Goal: Task Accomplishment & Management: Use online tool/utility

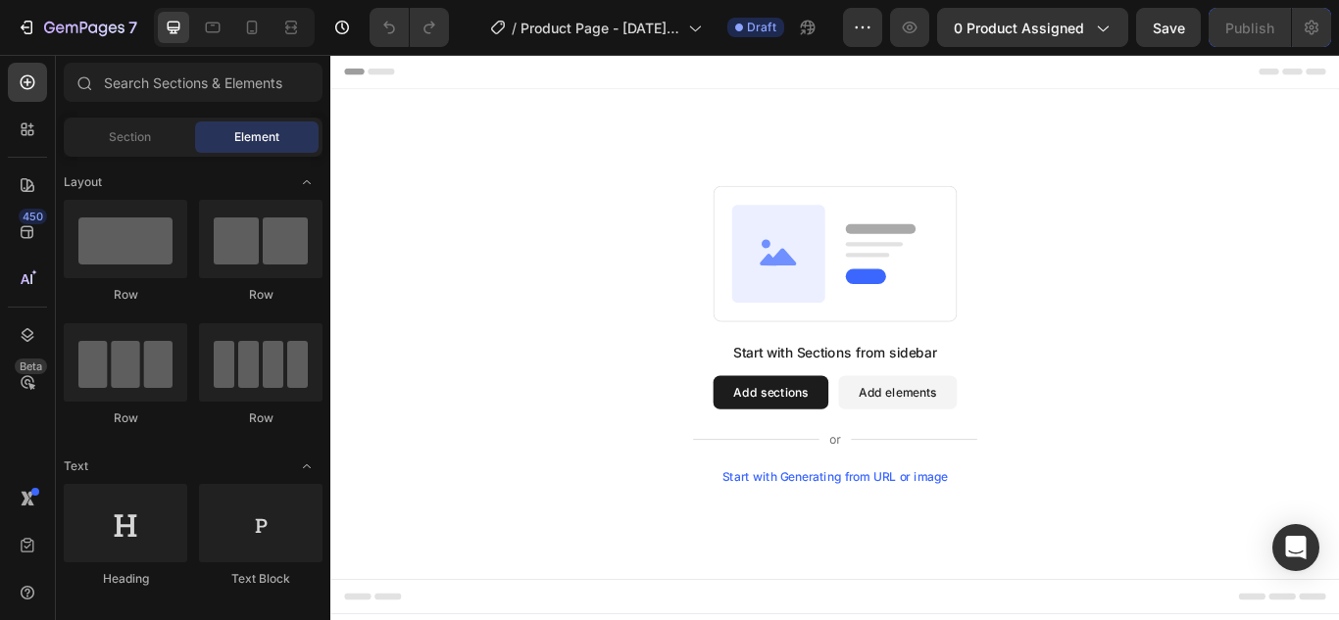
click at [645, 167] on div "Start with Sections from sidebar Add sections Add elements Start with Generatin…" at bounding box center [918, 380] width 1176 height 571
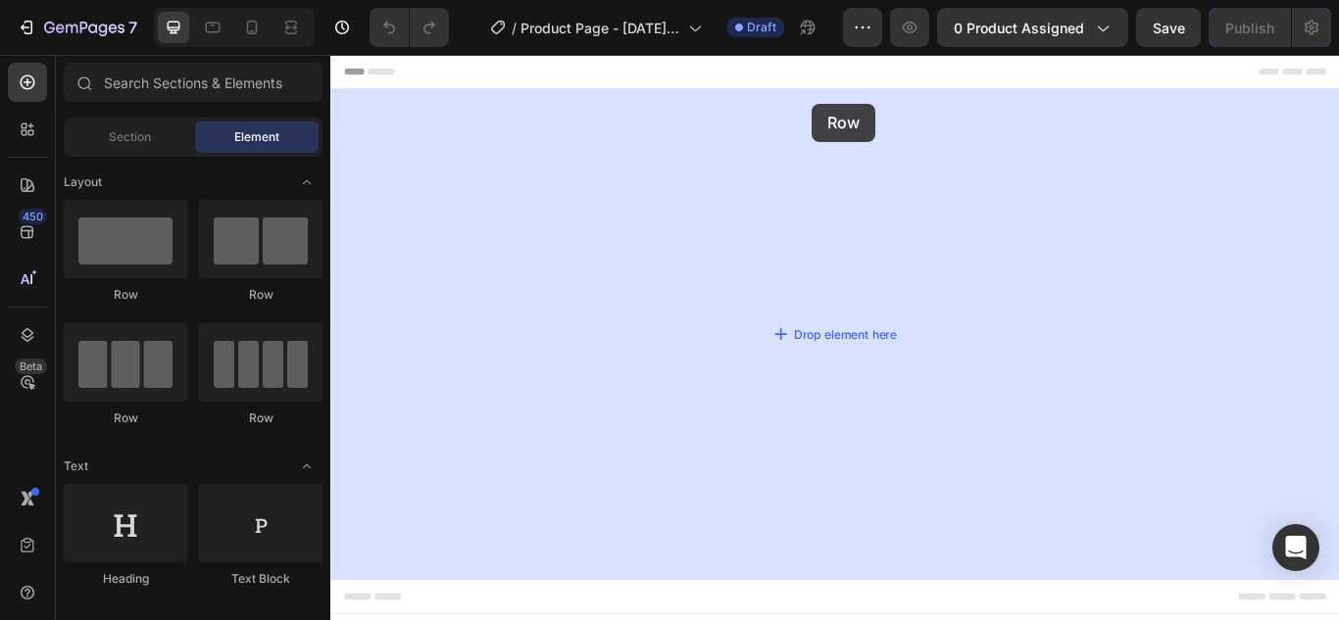
drag, startPoint x: 460, startPoint y: 313, endPoint x: 892, endPoint y: 112, distance: 476.7
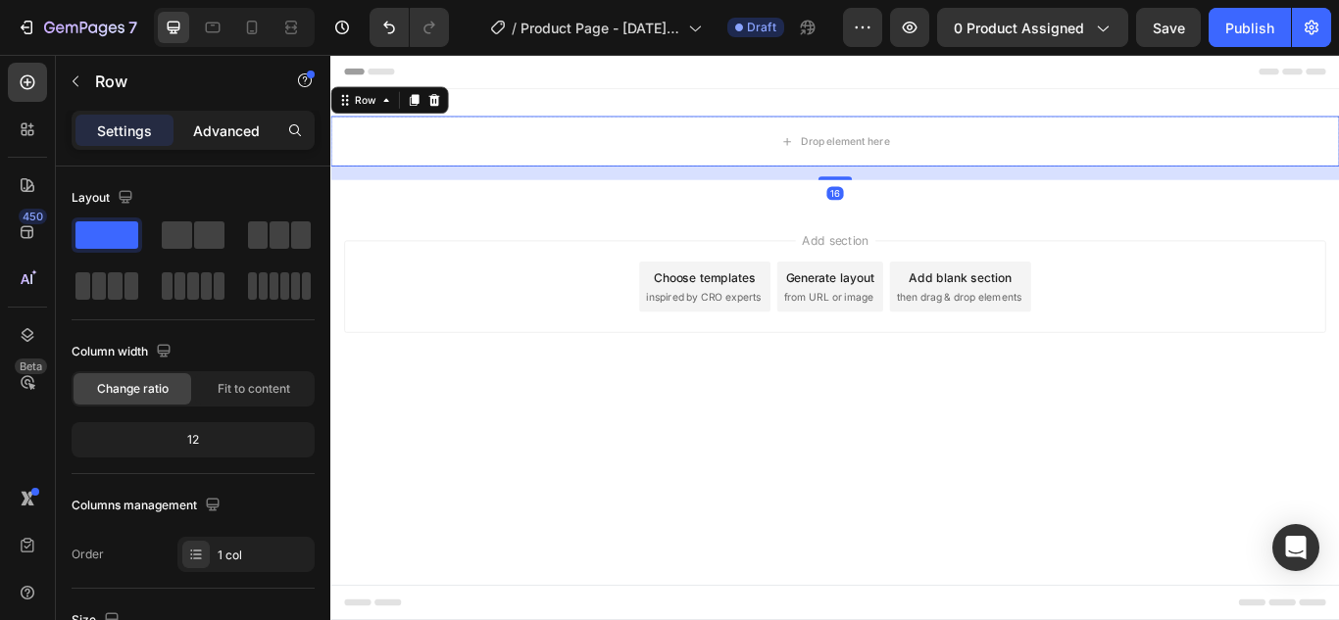
click at [236, 125] on p "Advanced" at bounding box center [226, 131] width 67 height 21
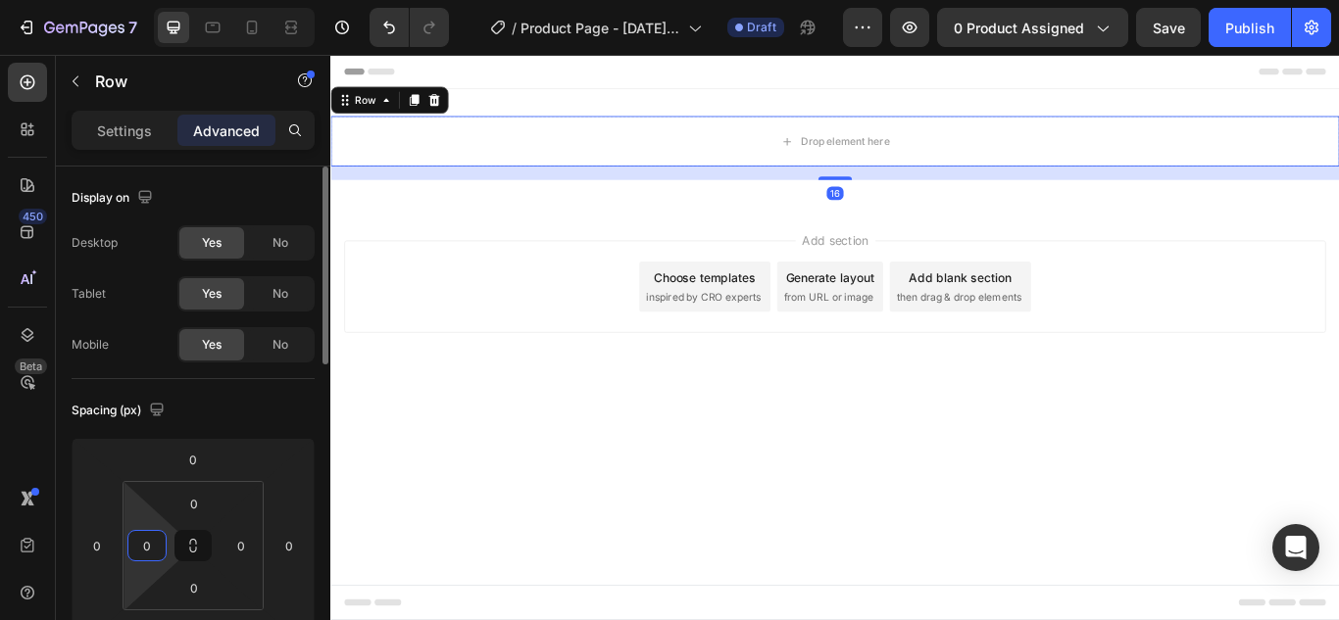
click at [152, 545] on input "0" at bounding box center [146, 545] width 29 height 29
type input "250"
click at [248, 544] on input "0" at bounding box center [240, 545] width 29 height 29
type input "250"
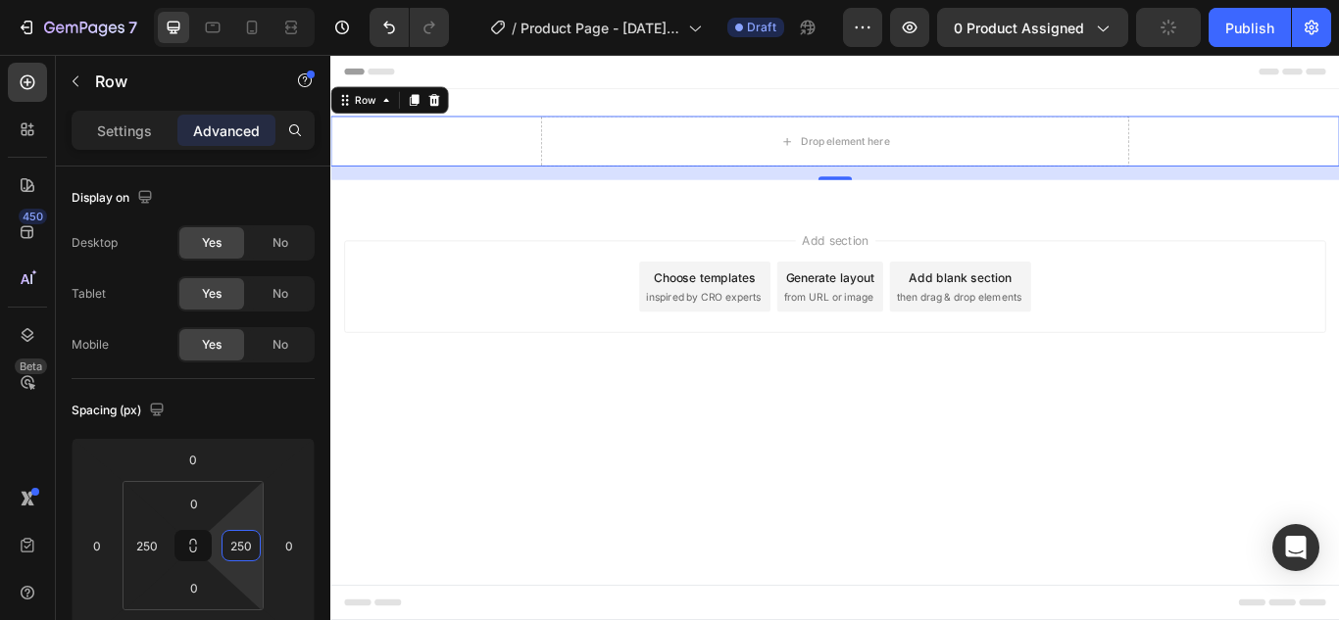
click at [442, 448] on div "Add section Choose templates inspired by CRO experts Generate layout from URL o…" at bounding box center [918, 352] width 1176 height 241
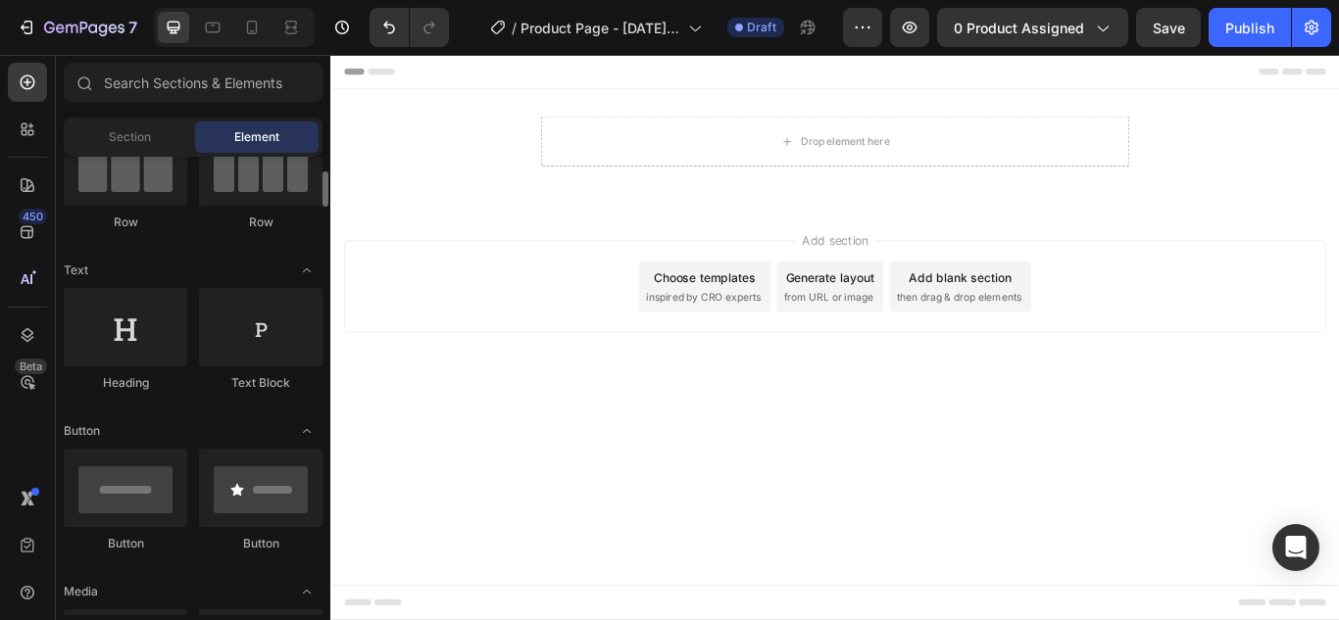
scroll to position [392, 0]
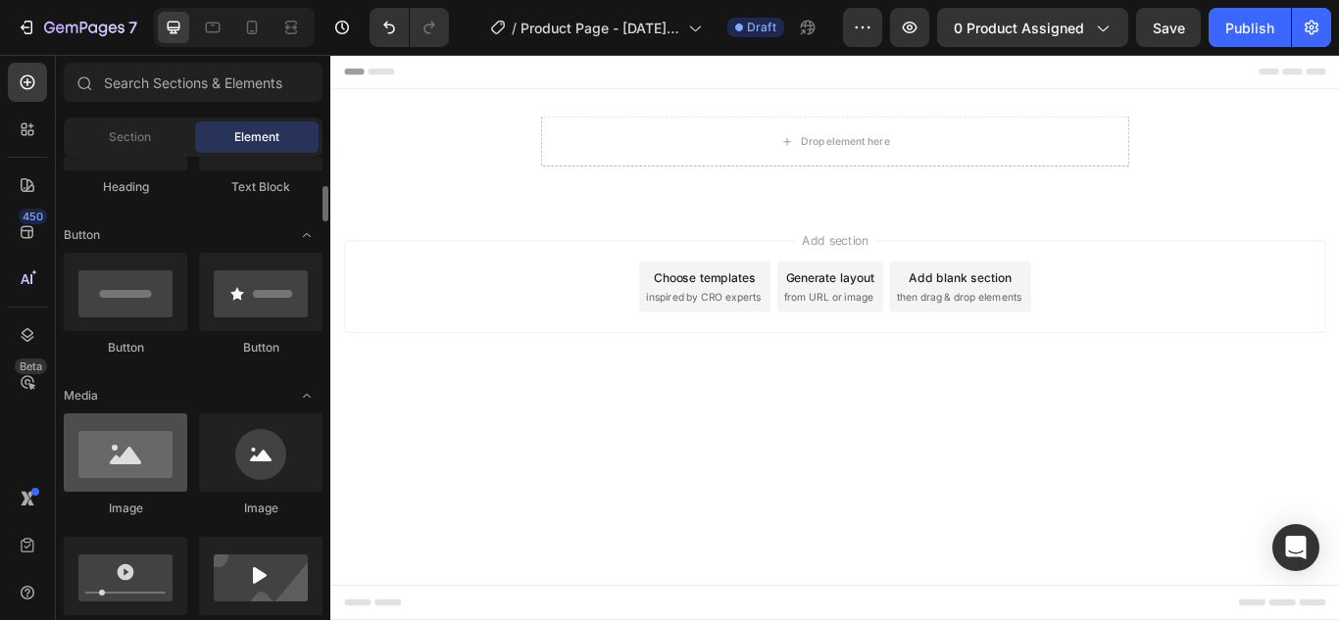
click at [123, 460] on div at bounding box center [126, 453] width 124 height 78
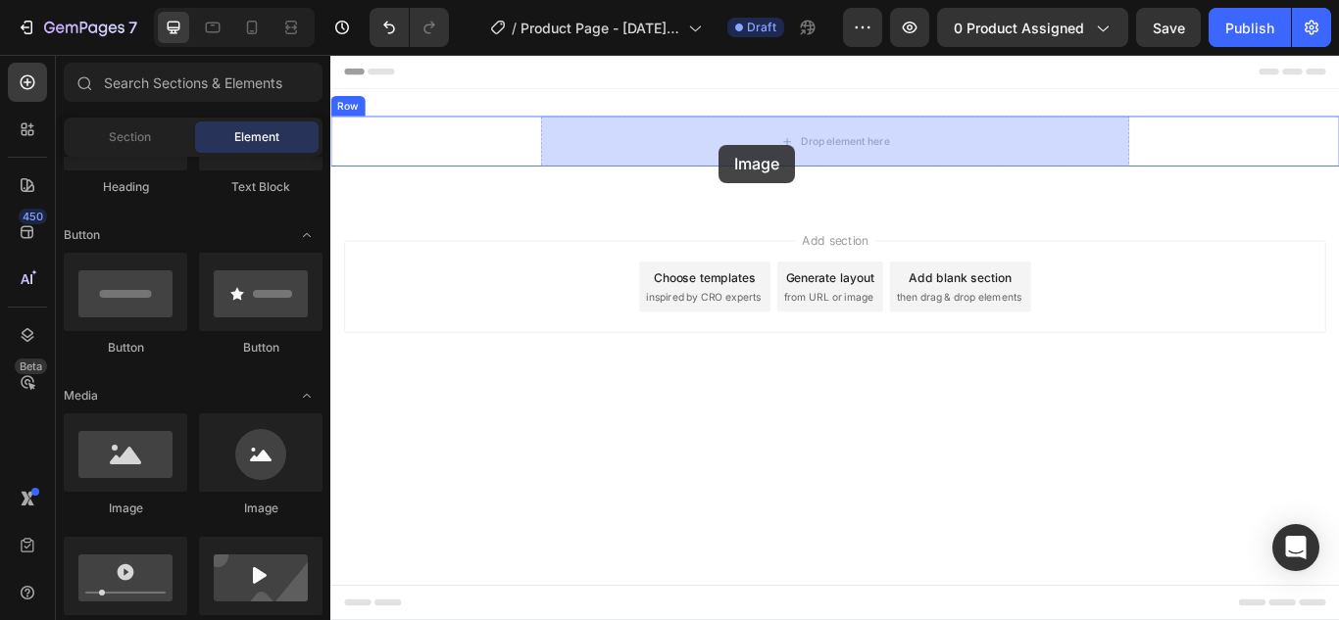
drag, startPoint x: 454, startPoint y: 519, endPoint x: 783, endPoint y: 160, distance: 487.0
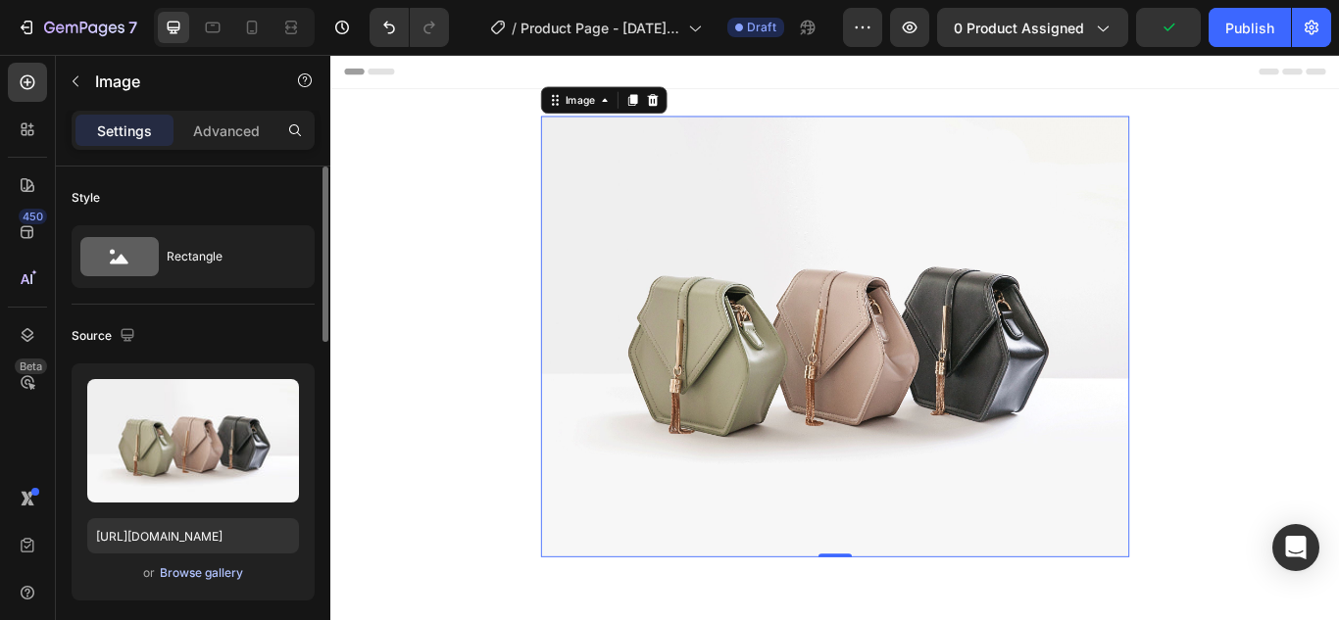
click at [204, 569] on div "Browse gallery" at bounding box center [201, 574] width 83 height 18
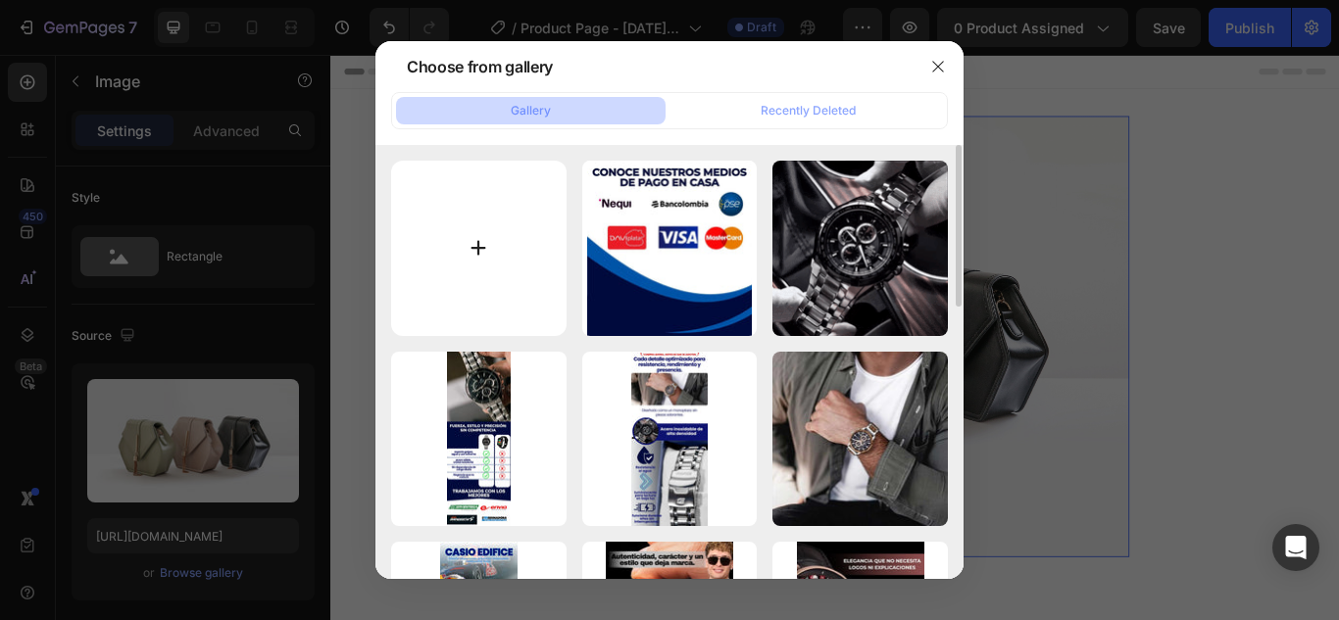
click at [489, 245] on input "file" at bounding box center [478, 248] width 175 height 175
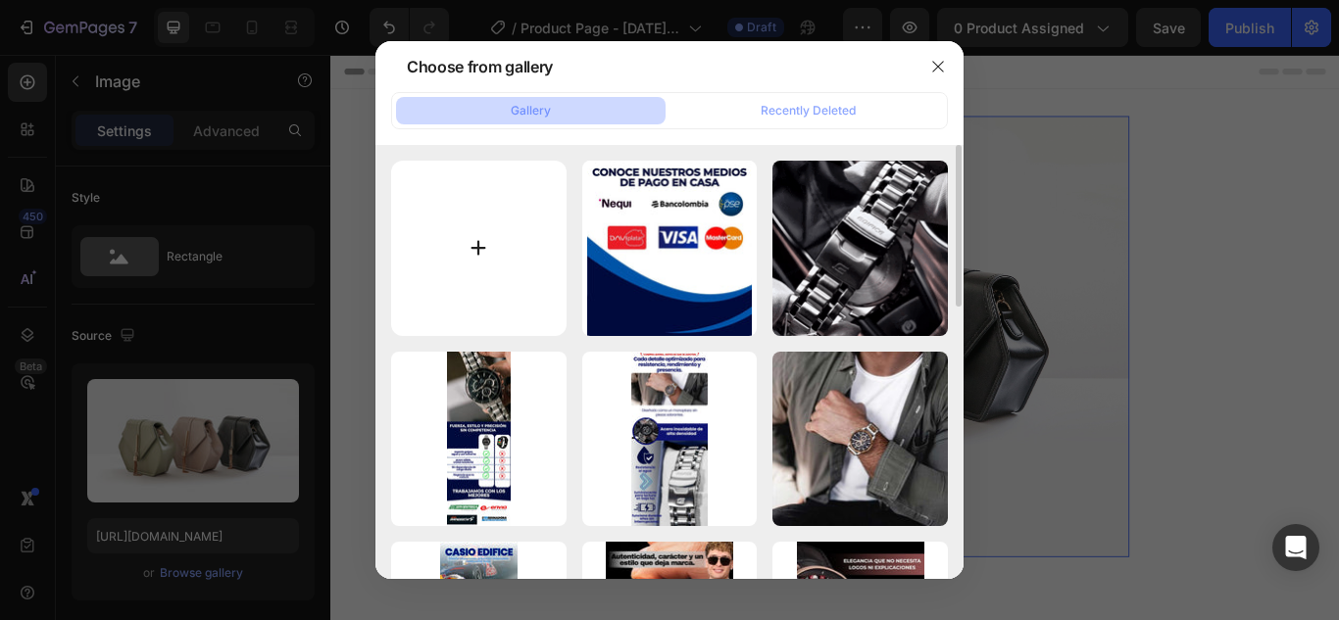
type input "C:\fakepath\Copia de PLANTILLAS LANDING - TECNOLOGÍA (1080 x 2460 px) (20).jpg"
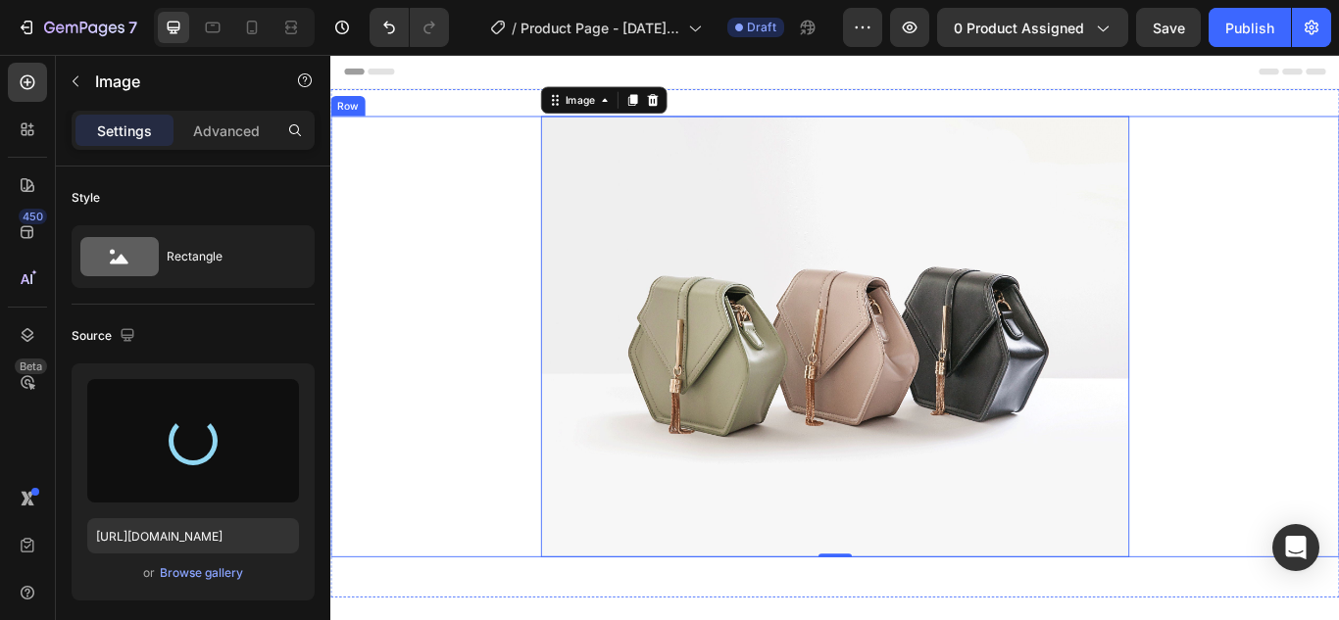
type input "[URL][DOMAIN_NAME]"
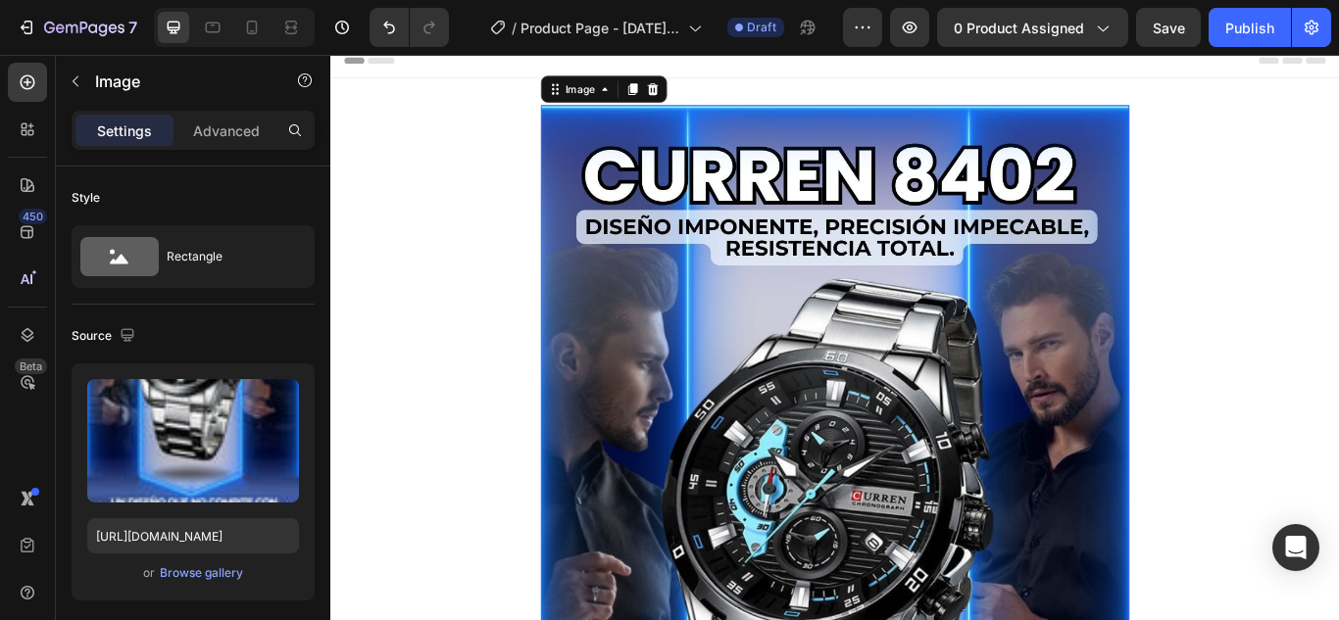
scroll to position [0, 0]
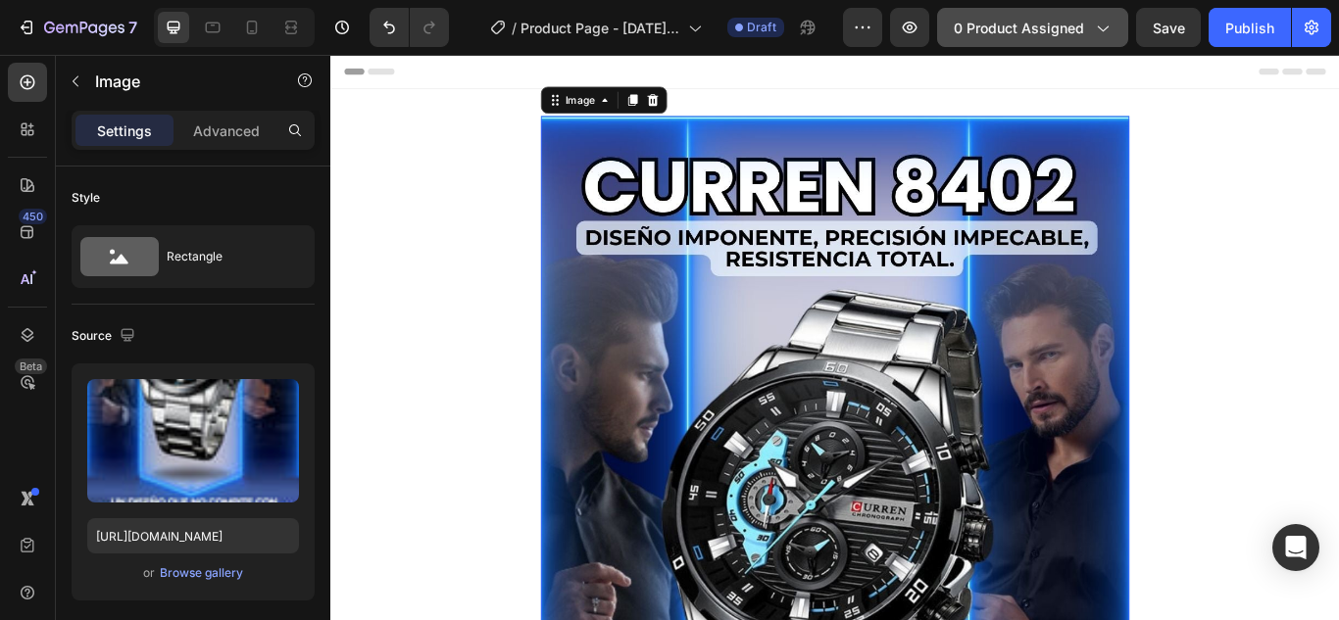
click at [1078, 40] on button "0 product assigned" at bounding box center [1032, 27] width 191 height 39
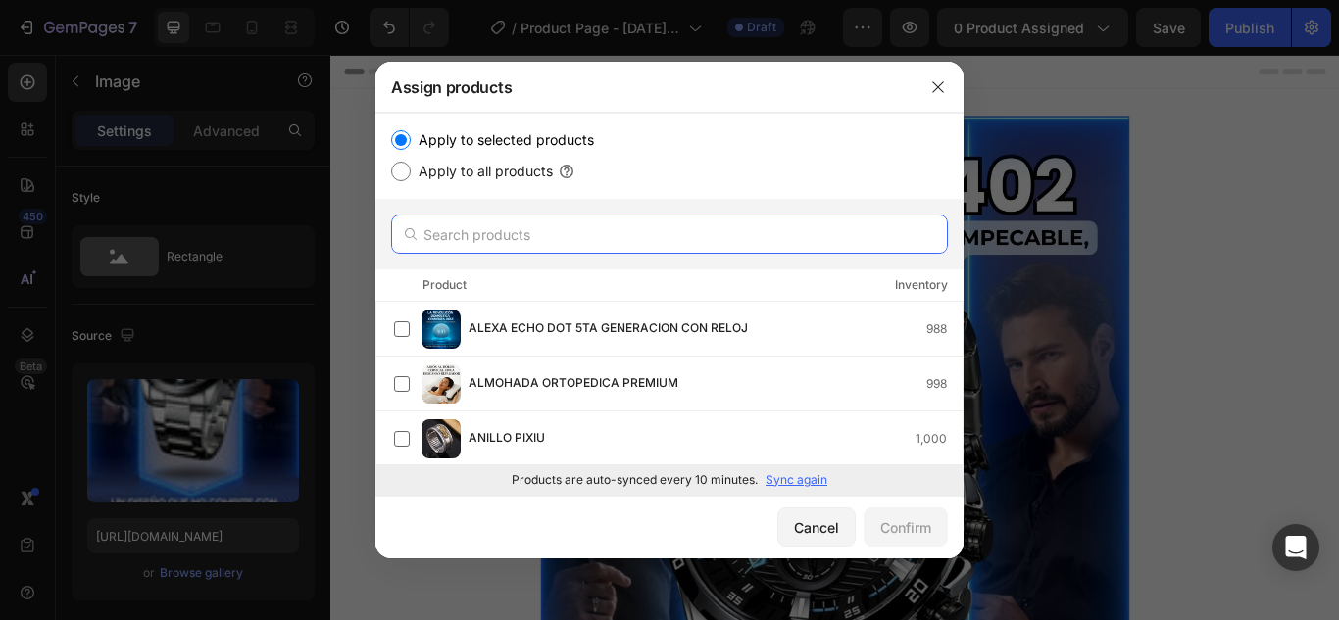
click at [543, 238] on input "text" at bounding box center [669, 234] width 557 height 39
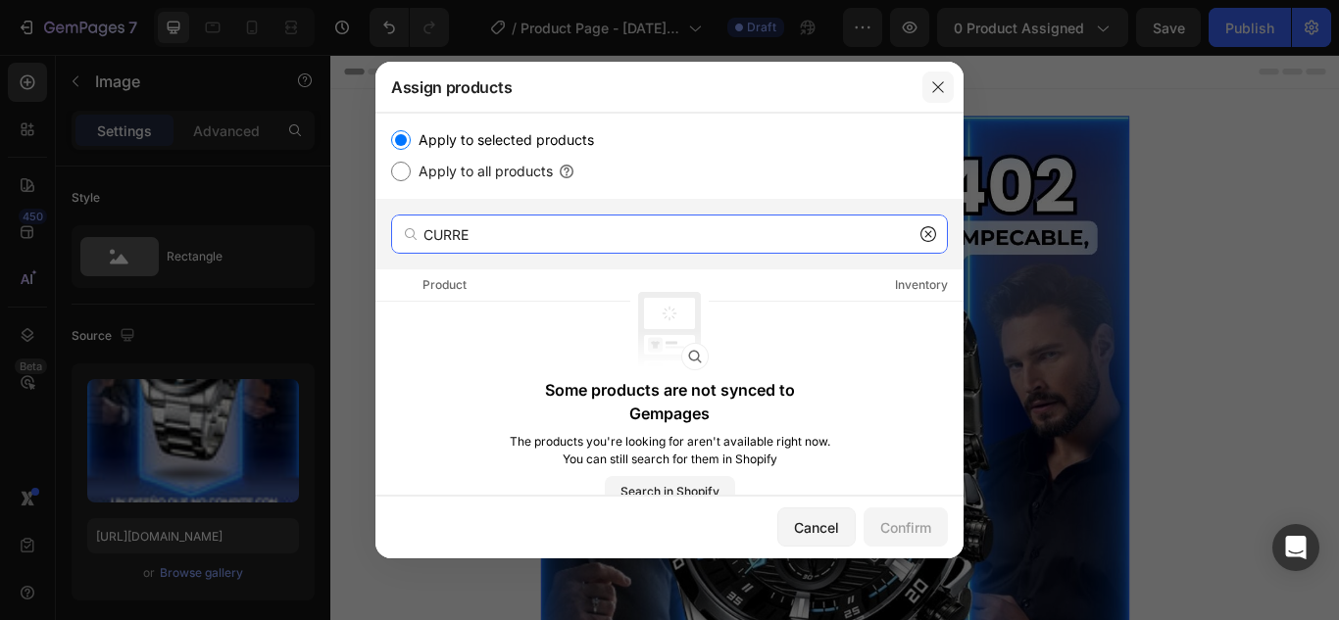
type input "CURRE"
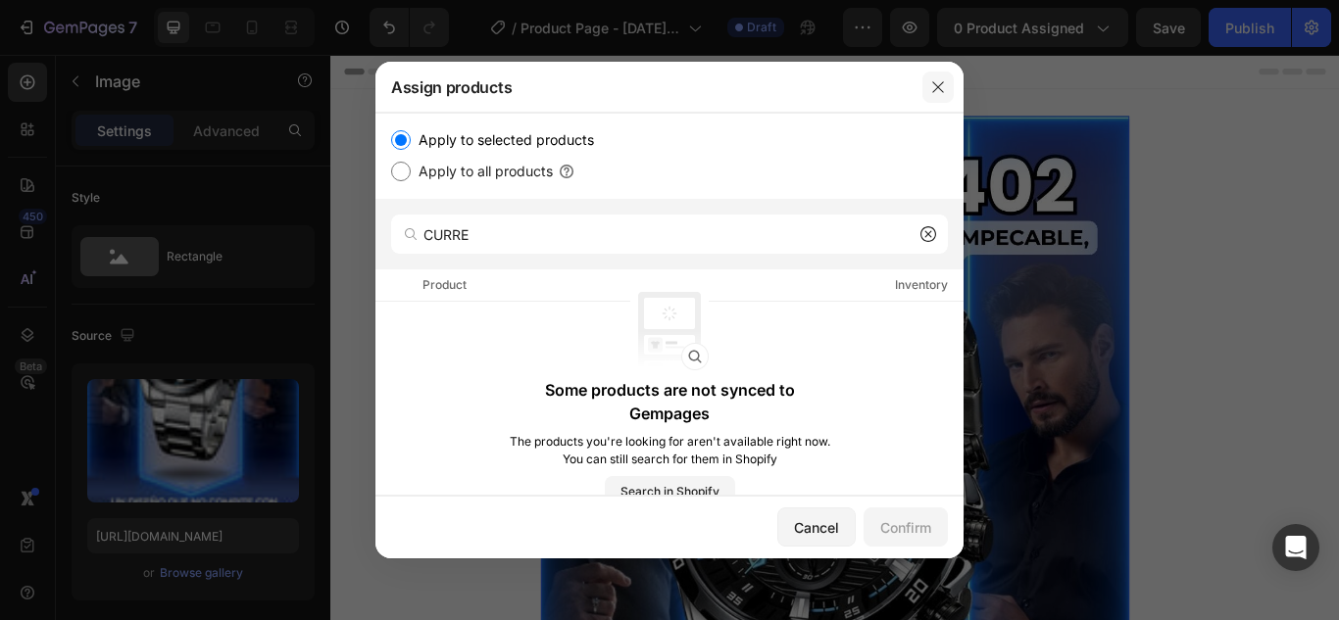
click at [934, 90] on icon "button" at bounding box center [938, 87] width 16 height 16
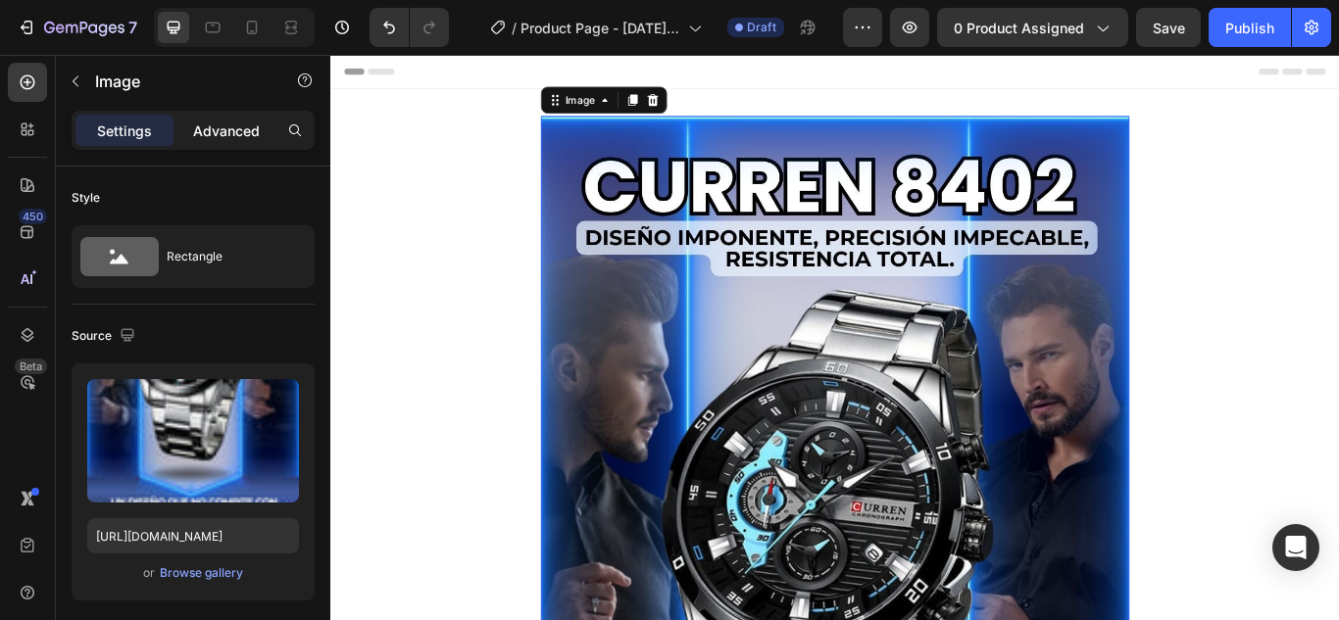
click at [236, 127] on p "Advanced" at bounding box center [226, 131] width 67 height 21
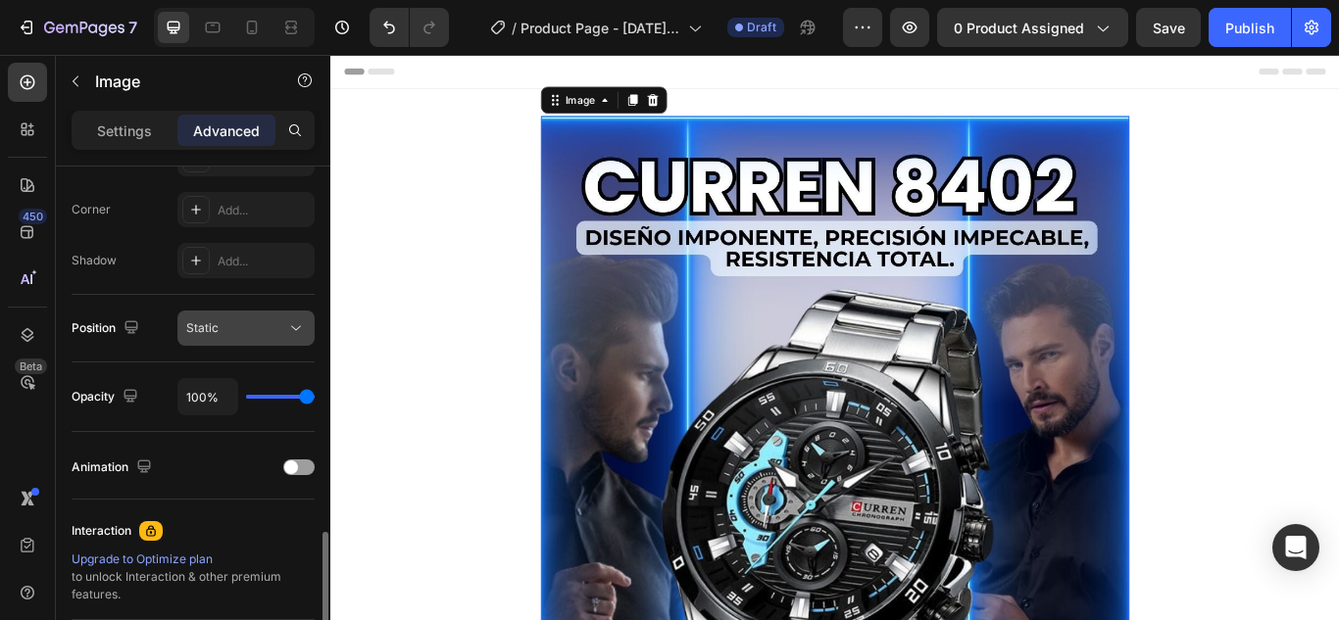
scroll to position [686, 0]
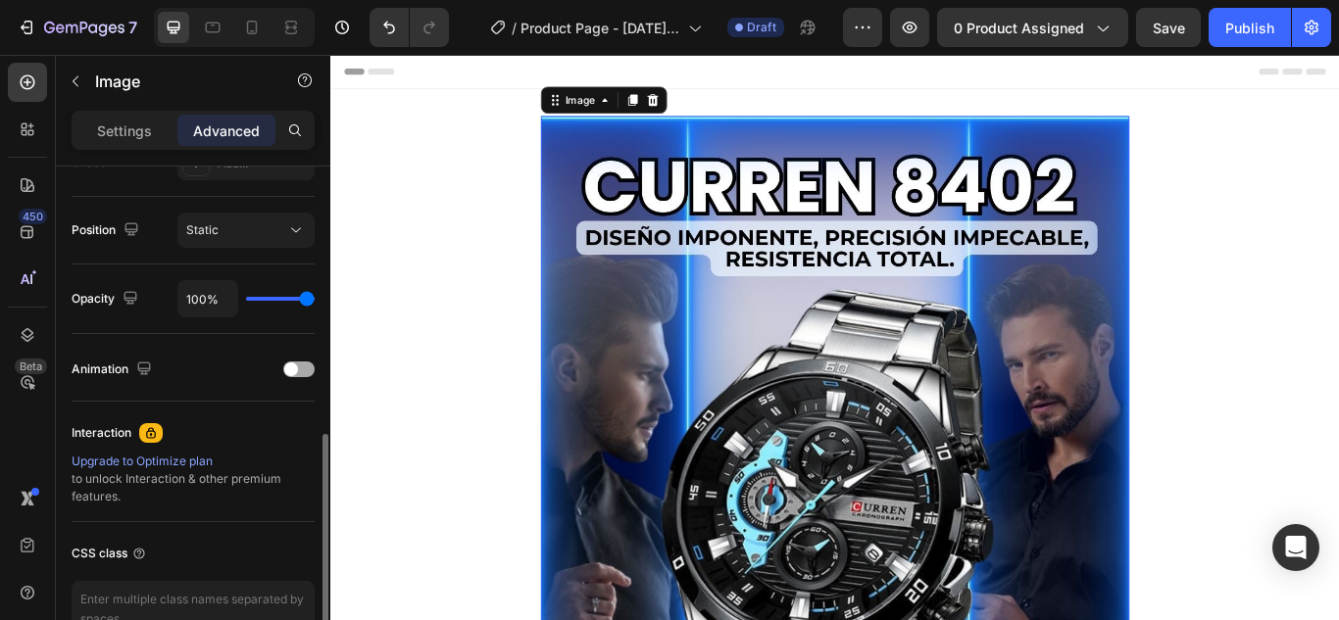
click at [295, 372] on span at bounding box center [291, 370] width 14 height 14
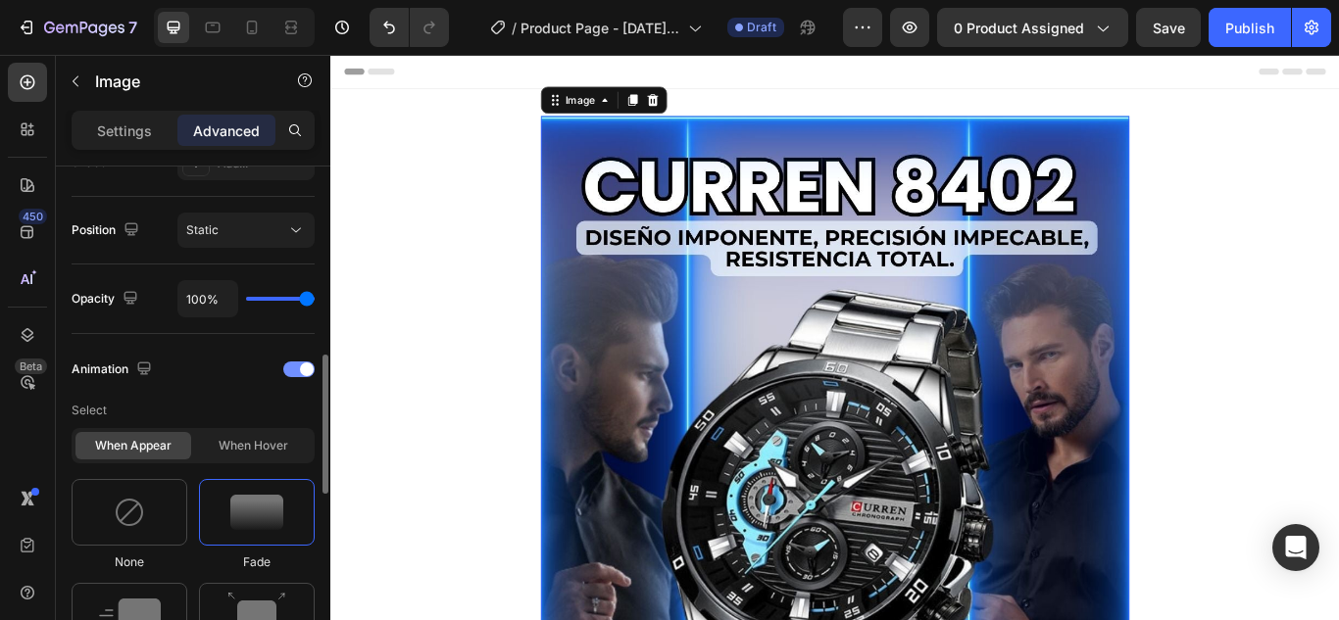
scroll to position [784, 0]
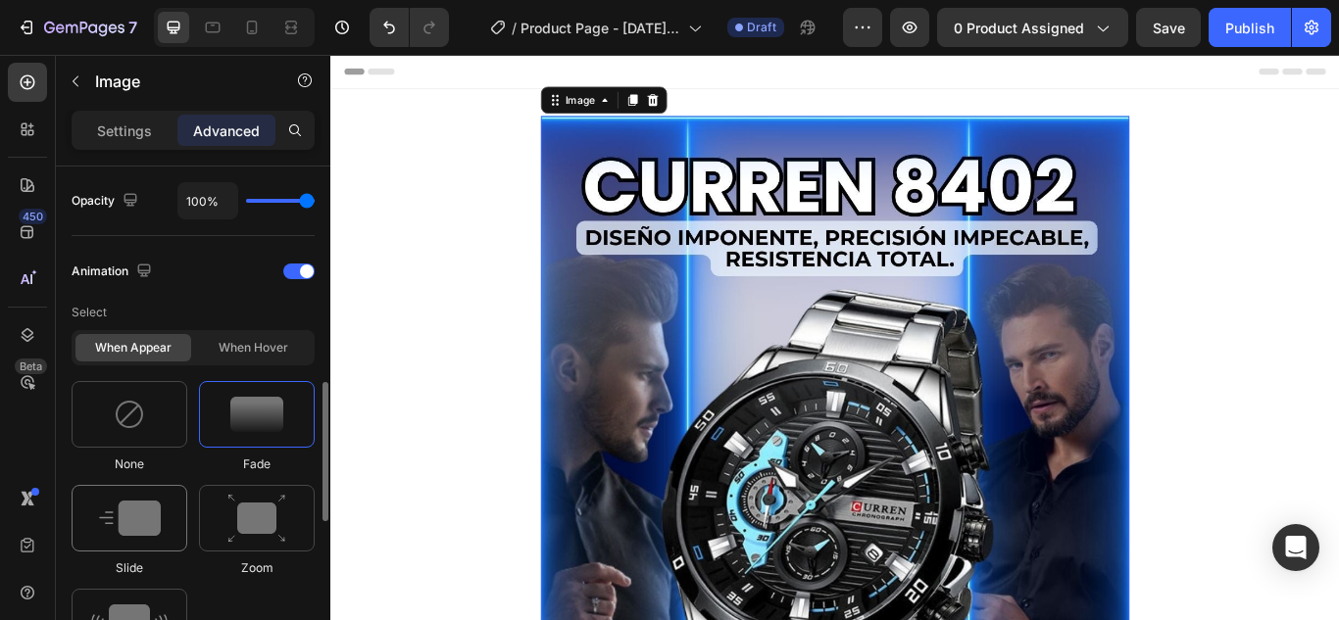
click at [158, 511] on img at bounding box center [130, 518] width 62 height 35
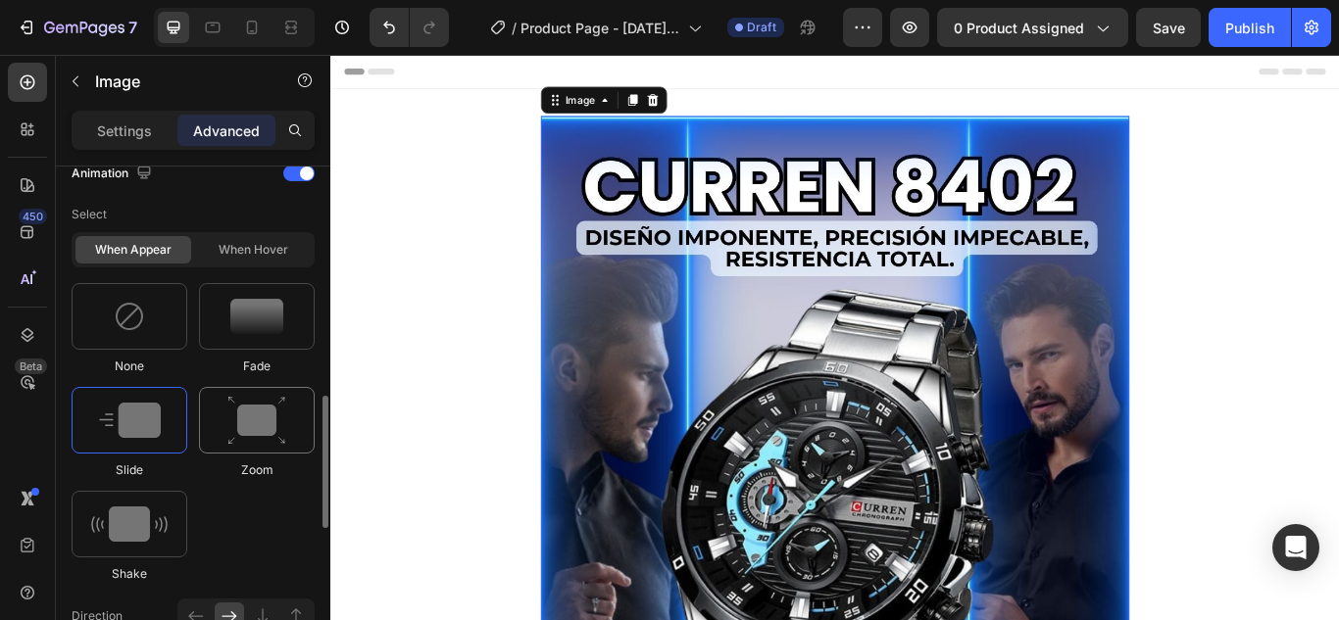
click at [273, 440] on img at bounding box center [256, 421] width 59 height 50
click at [143, 517] on img at bounding box center [129, 524] width 76 height 35
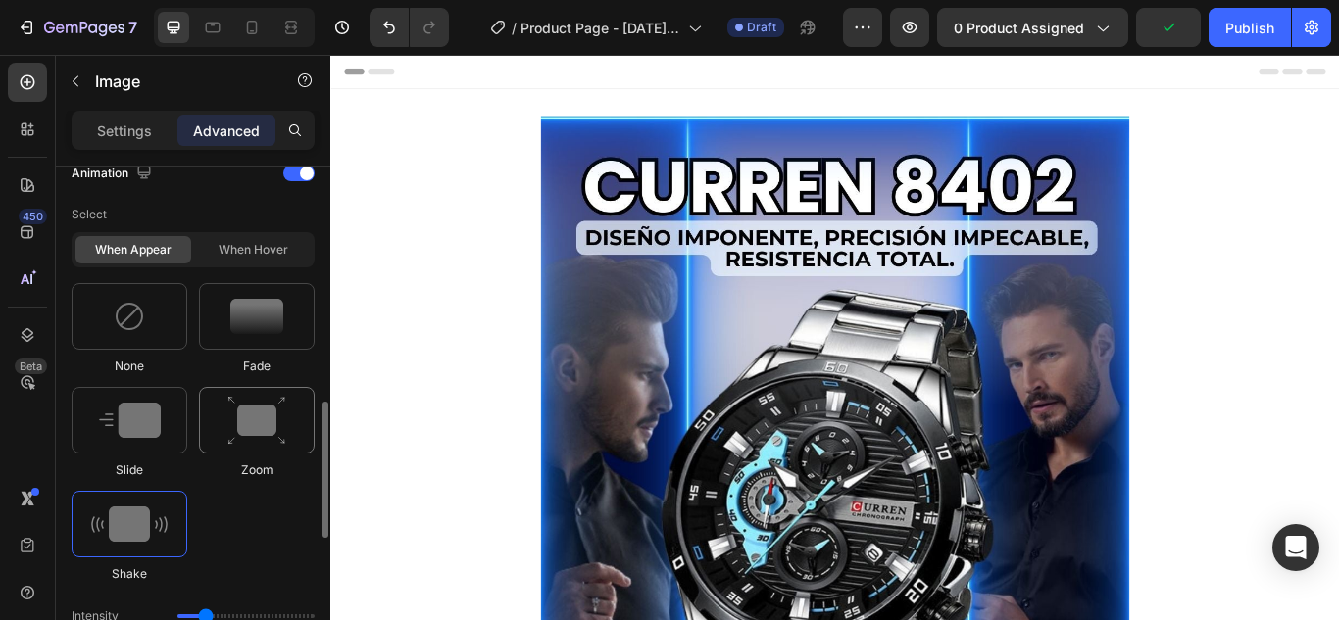
click at [268, 427] on img at bounding box center [256, 421] width 59 height 50
type input "1.7"
click at [268, 427] on img at bounding box center [256, 421] width 59 height 50
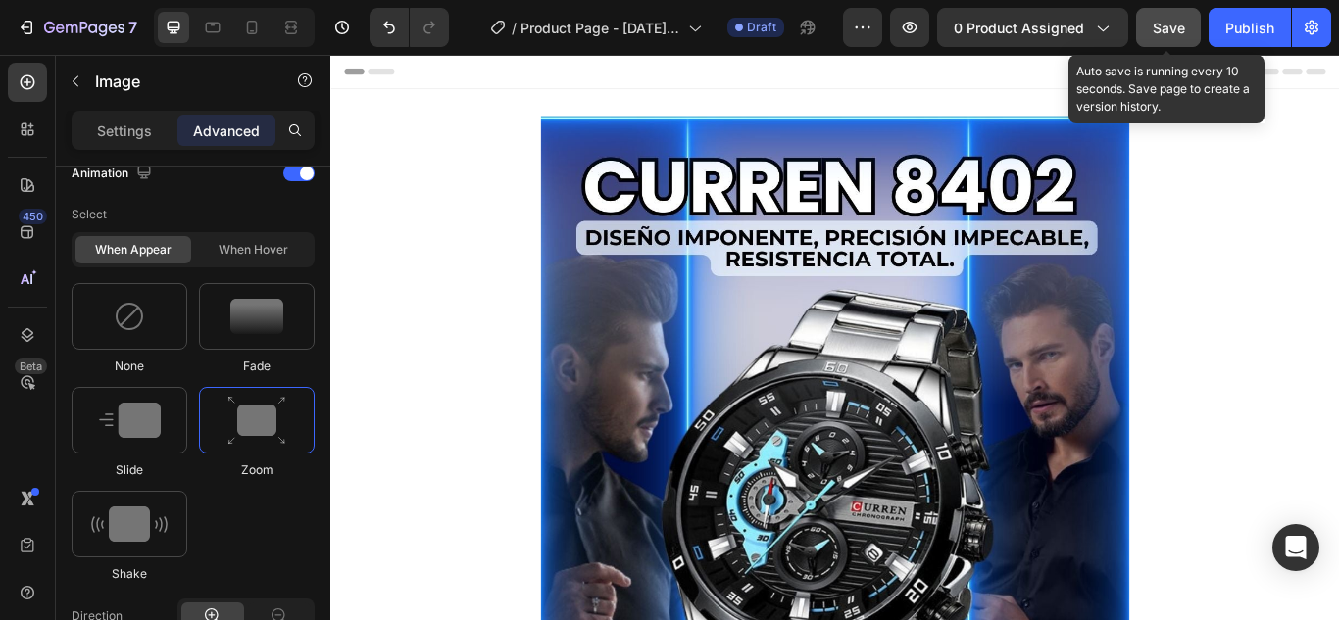
click at [1166, 18] on button "Save" at bounding box center [1168, 27] width 65 height 39
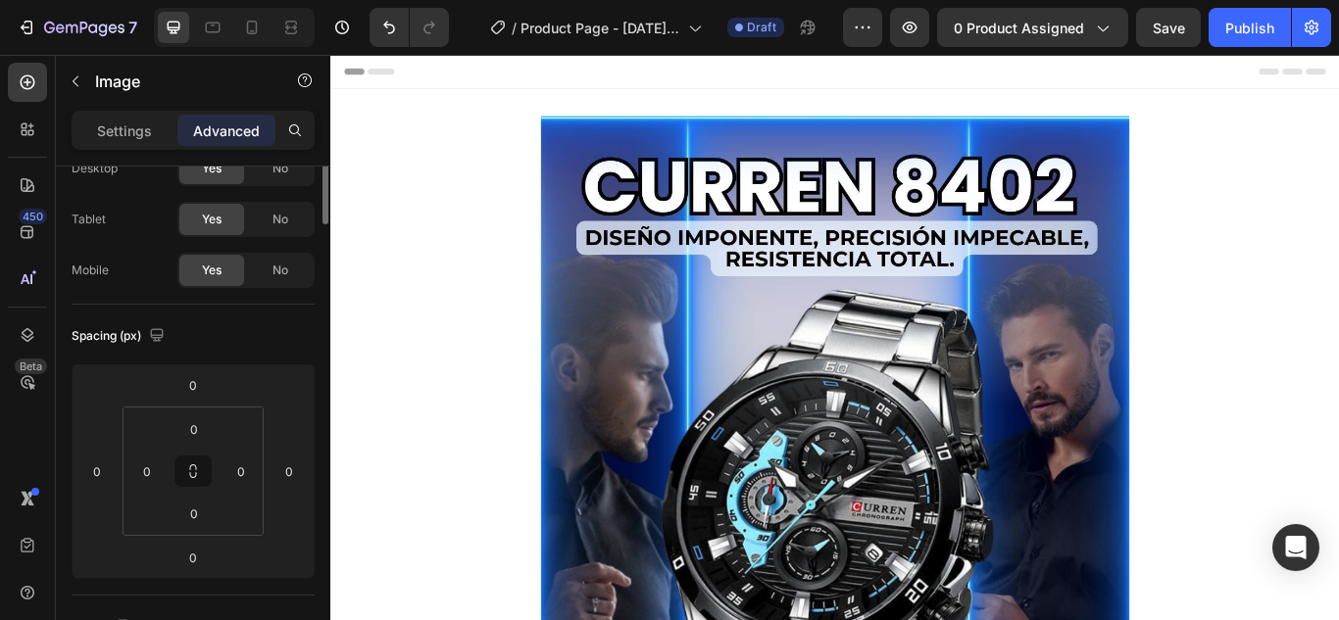
scroll to position [0, 0]
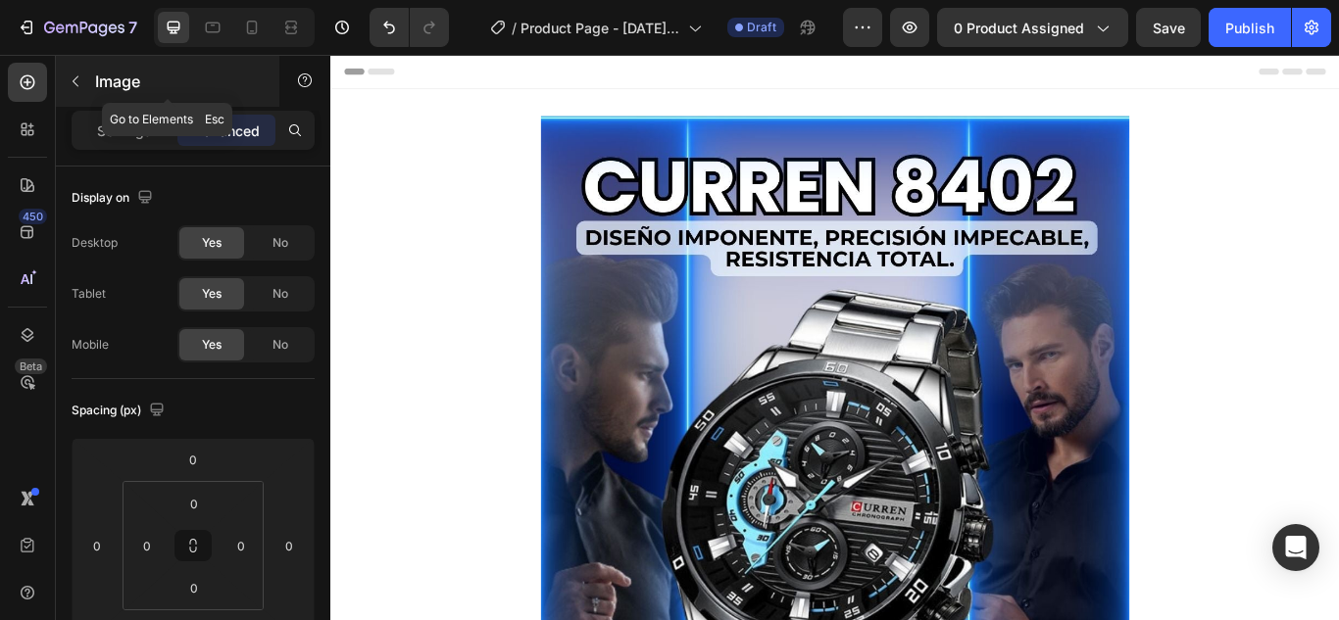
click at [72, 75] on icon "button" at bounding box center [76, 82] width 16 height 16
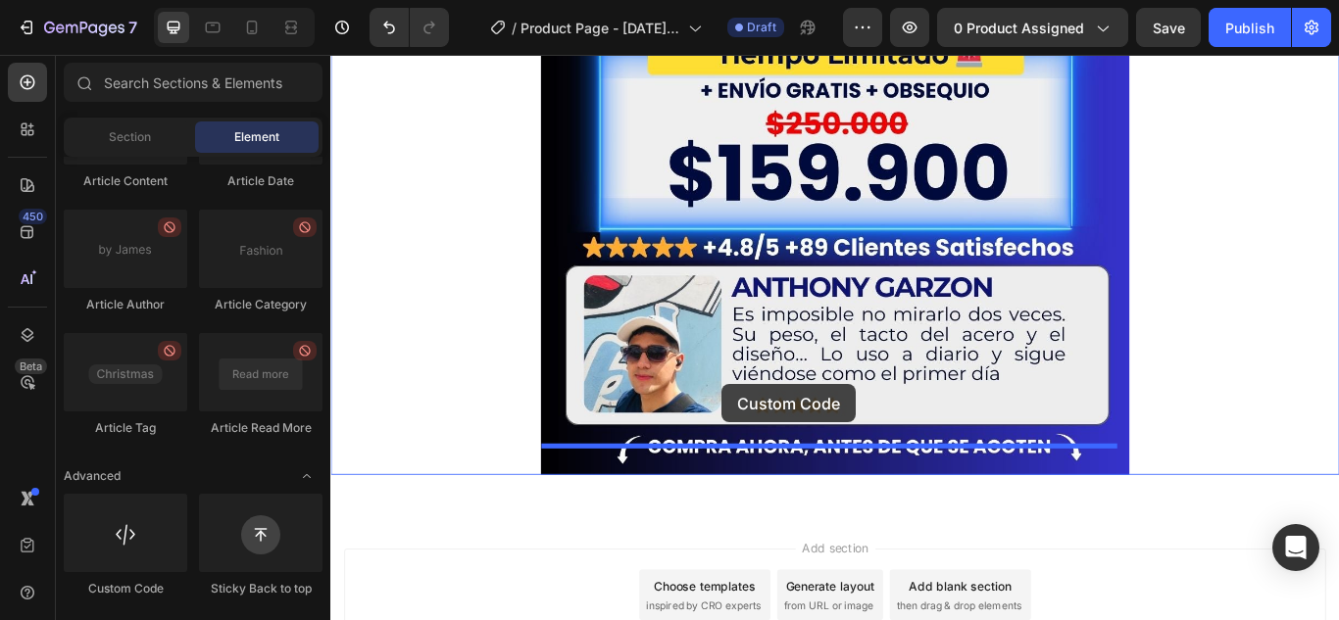
scroll to position [1176, 0]
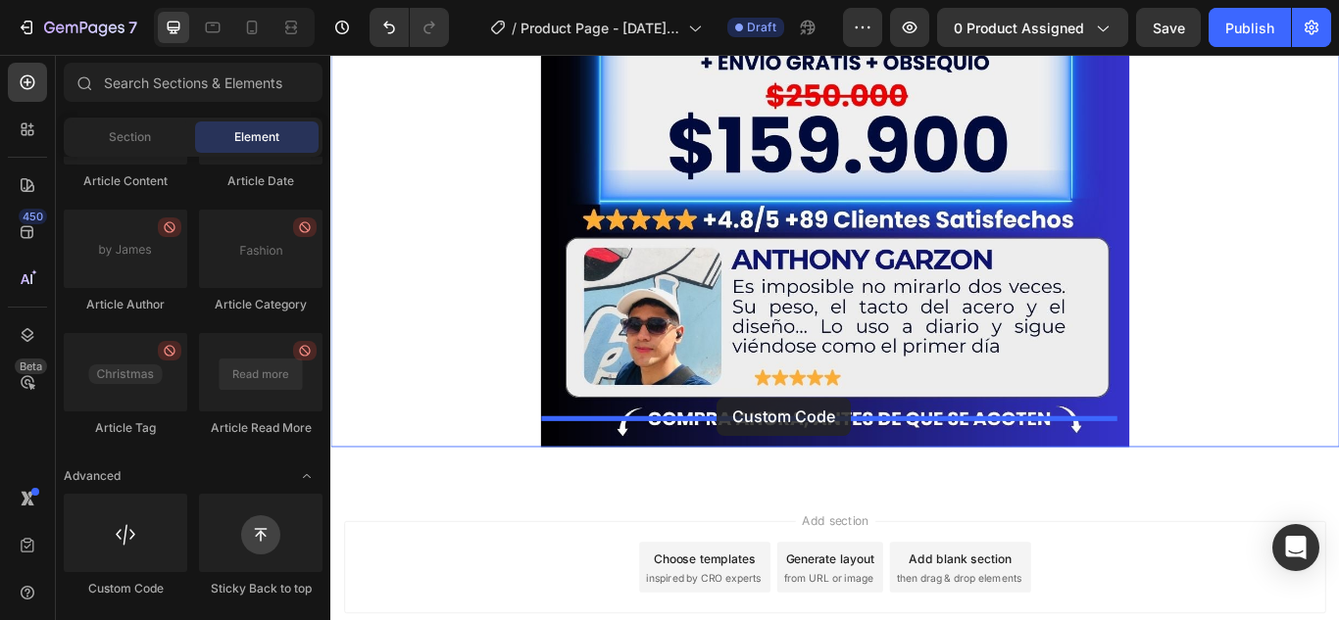
drag, startPoint x: 467, startPoint y: 583, endPoint x: 781, endPoint y: 455, distance: 339.8
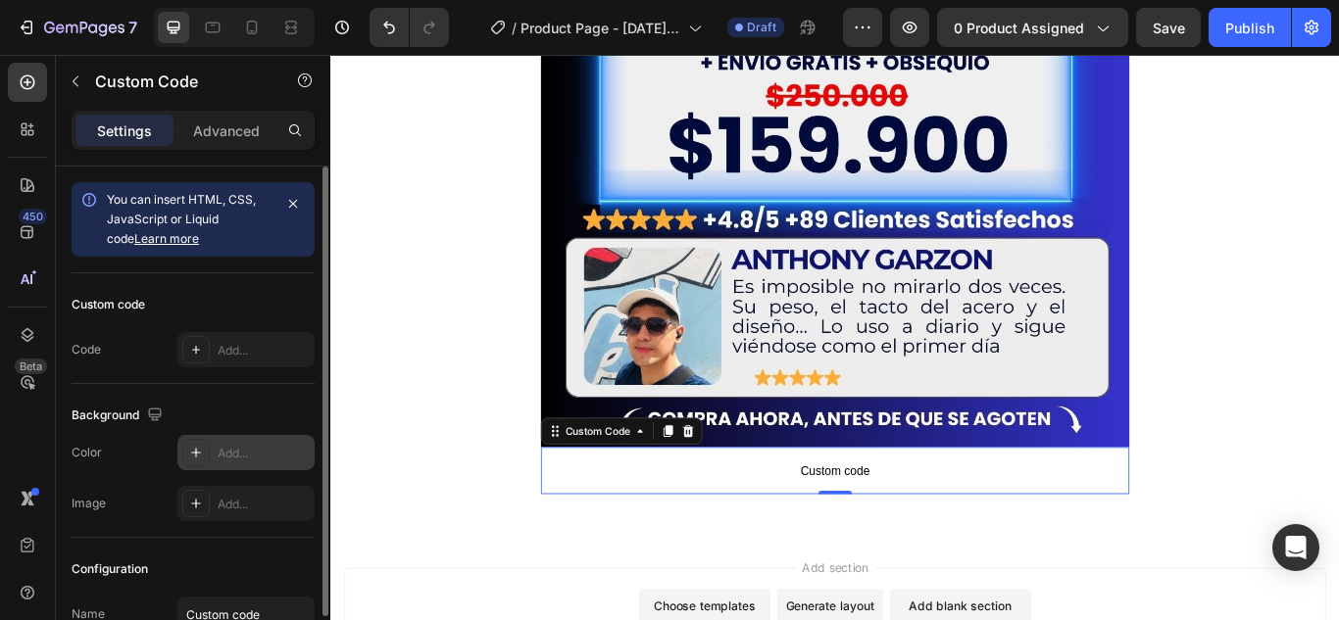
click at [195, 449] on icon at bounding box center [196, 453] width 16 height 16
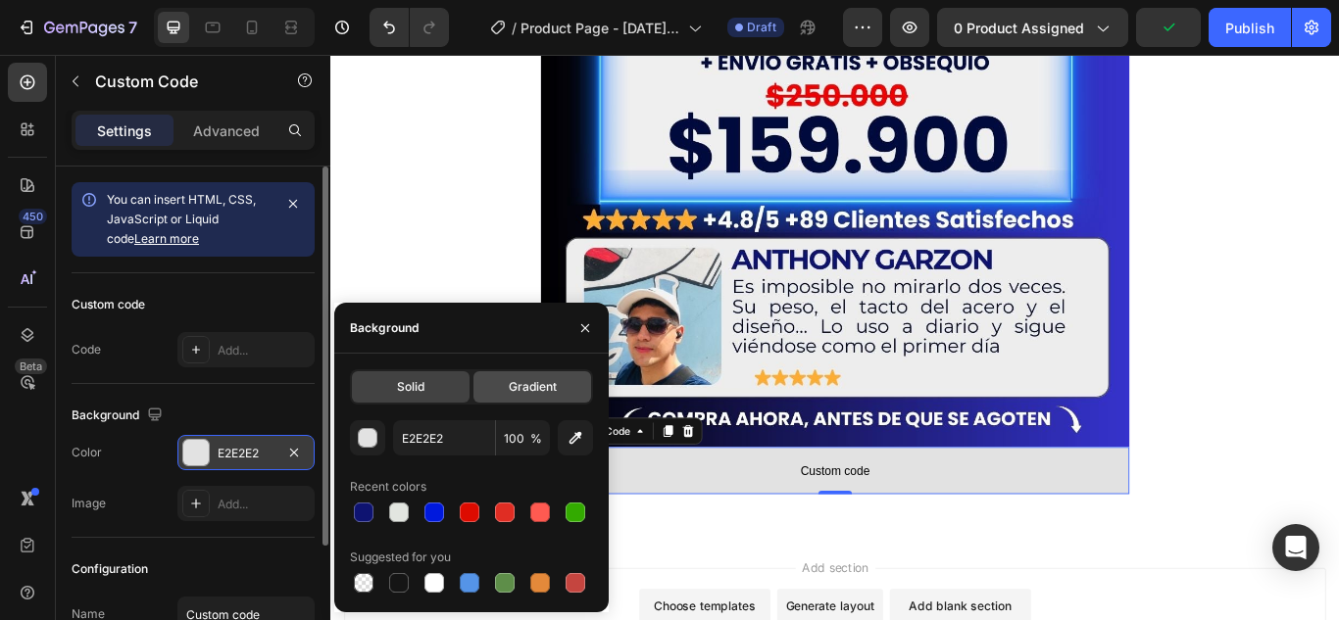
click at [553, 381] on span "Gradient" at bounding box center [533, 387] width 48 height 18
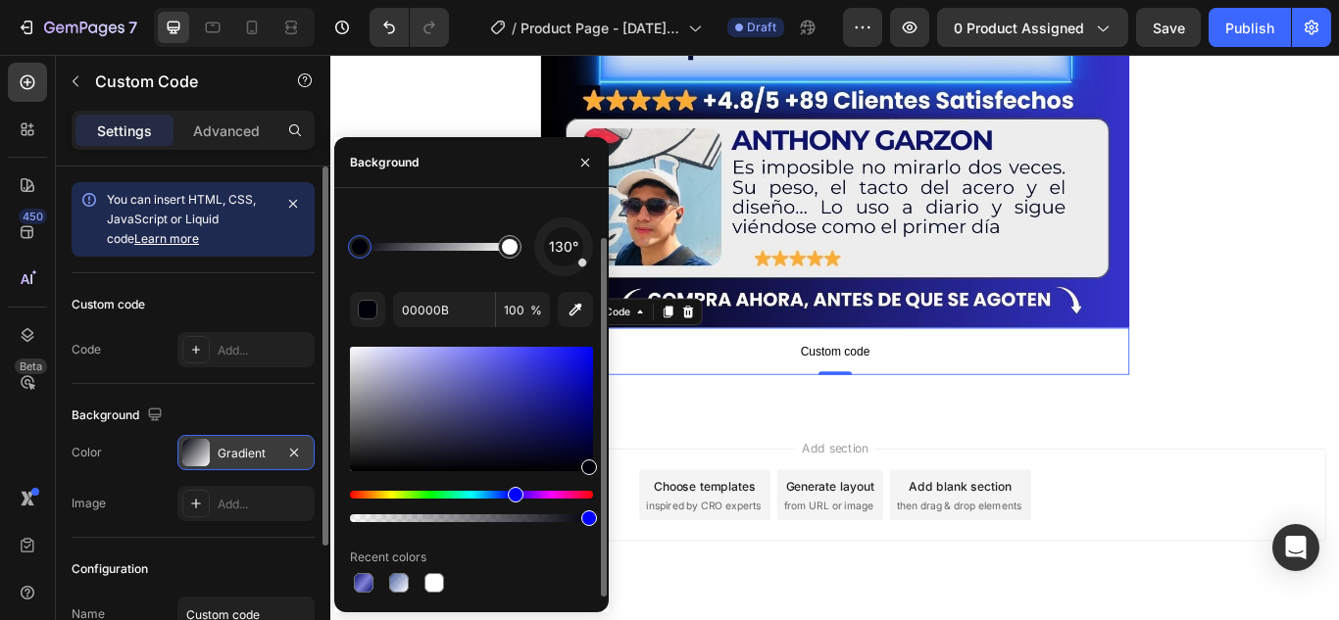
scroll to position [1325, 0]
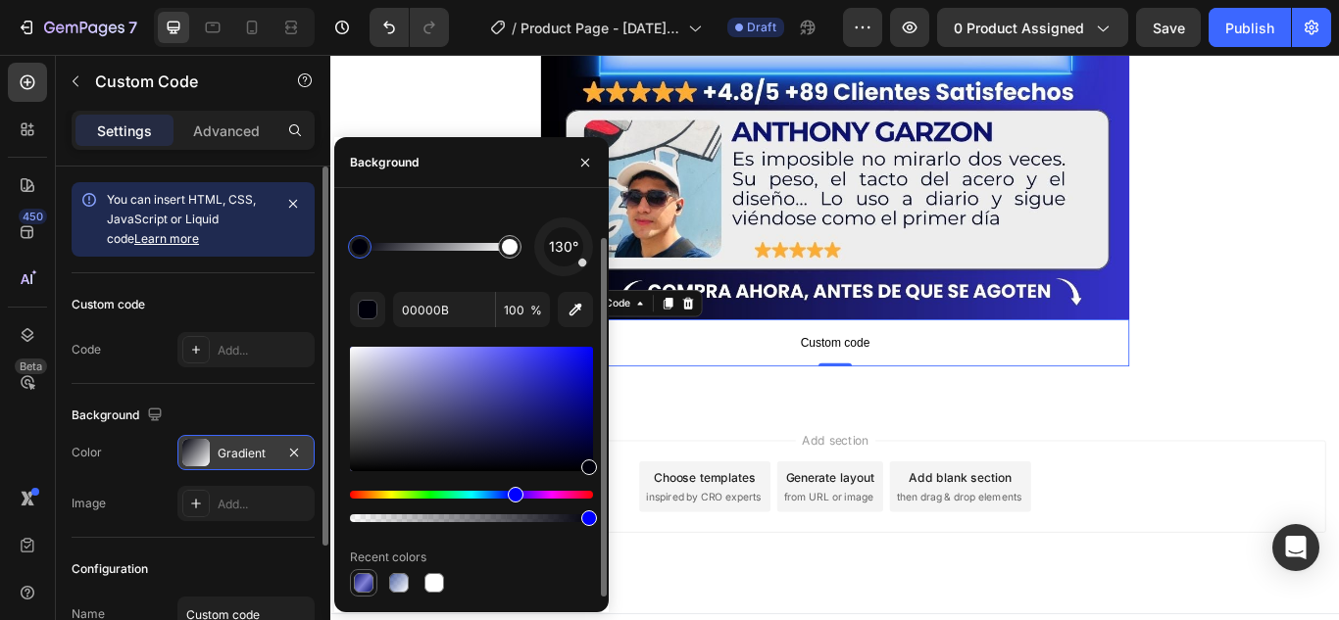
click at [360, 583] on div at bounding box center [364, 583] width 20 height 20
type input "0E1371"
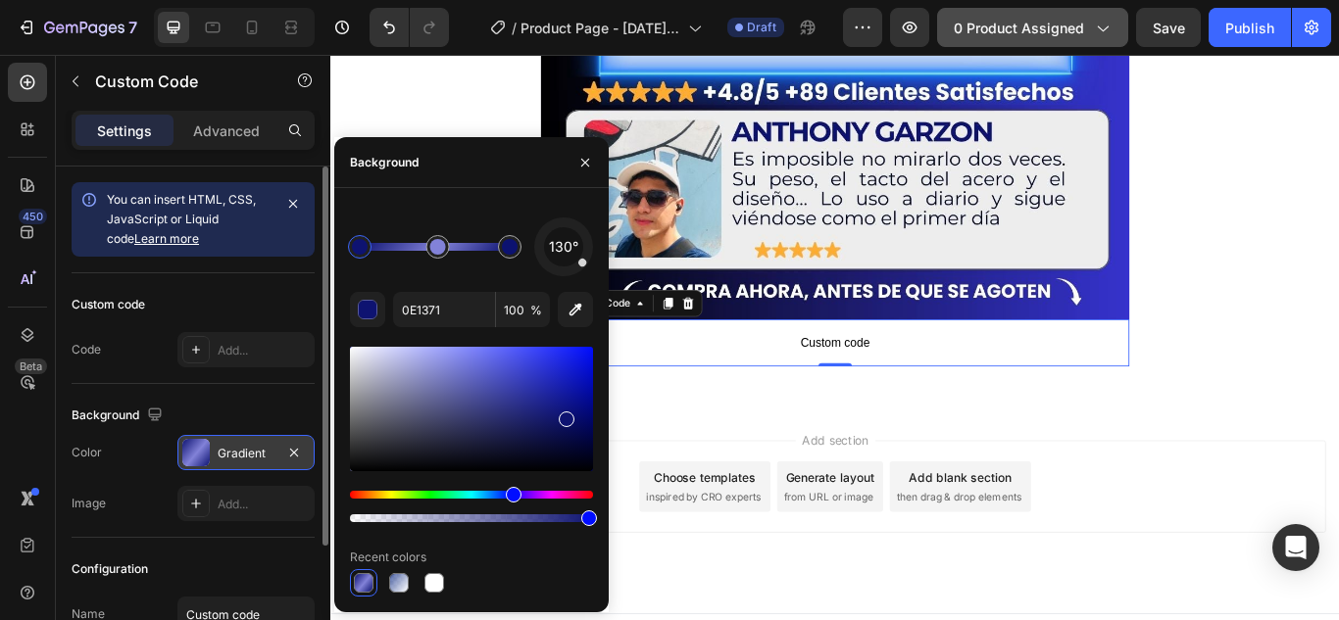
click at [1078, 26] on span "0 product assigned" at bounding box center [1019, 28] width 130 height 21
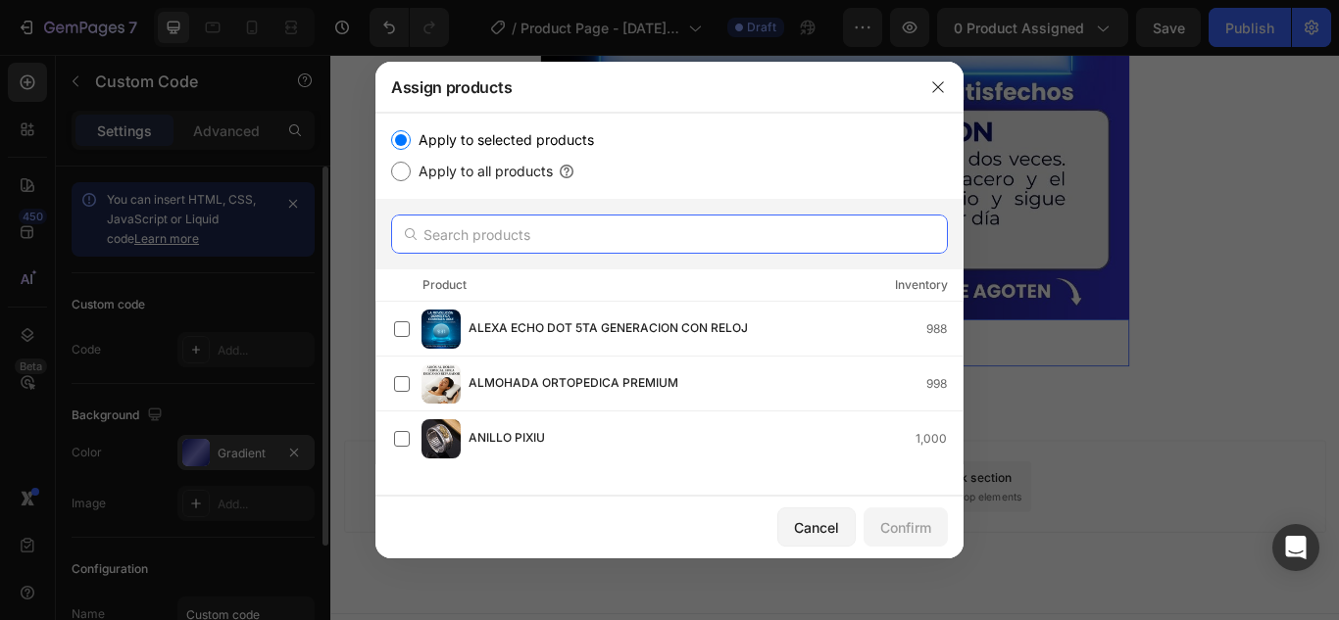
click at [692, 232] on input "text" at bounding box center [669, 234] width 557 height 39
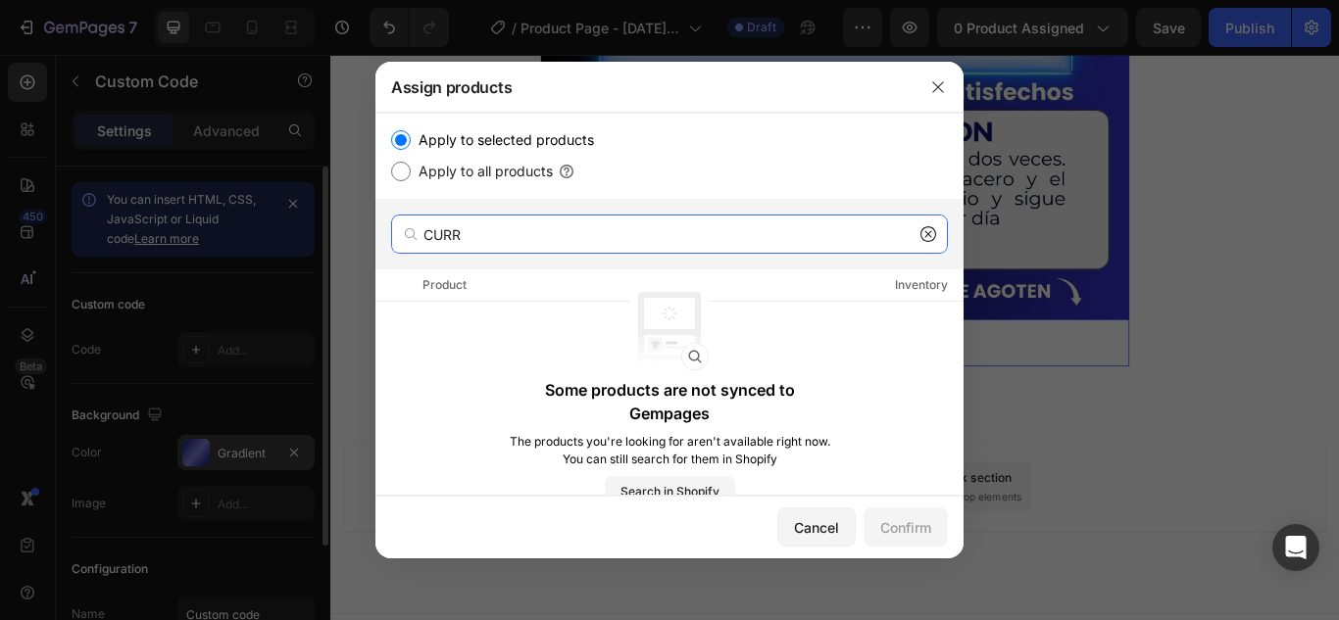
type input "CURR"
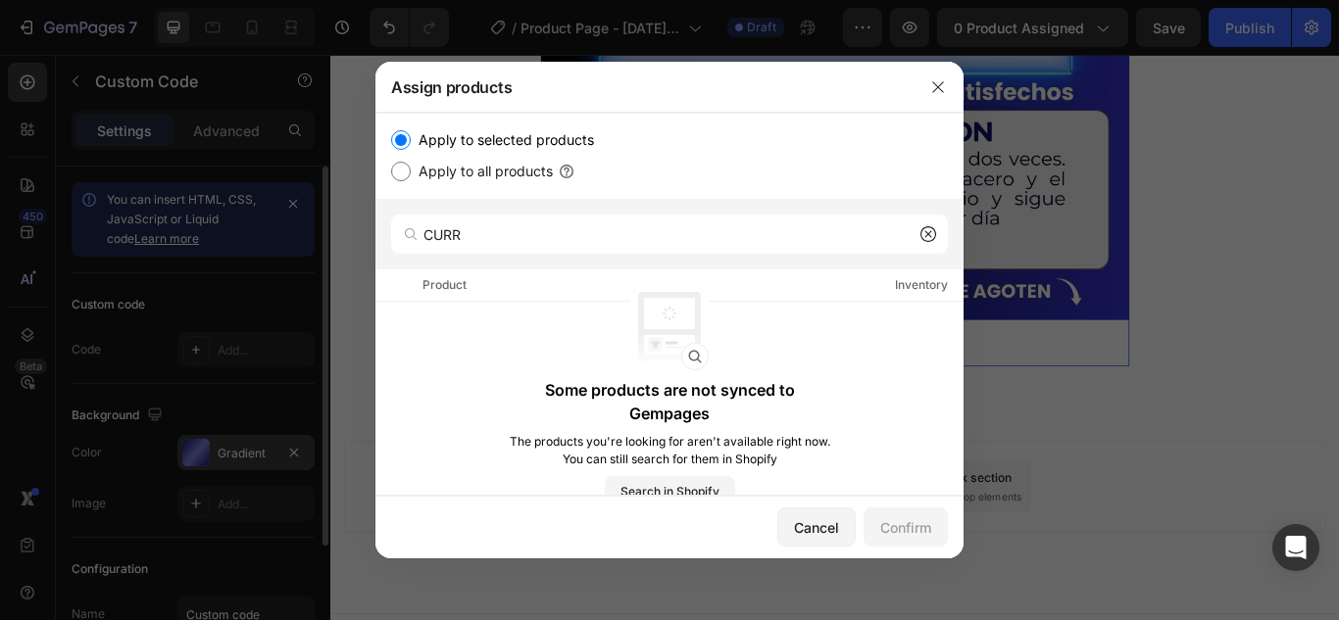
click at [928, 233] on icon at bounding box center [928, 234] width 16 height 16
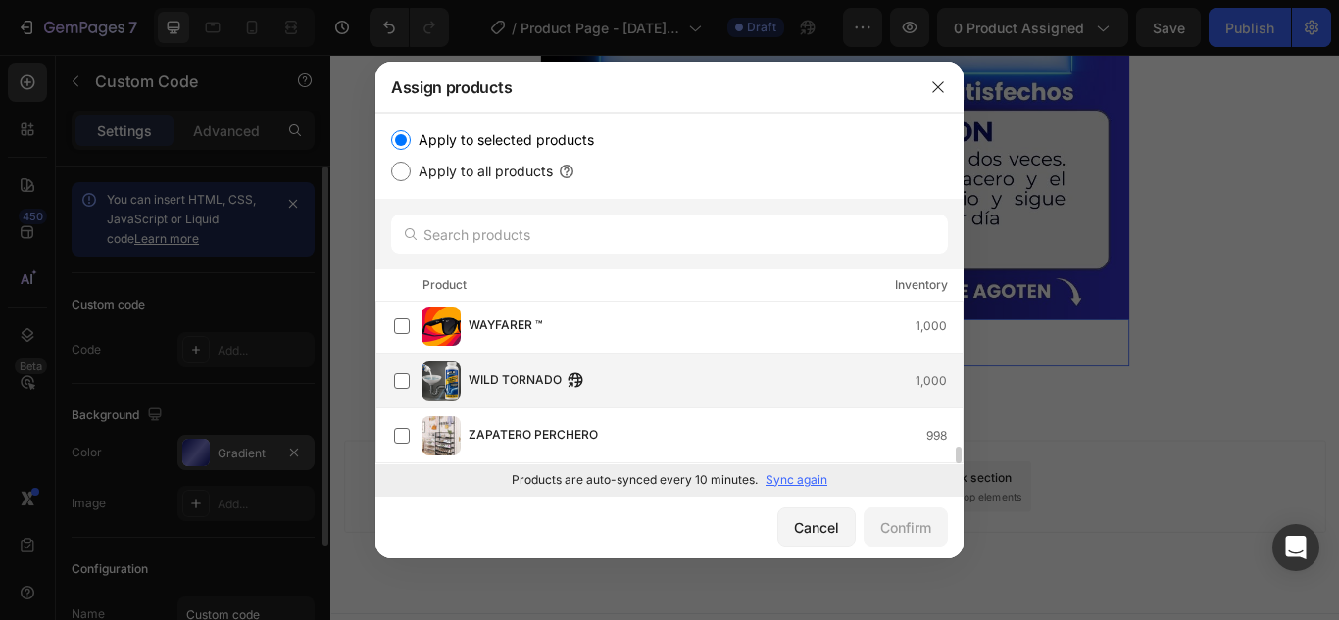
scroll to position [1277, 0]
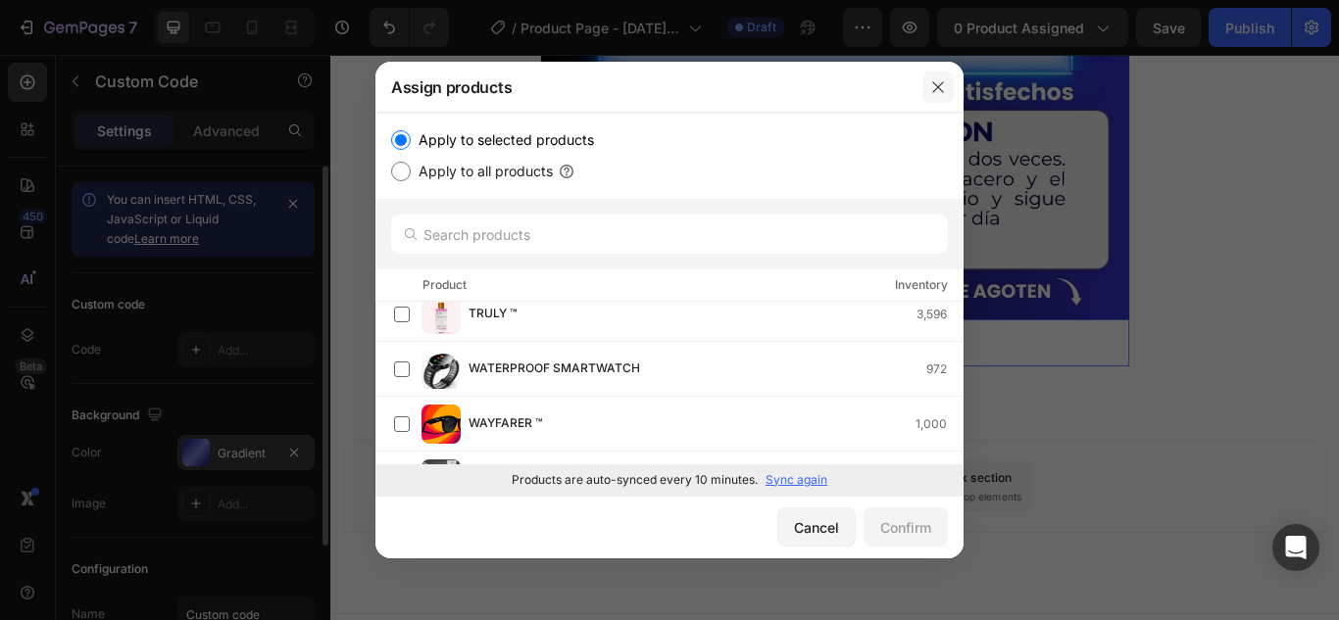
click at [928, 88] on button "button" at bounding box center [937, 87] width 31 height 31
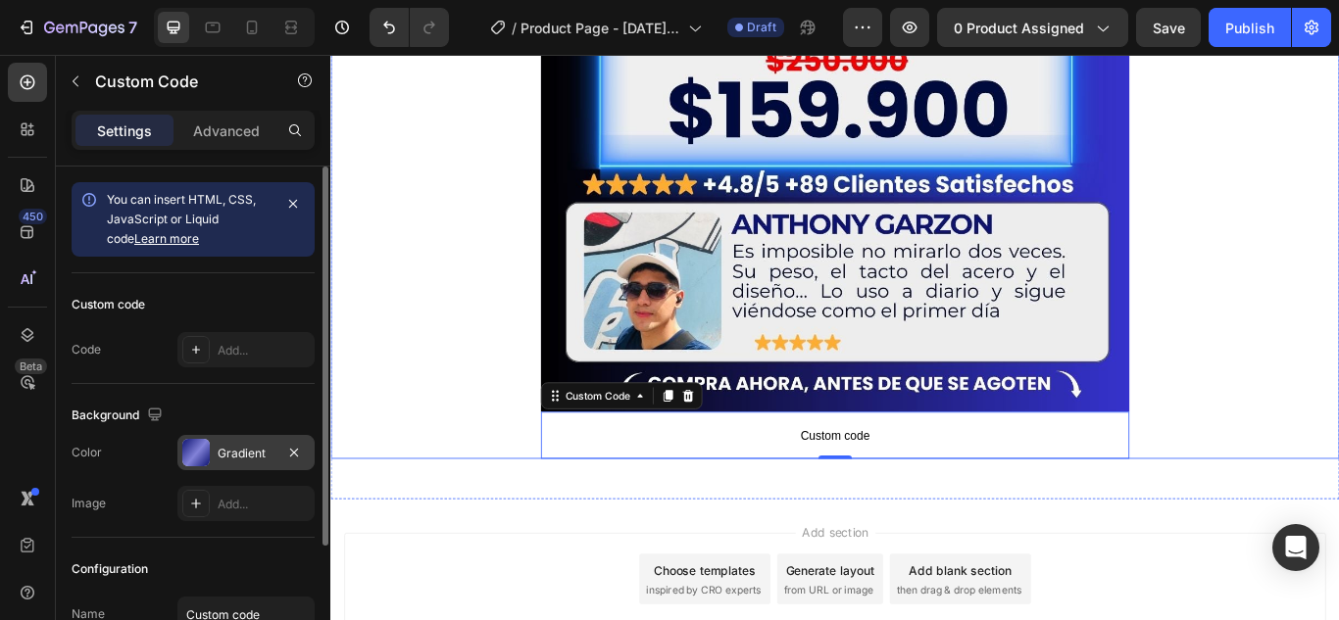
scroll to position [1031, 0]
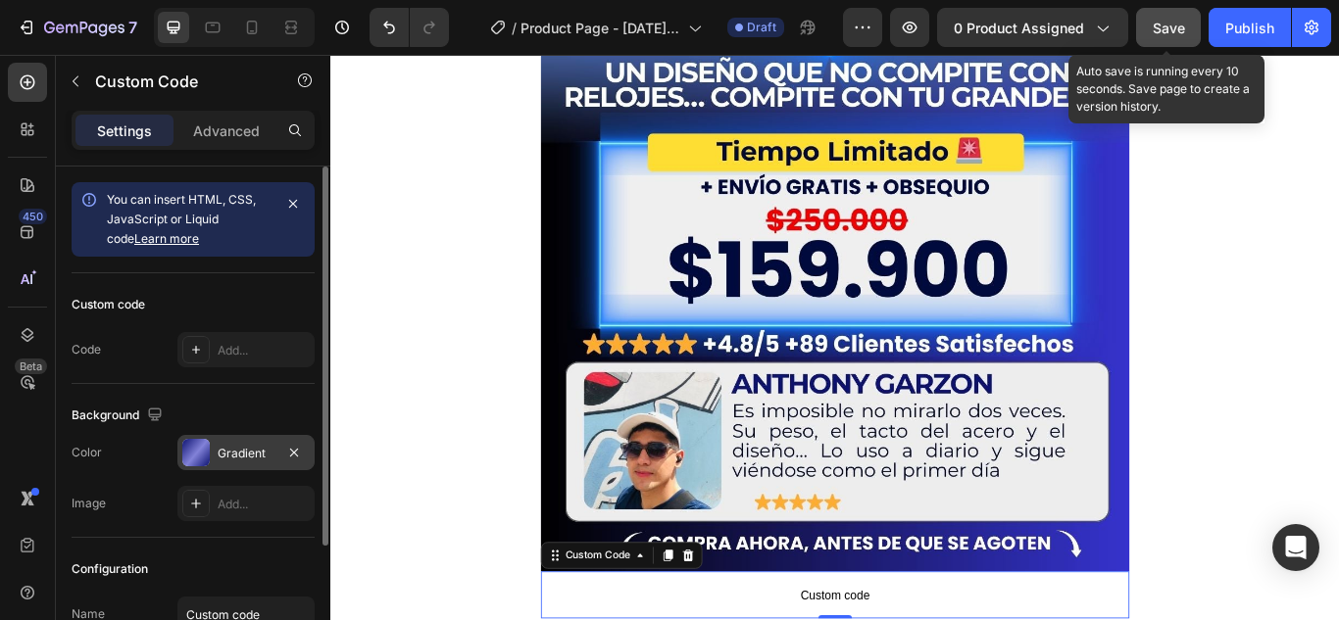
click at [1167, 22] on span "Save" at bounding box center [1169, 28] width 32 height 17
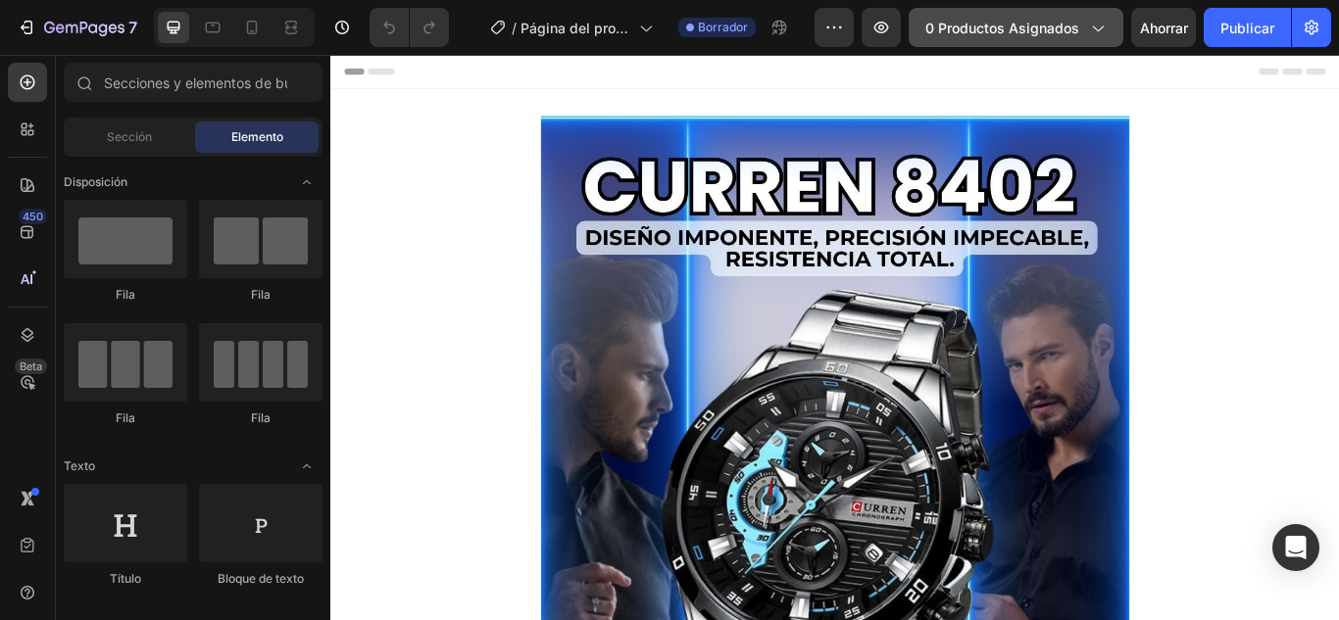
click at [1096, 26] on icon "button" at bounding box center [1097, 28] width 20 height 20
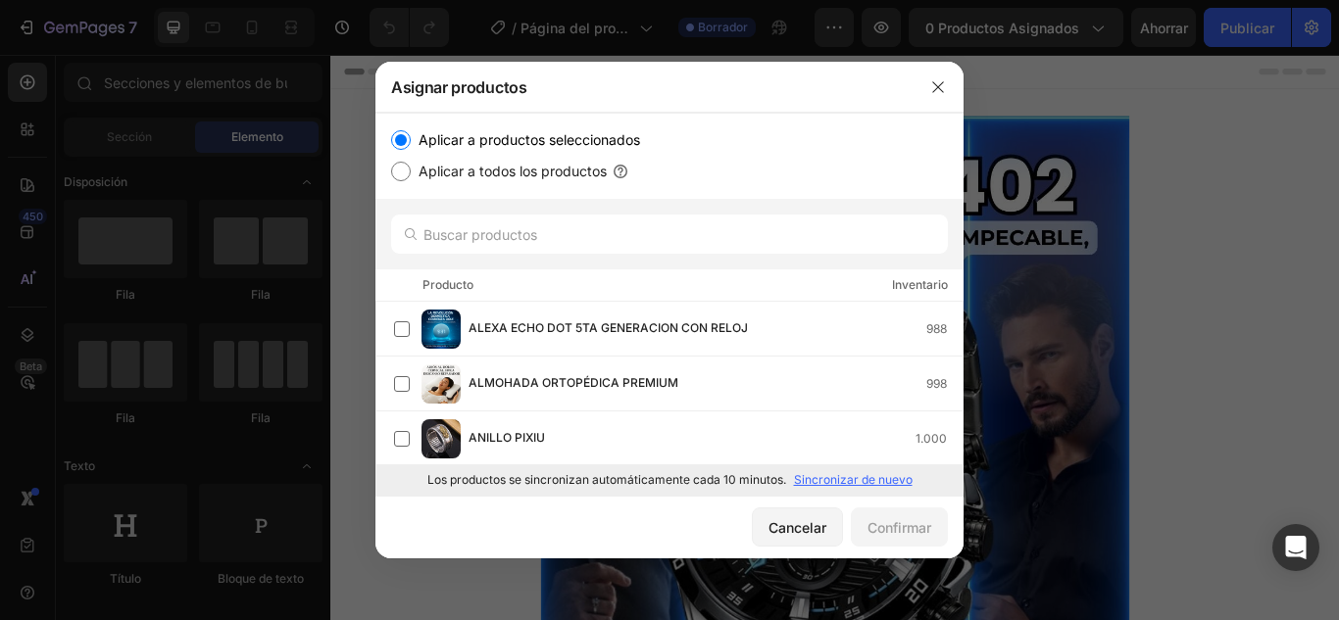
click at [860, 484] on font "Sincronizar de nuevo" at bounding box center [853, 479] width 119 height 15
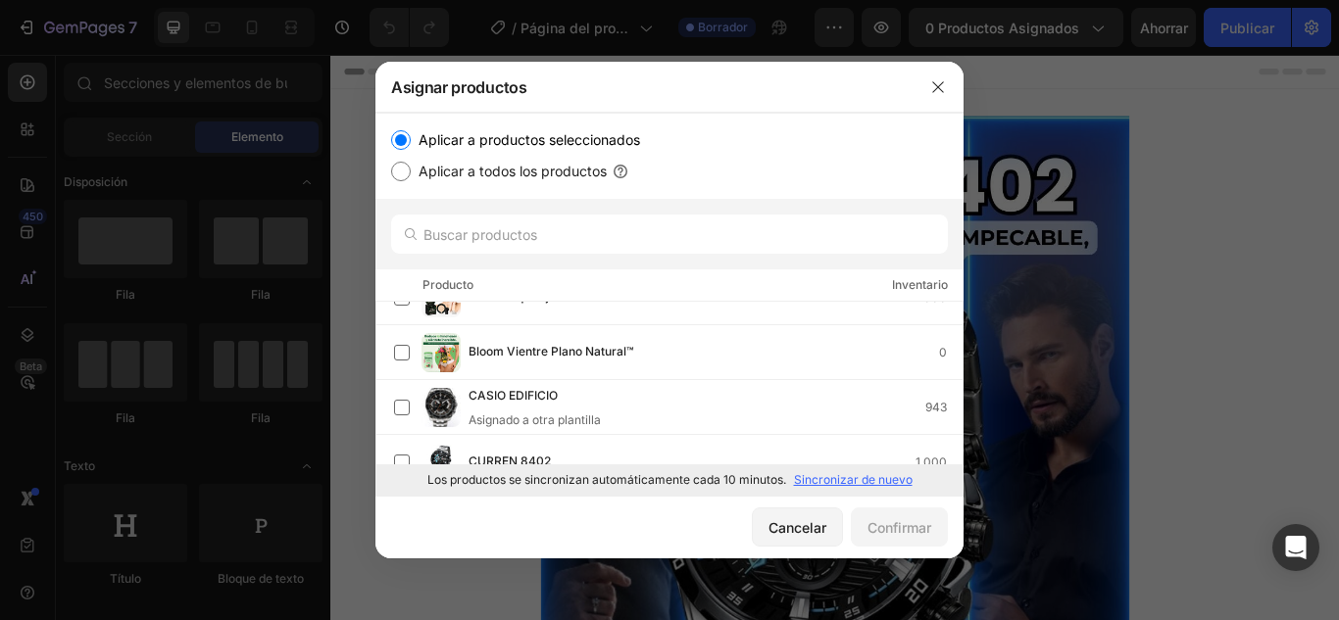
scroll to position [294, 0]
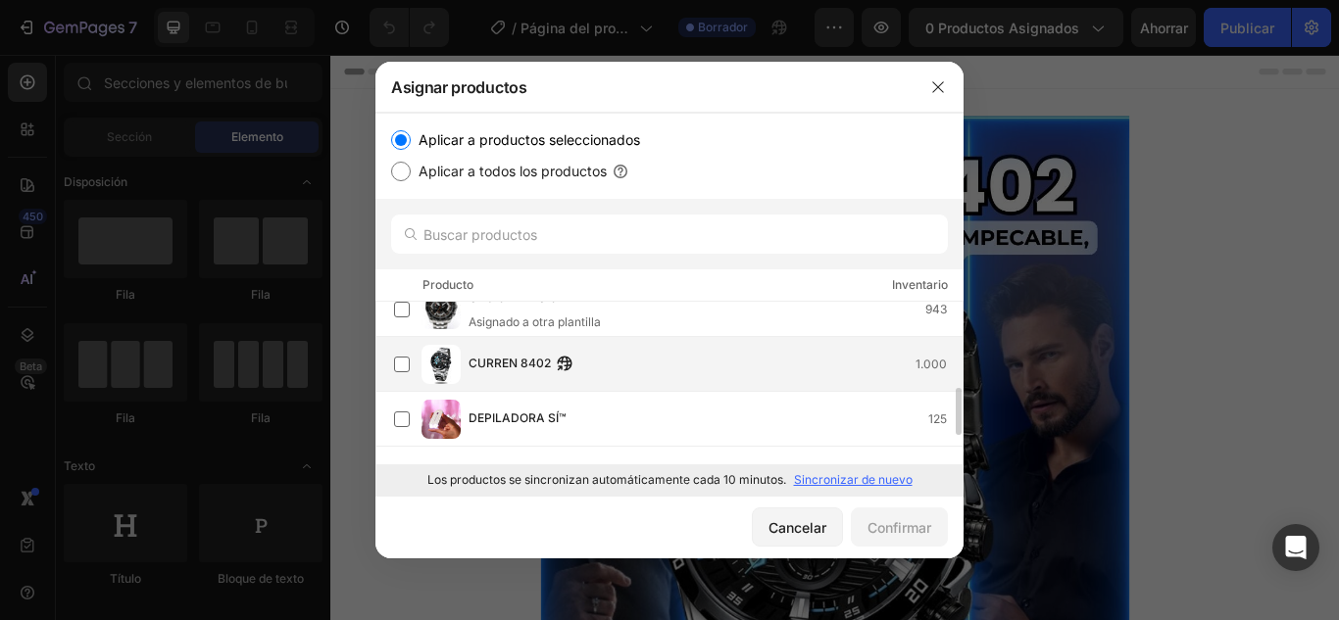
click at [757, 356] on div "CURREN 8402 1.000" at bounding box center [716, 365] width 494 height 22
click at [868, 531] on font "Confirmar" at bounding box center [900, 528] width 64 height 17
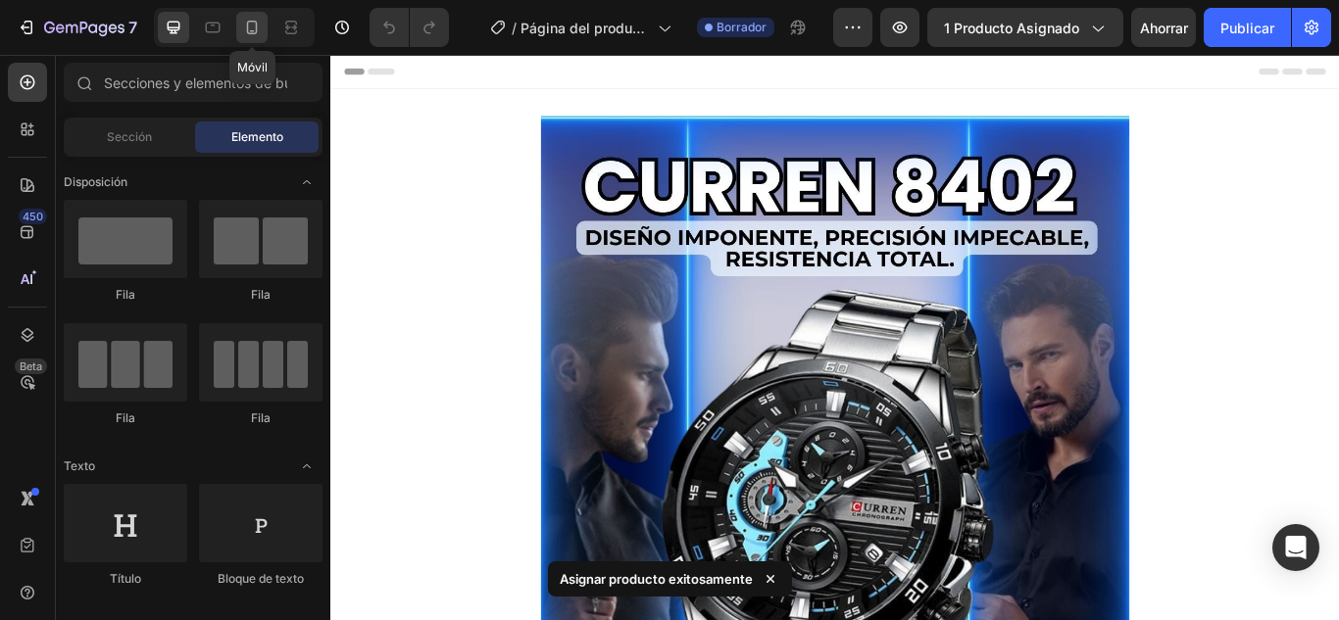
click at [240, 37] on div at bounding box center [251, 27] width 31 height 31
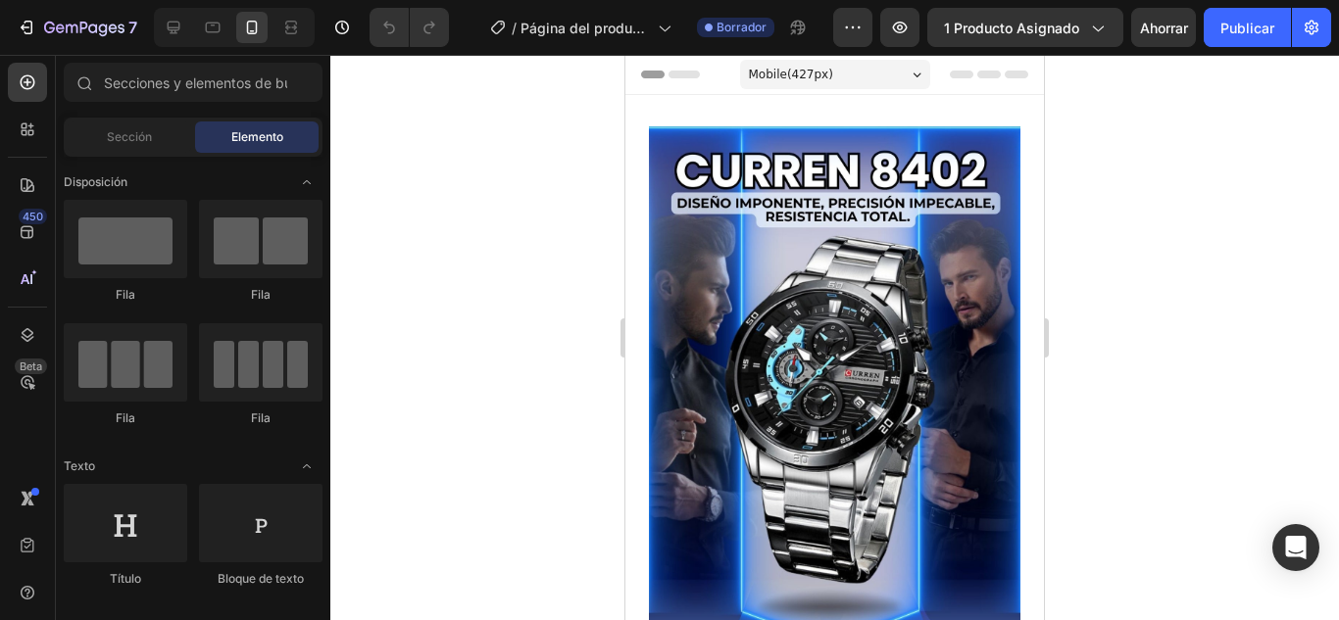
click at [913, 79] on div "Mobile ( 427 px)" at bounding box center [835, 74] width 190 height 29
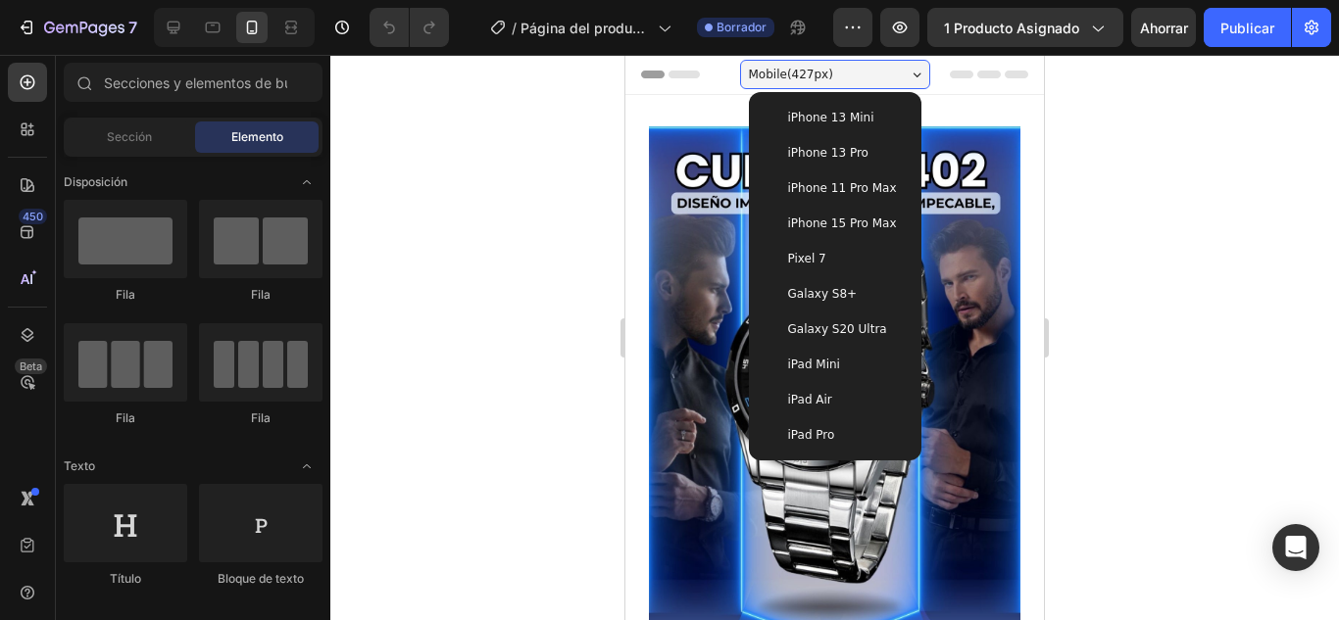
click at [864, 218] on span "iPhone 15 Pro Max" at bounding box center [842, 224] width 109 height 20
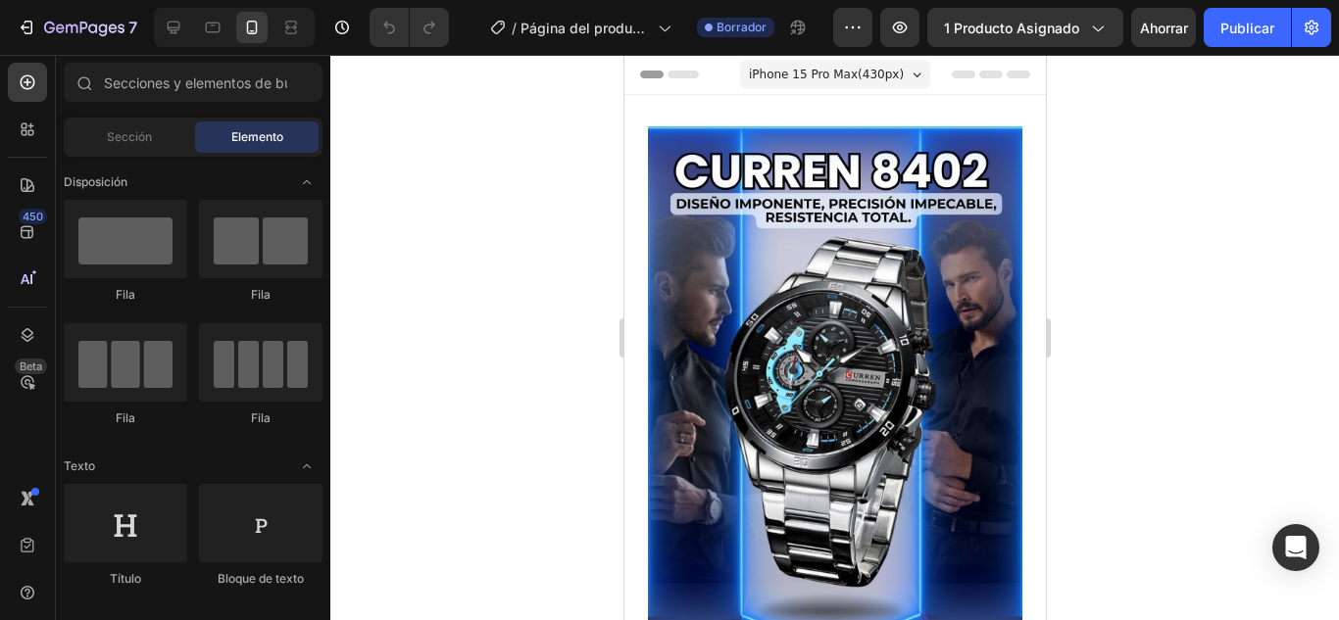
click at [540, 229] on div at bounding box center [834, 338] width 1009 height 566
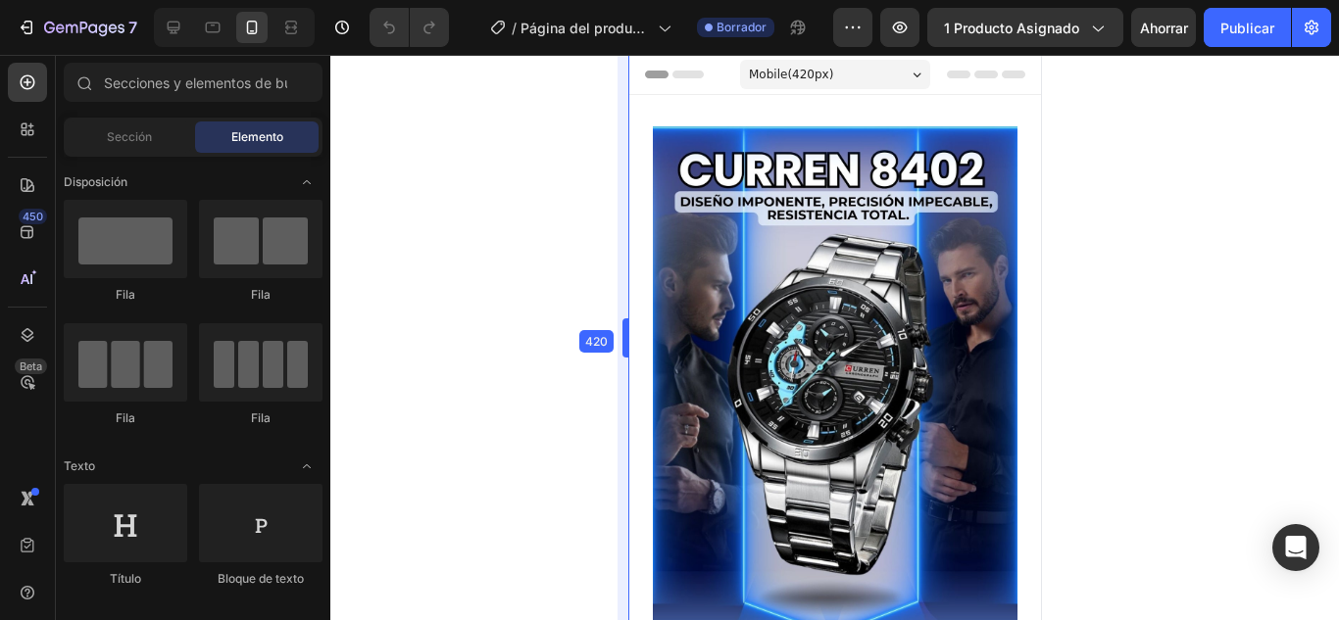
drag, startPoint x: 618, startPoint y: 338, endPoint x: 626, endPoint y: 345, distance: 11.2
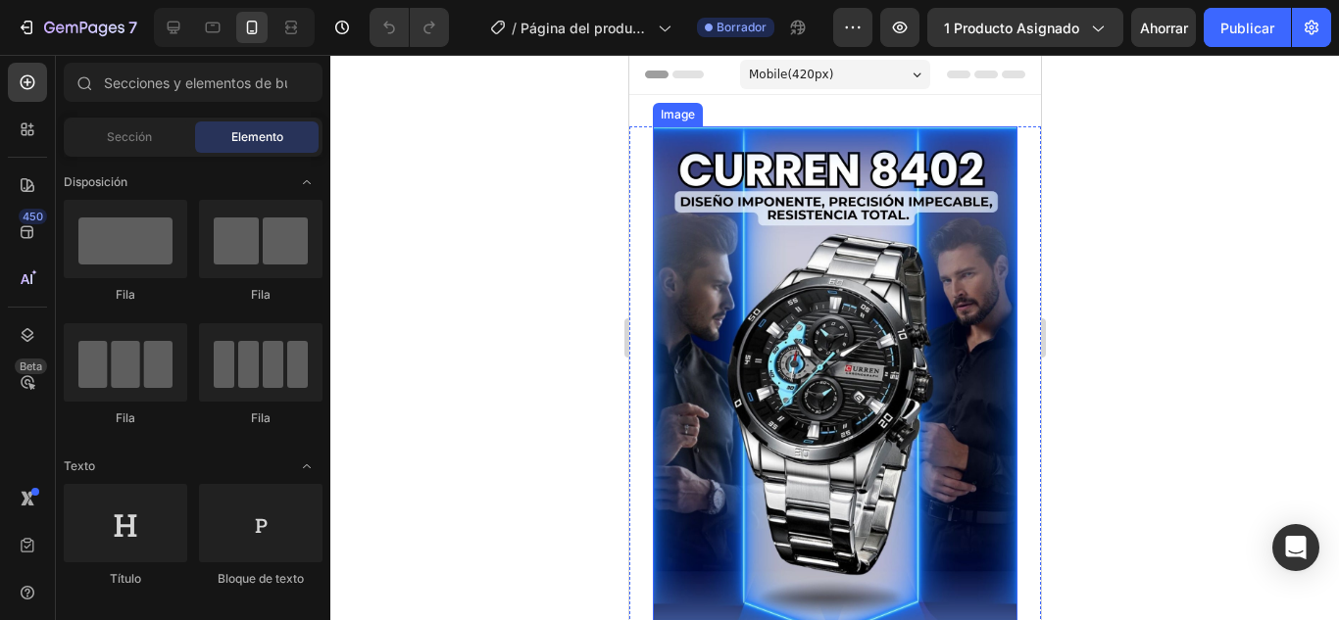
click at [702, 306] on img at bounding box center [834, 541] width 365 height 830
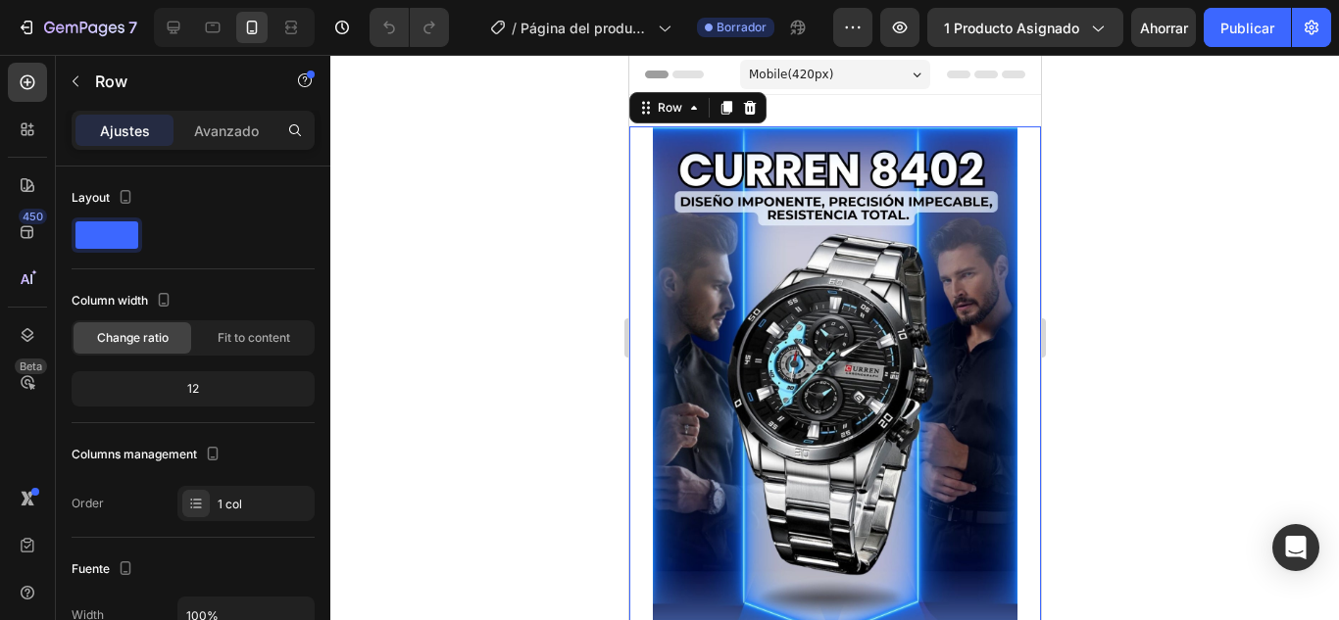
click at [638, 301] on div "Image Custom code Custom Code Row 16" at bounding box center [834, 568] width 412 height 885
click at [226, 388] on div "12" at bounding box center [192, 388] width 235 height 27
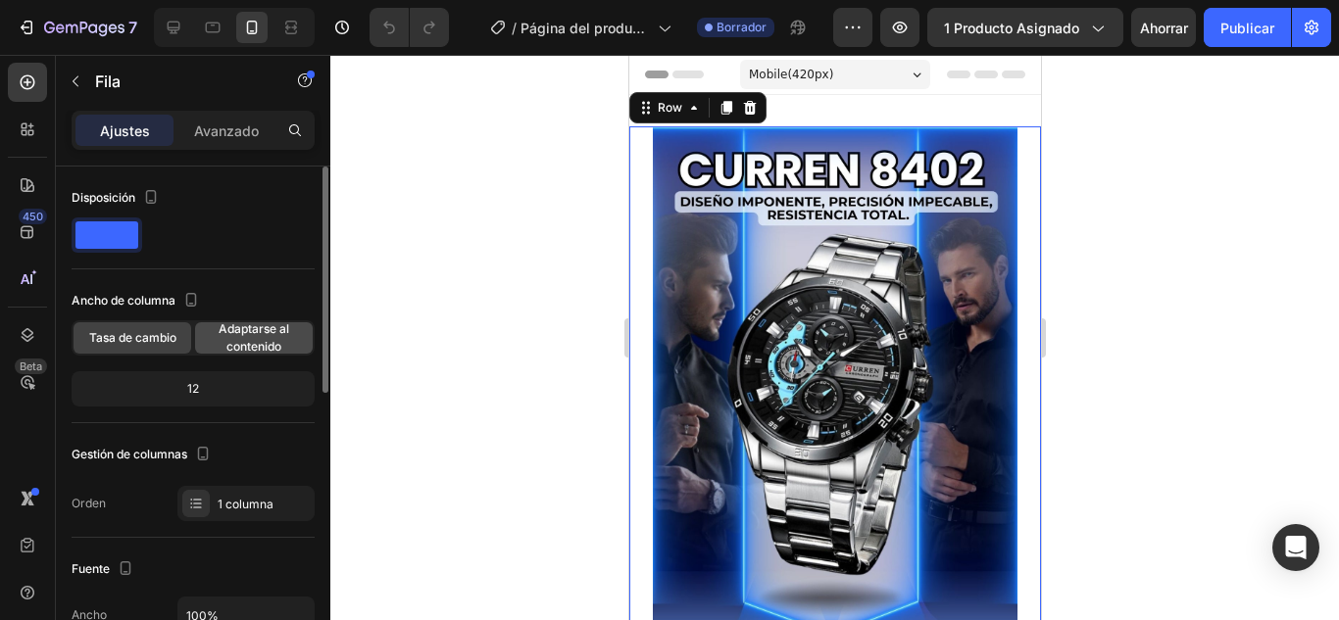
click at [265, 338] on span "Adaptarse al contenido" at bounding box center [254, 338] width 118 height 35
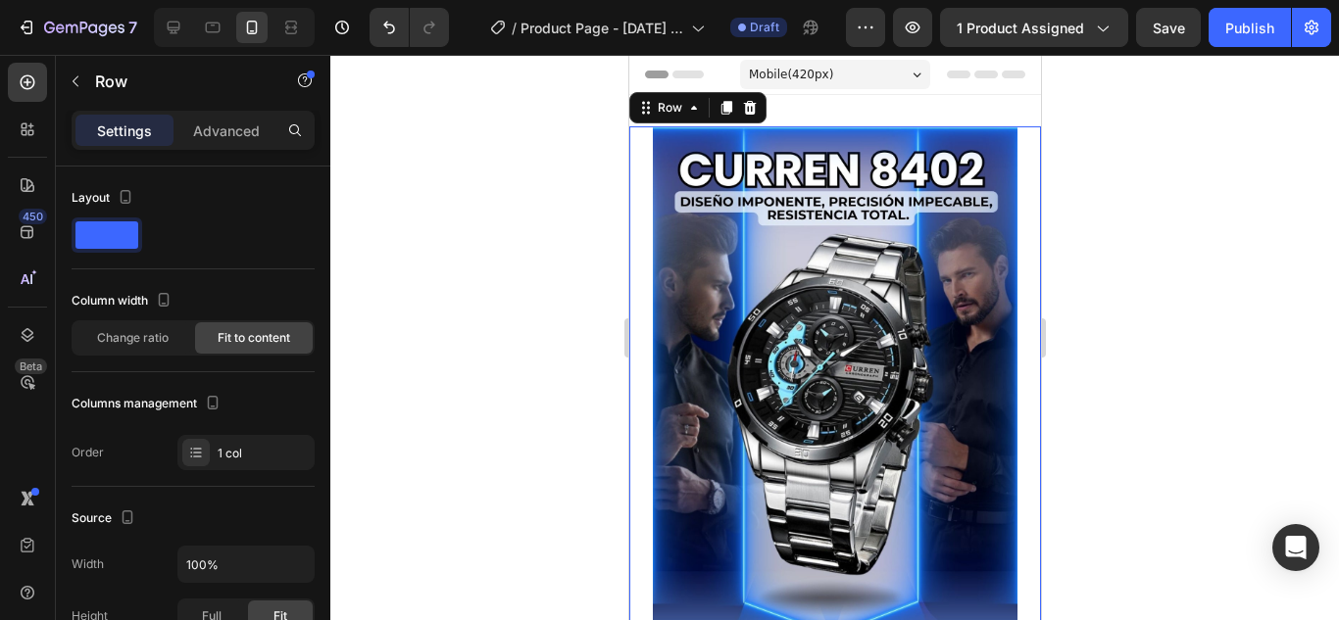
click at [518, 187] on div at bounding box center [834, 338] width 1009 height 566
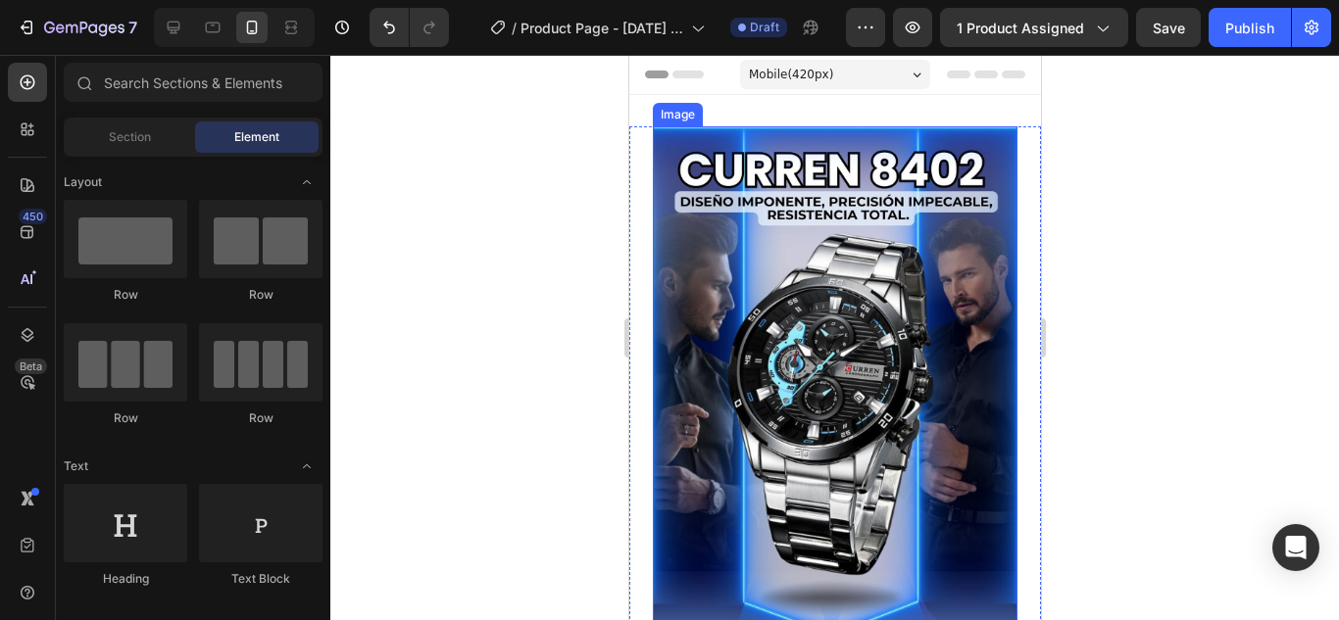
click at [765, 299] on img at bounding box center [834, 541] width 365 height 830
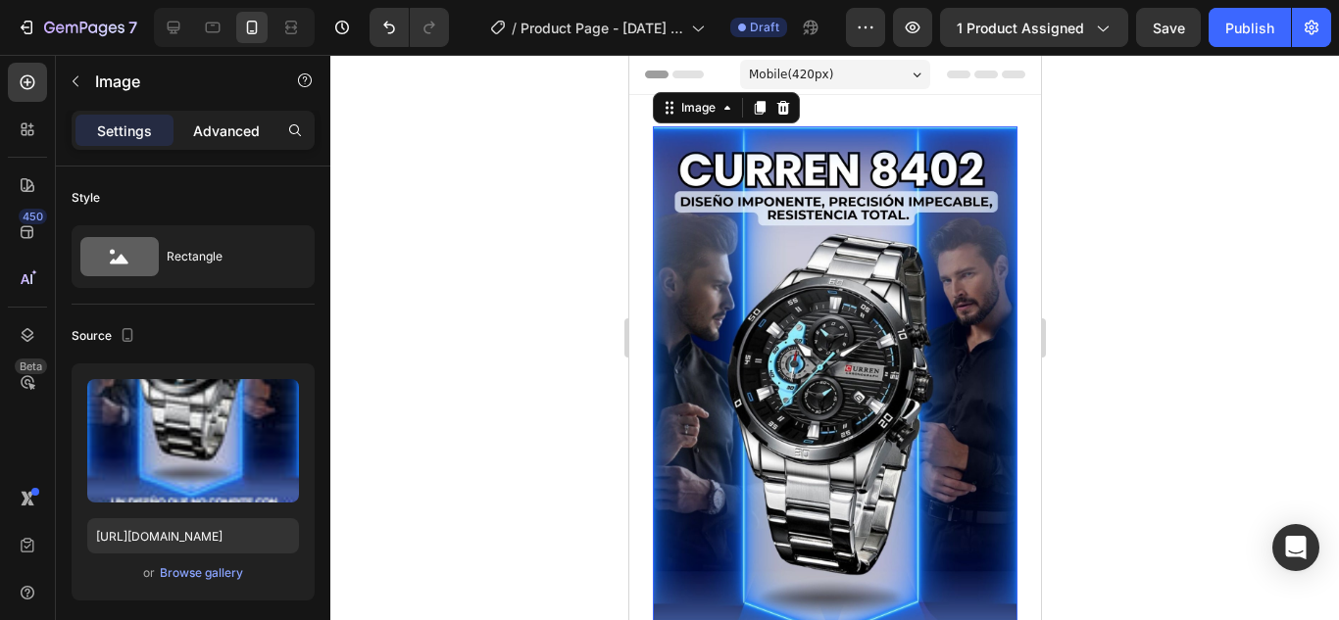
click at [244, 125] on p "Advanced" at bounding box center [226, 131] width 67 height 21
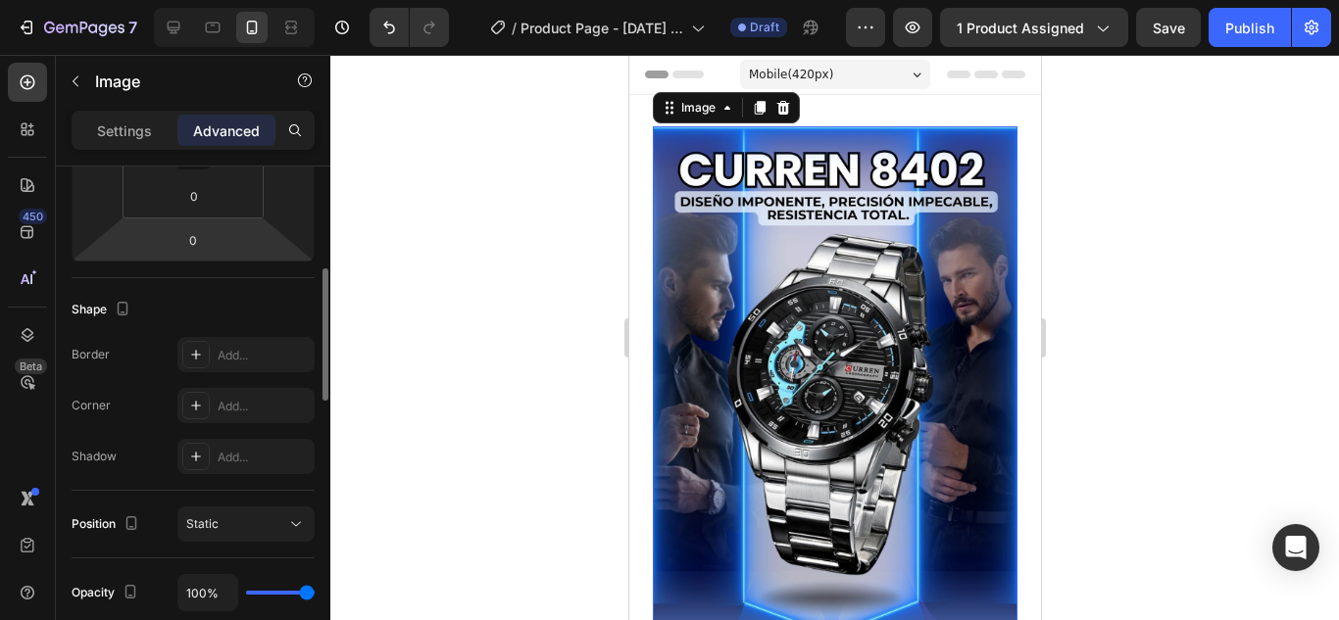
scroll to position [490, 0]
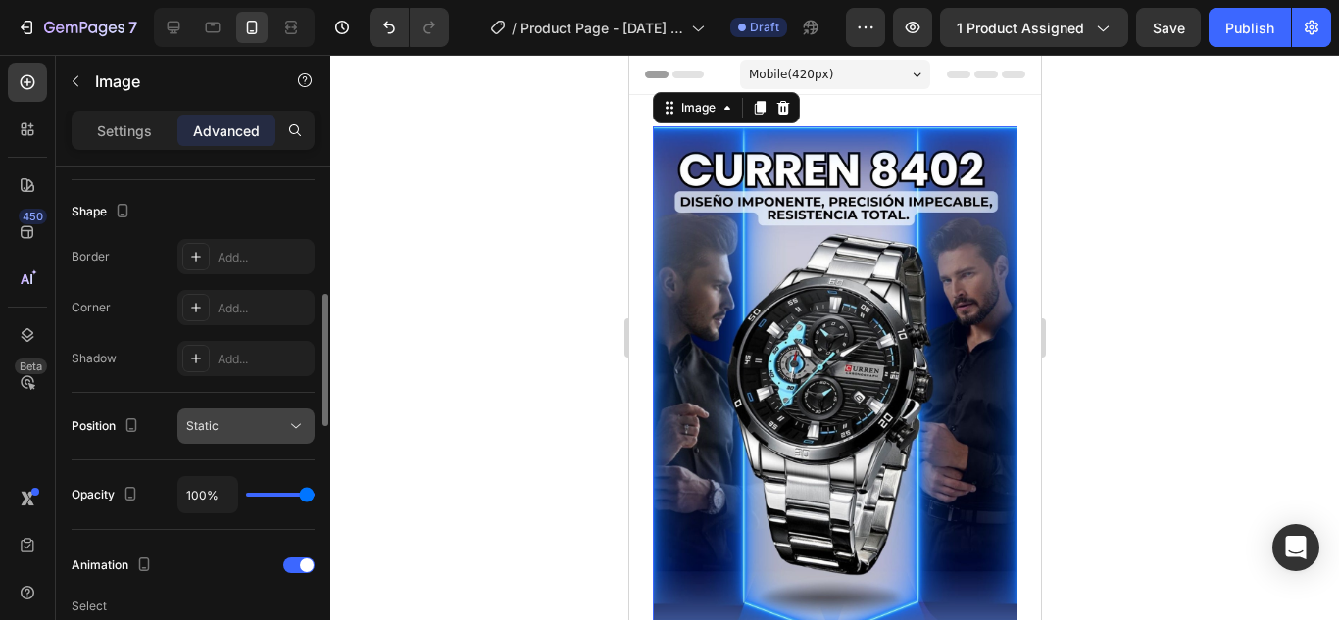
click at [285, 423] on div "Static" at bounding box center [236, 427] width 100 height 18
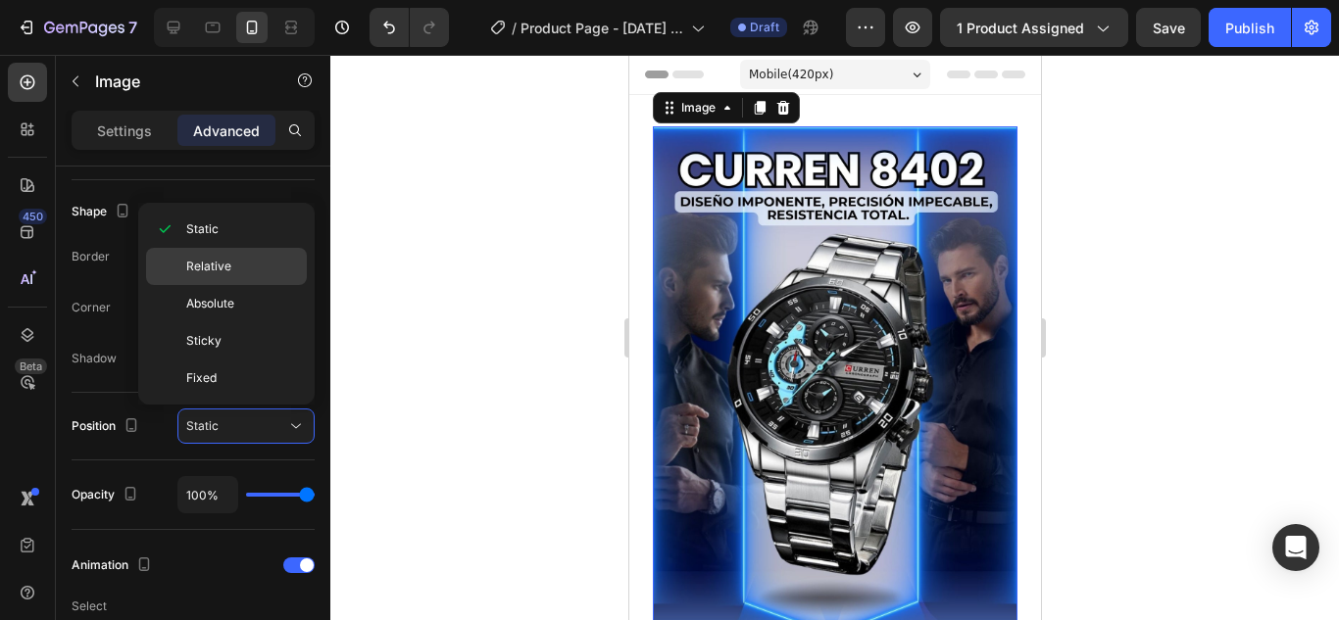
click at [257, 268] on p "Relative" at bounding box center [242, 267] width 112 height 18
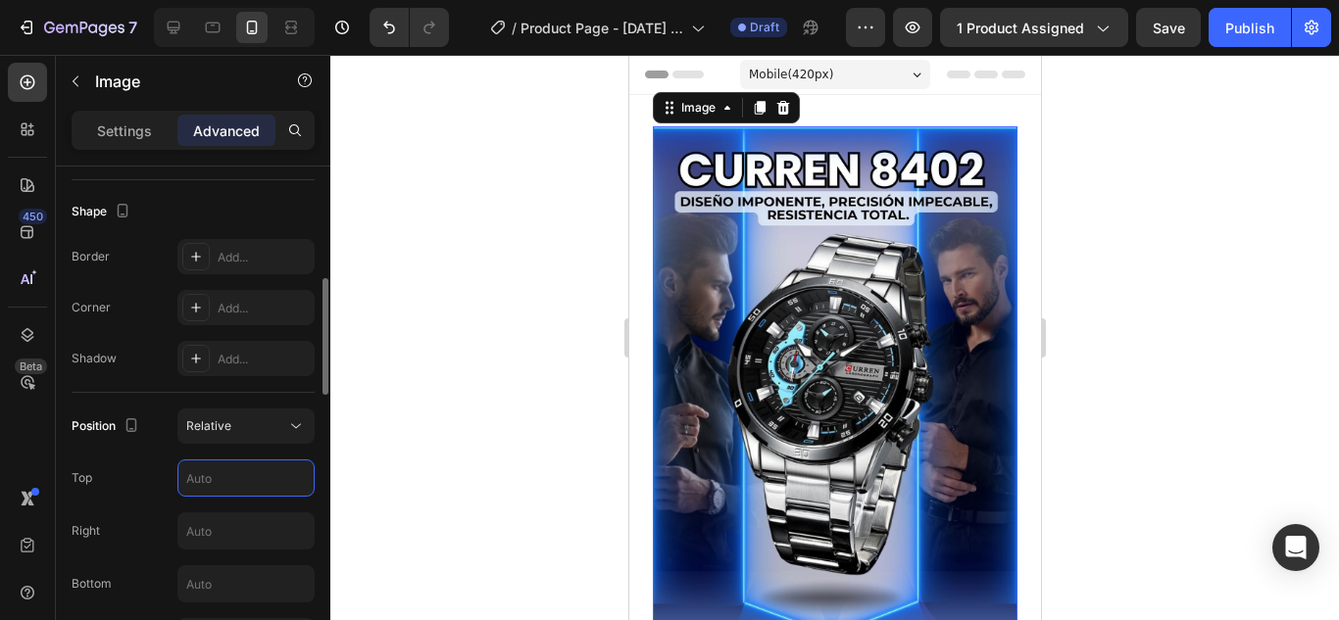
click at [261, 476] on input "text" at bounding box center [245, 478] width 135 height 35
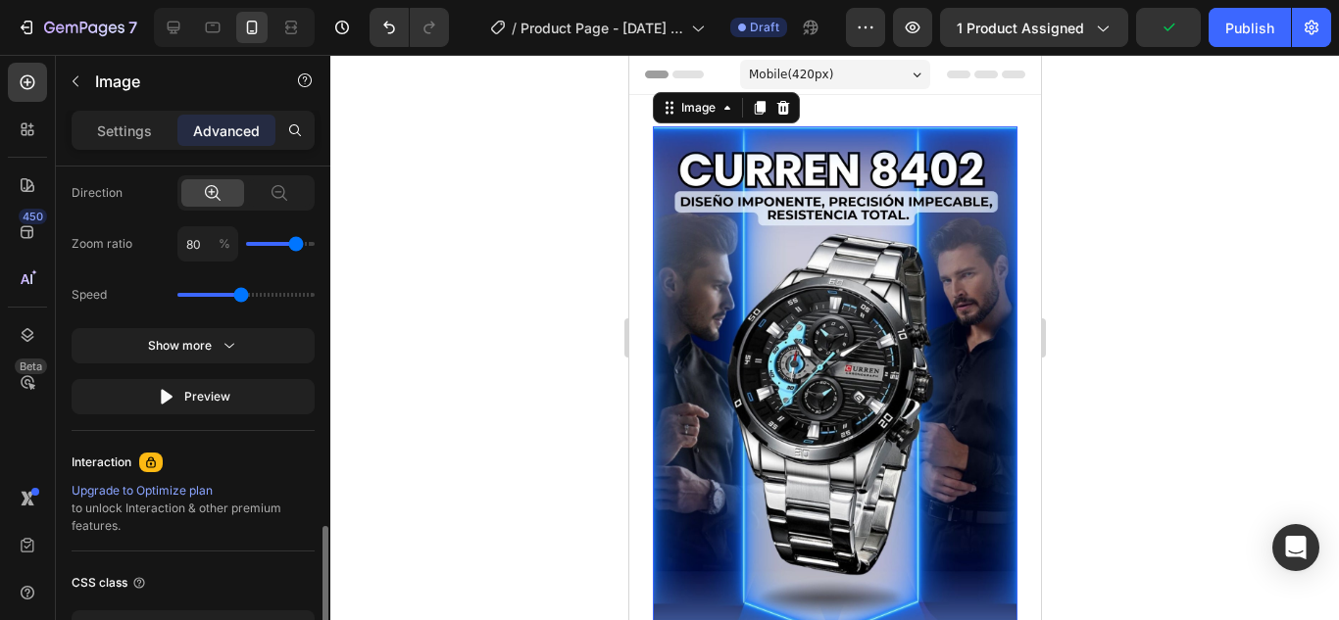
scroll to position [1176, 0]
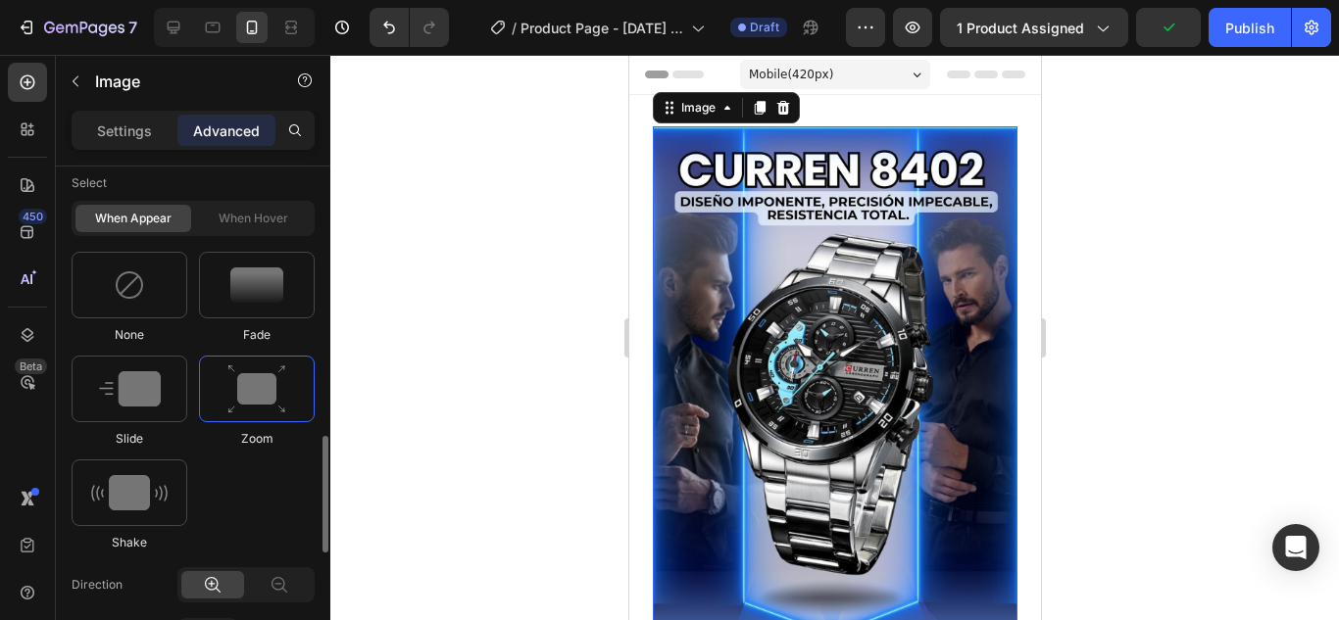
click at [759, 355] on img at bounding box center [834, 541] width 365 height 830
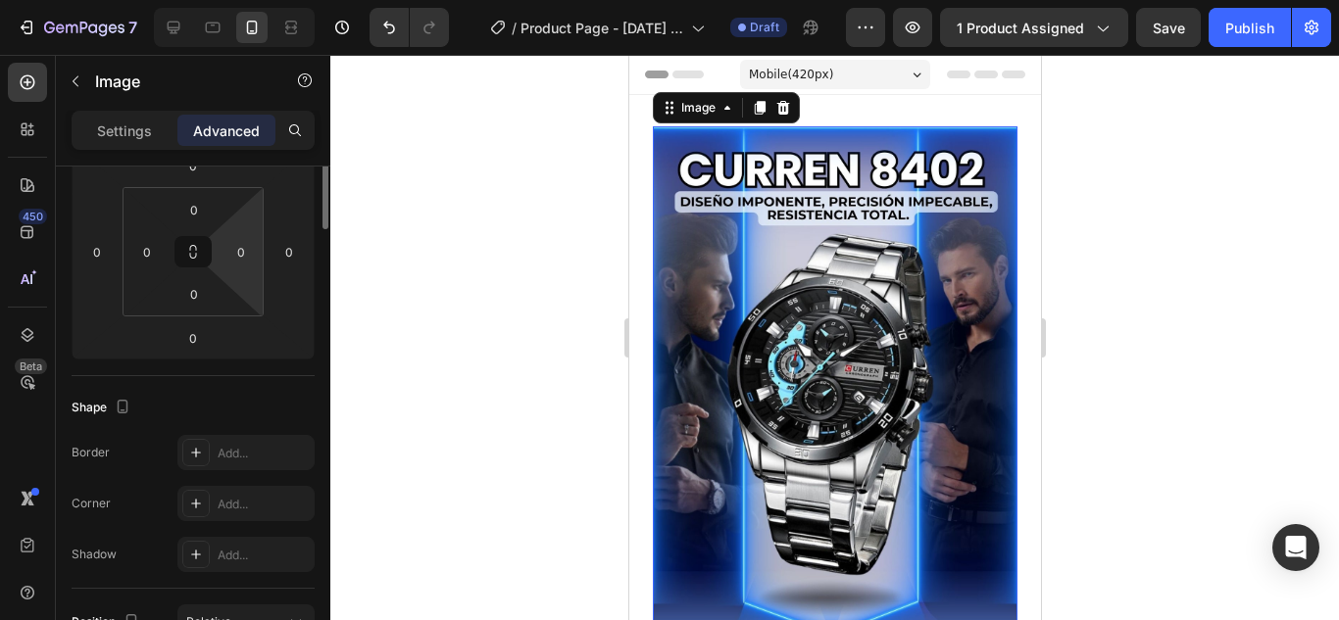
scroll to position [98, 0]
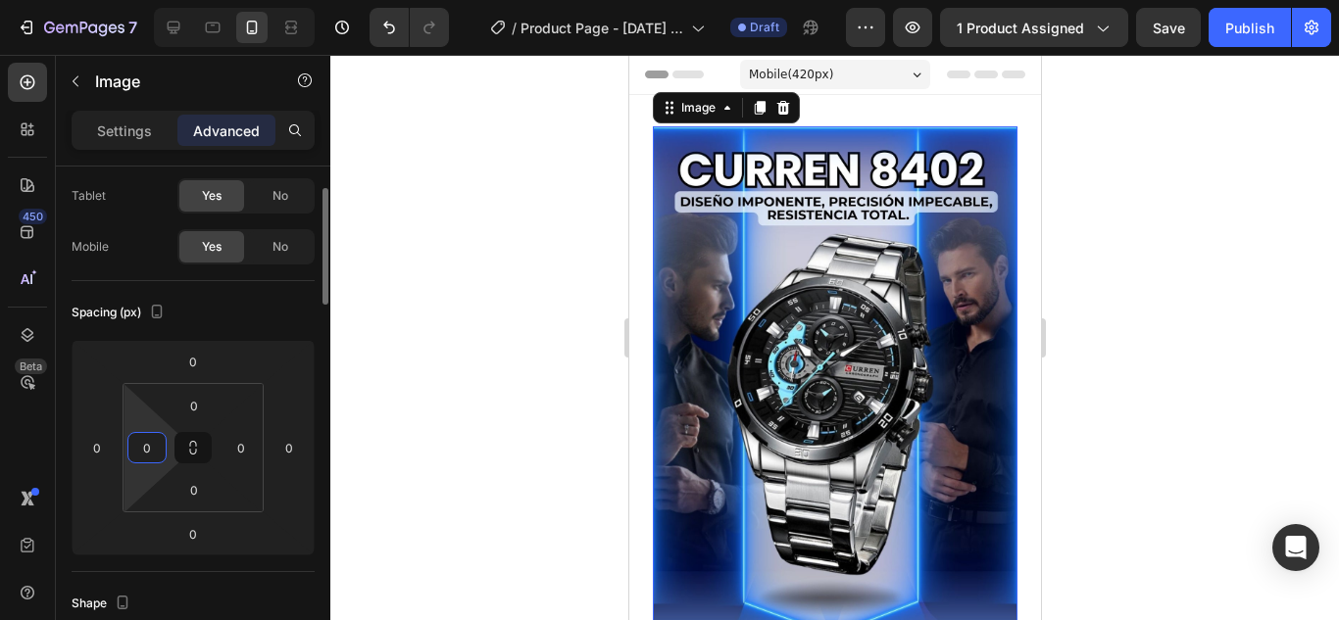
click at [149, 446] on input "0" at bounding box center [146, 447] width 29 height 29
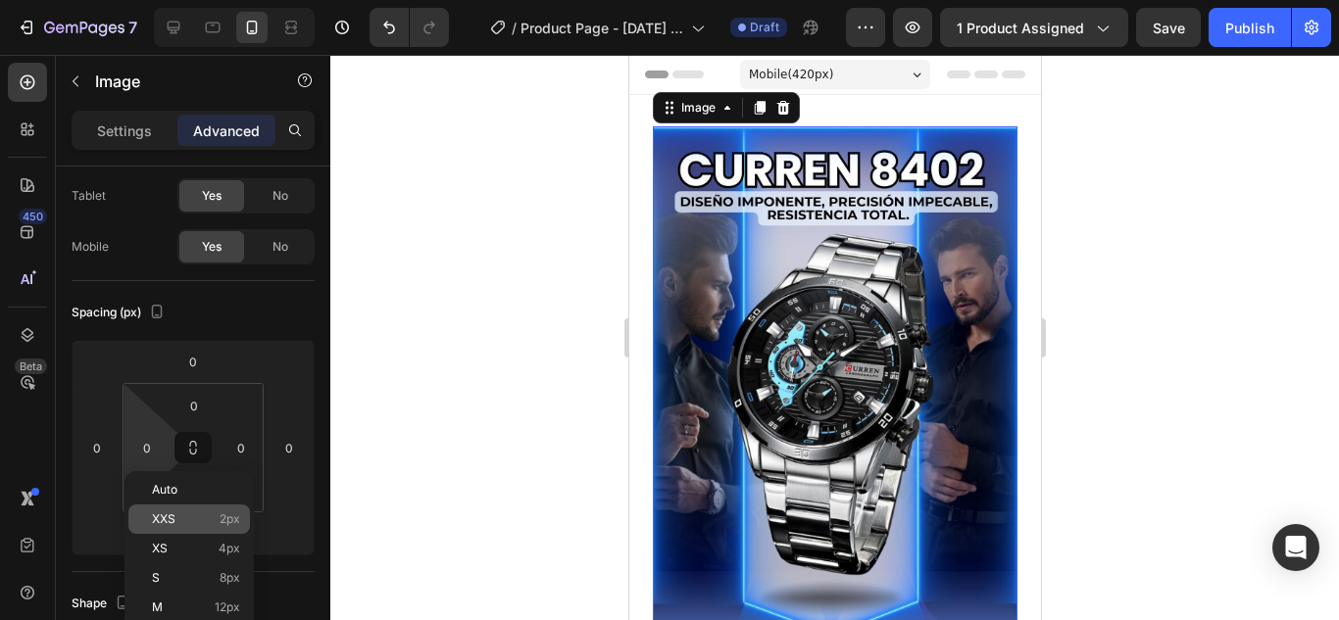
click at [190, 515] on p "XXS 2px" at bounding box center [196, 520] width 88 height 14
type input "2"
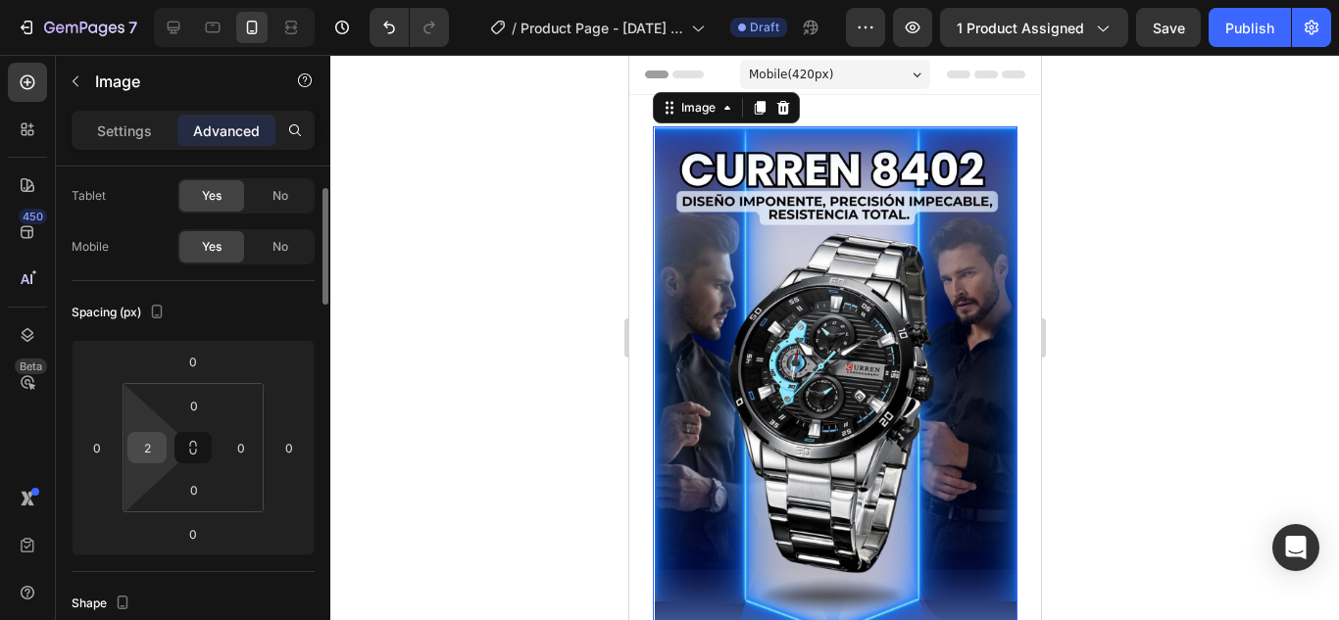
click at [146, 455] on input "2" at bounding box center [146, 447] width 29 height 29
type input "0"
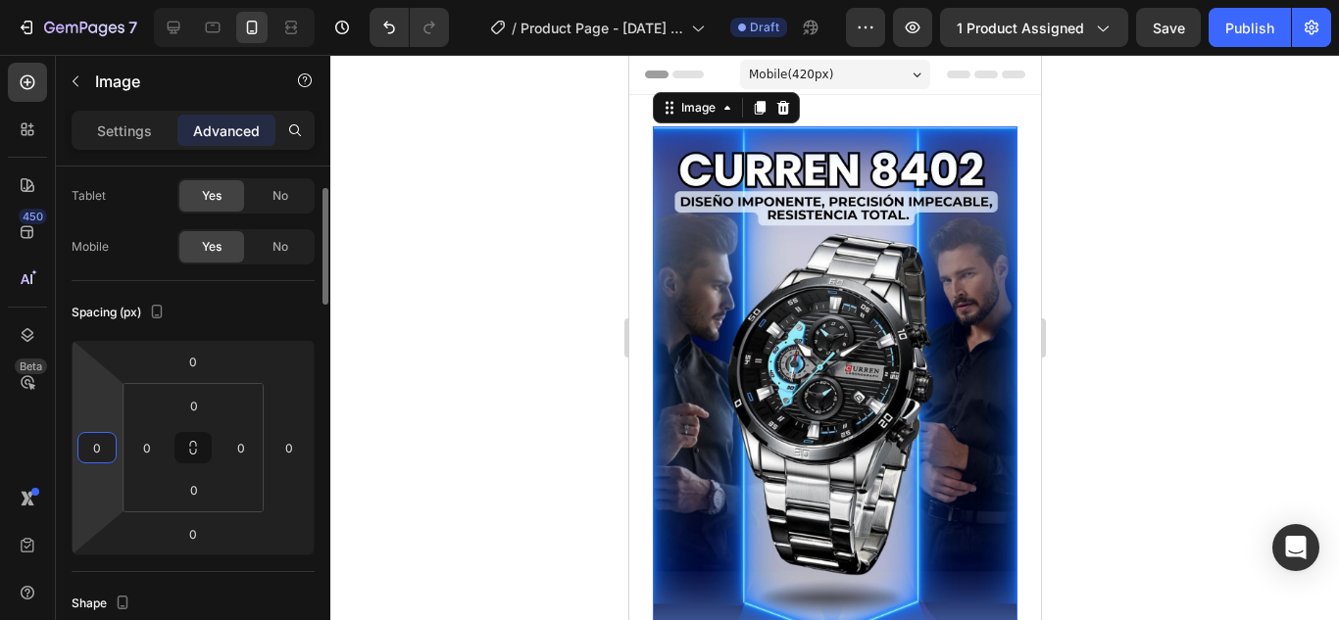
click at [111, 453] on input "0" at bounding box center [96, 447] width 29 height 29
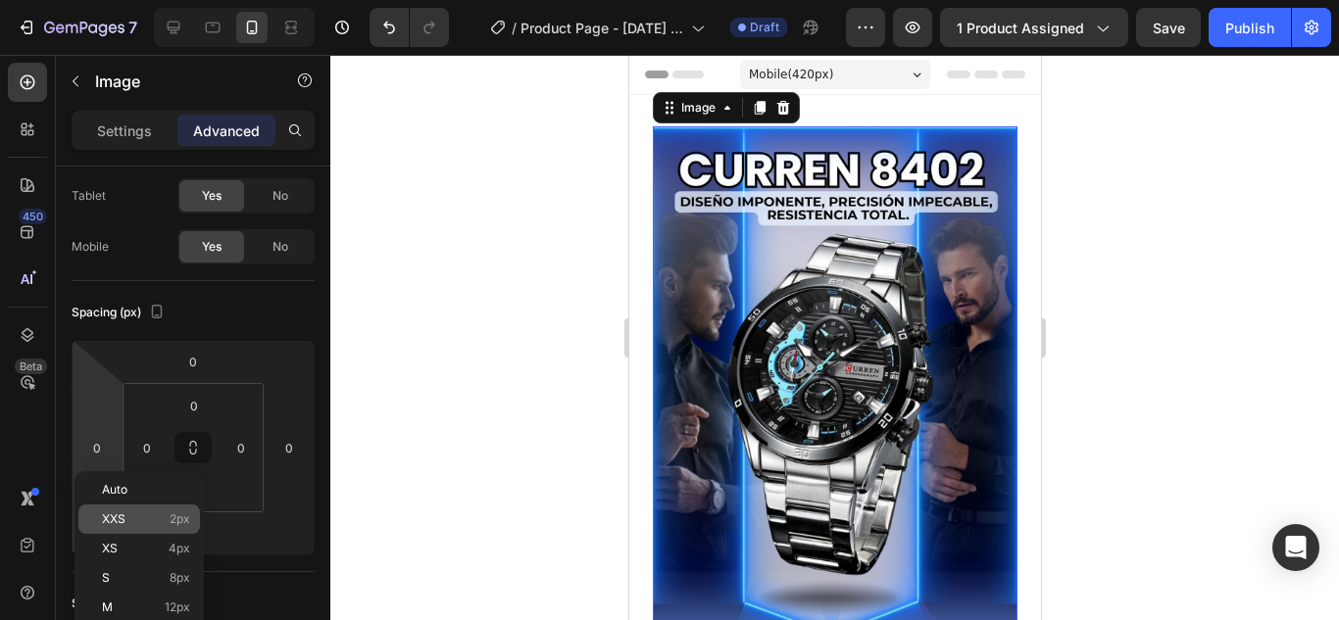
click at [118, 509] on div "XXS 2px" at bounding box center [139, 519] width 122 height 29
type input "2"
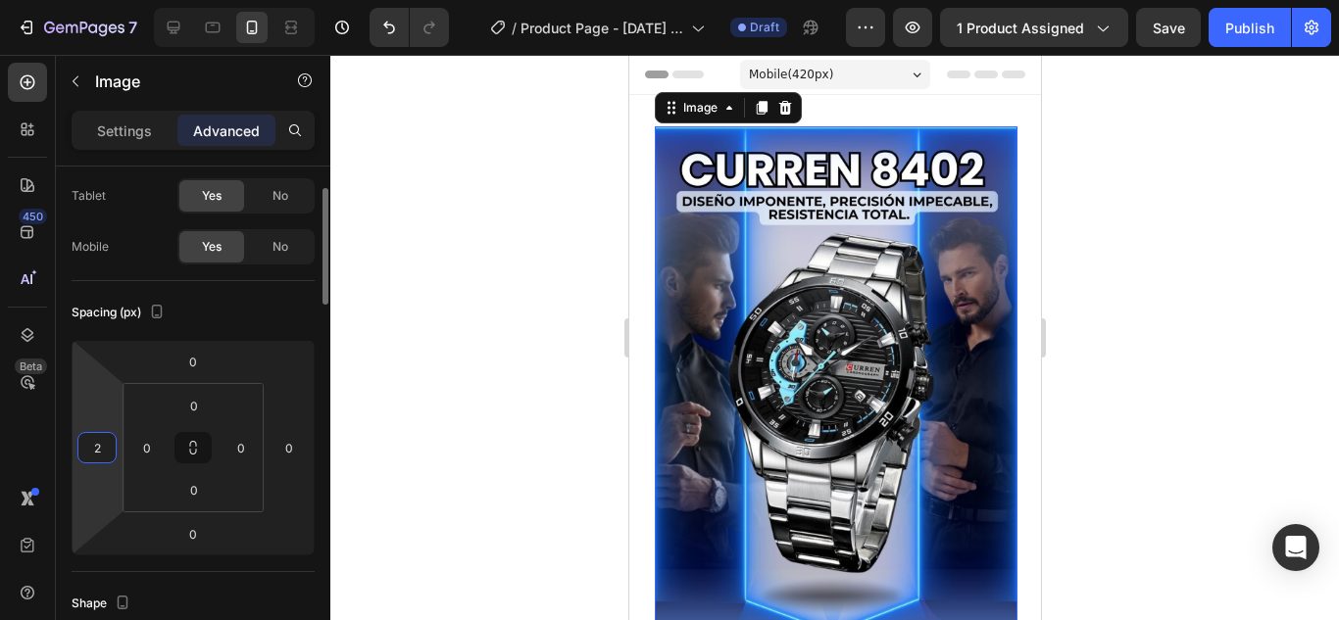
click at [102, 446] on input "2" at bounding box center [96, 447] width 29 height 29
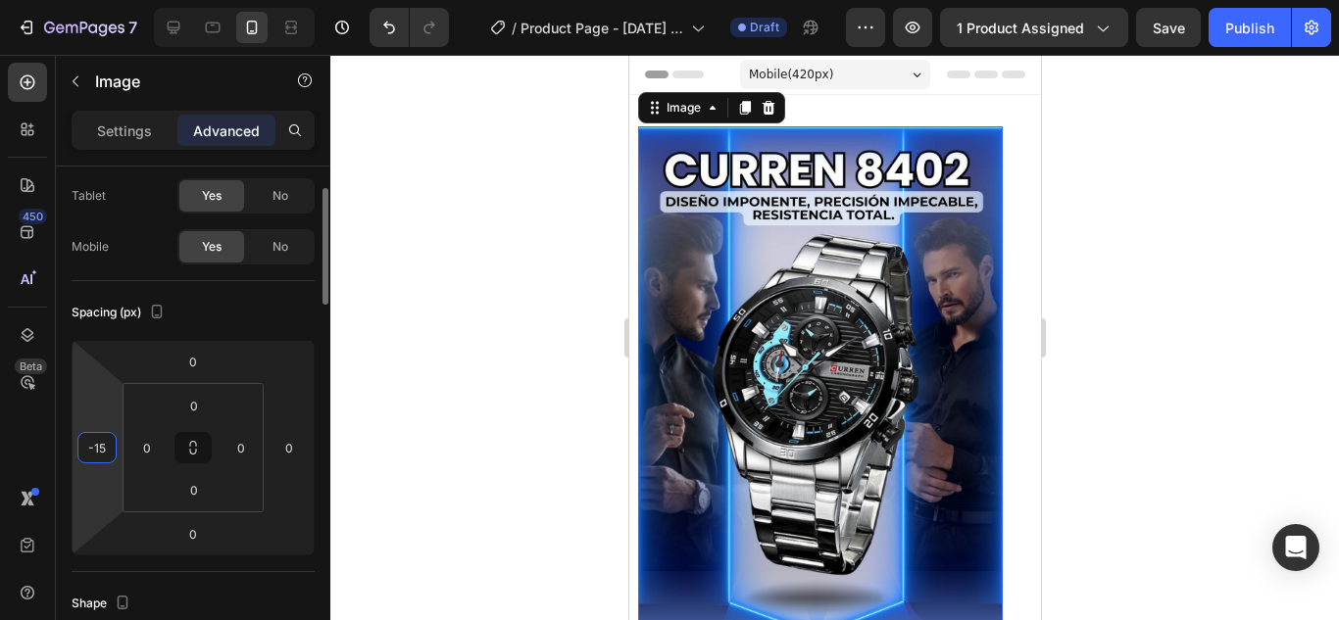
type input "-1"
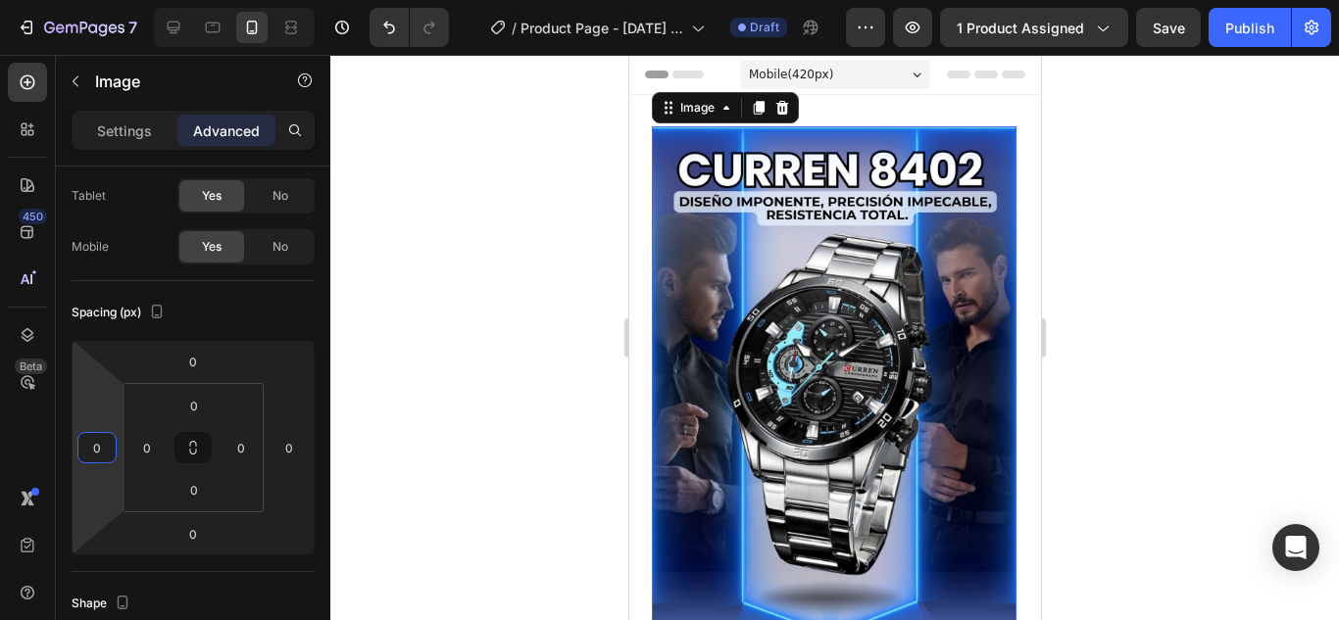
click at [576, 309] on div at bounding box center [834, 338] width 1009 height 566
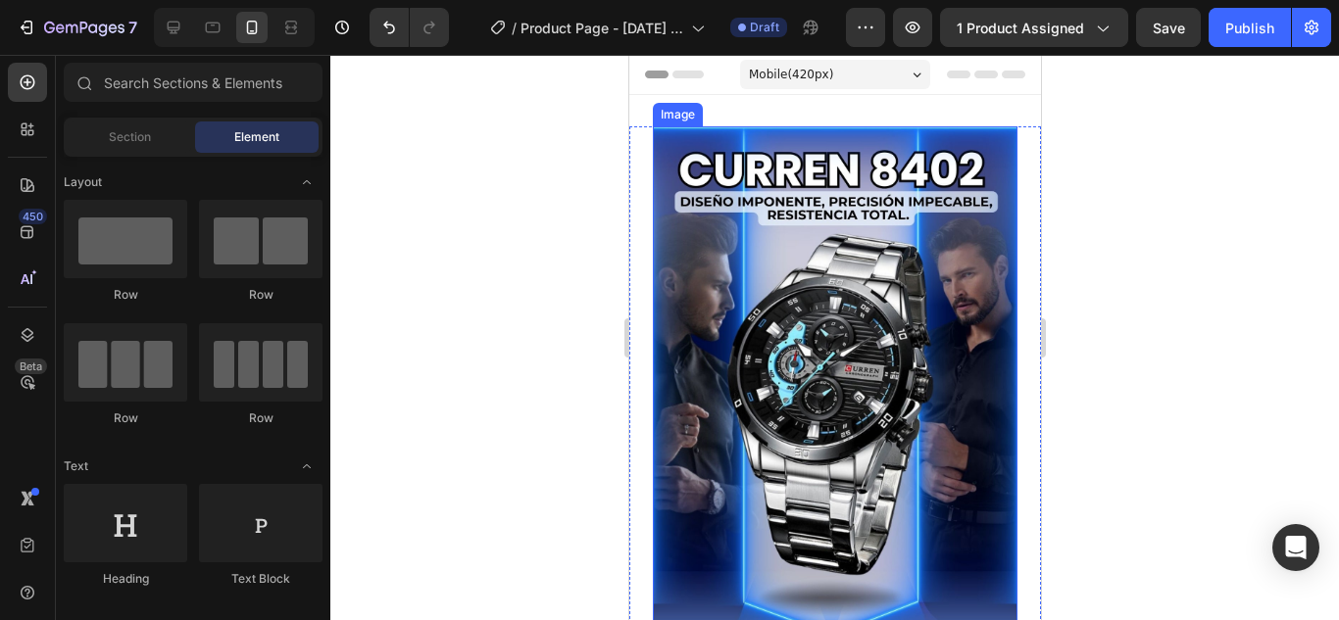
click at [788, 307] on img at bounding box center [834, 541] width 365 height 830
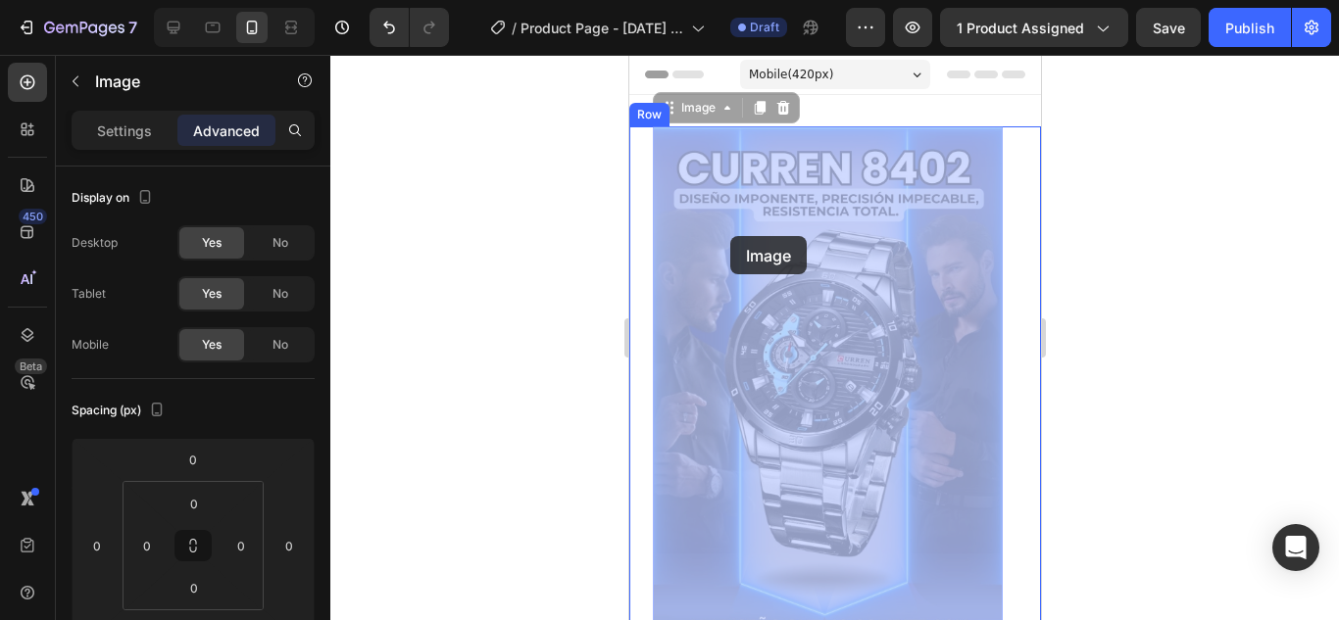
drag, startPoint x: 750, startPoint y: 233, endPoint x: 729, endPoint y: 236, distance: 20.8
drag, startPoint x: 725, startPoint y: 256, endPoint x: 695, endPoint y: 261, distance: 30.8
drag, startPoint x: 719, startPoint y: 264, endPoint x: 686, endPoint y: 257, distance: 34.0
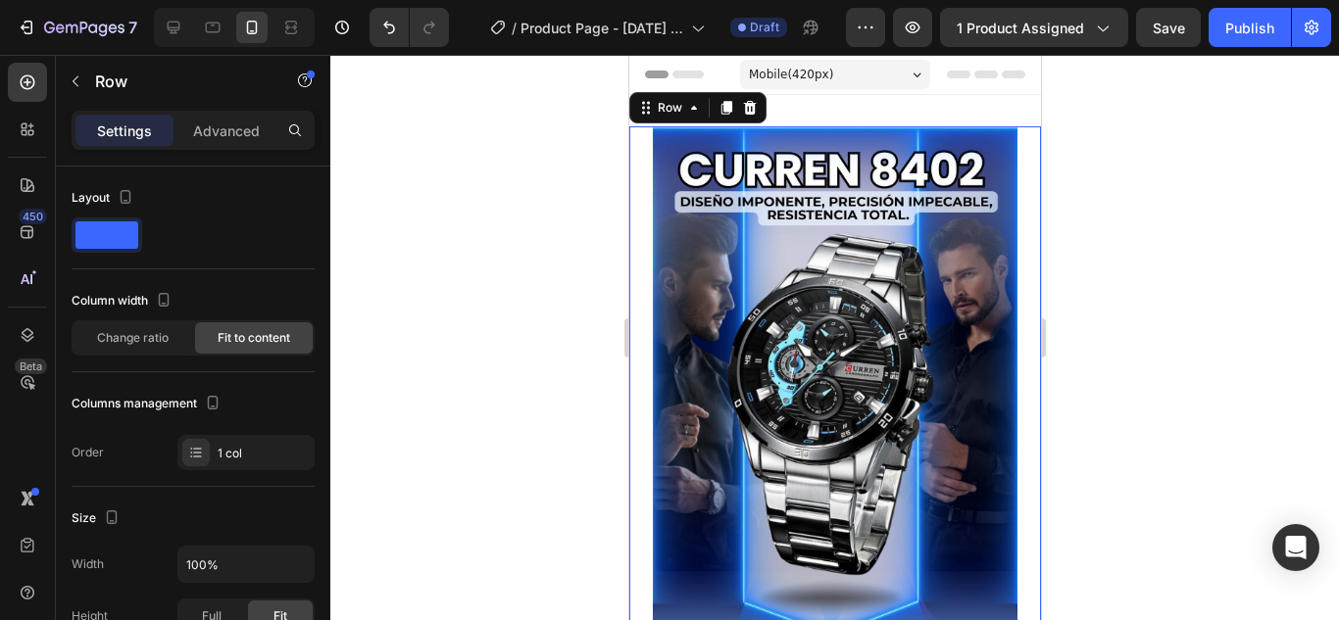
click at [641, 133] on div "Image Custom code Custom Code Row 16" at bounding box center [834, 568] width 412 height 885
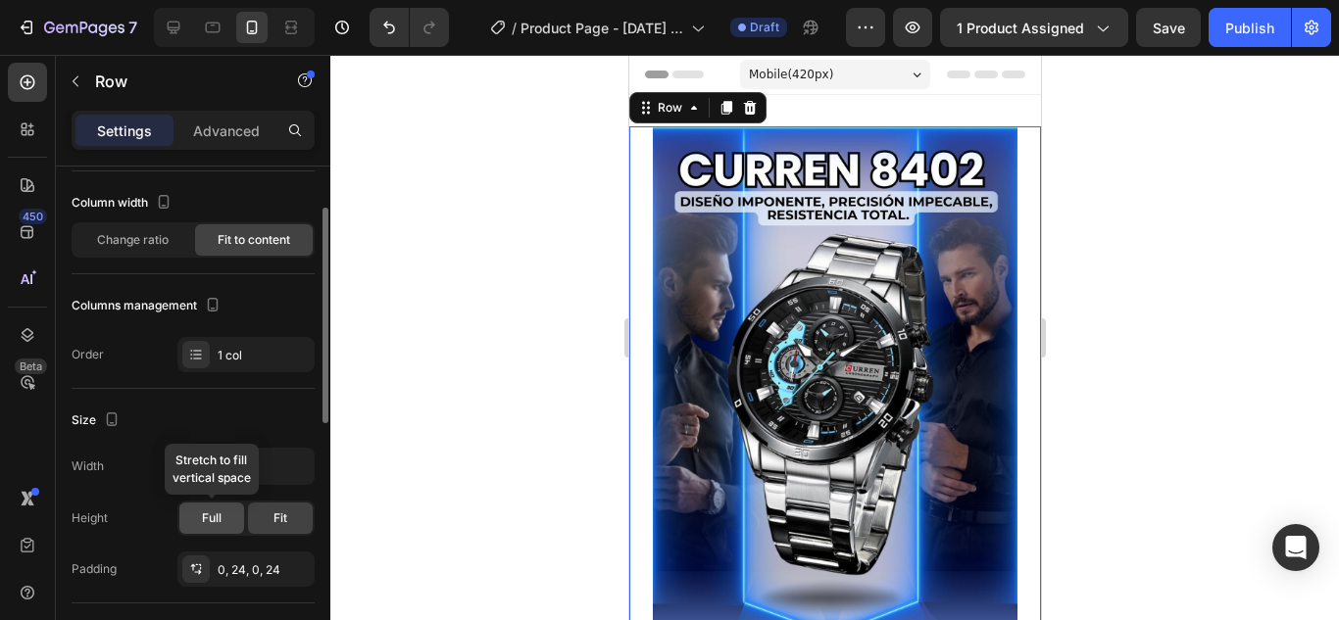
click at [218, 522] on span "Full" at bounding box center [212, 519] width 20 height 18
click at [275, 512] on span "Fit" at bounding box center [280, 519] width 14 height 18
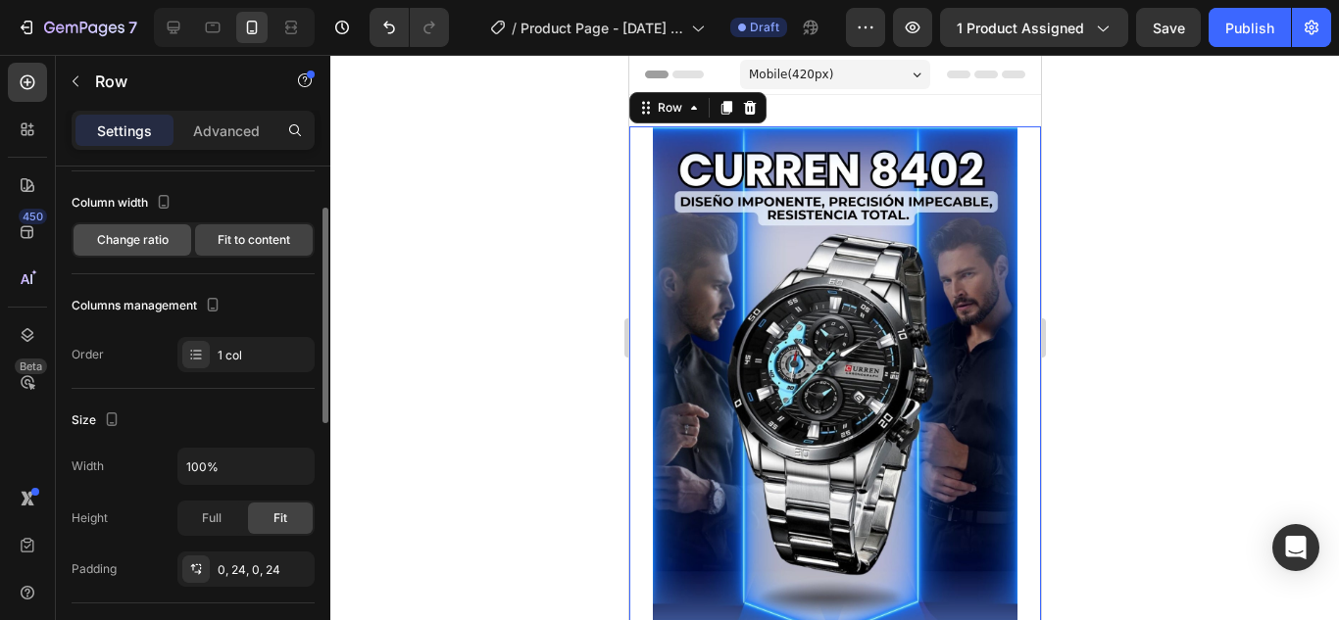
click at [180, 246] on div "Change ratio" at bounding box center [133, 239] width 118 height 31
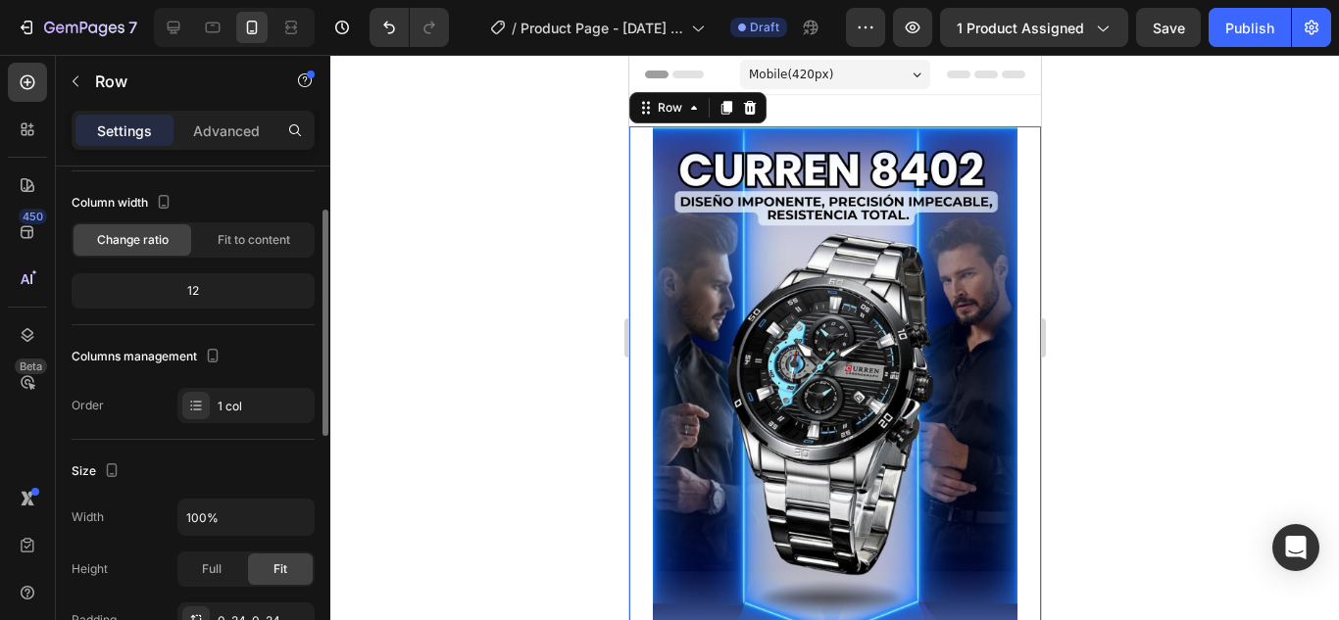
click at [234, 289] on div "12" at bounding box center [192, 290] width 235 height 27
click at [195, 288] on div "12" at bounding box center [192, 290] width 235 height 27
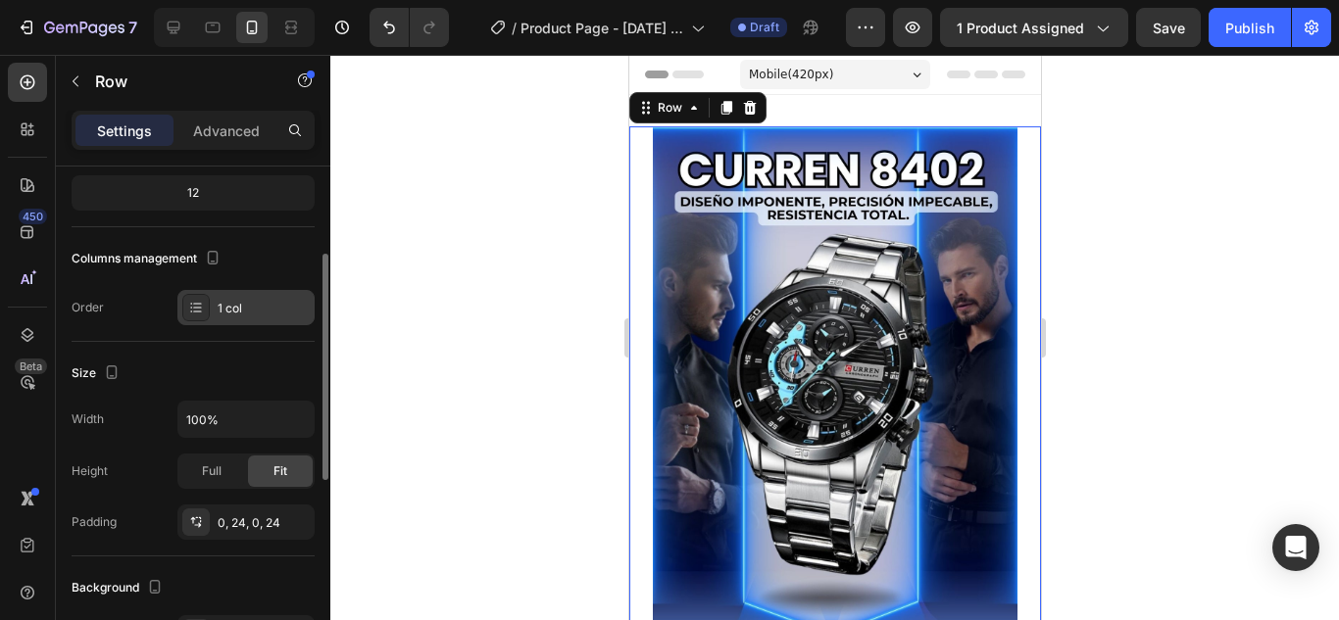
click at [211, 300] on div "1 col" at bounding box center [245, 307] width 137 height 35
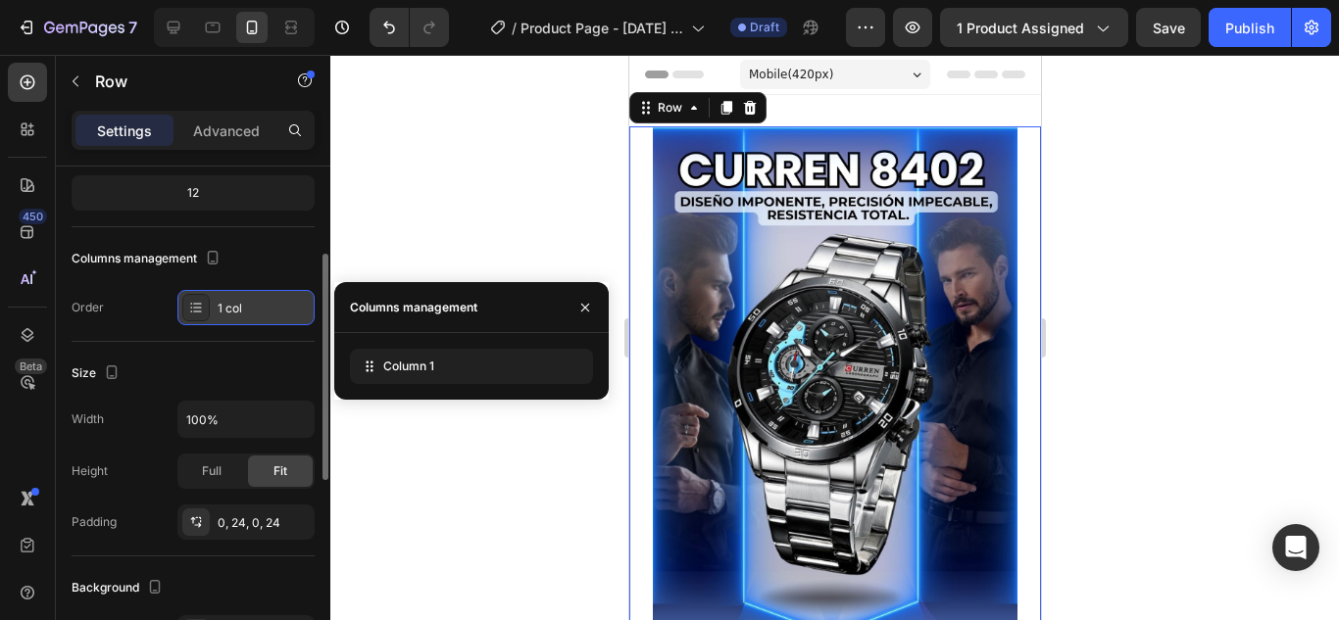
click at [211, 300] on div "1 col" at bounding box center [245, 307] width 137 height 35
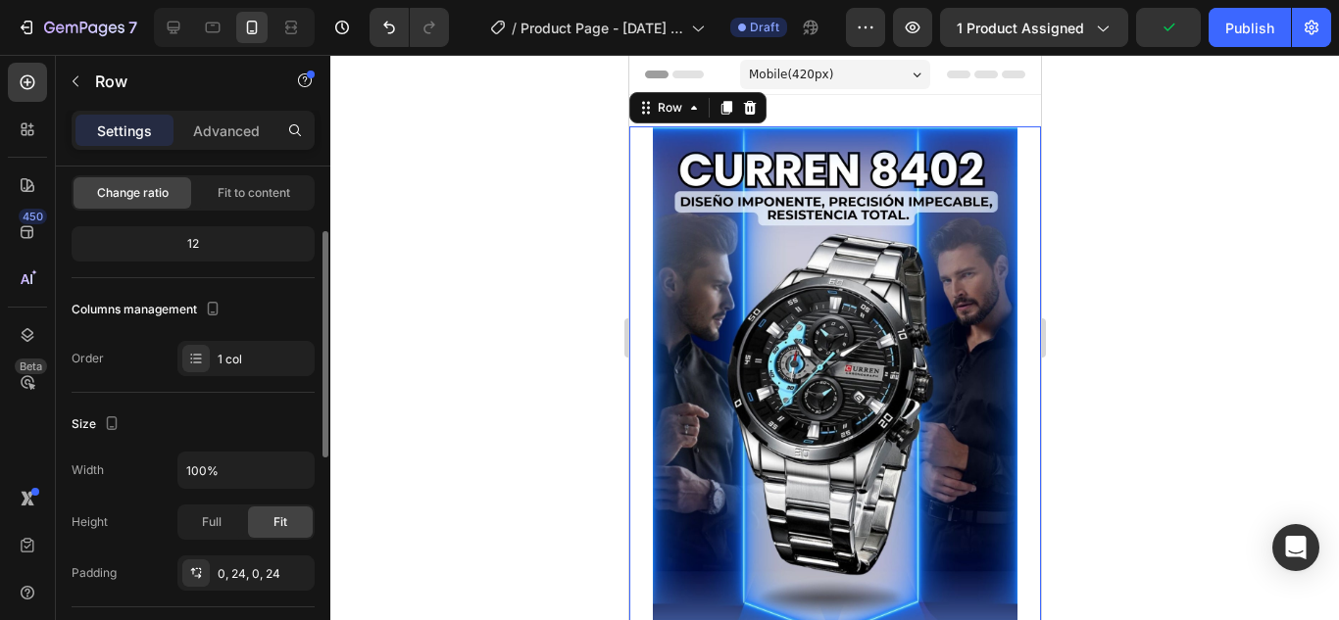
scroll to position [0, 0]
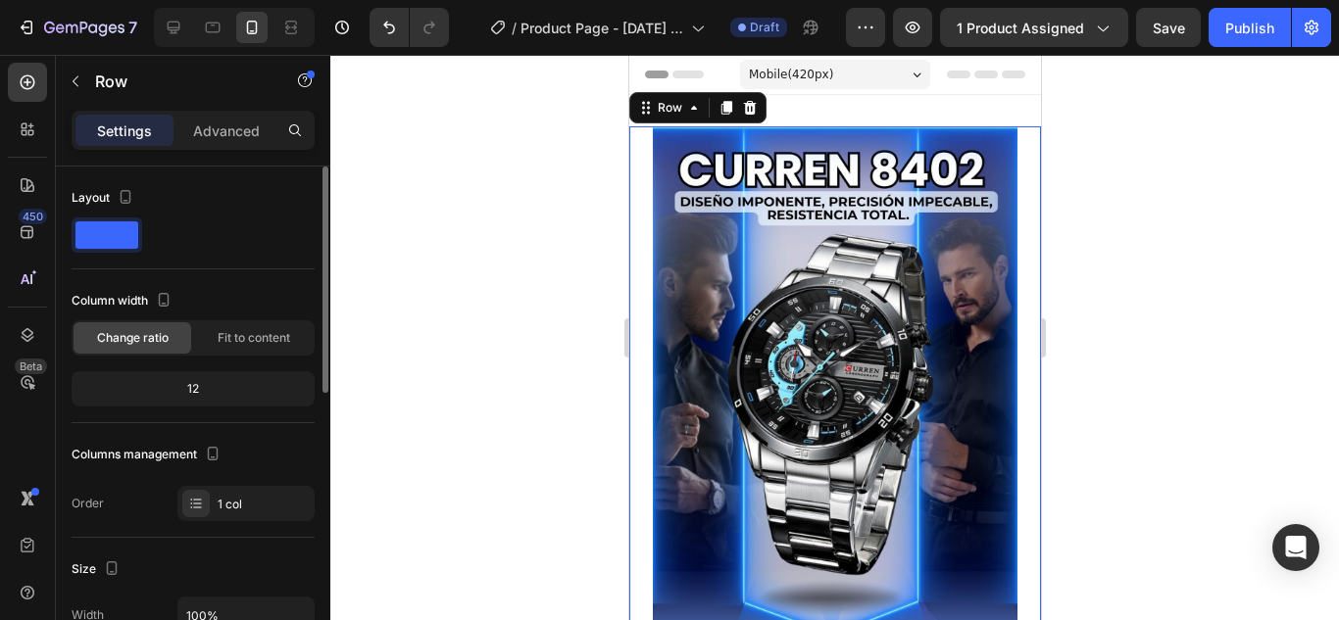
click at [106, 240] on span at bounding box center [106, 235] width 63 height 27
click at [124, 195] on icon "button" at bounding box center [126, 197] width 20 height 20
click at [94, 242] on span at bounding box center [106, 235] width 63 height 27
click at [230, 134] on p "Advanced" at bounding box center [226, 131] width 67 height 21
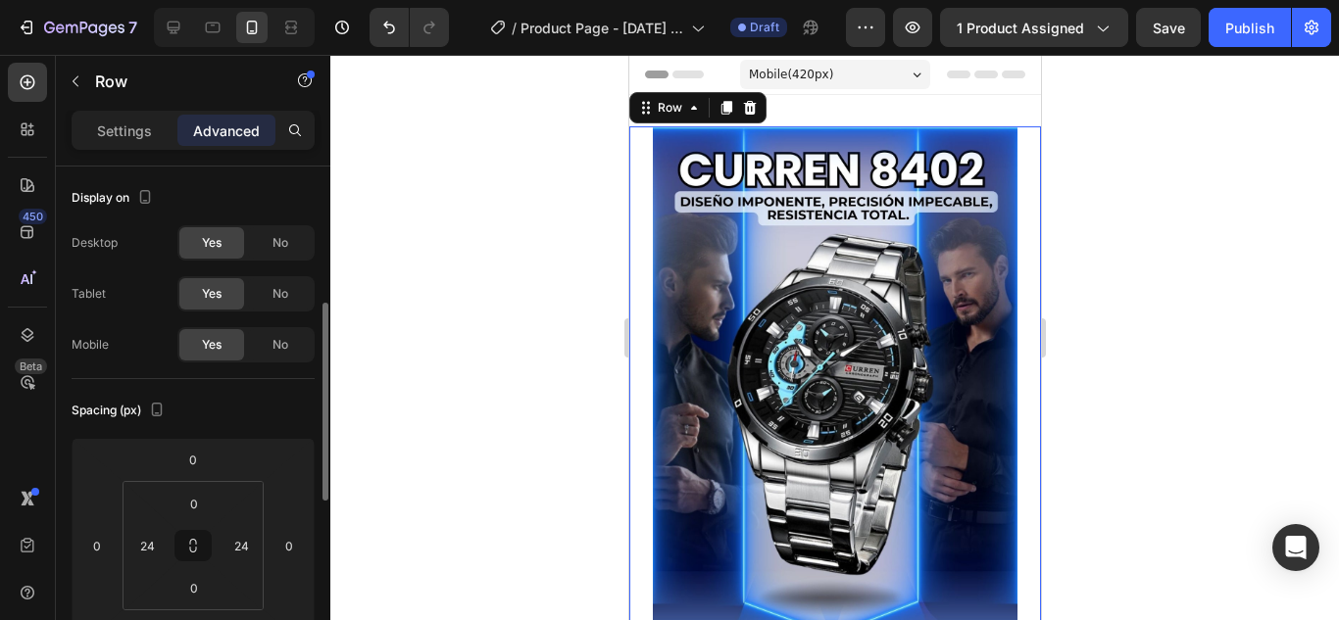
scroll to position [98, 0]
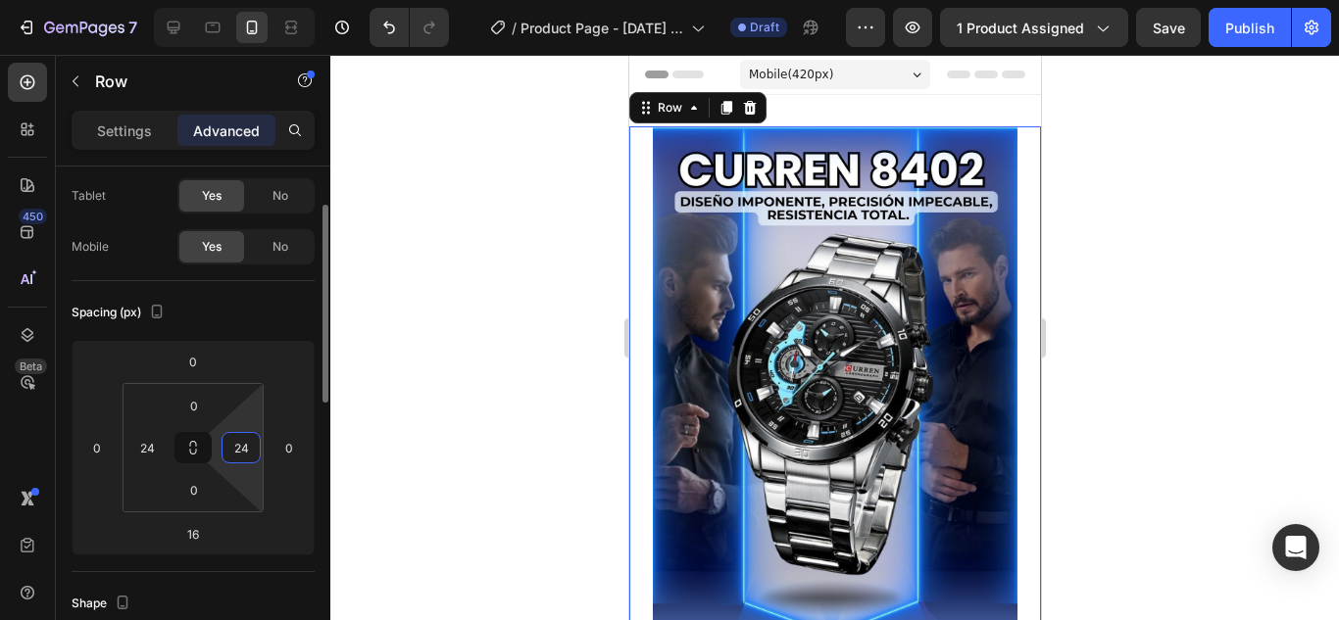
click at [247, 448] on input "24" at bounding box center [240, 447] width 29 height 29
type input "0"
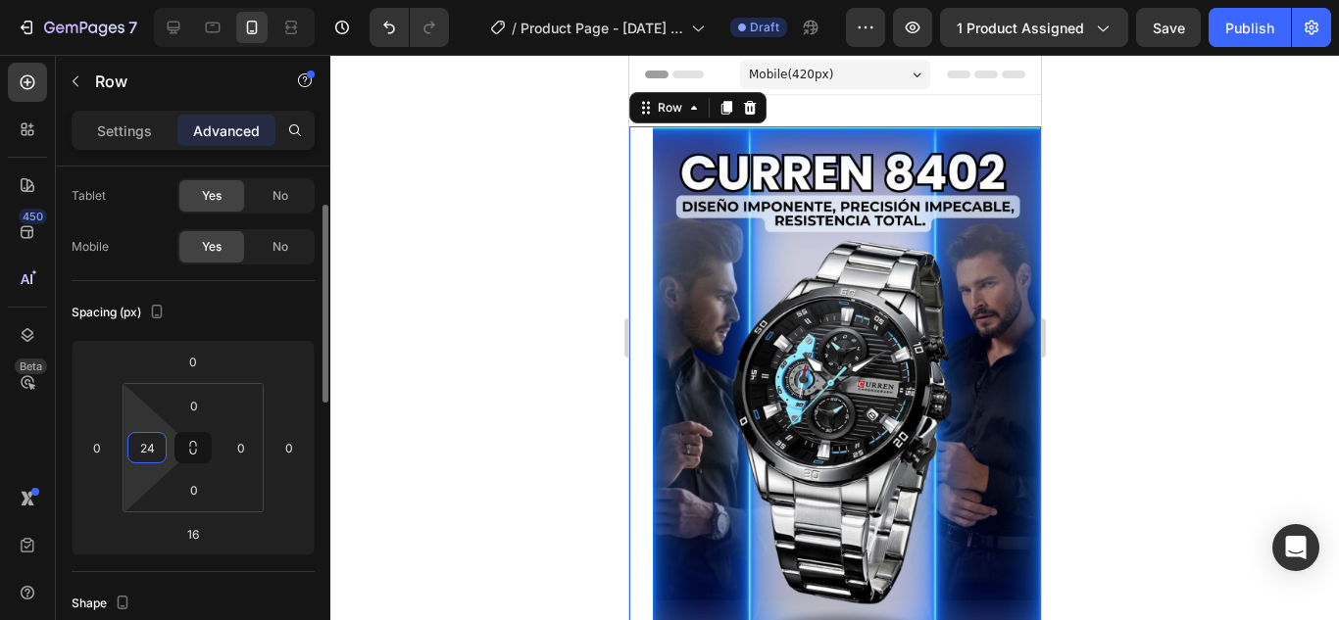
click at [145, 447] on input "24" at bounding box center [146, 447] width 29 height 29
type input "0"
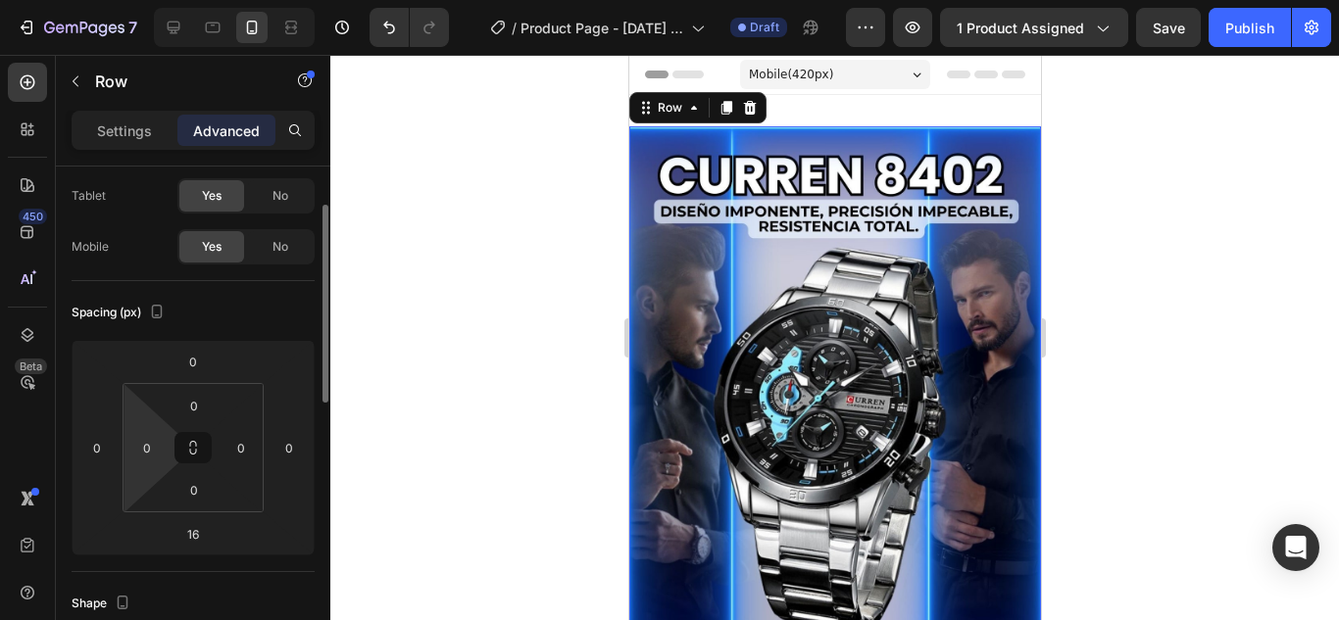
click at [266, 311] on div "Spacing (px)" at bounding box center [193, 312] width 243 height 31
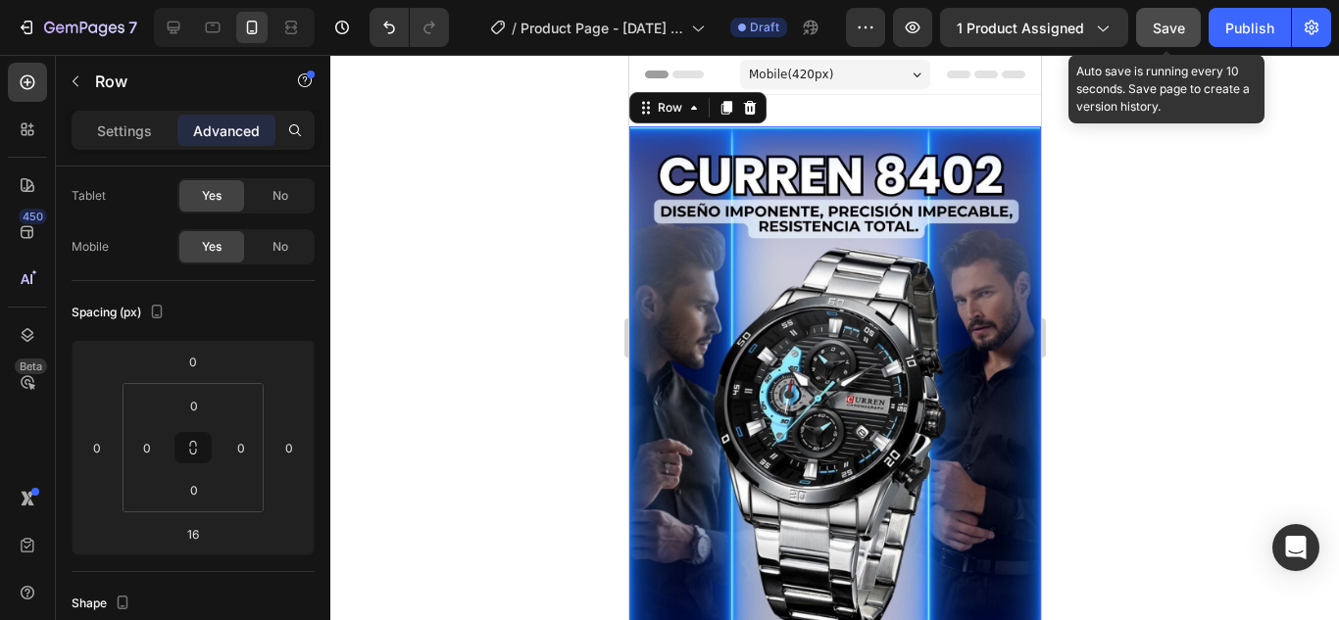
click at [1156, 31] on span "Save" at bounding box center [1169, 28] width 32 height 17
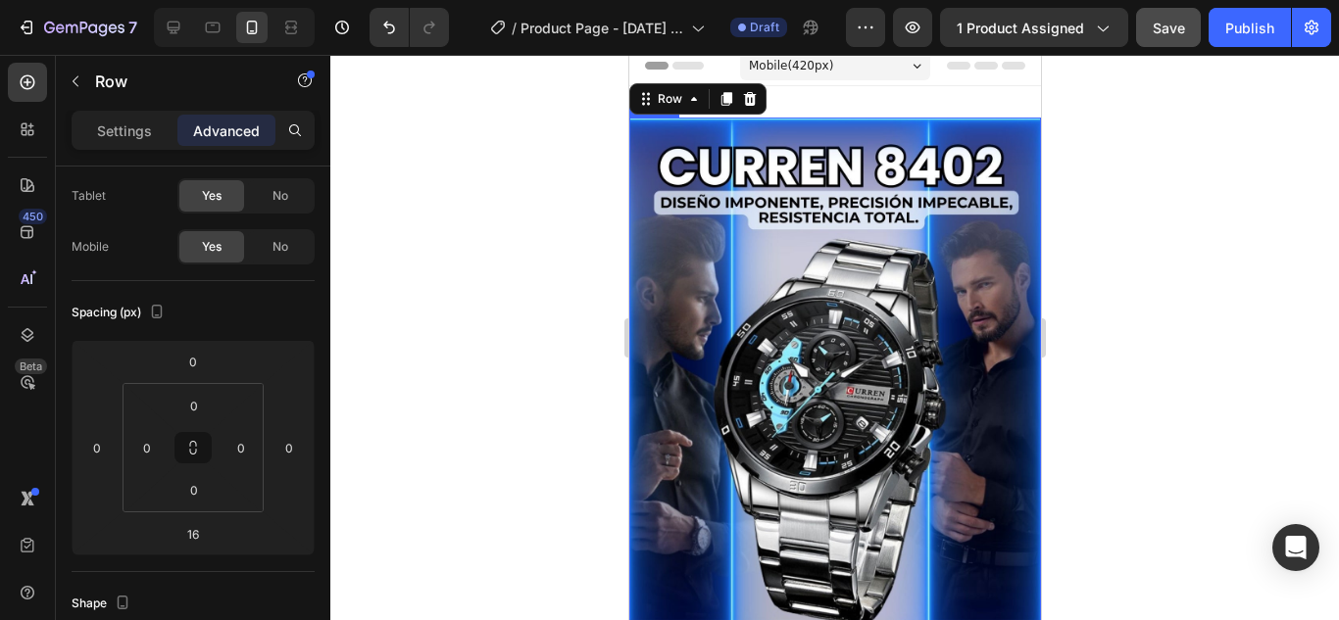
scroll to position [0, 0]
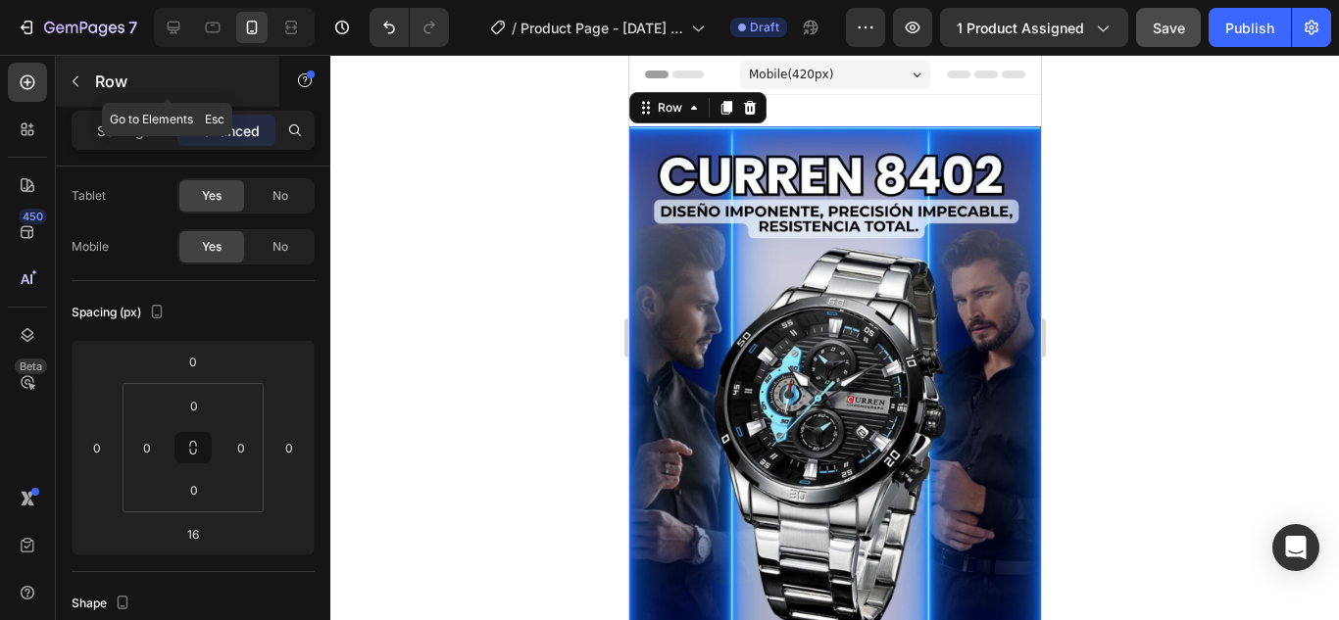
click at [78, 80] on icon "button" at bounding box center [76, 82] width 16 height 16
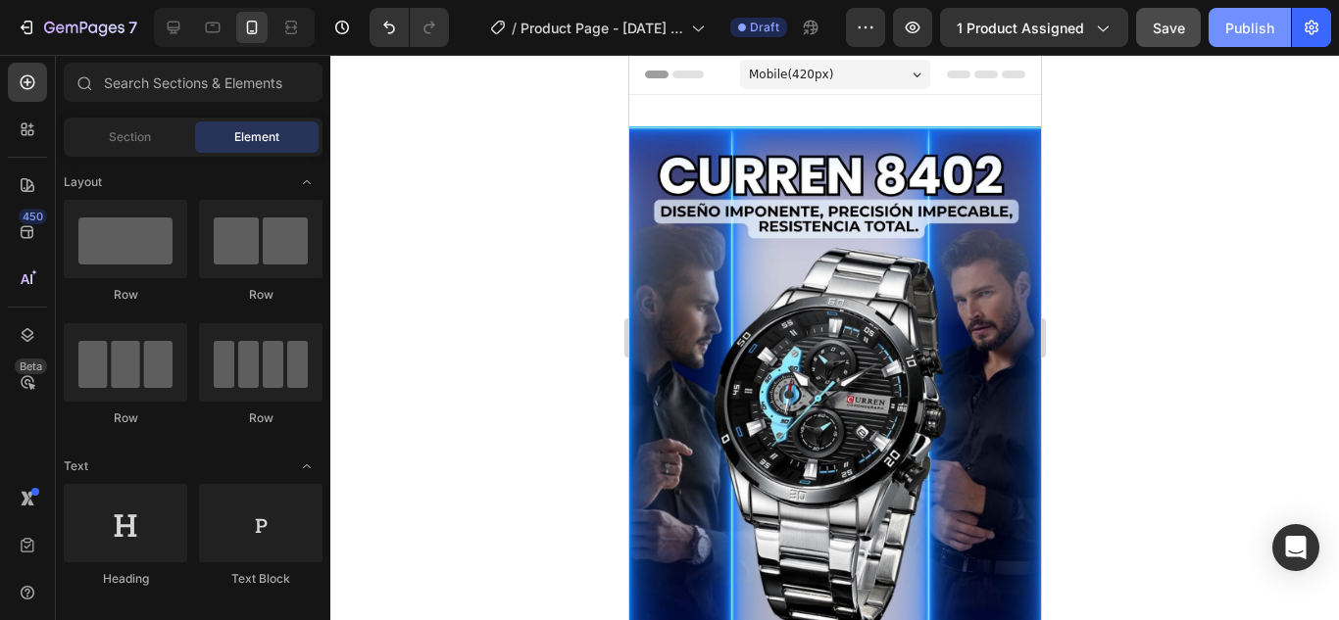
click at [1224, 34] on button "Publish" at bounding box center [1250, 27] width 82 height 39
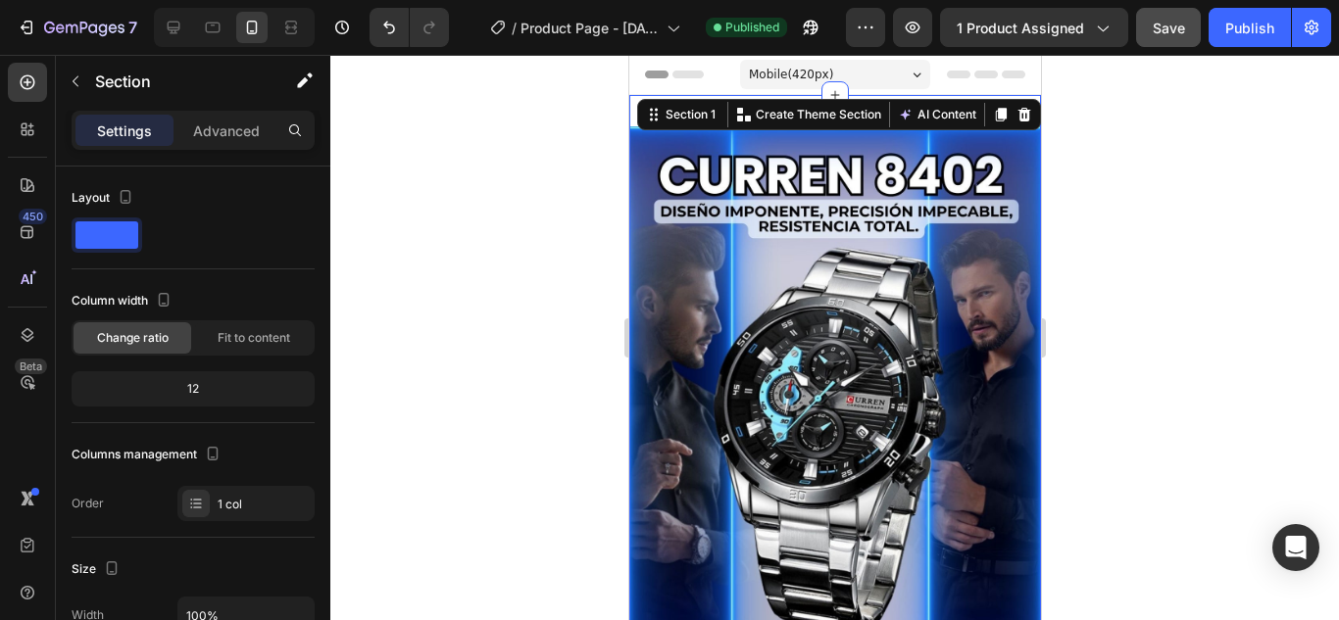
click at [856, 123] on div "Image Custom code Custom Code Row Section 1 You can create reusable sections Cr…" at bounding box center [834, 630] width 412 height 1070
click at [1090, 150] on div at bounding box center [834, 338] width 1009 height 566
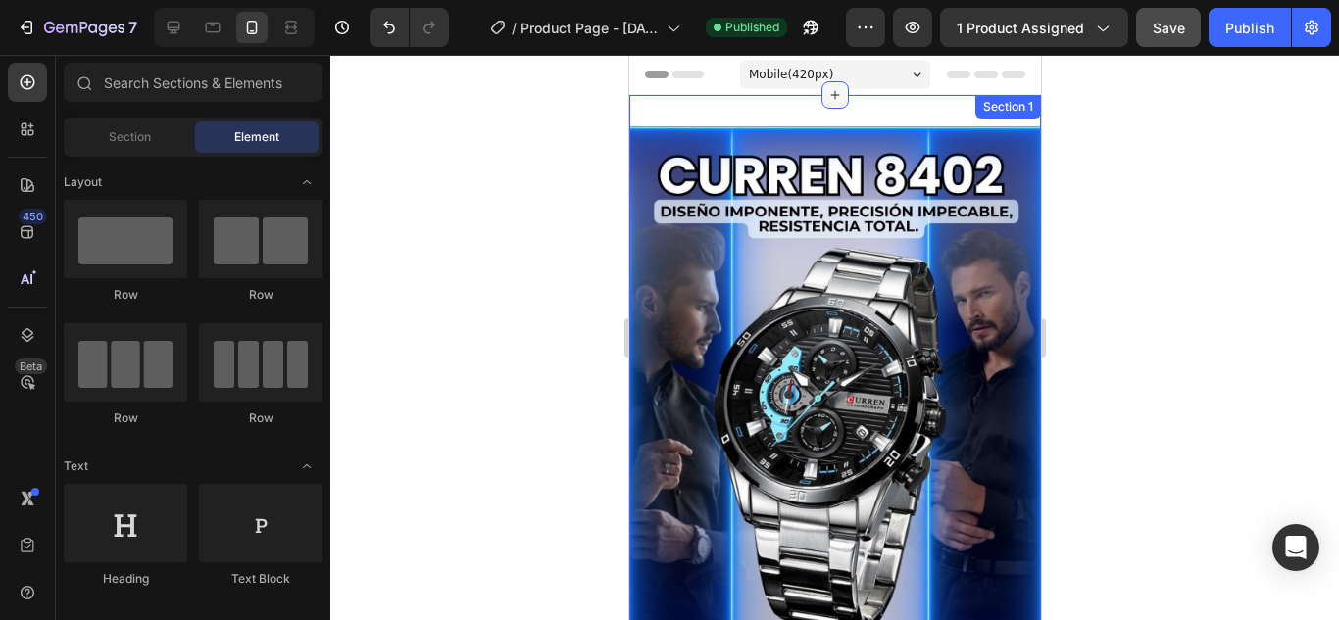
click at [833, 93] on icon at bounding box center [834, 95] width 16 height 16
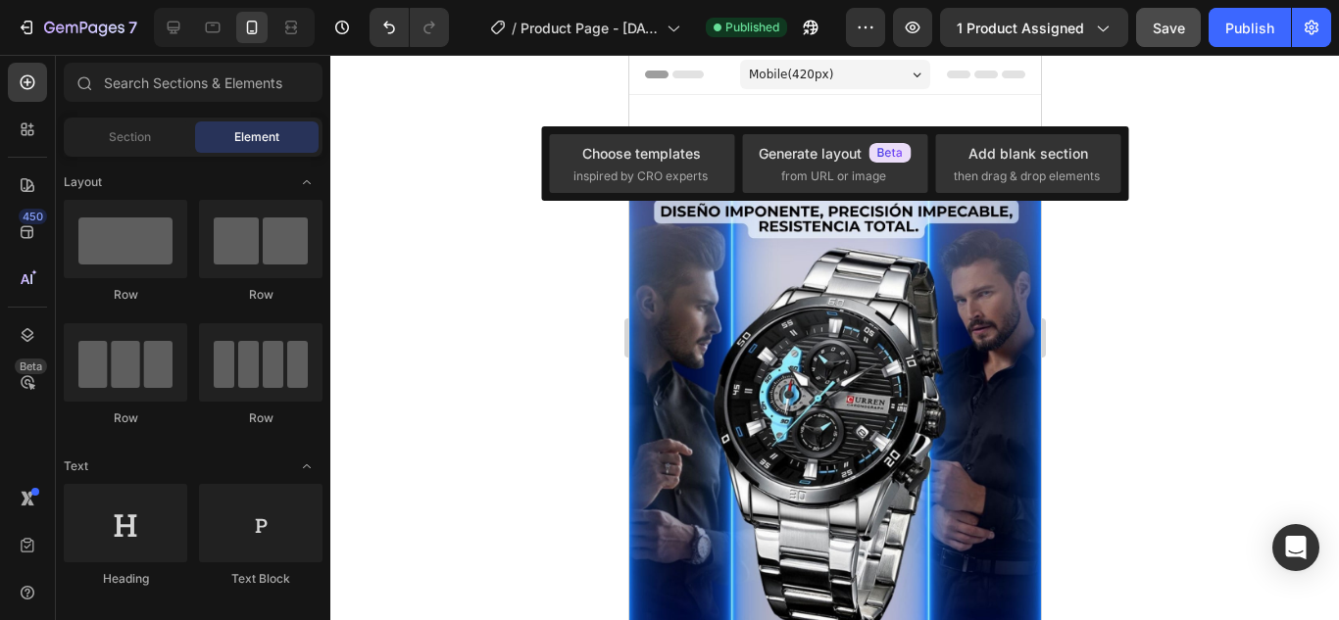
click at [1120, 143] on div "Choose templates inspired by CRO experts Generate layout from URL or image Add …" at bounding box center [834, 163] width 587 height 74
click at [1212, 119] on div at bounding box center [834, 338] width 1009 height 566
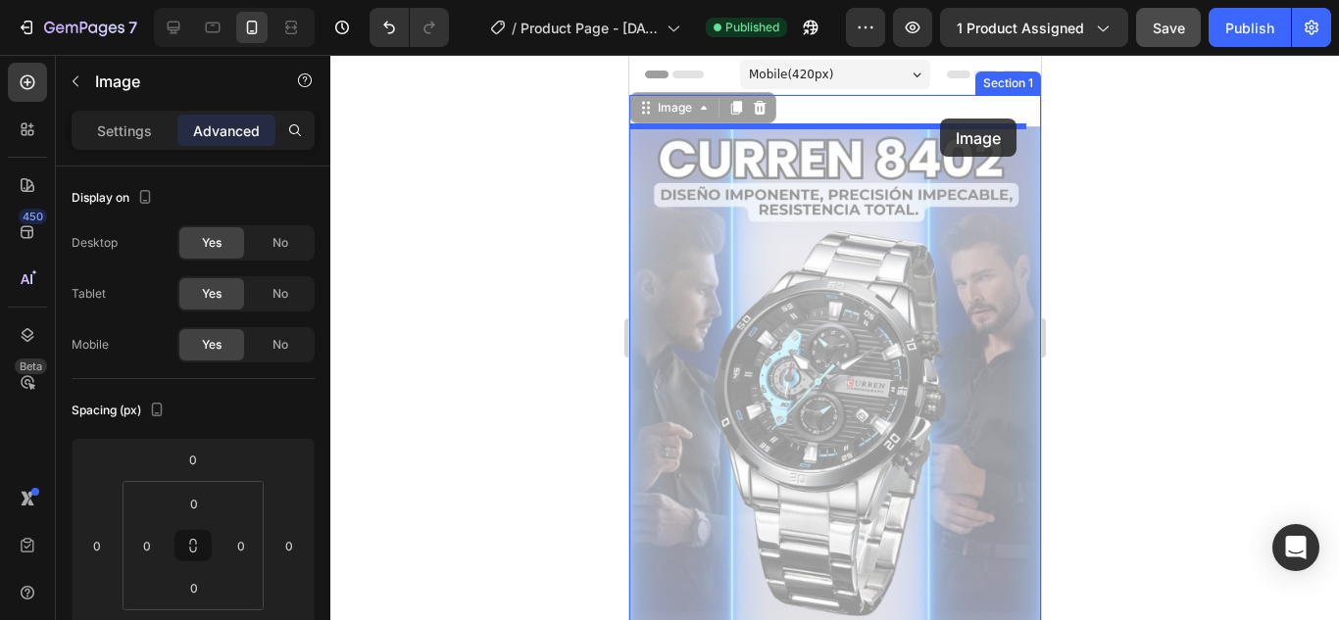
drag, startPoint x: 940, startPoint y: 153, endPoint x: 939, endPoint y: 119, distance: 34.3
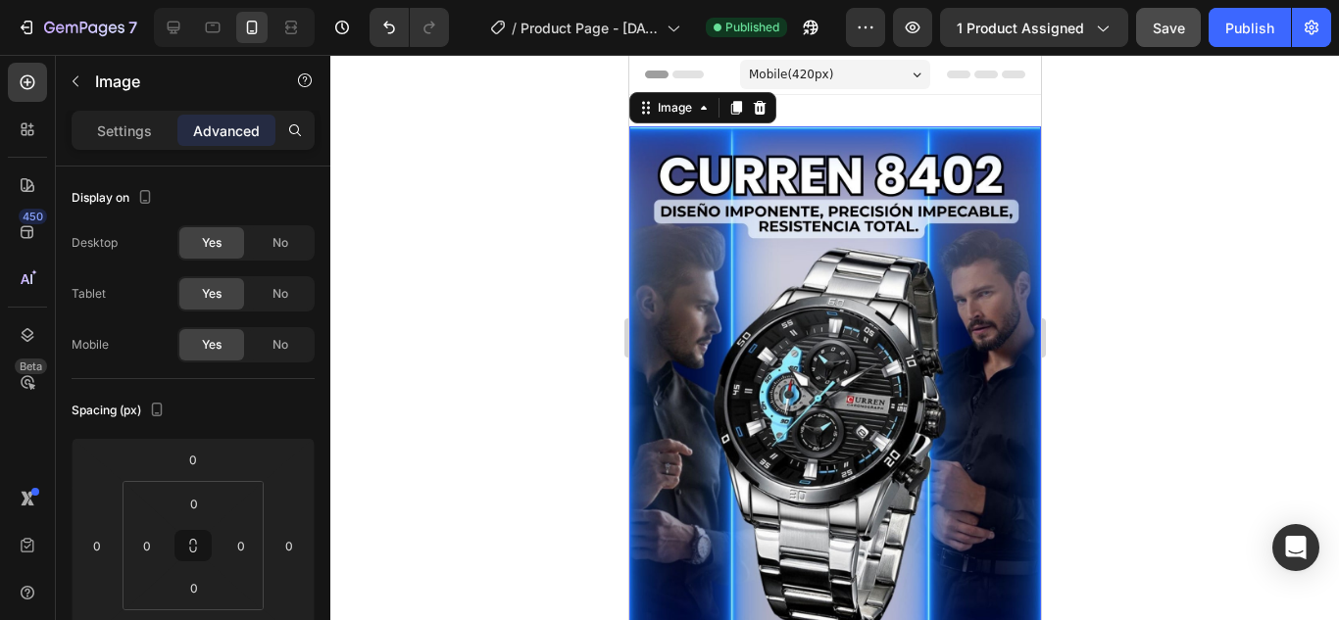
click at [1143, 192] on div at bounding box center [834, 338] width 1009 height 566
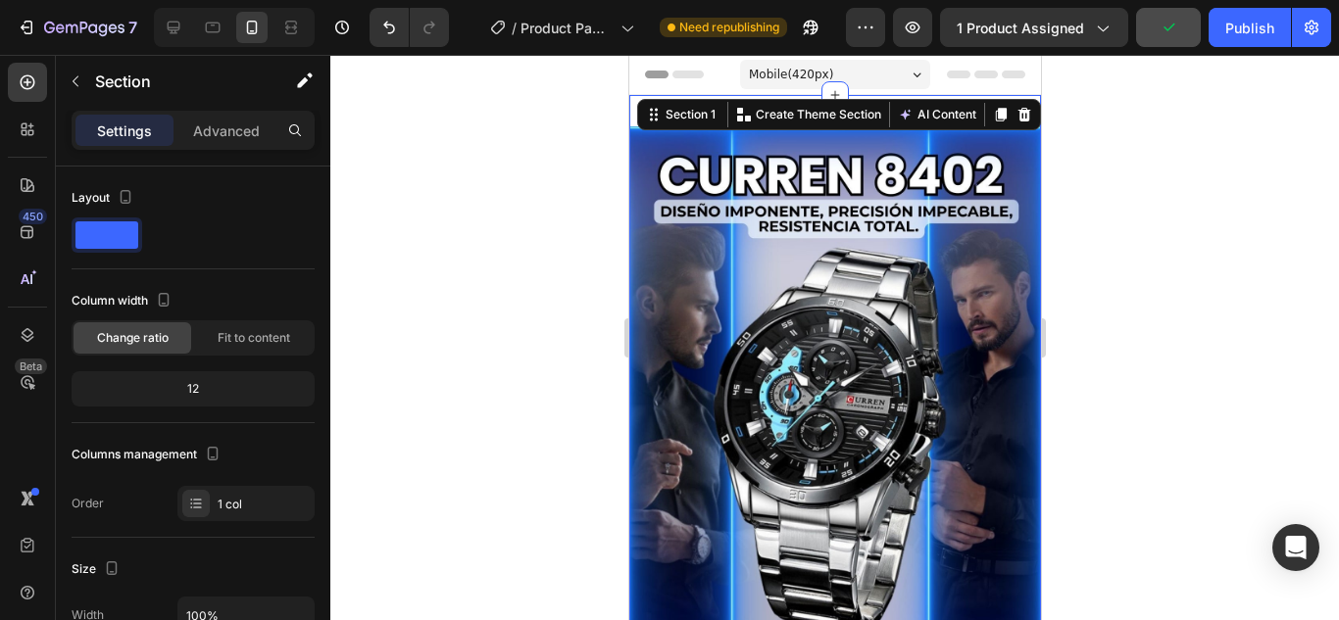
click at [1171, 87] on div at bounding box center [834, 338] width 1009 height 566
click at [611, 179] on div at bounding box center [834, 338] width 1009 height 566
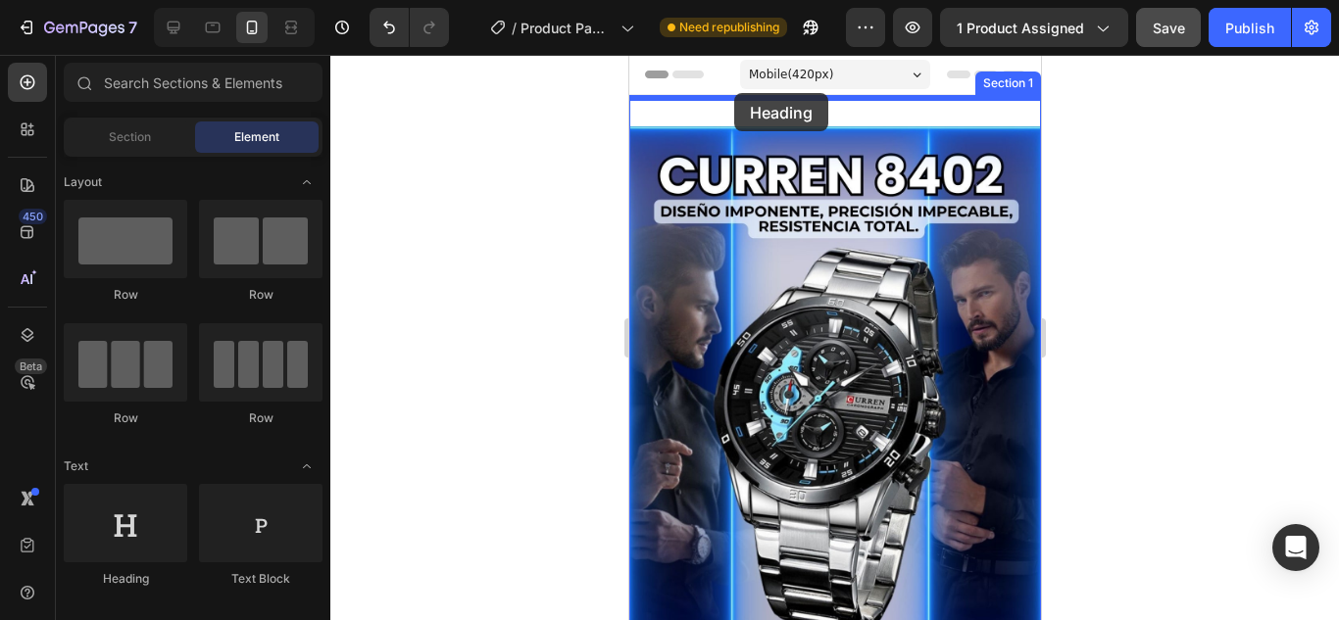
drag, startPoint x: 778, startPoint y: 597, endPoint x: 733, endPoint y: 93, distance: 505.9
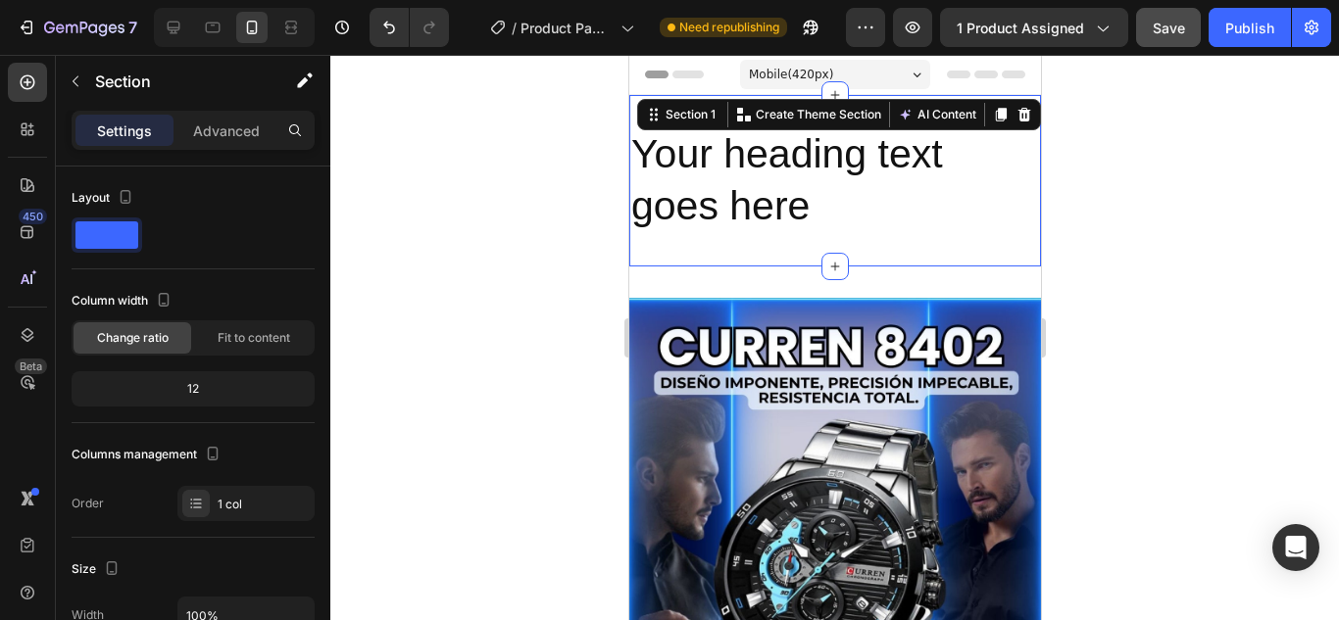
click at [777, 242] on div "Your heading text goes here Heading Section 1 You can create reusable sections …" at bounding box center [834, 181] width 412 height 172
click at [783, 188] on h2 "Your heading text goes here" at bounding box center [834, 180] width 412 height 109
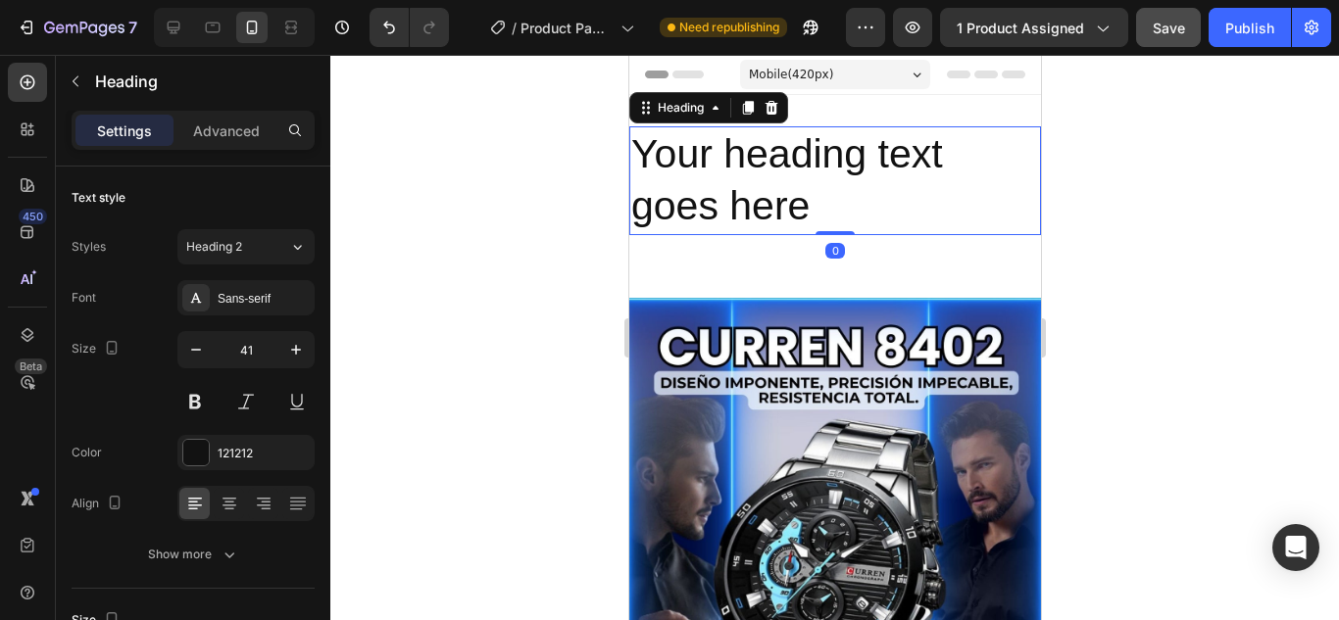
drag, startPoint x: 825, startPoint y: 231, endPoint x: 829, endPoint y: 222, distance: 10.6
click at [829, 222] on div "Your heading text goes here Heading 0" at bounding box center [834, 180] width 412 height 109
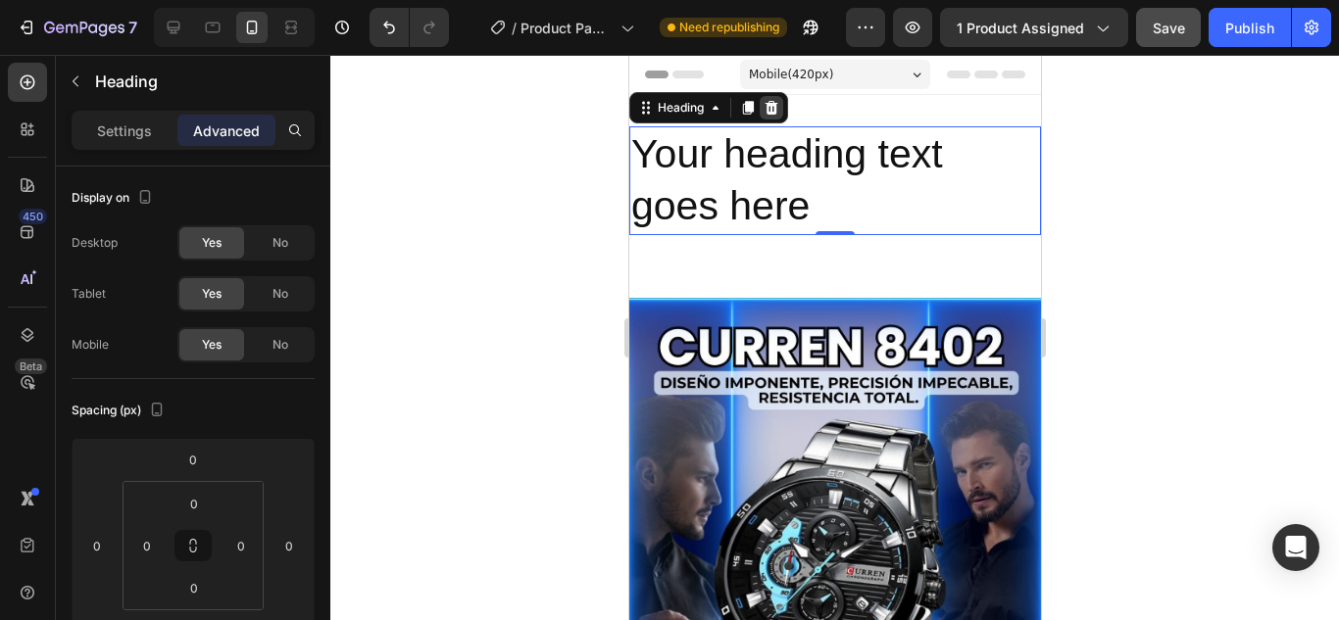
click at [771, 105] on icon at bounding box center [771, 108] width 13 height 14
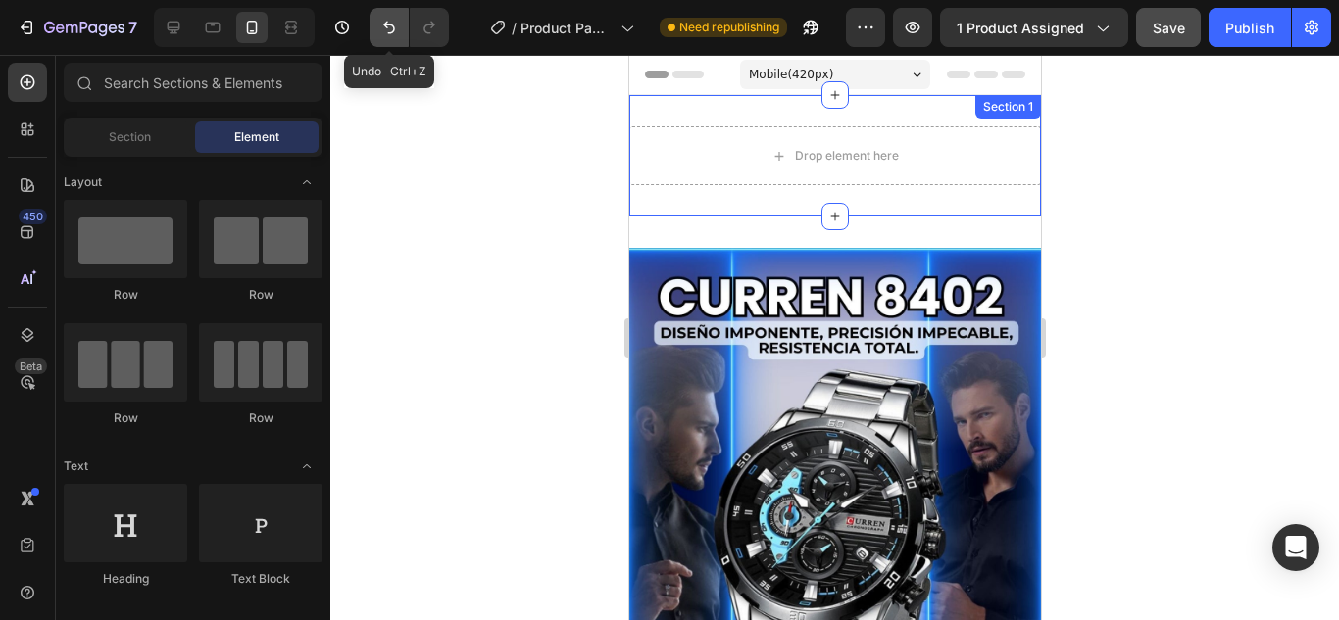
click at [383, 31] on icon "Undo/Redo" at bounding box center [389, 28] width 20 height 20
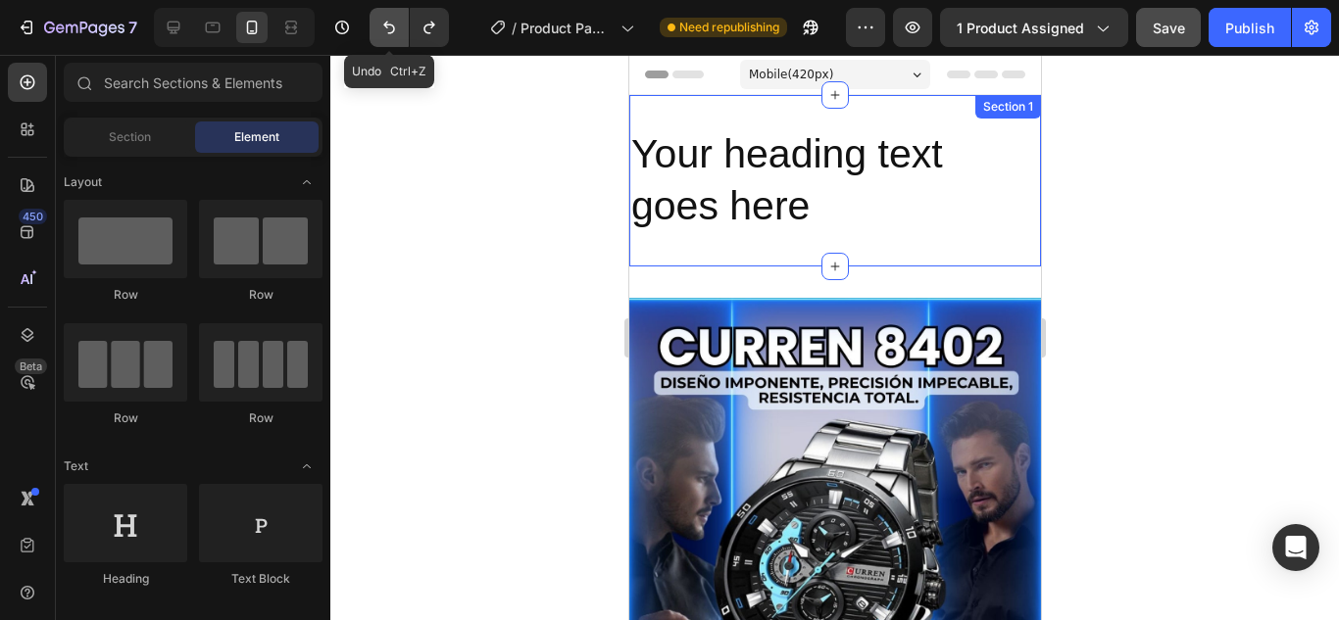
click at [383, 31] on icon "Undo/Redo" at bounding box center [389, 28] width 20 height 20
click at [477, 167] on div at bounding box center [834, 338] width 1009 height 566
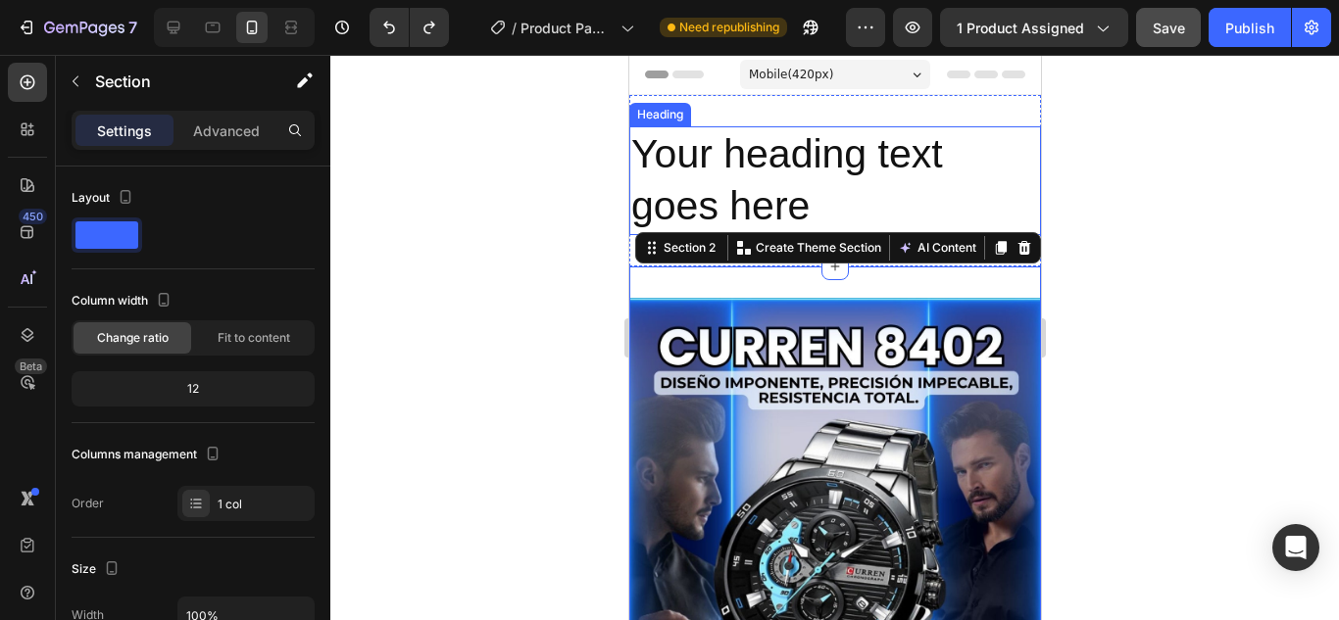
click at [745, 172] on h2 "Your heading text goes here" at bounding box center [834, 180] width 412 height 109
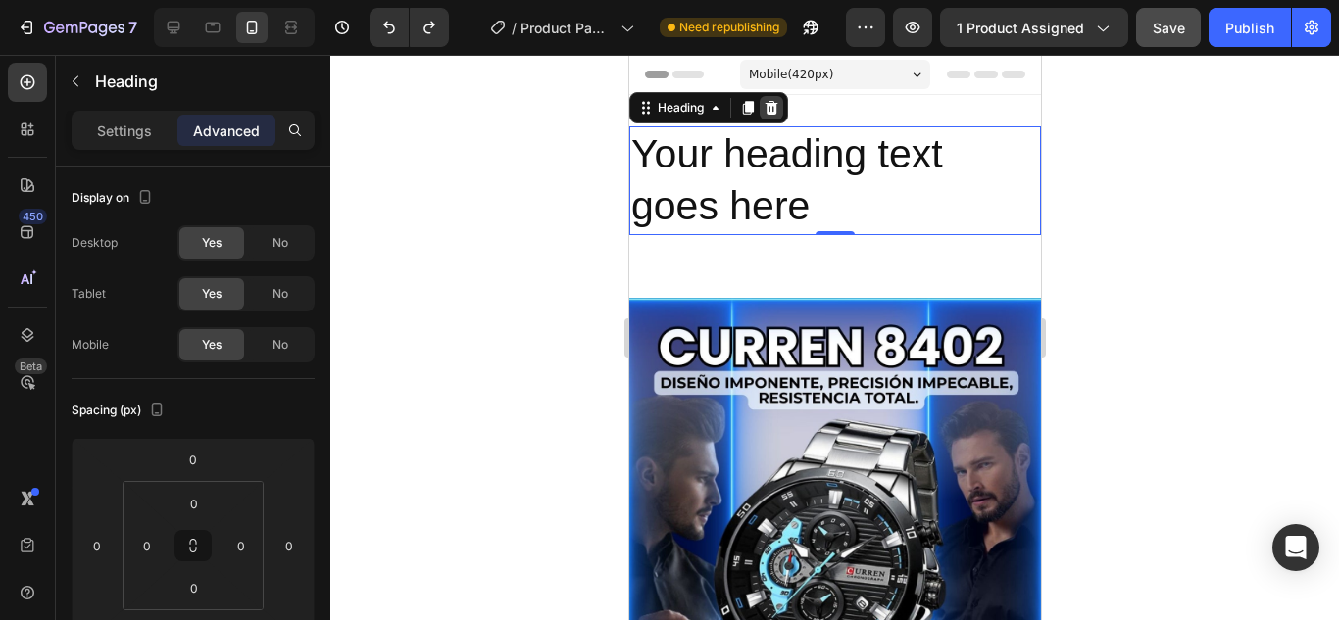
click at [769, 115] on icon at bounding box center [771, 108] width 13 height 14
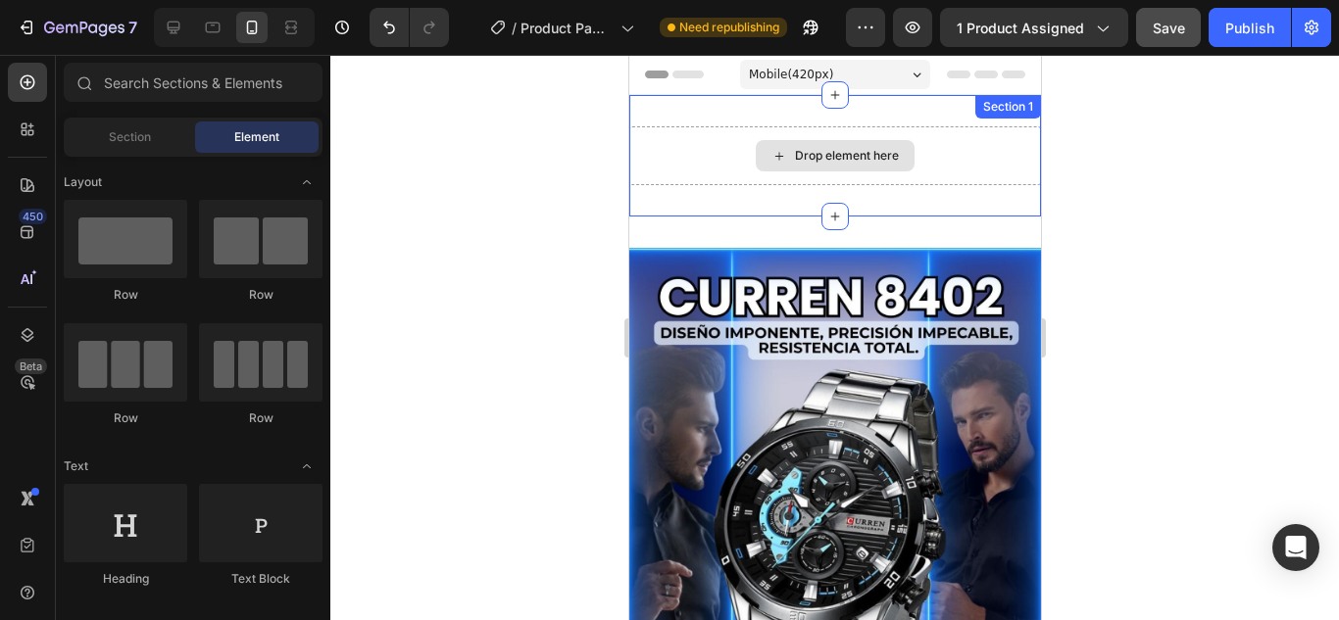
click at [782, 166] on div "Drop element here" at bounding box center [834, 155] width 159 height 31
click at [709, 203] on div "Drop element here Section 1" at bounding box center [834, 156] width 412 height 122
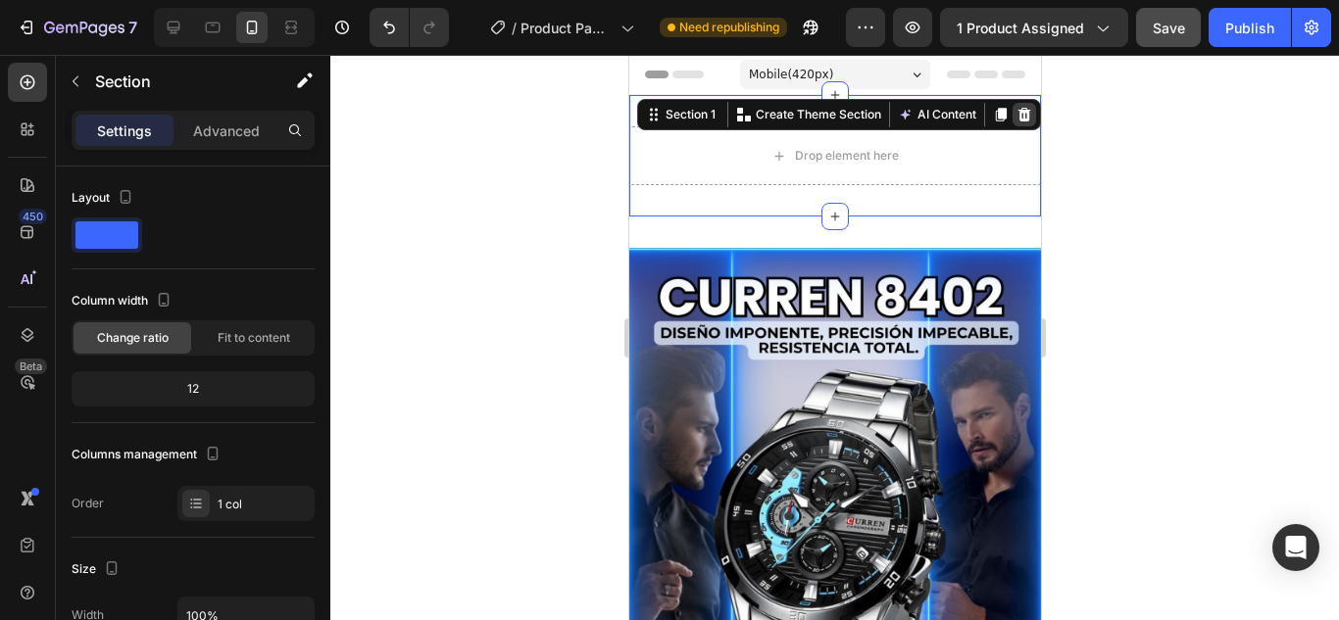
click at [1017, 118] on icon at bounding box center [1023, 115] width 13 height 14
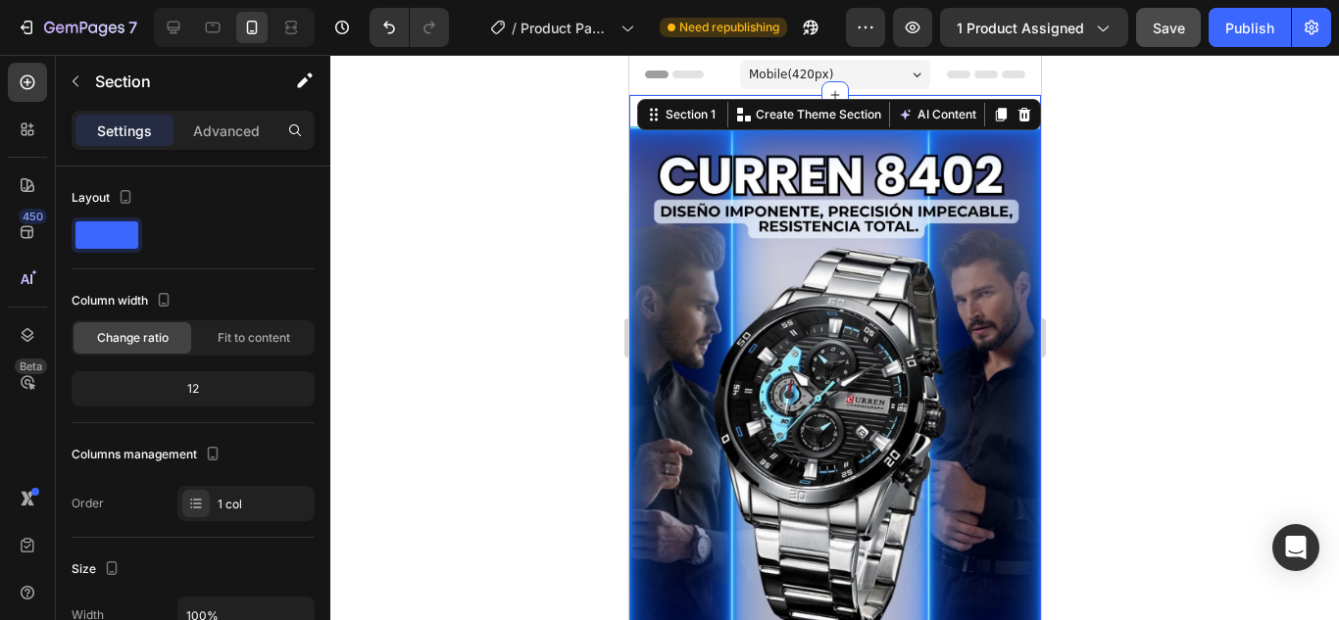
click at [225, 134] on p "Advanced" at bounding box center [226, 131] width 67 height 21
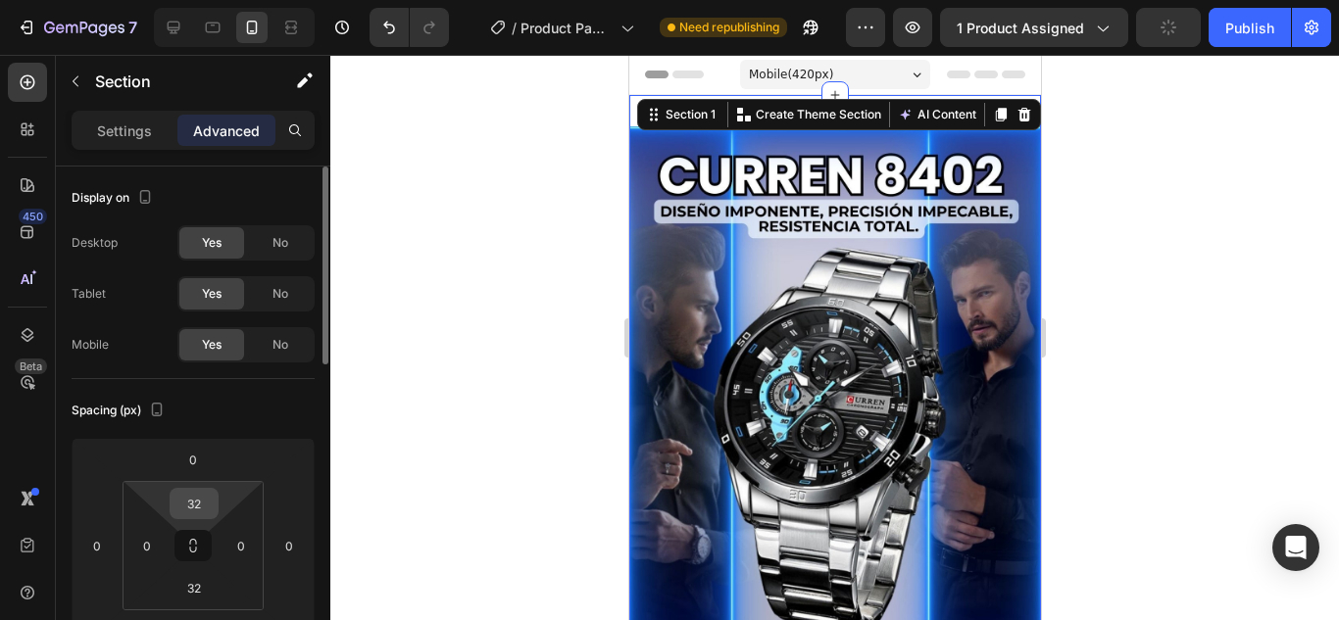
click at [202, 503] on input "32" at bounding box center [193, 503] width 39 height 29
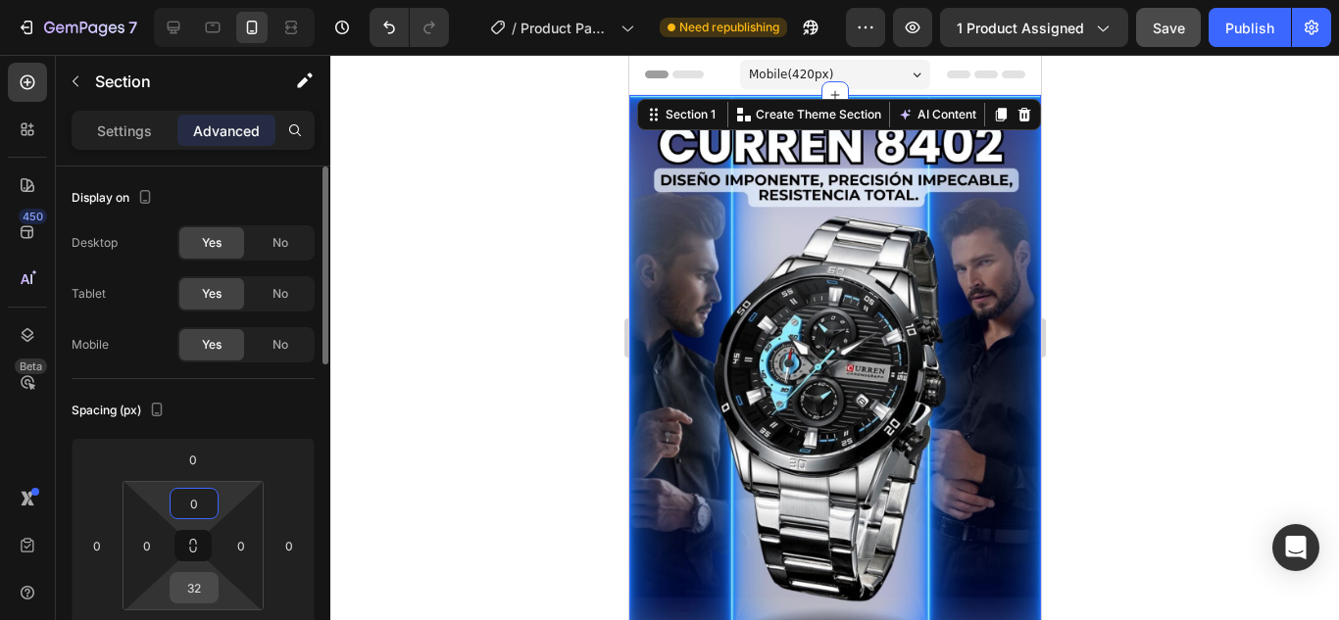
type input "0"
click at [180, 593] on input "32" at bounding box center [193, 587] width 39 height 29
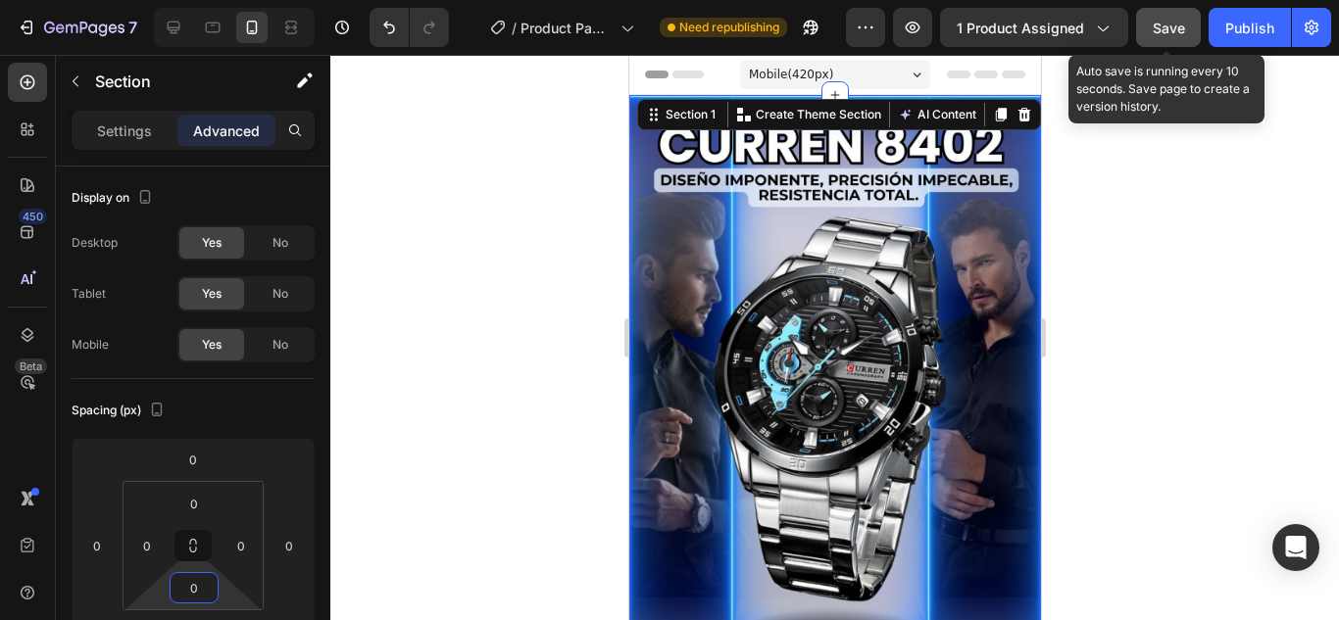
type input "0"
click at [1154, 33] on span "Save" at bounding box center [1169, 28] width 32 height 17
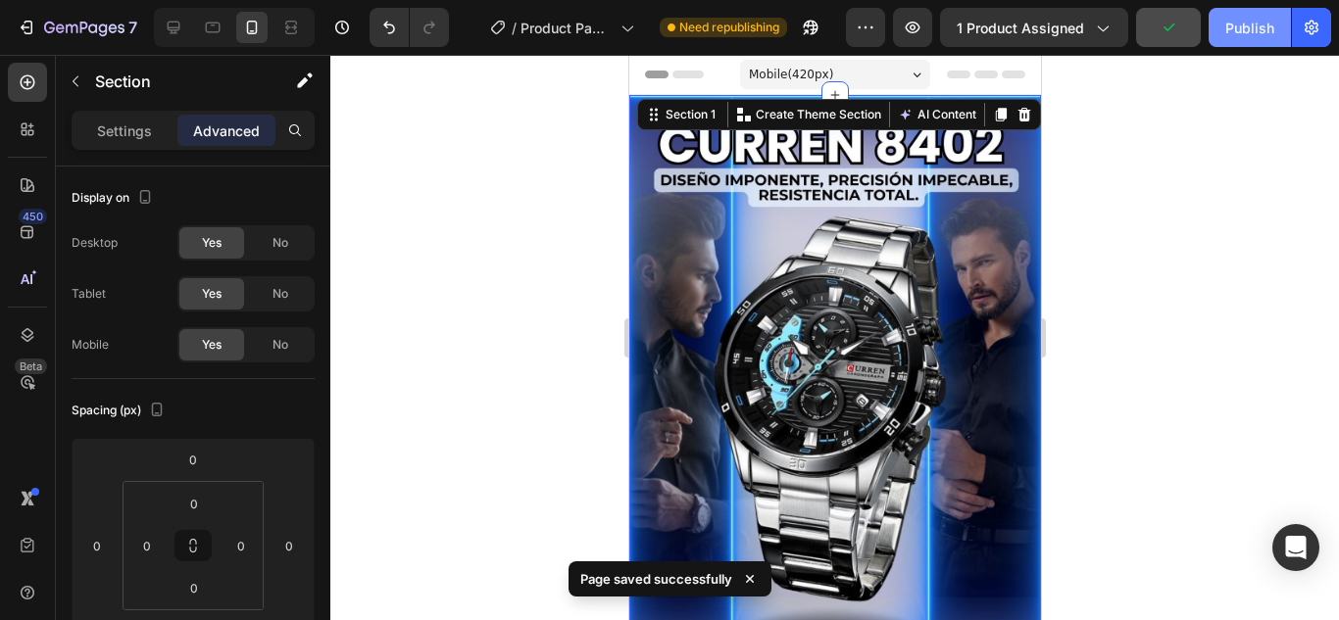
click at [1251, 22] on div "Publish" at bounding box center [1249, 28] width 49 height 21
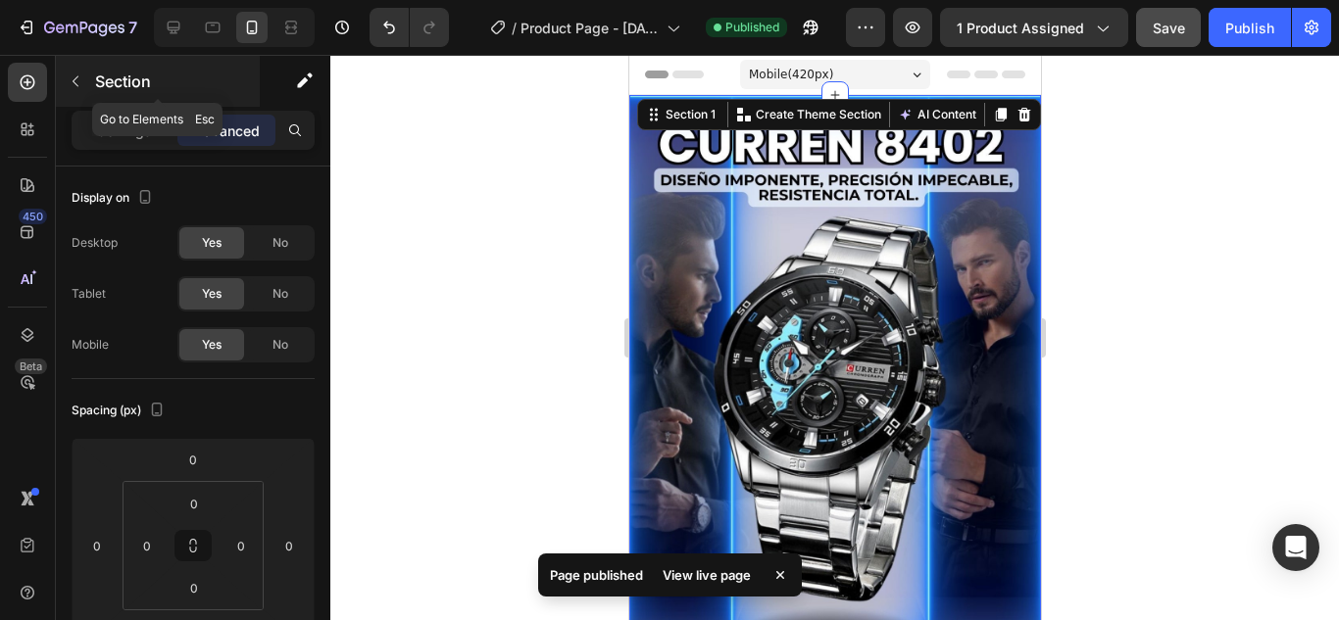
click at [76, 85] on icon "button" at bounding box center [76, 81] width 6 height 11
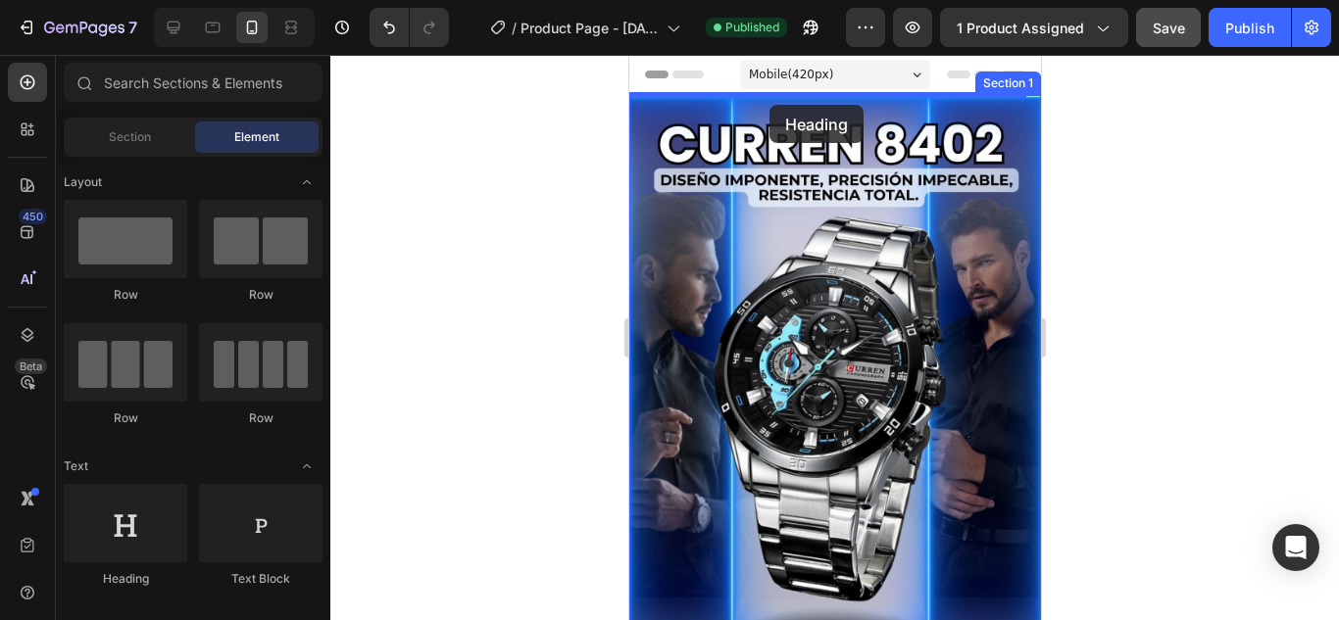
drag, startPoint x: 752, startPoint y: 600, endPoint x: 769, endPoint y: 105, distance: 495.3
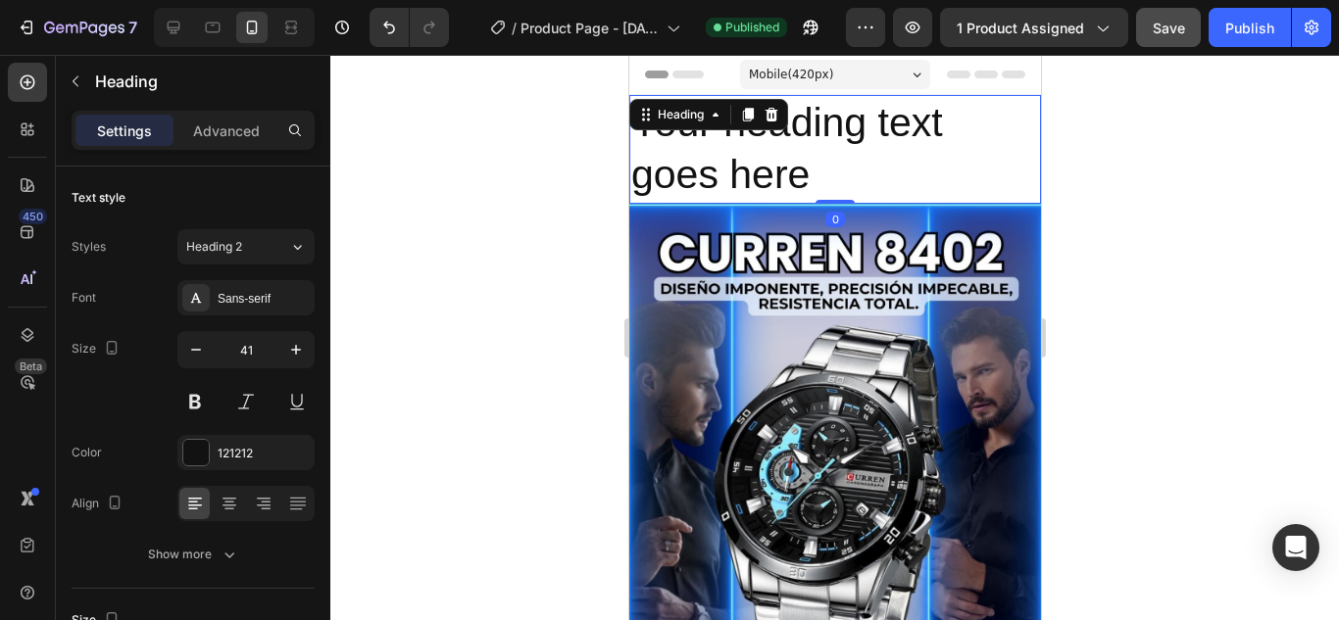
drag, startPoint x: 822, startPoint y: 216, endPoint x: 824, endPoint y: 191, distance: 24.6
click at [824, 191] on div "Your heading text goes here Heading 0" at bounding box center [834, 149] width 412 height 109
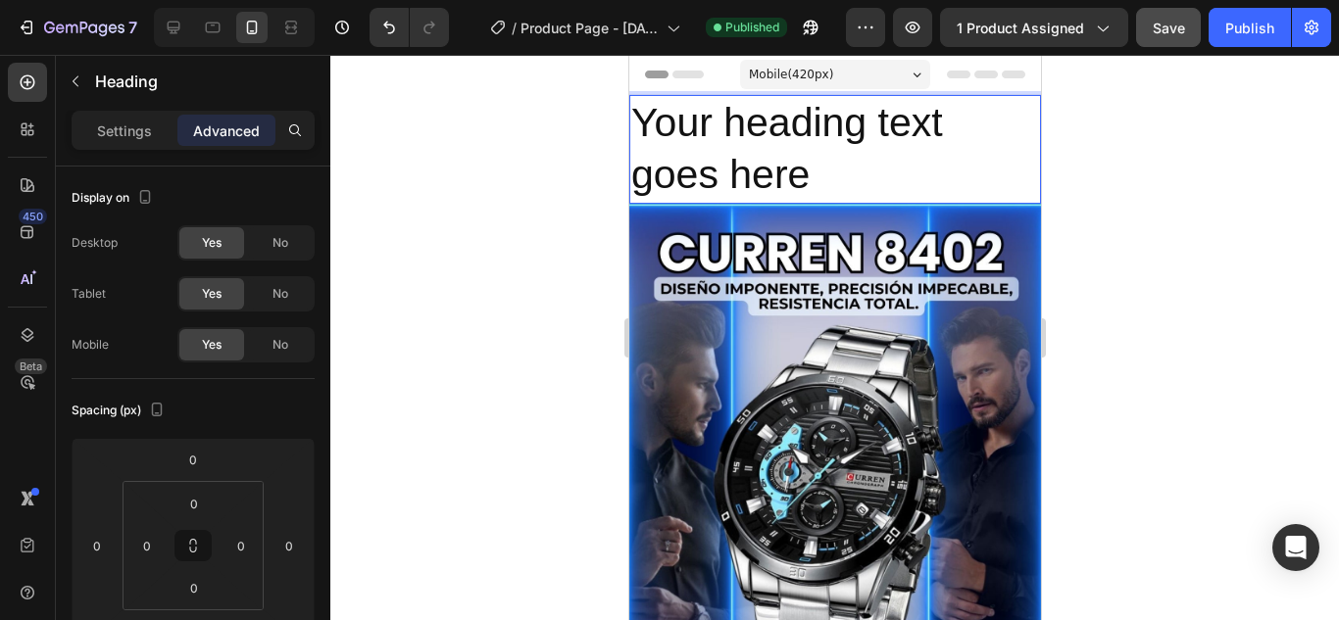
click at [824, 176] on h2 "Your heading text goes here" at bounding box center [834, 149] width 412 height 109
click at [824, 176] on p "Your heading text goes here" at bounding box center [834, 149] width 408 height 105
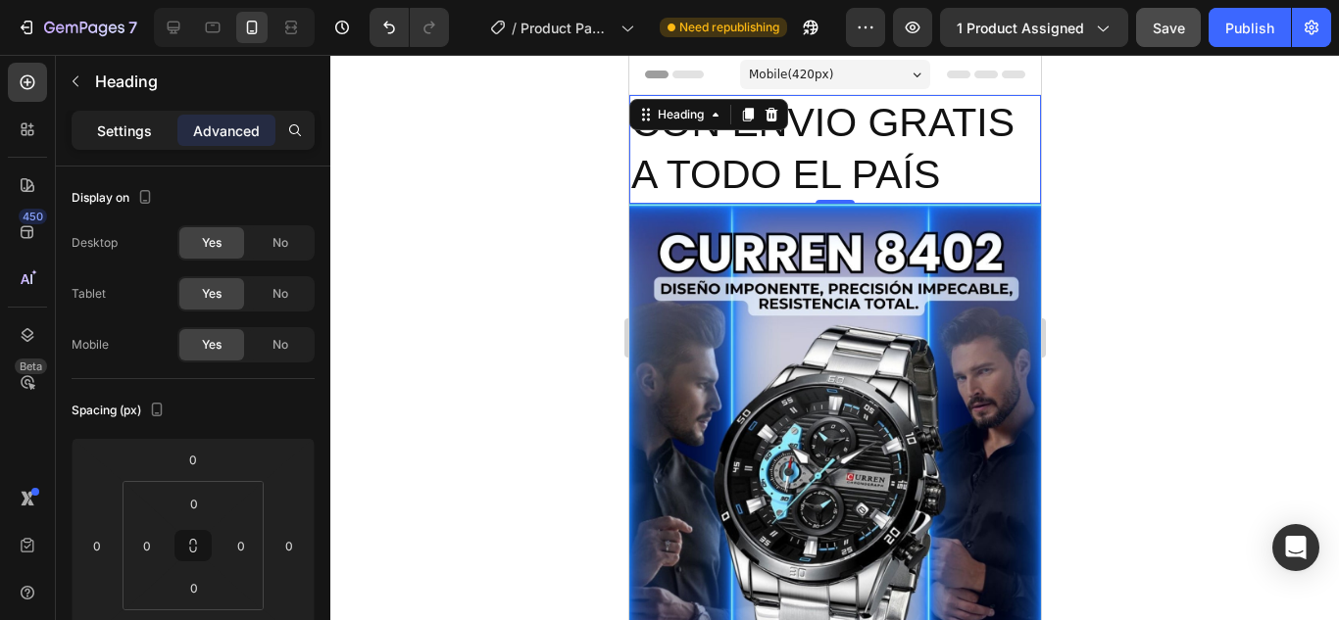
click at [119, 121] on p "Settings" at bounding box center [124, 131] width 55 height 21
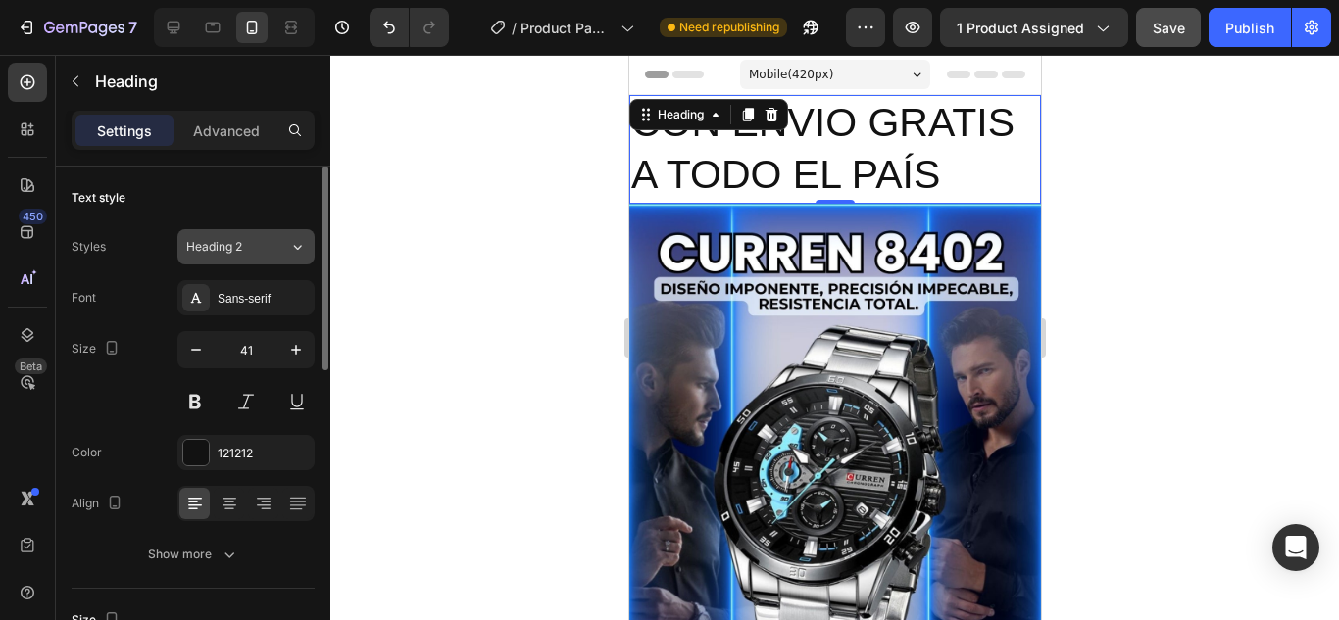
click at [284, 256] on button "Heading 2" at bounding box center [245, 246] width 137 height 35
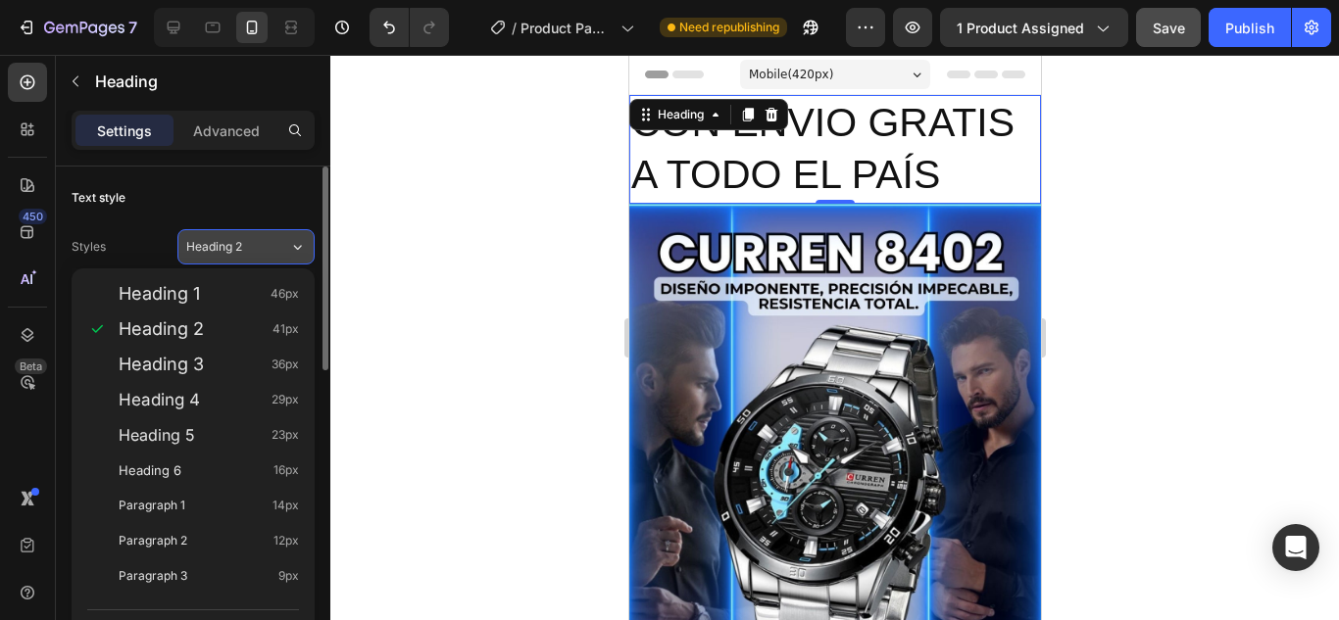
click at [273, 243] on div "Heading 2" at bounding box center [237, 247] width 103 height 18
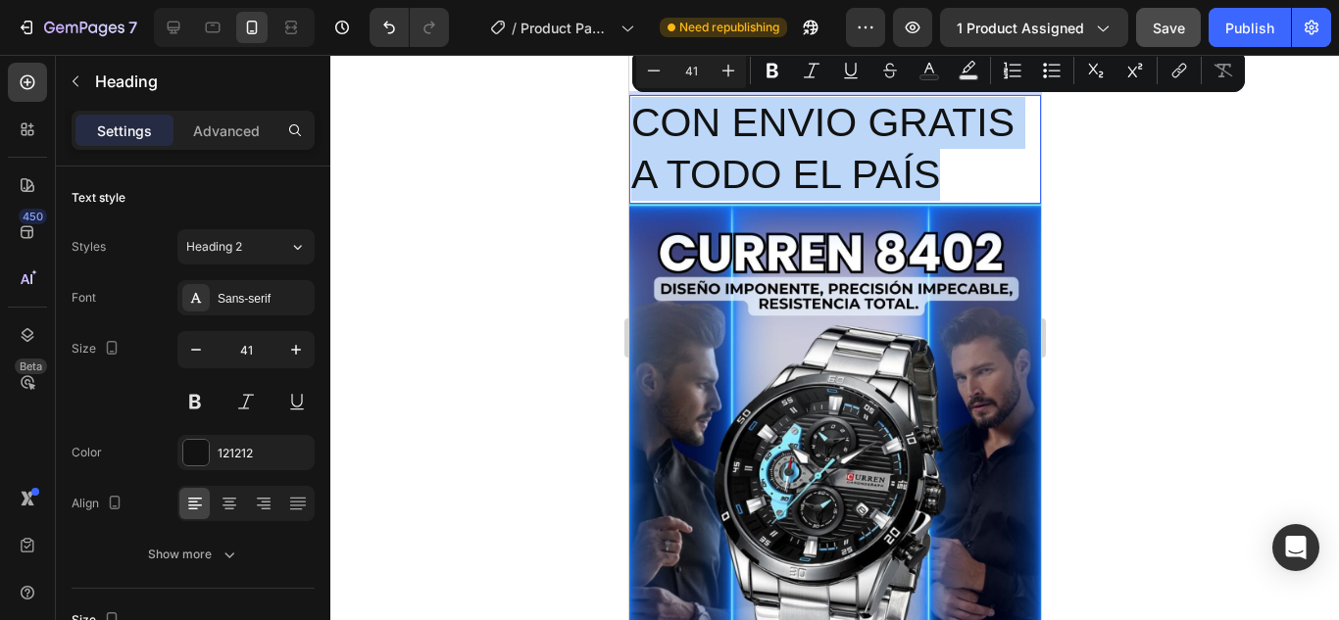
drag, startPoint x: 960, startPoint y: 169, endPoint x: 629, endPoint y: 123, distance: 333.5
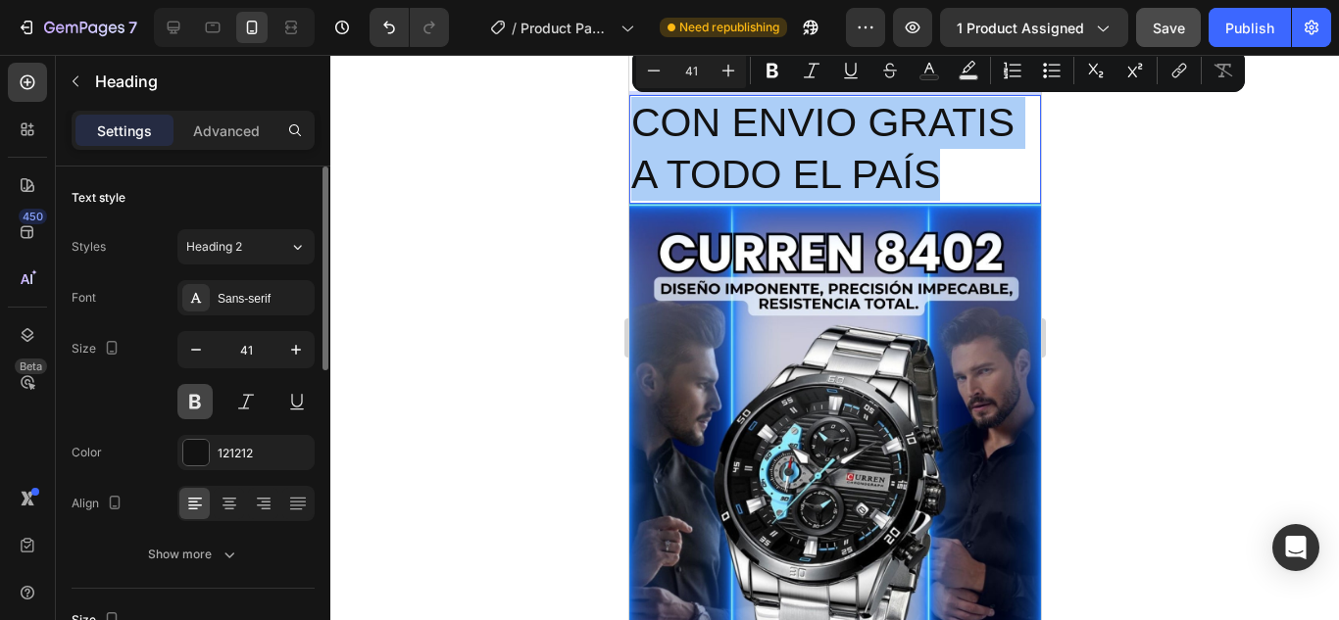
click at [200, 397] on button at bounding box center [194, 401] width 35 height 35
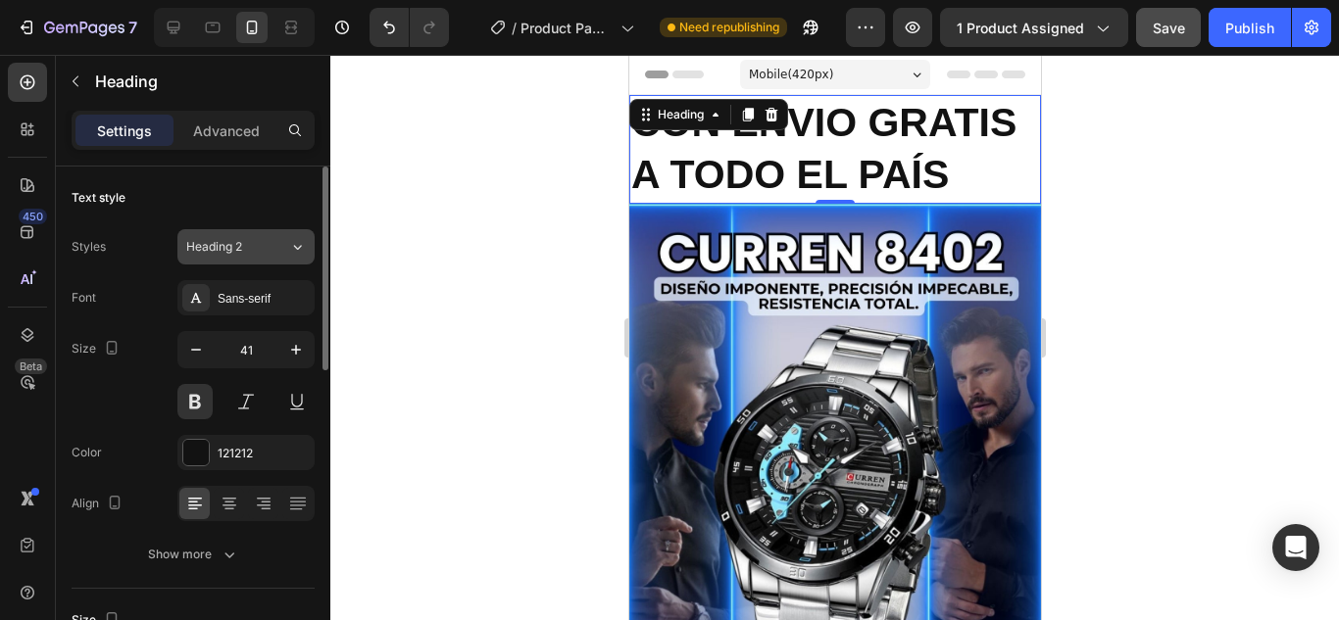
click at [245, 251] on div "Heading 2" at bounding box center [225, 247] width 79 height 18
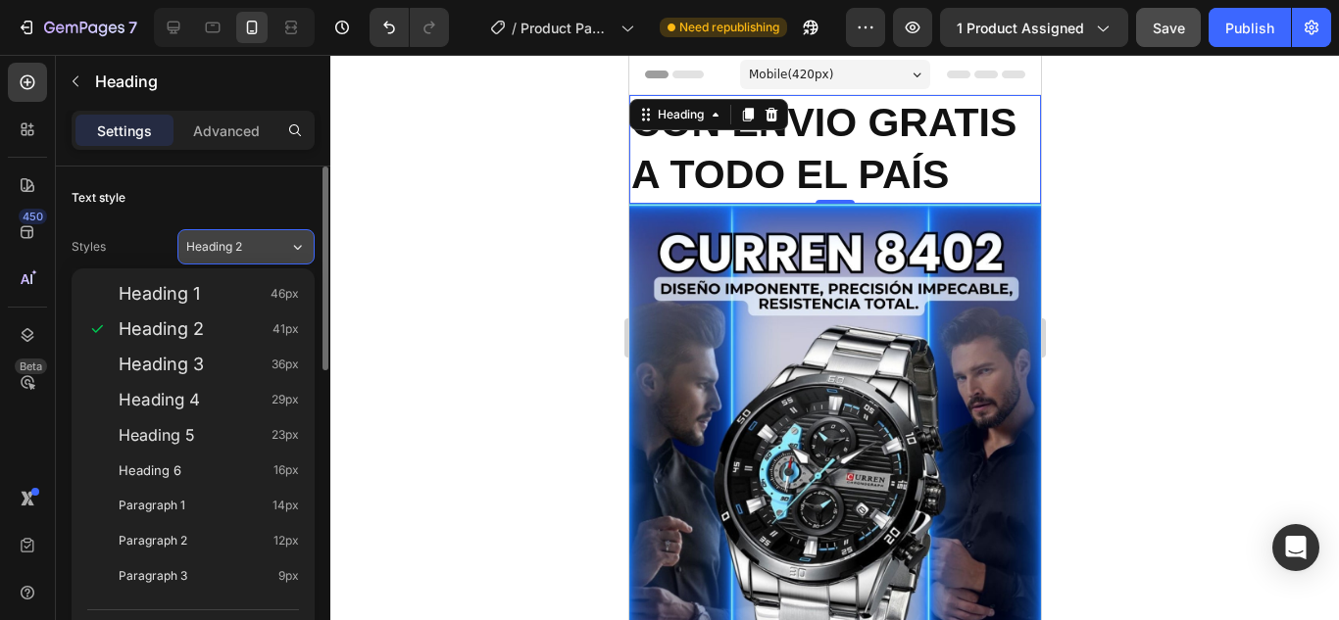
click at [245, 250] on div "Heading 2" at bounding box center [225, 247] width 79 height 18
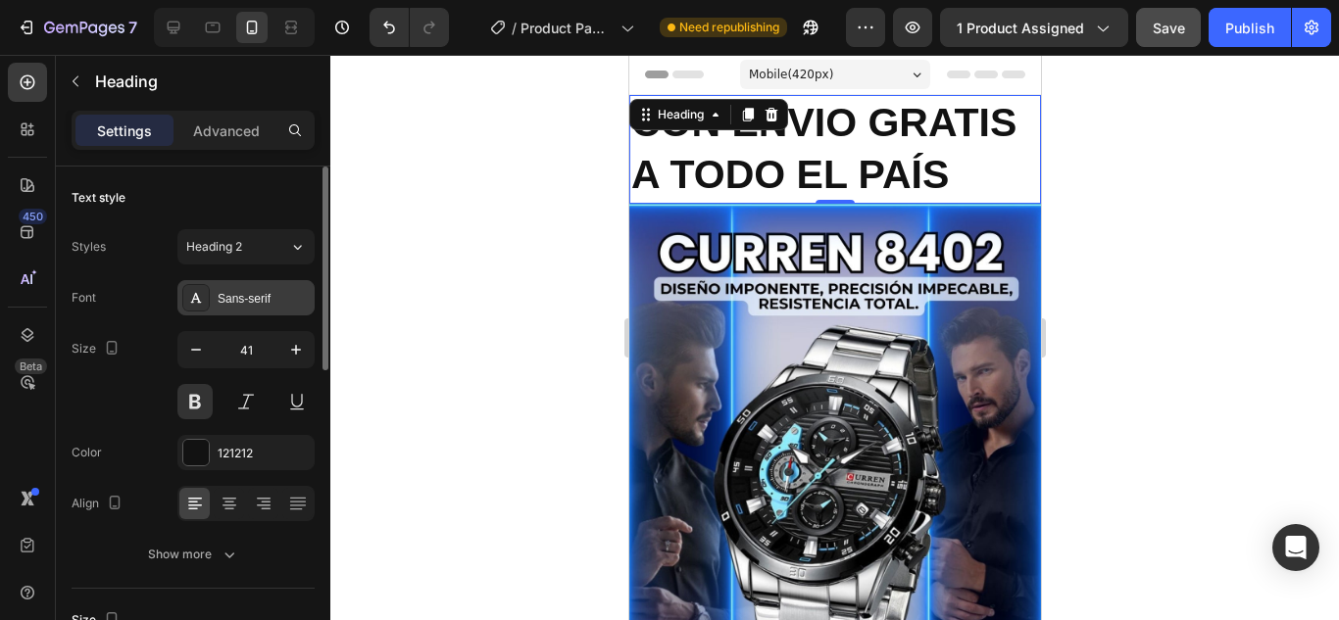
click at [260, 291] on div "Sans-serif" at bounding box center [264, 299] width 92 height 18
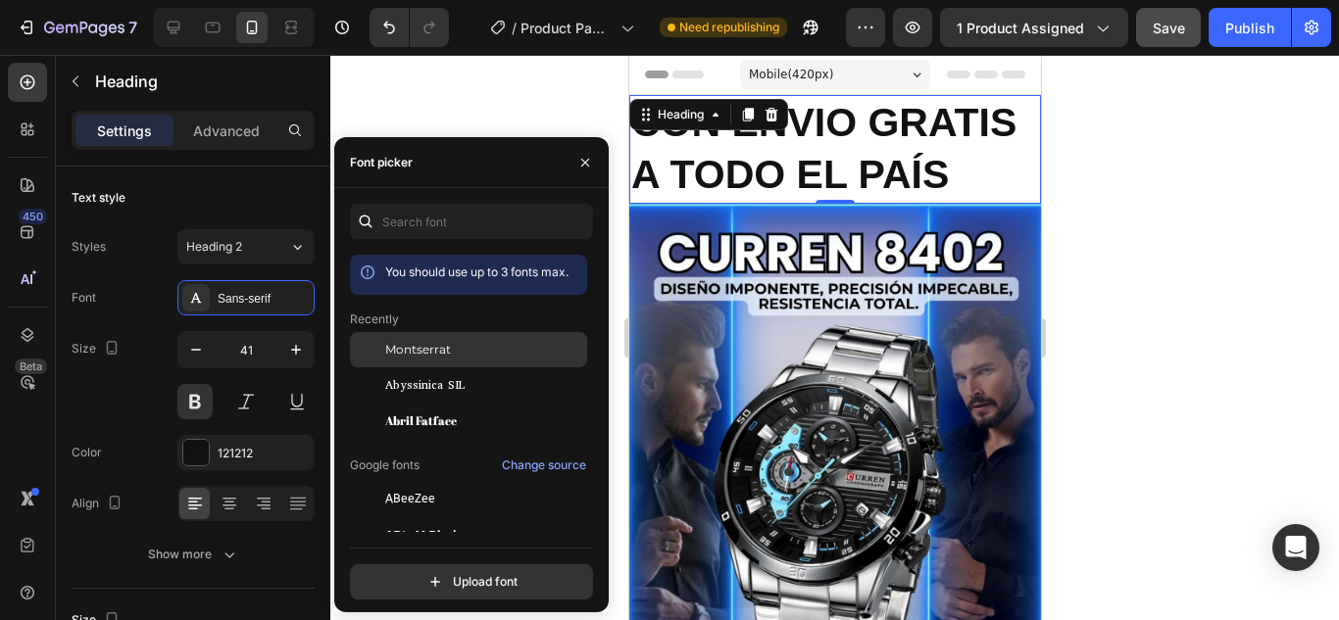
click at [426, 481] on div "Montserrat" at bounding box center [468, 498] width 237 height 35
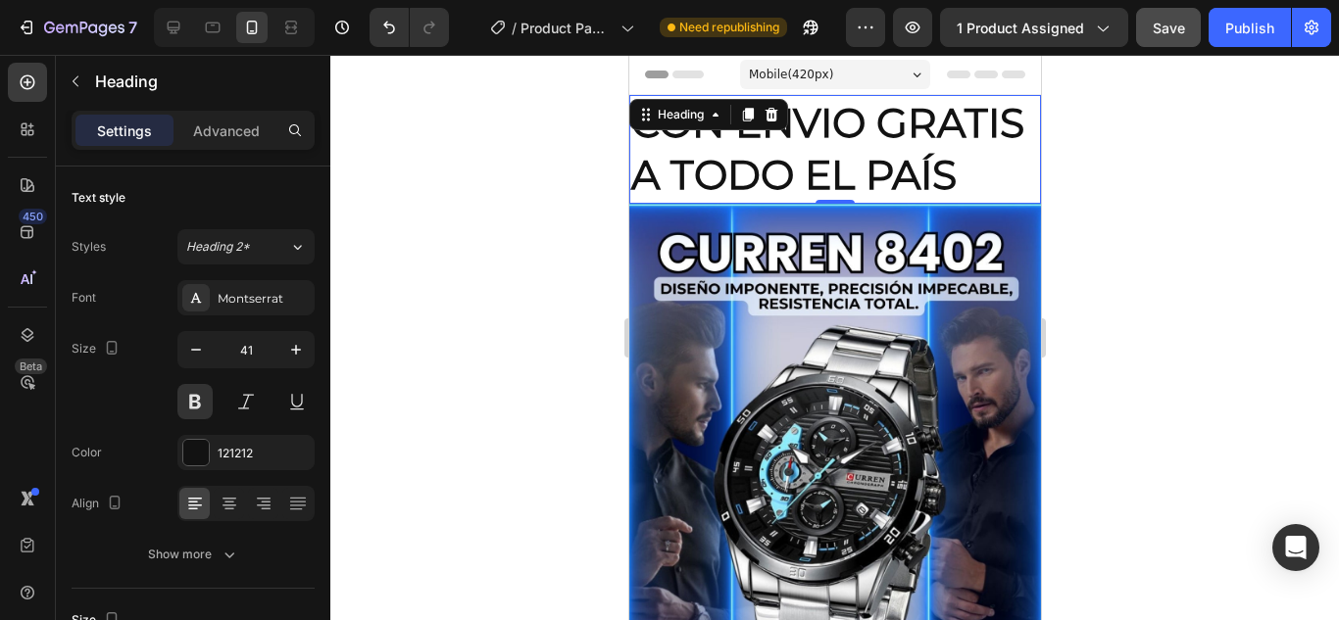
click at [405, 109] on div at bounding box center [834, 338] width 1009 height 566
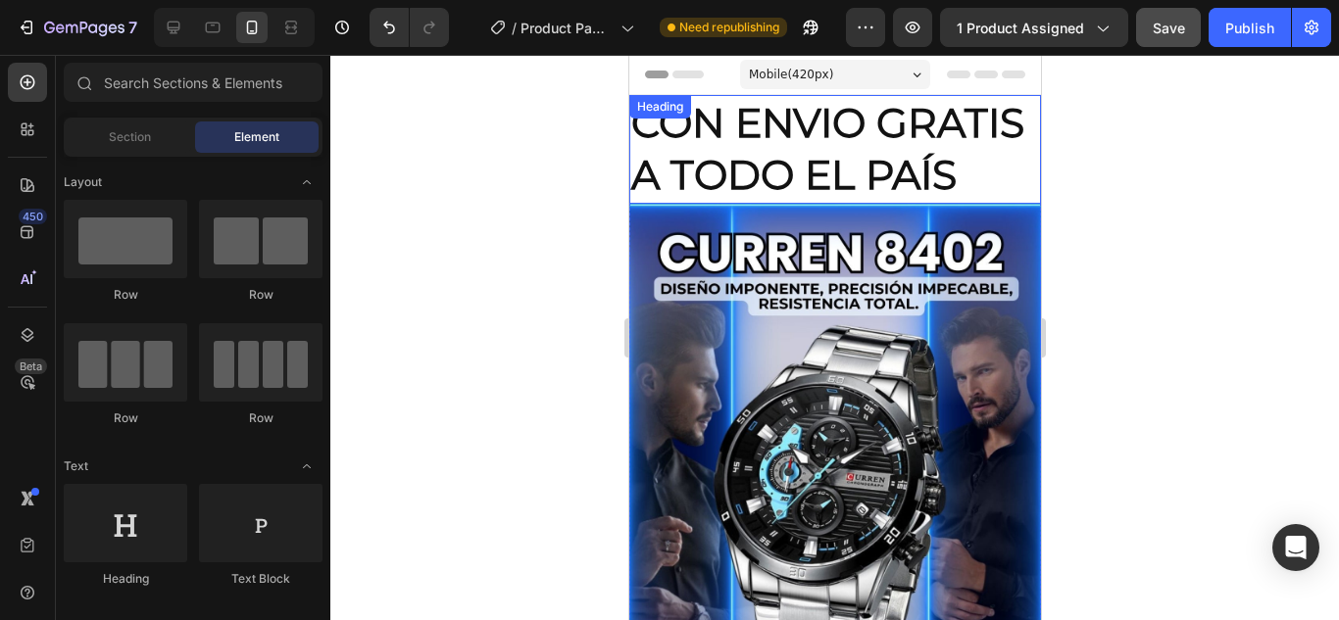
click at [697, 186] on p "CON ENVIO GRATIS A TODO EL PAÍS" at bounding box center [834, 149] width 408 height 105
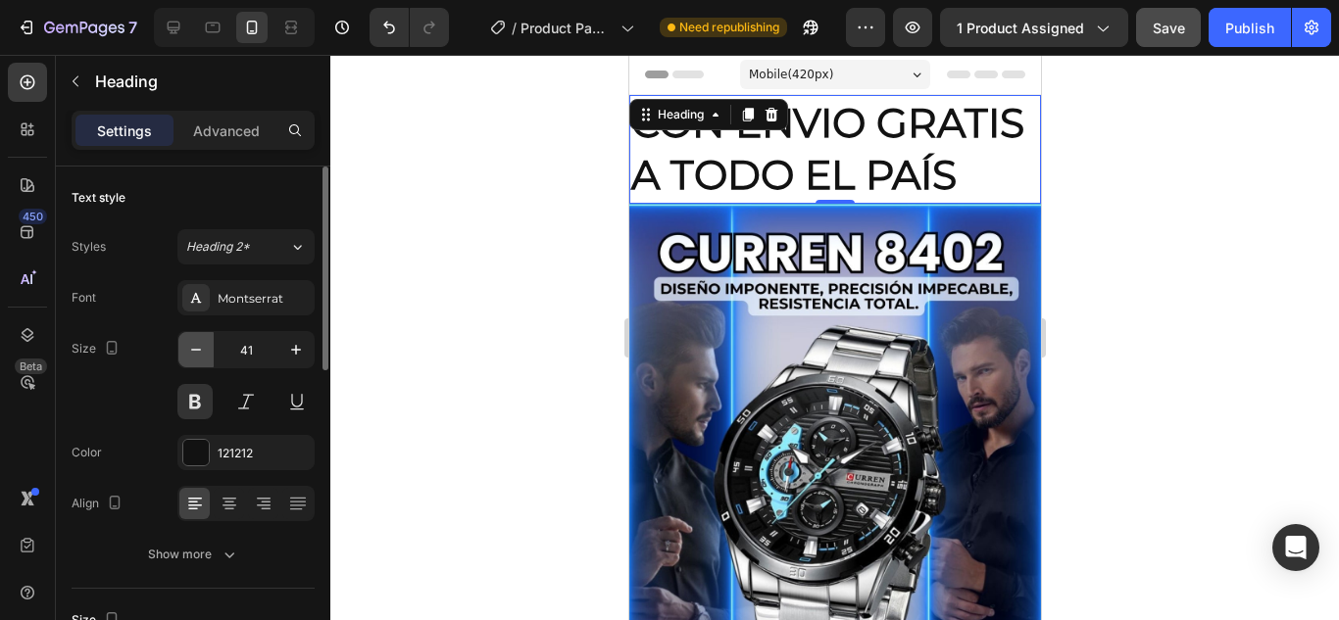
click at [198, 349] on icon "button" at bounding box center [196, 350] width 20 height 20
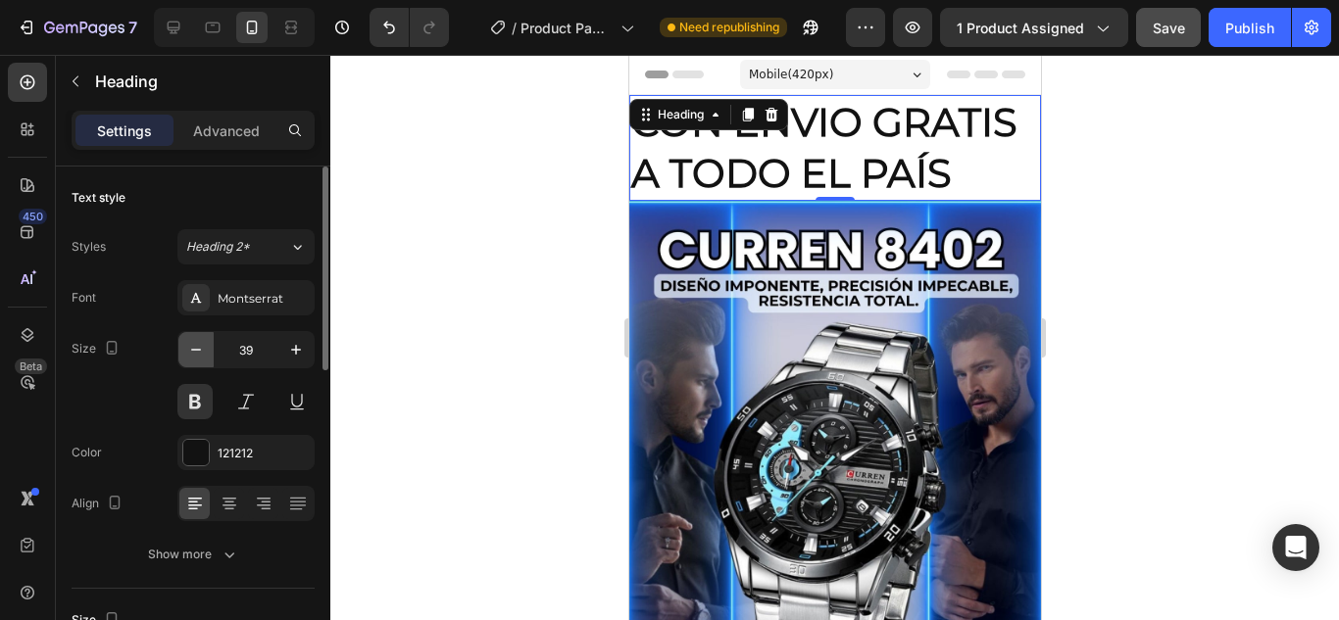
click at [198, 349] on icon "button" at bounding box center [196, 350] width 20 height 20
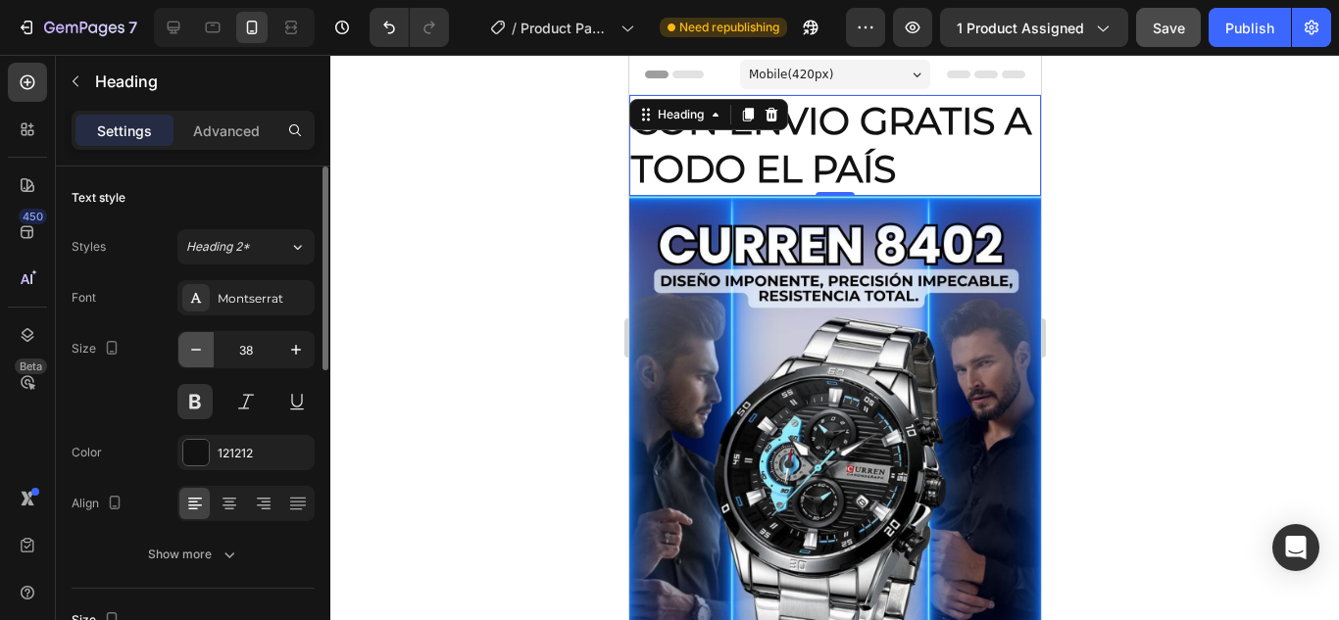
click at [198, 349] on icon "button" at bounding box center [196, 350] width 20 height 20
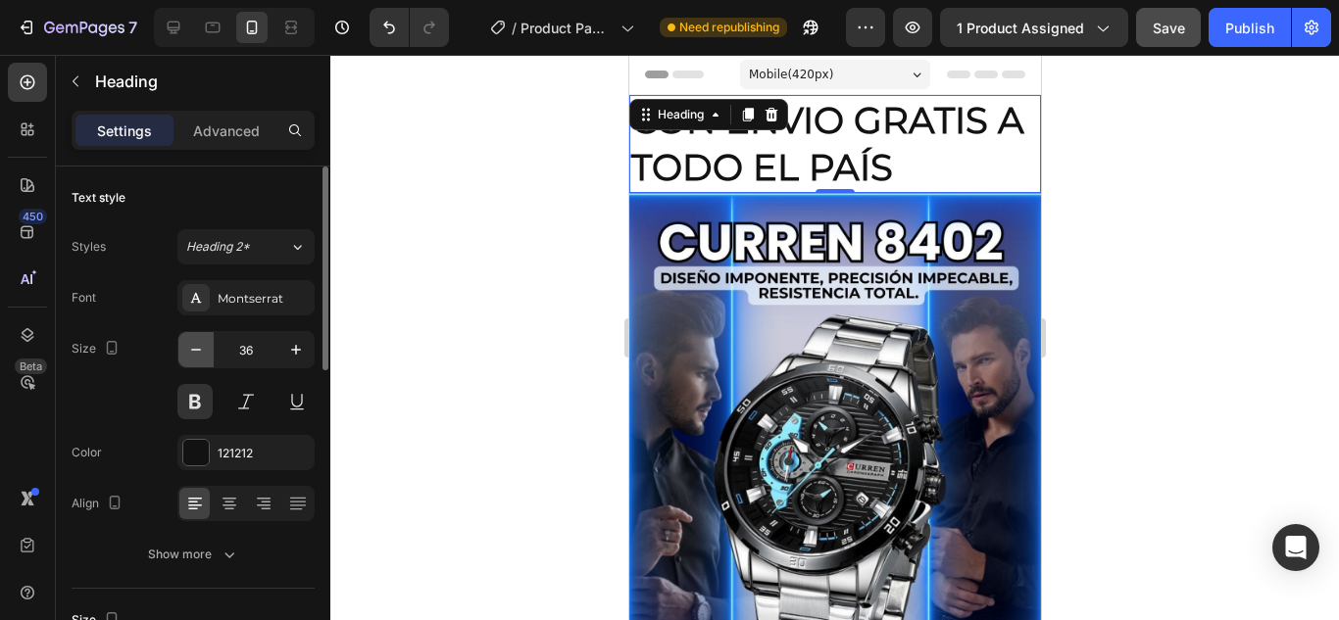
click at [198, 349] on icon "button" at bounding box center [196, 350] width 20 height 20
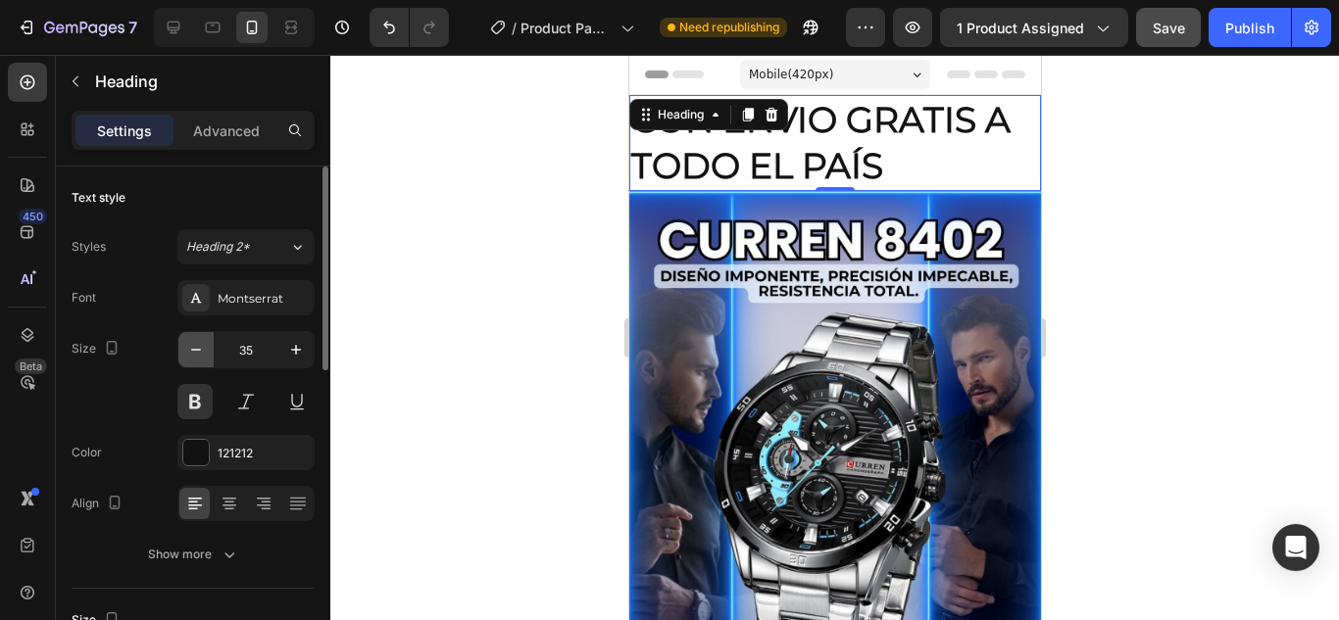
click at [198, 349] on icon "button" at bounding box center [196, 350] width 20 height 20
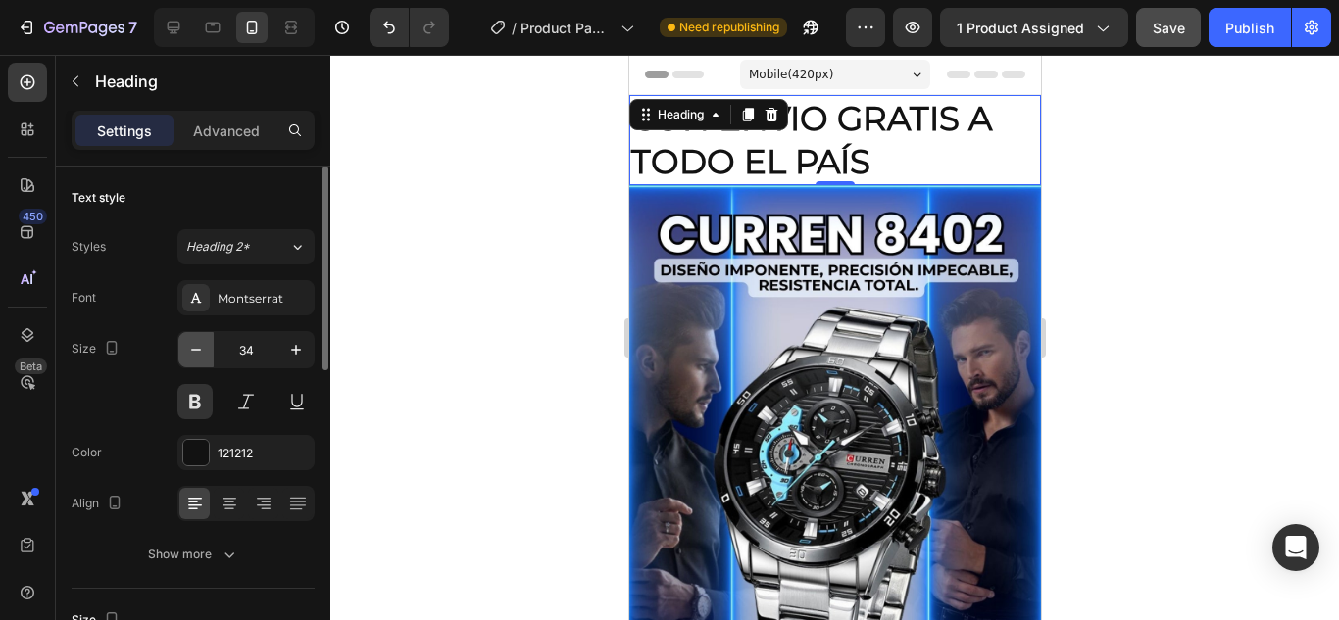
click at [198, 349] on icon "button" at bounding box center [196, 350] width 20 height 20
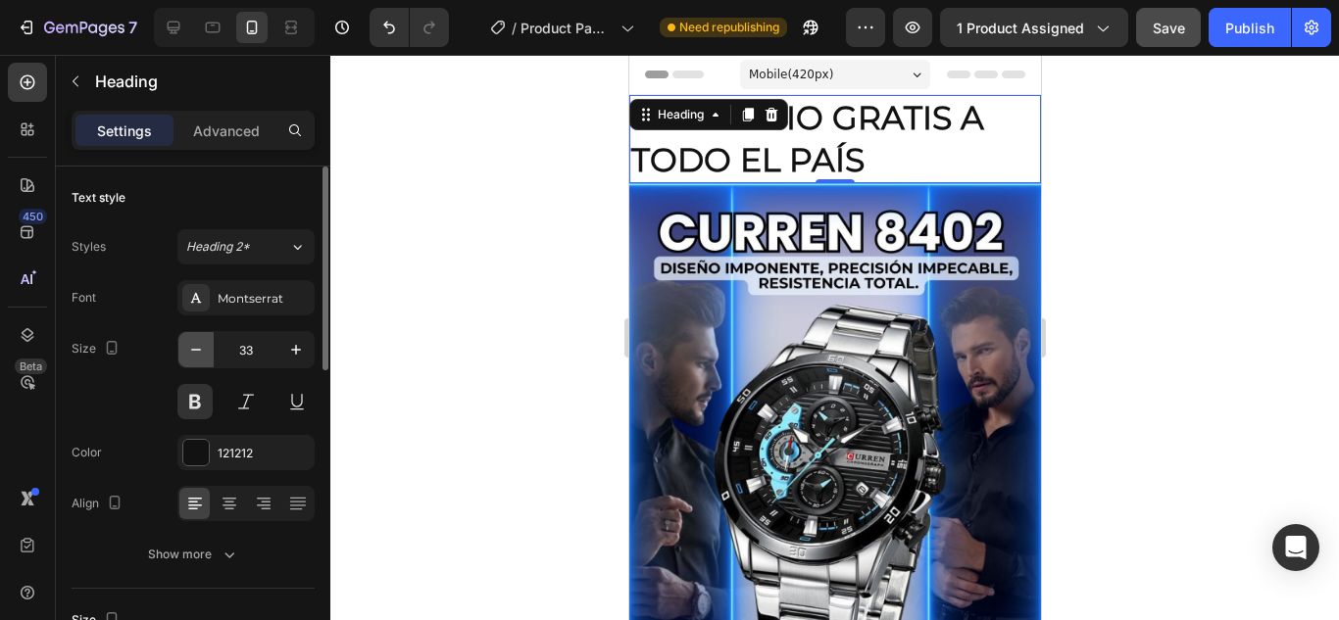
click at [198, 349] on icon "button" at bounding box center [196, 350] width 20 height 20
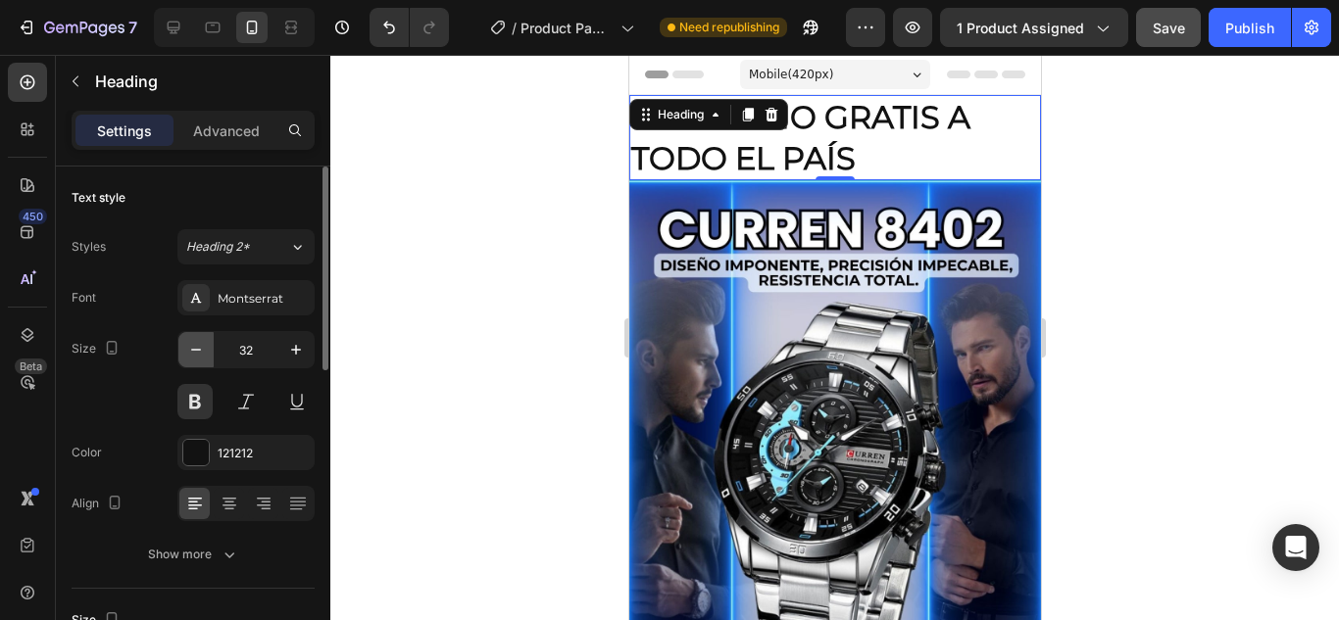
click at [198, 349] on icon "button" at bounding box center [196, 350] width 20 height 20
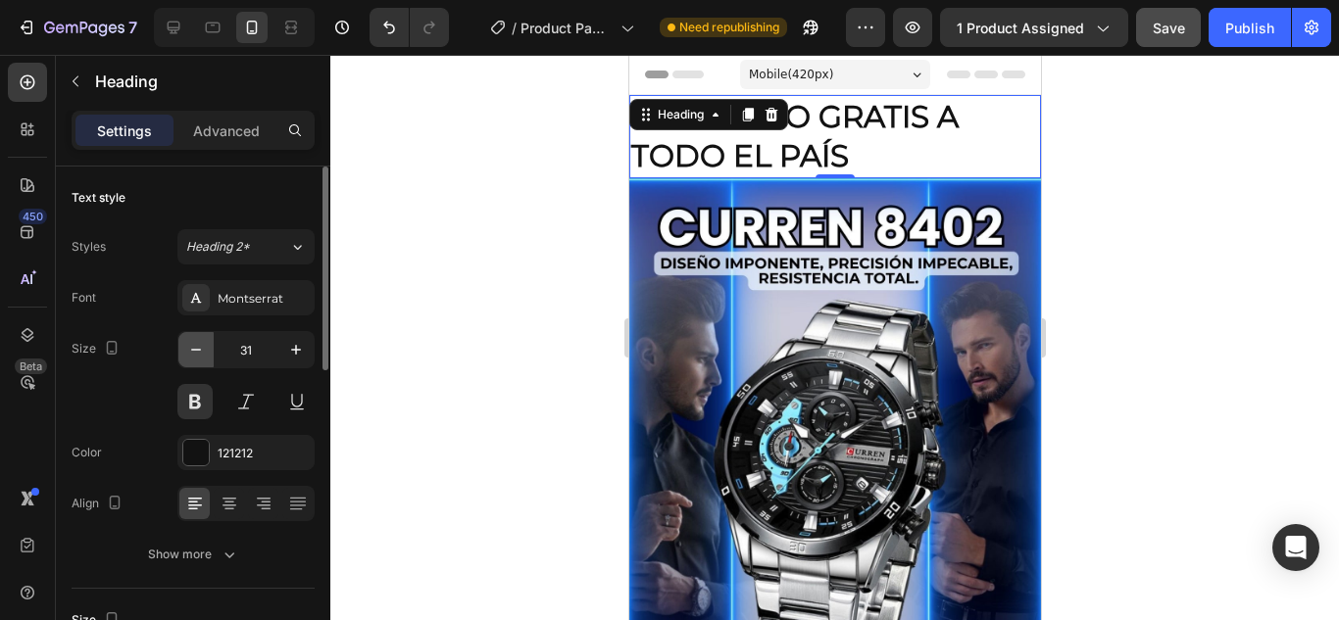
click at [198, 349] on icon "button" at bounding box center [196, 350] width 20 height 20
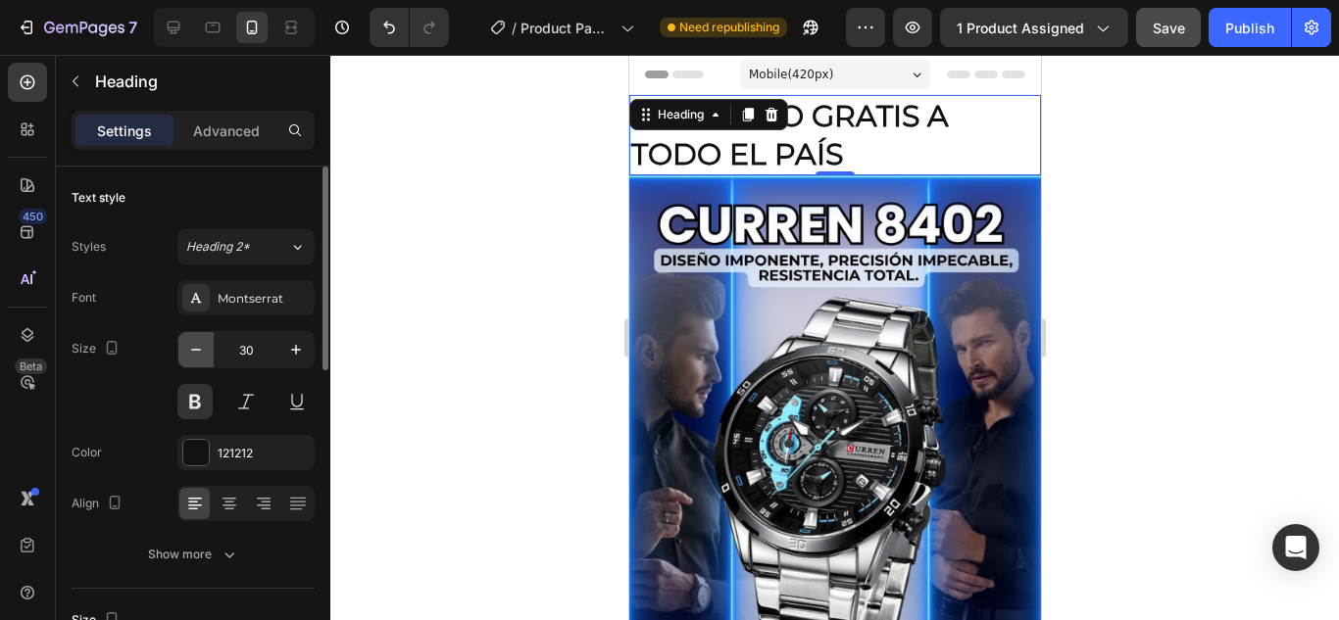
click at [198, 349] on icon "button" at bounding box center [196, 350] width 20 height 20
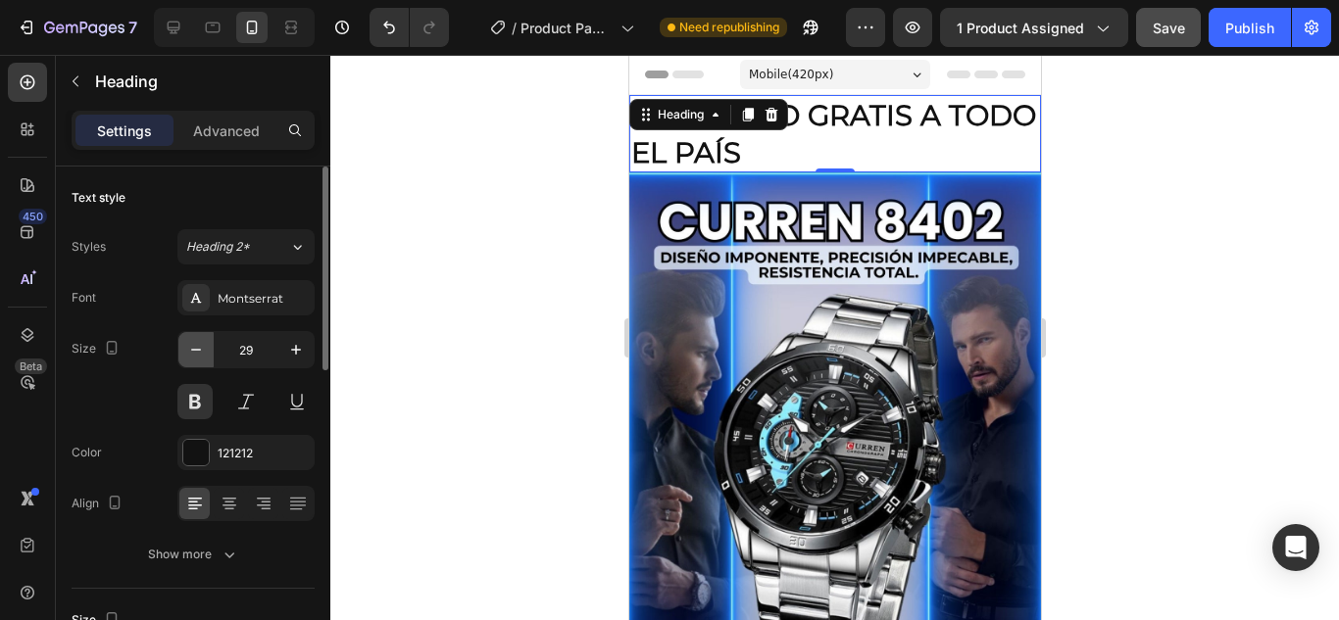
click at [198, 349] on icon "button" at bounding box center [196, 350] width 20 height 20
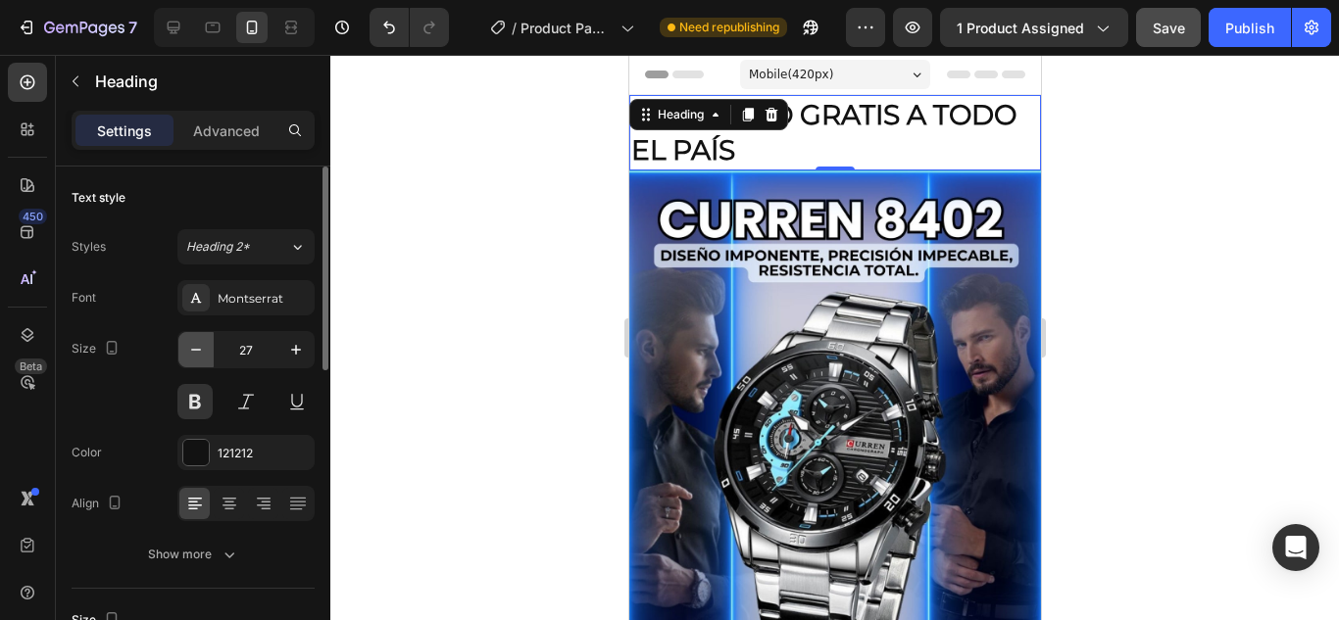
click at [198, 349] on icon "button" at bounding box center [196, 350] width 20 height 20
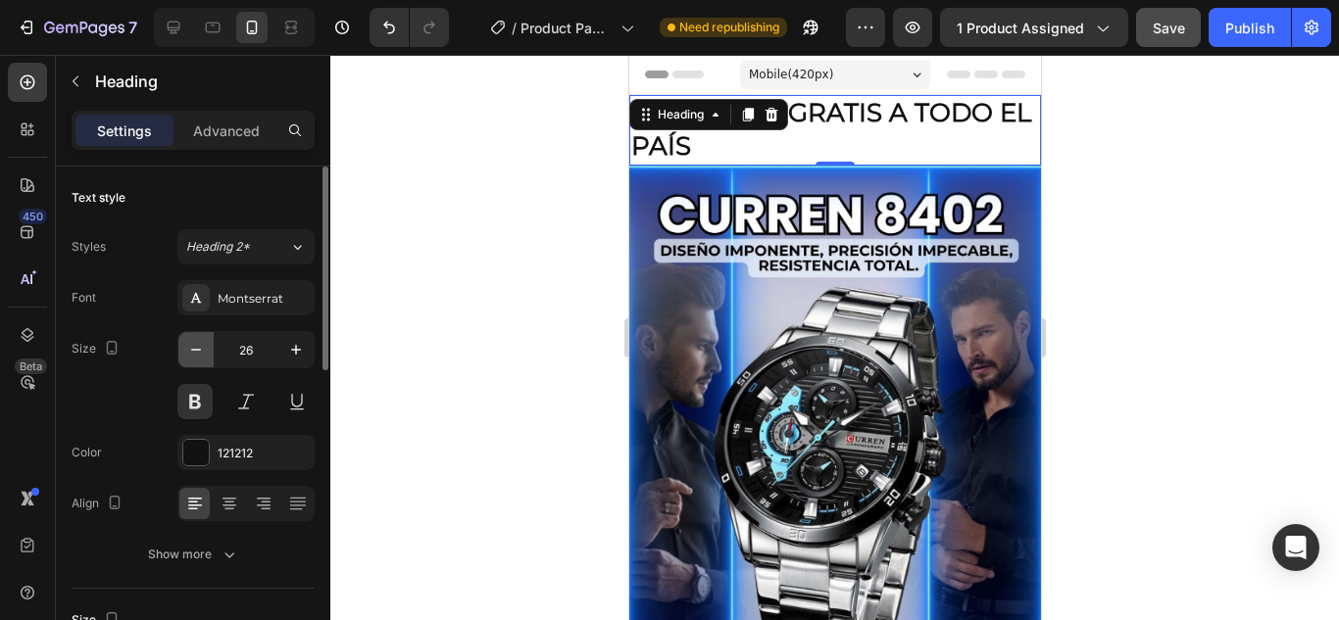
click at [198, 349] on icon "button" at bounding box center [196, 350] width 20 height 20
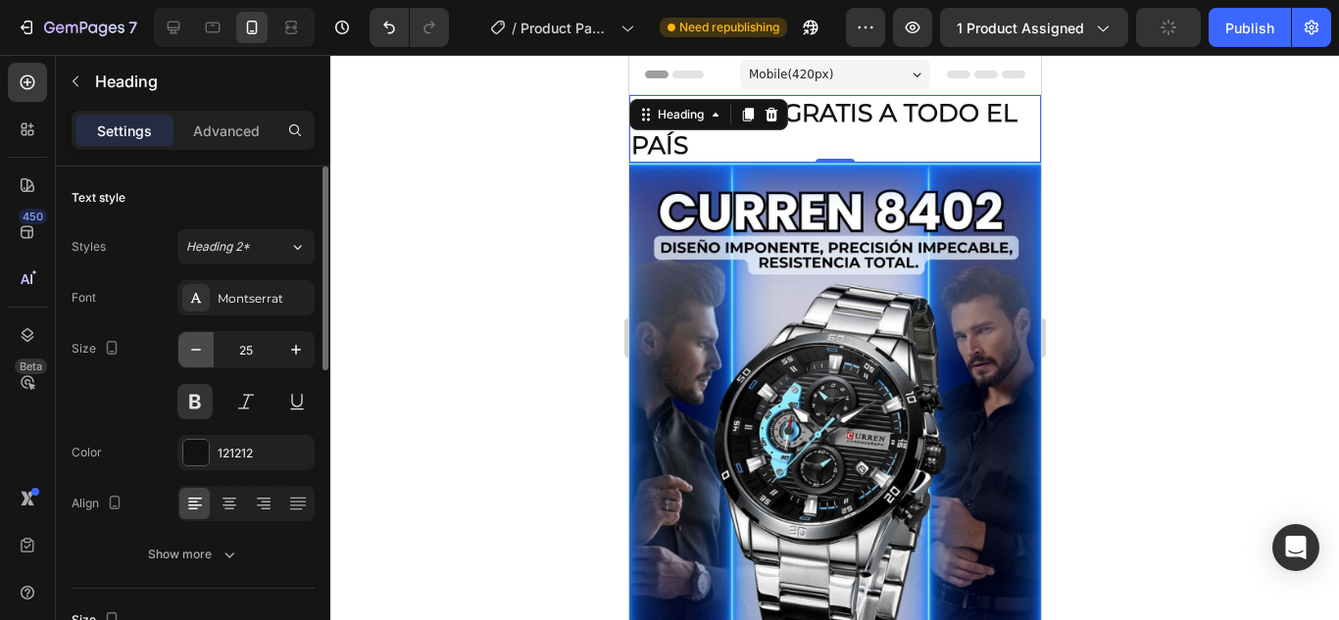
click at [198, 349] on icon "button" at bounding box center [196, 350] width 20 height 20
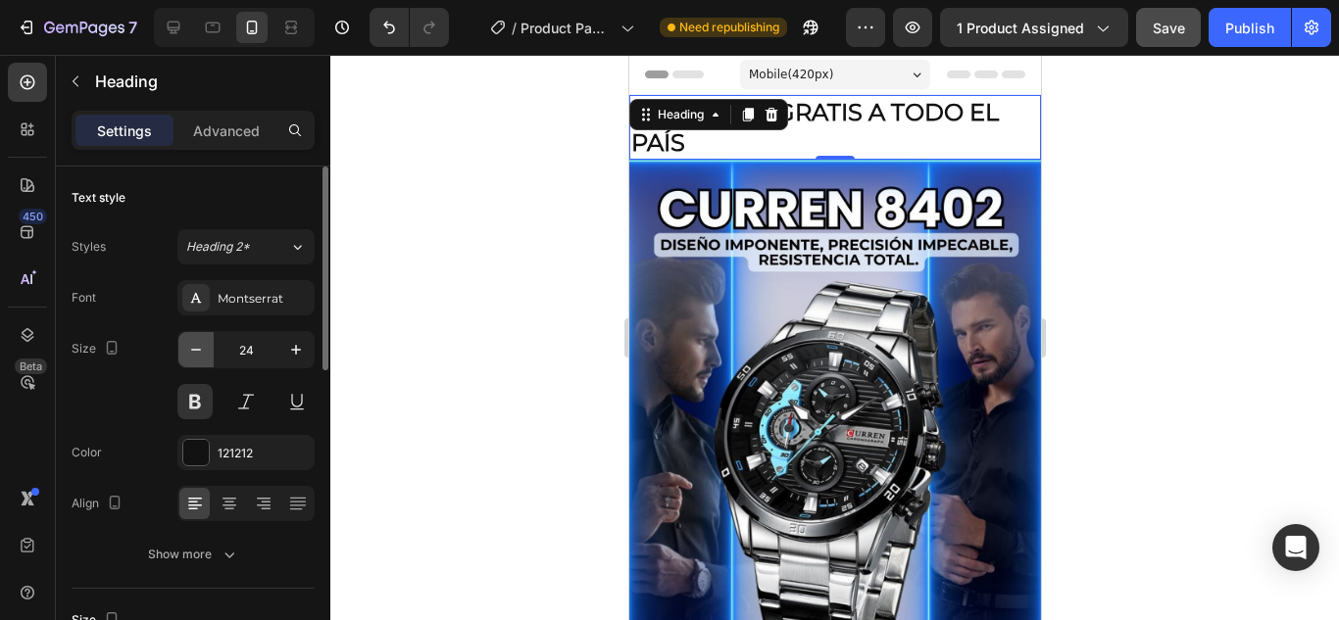
click at [198, 349] on icon "button" at bounding box center [196, 350] width 20 height 20
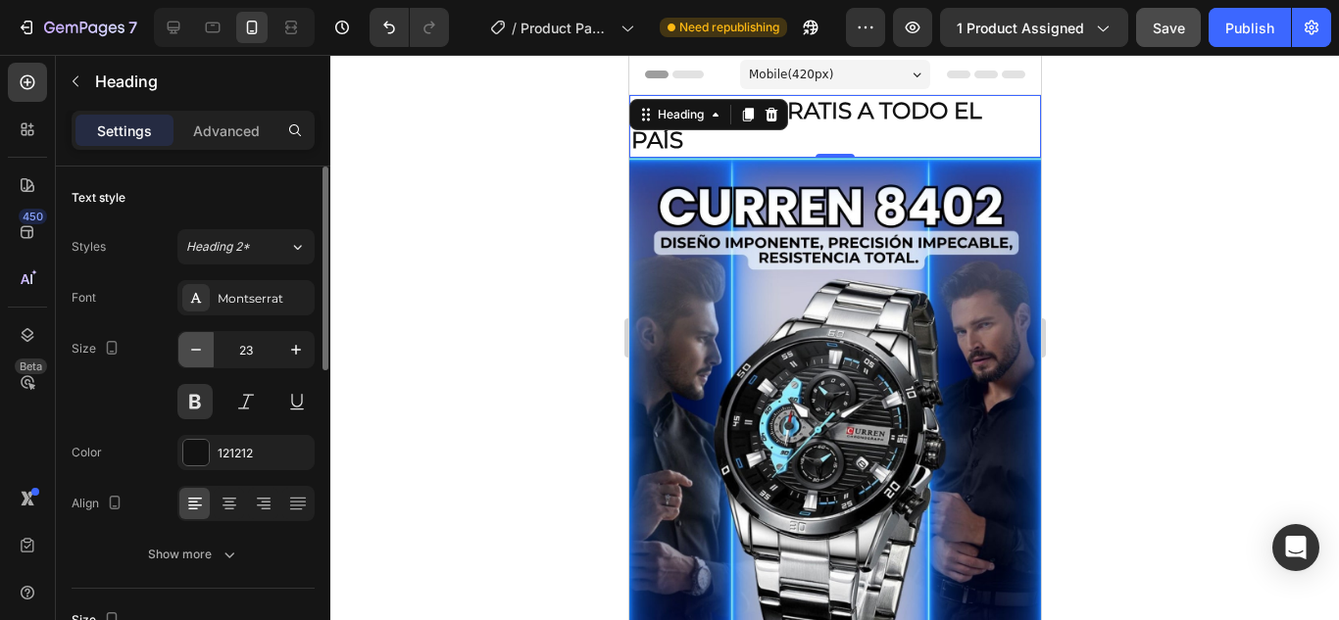
click at [198, 349] on icon "button" at bounding box center [196, 350] width 20 height 20
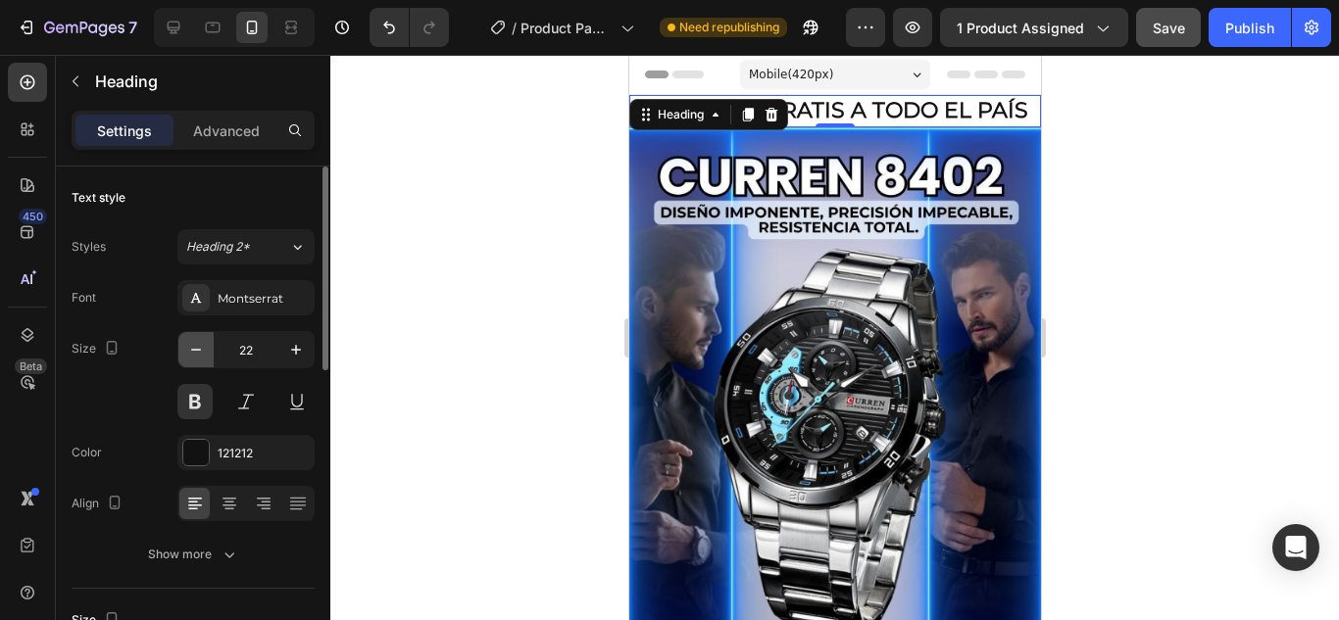
click at [198, 349] on icon "button" at bounding box center [196, 350] width 20 height 20
type input "21"
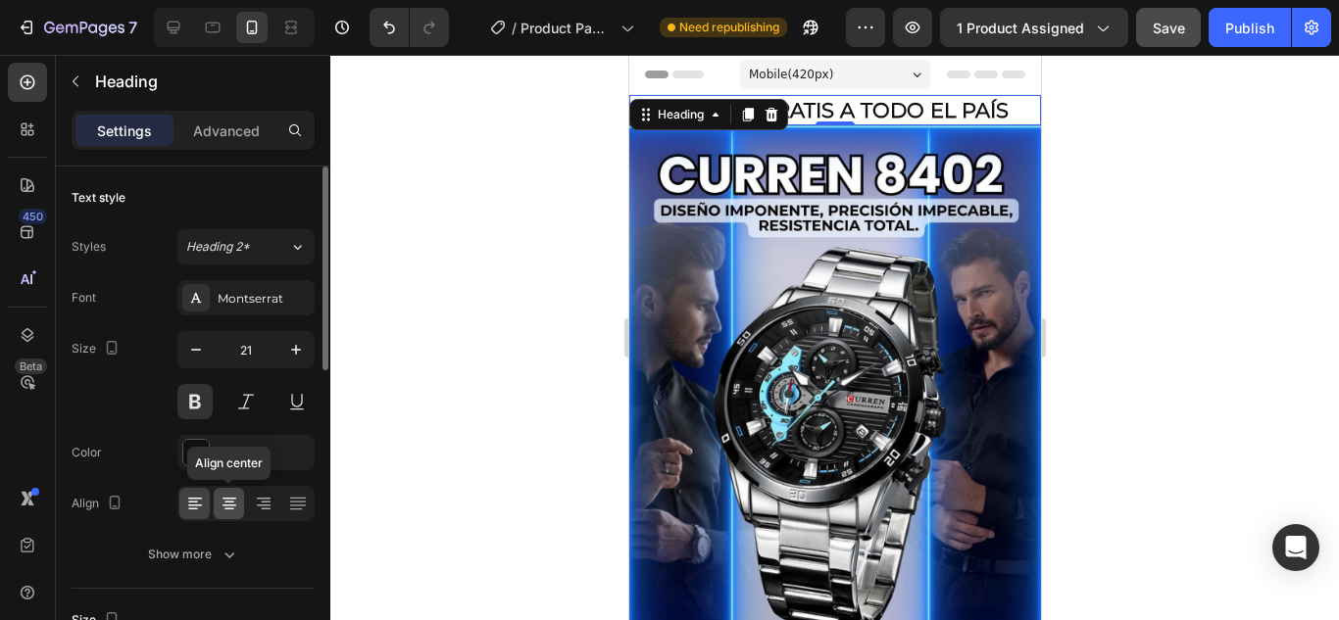
click at [217, 503] on div at bounding box center [229, 503] width 30 height 31
click at [500, 322] on div at bounding box center [834, 338] width 1009 height 566
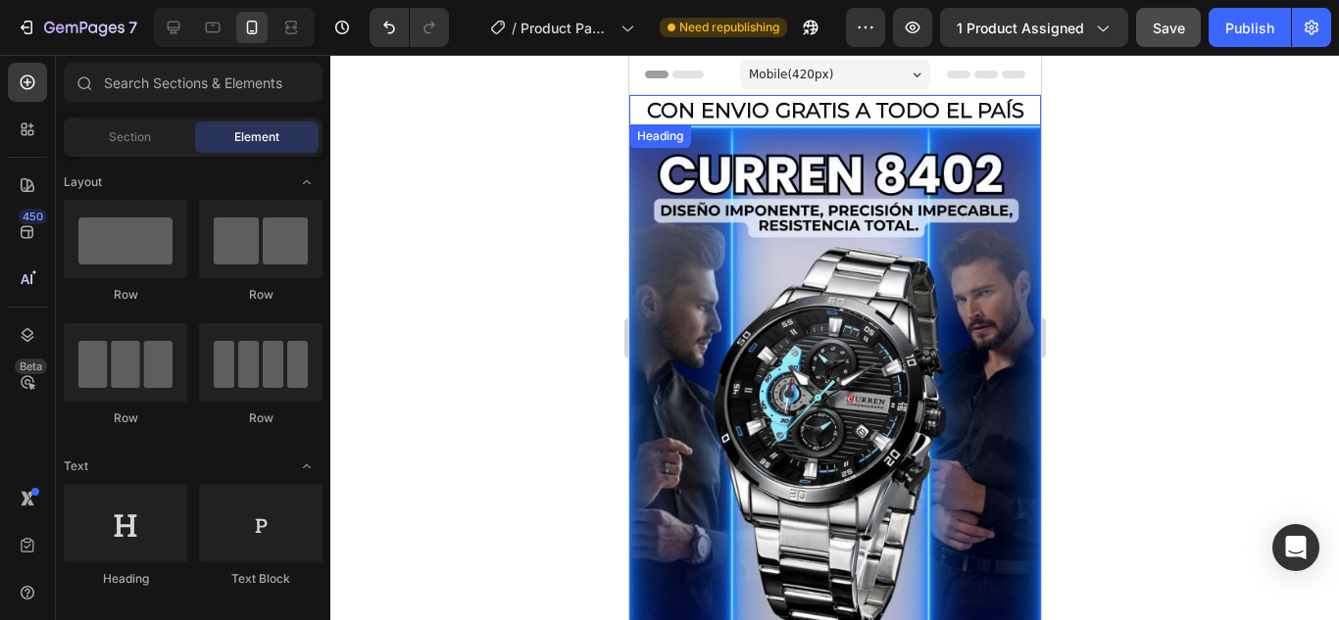
click at [732, 114] on p "CON ENVIO GRATIS A TODO EL PAÍS" at bounding box center [834, 110] width 408 height 26
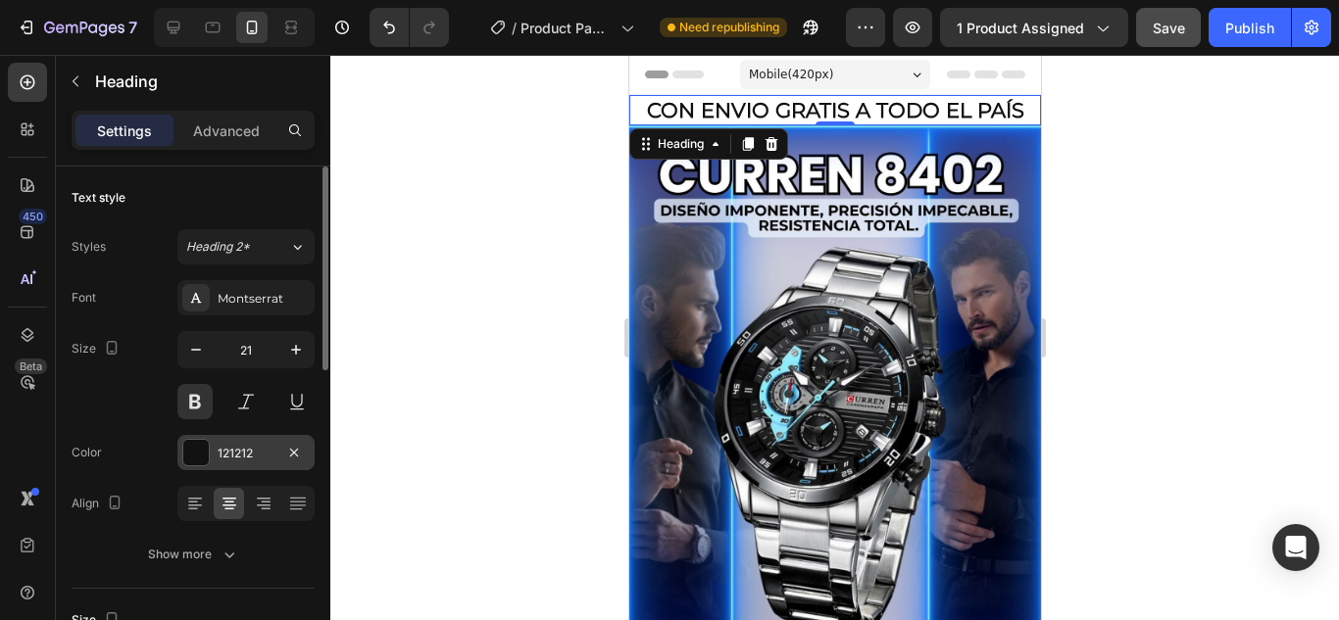
click at [199, 449] on div at bounding box center [195, 452] width 25 height 25
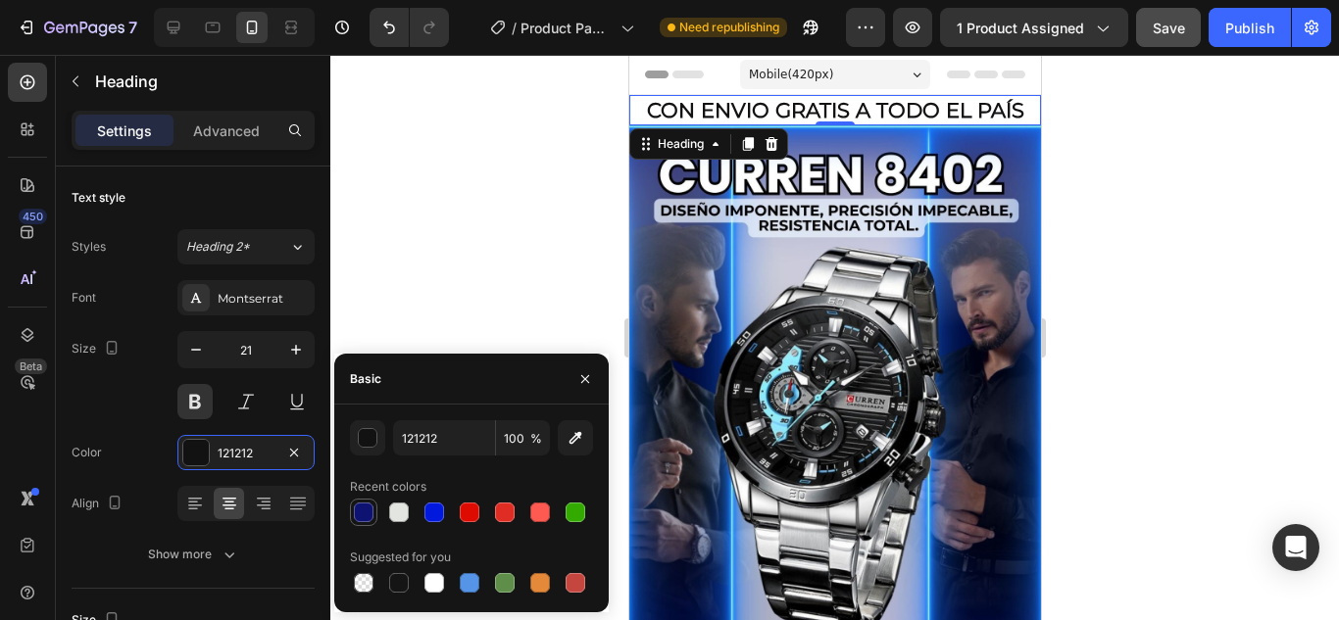
click at [364, 511] on div at bounding box center [364, 513] width 20 height 20
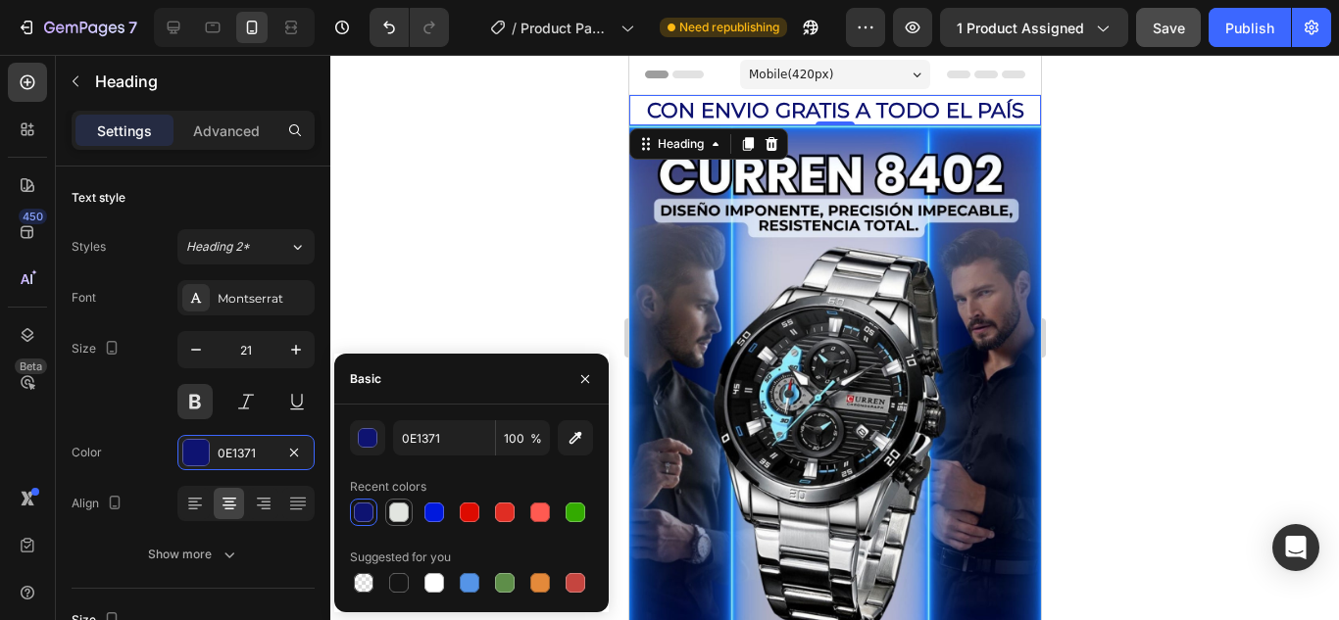
click at [404, 515] on div at bounding box center [399, 513] width 20 height 20
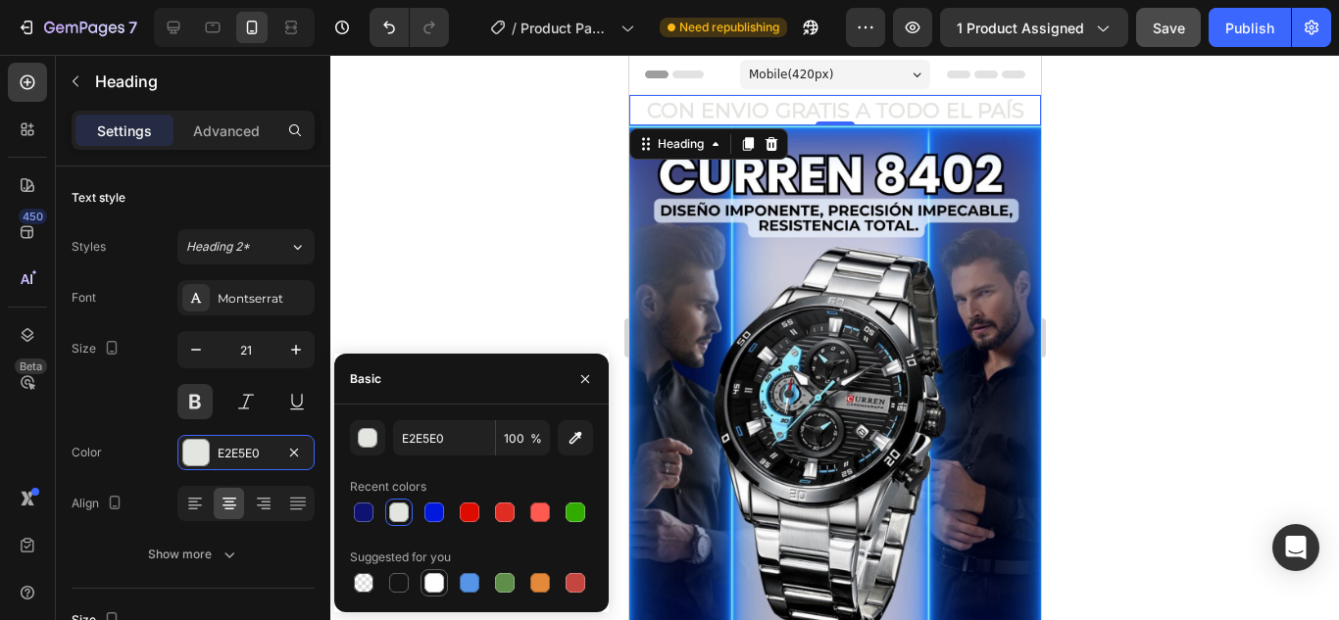
click at [435, 579] on div at bounding box center [434, 583] width 20 height 20
type input "FFFFFF"
click at [444, 291] on div at bounding box center [834, 338] width 1009 height 566
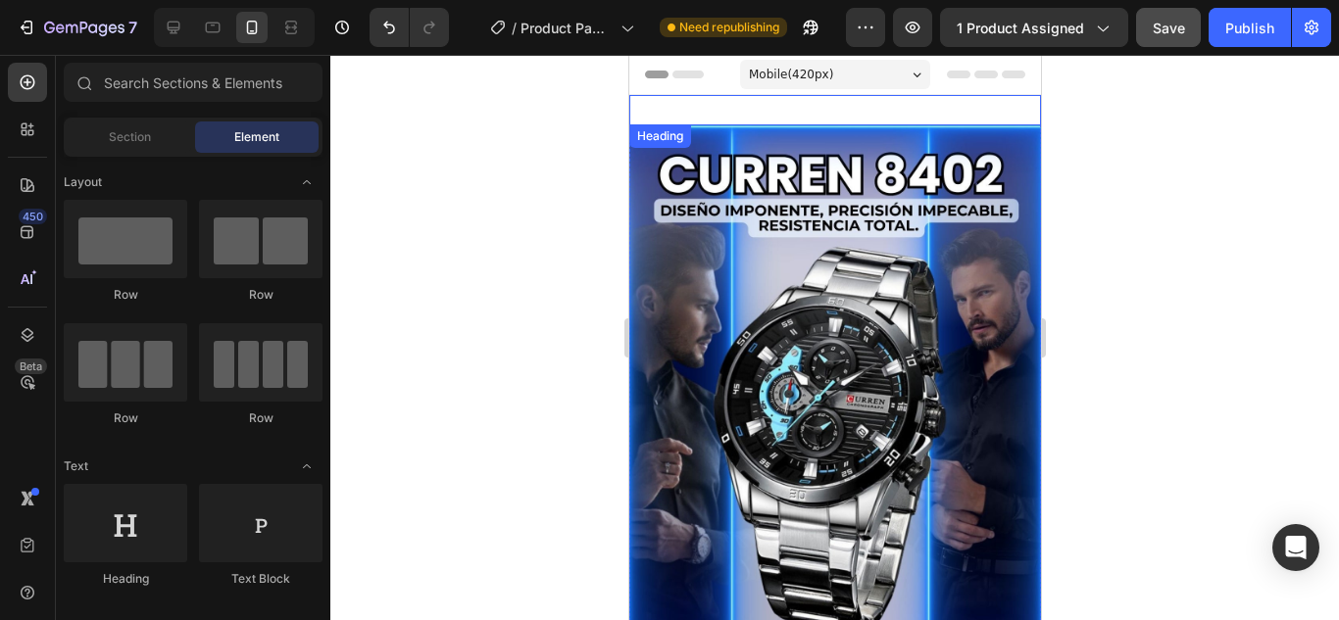
click at [752, 106] on p "CON ENVIO GRATIS A TODO EL PAÍS" at bounding box center [834, 110] width 408 height 26
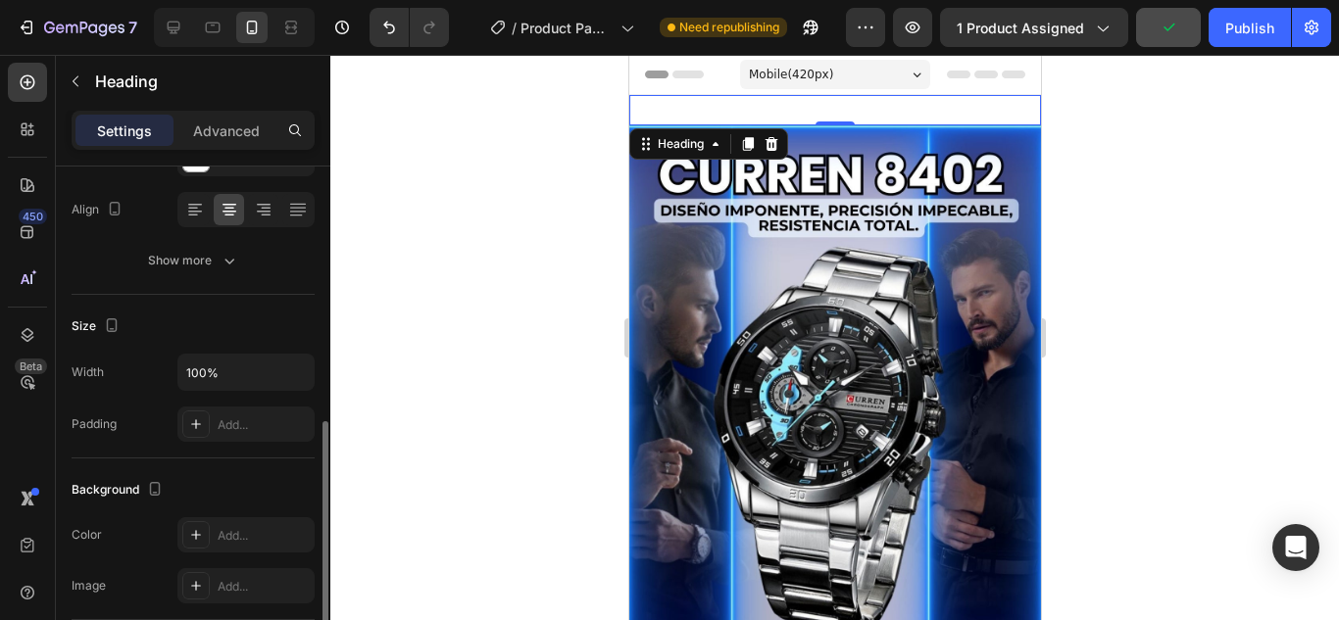
scroll to position [392, 0]
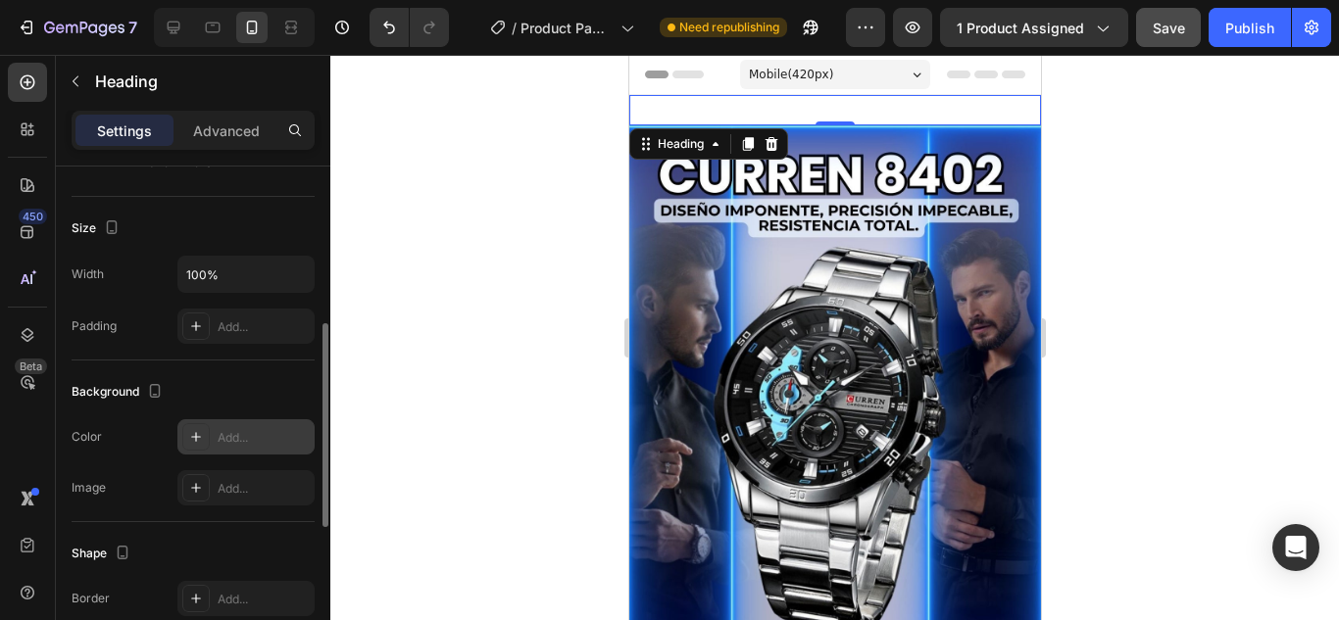
click at [197, 435] on icon at bounding box center [196, 437] width 16 height 16
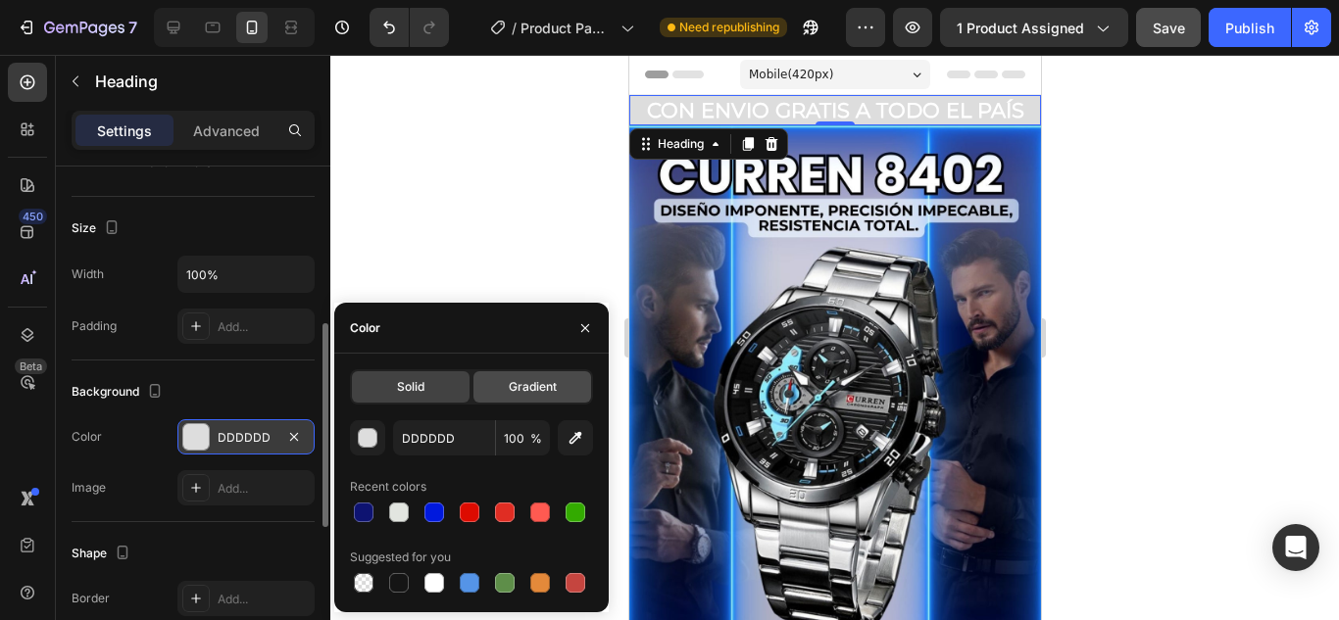
click at [531, 393] on span "Gradient" at bounding box center [533, 387] width 48 height 18
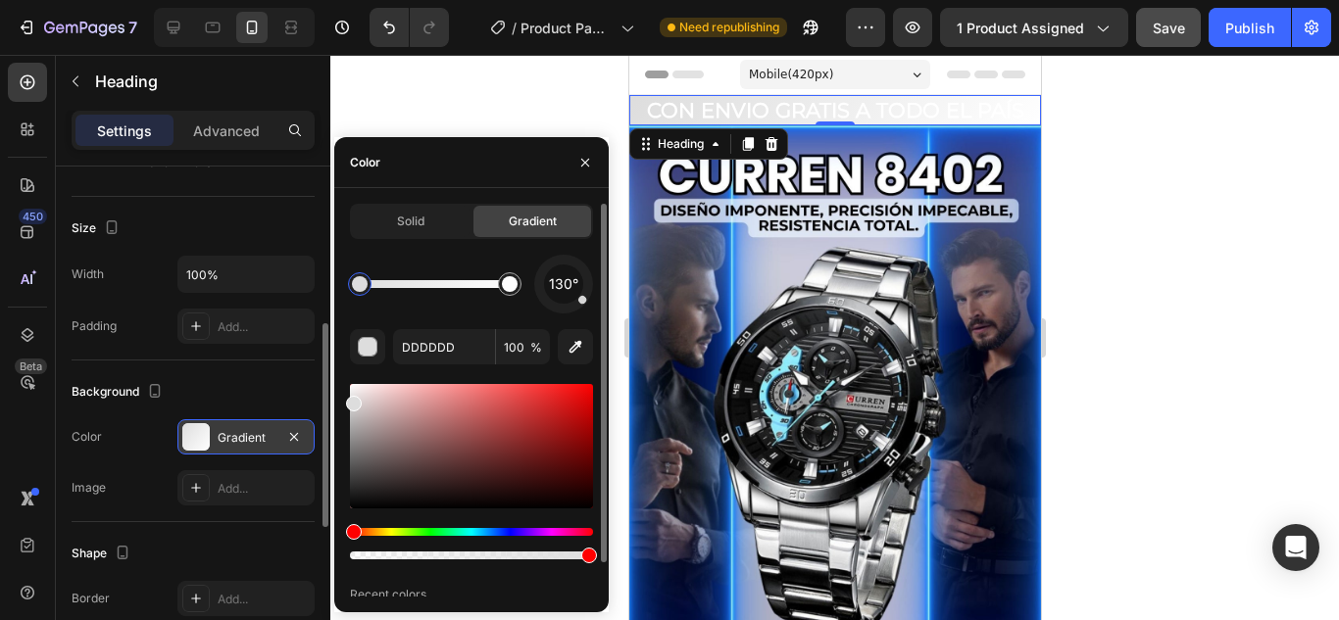
click at [508, 532] on div "Hue" at bounding box center [471, 532] width 243 height 8
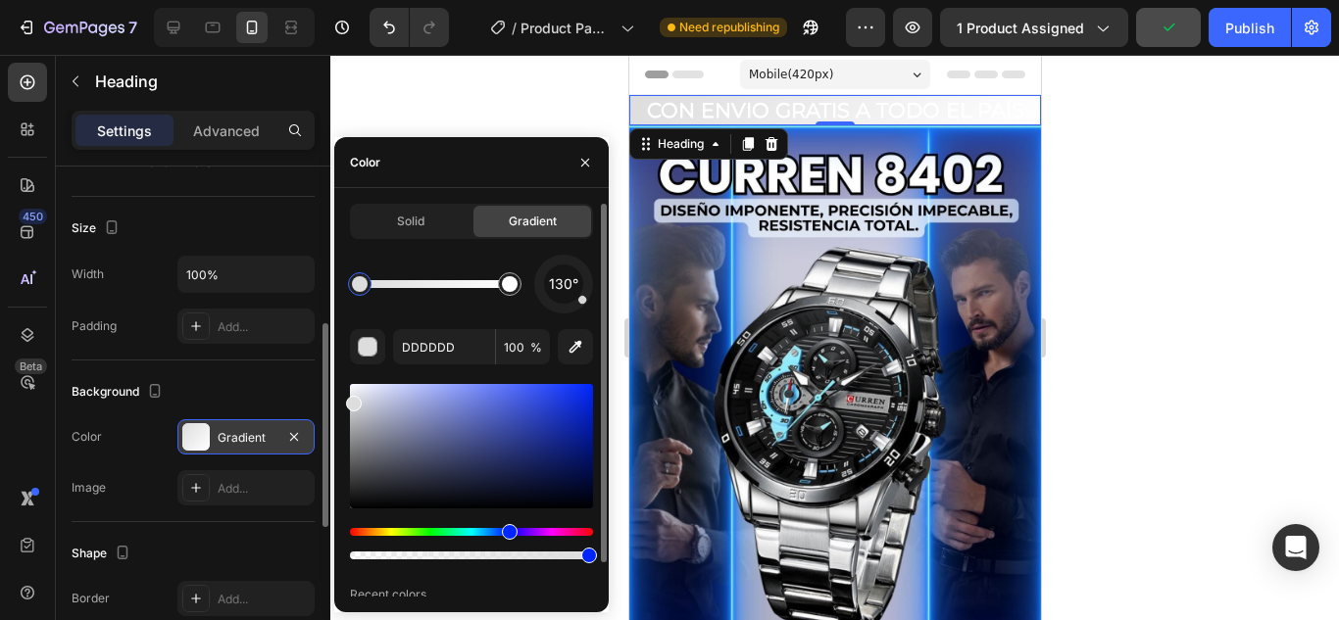
click at [507, 532] on div "Hue" at bounding box center [471, 532] width 243 height 8
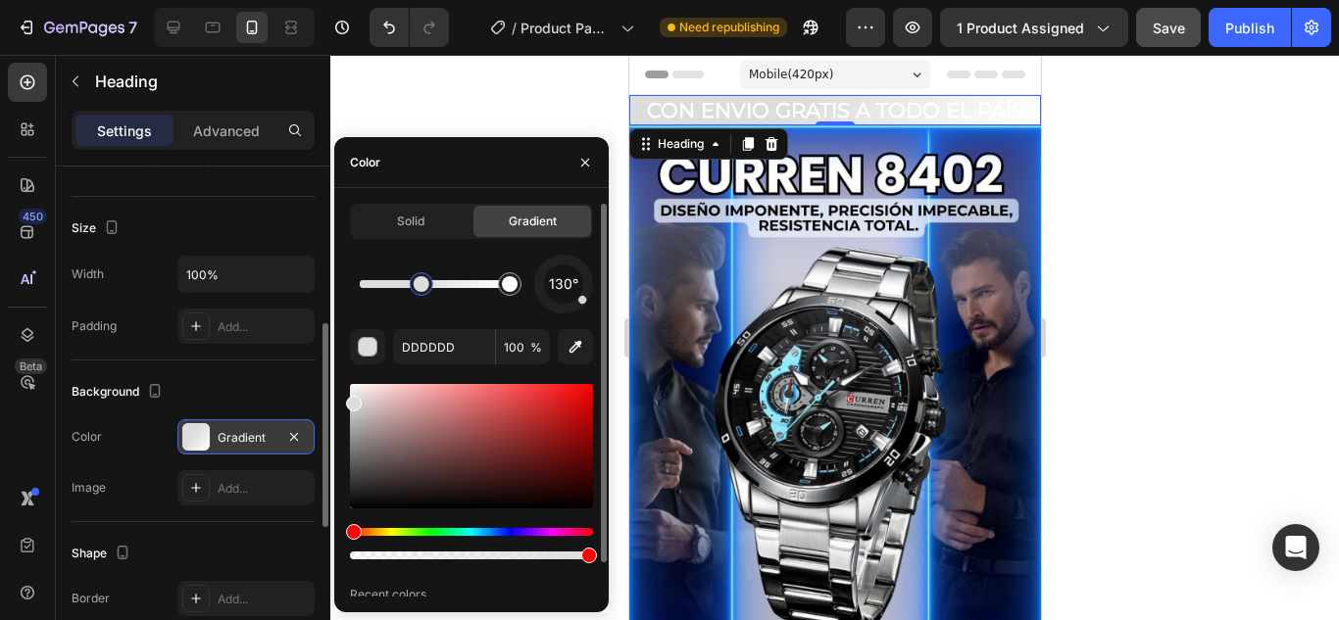
drag, startPoint x: 362, startPoint y: 284, endPoint x: 421, endPoint y: 287, distance: 59.9
click at [424, 293] on div at bounding box center [422, 285] width 24 height 24
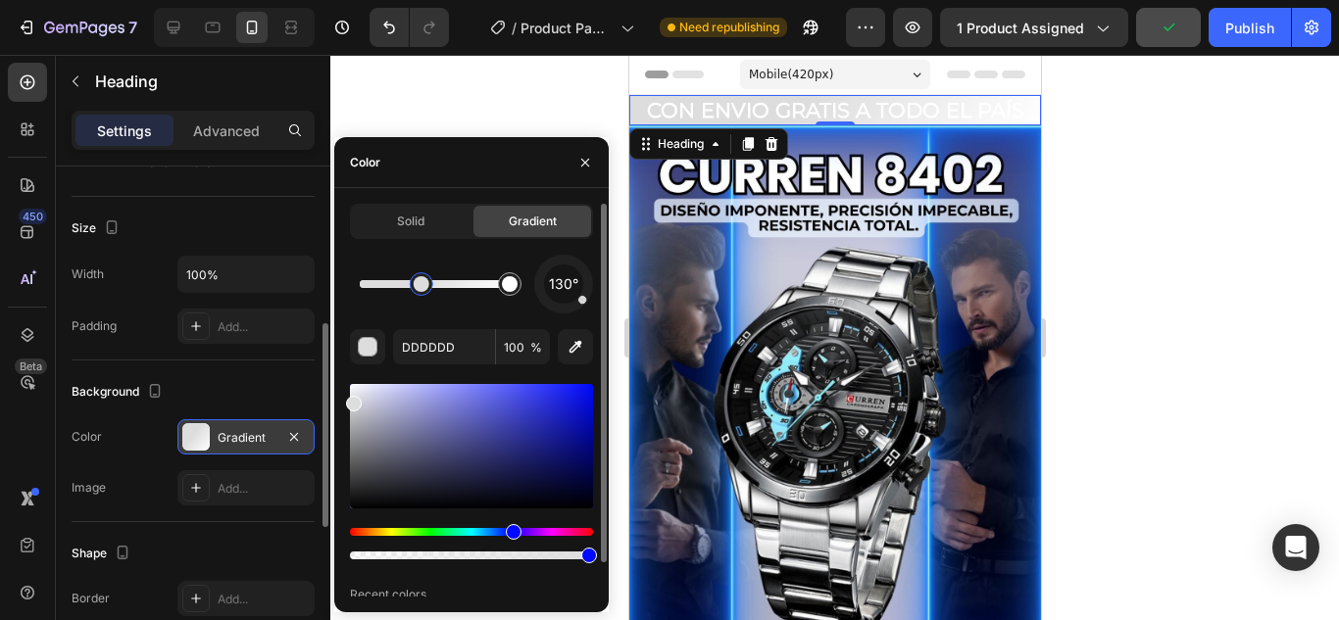
drag, startPoint x: 353, startPoint y: 531, endPoint x: 512, endPoint y: 529, distance: 158.8
click at [512, 529] on div "Hue" at bounding box center [514, 532] width 16 height 16
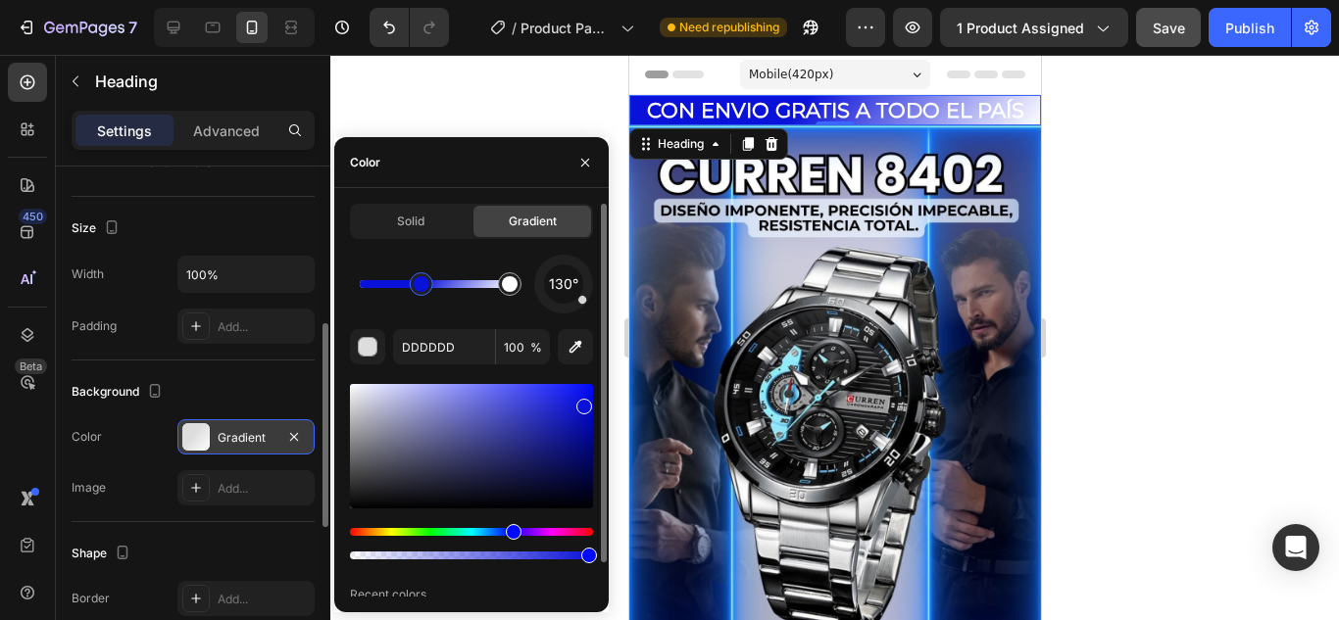
click at [581, 402] on div at bounding box center [471, 446] width 243 height 124
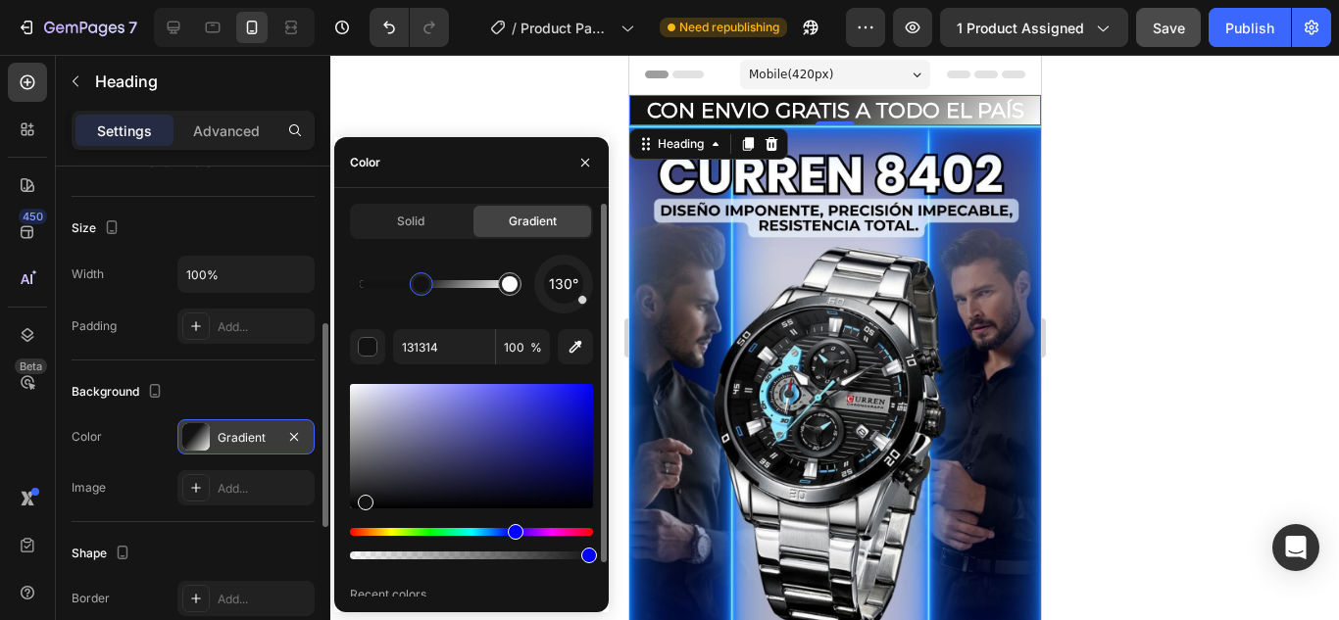
drag, startPoint x: 587, startPoint y: 405, endPoint x: 377, endPoint y: 509, distance: 234.1
click at [411, 487] on div at bounding box center [471, 446] width 243 height 124
click at [445, 493] on div at bounding box center [471, 446] width 243 height 124
click at [513, 490] on div at bounding box center [471, 446] width 243 height 124
click at [520, 482] on div at bounding box center [471, 446] width 243 height 124
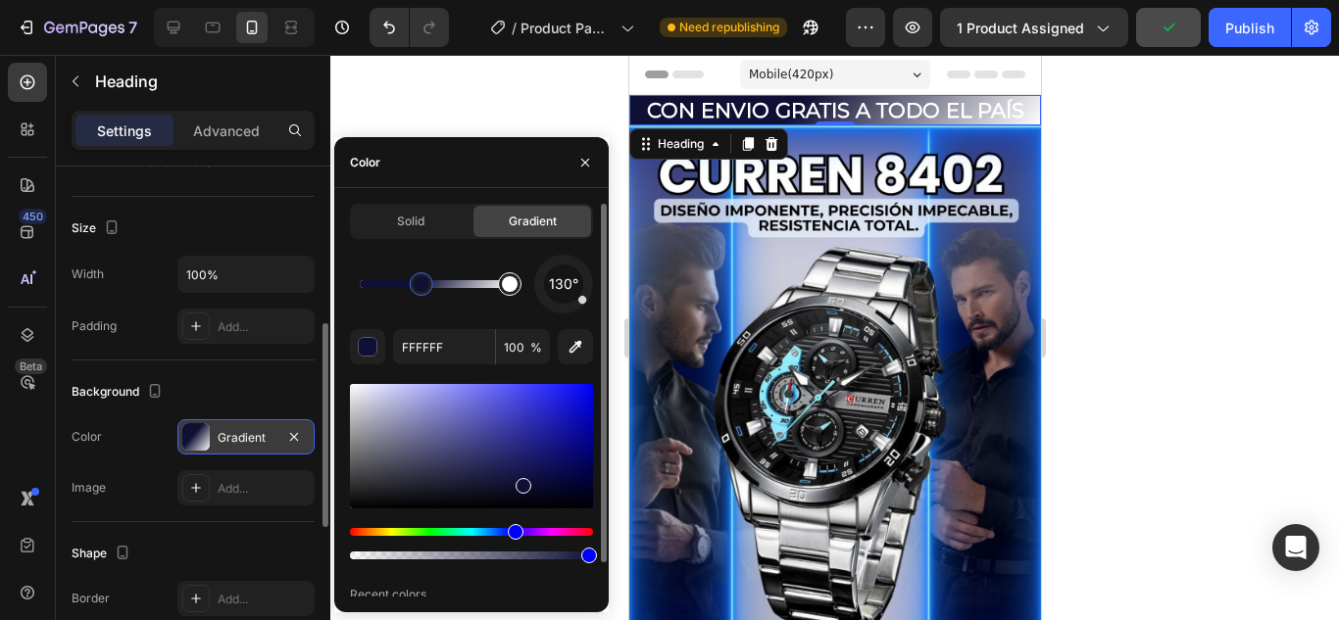
click at [511, 289] on div at bounding box center [510, 284] width 16 height 16
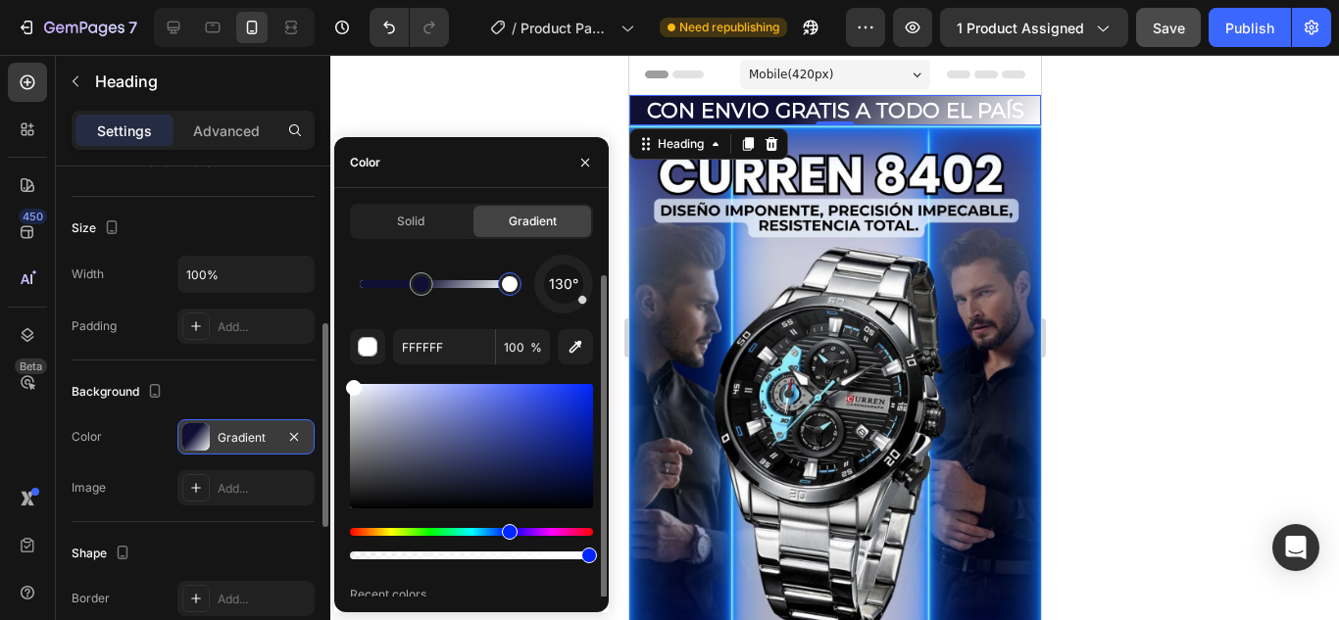
scroll to position [37, 0]
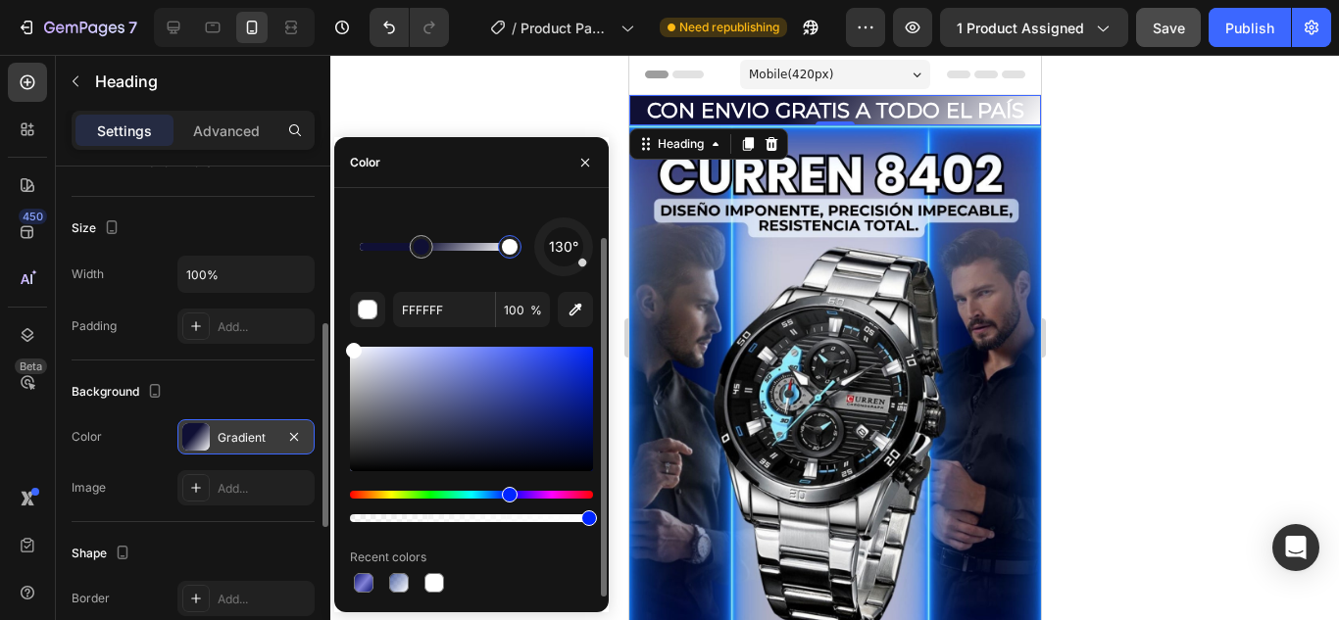
drag, startPoint x: 359, startPoint y: 528, endPoint x: 507, endPoint y: 533, distance: 148.1
click at [507, 533] on div "130° FFFFFF 100 % Recent colors" at bounding box center [471, 407] width 243 height 379
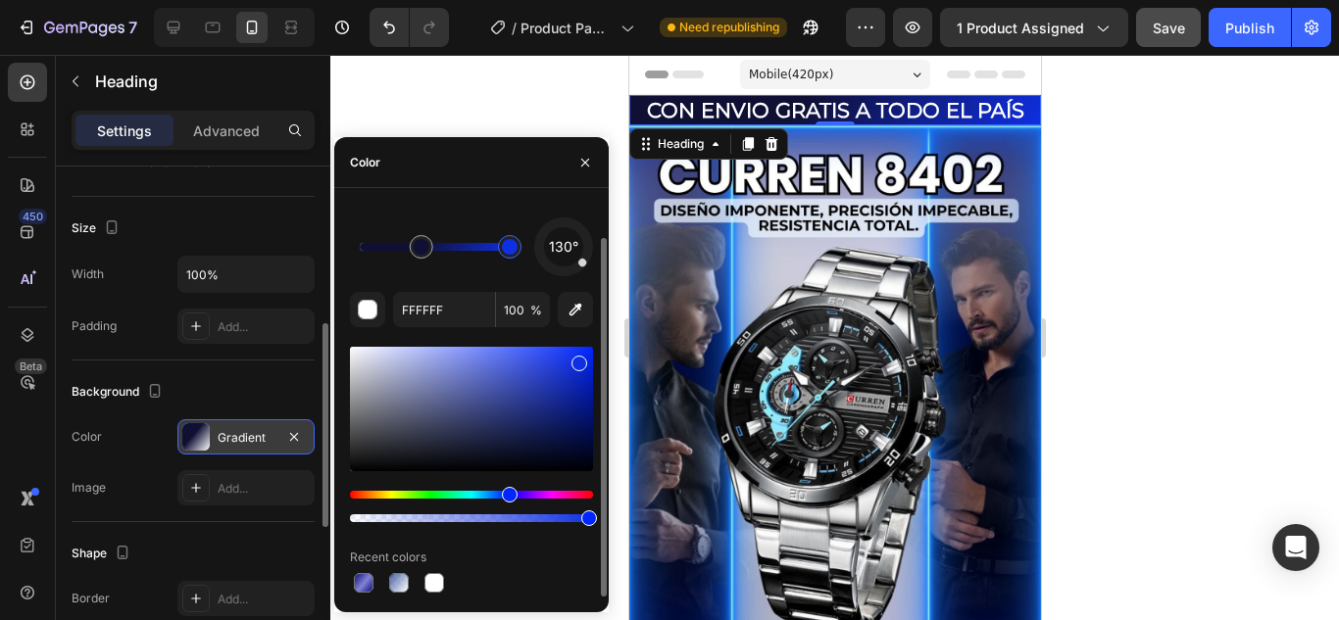
click at [577, 360] on div at bounding box center [471, 409] width 243 height 124
click at [583, 353] on div at bounding box center [471, 409] width 243 height 124
type input "101035"
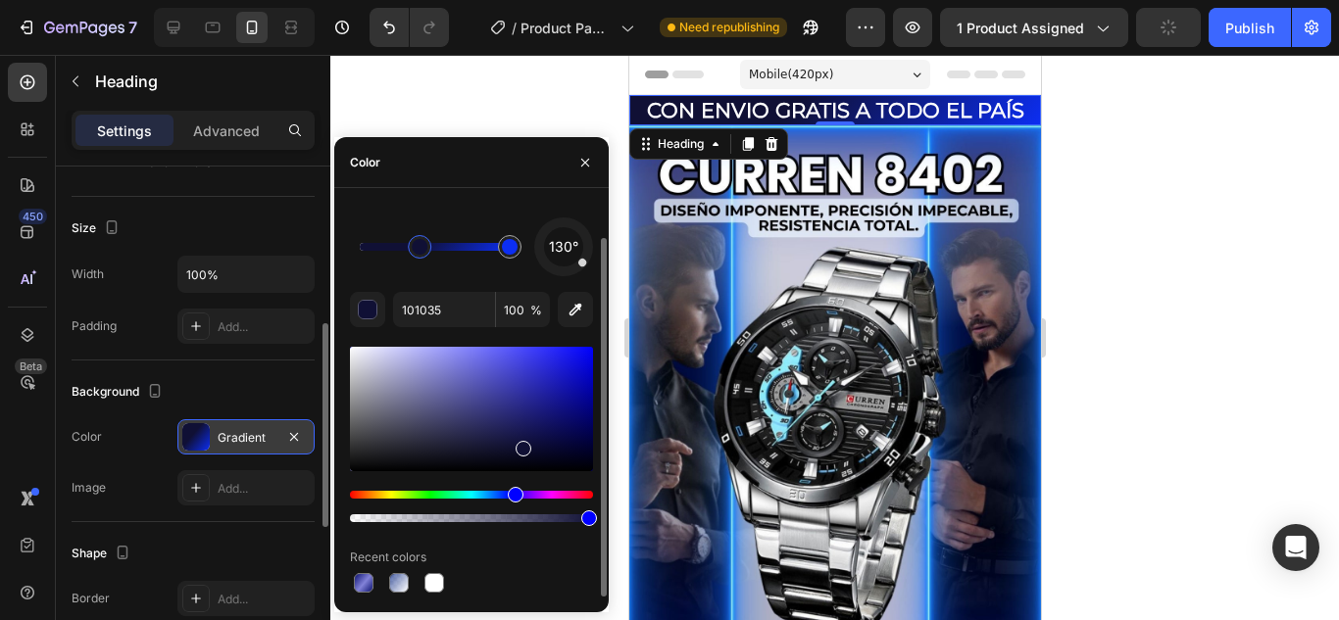
drag, startPoint x: 424, startPoint y: 249, endPoint x: 399, endPoint y: 249, distance: 25.5
drag, startPoint x: 421, startPoint y: 248, endPoint x: 397, endPoint y: 248, distance: 23.5
drag, startPoint x: 409, startPoint y: 251, endPoint x: 389, endPoint y: 251, distance: 19.6
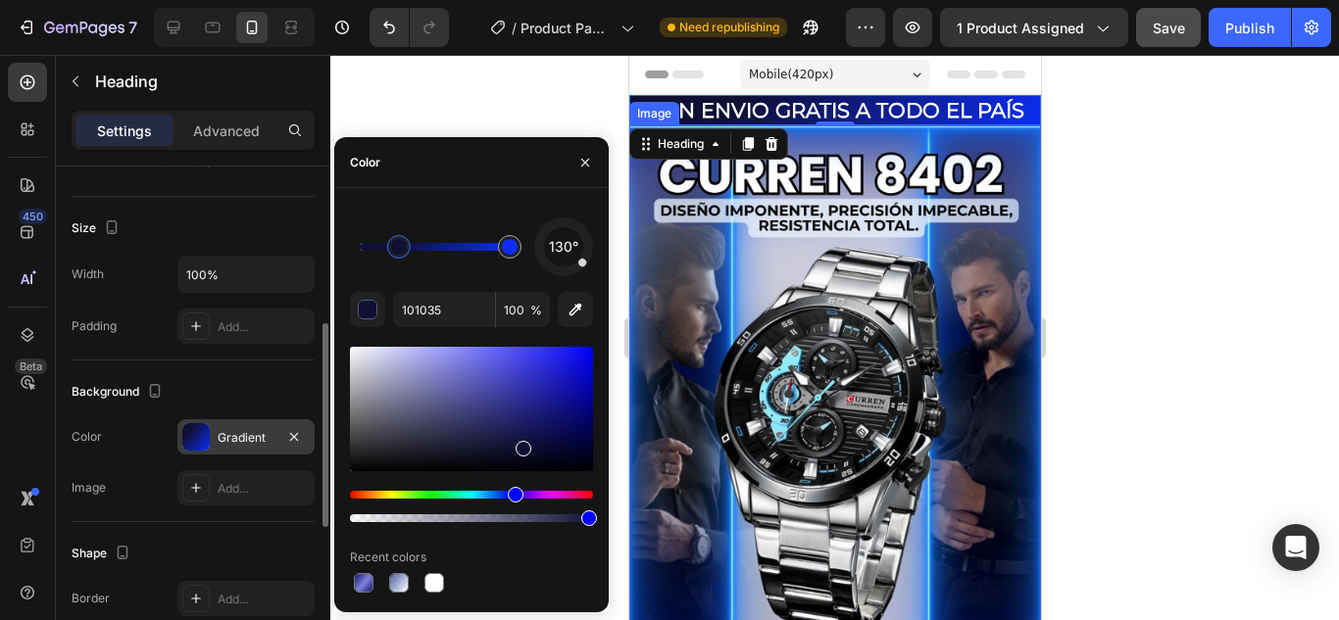
click at [1150, 383] on div at bounding box center [834, 338] width 1009 height 566
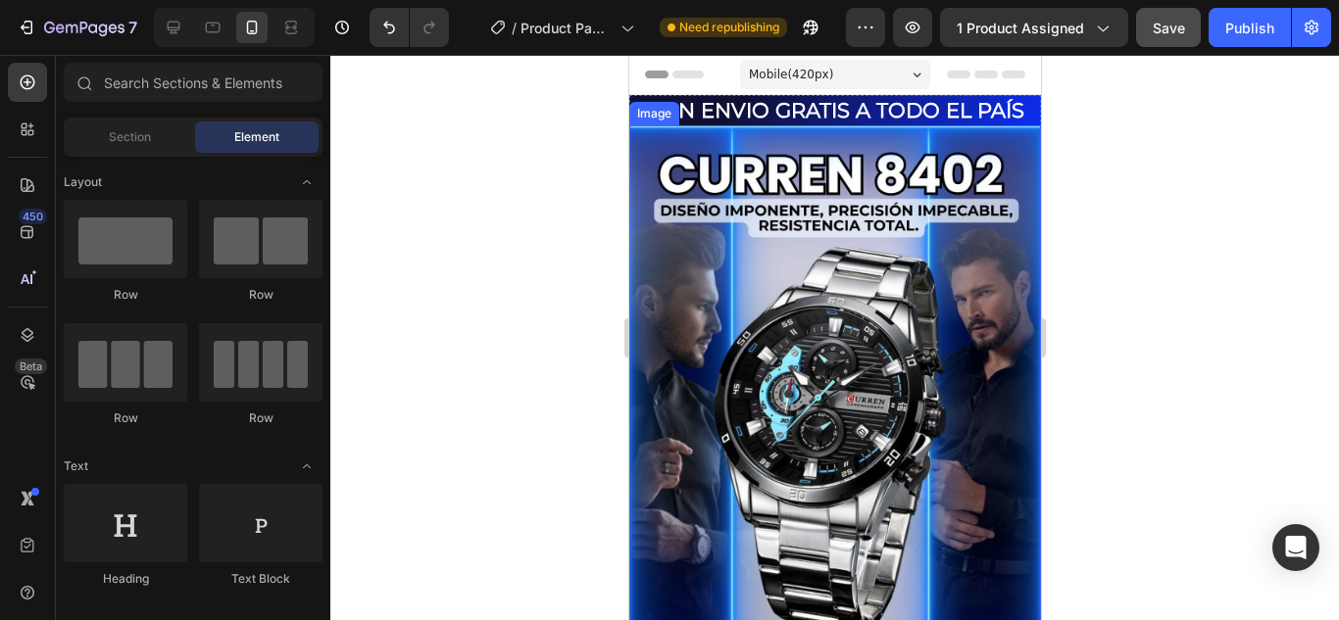
click at [1148, 382] on div at bounding box center [834, 338] width 1009 height 566
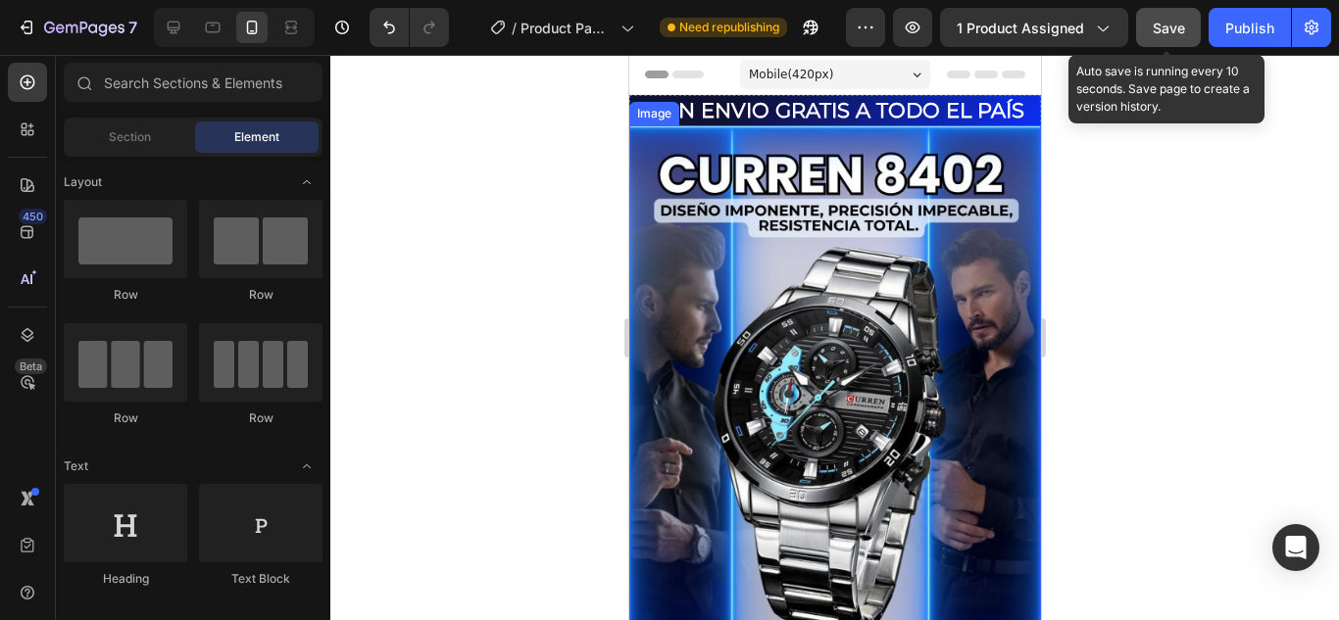
click at [1152, 23] on button "Save" at bounding box center [1168, 27] width 65 height 39
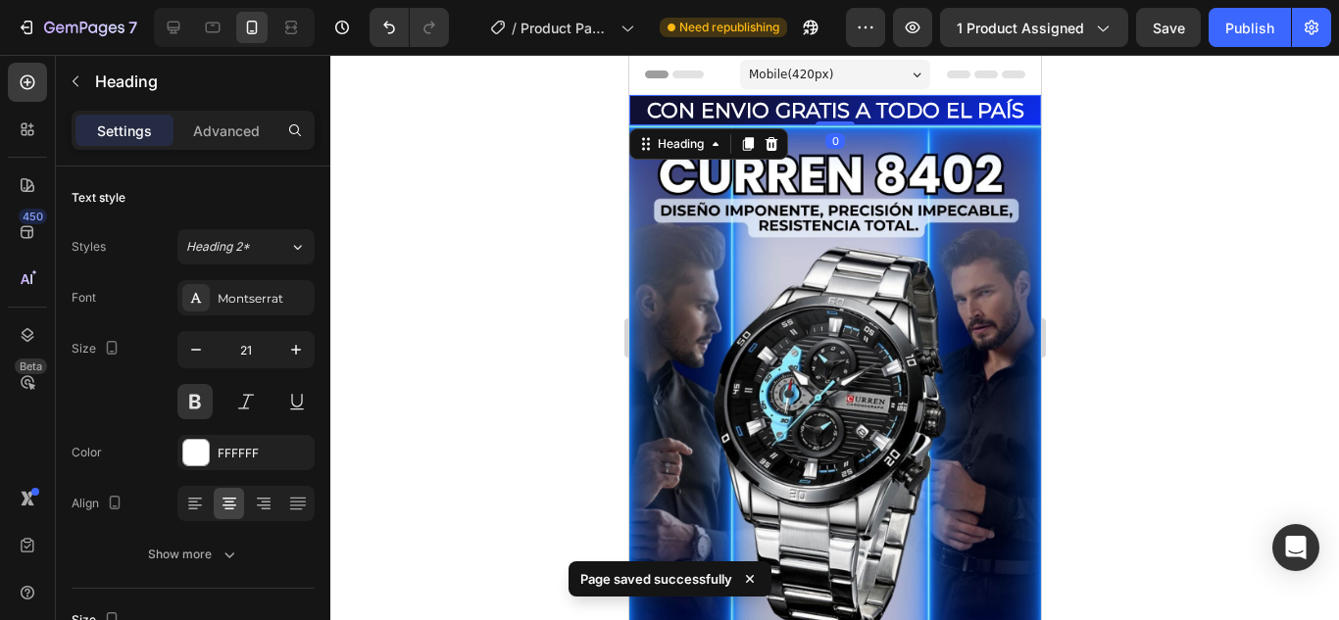
click at [767, 110] on p "CON ENVIO GRATIS A TODO EL PAÍS" at bounding box center [834, 110] width 408 height 26
click at [239, 136] on p "Advanced" at bounding box center [226, 131] width 67 height 21
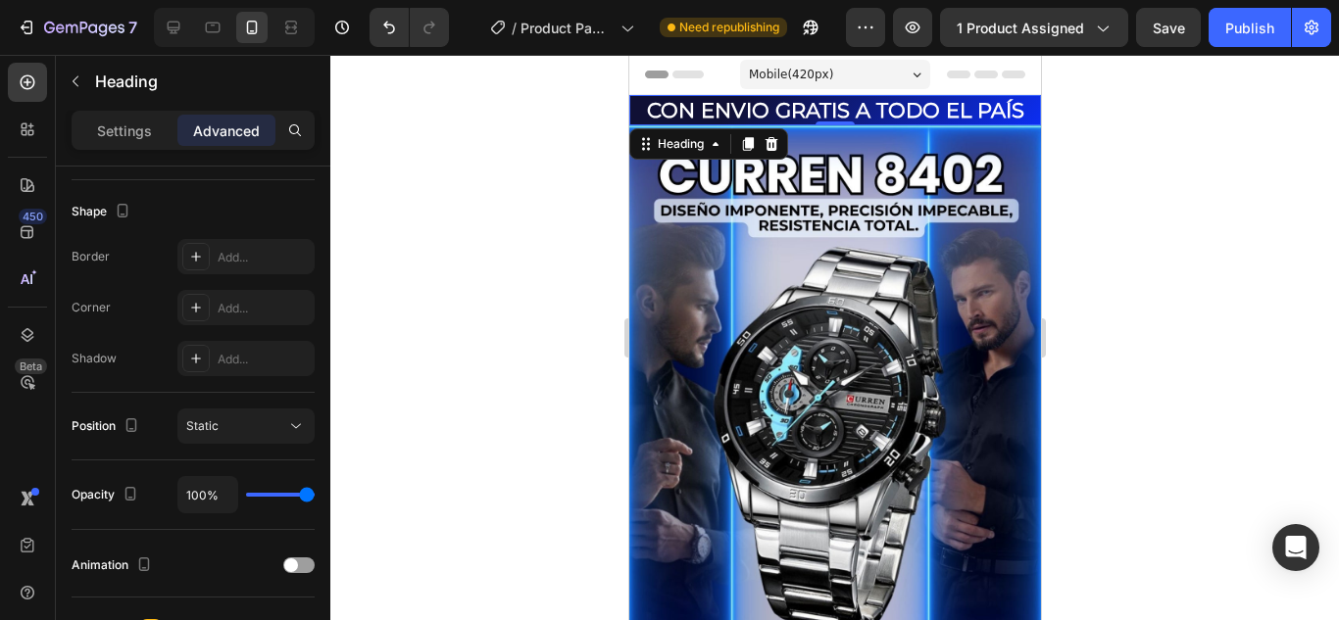
scroll to position [686, 0]
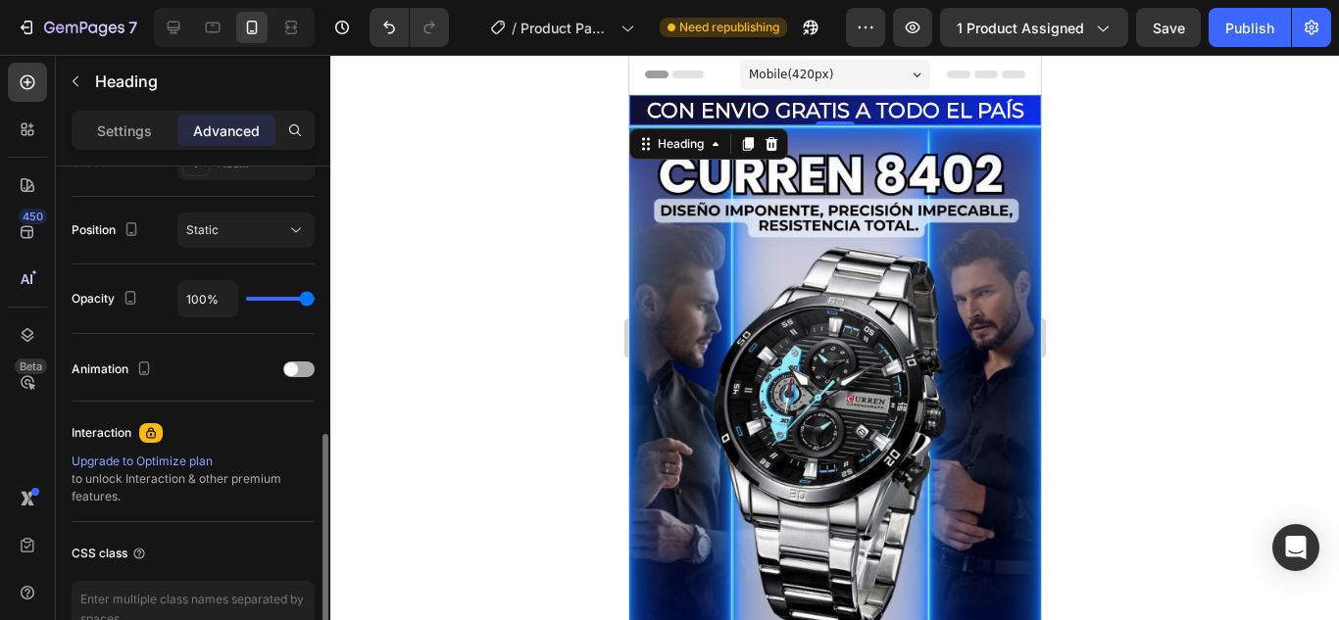
click at [293, 373] on span at bounding box center [291, 370] width 14 height 14
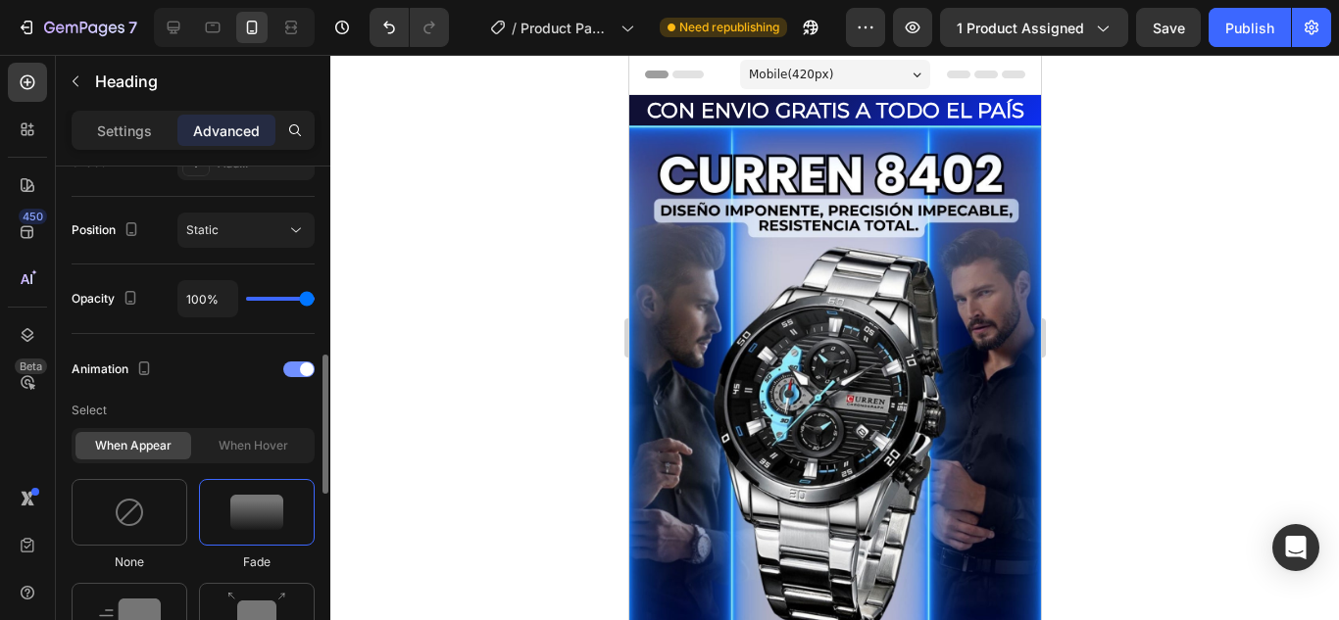
scroll to position [784, 0]
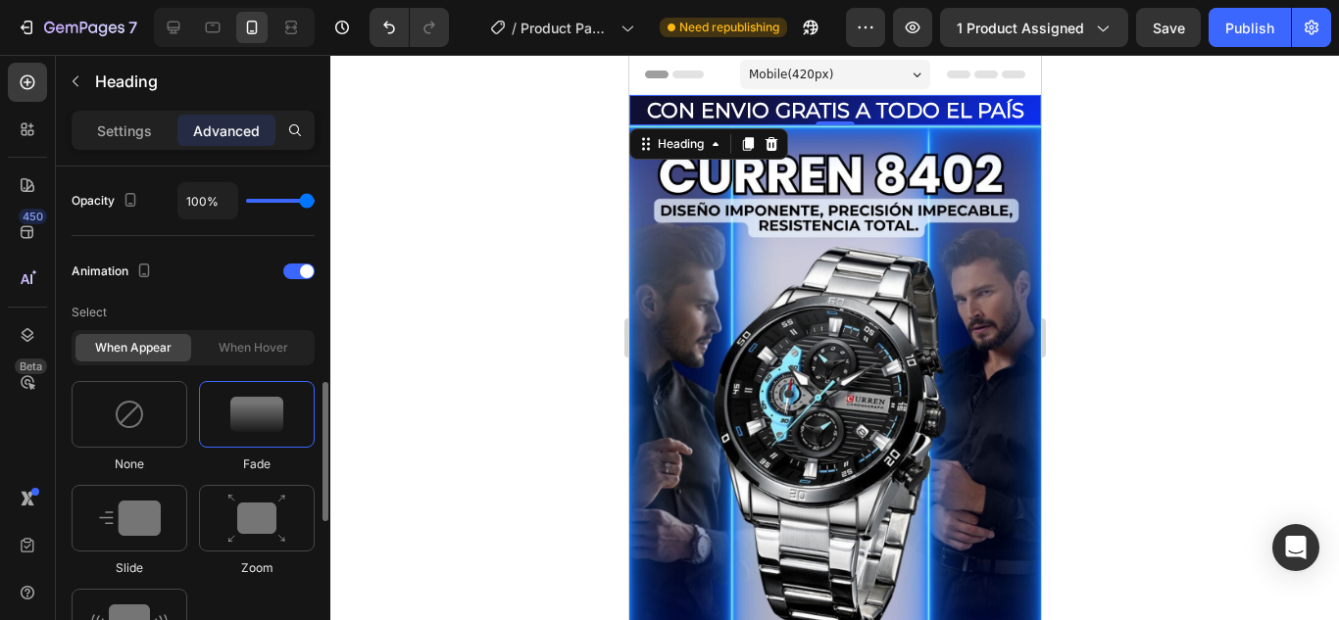
click at [269, 418] on img at bounding box center [256, 414] width 53 height 35
click at [140, 521] on img at bounding box center [130, 518] width 62 height 35
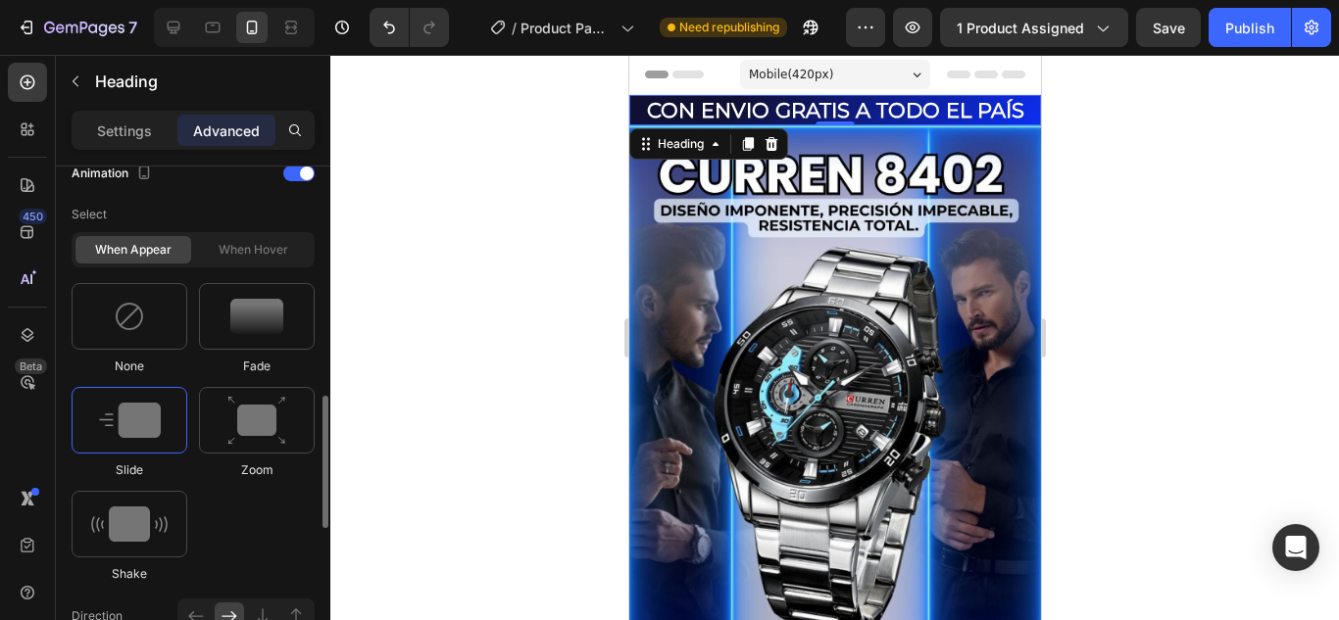
click at [140, 521] on img at bounding box center [129, 524] width 76 height 35
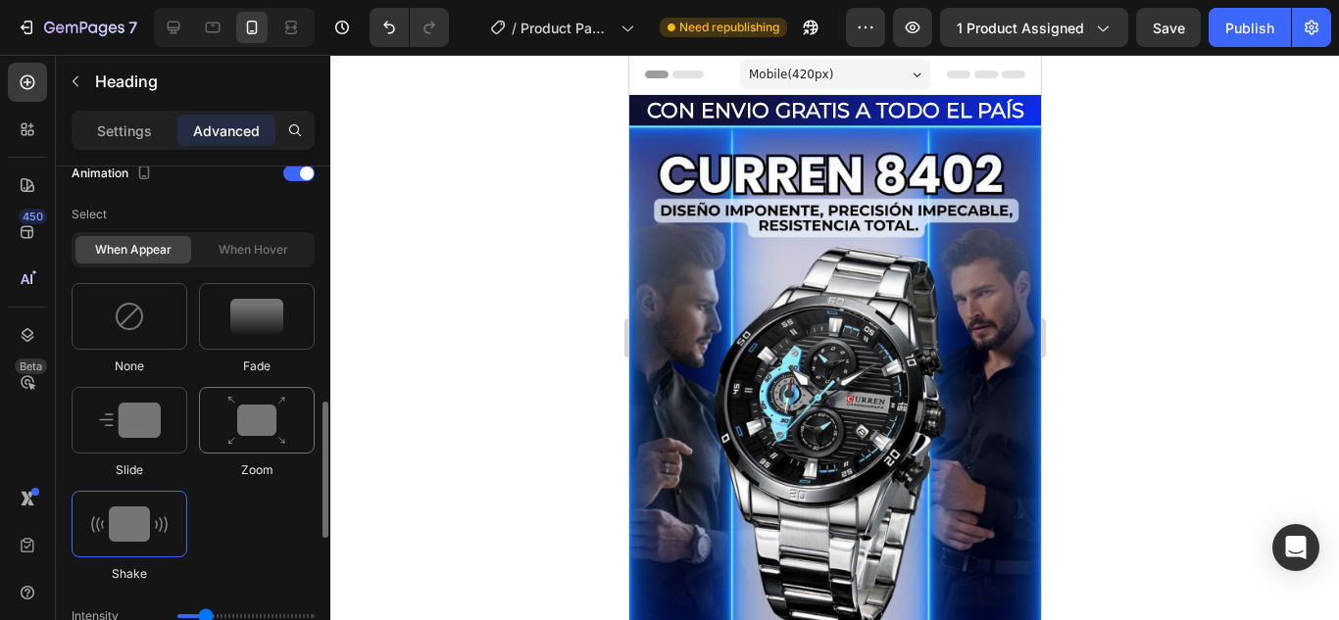
click at [278, 432] on img at bounding box center [256, 421] width 59 height 50
type input "1.7"
click at [250, 431] on img at bounding box center [256, 421] width 59 height 50
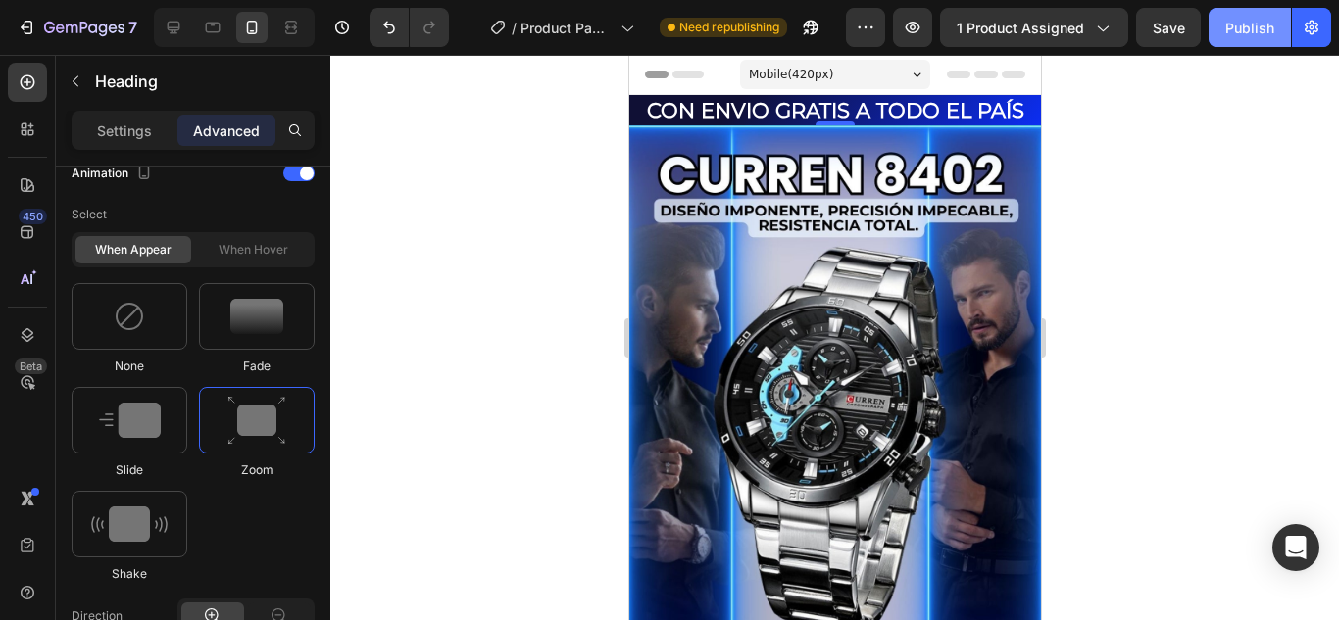
click at [1257, 41] on button "Publish" at bounding box center [1250, 27] width 82 height 39
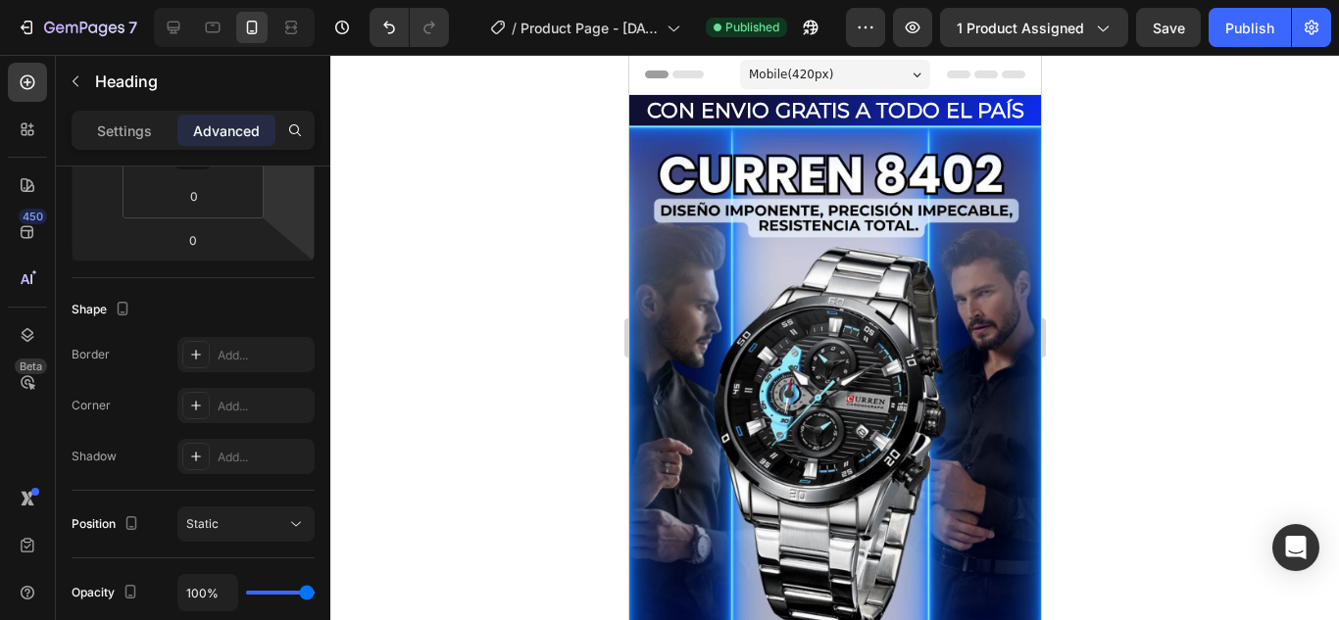
scroll to position [0, 0]
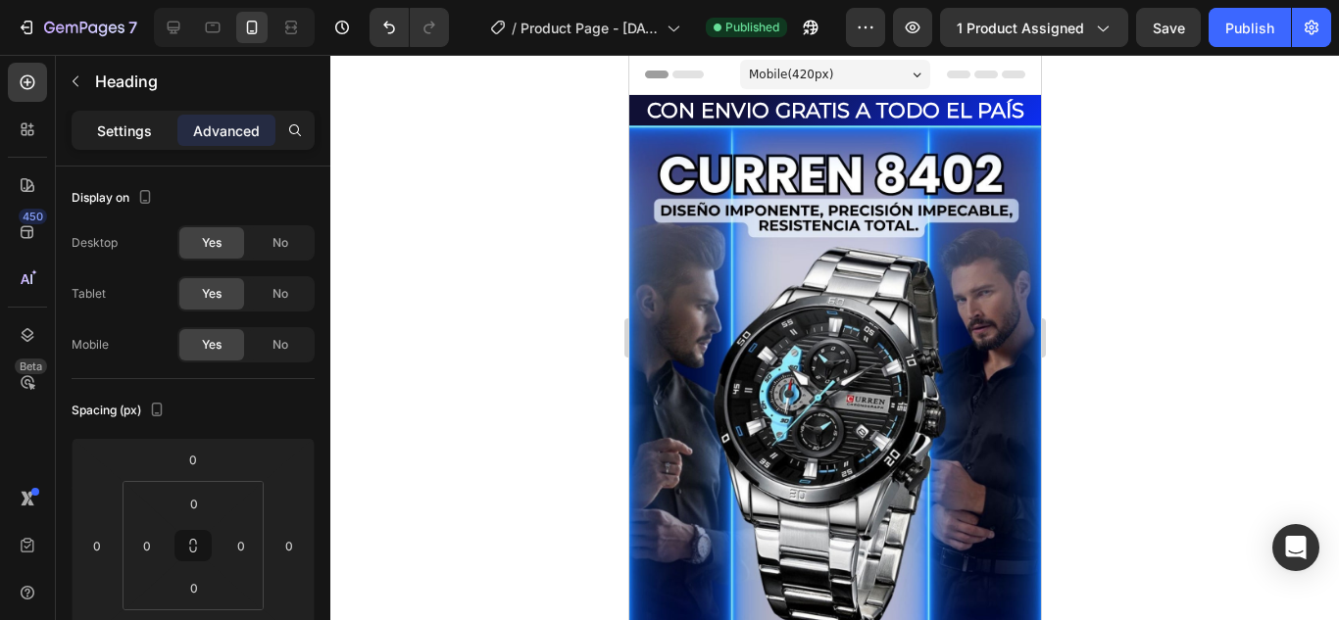
click at [139, 134] on p "Settings" at bounding box center [124, 131] width 55 height 21
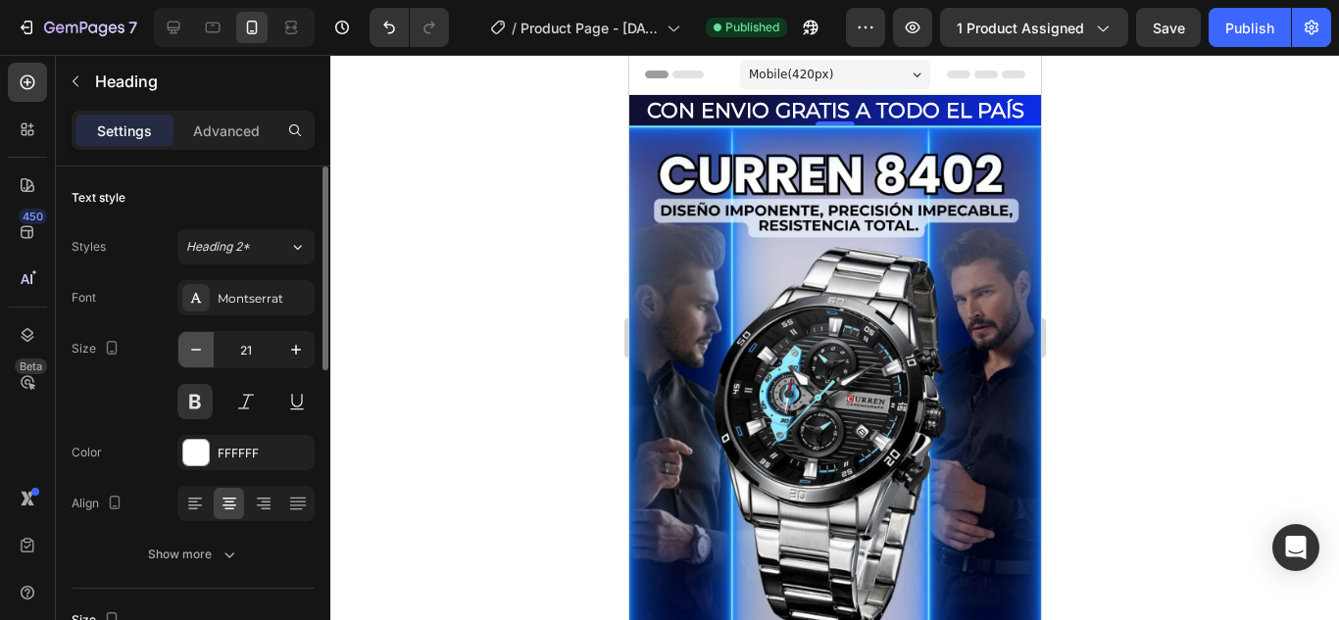
click at [190, 342] on icon "button" at bounding box center [196, 350] width 20 height 20
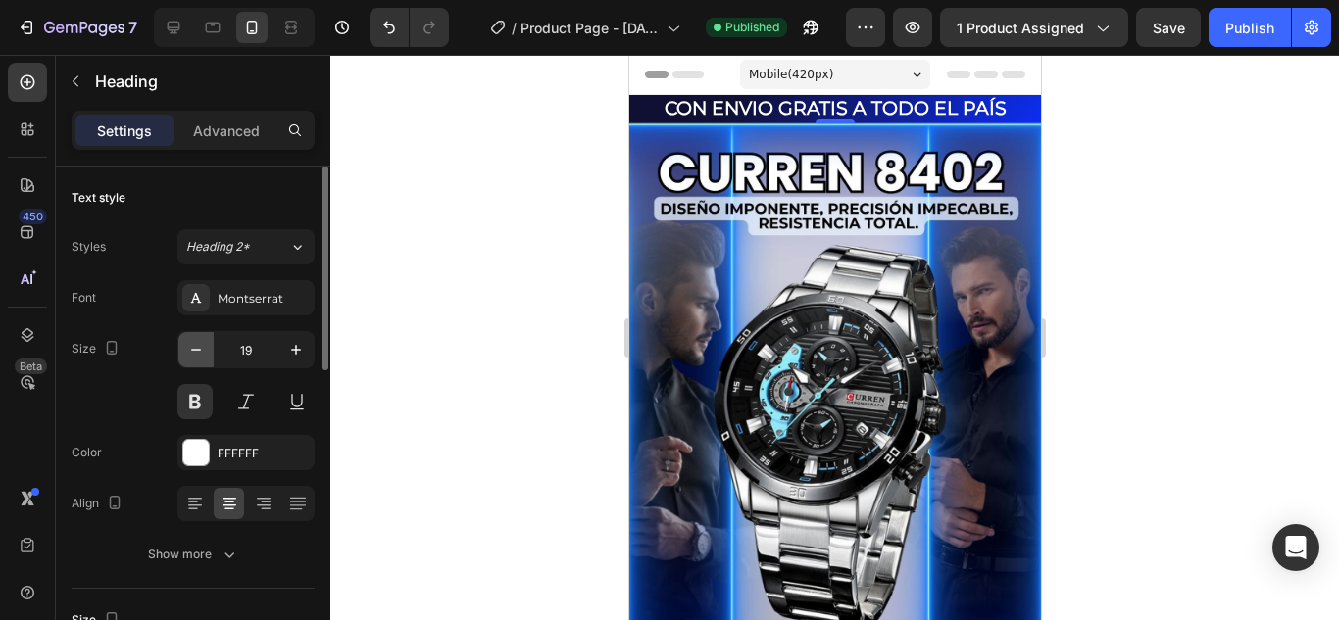
click at [190, 342] on icon "button" at bounding box center [196, 350] width 20 height 20
type input "18"
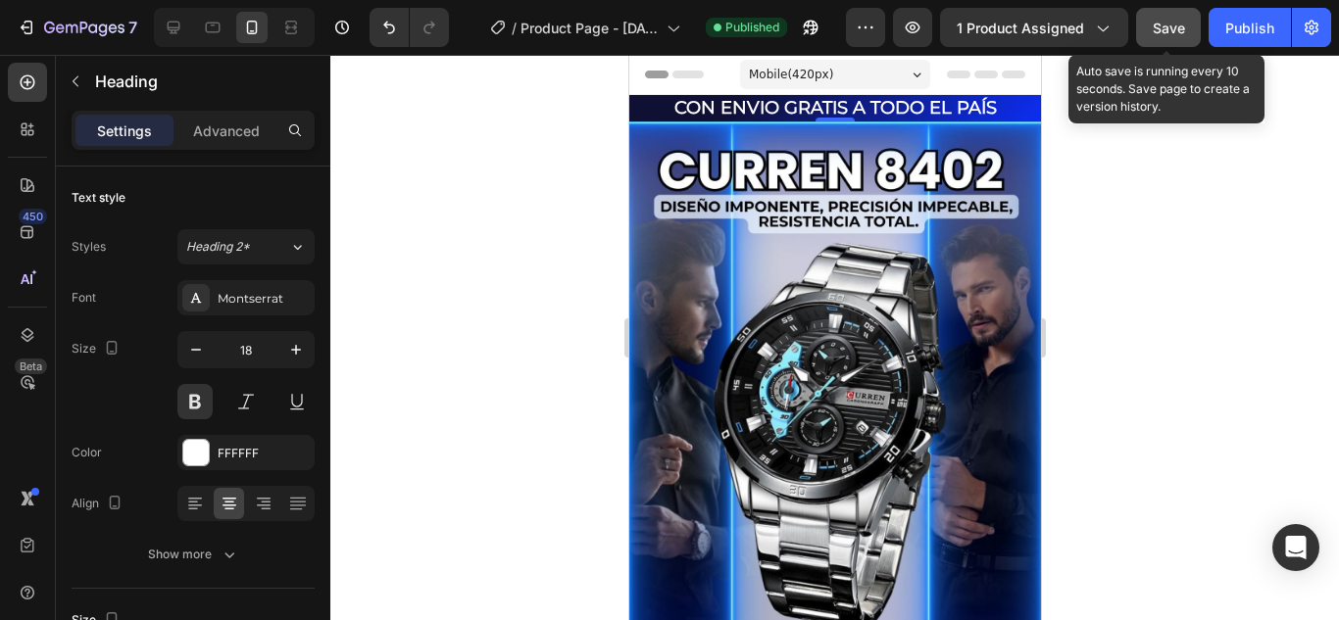
click at [1160, 40] on button "Save" at bounding box center [1168, 27] width 65 height 39
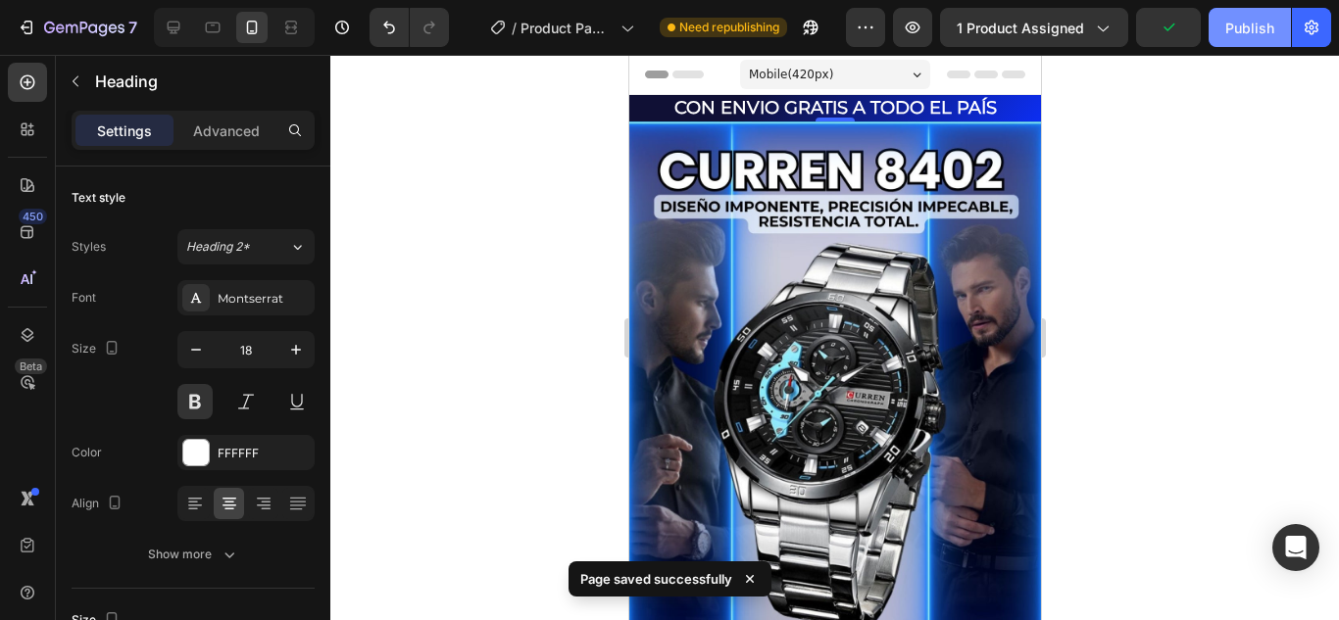
click at [1253, 29] on div "Publish" at bounding box center [1249, 28] width 49 height 21
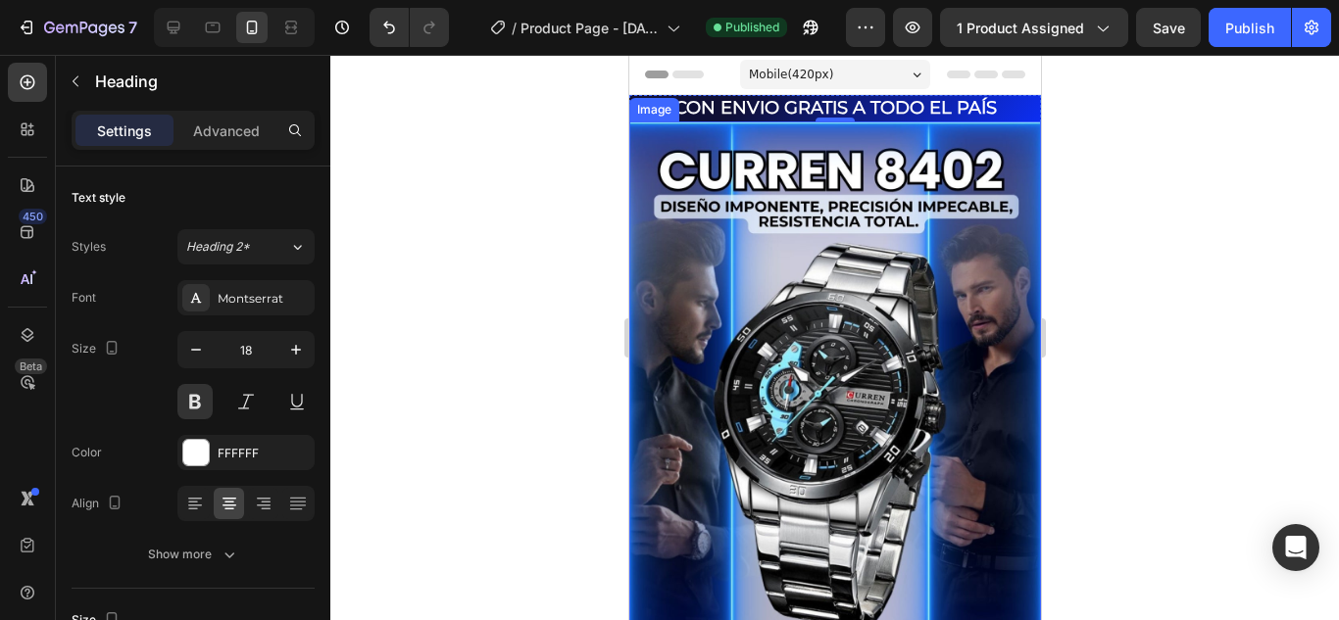
click at [712, 441] on img at bounding box center [834, 590] width 412 height 937
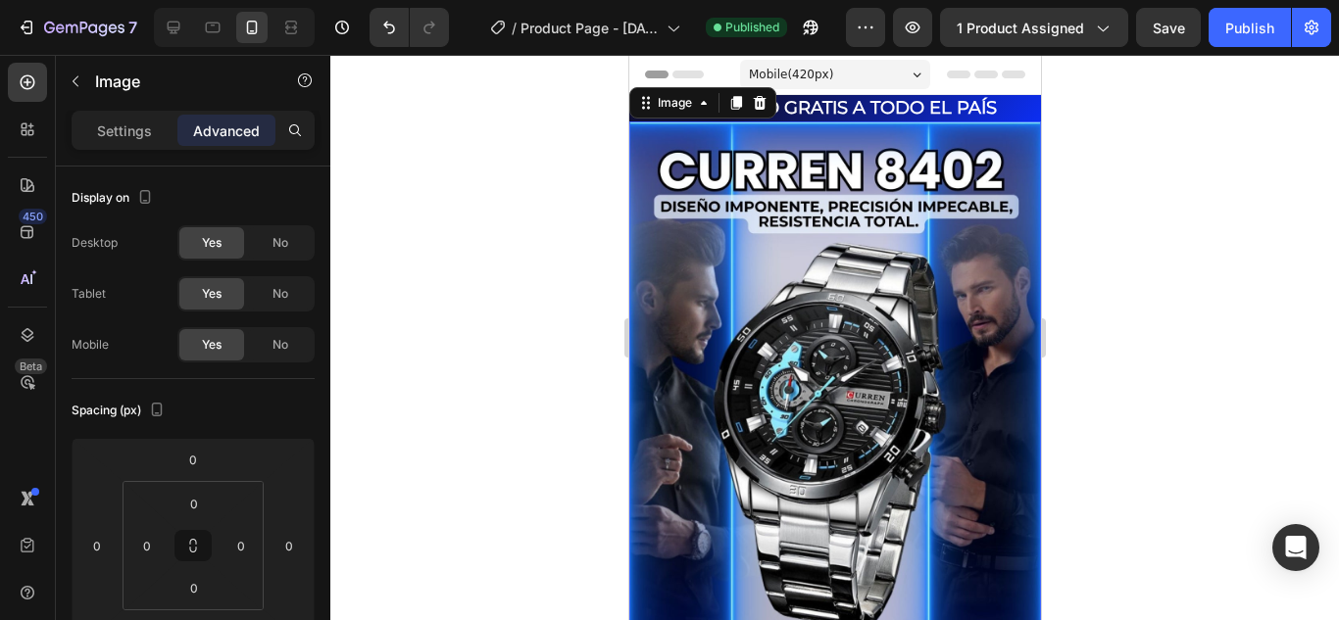
click at [874, 79] on div "Mobile ( 420 px)" at bounding box center [834, 74] width 190 height 29
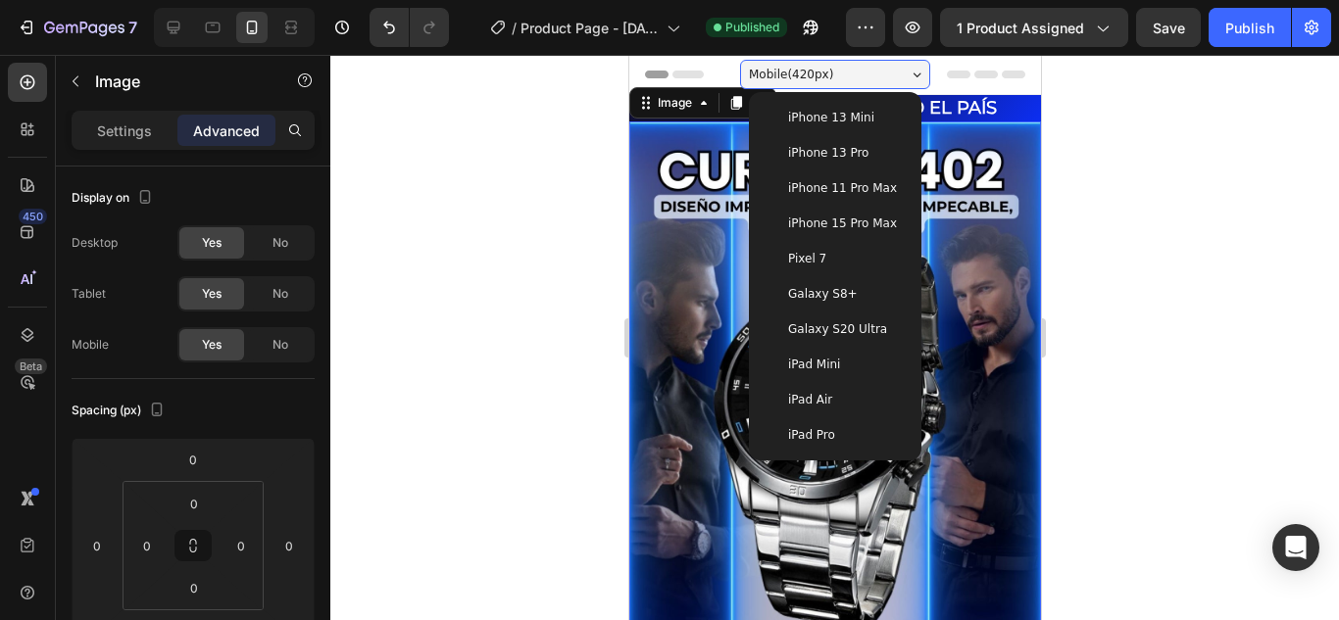
click at [834, 227] on span "iPhone 15 Pro Max" at bounding box center [841, 224] width 109 height 20
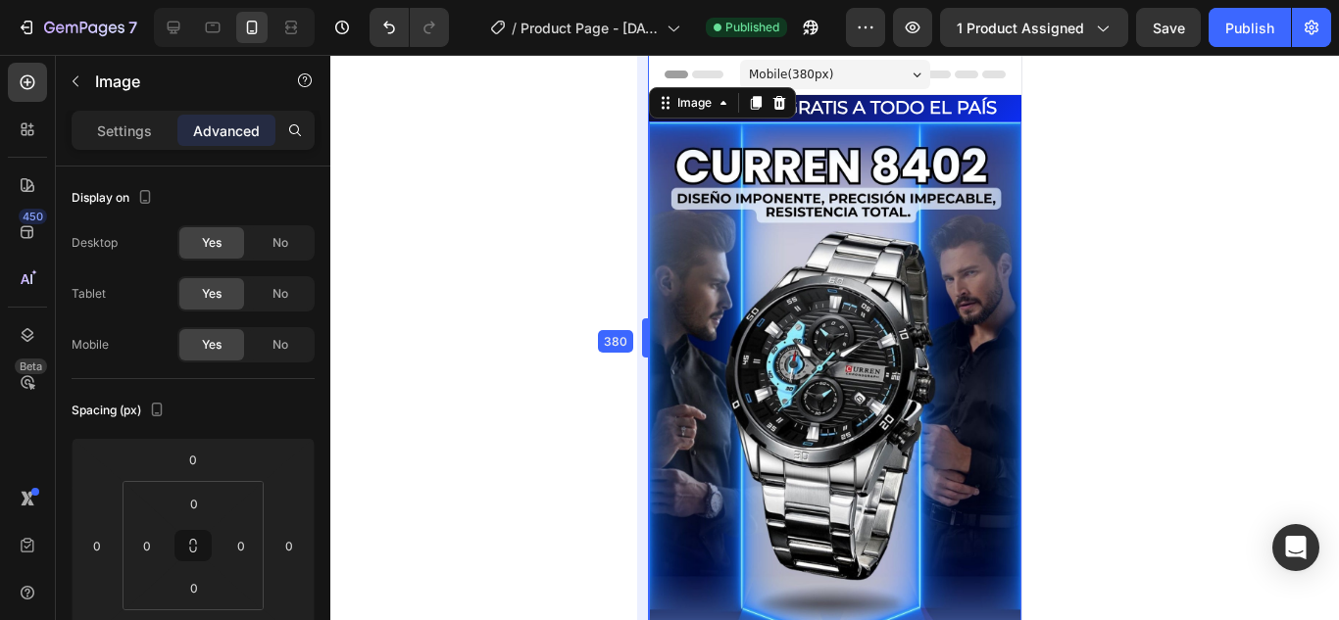
drag, startPoint x: 622, startPoint y: 339, endPoint x: 23, endPoint y: 273, distance: 603.5
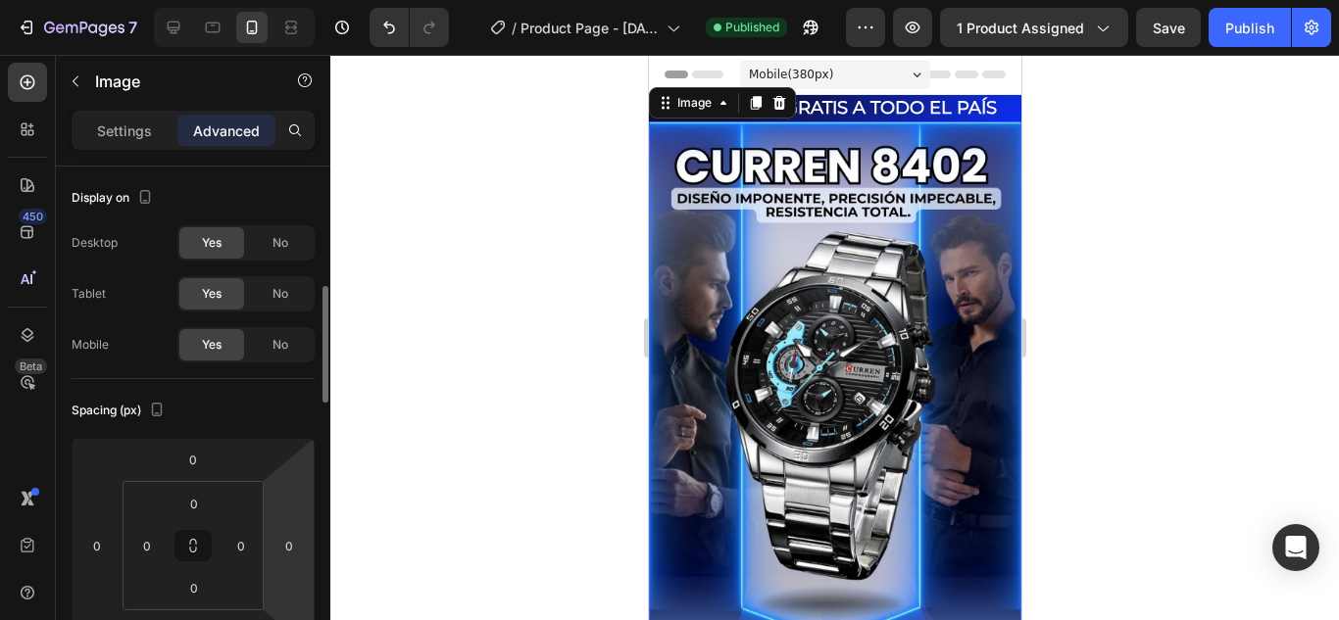
scroll to position [98, 0]
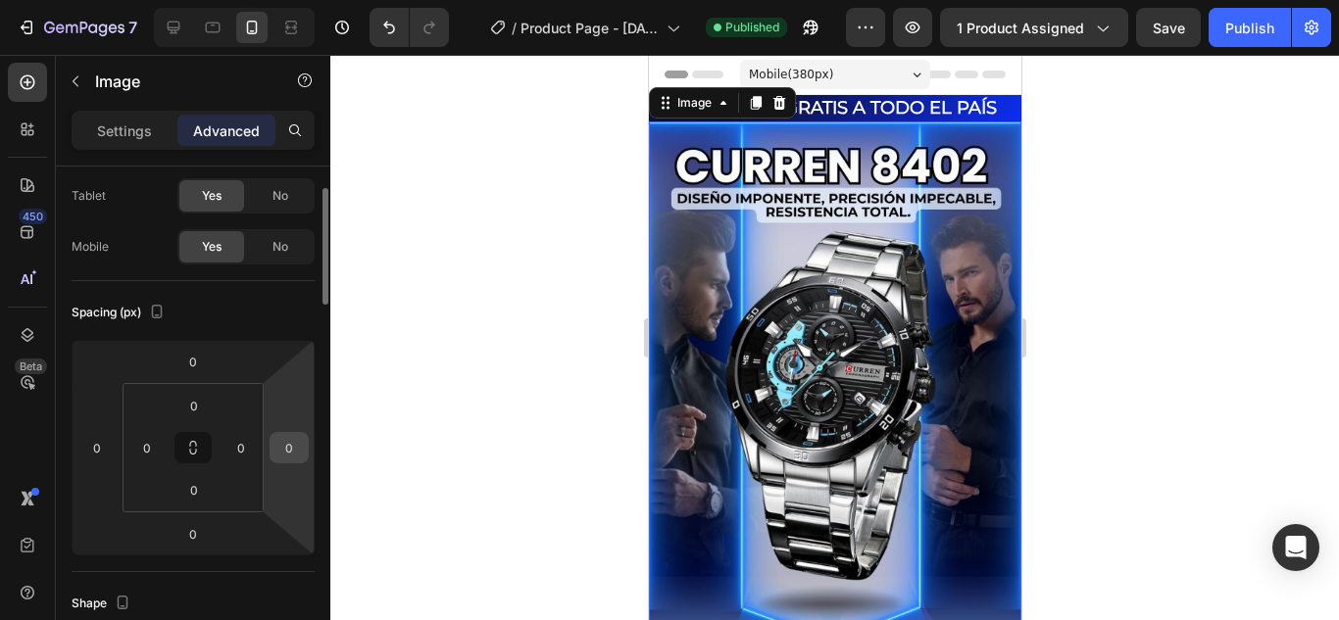
click at [299, 449] on input "0" at bounding box center [288, 447] width 29 height 29
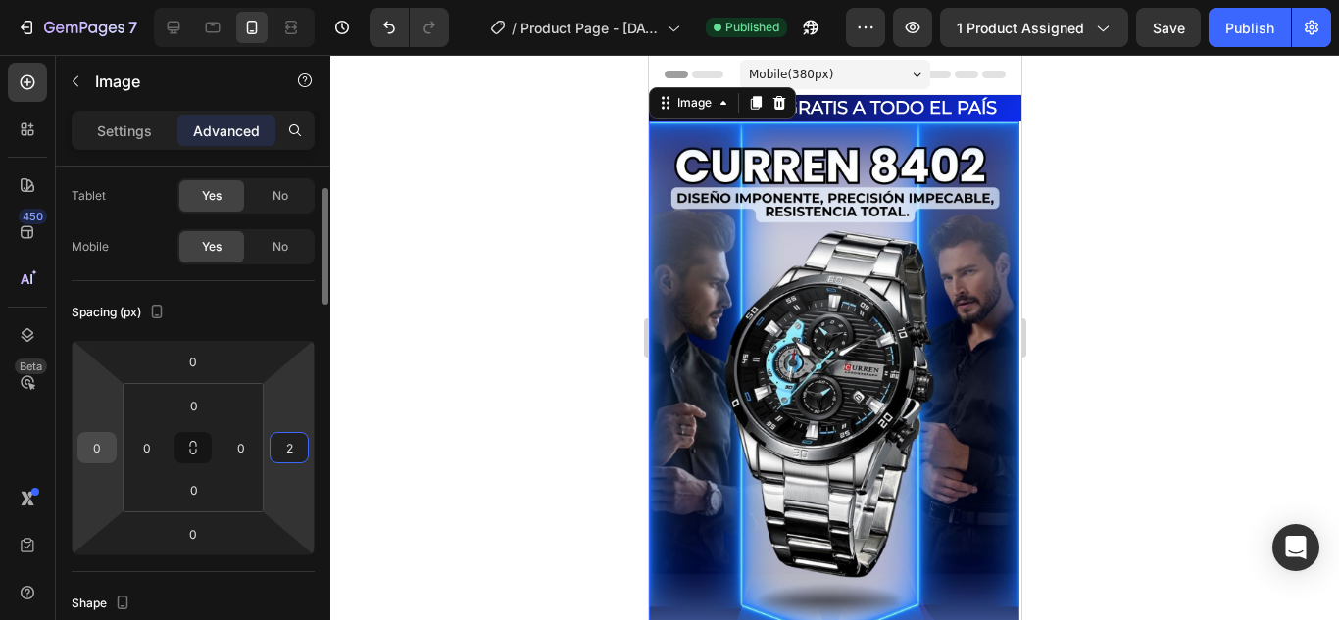
type input "2"
click at [96, 456] on input "0" at bounding box center [96, 447] width 29 height 29
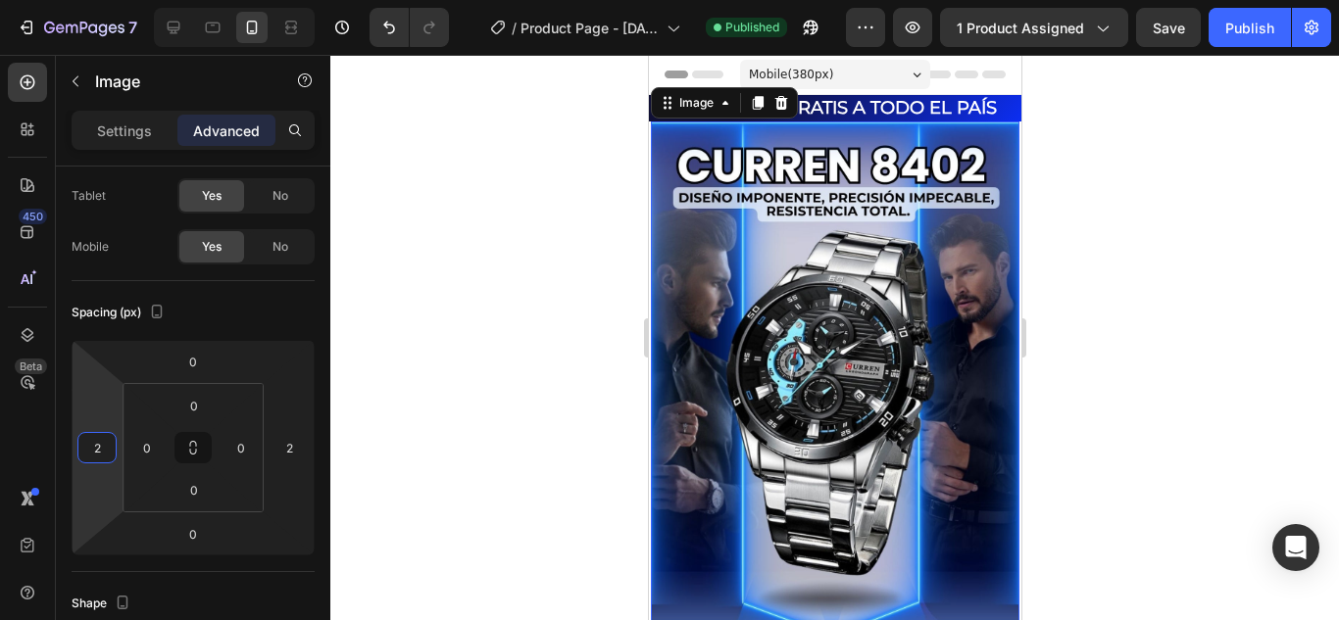
type input "2"
drag, startPoint x: 1180, startPoint y: 30, endPoint x: 1191, endPoint y: 29, distance: 10.8
click at [1185, 29] on span "Save" at bounding box center [1169, 28] width 32 height 17
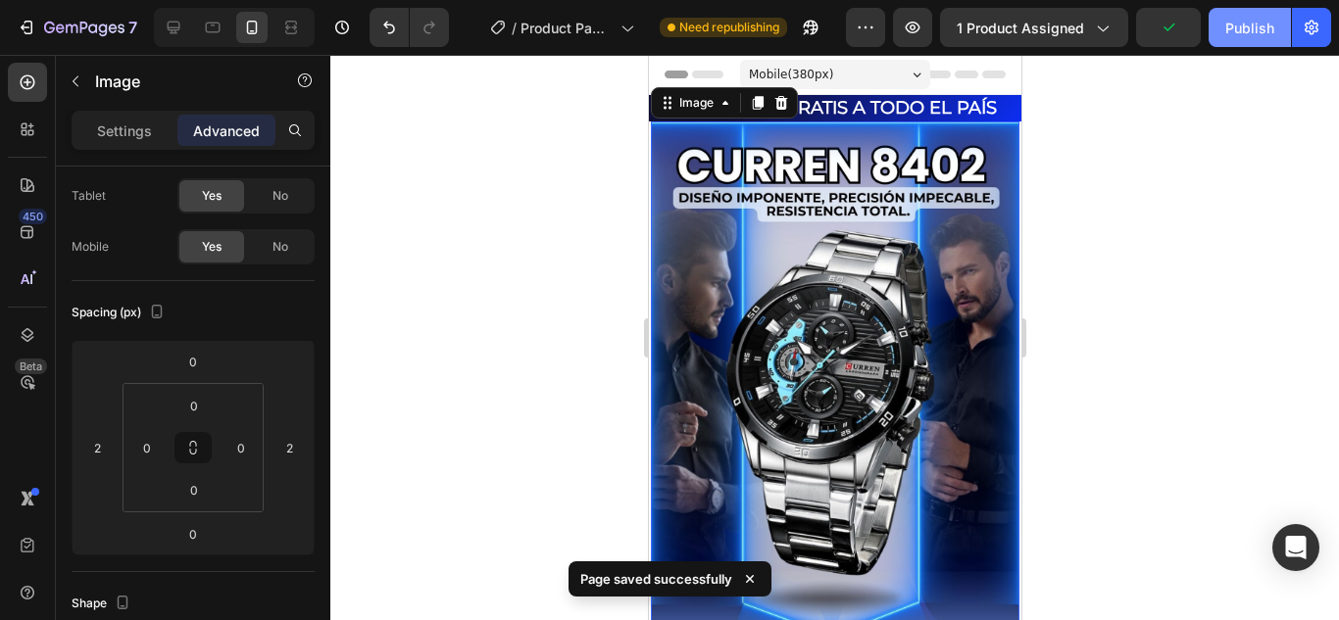
click at [1242, 30] on div "Publish" at bounding box center [1249, 28] width 49 height 21
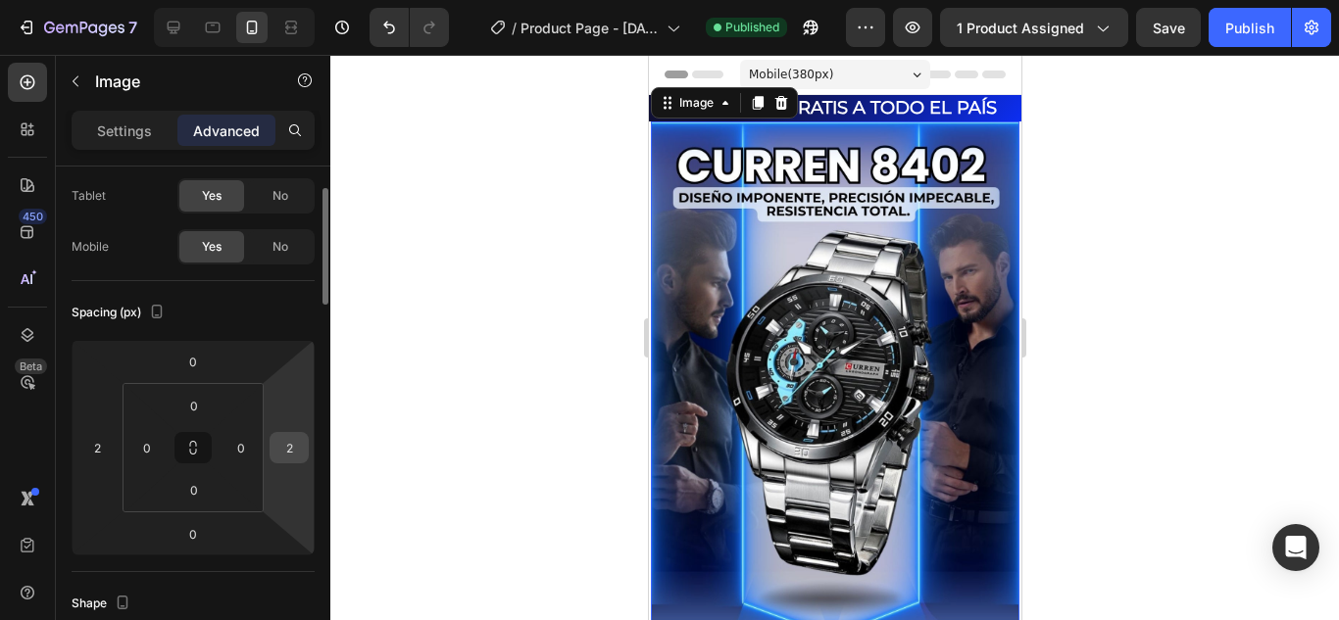
click at [291, 450] on input "2" at bounding box center [288, 447] width 29 height 29
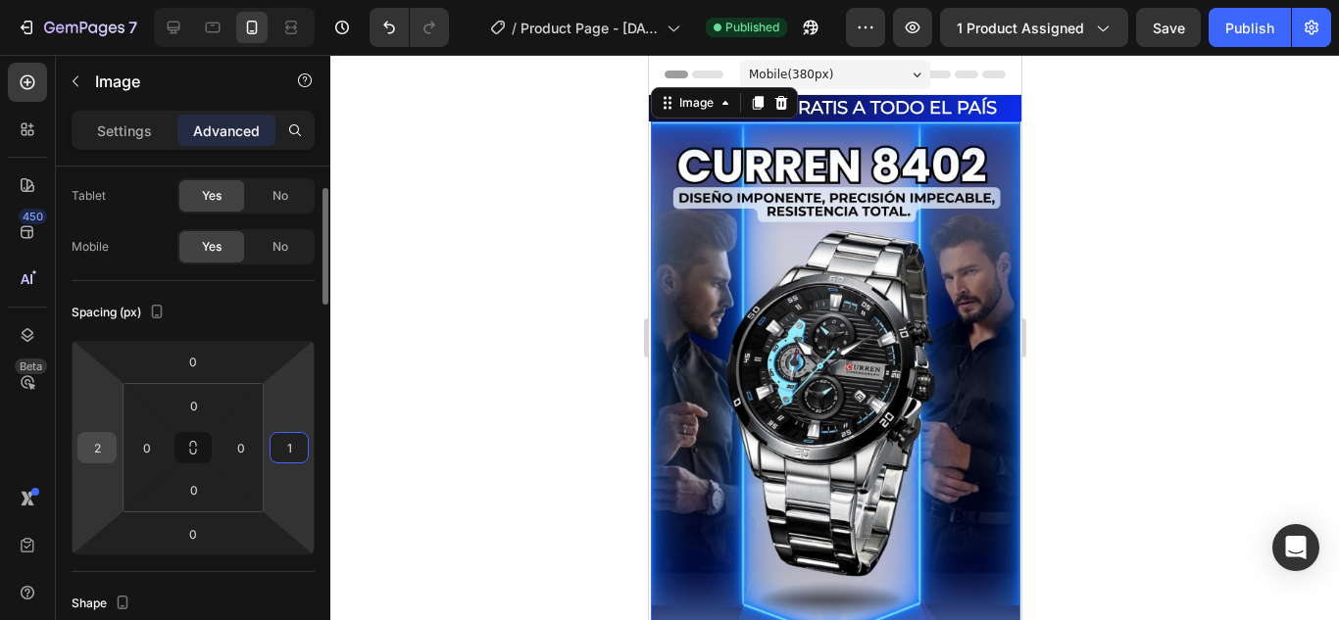
type input "1"
click at [97, 453] on input "2" at bounding box center [96, 447] width 29 height 29
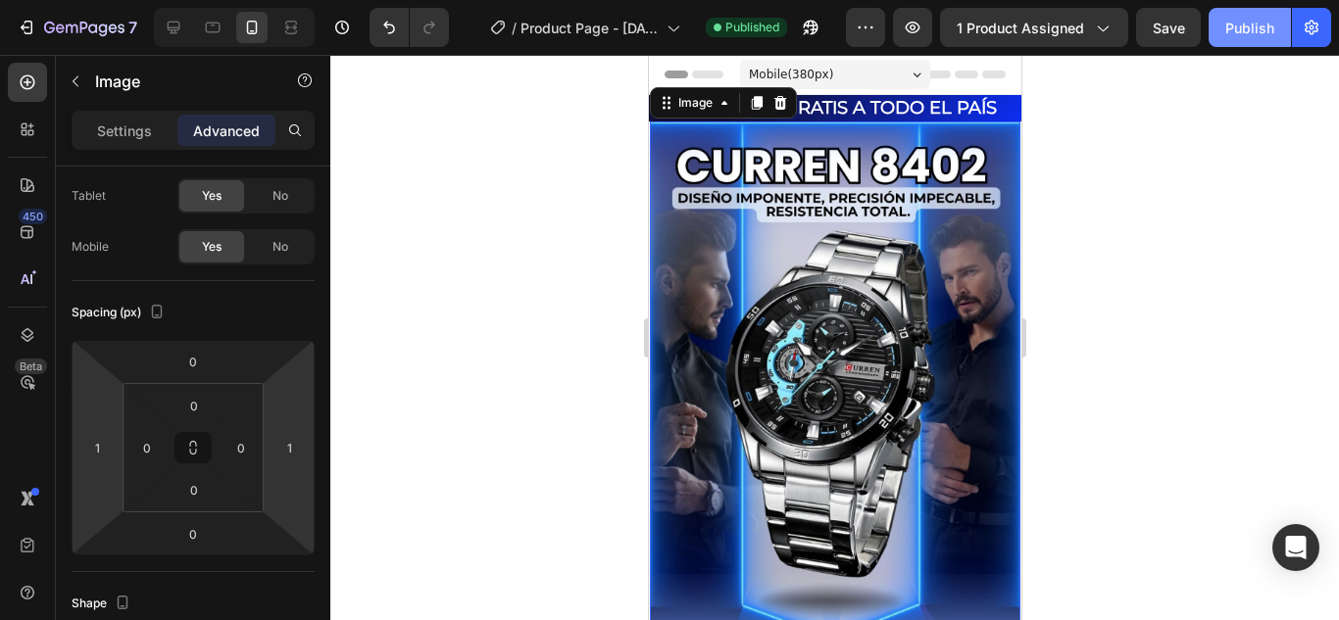
click at [1261, 27] on div "Publish" at bounding box center [1249, 28] width 49 height 21
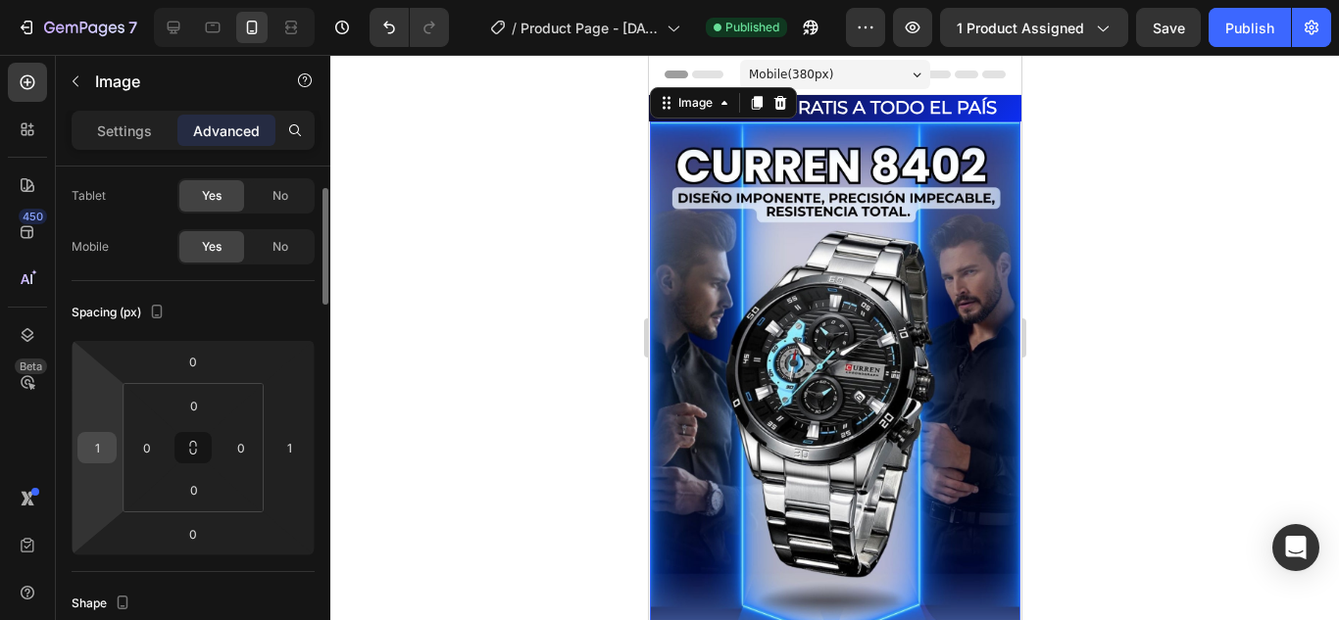
click at [87, 453] on input "1" at bounding box center [96, 447] width 29 height 29
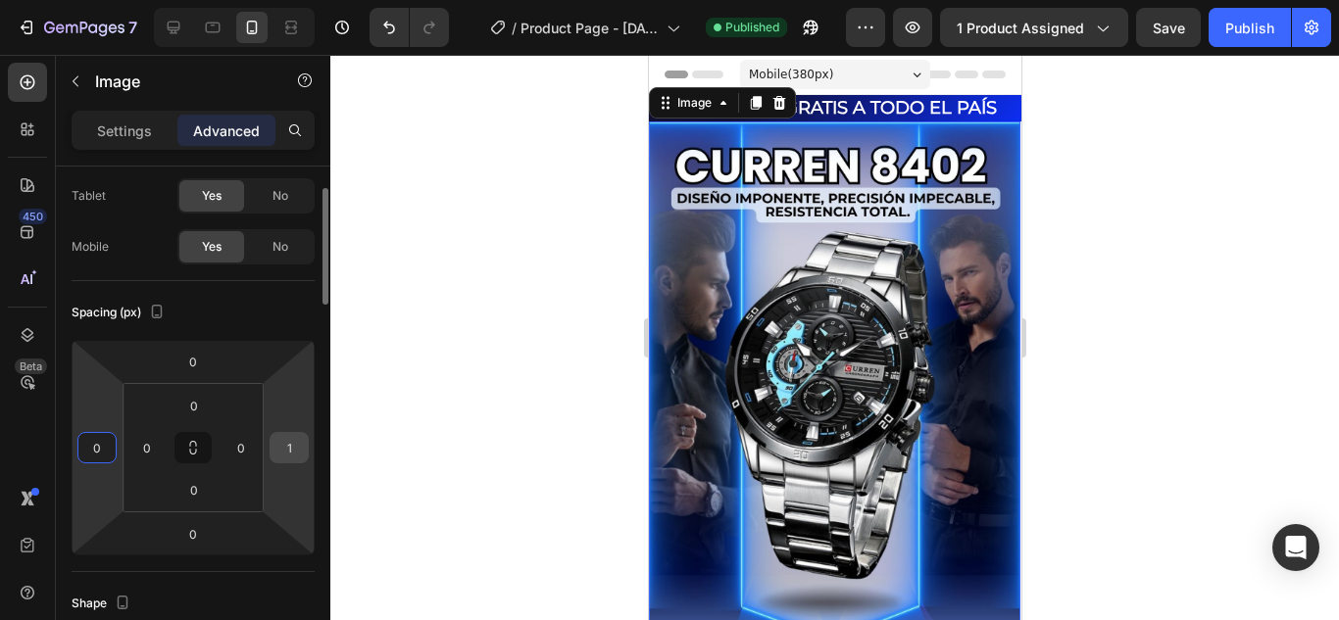
type input "0"
click at [297, 457] on input "1" at bounding box center [288, 447] width 29 height 29
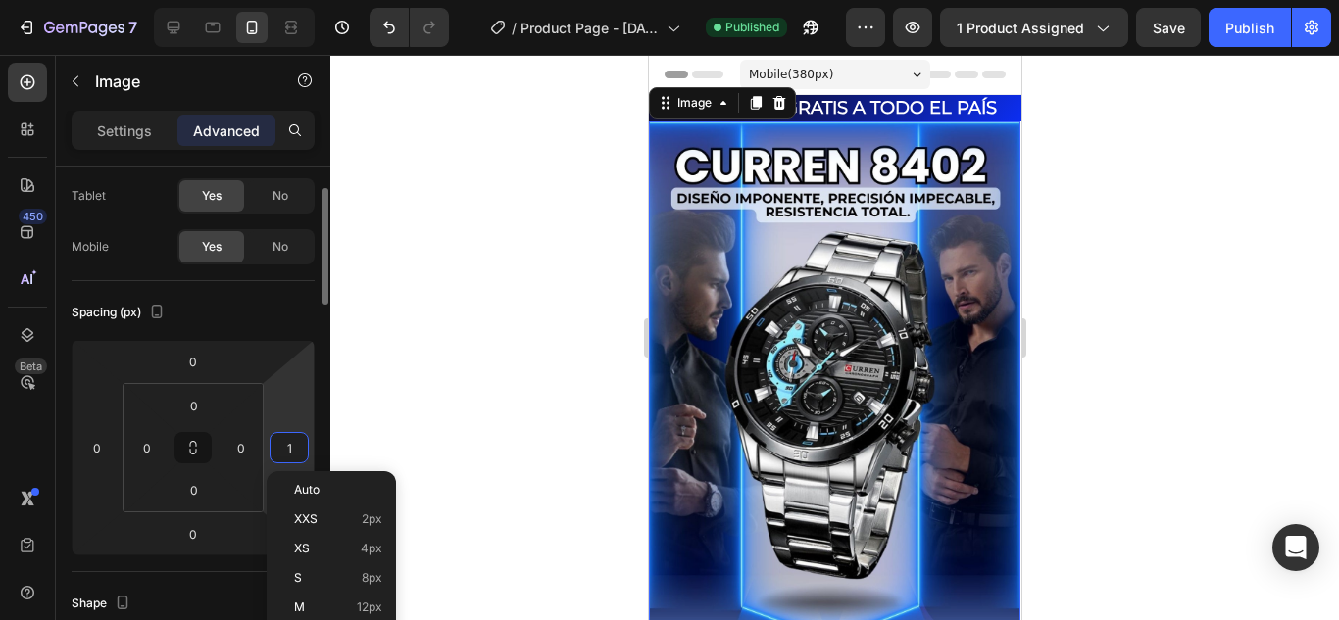
type input "0"
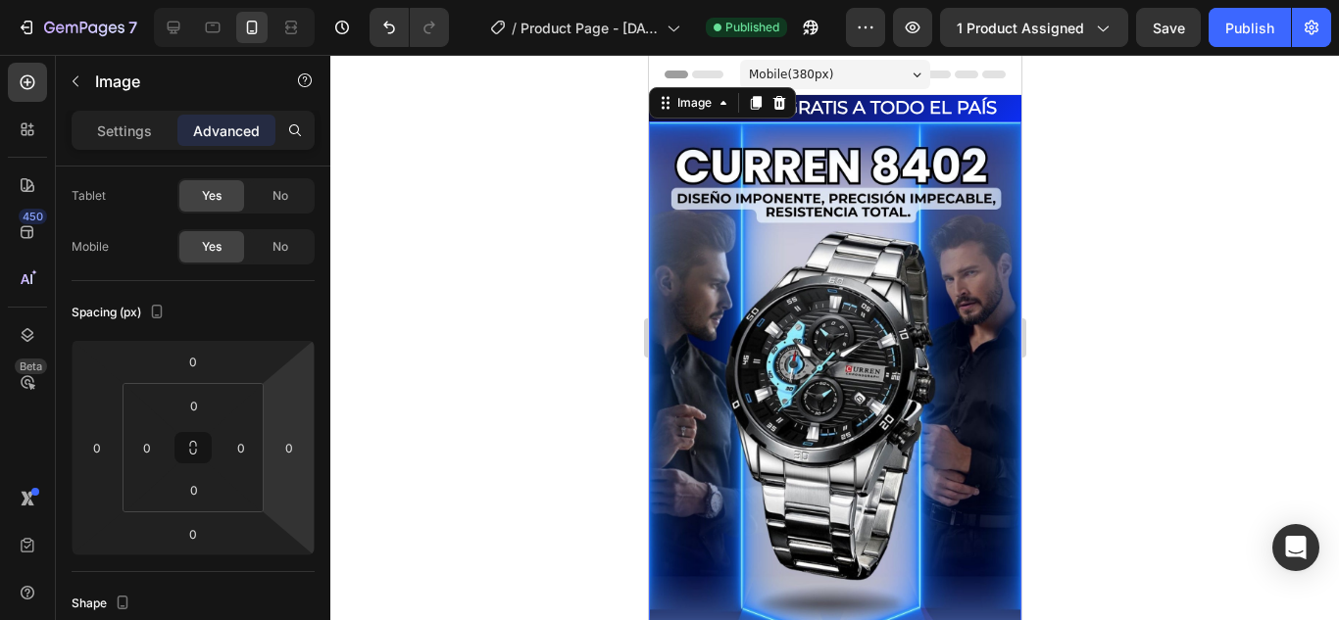
click at [1310, 204] on div at bounding box center [834, 338] width 1009 height 566
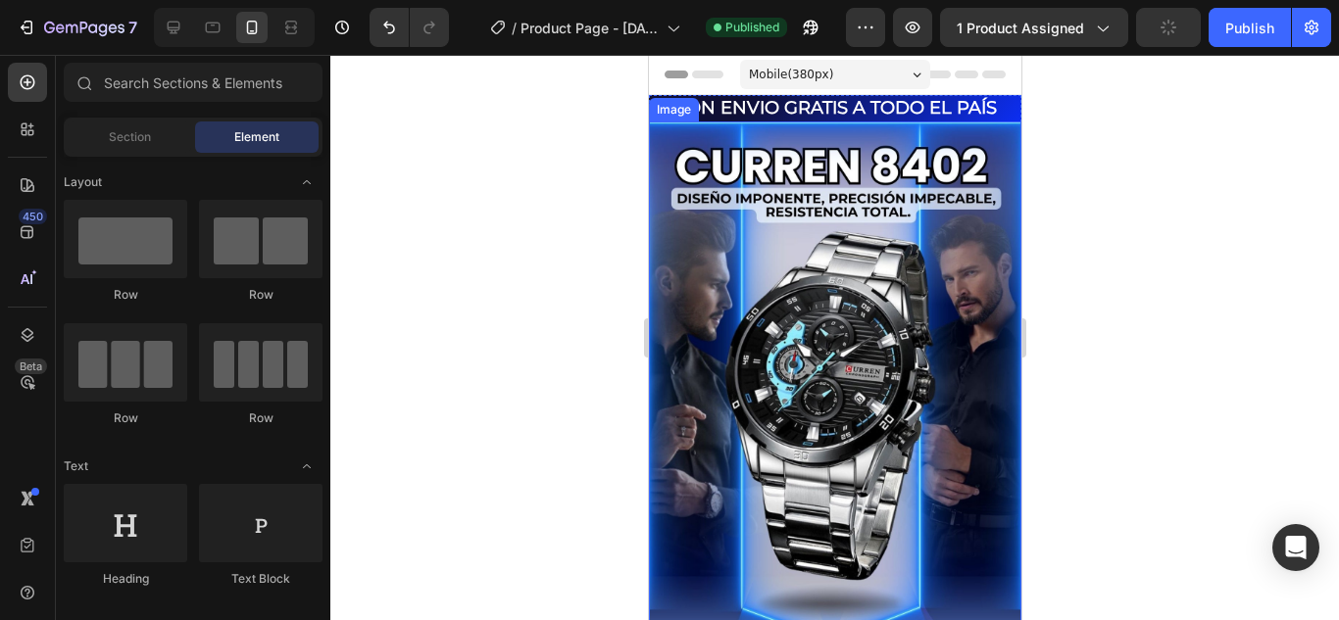
click at [676, 112] on div "Image" at bounding box center [673, 110] width 42 height 18
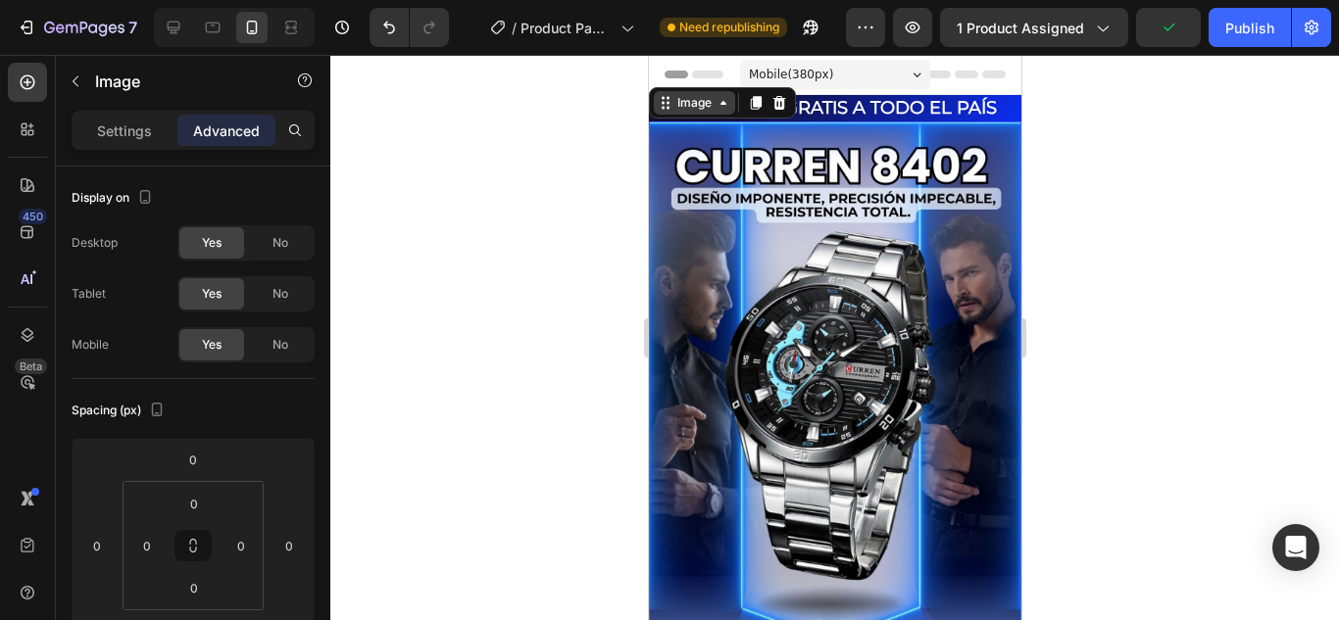
click at [720, 111] on icon at bounding box center [723, 103] width 16 height 16
click at [720, 111] on div "Image" at bounding box center [693, 103] width 81 height 24
click at [602, 157] on div at bounding box center [834, 338] width 1009 height 566
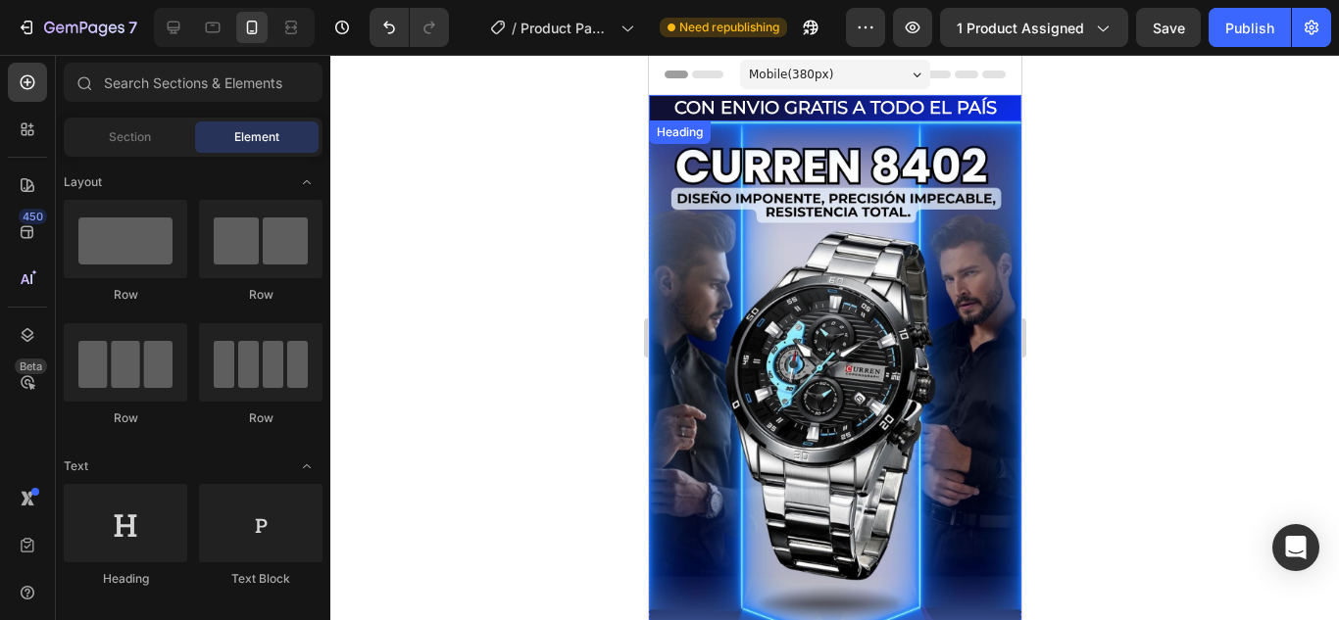
click at [761, 121] on h2 "CON ENVIO GRATIS A TODO EL PAÍS" at bounding box center [834, 108] width 372 height 26
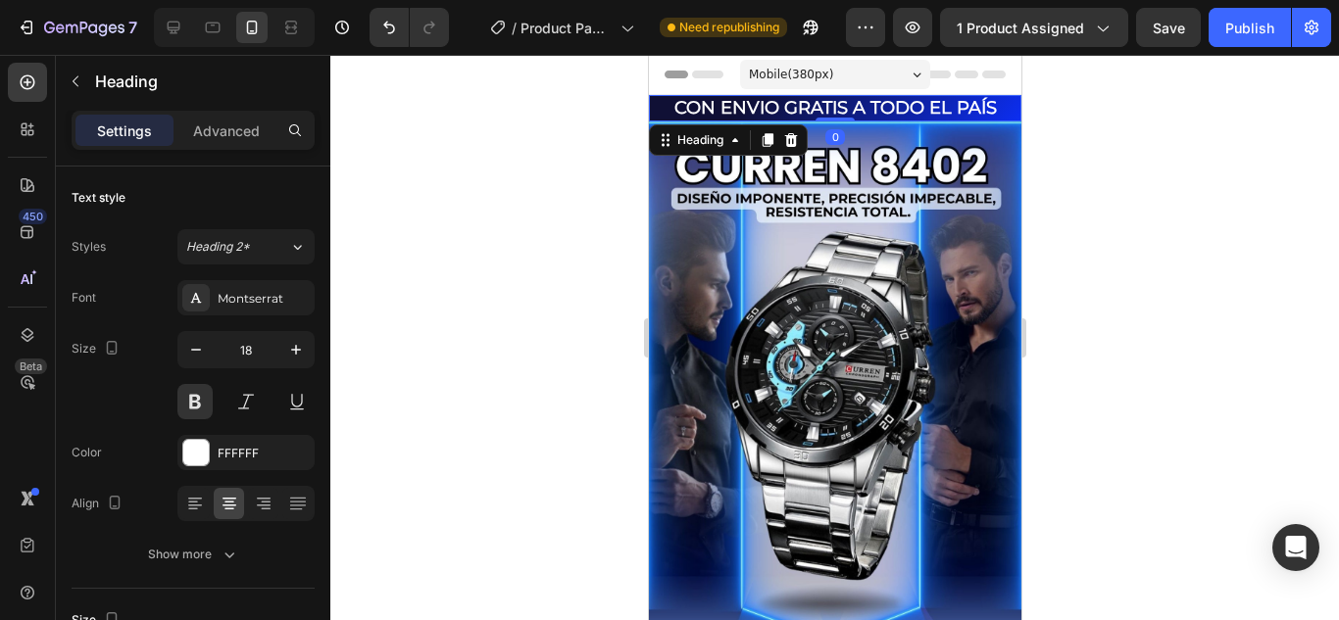
click at [561, 150] on div at bounding box center [834, 338] width 1009 height 566
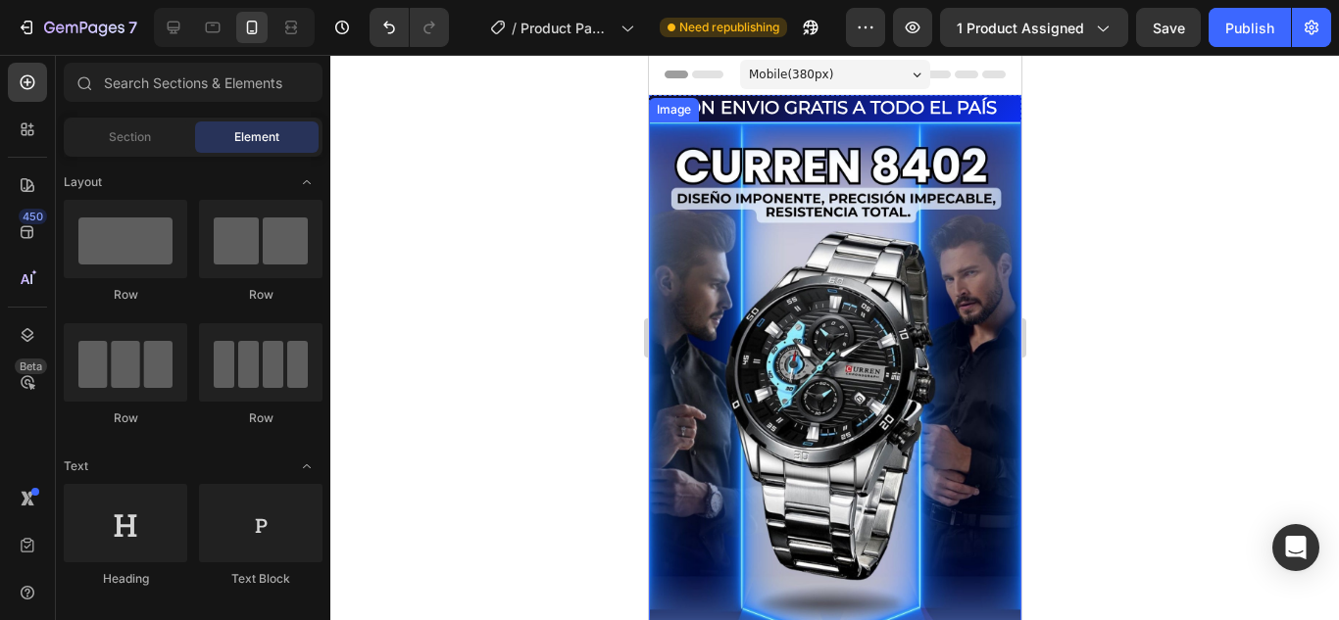
click at [797, 131] on img at bounding box center [834, 546] width 372 height 848
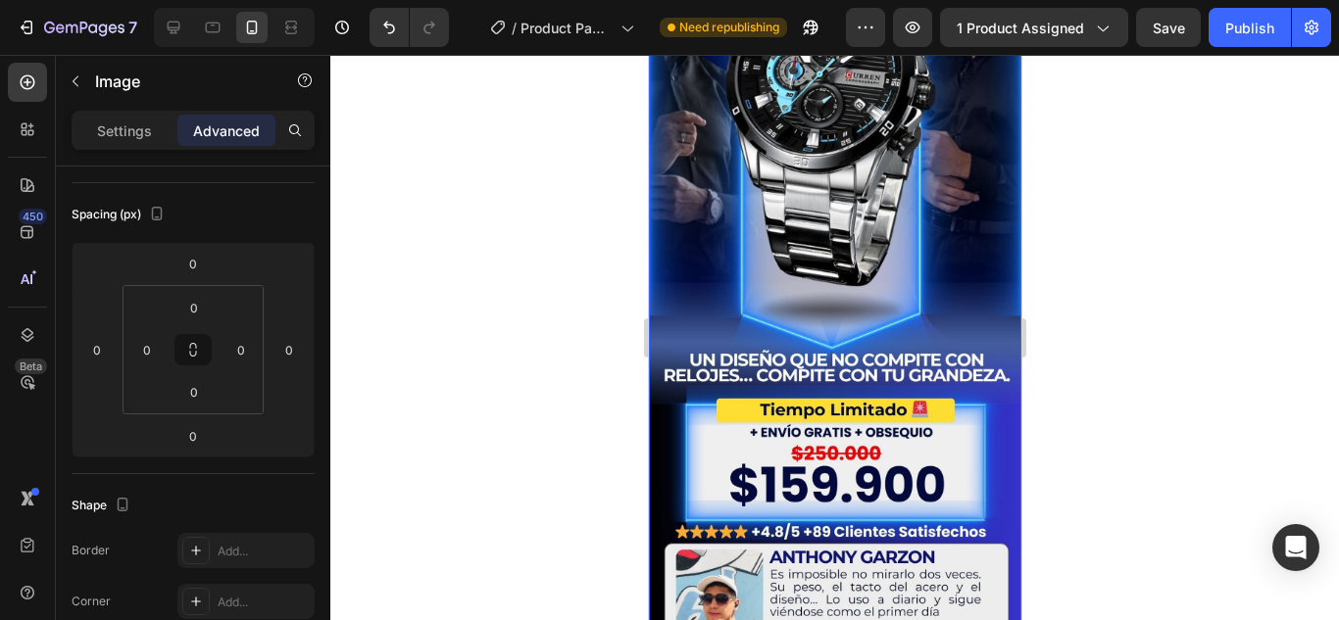
scroll to position [490, 0]
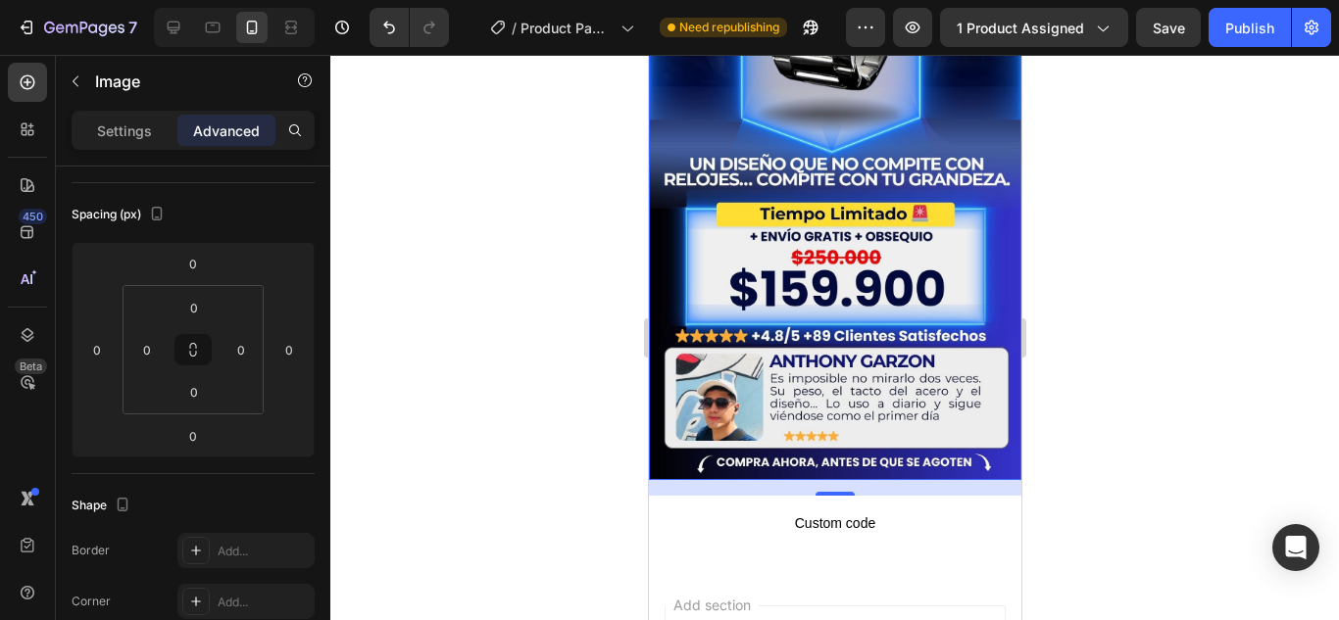
click at [668, 480] on div "16" at bounding box center [834, 488] width 372 height 16
click at [879, 480] on div "16" at bounding box center [834, 488] width 372 height 16
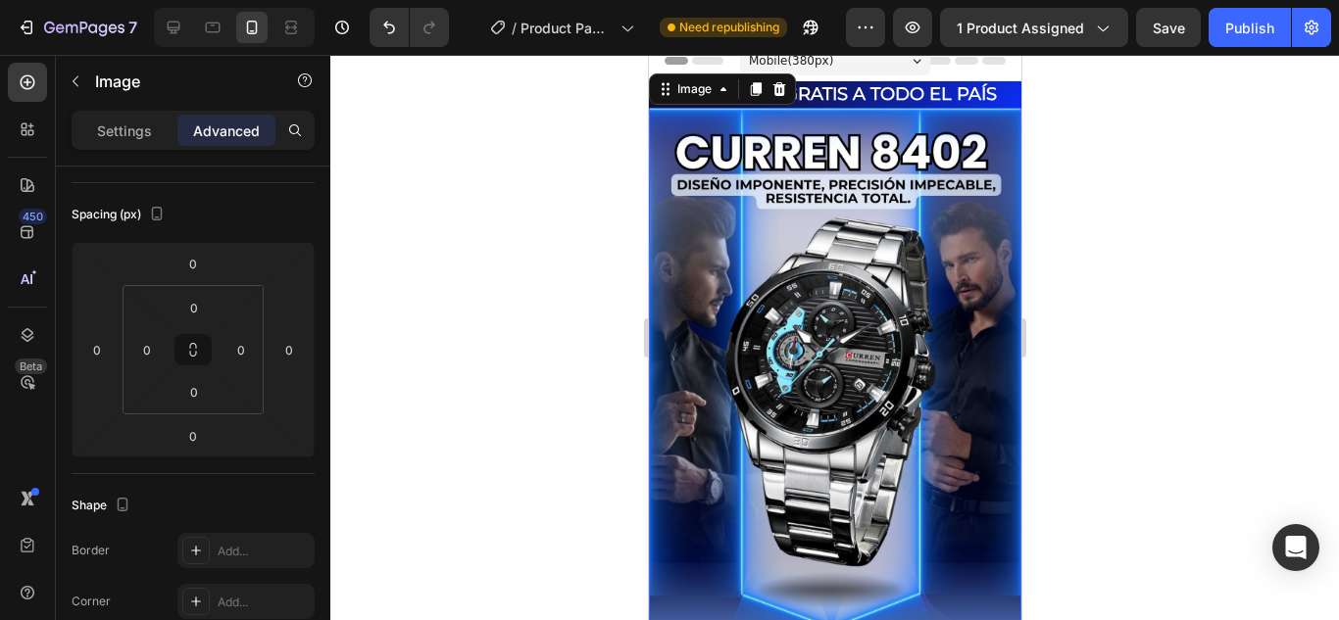
scroll to position [0, 0]
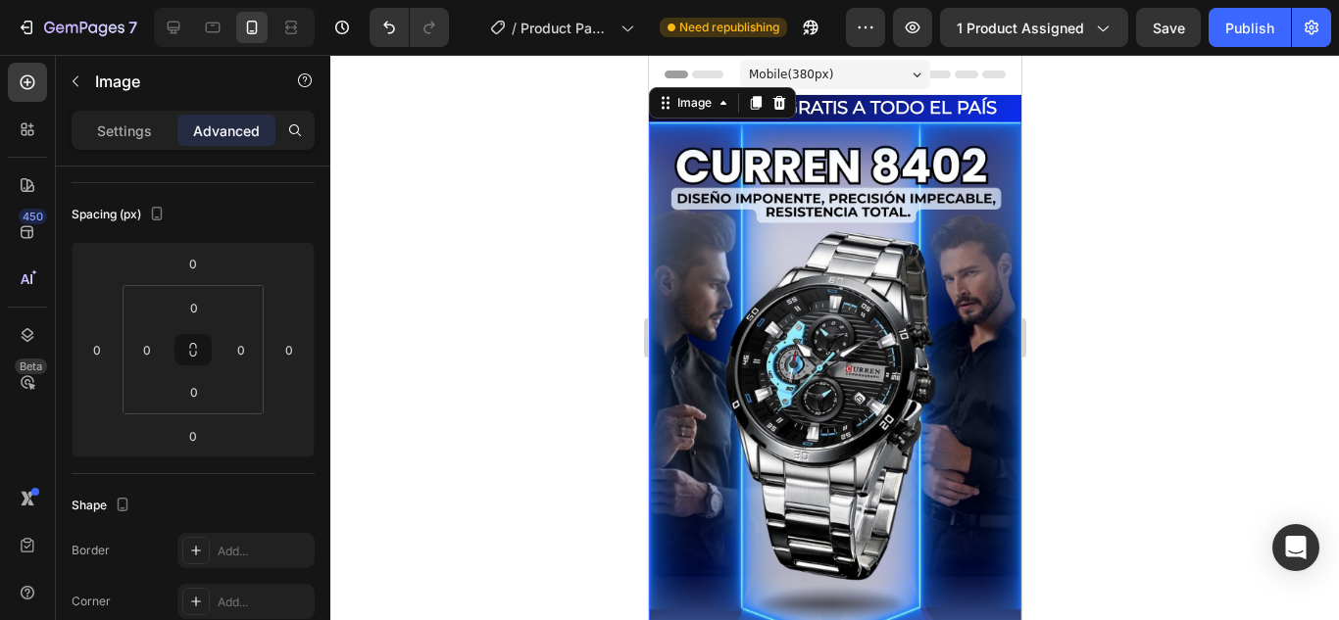
click at [1224, 197] on div at bounding box center [834, 338] width 1009 height 566
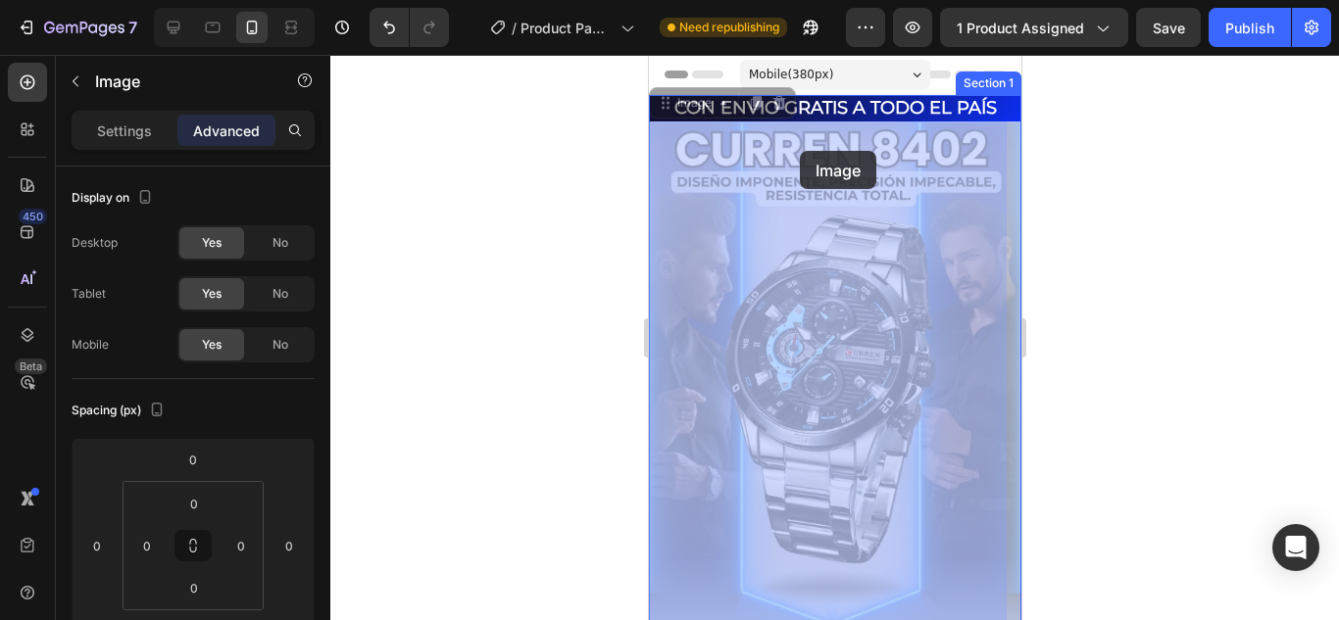
drag, startPoint x: 799, startPoint y: 125, endPoint x: 799, endPoint y: 151, distance: 25.5
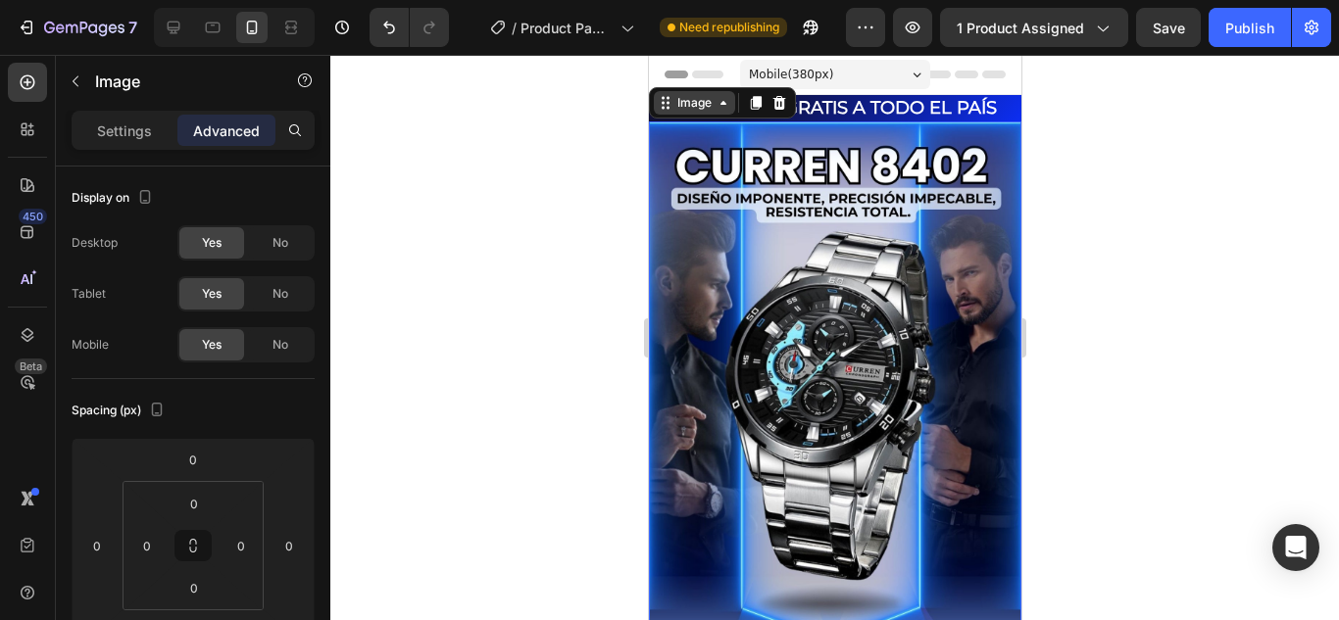
click at [660, 106] on icon at bounding box center [665, 103] width 16 height 16
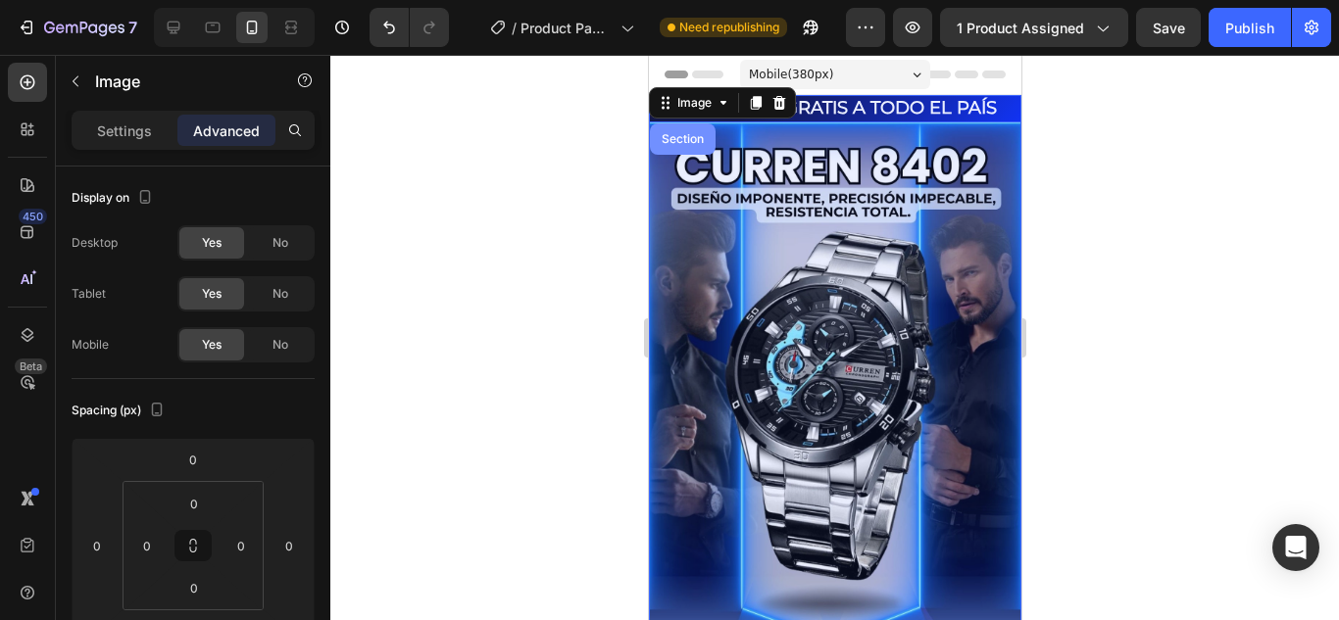
click at [687, 142] on div "Section" at bounding box center [682, 139] width 50 height 12
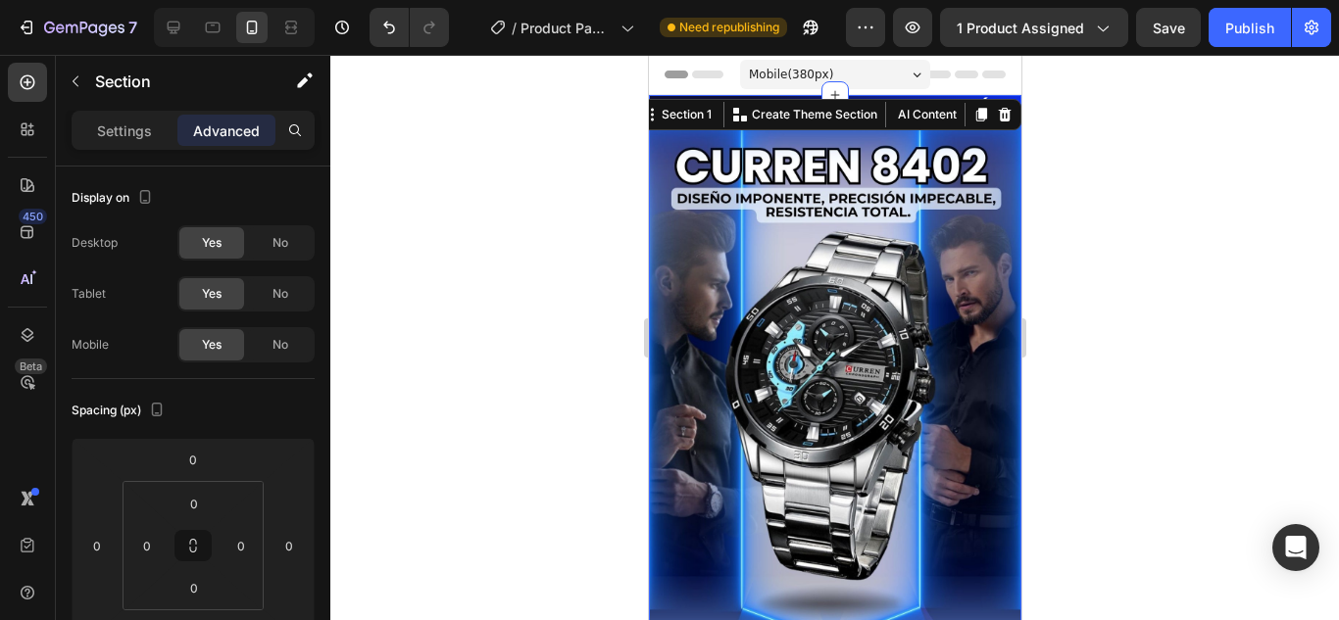
click at [533, 184] on div at bounding box center [834, 338] width 1009 height 566
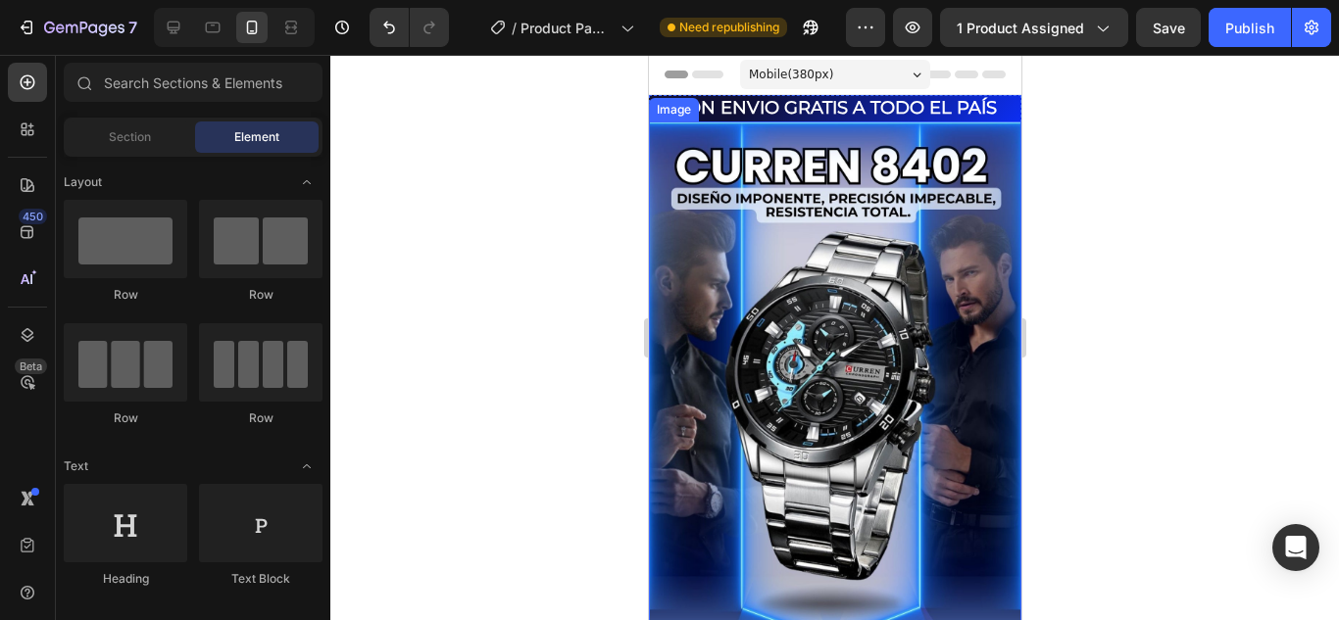
click at [958, 291] on img at bounding box center [834, 546] width 372 height 848
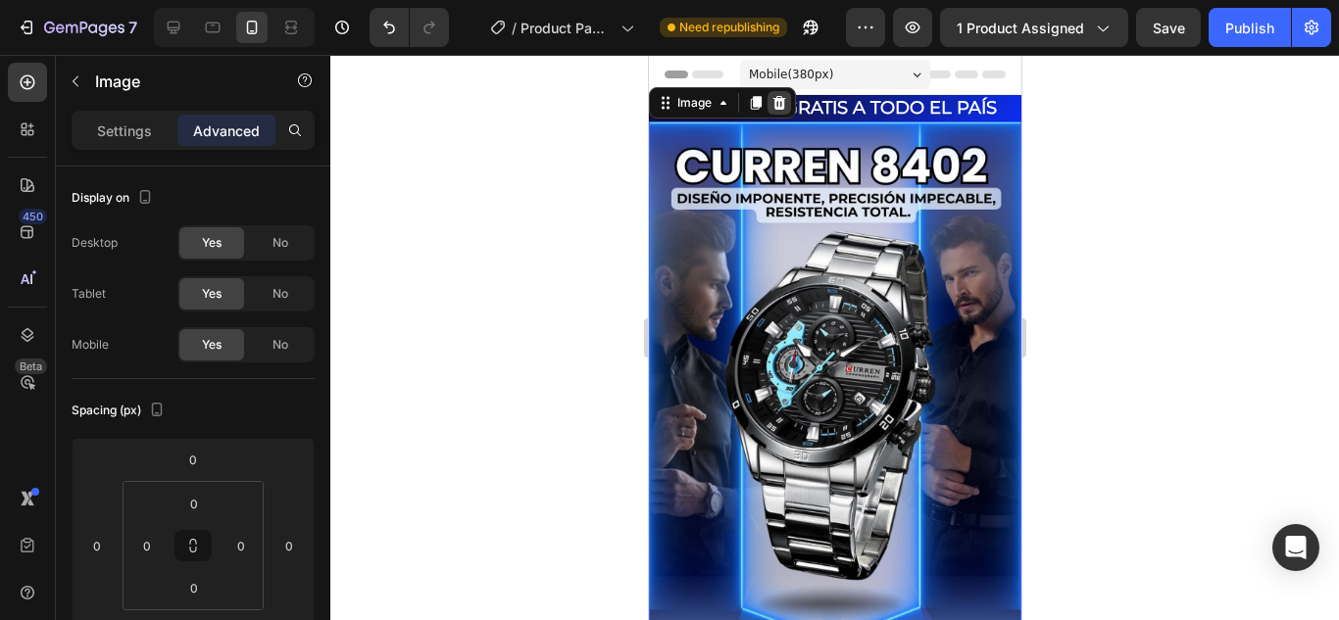
click at [771, 101] on icon at bounding box center [778, 103] width 16 height 16
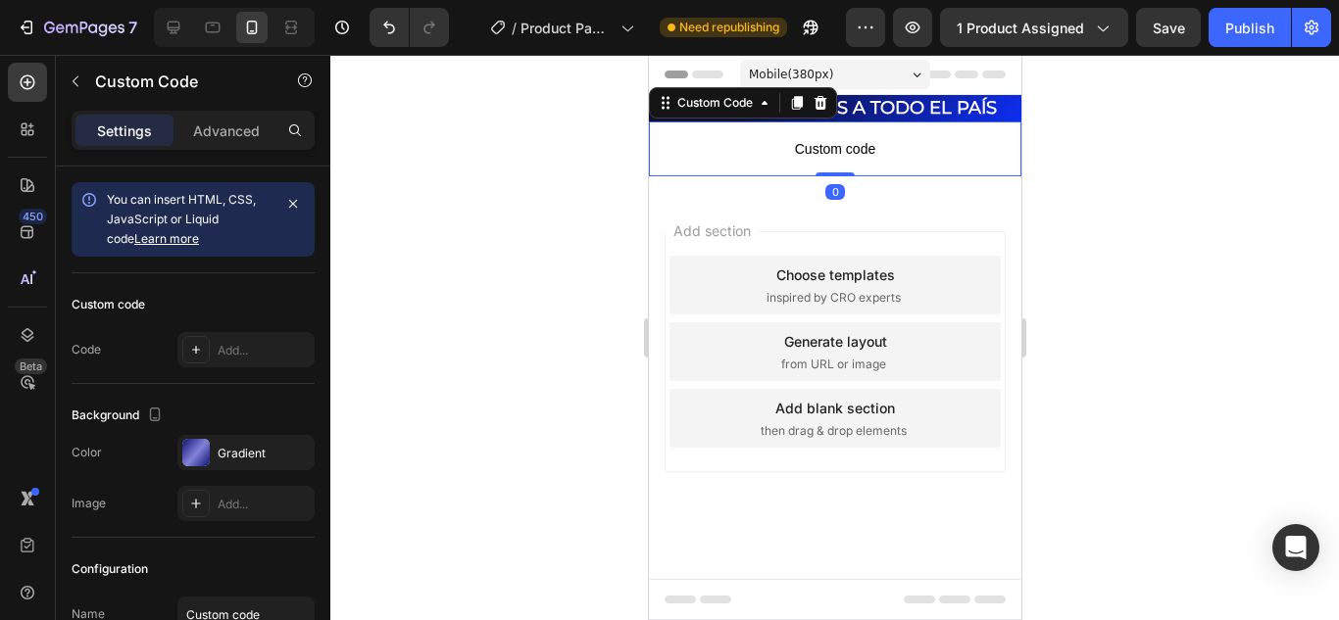
click at [848, 134] on p "Custom code" at bounding box center [834, 149] width 372 height 55
click at [818, 95] on icon at bounding box center [820, 103] width 16 height 16
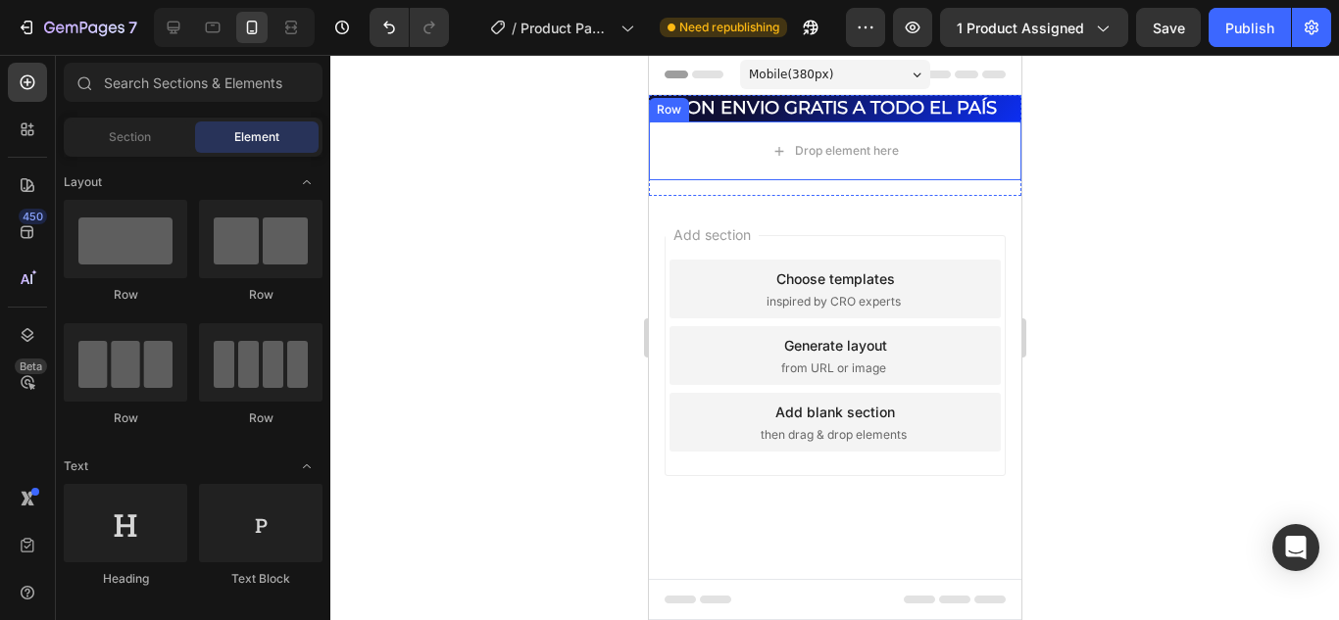
click at [670, 113] on div "Row" at bounding box center [668, 110] width 32 height 18
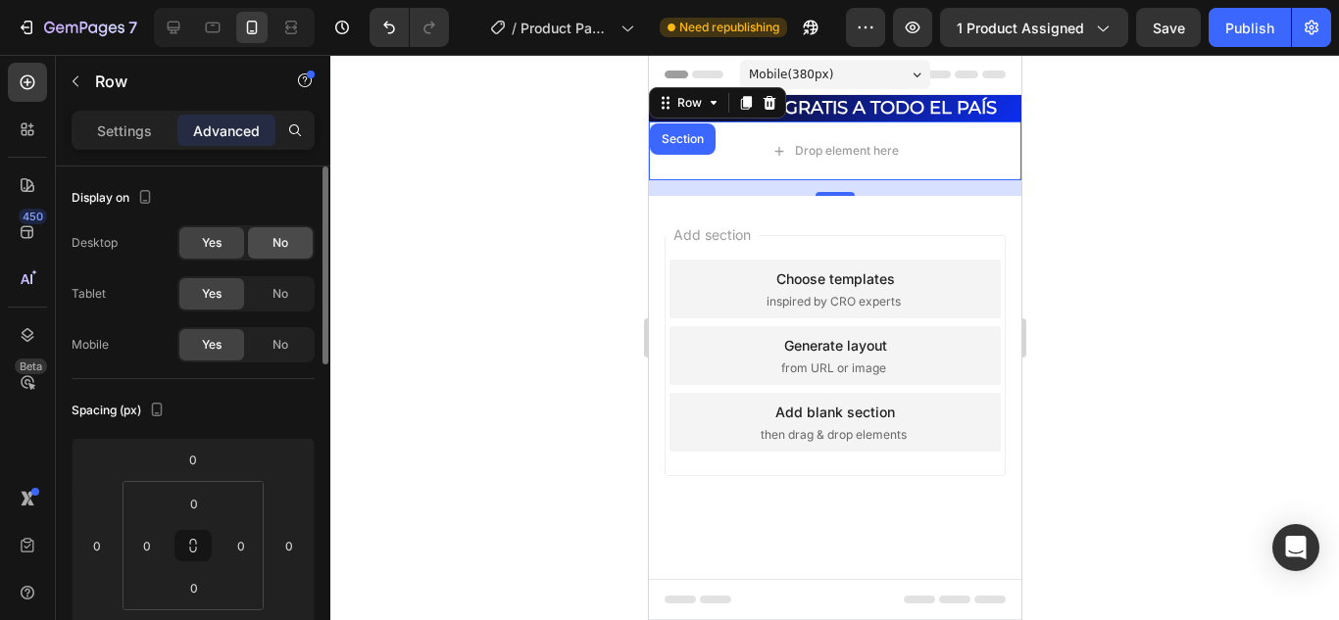
scroll to position [98, 0]
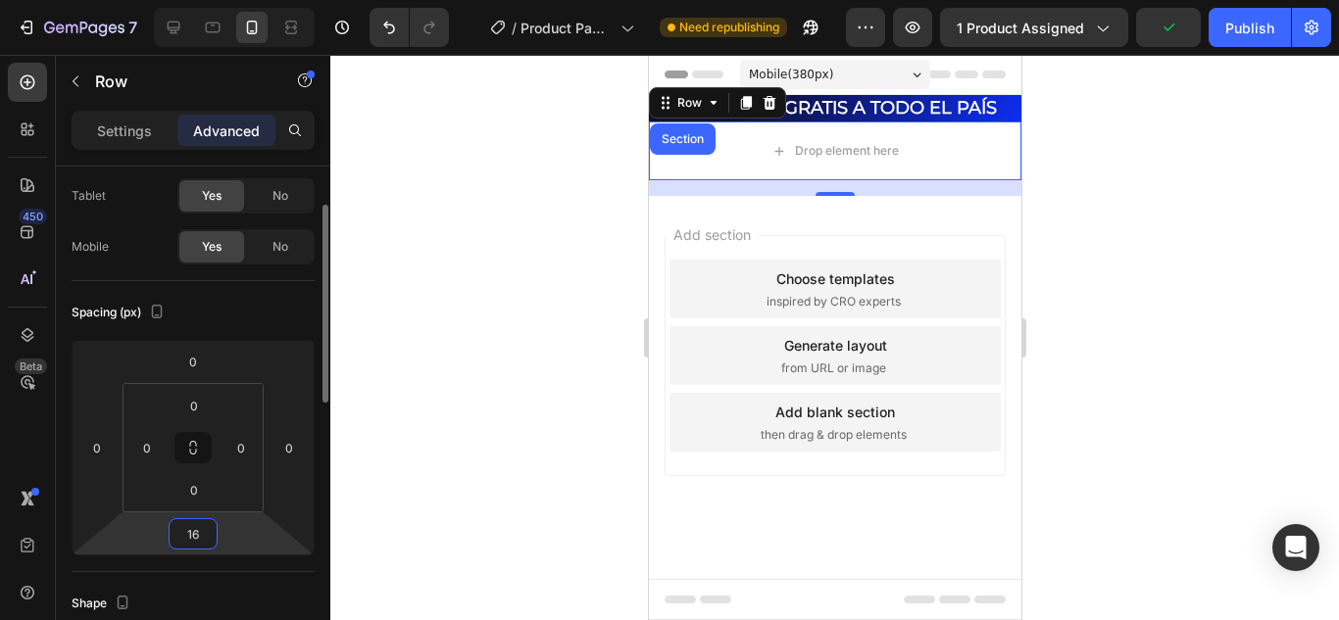
click at [205, 529] on input "16" at bounding box center [193, 534] width 39 height 29
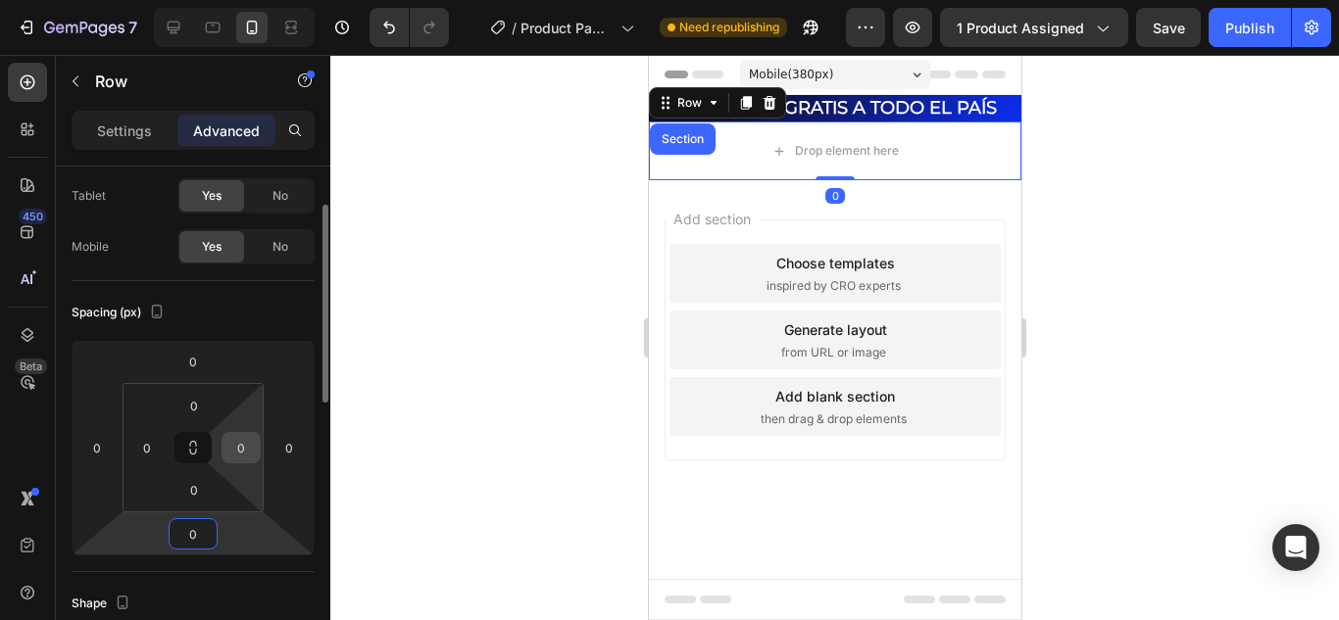
type input "0"
click at [247, 449] on input "0" at bounding box center [240, 447] width 29 height 29
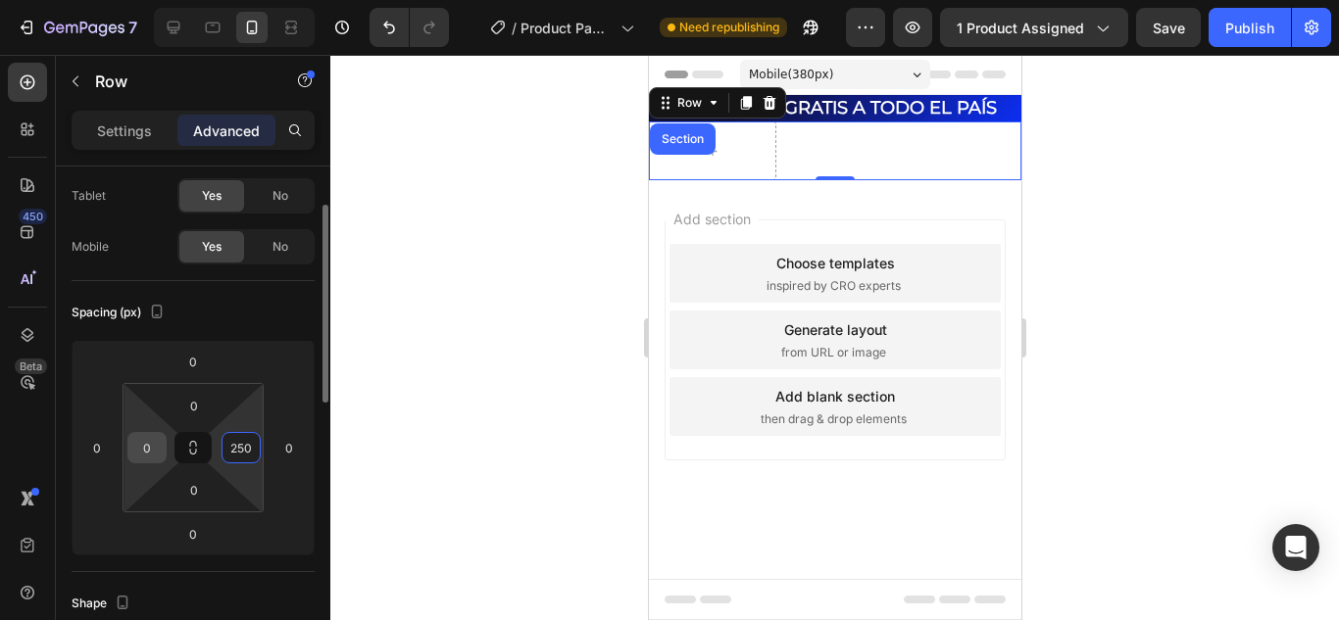
type input "250"
click at [153, 450] on input "0" at bounding box center [146, 447] width 29 height 29
type input "2"
type input "0"
click at [237, 450] on input "250" at bounding box center [240, 447] width 29 height 29
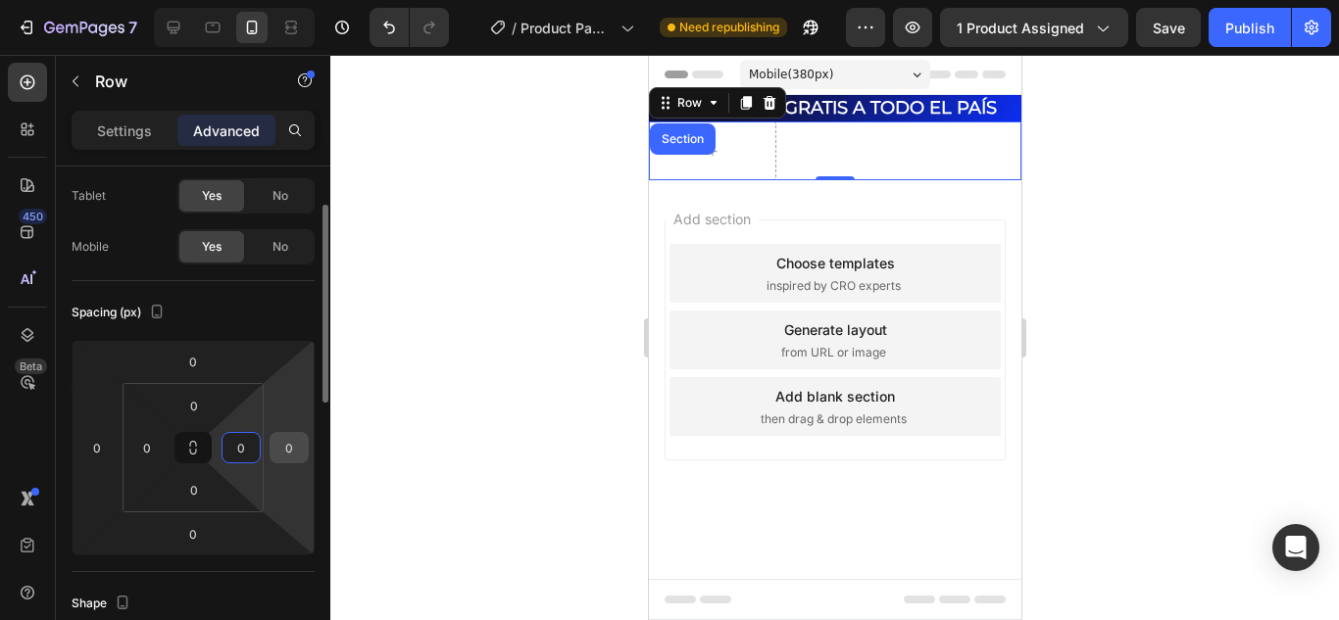
type input "0"
click at [282, 442] on input "0" at bounding box center [288, 447] width 29 height 29
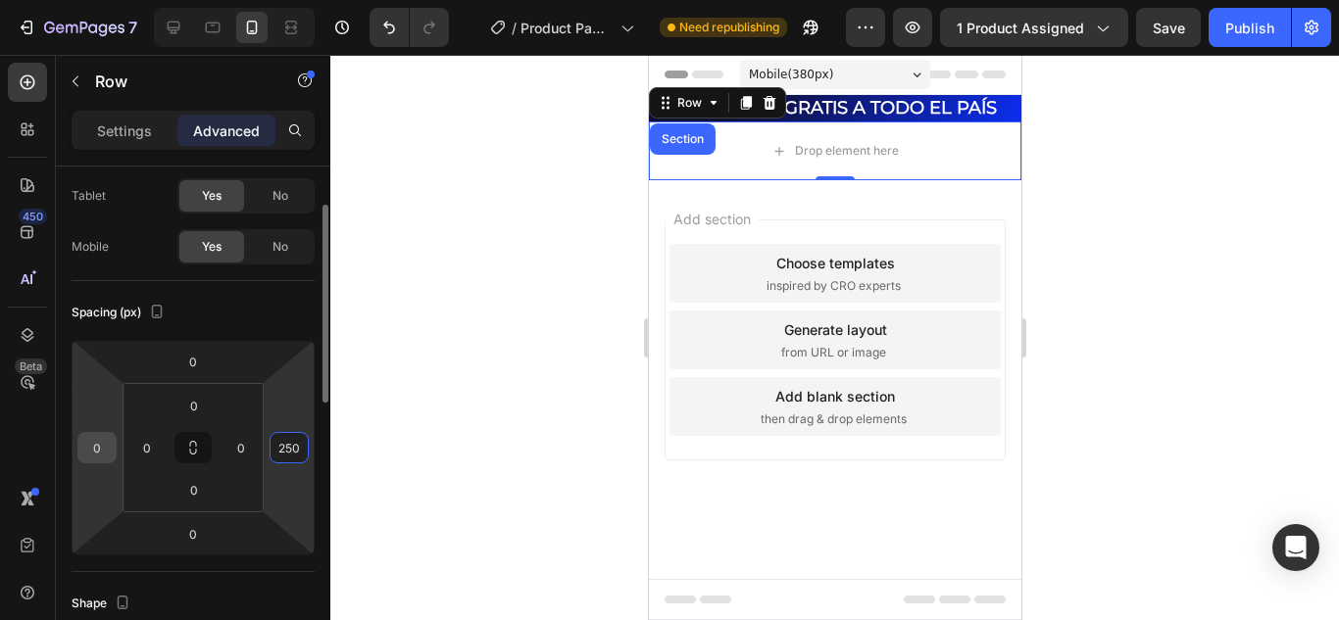
type input "250"
click at [92, 454] on input "0" at bounding box center [96, 447] width 29 height 29
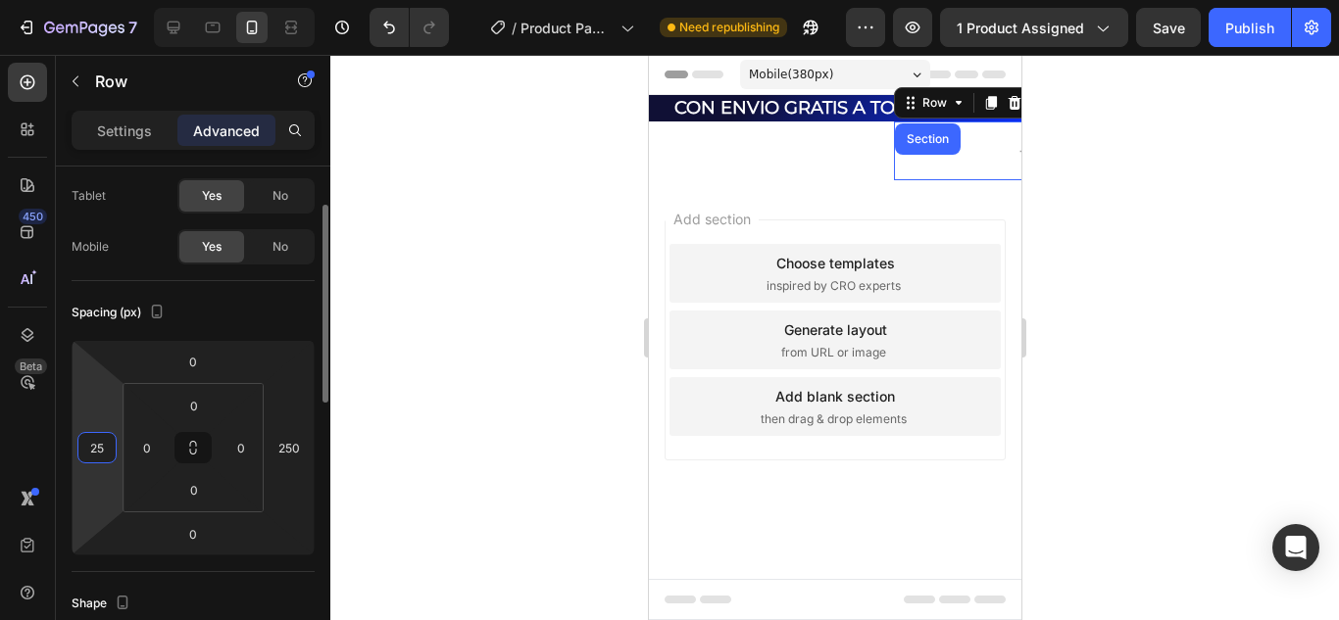
type input "2"
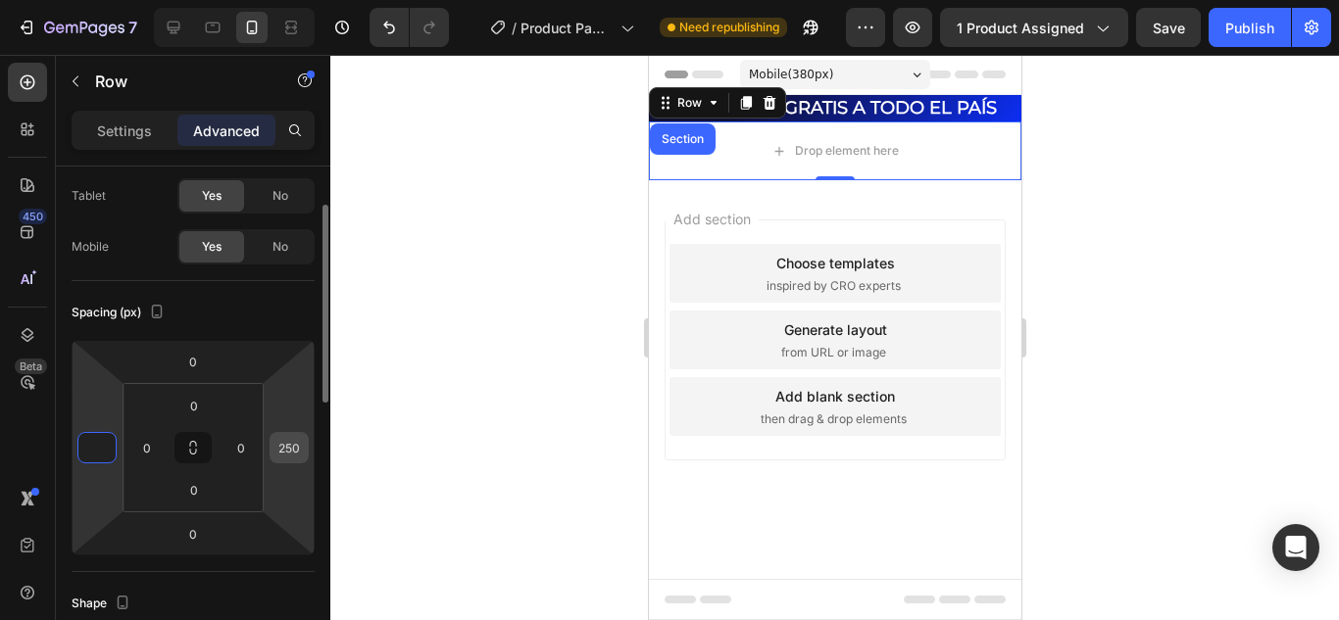
type input "0"
click at [298, 445] on input "250" at bounding box center [288, 447] width 29 height 29
type input "0"
click at [270, 320] on div "Spacing (px)" at bounding box center [193, 312] width 243 height 31
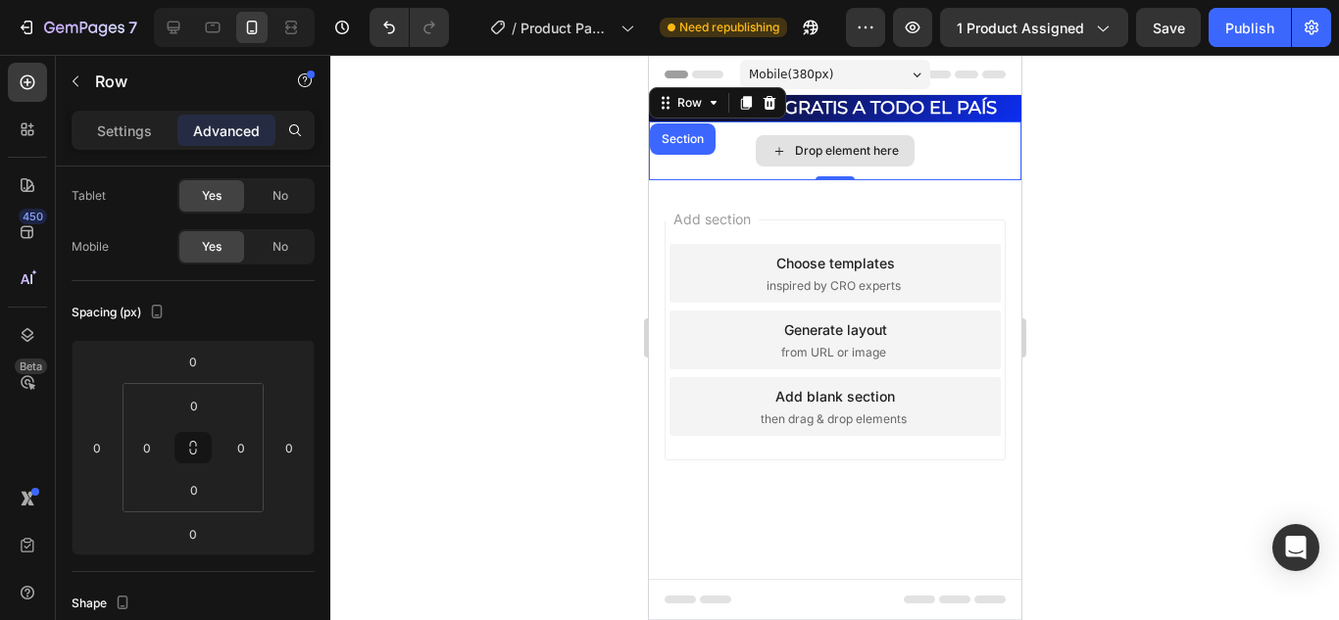
click at [945, 147] on div "Drop element here" at bounding box center [834, 151] width 372 height 59
click at [717, 108] on icon at bounding box center [713, 103] width 16 height 16
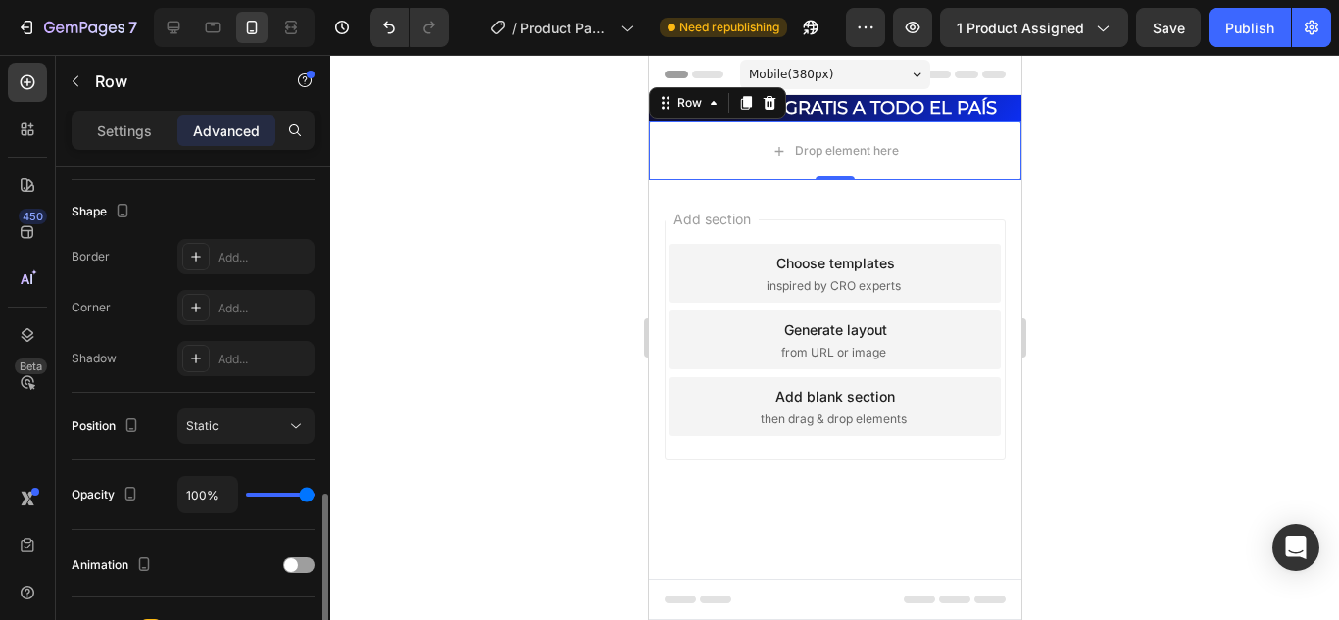
scroll to position [588, 0]
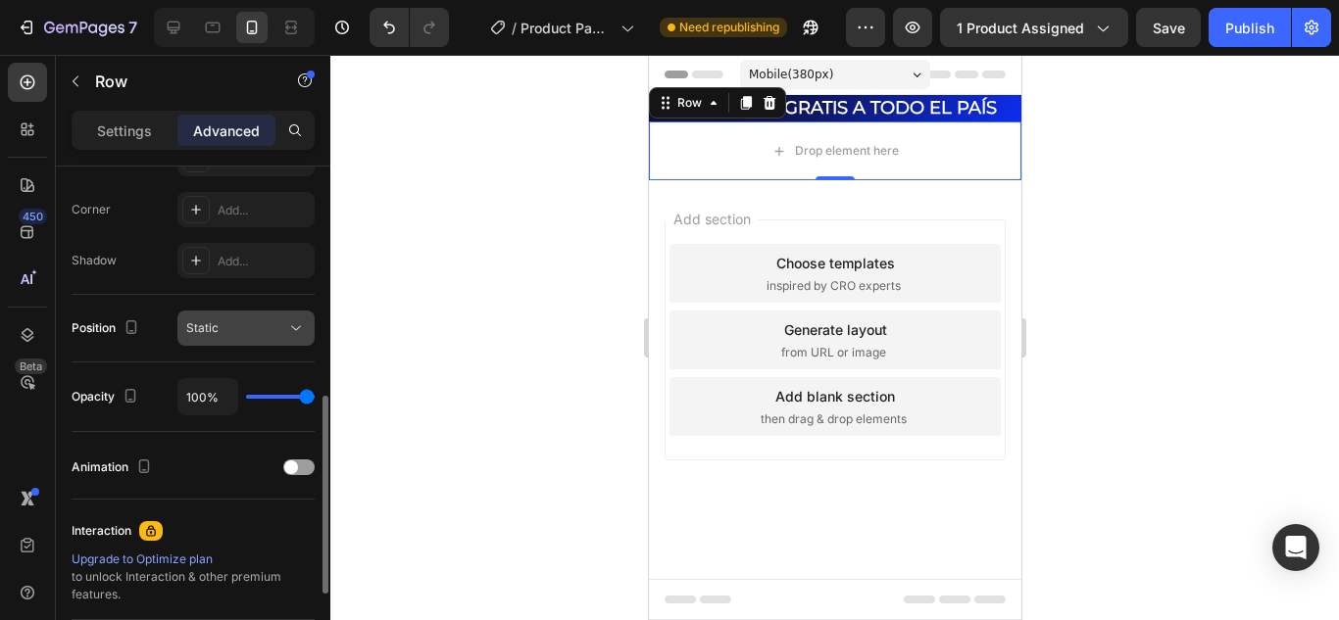
click at [299, 326] on icon at bounding box center [296, 329] width 20 height 20
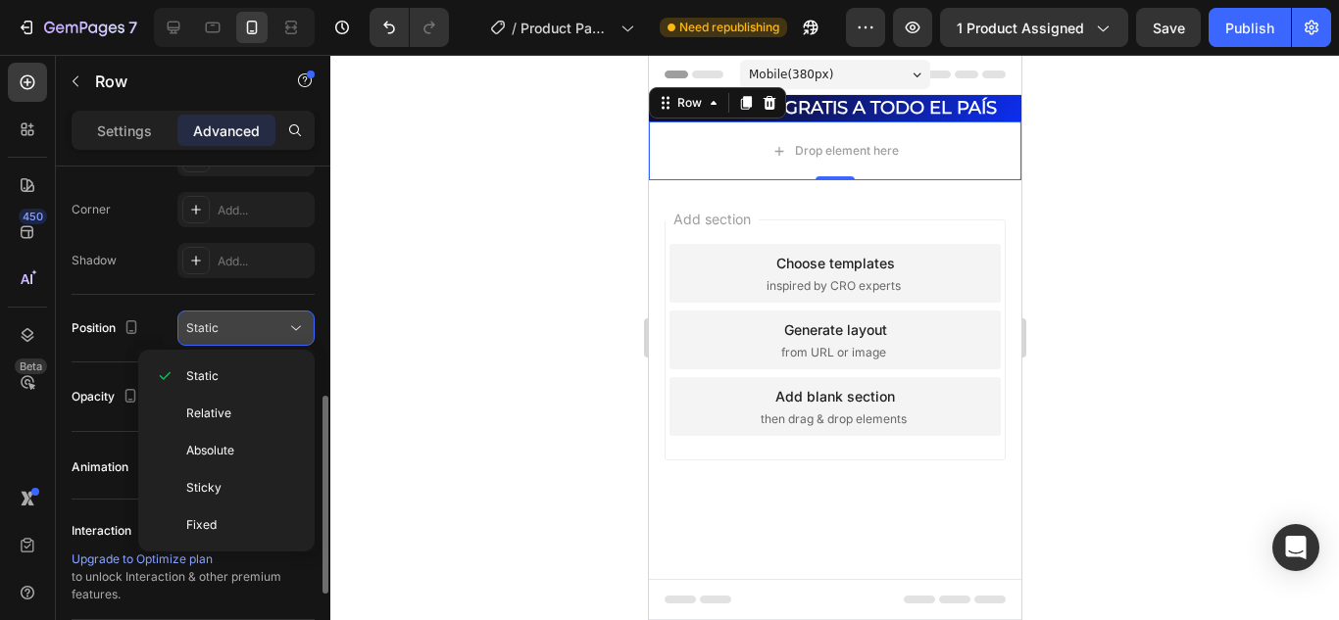
click at [252, 326] on div "Static" at bounding box center [236, 329] width 100 height 18
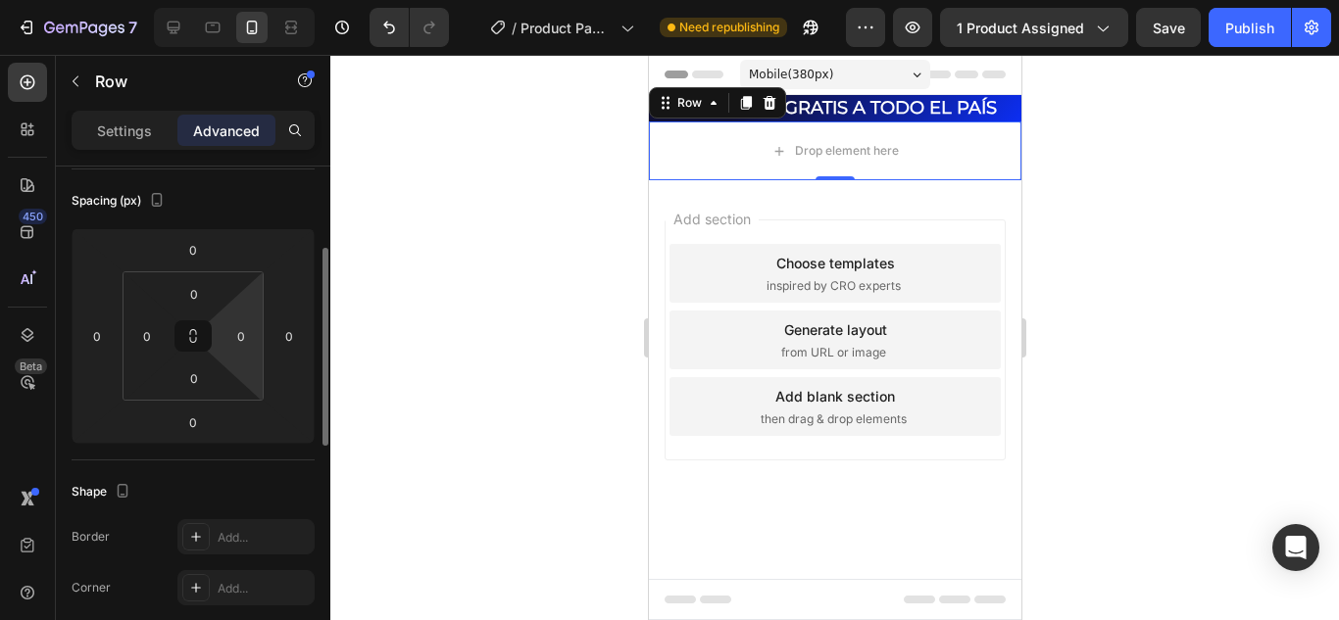
scroll to position [112, 0]
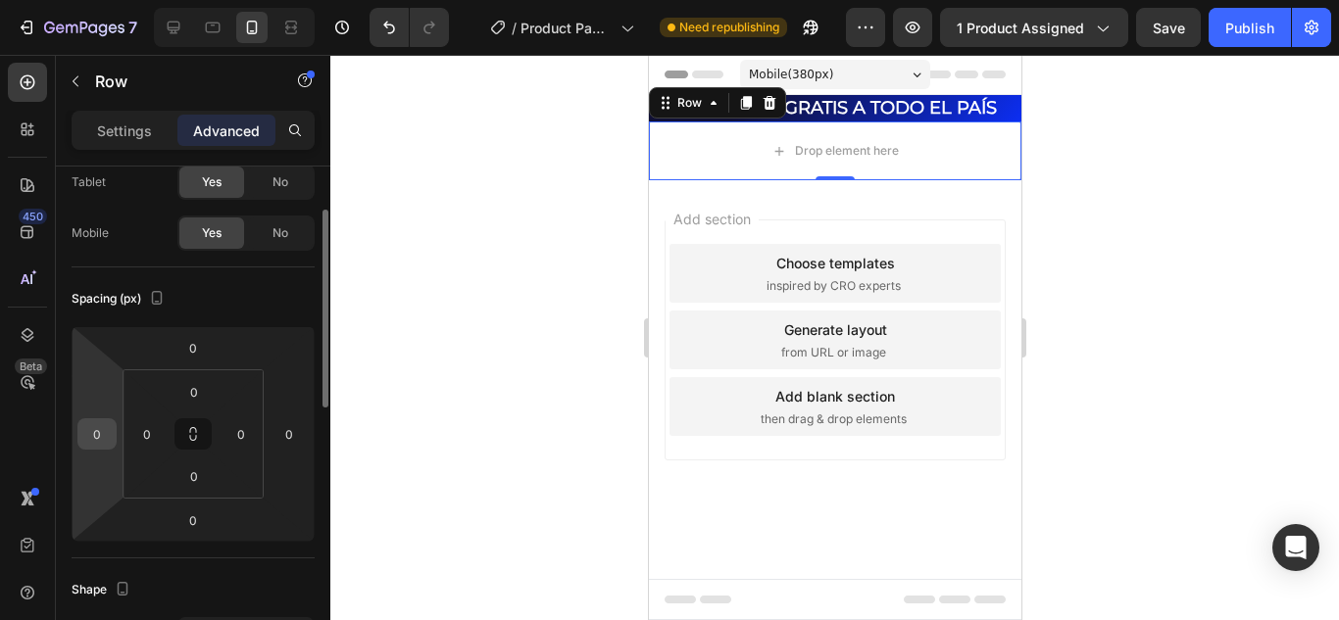
click at [113, 443] on div "0" at bounding box center [96, 434] width 39 height 31
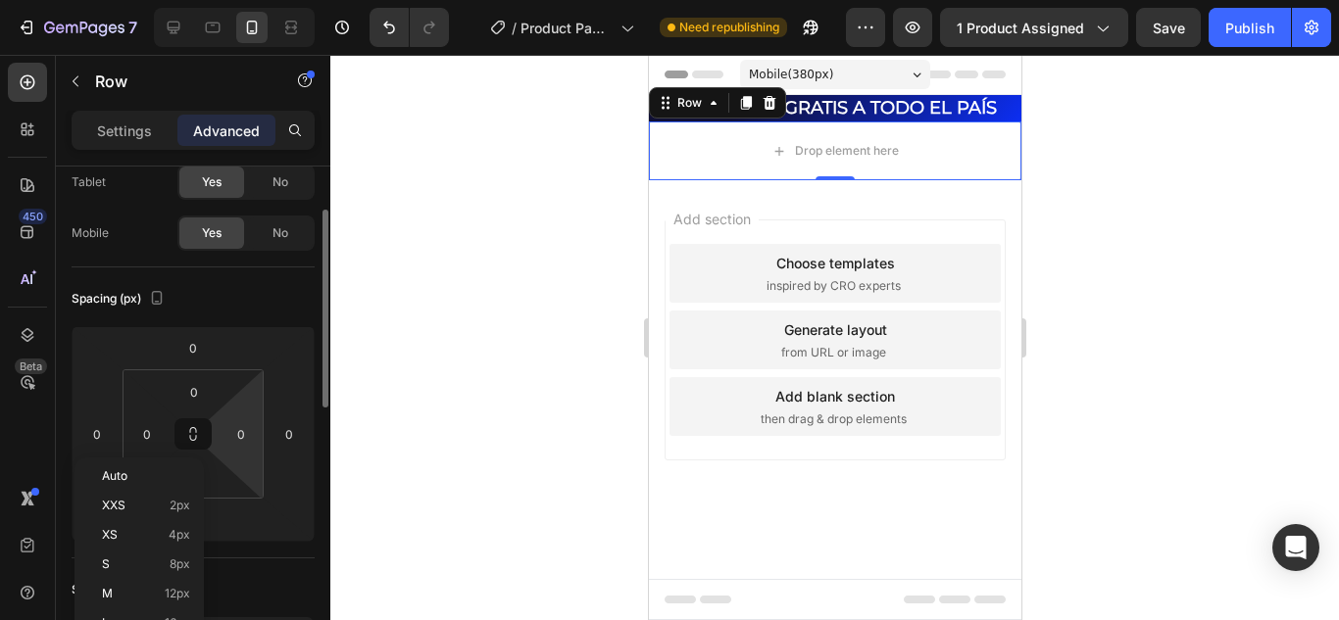
scroll to position [406, 0]
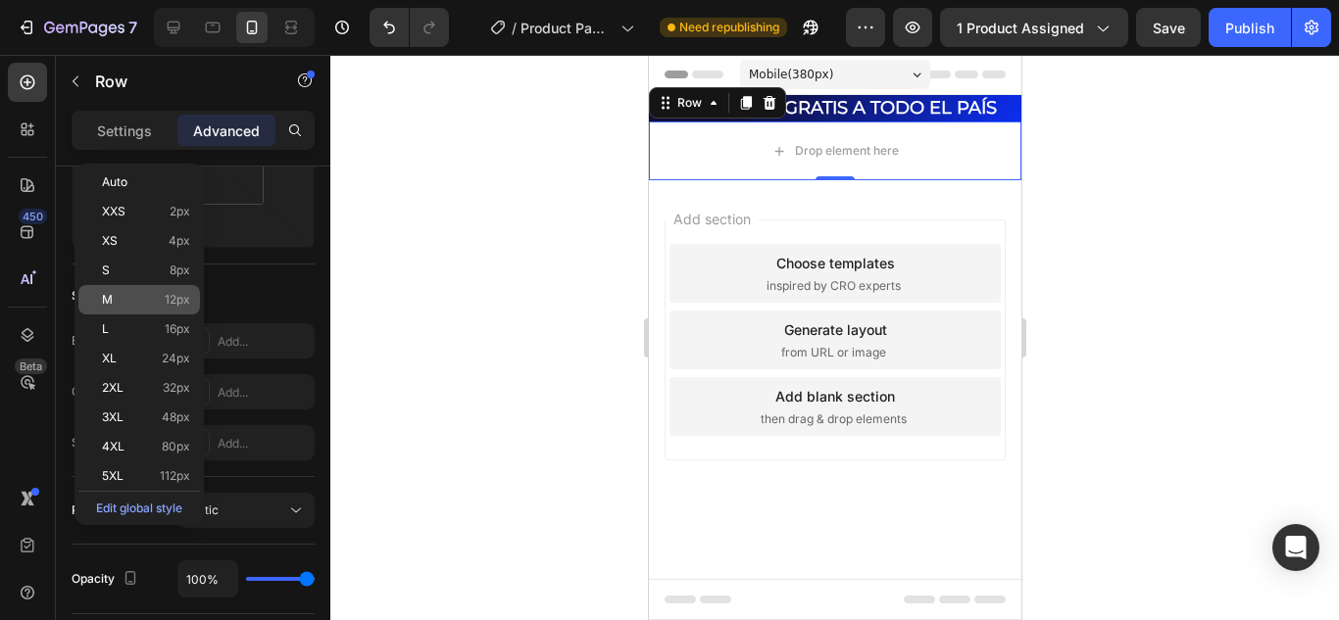
click at [179, 303] on span "12px" at bounding box center [177, 300] width 25 height 14
type input "12"
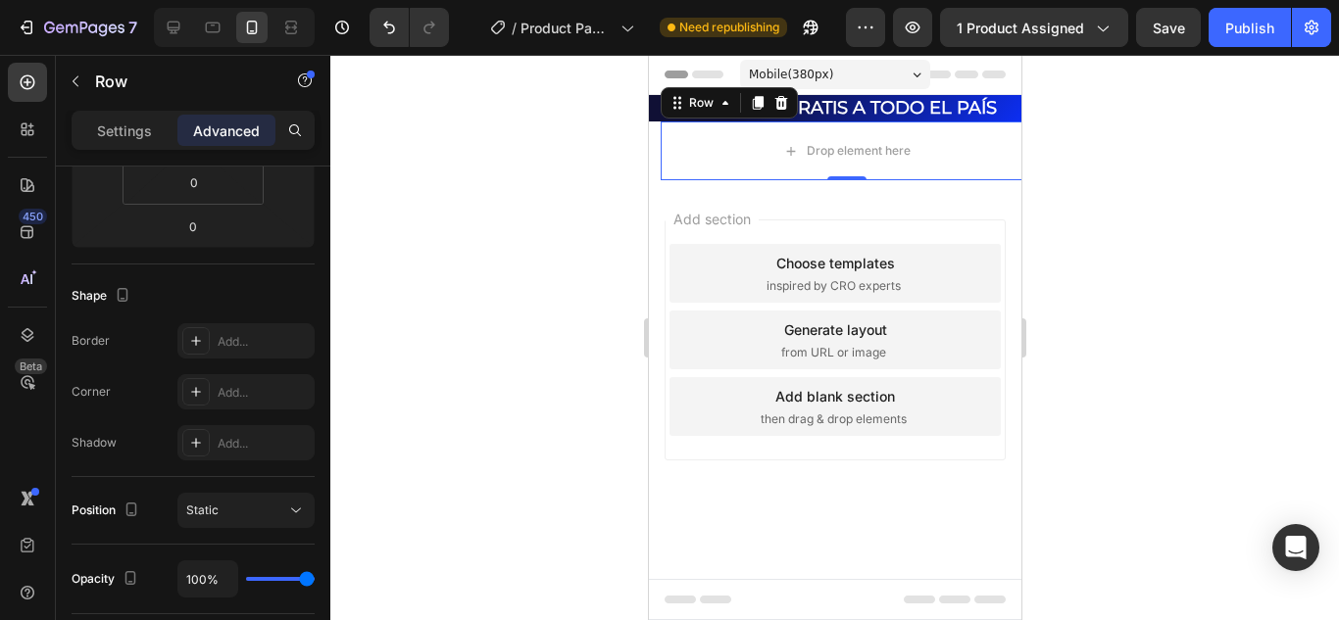
scroll to position [210, 0]
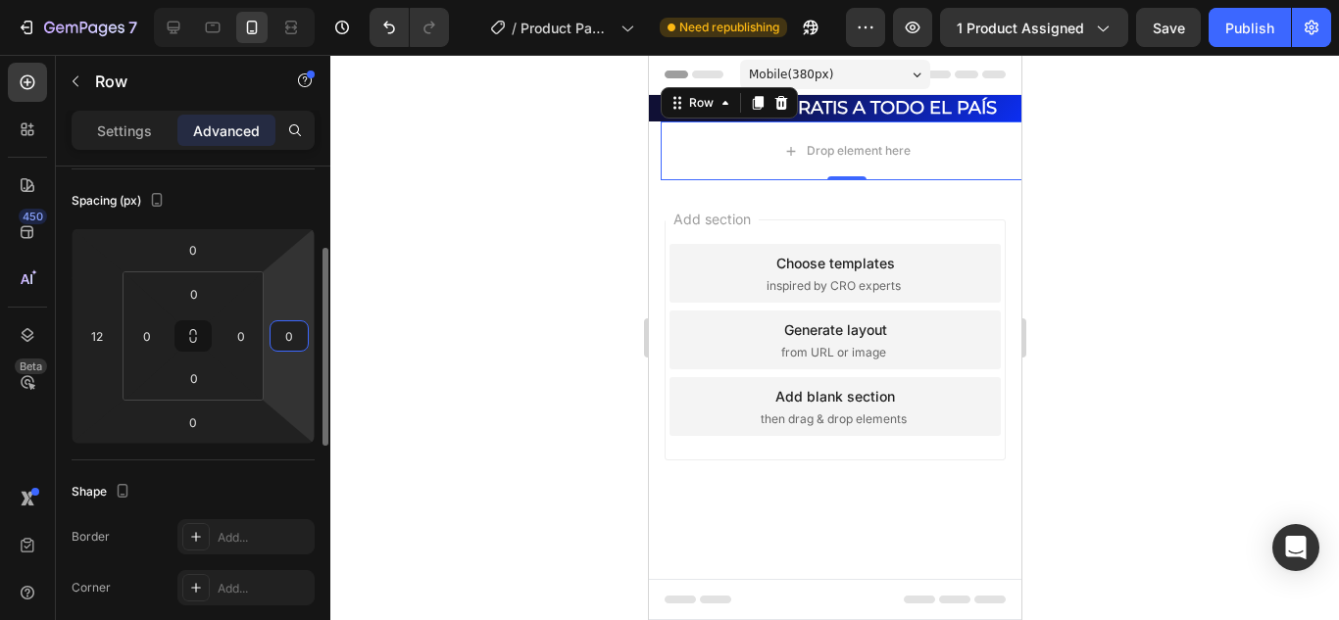
click at [295, 334] on input "0" at bounding box center [288, 336] width 29 height 29
type input "12"
click at [394, 295] on div at bounding box center [834, 338] width 1009 height 566
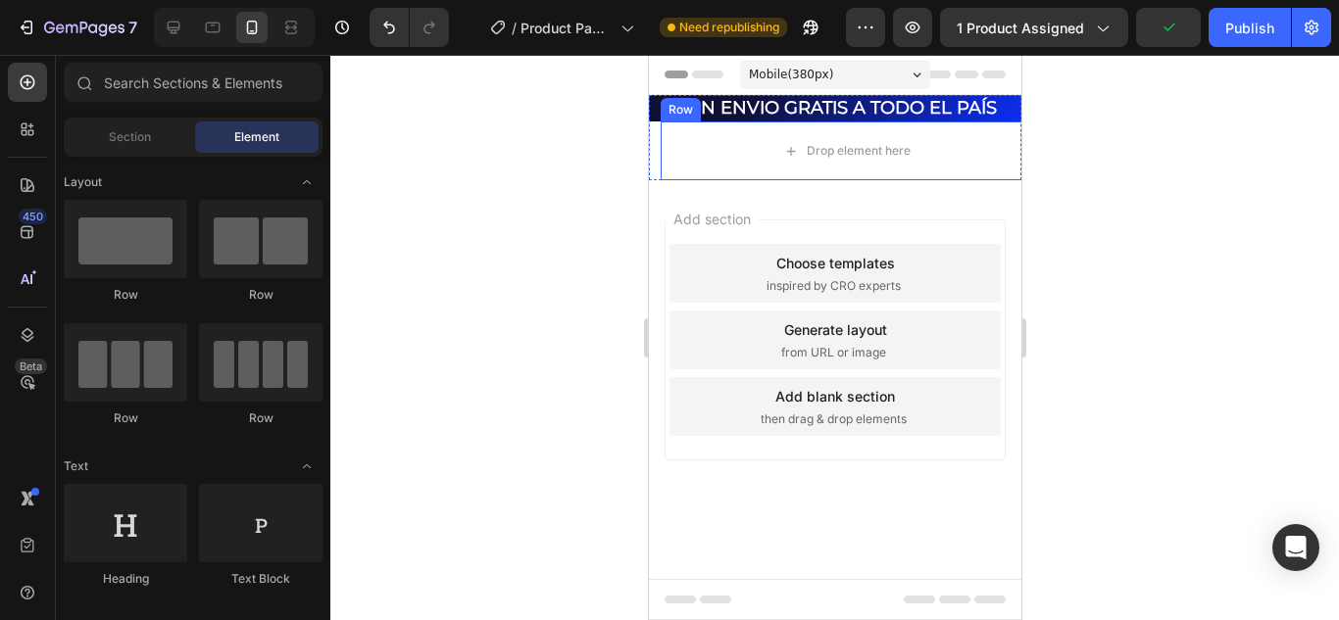
click at [684, 116] on div "Row" at bounding box center [680, 110] width 40 height 24
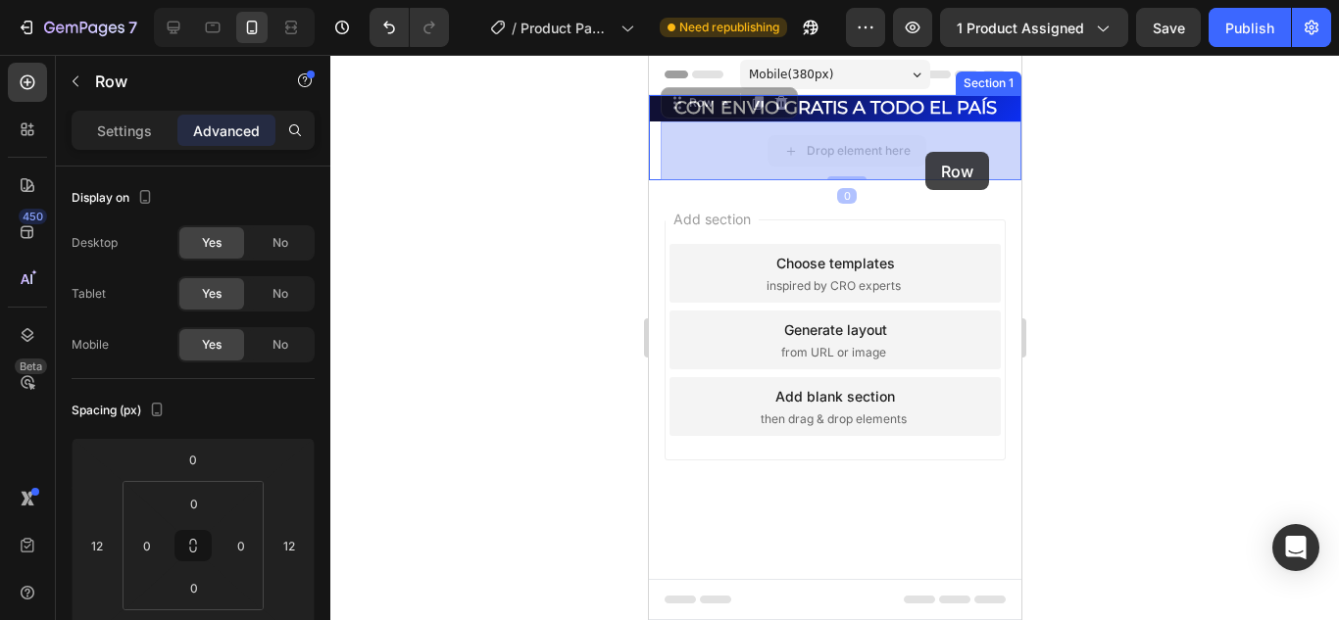
drag, startPoint x: 972, startPoint y: 150, endPoint x: 924, endPoint y: 152, distance: 48.1
drag, startPoint x: 976, startPoint y: 142, endPoint x: 958, endPoint y: 144, distance: 18.7
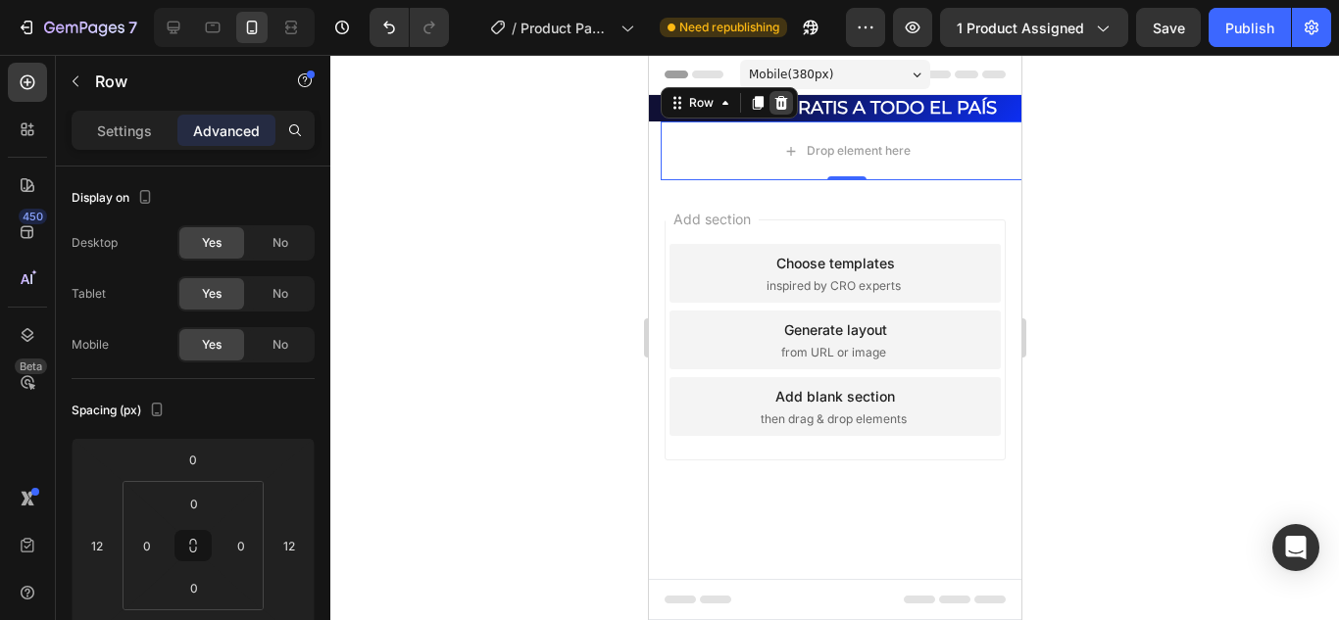
click at [778, 95] on icon at bounding box center [780, 103] width 16 height 16
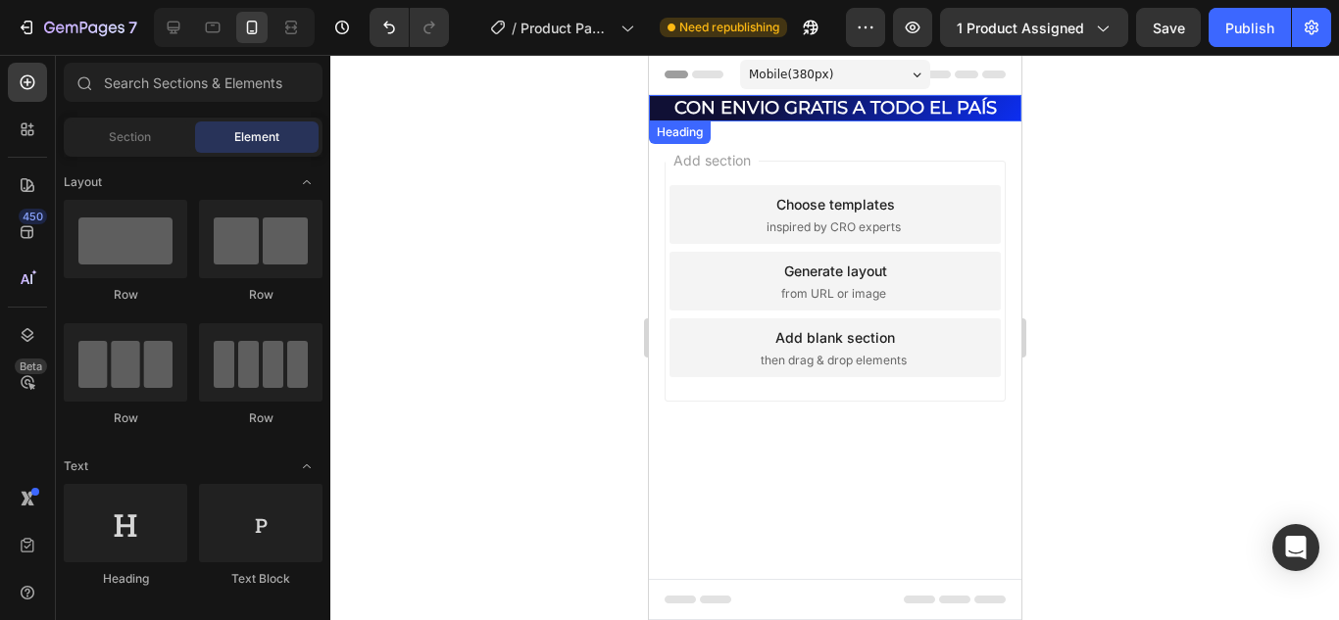
click at [798, 110] on p "CON ENVIO GRATIS A TODO EL PAÍS" at bounding box center [834, 108] width 369 height 23
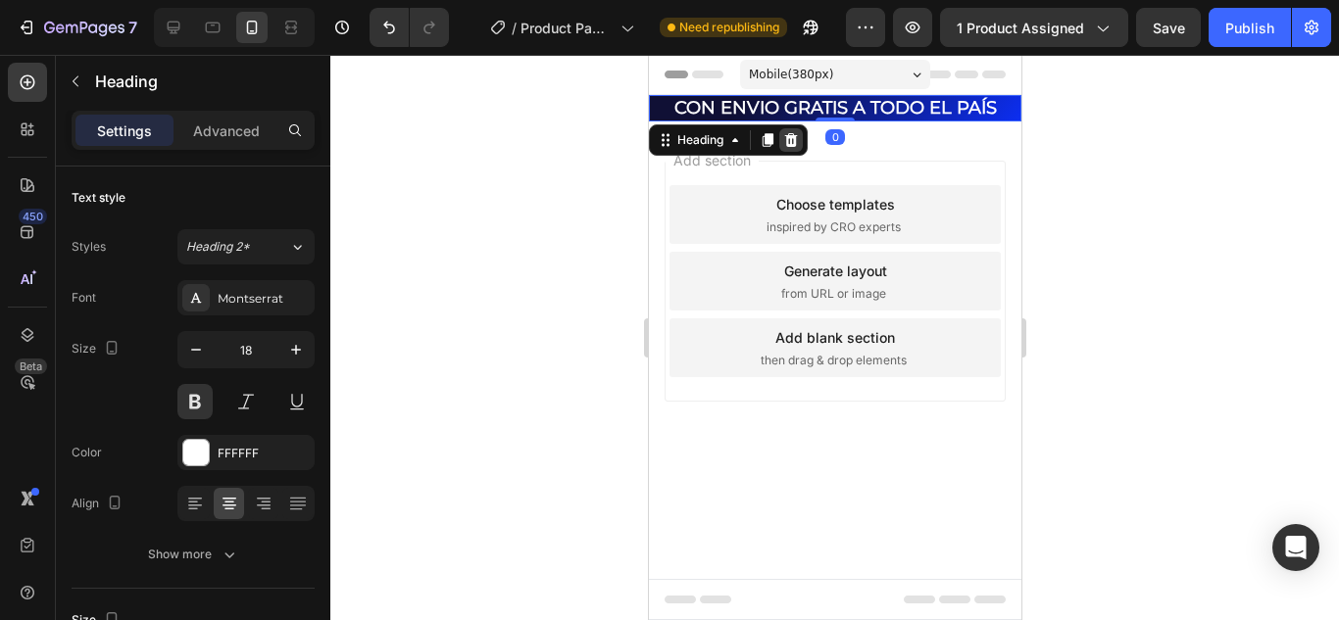
click at [801, 139] on div at bounding box center [790, 140] width 24 height 24
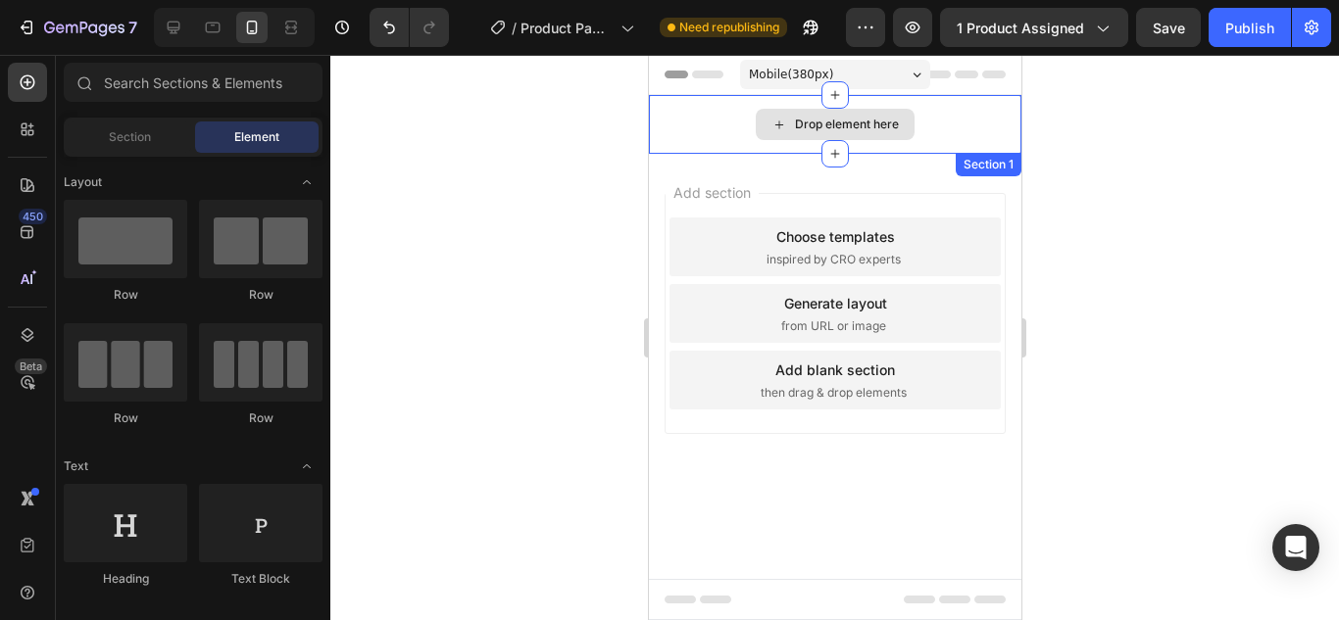
click at [914, 128] on div "Drop element here" at bounding box center [834, 124] width 372 height 59
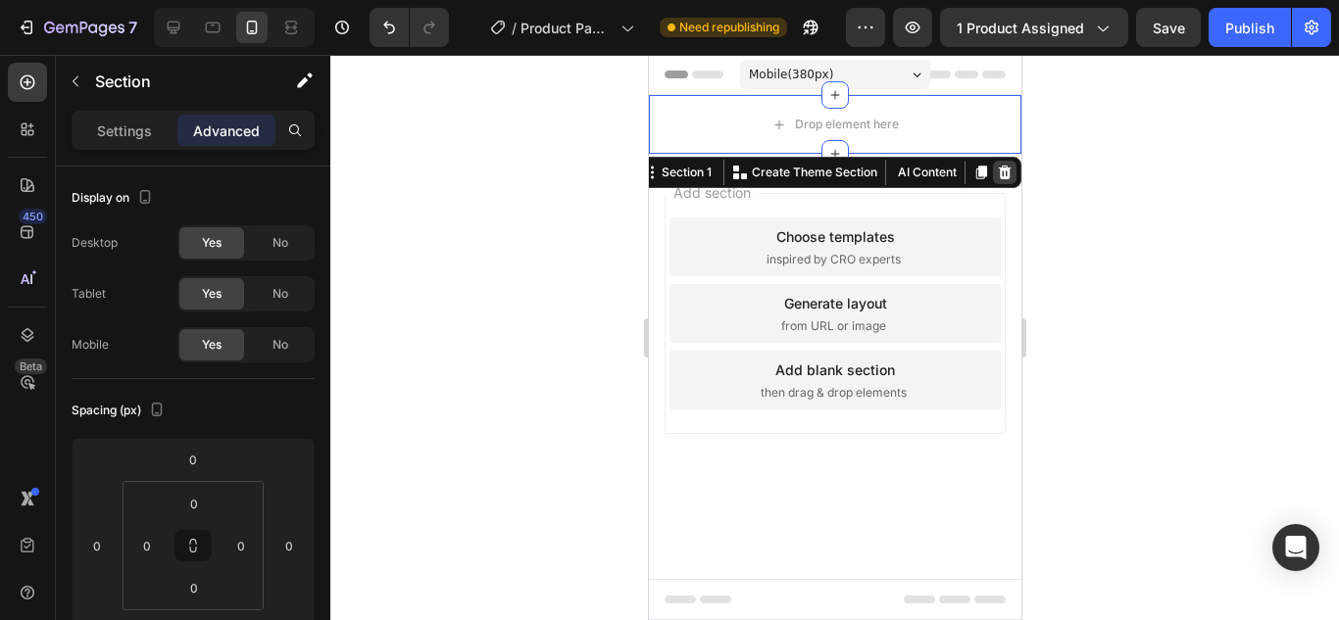
click at [1005, 167] on icon at bounding box center [1004, 173] width 16 height 16
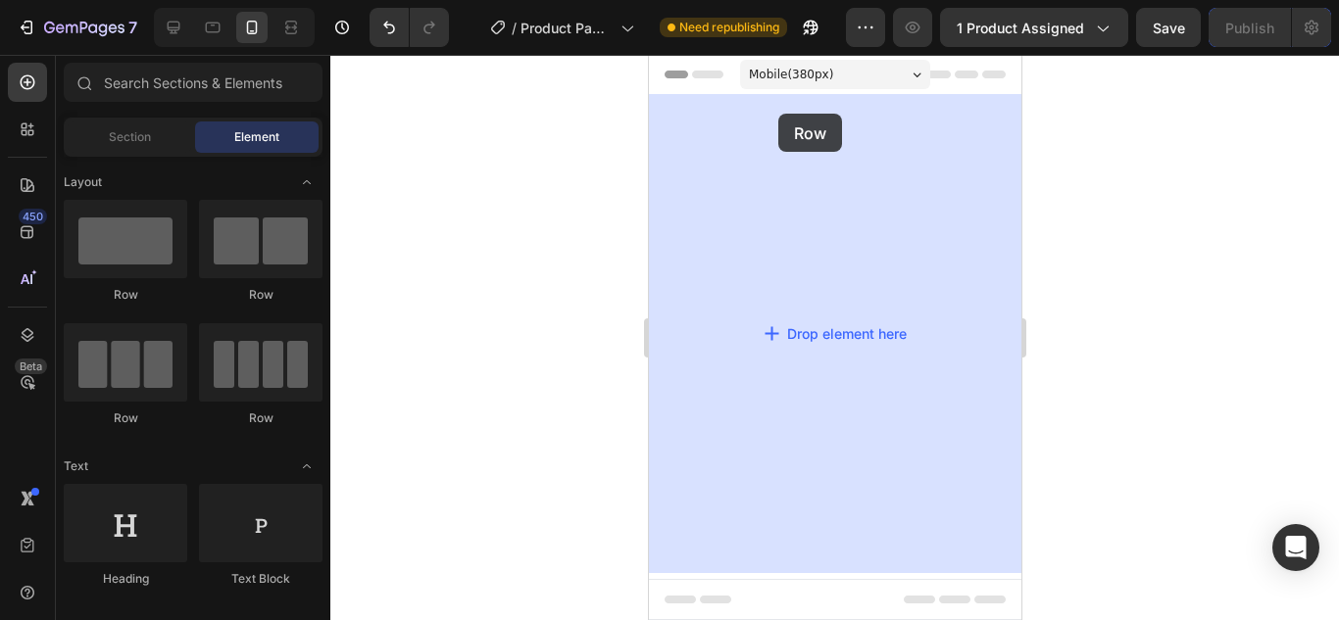
drag, startPoint x: 790, startPoint y: 315, endPoint x: 777, endPoint y: 114, distance: 201.4
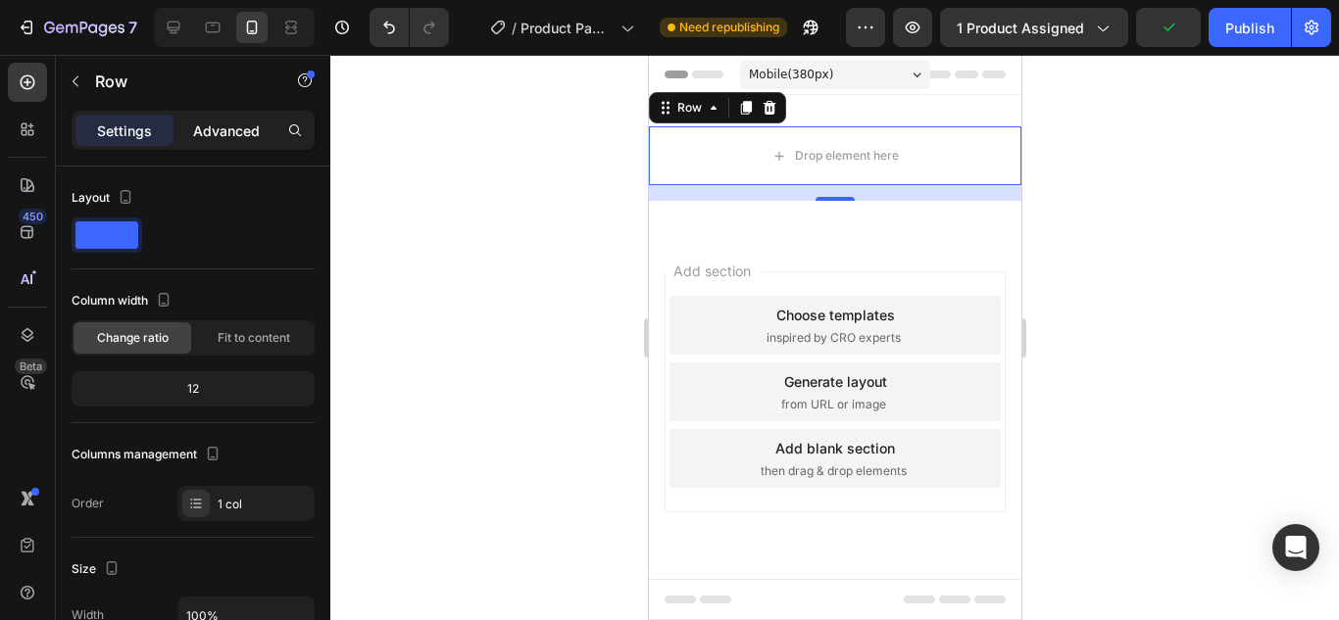
click at [251, 131] on p "Advanced" at bounding box center [226, 131] width 67 height 21
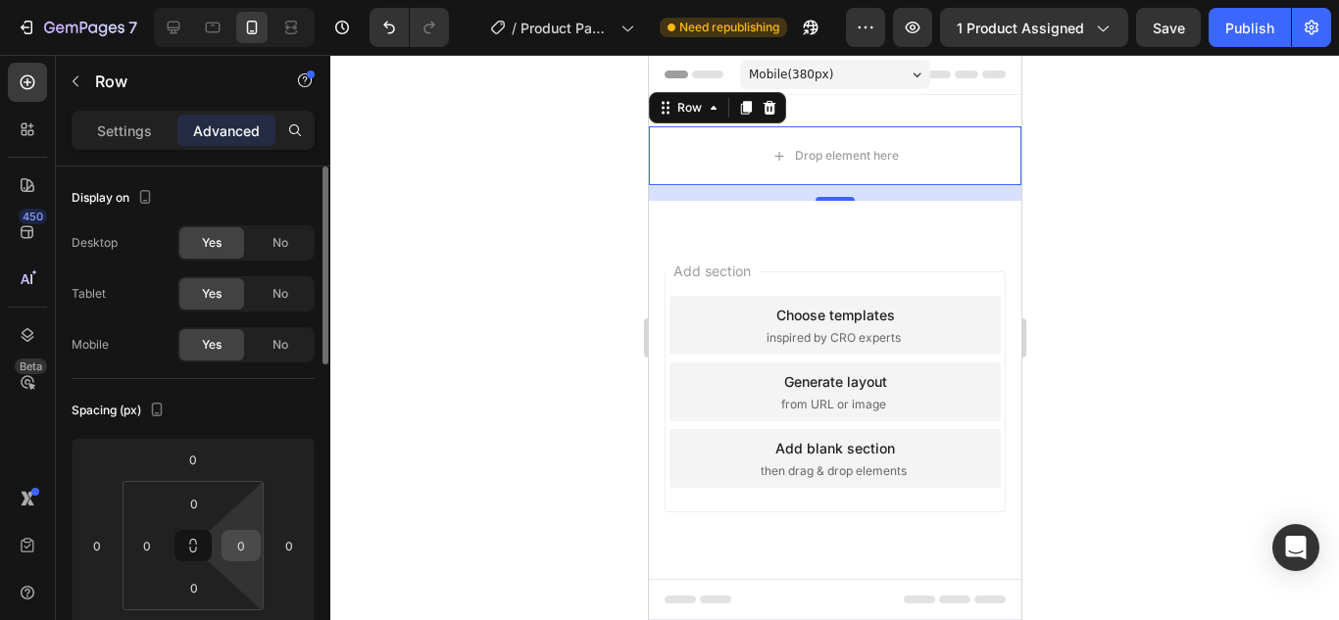
click at [248, 547] on input "0" at bounding box center [240, 545] width 29 height 29
type input "250"
click at [154, 553] on input "0" at bounding box center [146, 545] width 29 height 29
type input "2"
type input "0"
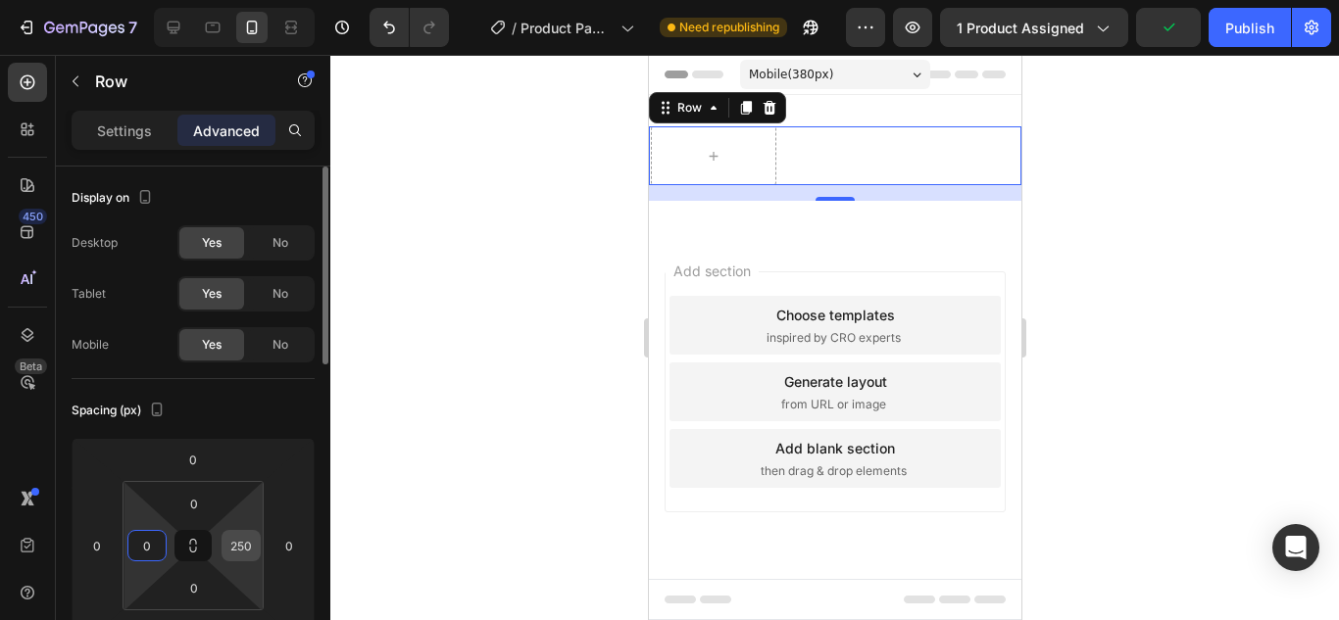
click at [226, 549] on input "250" at bounding box center [240, 545] width 29 height 29
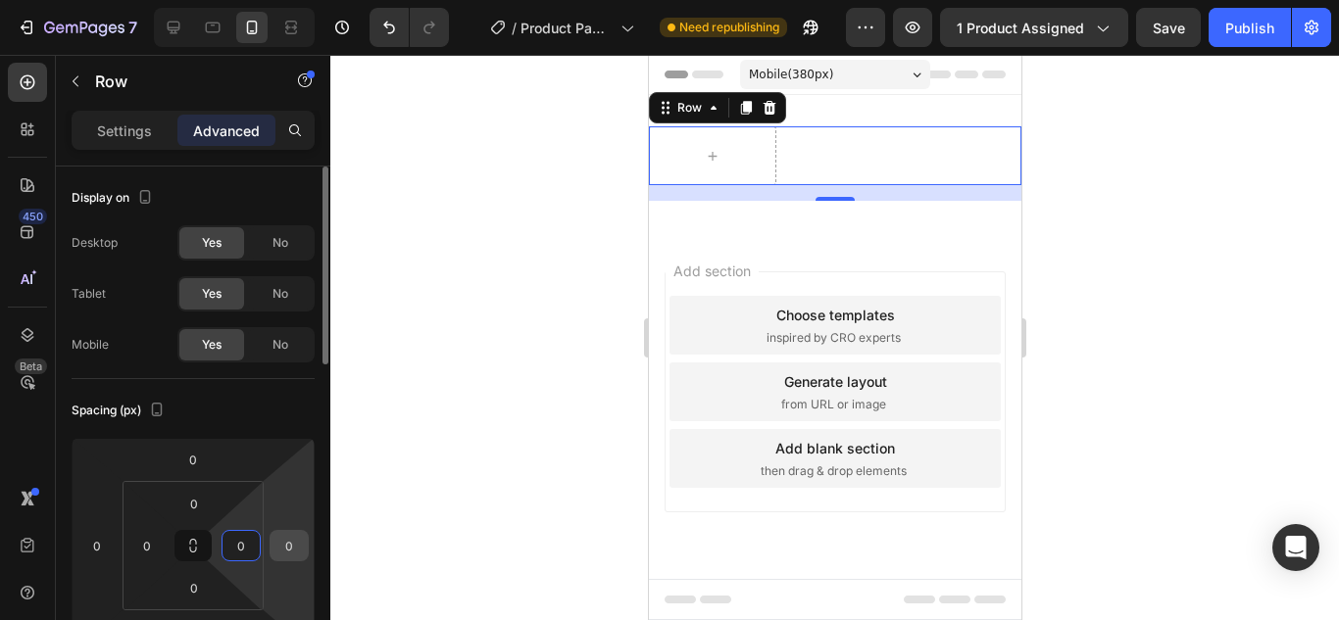
type input "0"
click at [291, 541] on input "0" at bounding box center [288, 545] width 29 height 29
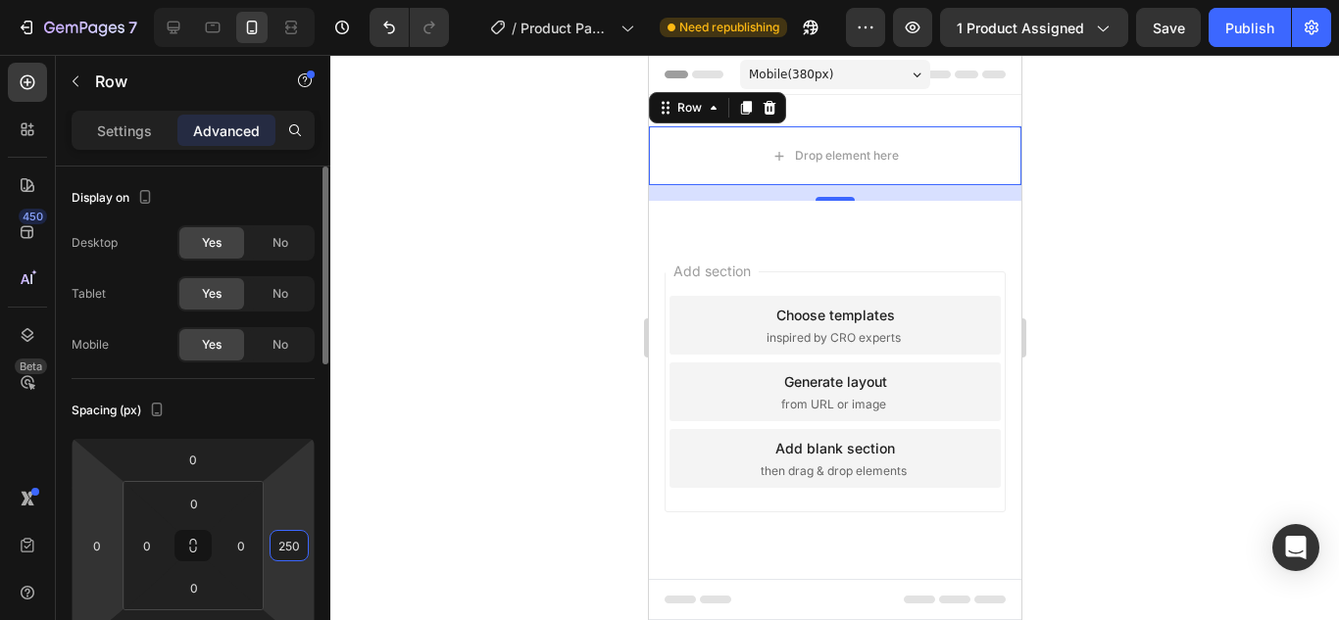
scroll to position [98, 0]
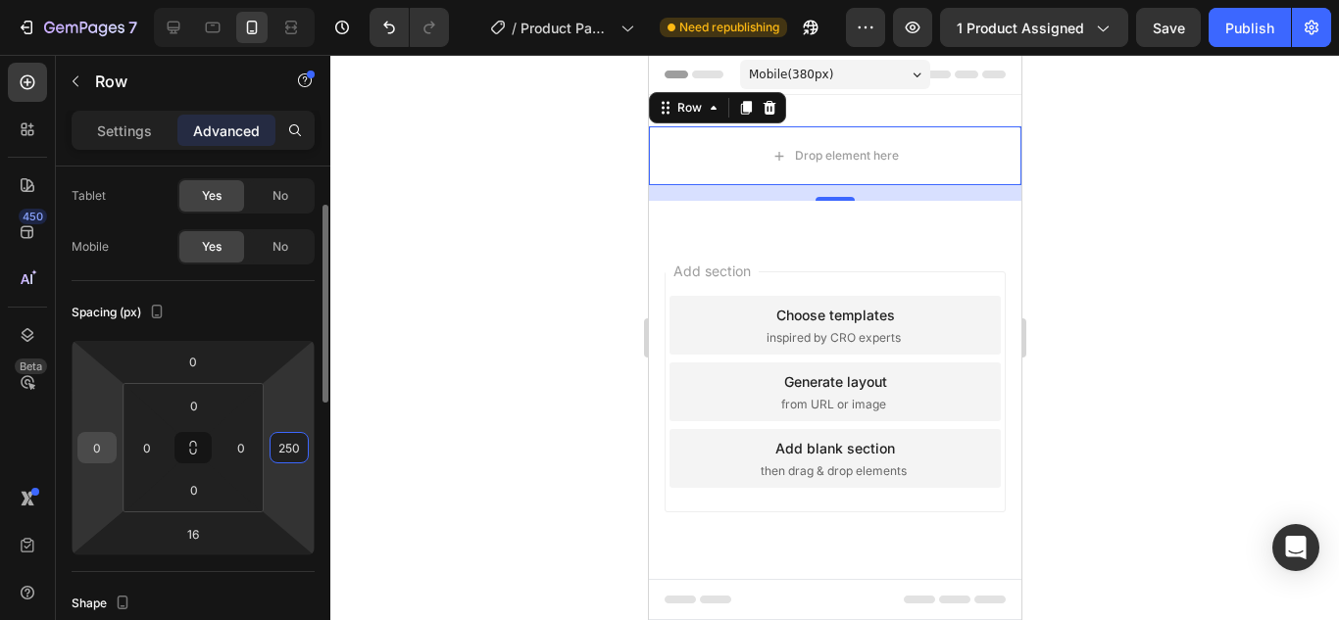
type input "250"
click at [103, 448] on input "0" at bounding box center [96, 447] width 29 height 29
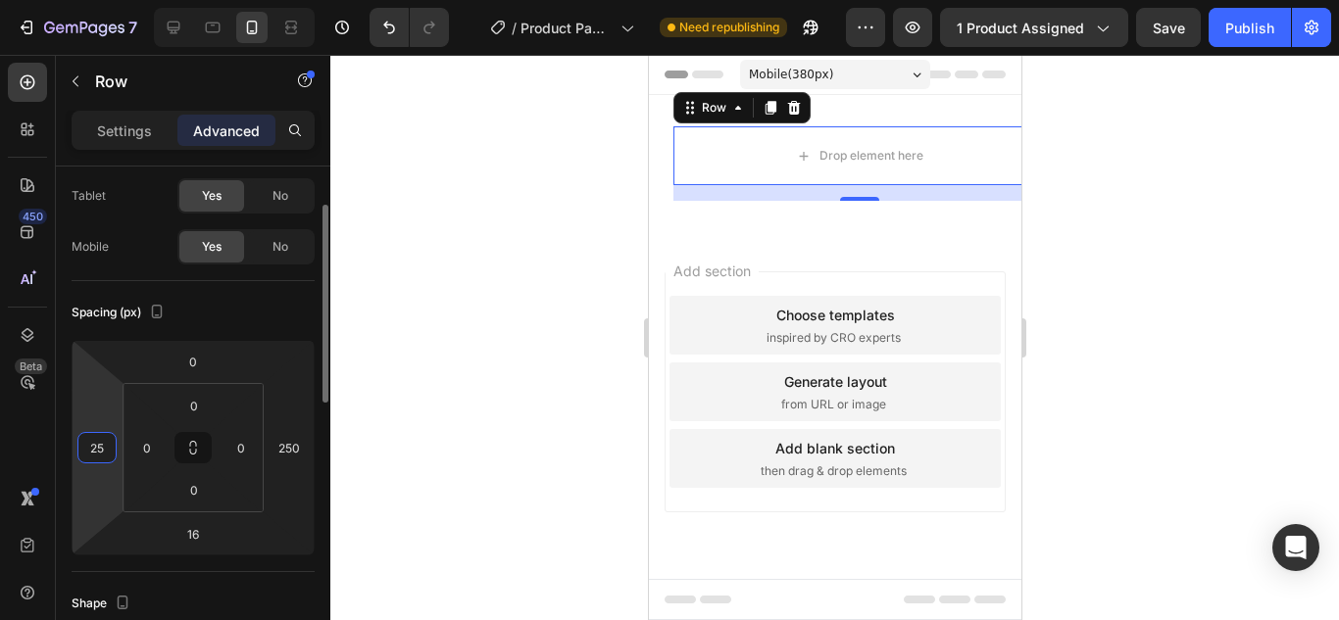
type input "2"
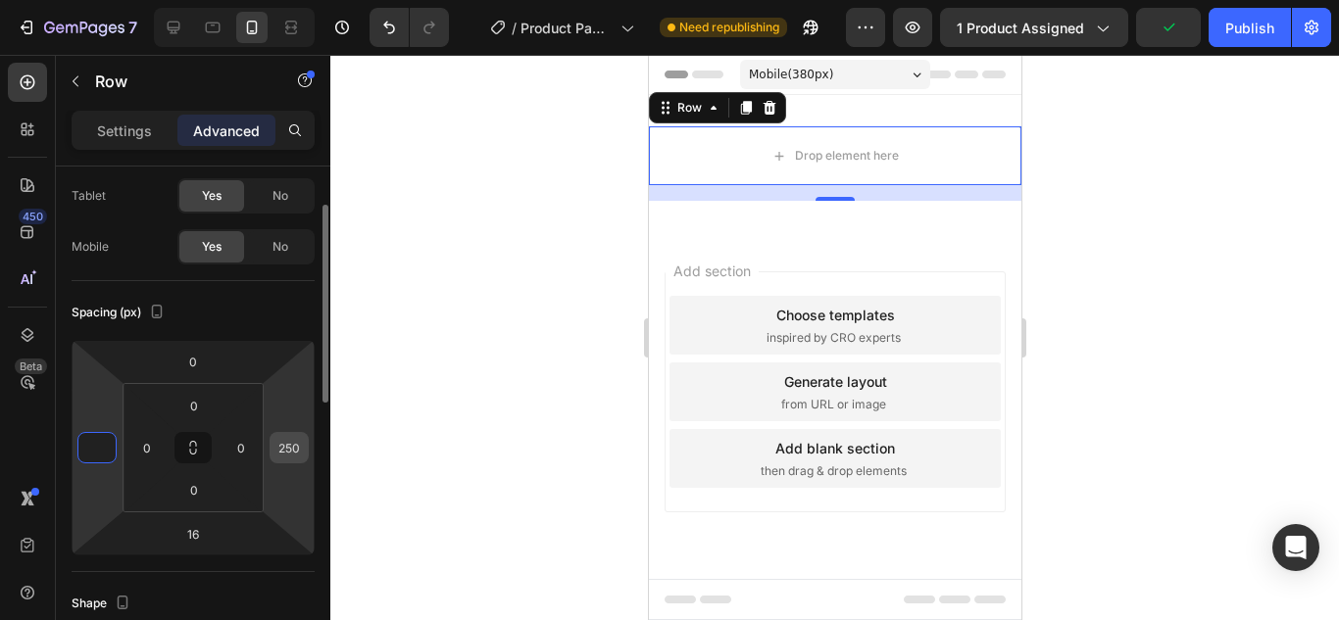
type input "0"
click at [290, 460] on input "250" at bounding box center [288, 447] width 29 height 29
type input "300"
click at [81, 446] on div "0" at bounding box center [96, 447] width 39 height 31
click at [100, 446] on input "0" at bounding box center [96, 447] width 29 height 29
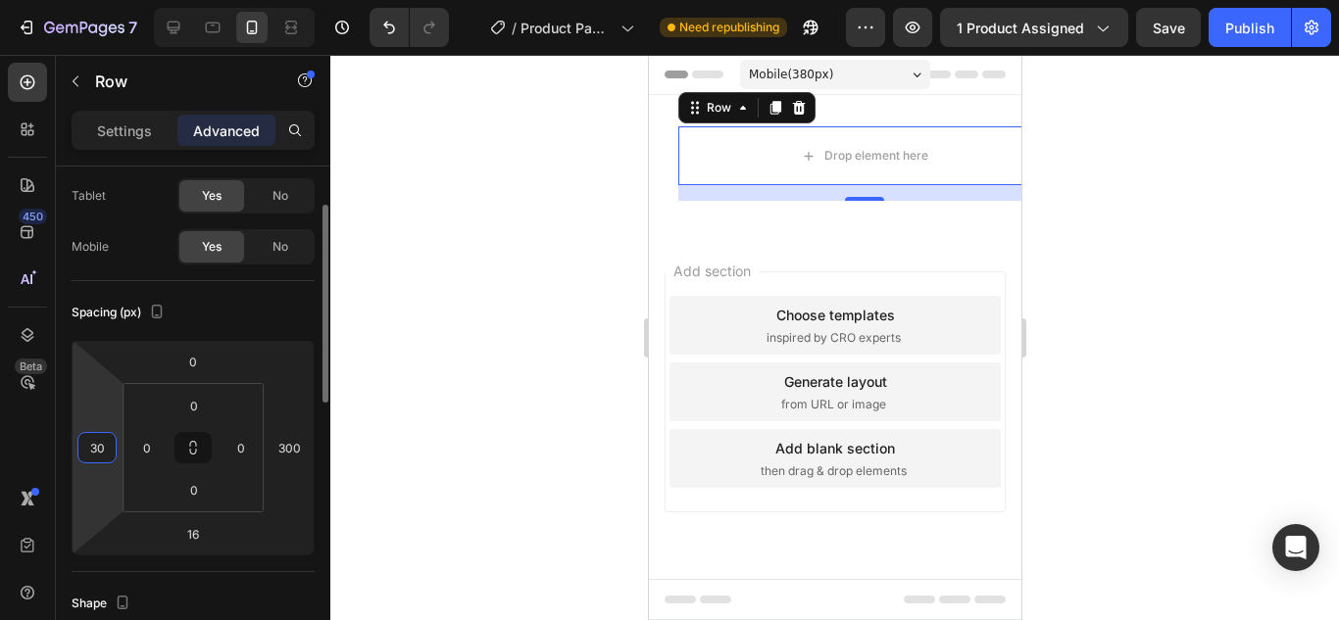
type input "3"
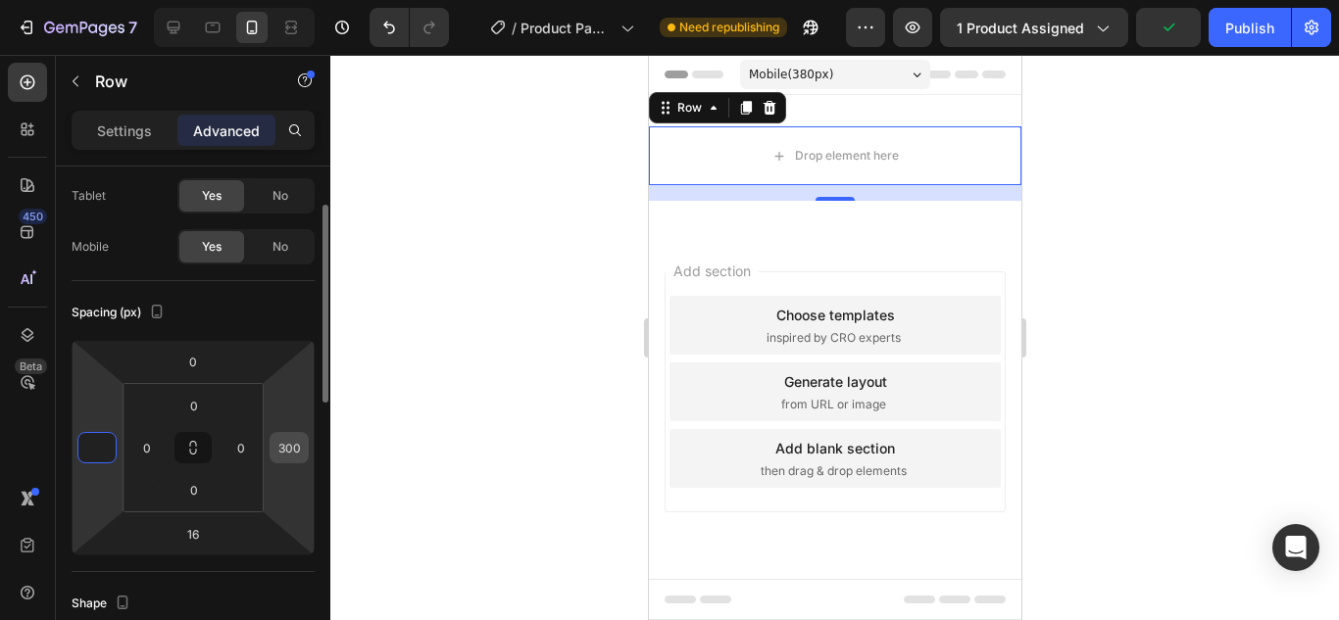
type input "0"
click at [304, 451] on div "300" at bounding box center [289, 447] width 39 height 31
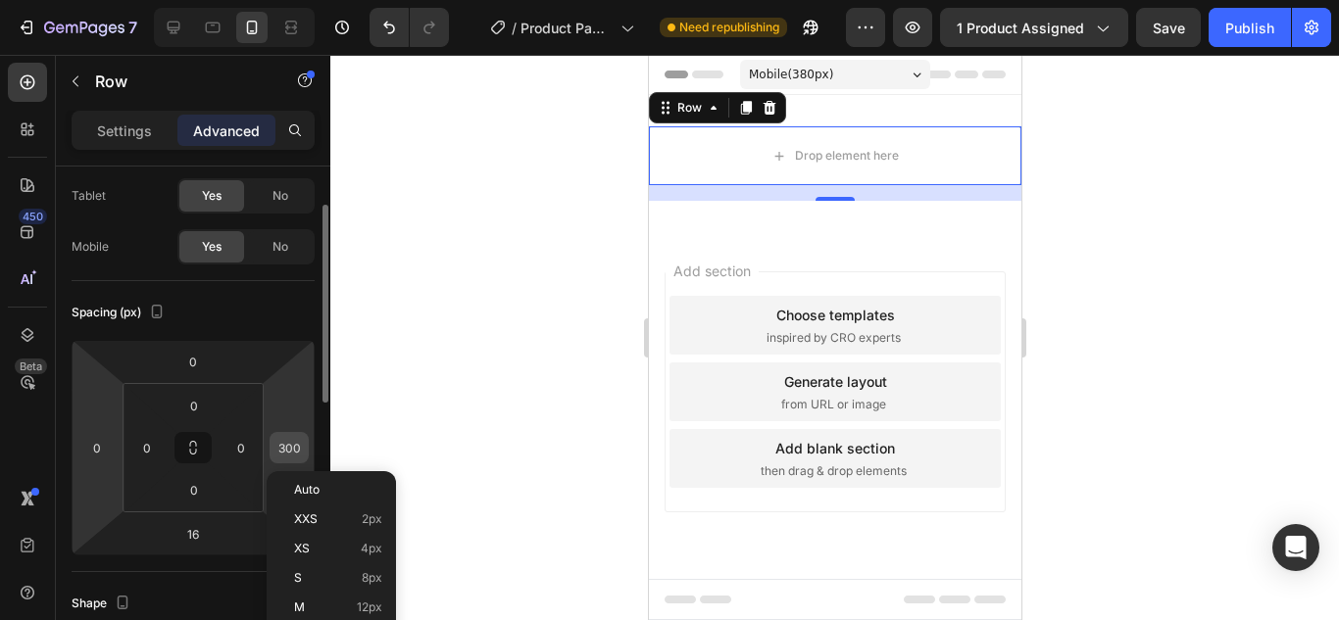
click at [301, 454] on input "300" at bounding box center [288, 447] width 29 height 29
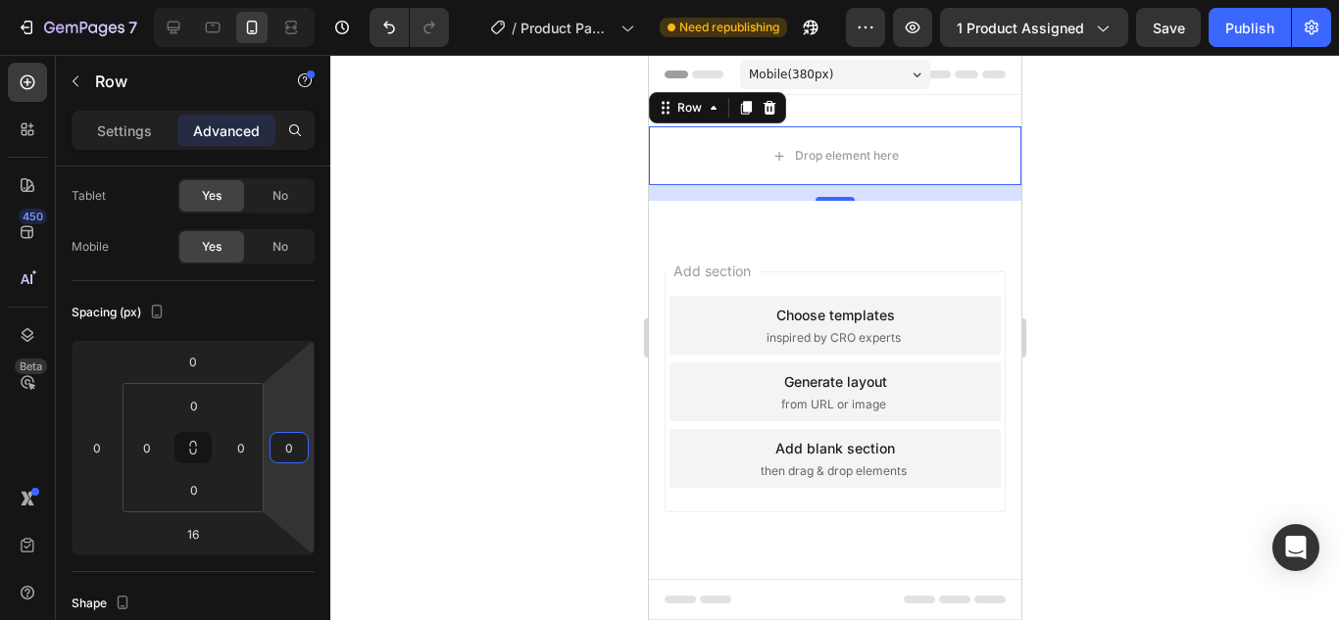
type input "0"
click at [462, 295] on div at bounding box center [834, 338] width 1009 height 566
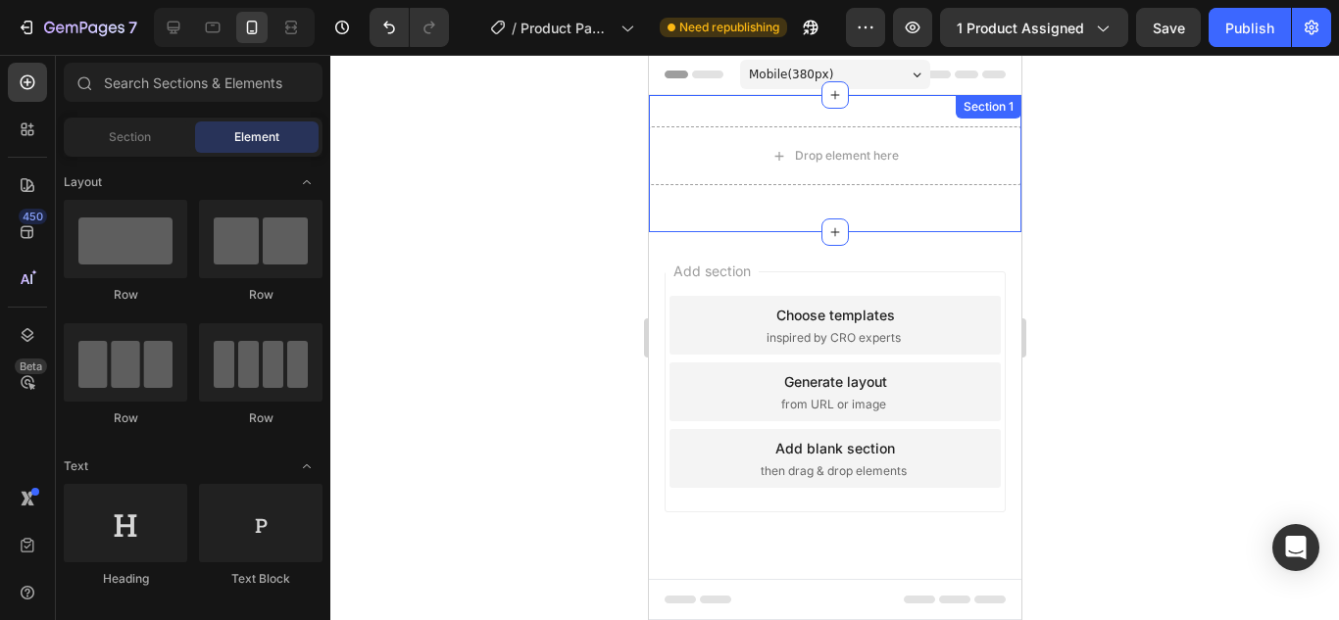
click at [883, 119] on div "Drop element here Row Section 1" at bounding box center [834, 163] width 372 height 137
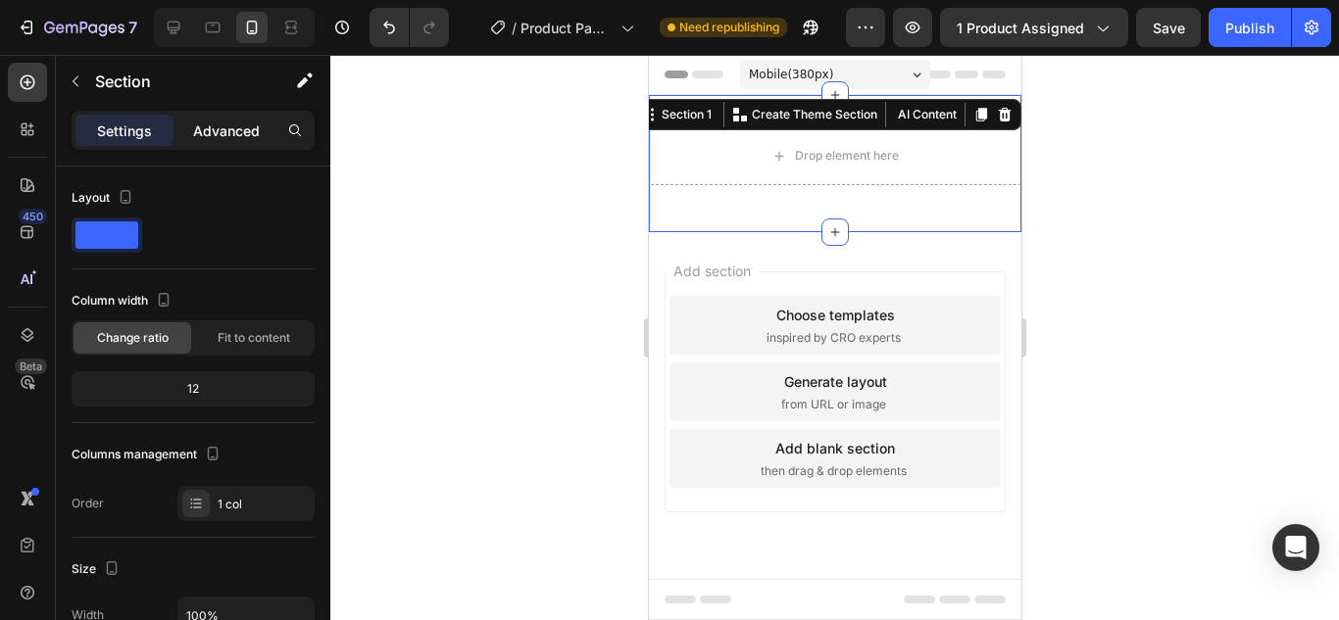
click at [213, 122] on p "Advanced" at bounding box center [226, 131] width 67 height 21
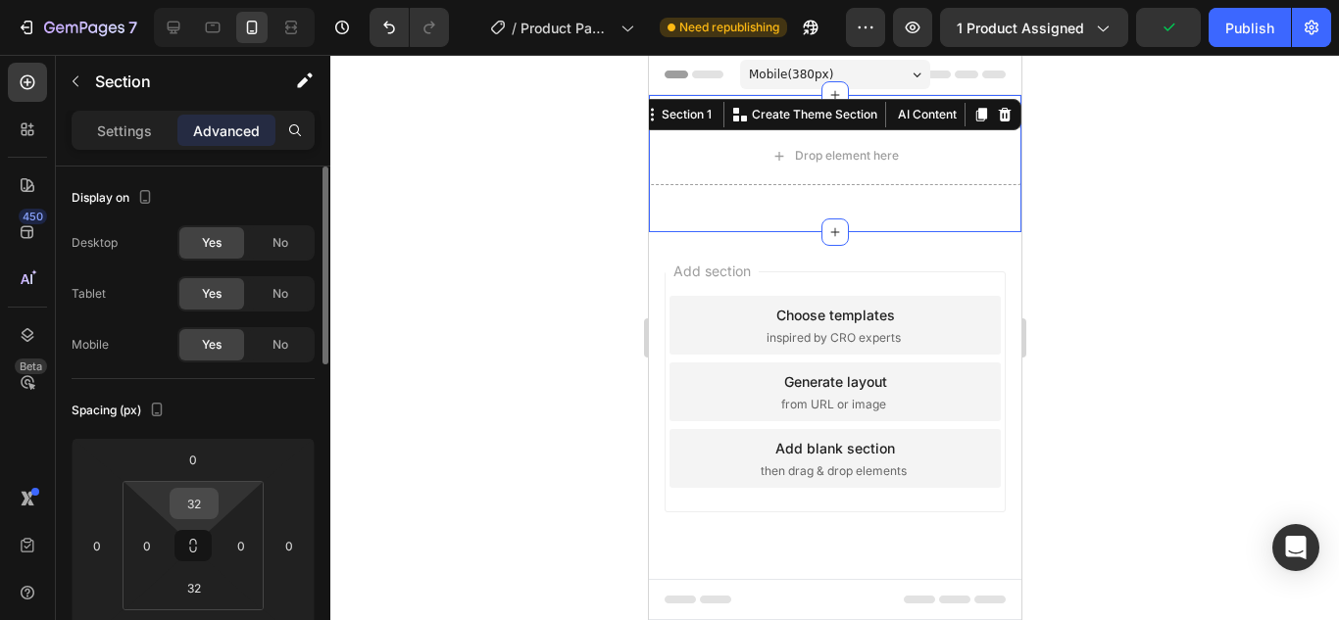
click at [194, 503] on input "32" at bounding box center [193, 503] width 39 height 29
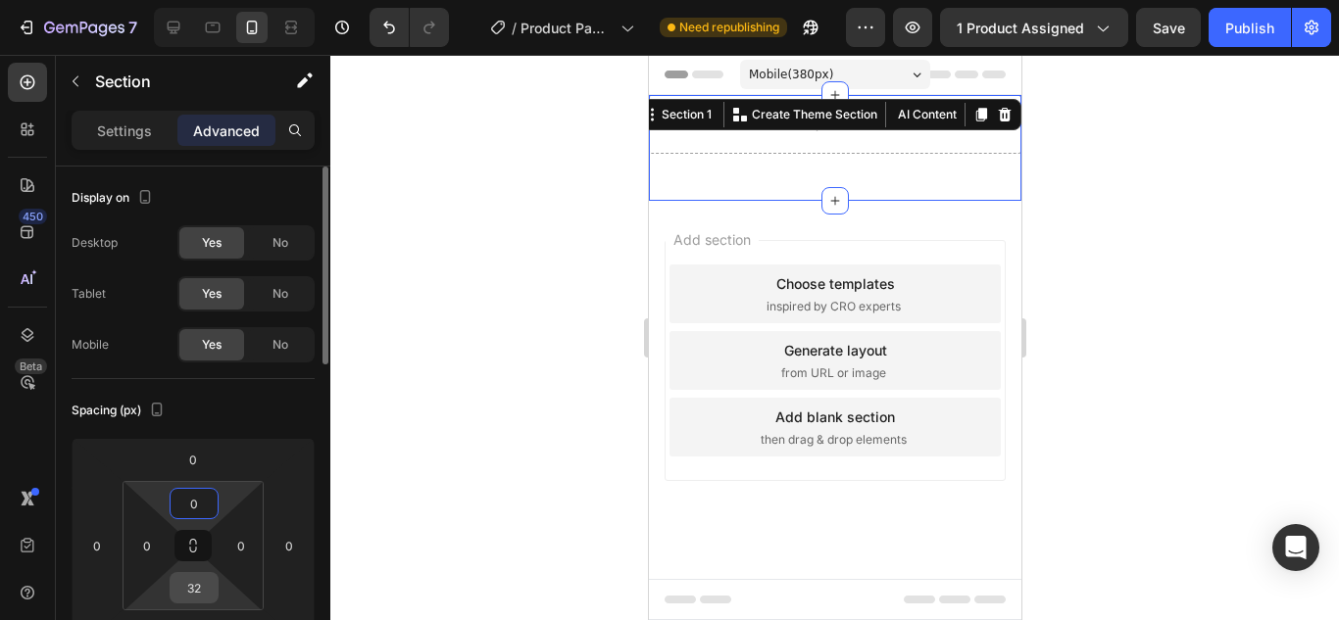
type input "0"
click at [183, 600] on input "32" at bounding box center [193, 587] width 39 height 29
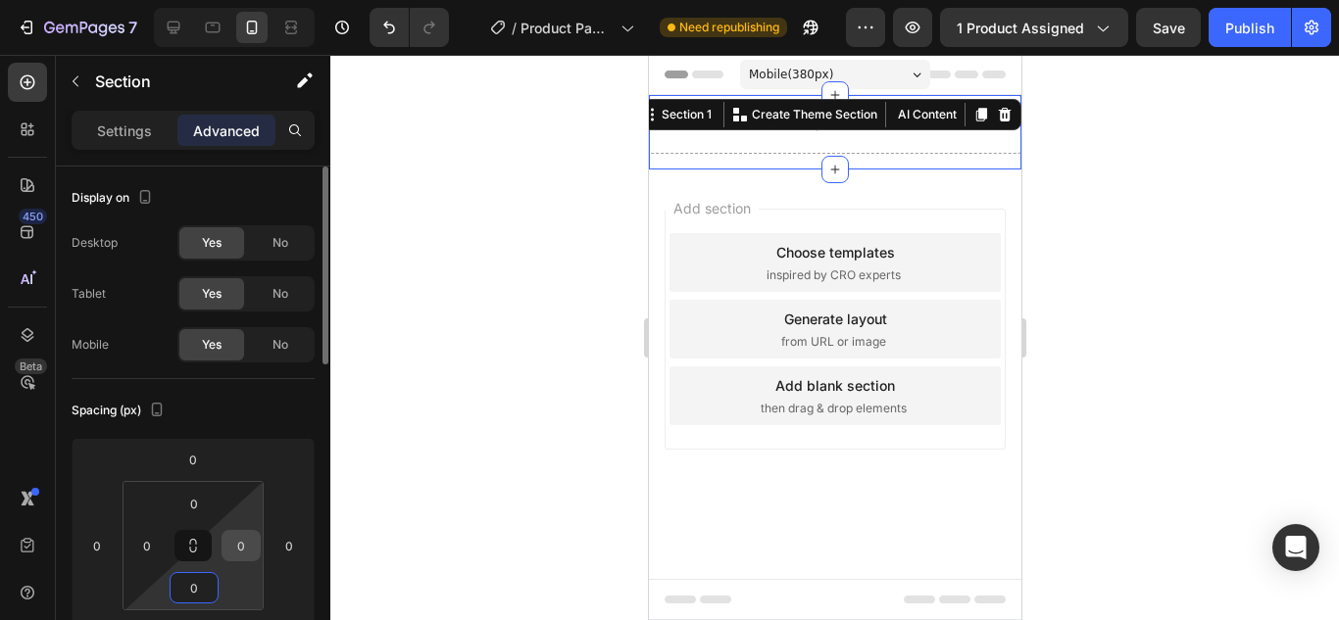
type input "0"
click at [243, 545] on input "0" at bounding box center [240, 545] width 29 height 29
type input "250"
click at [152, 541] on input "0" at bounding box center [146, 545] width 29 height 29
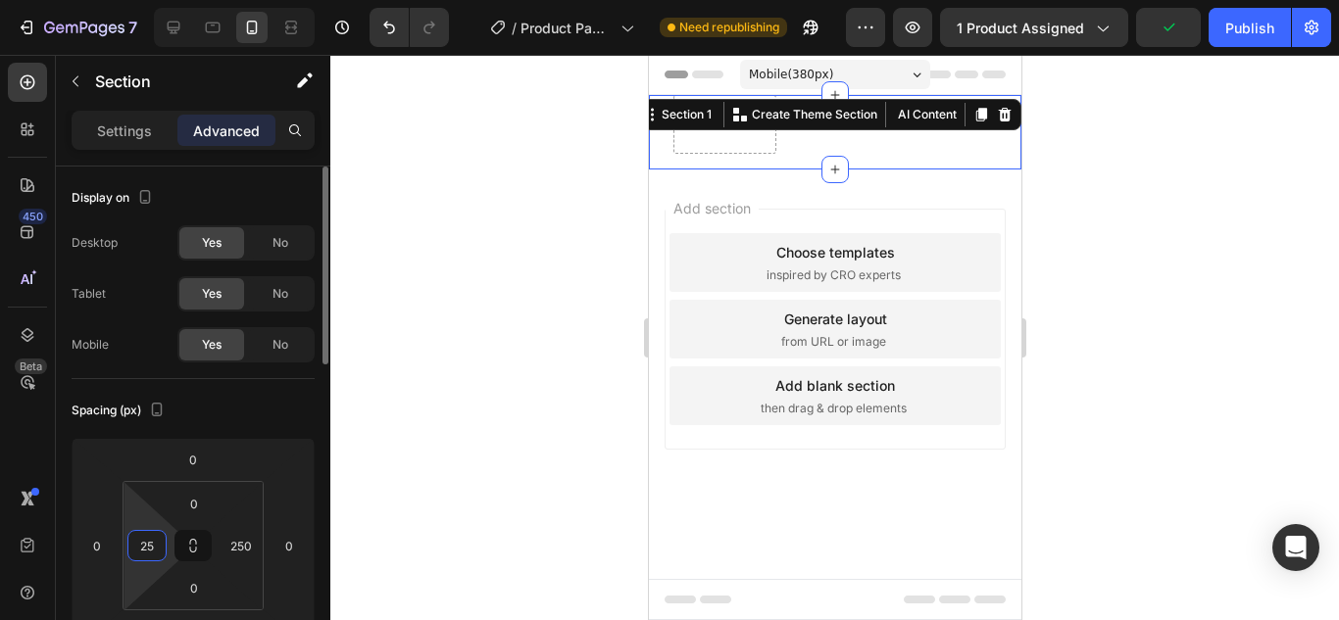
type input "2"
type input "0"
click at [226, 549] on input "250" at bounding box center [240, 545] width 29 height 29
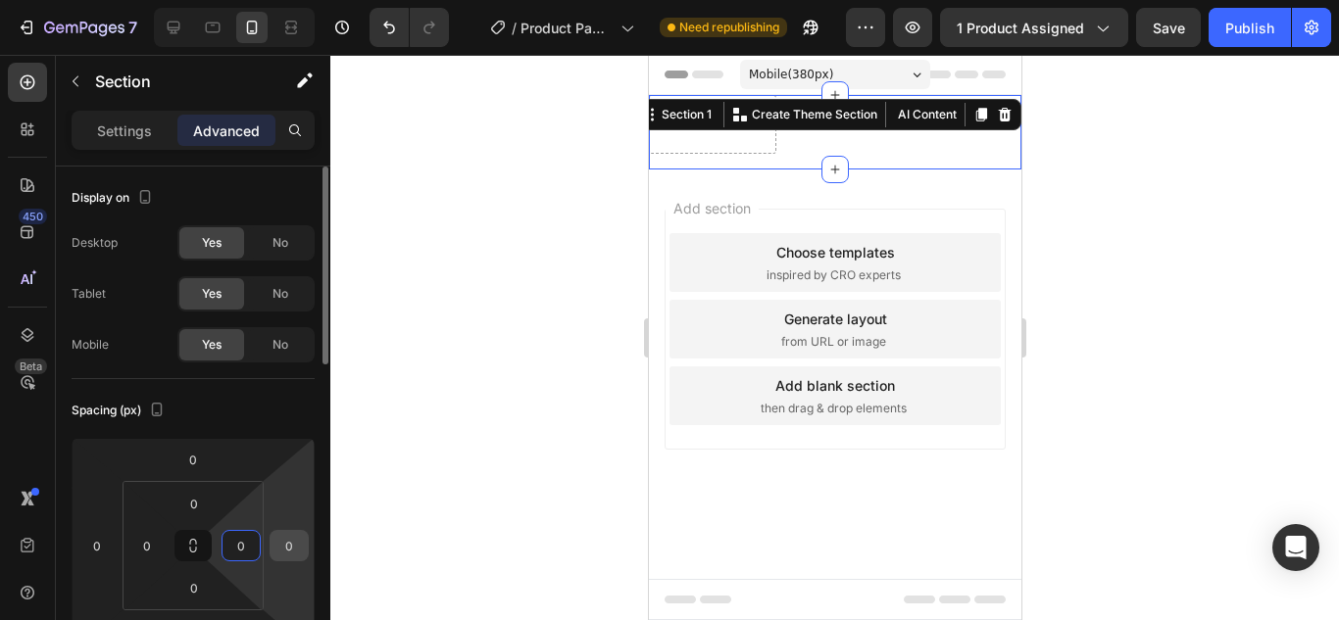
type input "0"
click at [284, 549] on input "0" at bounding box center [288, 545] width 29 height 29
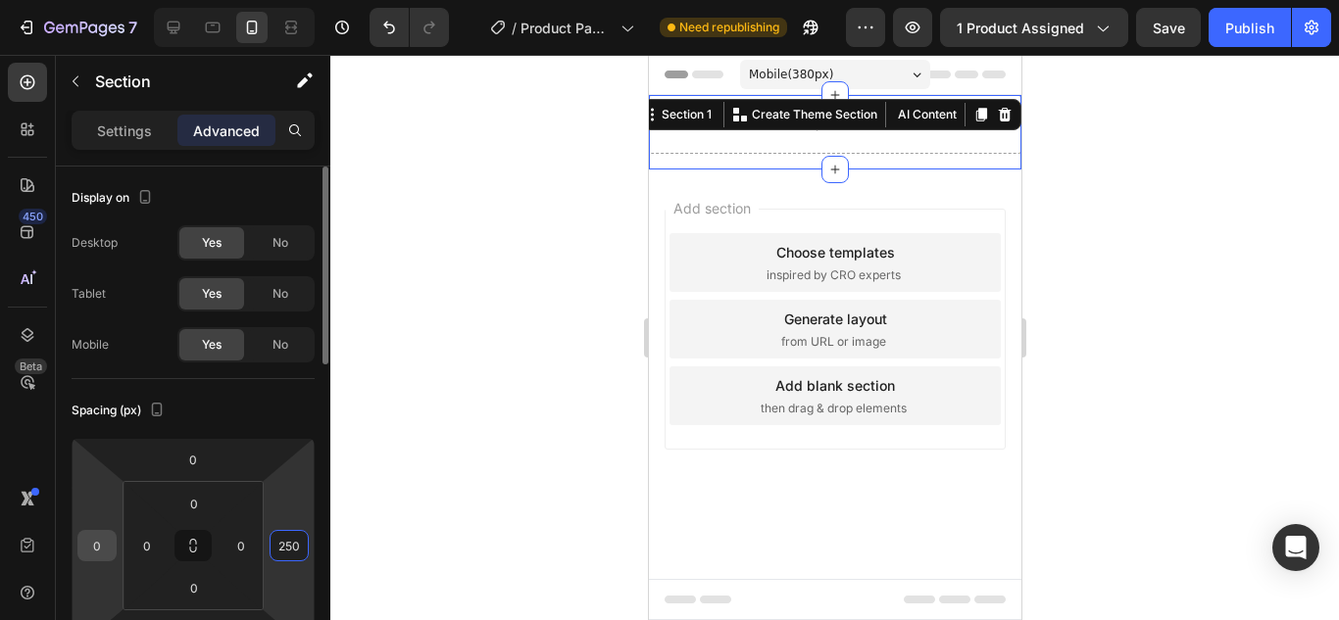
type input "250"
click at [97, 550] on input "0" at bounding box center [96, 545] width 29 height 29
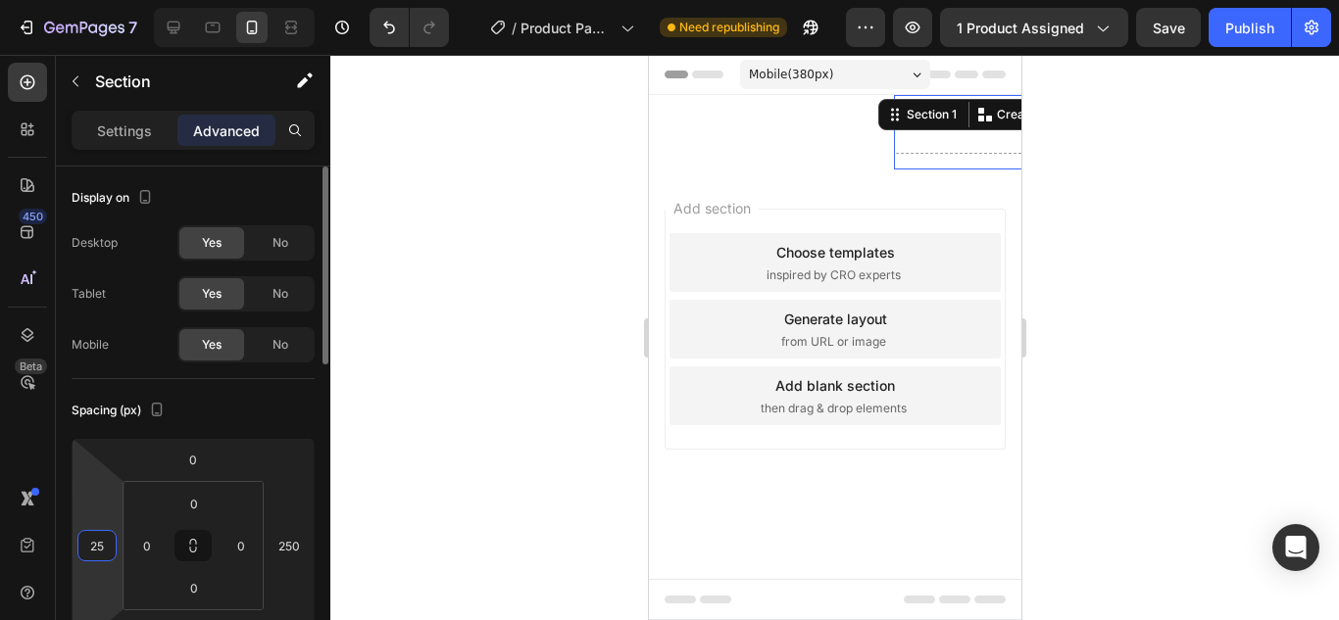
type input "250"
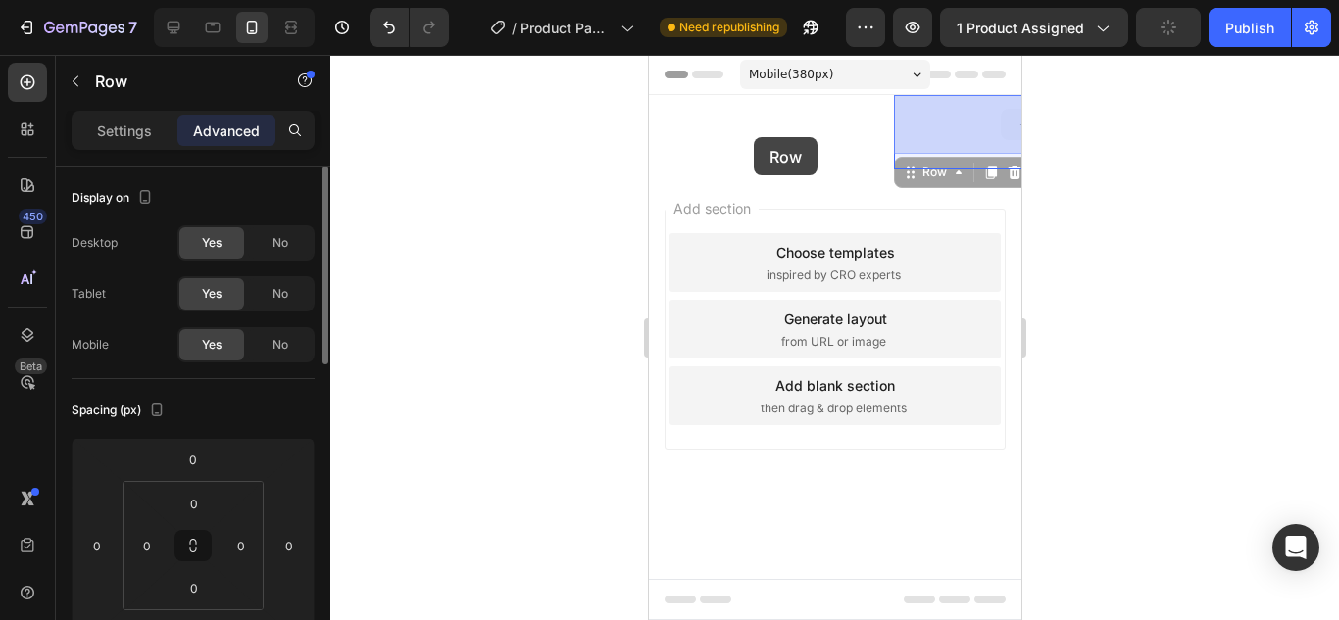
drag, startPoint x: 933, startPoint y: 136, endPoint x: 753, endPoint y: 137, distance: 180.4
click at [753, 137] on div "Mobile ( 380 px) iPhone 13 Mini iPhone 13 Pro iPhone 11 Pro Max iPhone 15 Pro M…" at bounding box center [834, 299] width 372 height 489
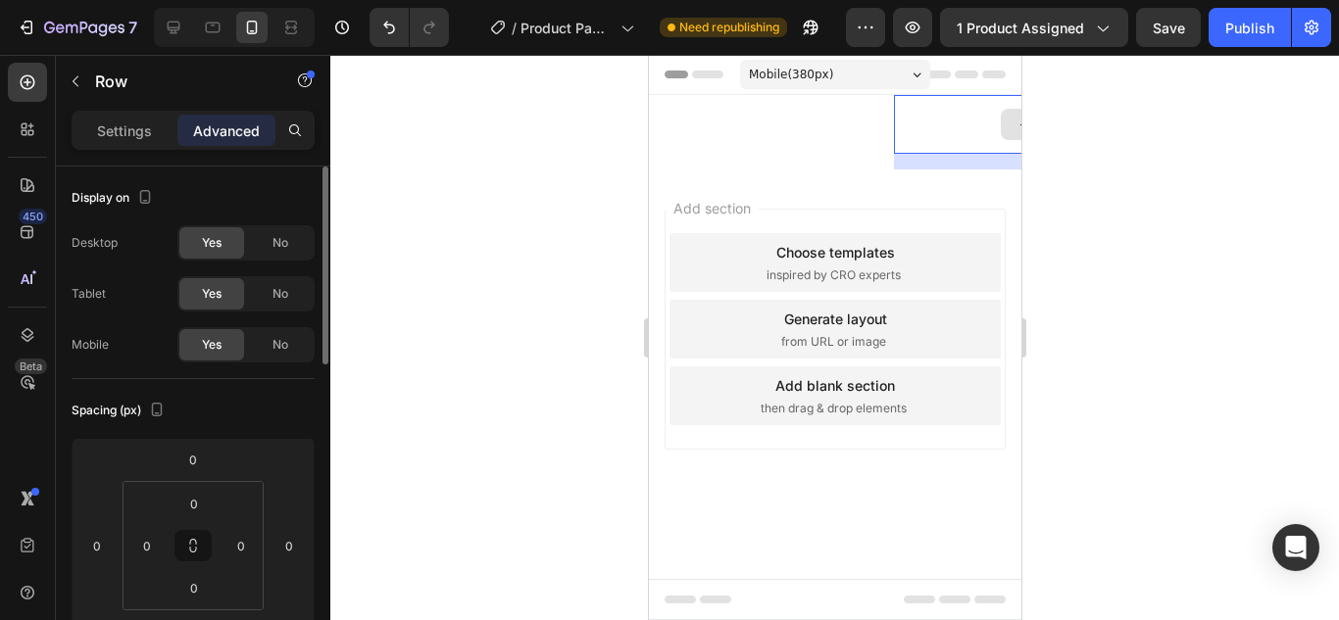
click at [943, 129] on div "Drop element here" at bounding box center [1079, 124] width 372 height 59
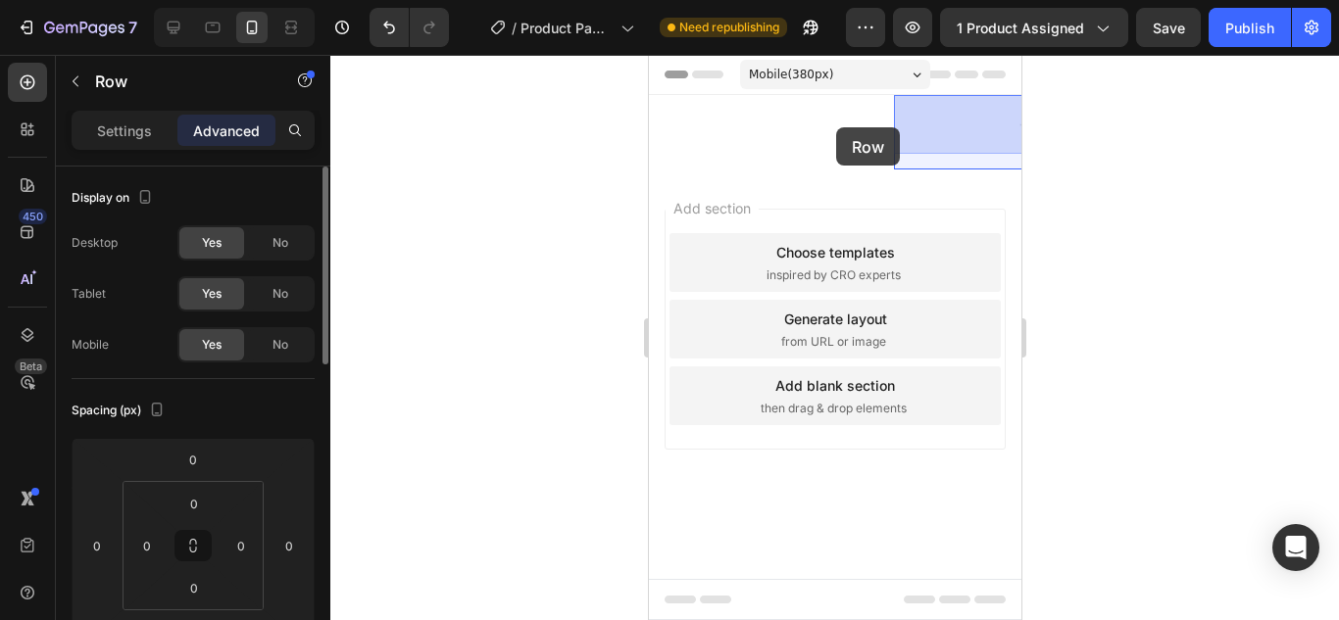
drag, startPoint x: 943, startPoint y: 128, endPoint x: 835, endPoint y: 127, distance: 107.8
click at [835, 127] on div "Mobile ( 380 px) iPhone 13 Mini iPhone 13 Pro iPhone 11 Pro Max iPhone 15 Pro M…" at bounding box center [834, 299] width 372 height 489
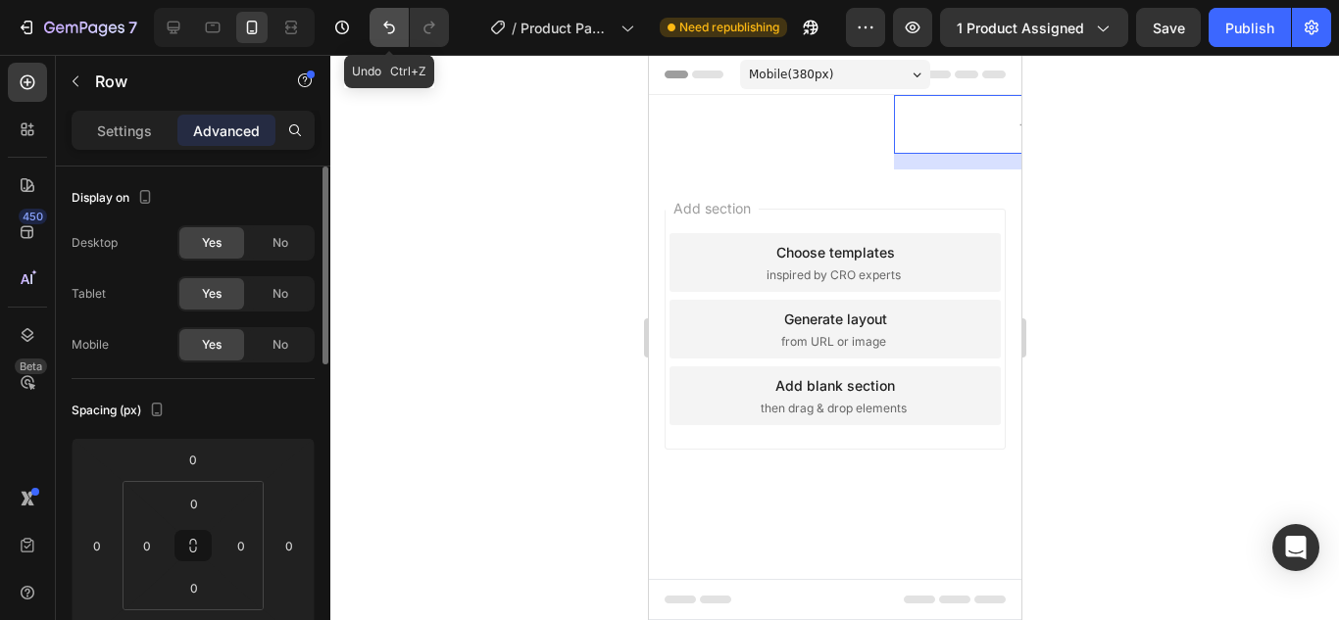
click at [386, 28] on icon "Undo/Redo" at bounding box center [389, 28] width 20 height 20
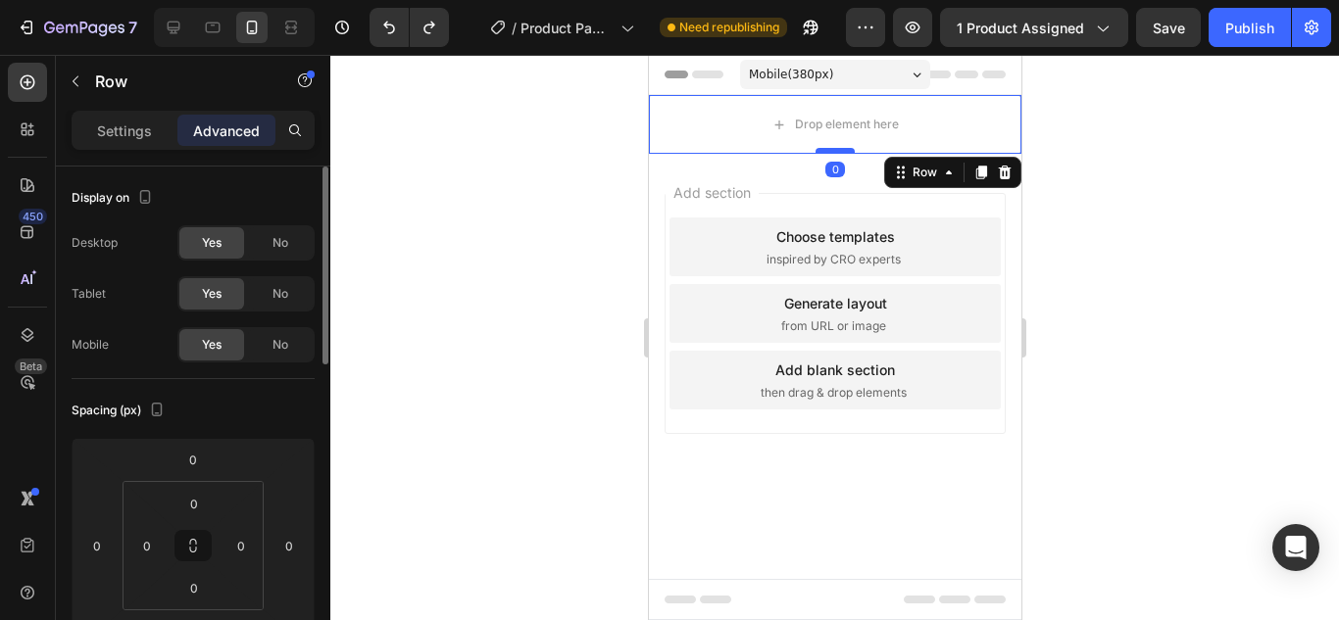
drag, startPoint x: 836, startPoint y: 167, endPoint x: 840, endPoint y: 148, distance: 19.0
click at [840, 148] on div at bounding box center [834, 151] width 39 height 6
type input "0"
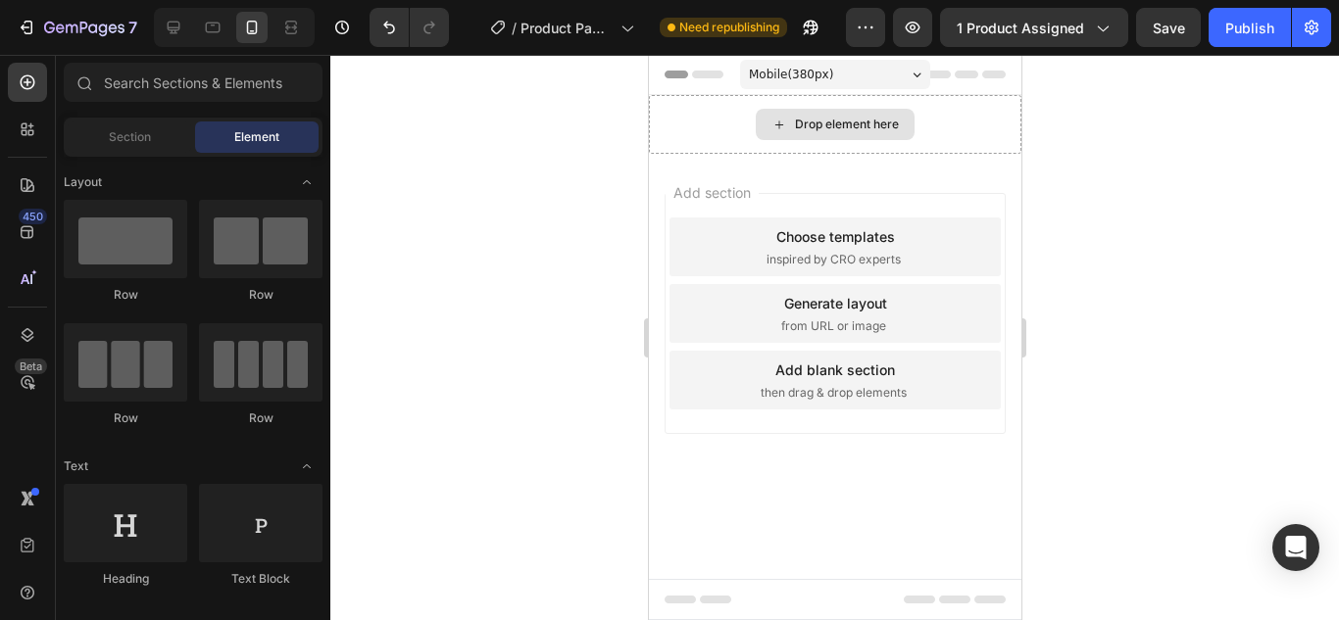
click at [845, 116] on div "Drop element here" at bounding box center [834, 124] width 159 height 31
click at [694, 124] on div "Drop element here" at bounding box center [834, 124] width 372 height 59
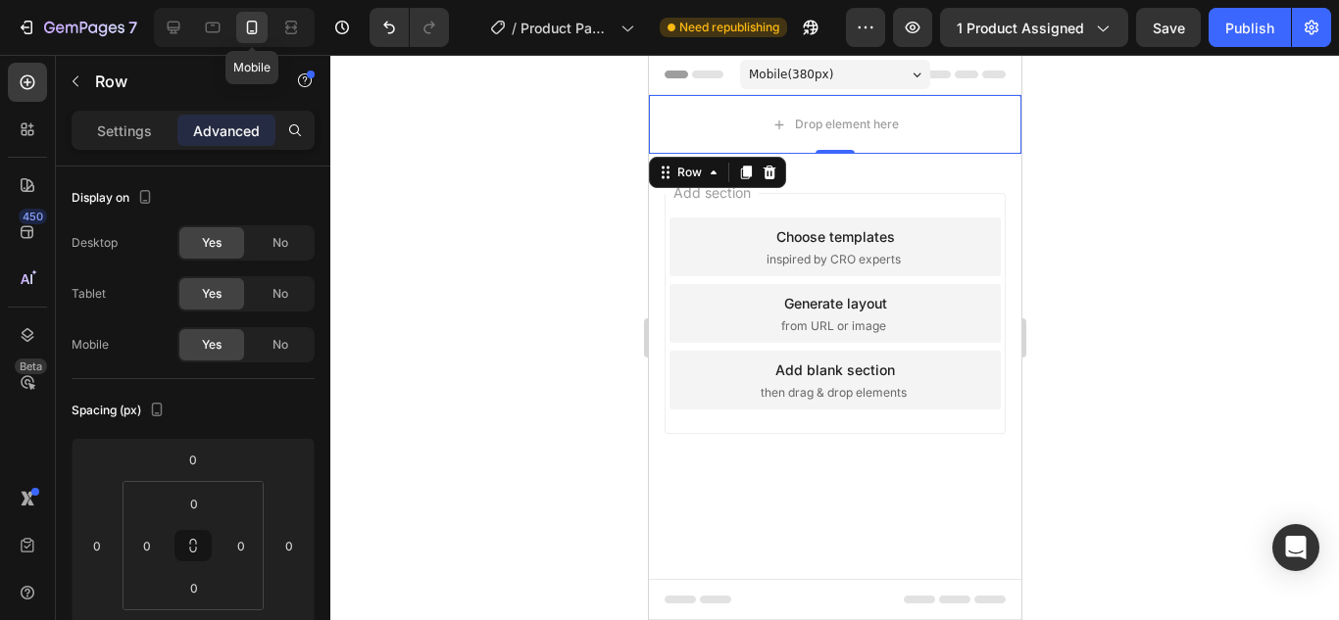
click at [250, 25] on icon at bounding box center [252, 28] width 20 height 20
click at [174, 37] on div at bounding box center [173, 27] width 31 height 31
type input "16"
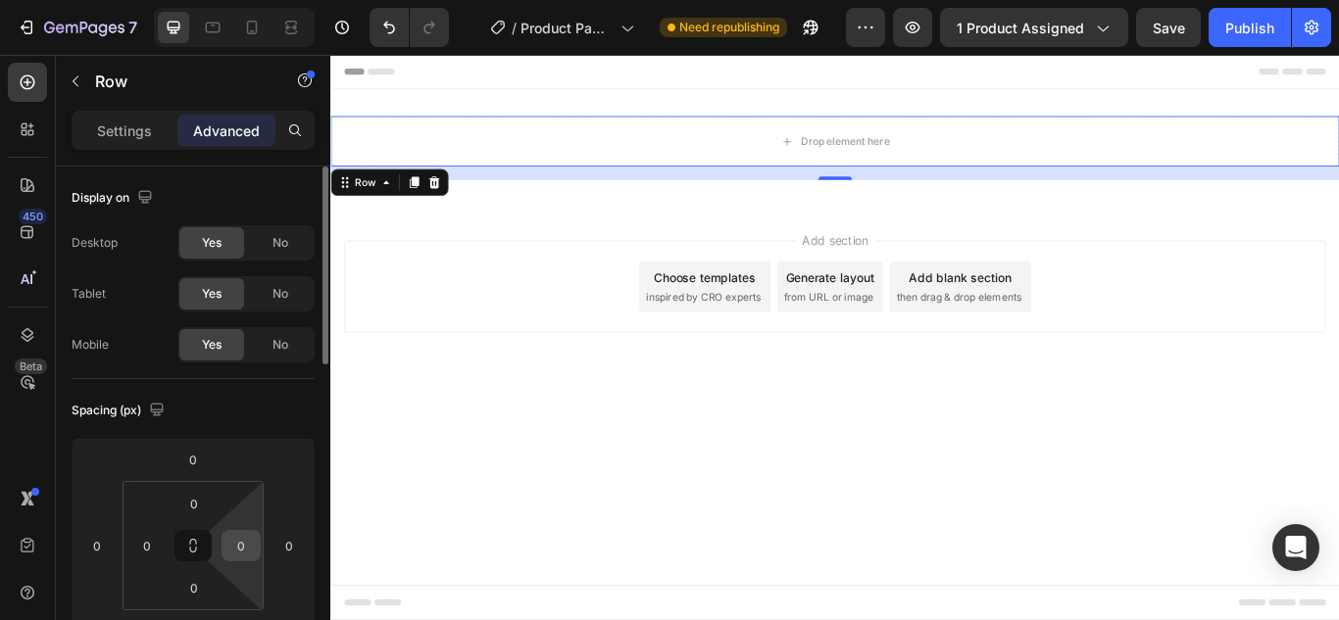
click at [249, 549] on input "0" at bounding box center [240, 545] width 29 height 29
type input "250"
click at [163, 540] on div "0" at bounding box center [146, 545] width 39 height 31
click at [149, 543] on input "0" at bounding box center [146, 545] width 29 height 29
type input "250"
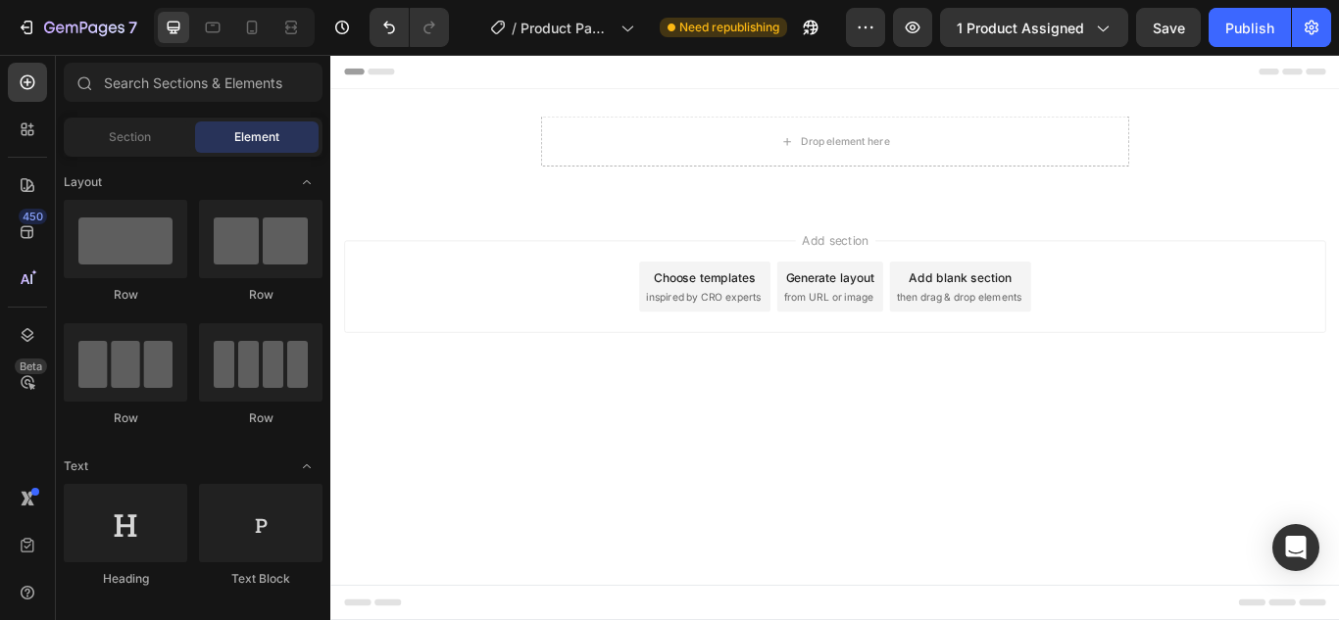
click at [492, 439] on div "Add section Choose templates inspired by CRO experts Generate layout from URL o…" at bounding box center [918, 352] width 1176 height 241
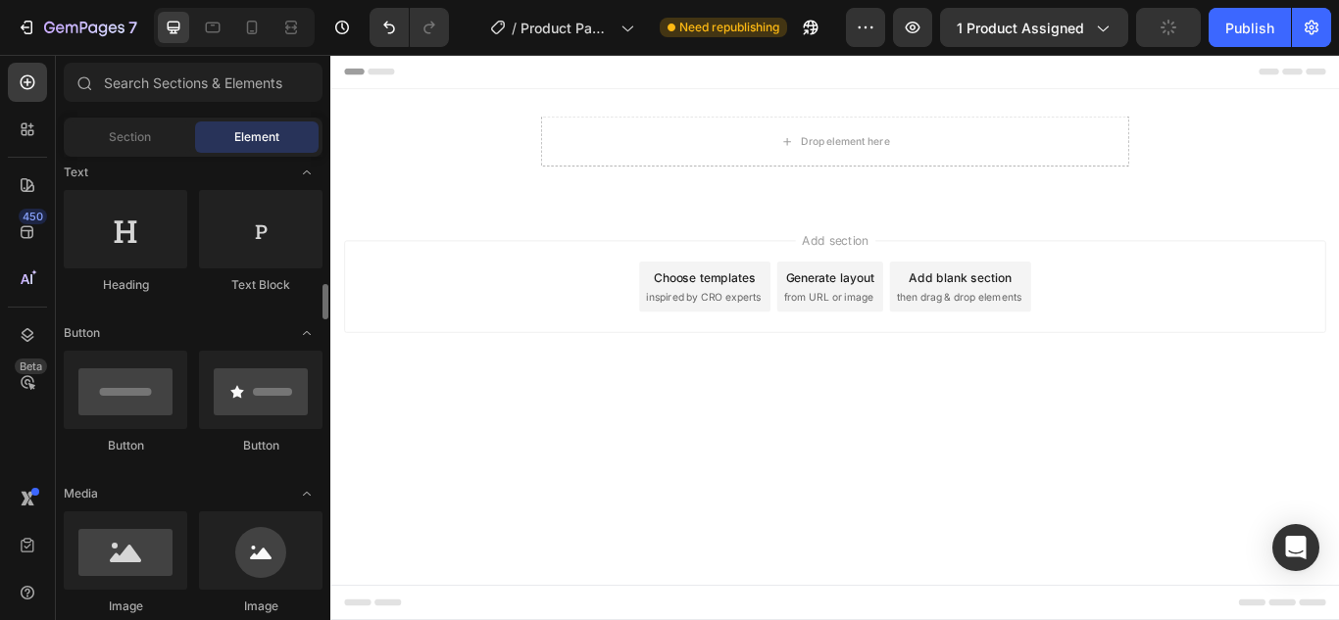
scroll to position [392, 0]
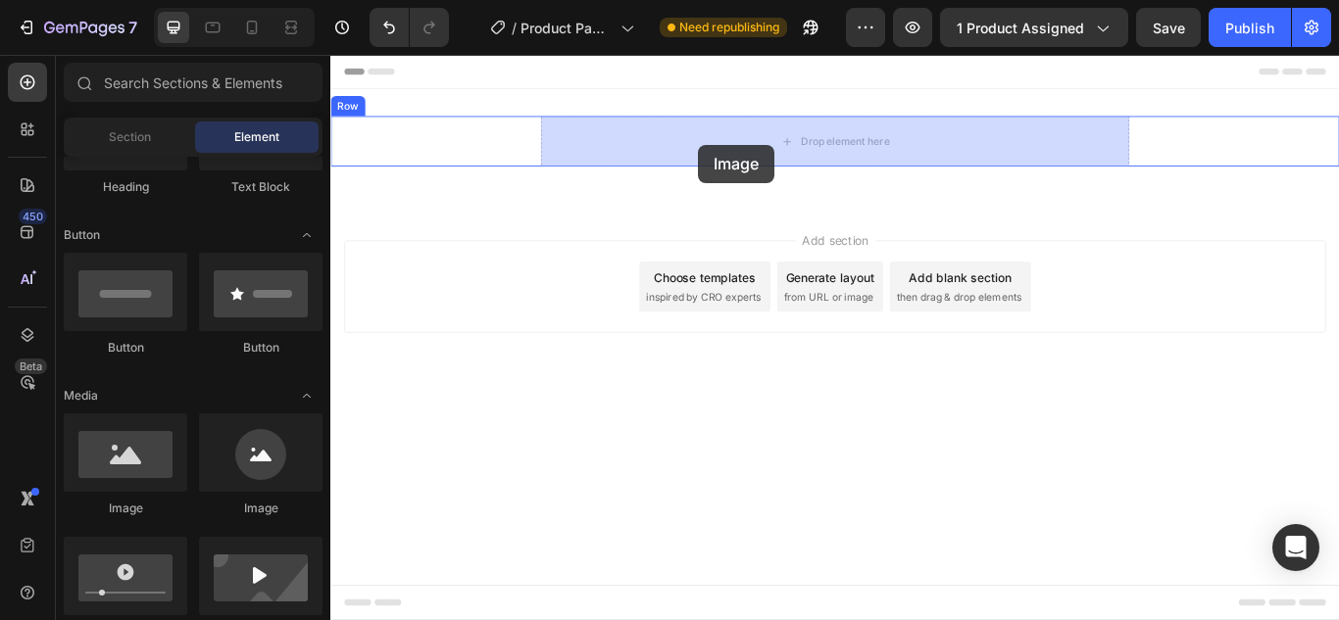
drag, startPoint x: 457, startPoint y: 531, endPoint x: 759, endPoint y: 160, distance: 478.7
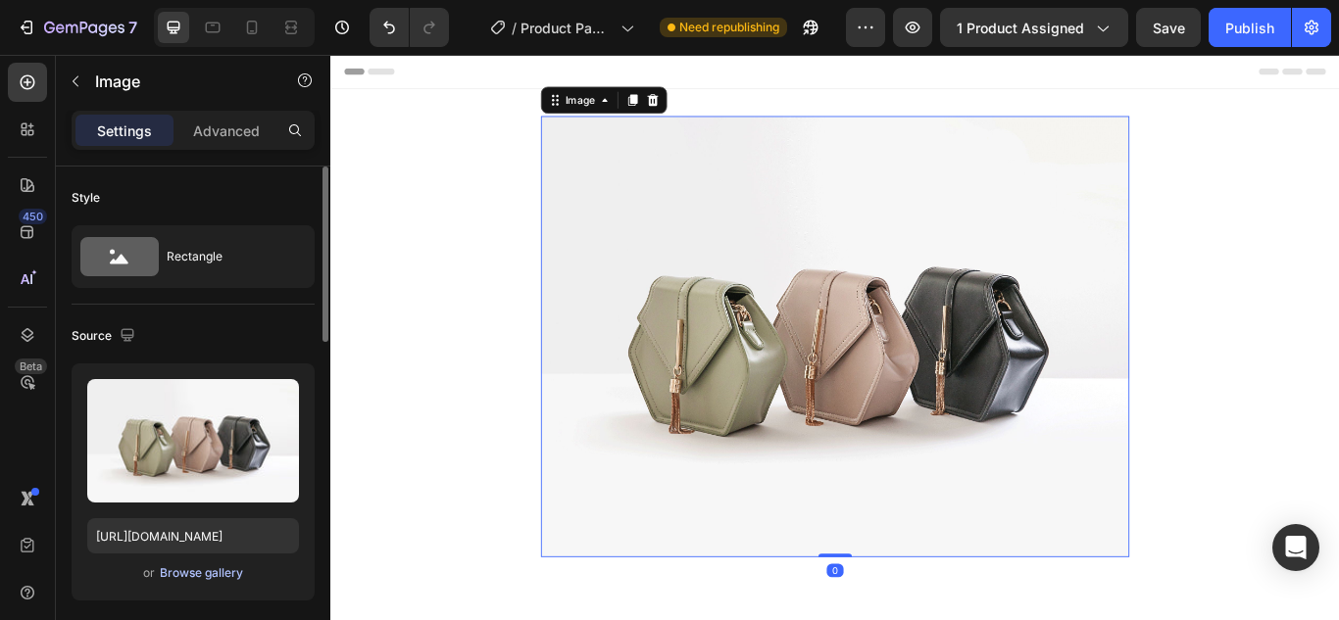
click at [203, 577] on div "Browse gallery" at bounding box center [201, 574] width 83 height 18
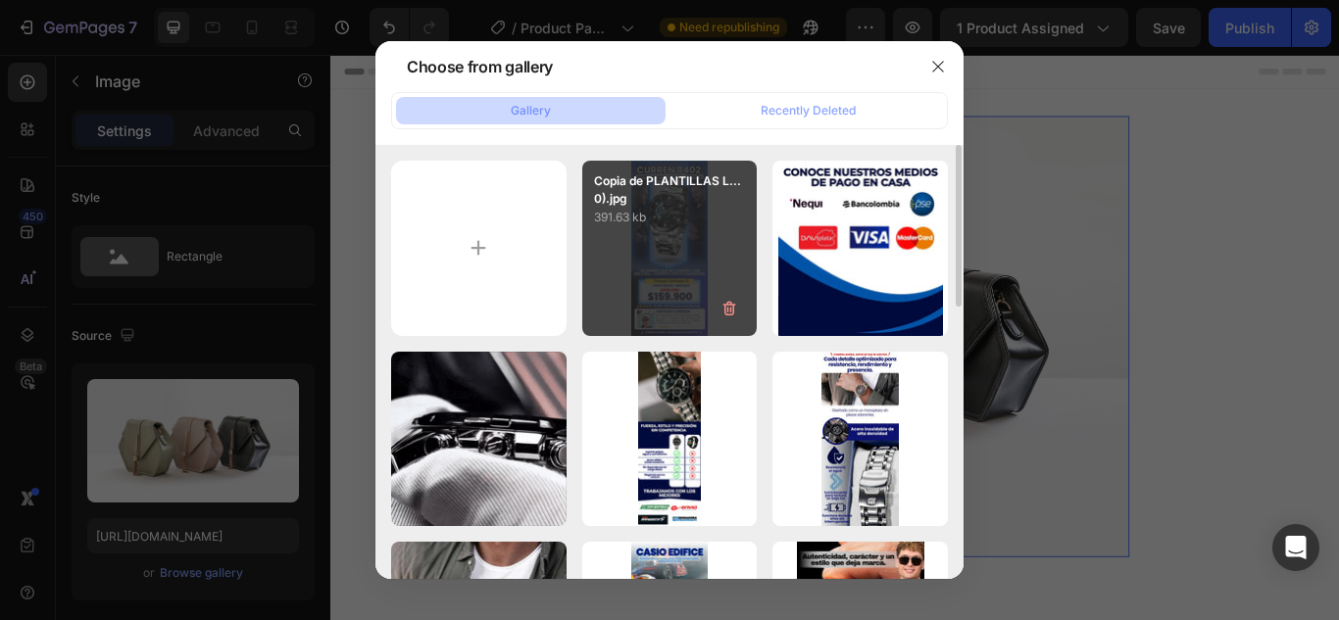
click at [668, 239] on div "Copia de PLANTILLAS L...0).jpg 391.63 kb" at bounding box center [669, 248] width 175 height 175
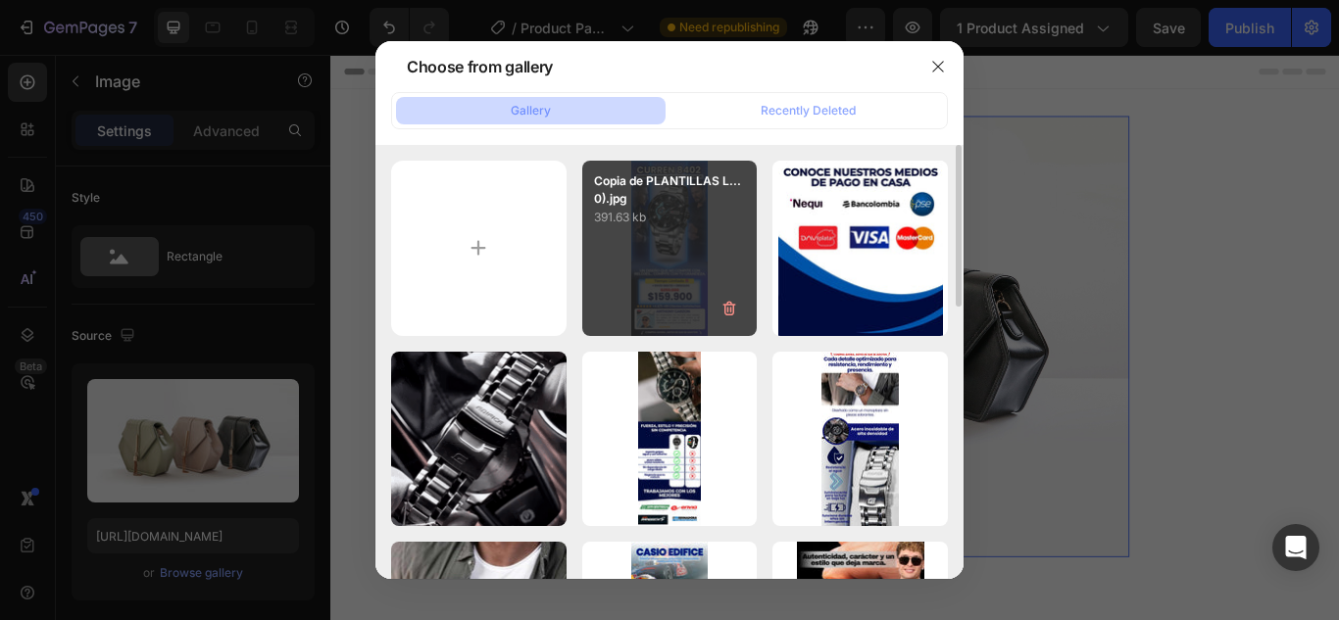
type input "[URL][DOMAIN_NAME]"
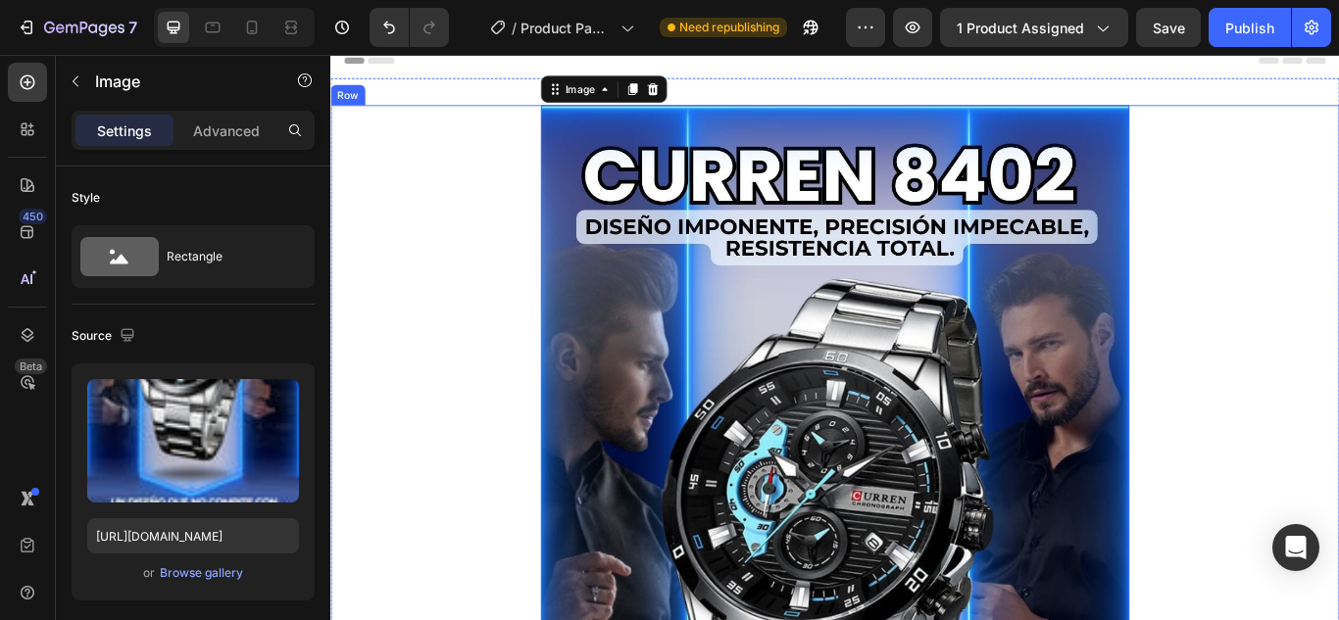
scroll to position [0, 0]
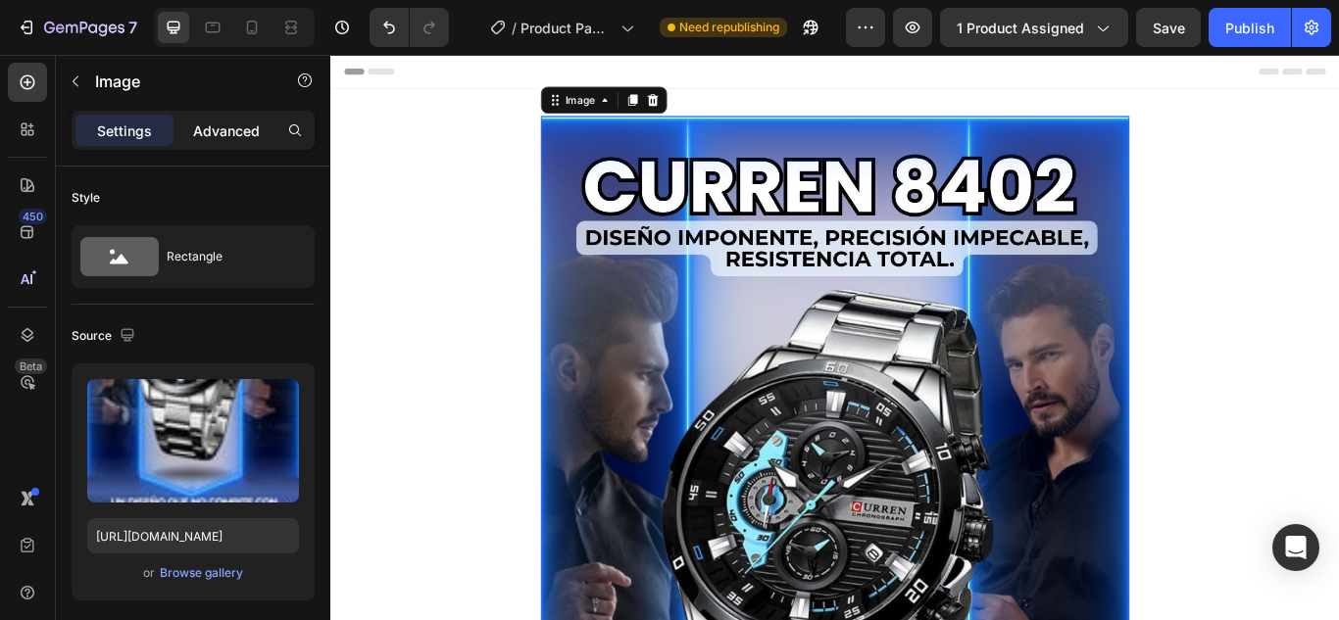
click at [243, 131] on p "Advanced" at bounding box center [226, 131] width 67 height 21
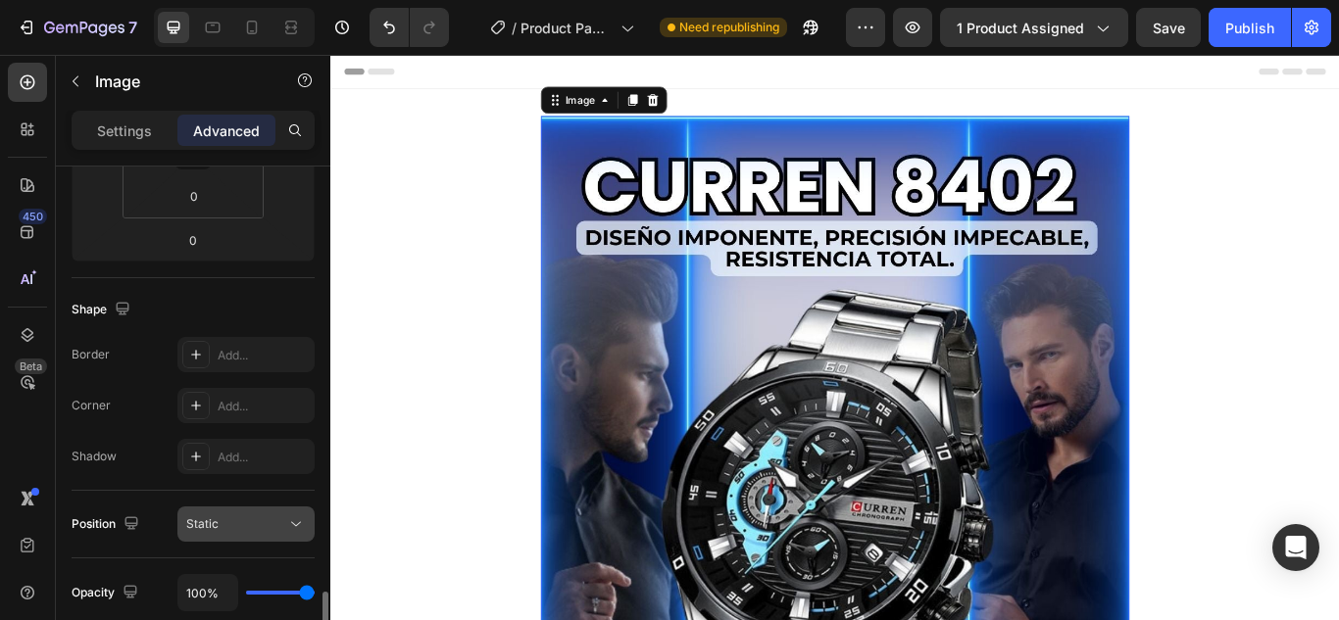
scroll to position [588, 0]
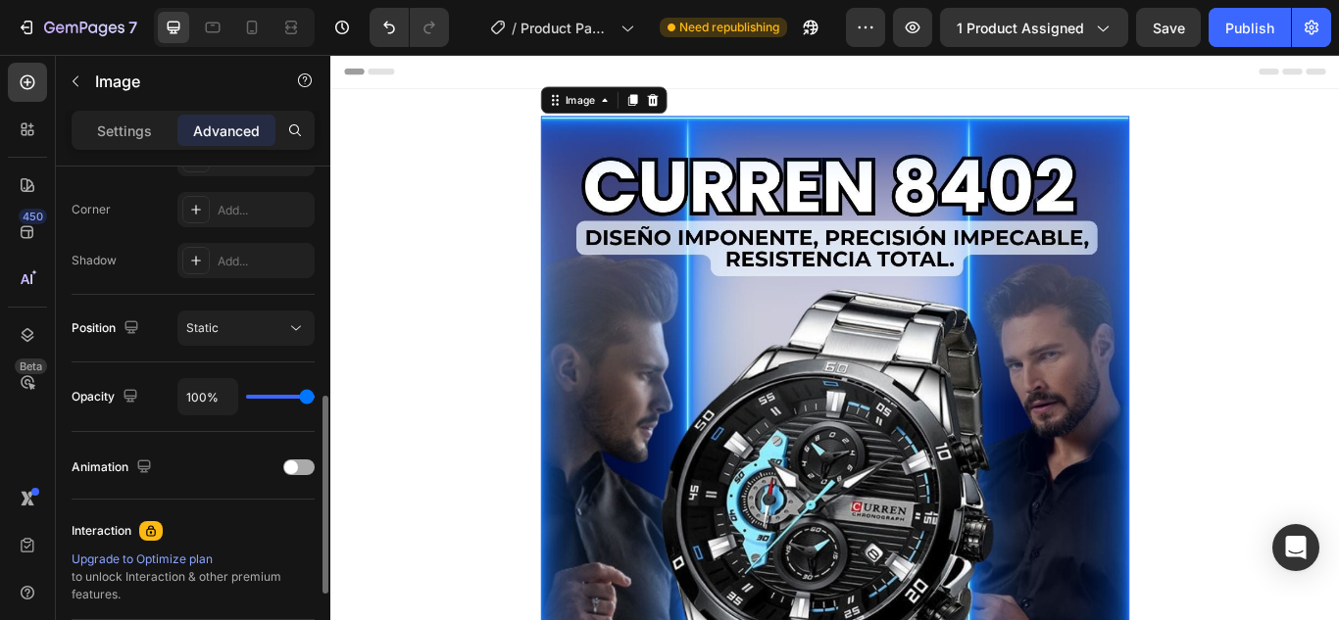
click at [295, 467] on span at bounding box center [291, 468] width 14 height 14
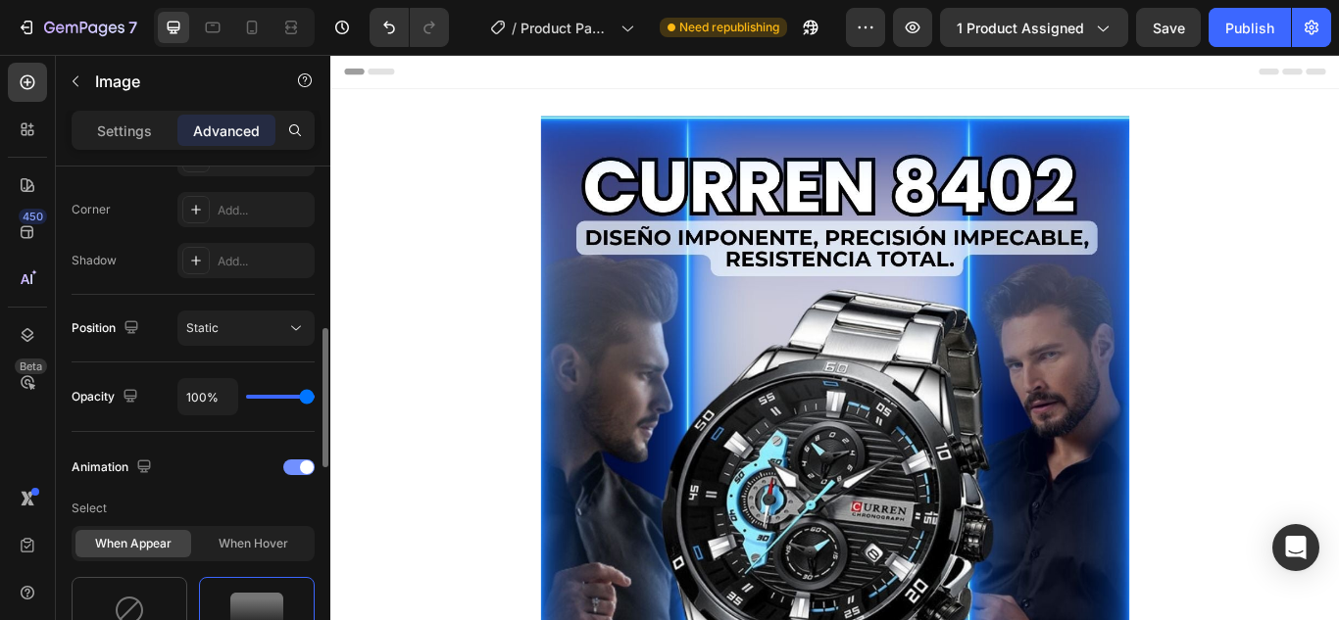
scroll to position [784, 0]
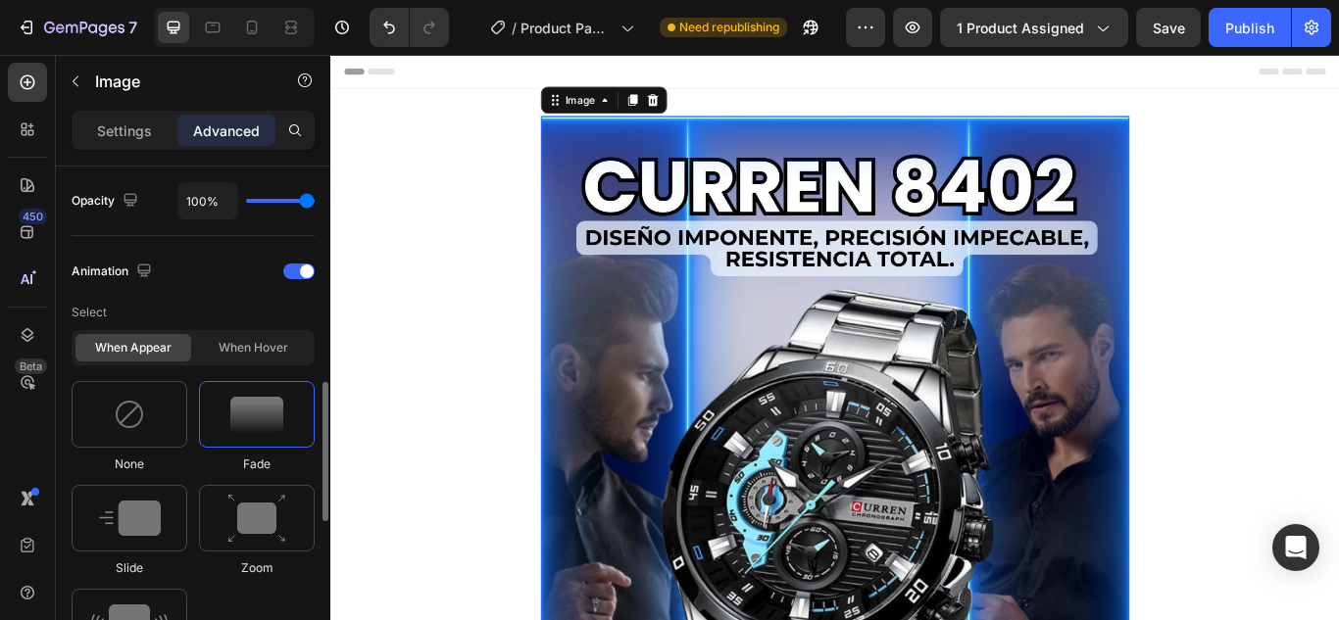
click at [255, 425] on img at bounding box center [256, 414] width 53 height 35
click at [264, 531] on img at bounding box center [256, 519] width 59 height 50
click at [147, 541] on div at bounding box center [130, 518] width 116 height 67
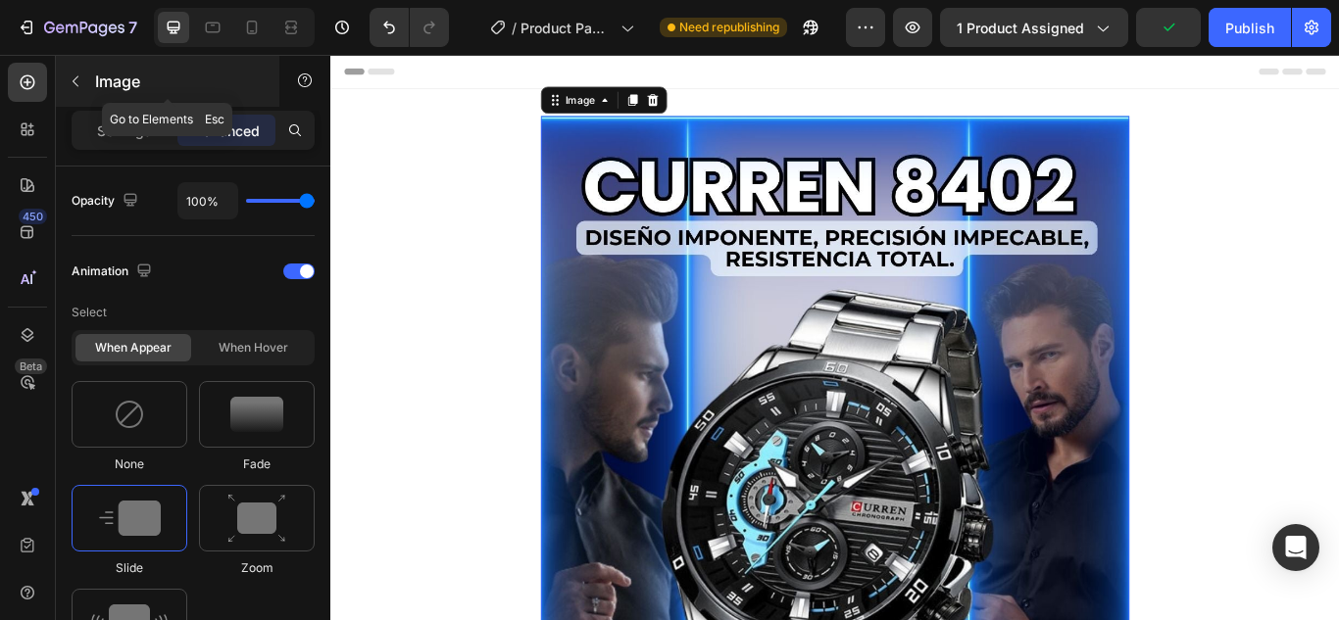
click at [79, 84] on icon "button" at bounding box center [76, 82] width 16 height 16
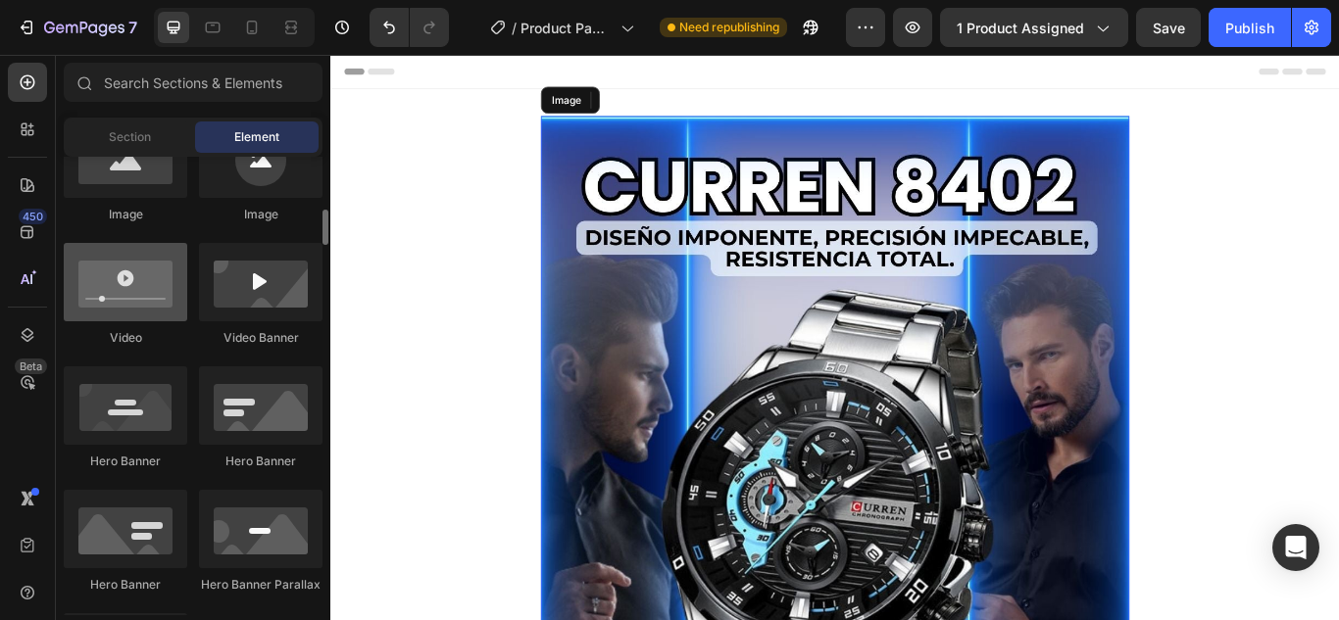
scroll to position [98, 0]
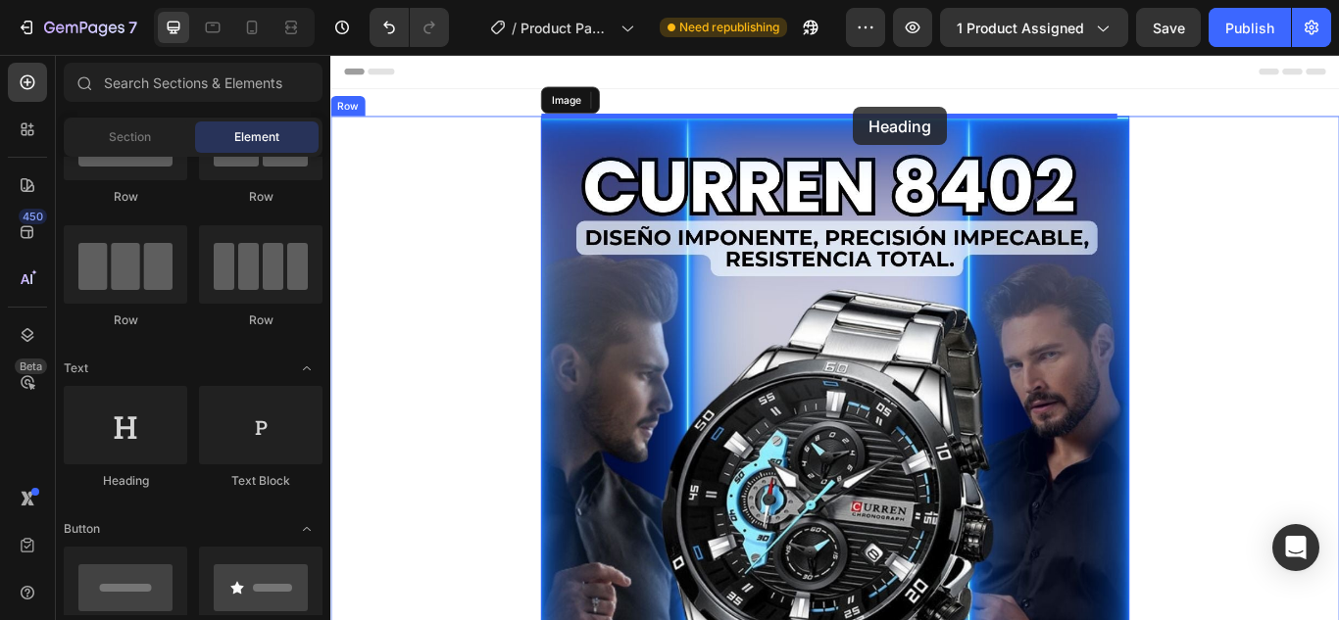
drag, startPoint x: 482, startPoint y: 520, endPoint x: 939, endPoint y: 118, distance: 608.4
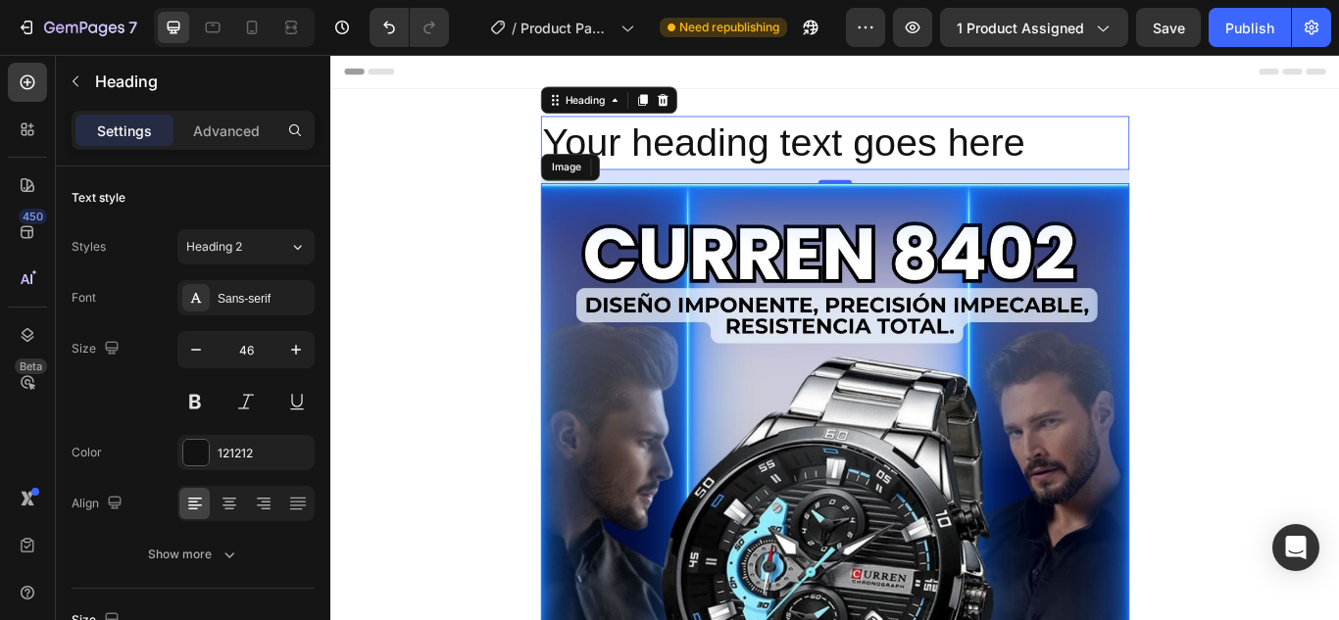
click at [927, 160] on h2 "Your heading text goes here" at bounding box center [918, 157] width 686 height 63
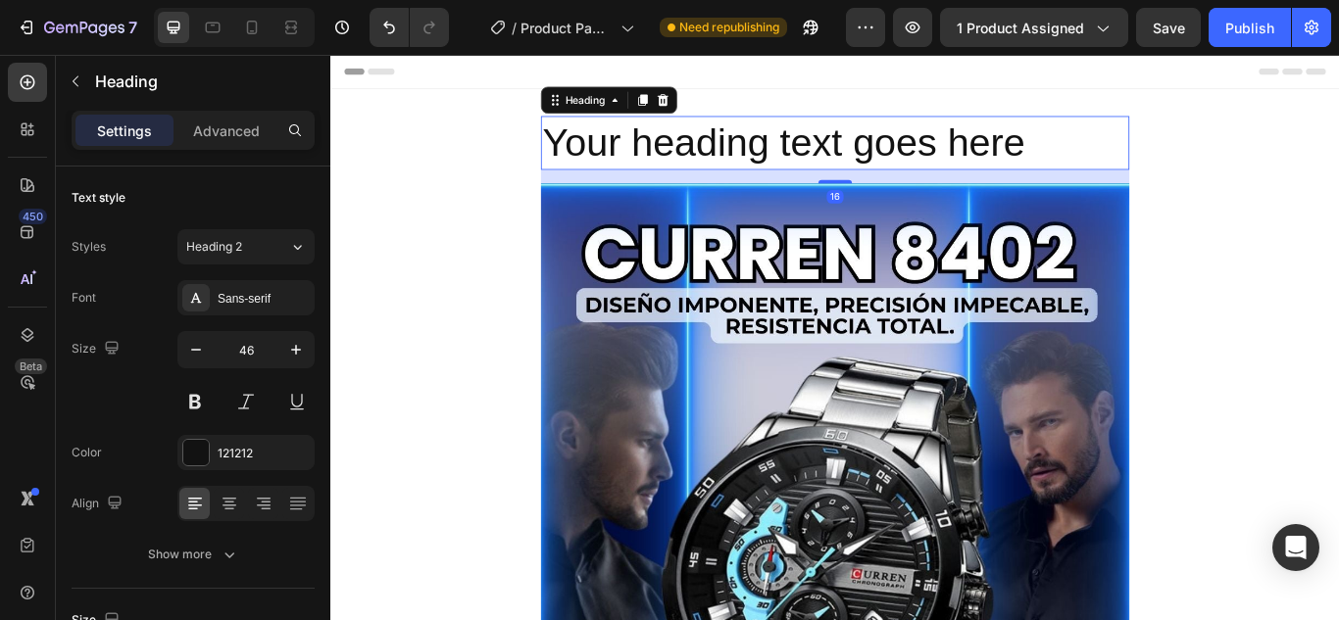
click at [905, 156] on p "Your heading text goes here" at bounding box center [918, 157] width 682 height 59
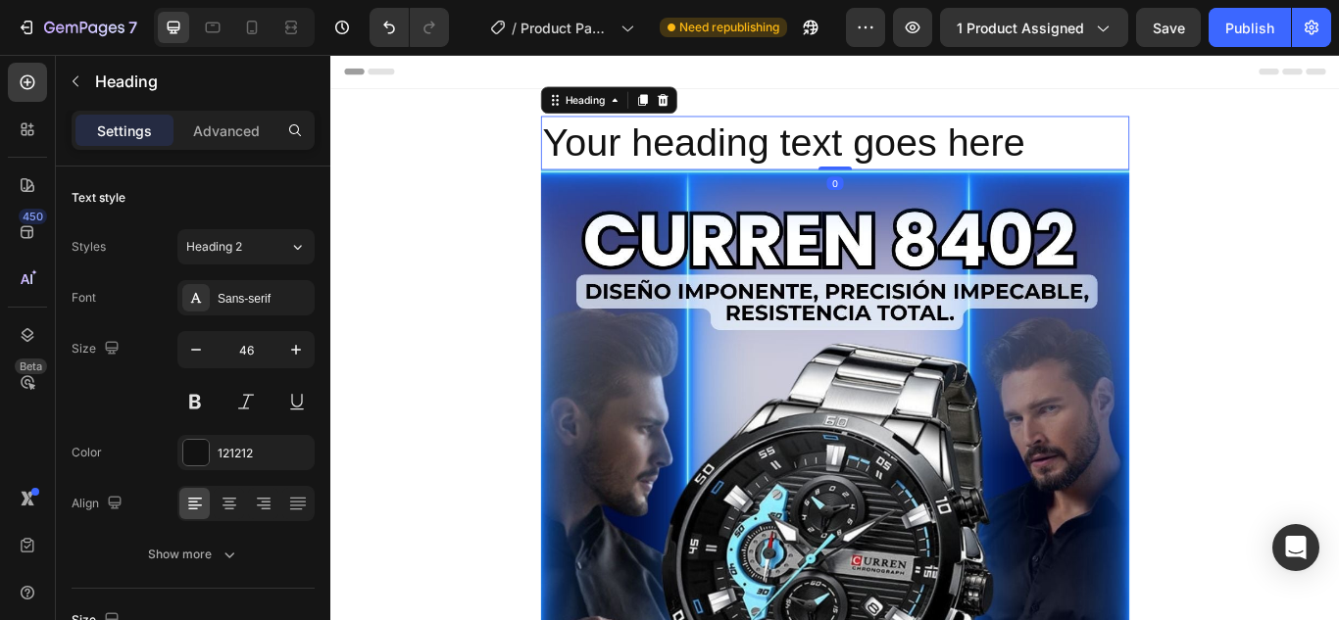
drag, startPoint x: 913, startPoint y: 202, endPoint x: 923, endPoint y: 174, distance: 30.4
click at [923, 174] on div "Your heading text goes here Heading 0" at bounding box center [918, 157] width 686 height 63
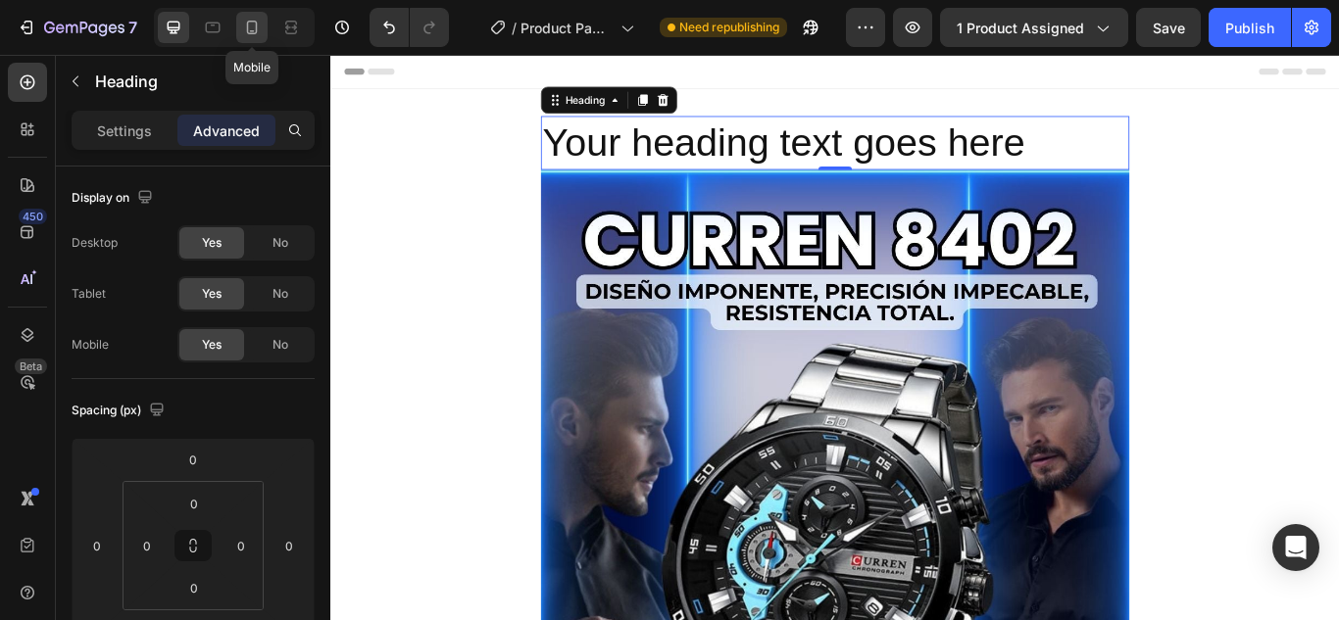
click at [264, 28] on div at bounding box center [251, 27] width 31 height 31
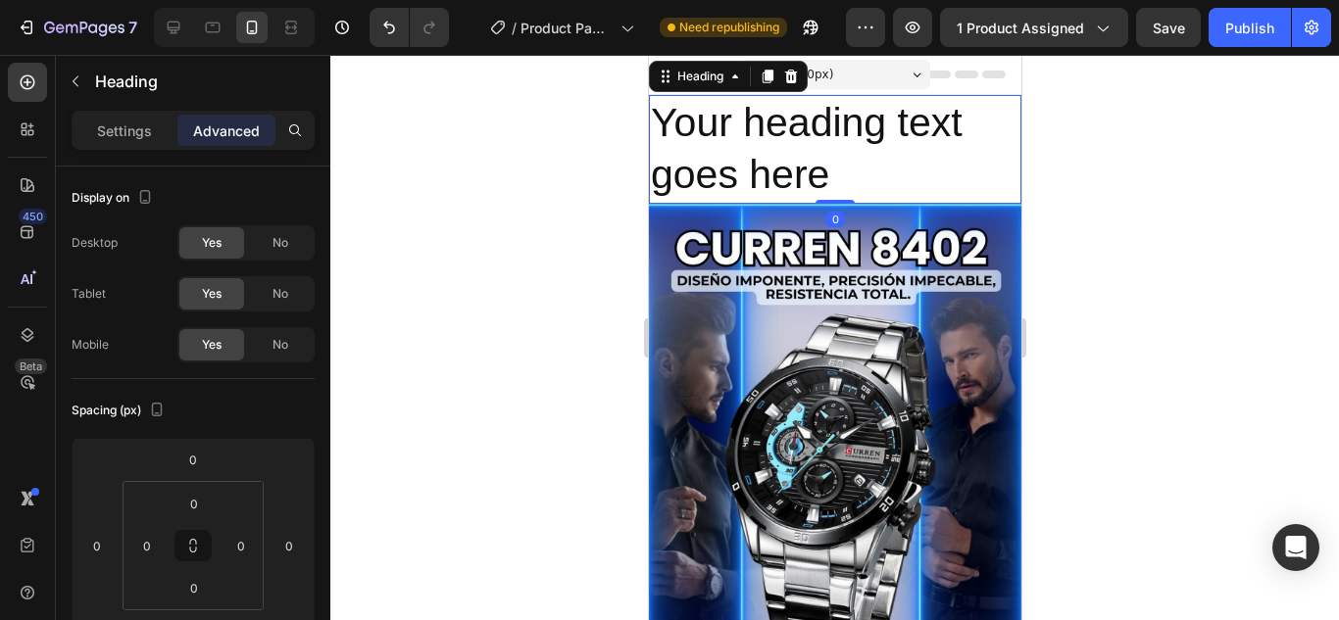
drag, startPoint x: 833, startPoint y: 202, endPoint x: 833, endPoint y: 175, distance: 26.5
click at [833, 175] on div "Your heading text goes here Heading 0" at bounding box center [834, 149] width 372 height 109
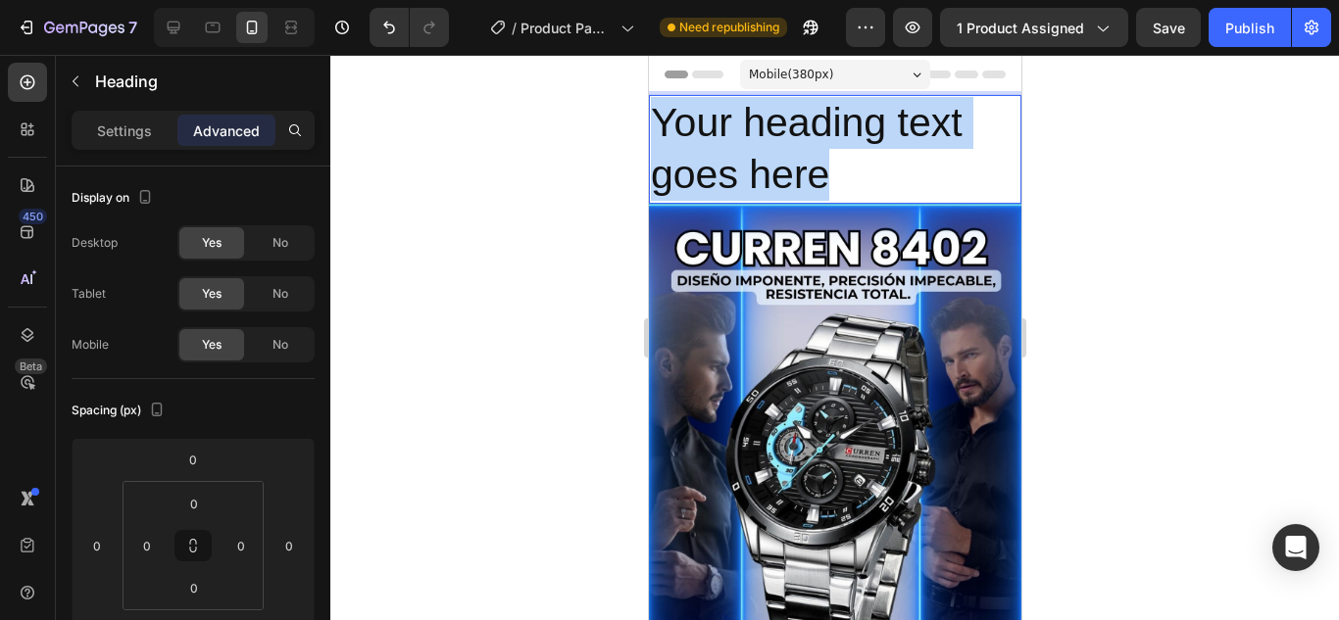
drag, startPoint x: 833, startPoint y: 175, endPoint x: 656, endPoint y: 111, distance: 188.8
click at [656, 111] on p "Your heading text goes here" at bounding box center [834, 149] width 369 height 105
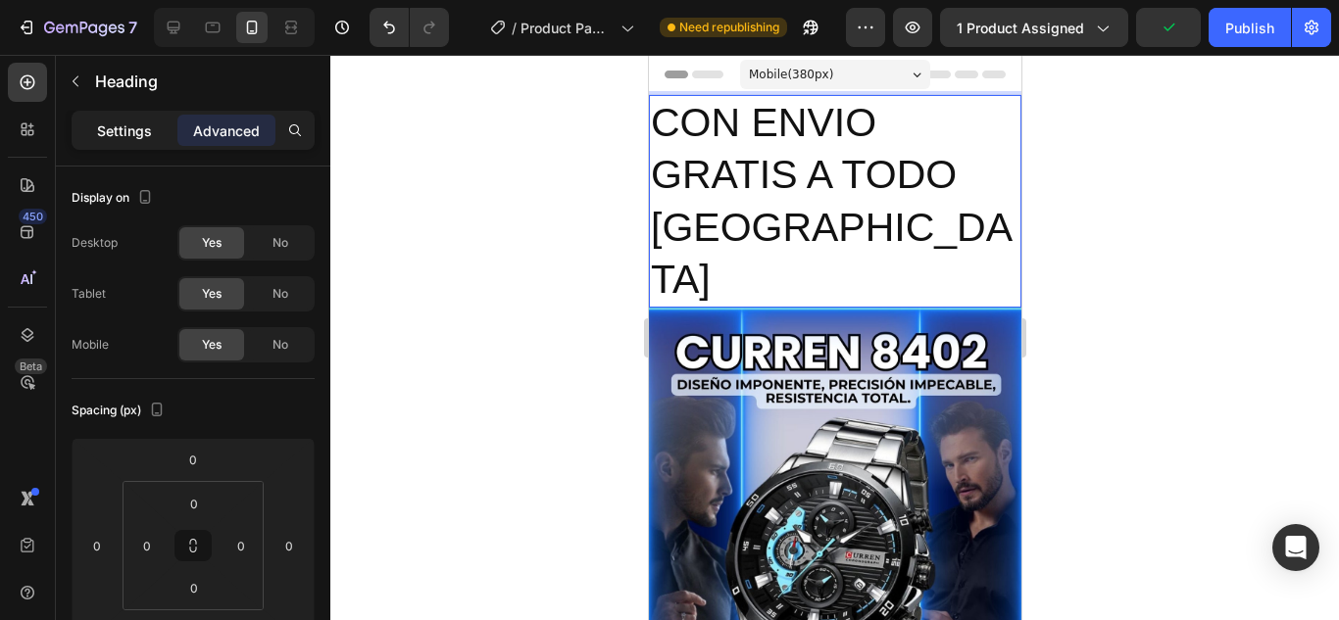
click at [144, 127] on p "Settings" at bounding box center [124, 131] width 55 height 21
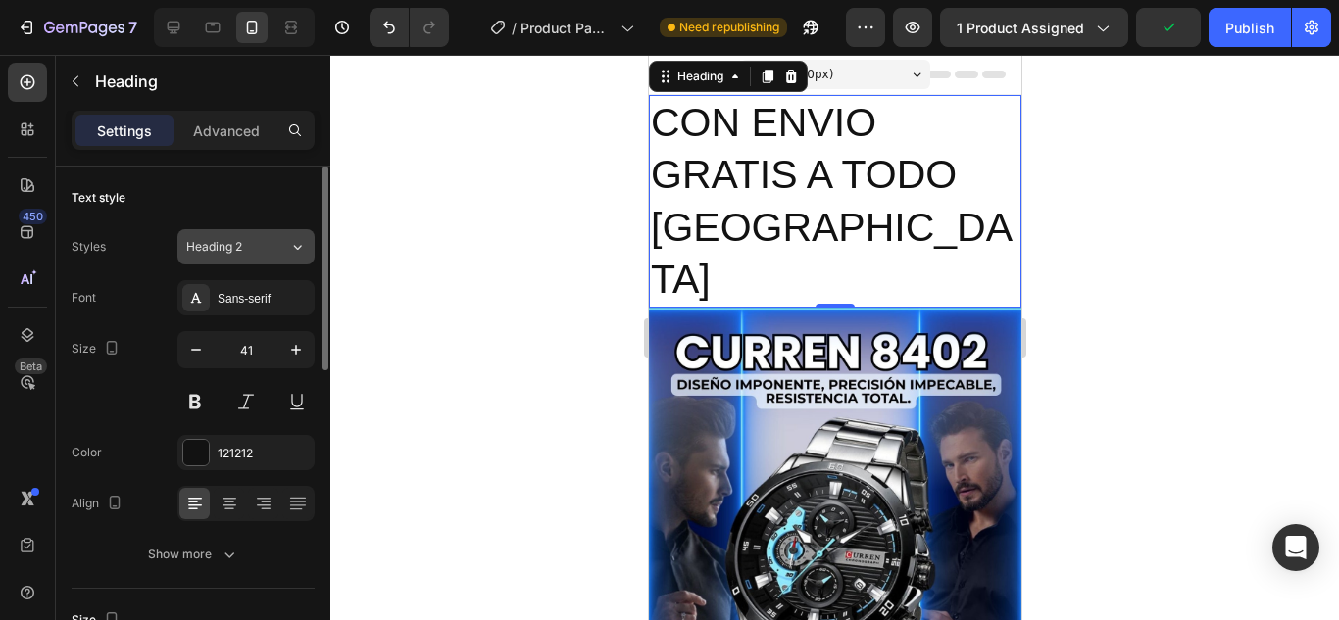
click at [256, 259] on button "Heading 2" at bounding box center [245, 246] width 137 height 35
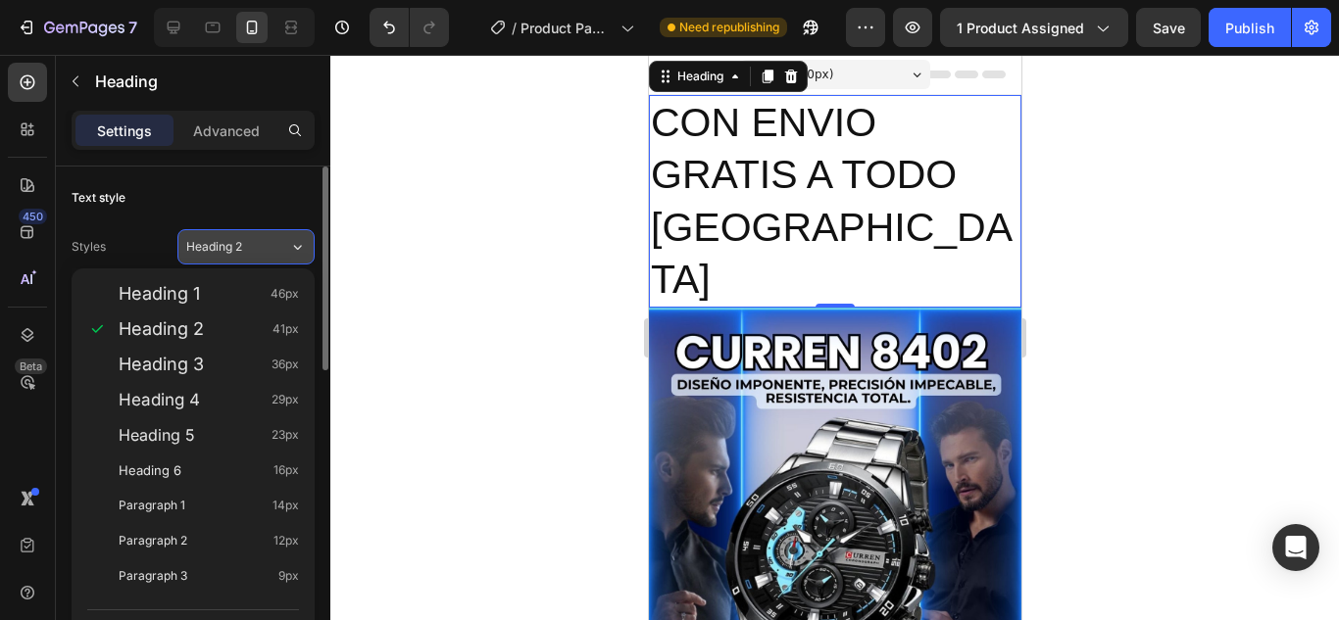
click at [258, 252] on div "Heading 2" at bounding box center [225, 247] width 79 height 18
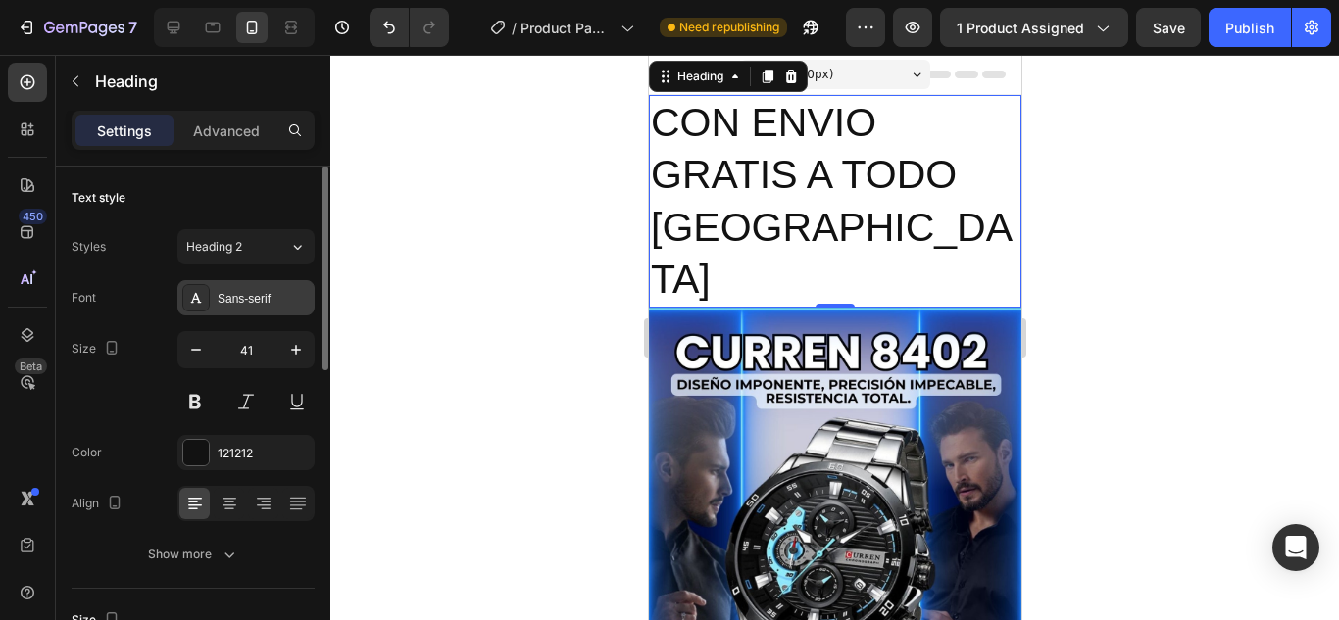
click at [262, 287] on div "Sans-serif" at bounding box center [245, 297] width 137 height 35
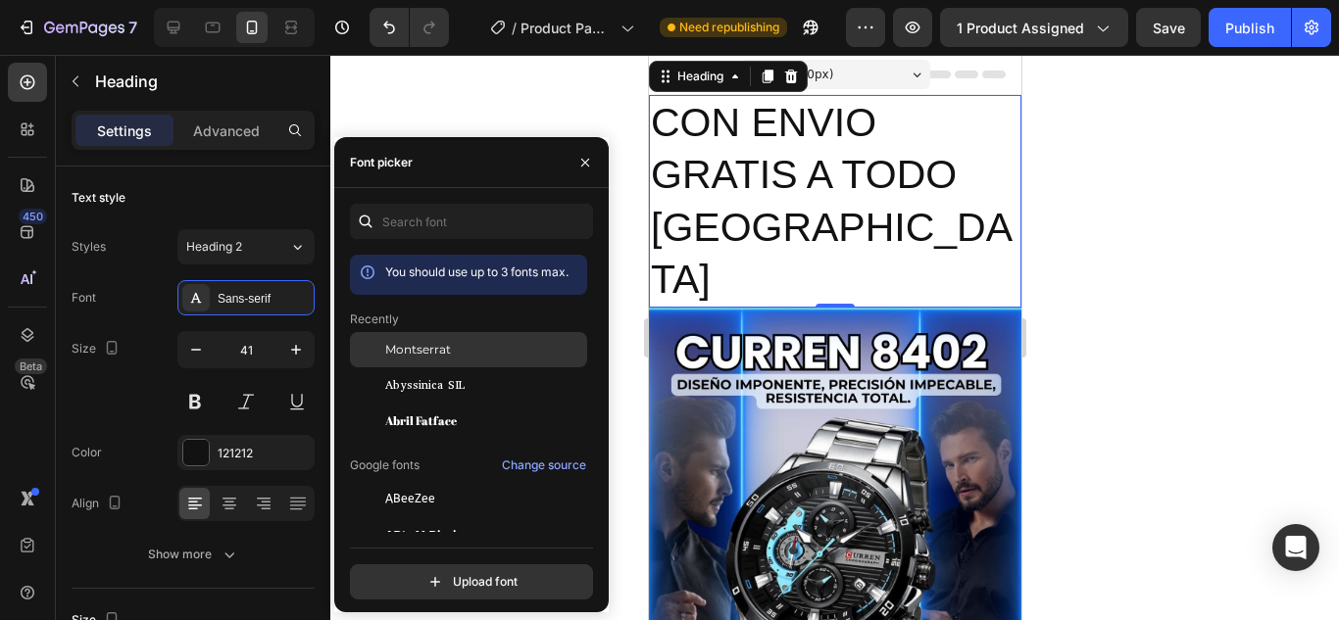
click at [422, 349] on span "Montserrat" at bounding box center [418, 350] width 66 height 18
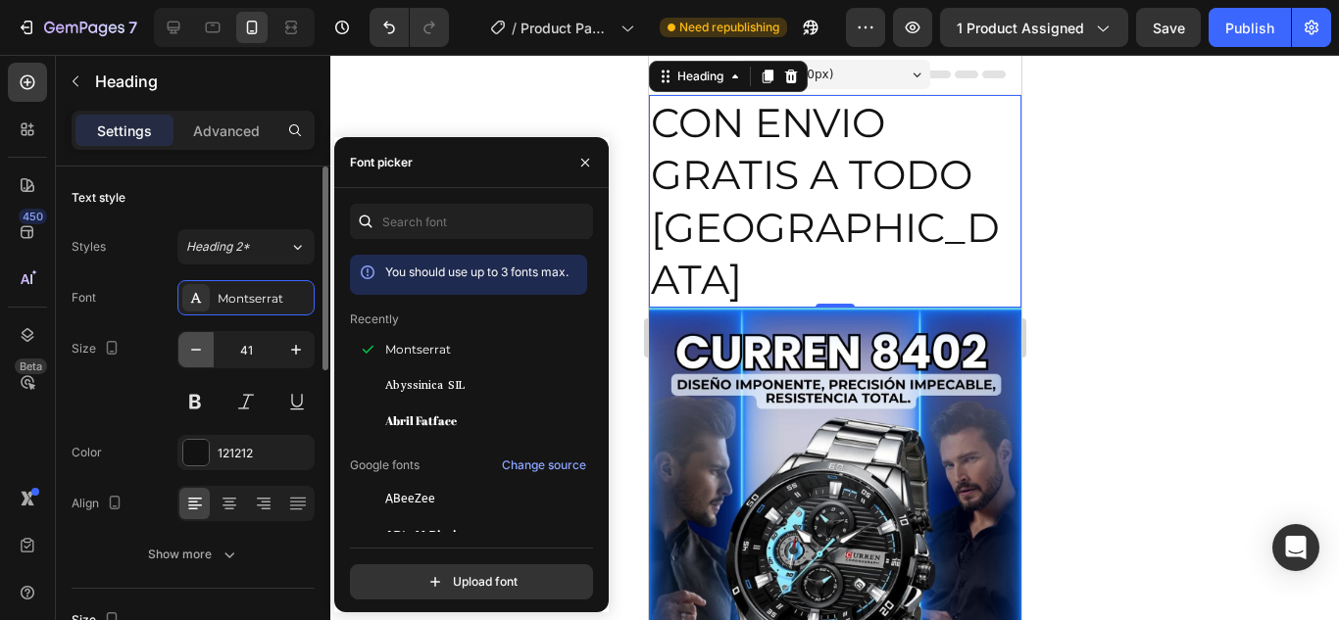
click at [201, 350] on icon "button" at bounding box center [196, 350] width 10 height 2
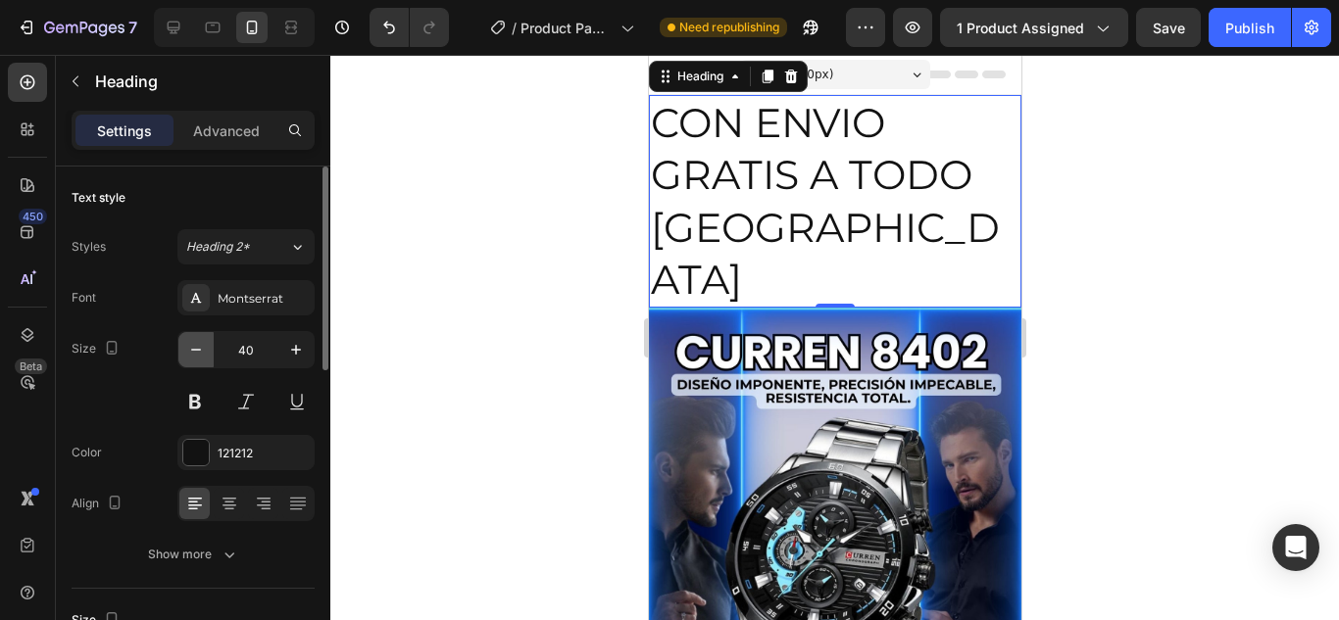
click at [201, 350] on icon "button" at bounding box center [196, 350] width 10 height 2
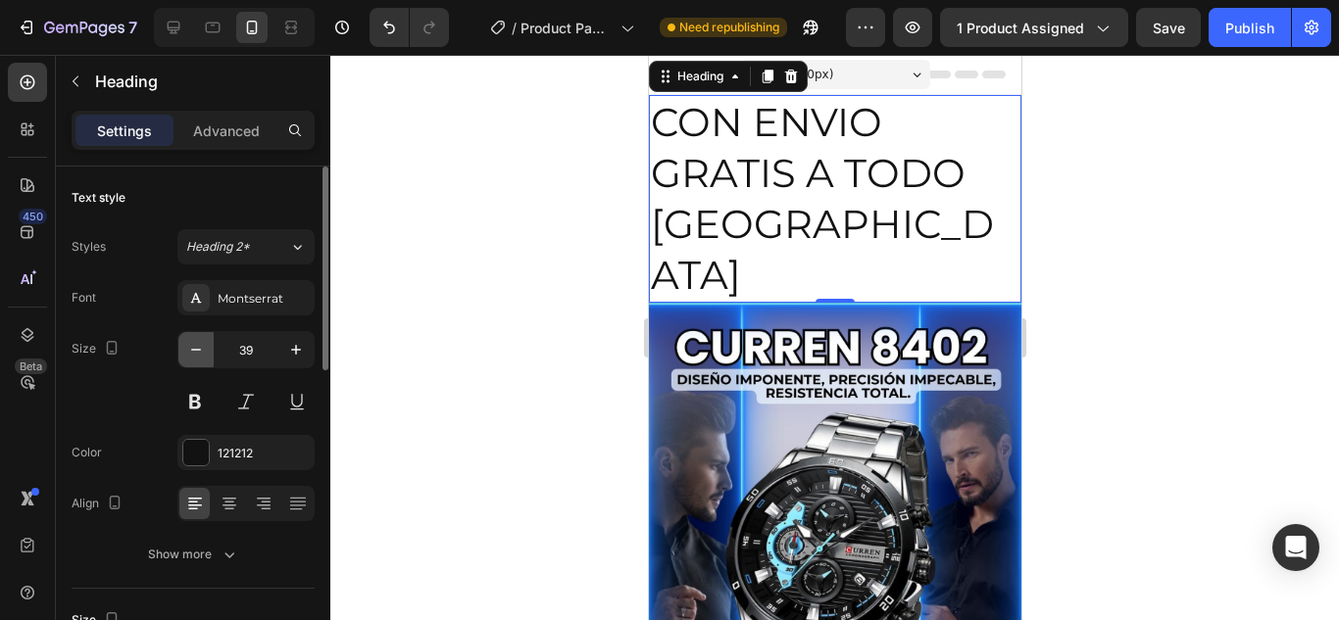
click at [201, 350] on icon "button" at bounding box center [196, 350] width 10 height 2
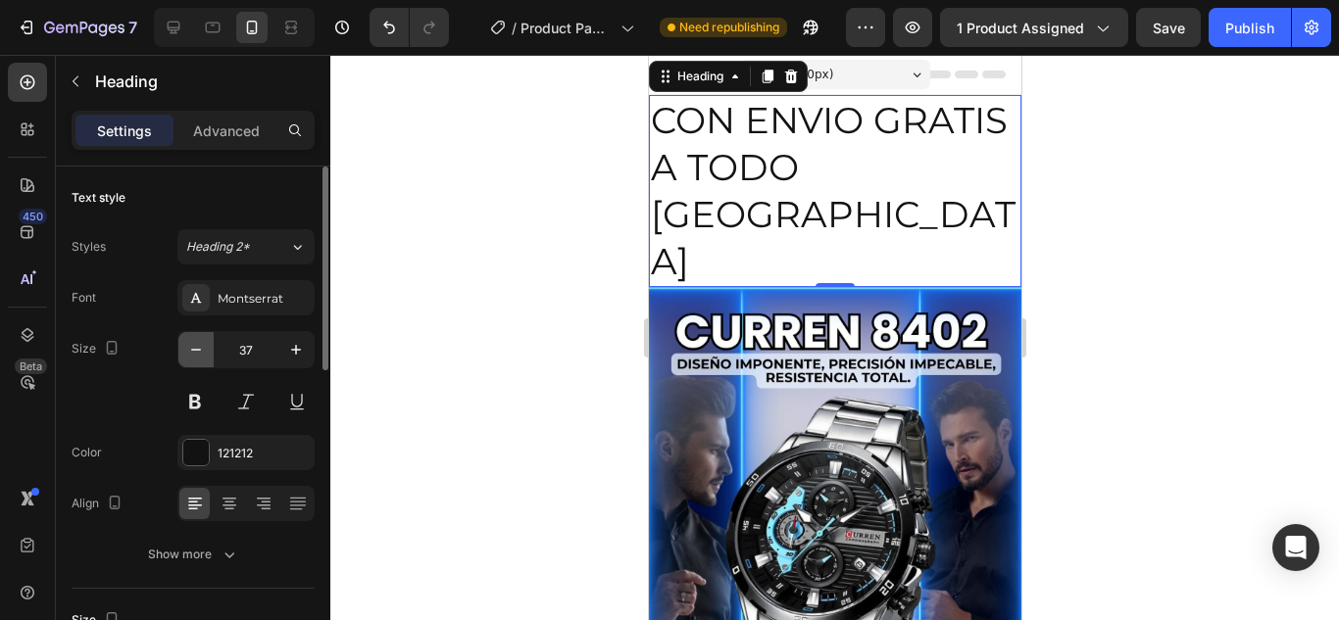
click at [201, 350] on icon "button" at bounding box center [196, 350] width 10 height 2
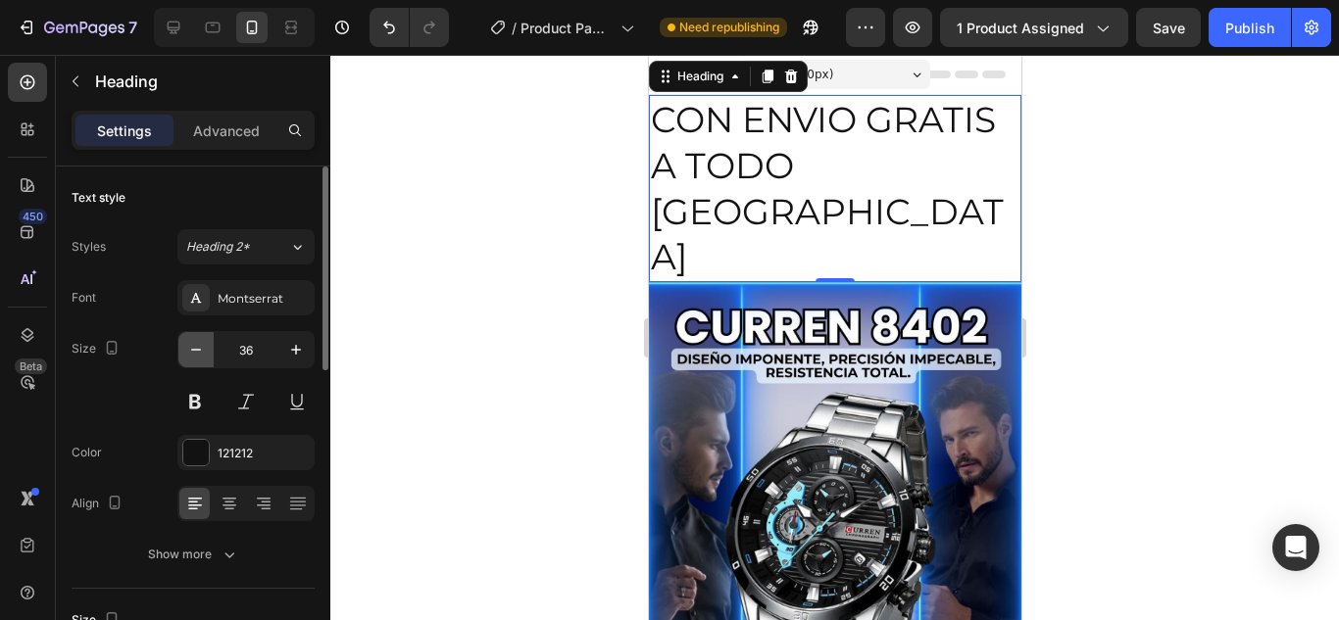
click at [201, 350] on icon "button" at bounding box center [196, 350] width 10 height 2
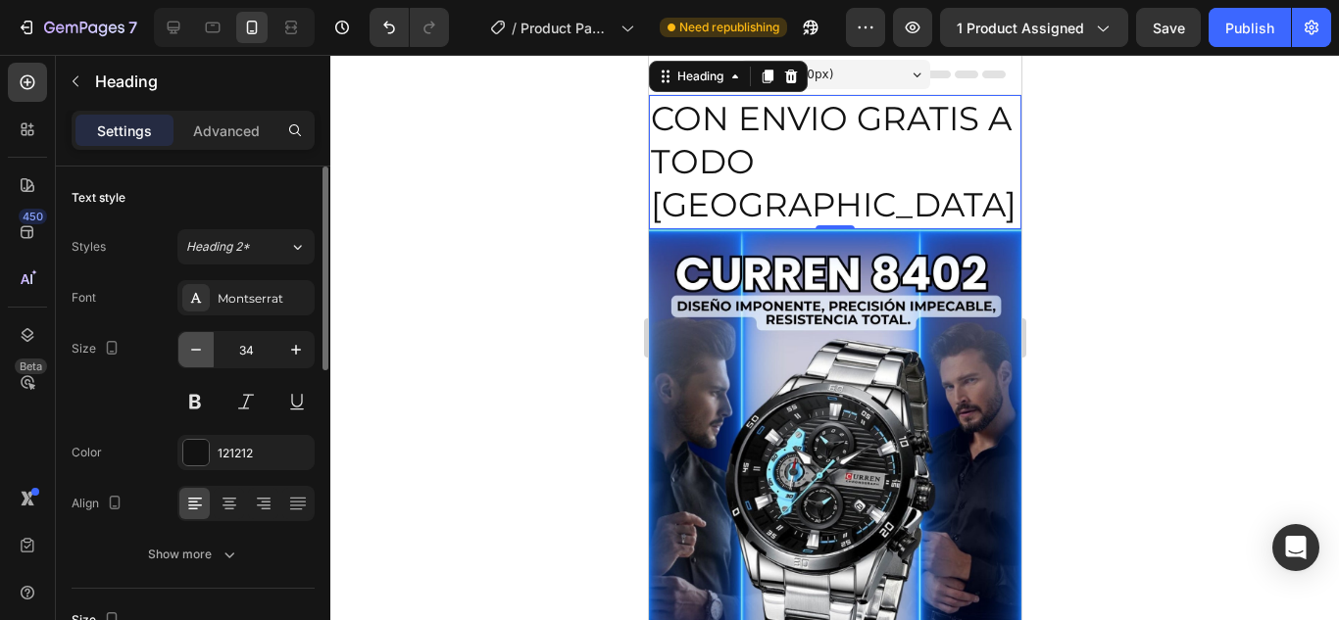
click at [201, 350] on icon "button" at bounding box center [196, 350] width 10 height 2
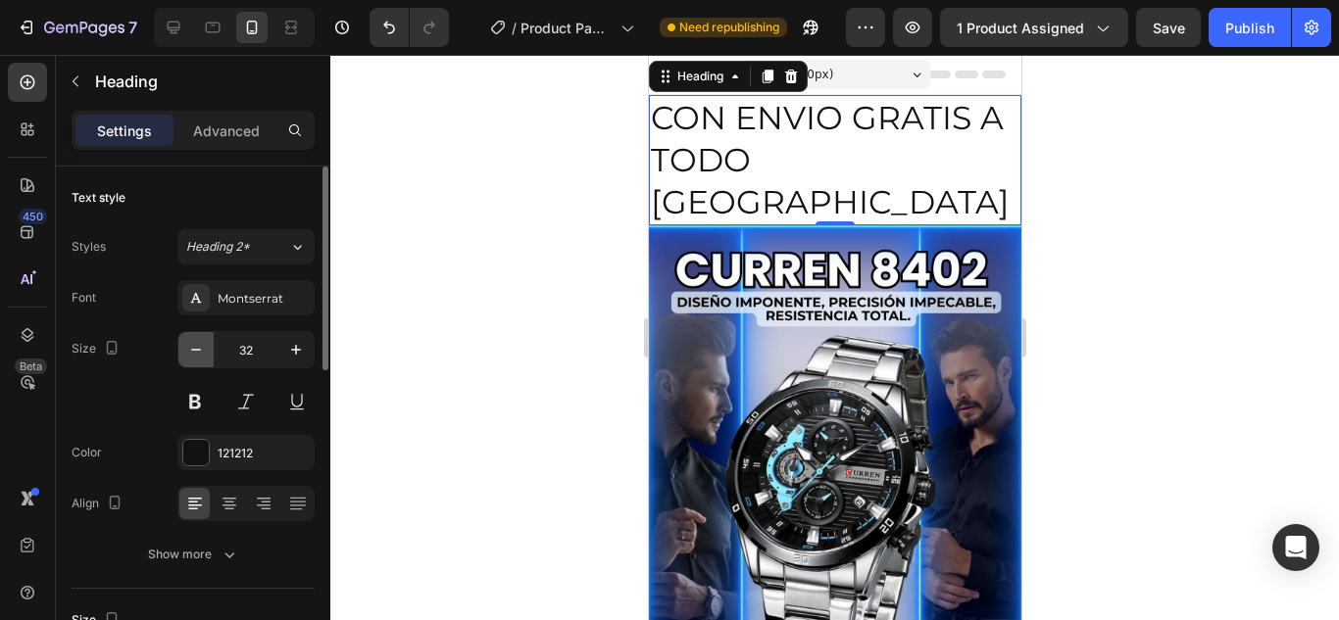
click at [201, 349] on icon "button" at bounding box center [196, 350] width 20 height 20
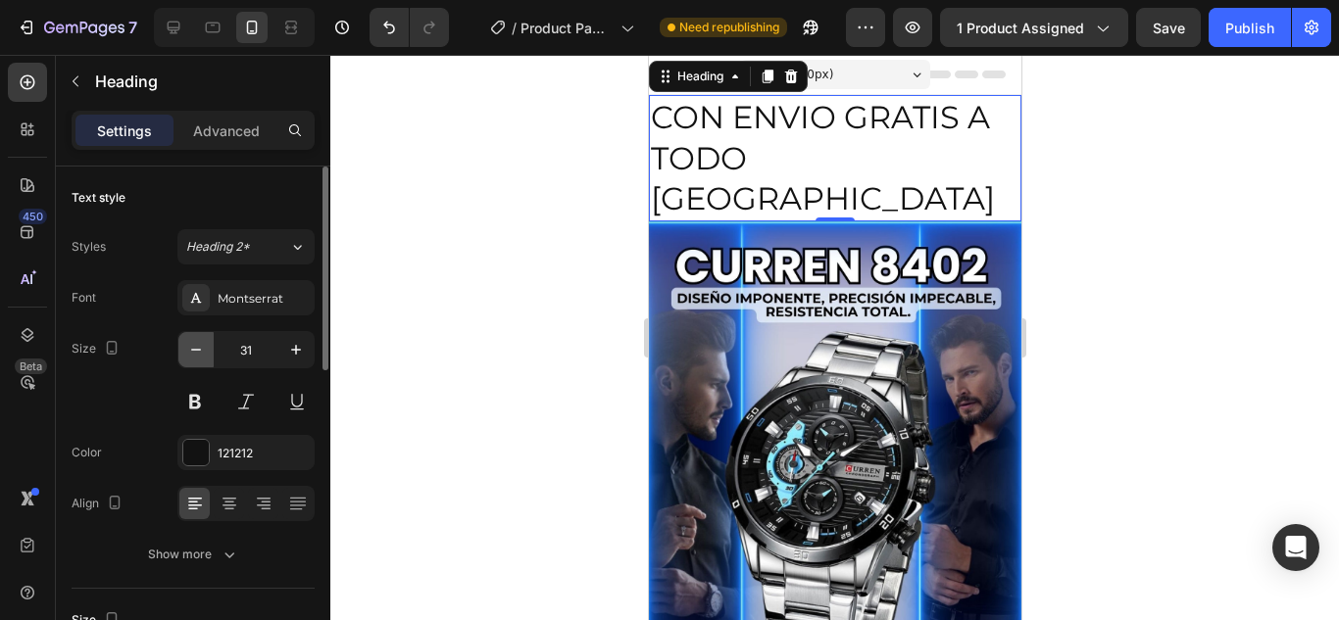
click at [201, 349] on icon "button" at bounding box center [196, 350] width 20 height 20
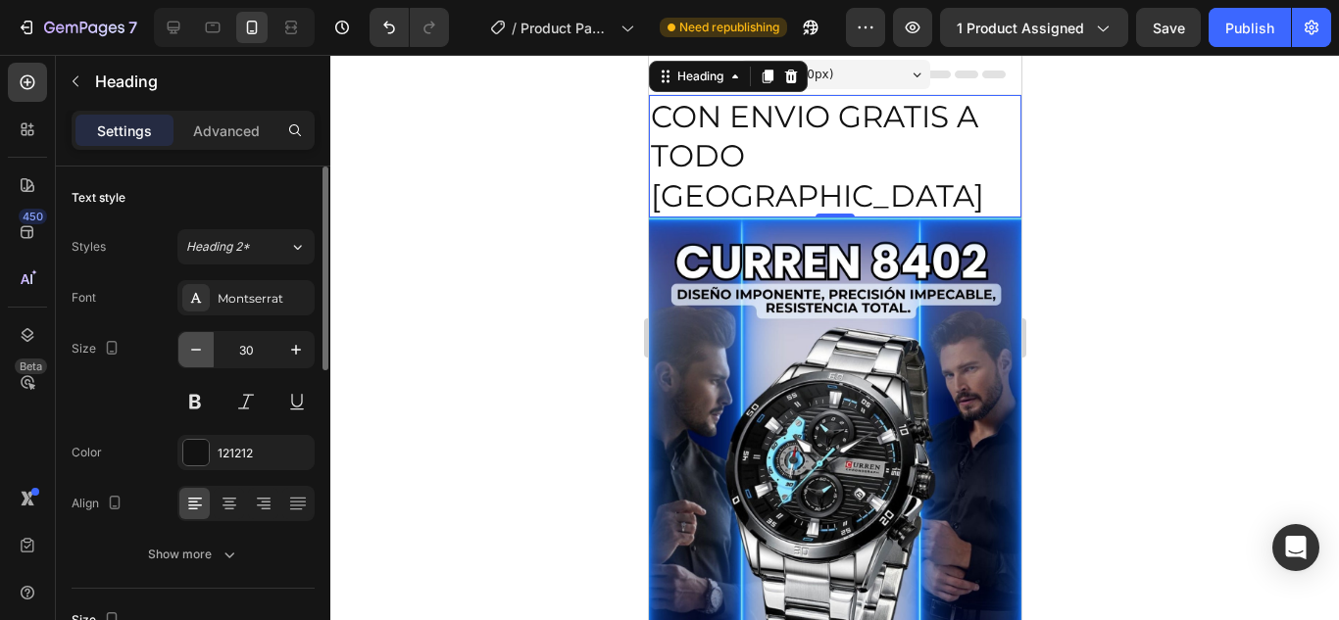
click at [201, 347] on icon "button" at bounding box center [196, 350] width 20 height 20
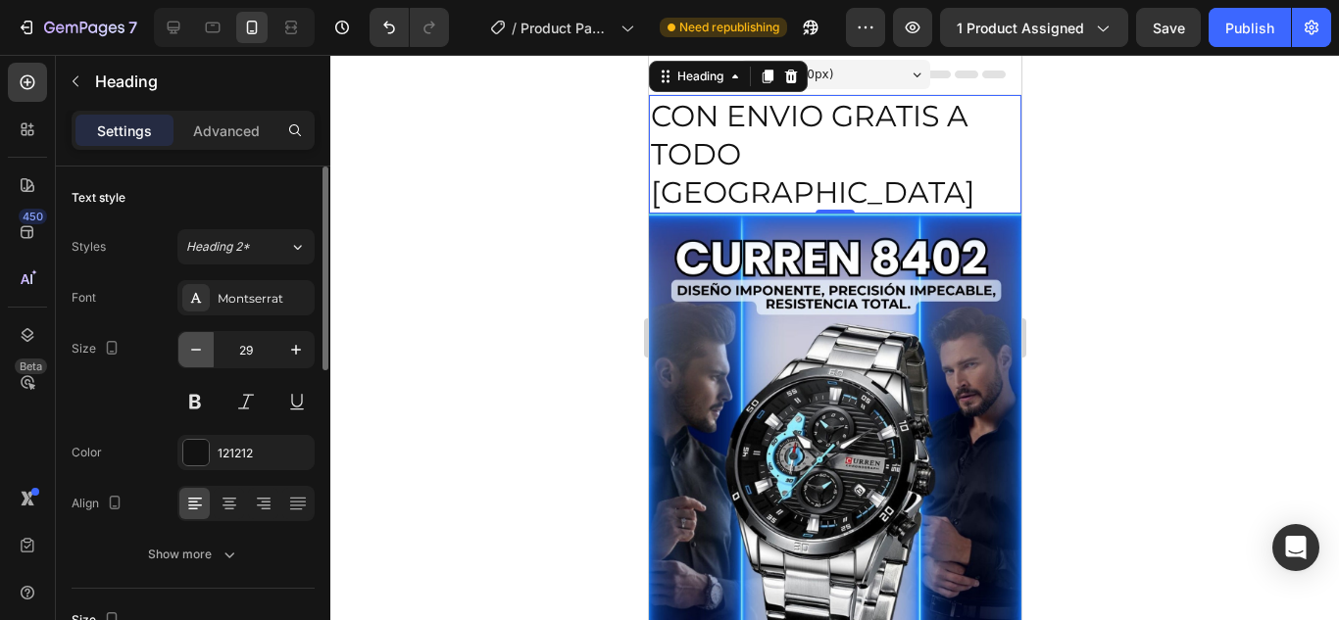
click at [198, 347] on icon "button" at bounding box center [196, 350] width 20 height 20
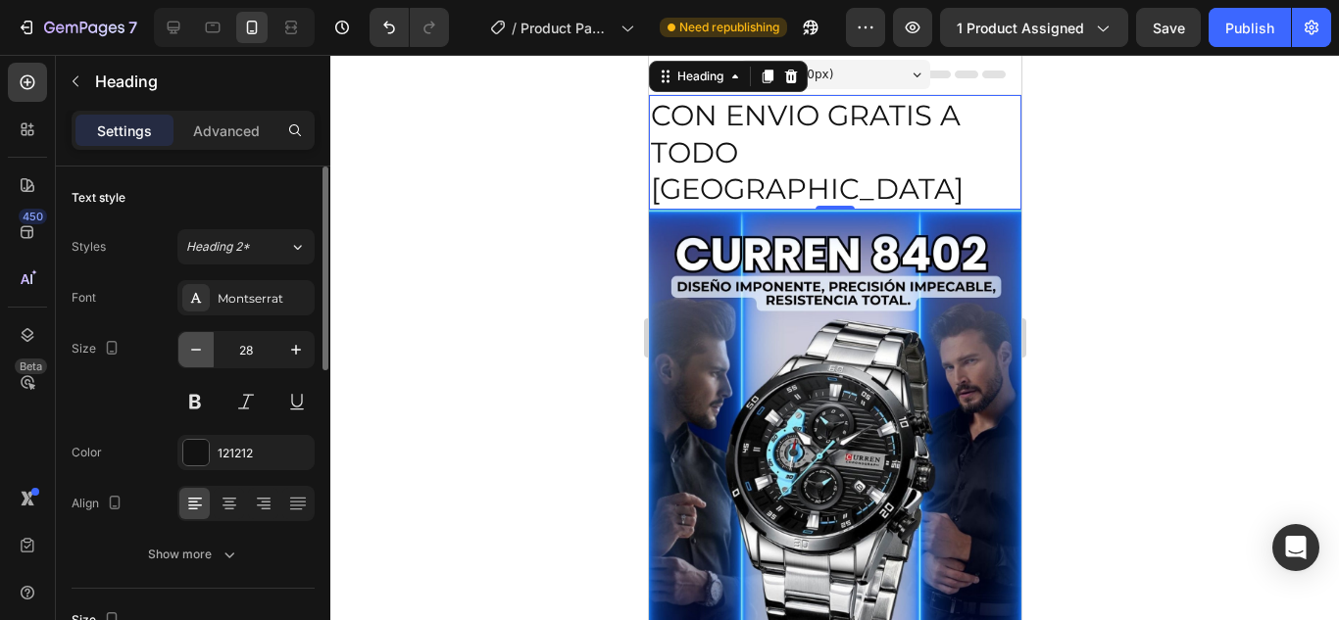
click at [198, 347] on icon "button" at bounding box center [196, 350] width 20 height 20
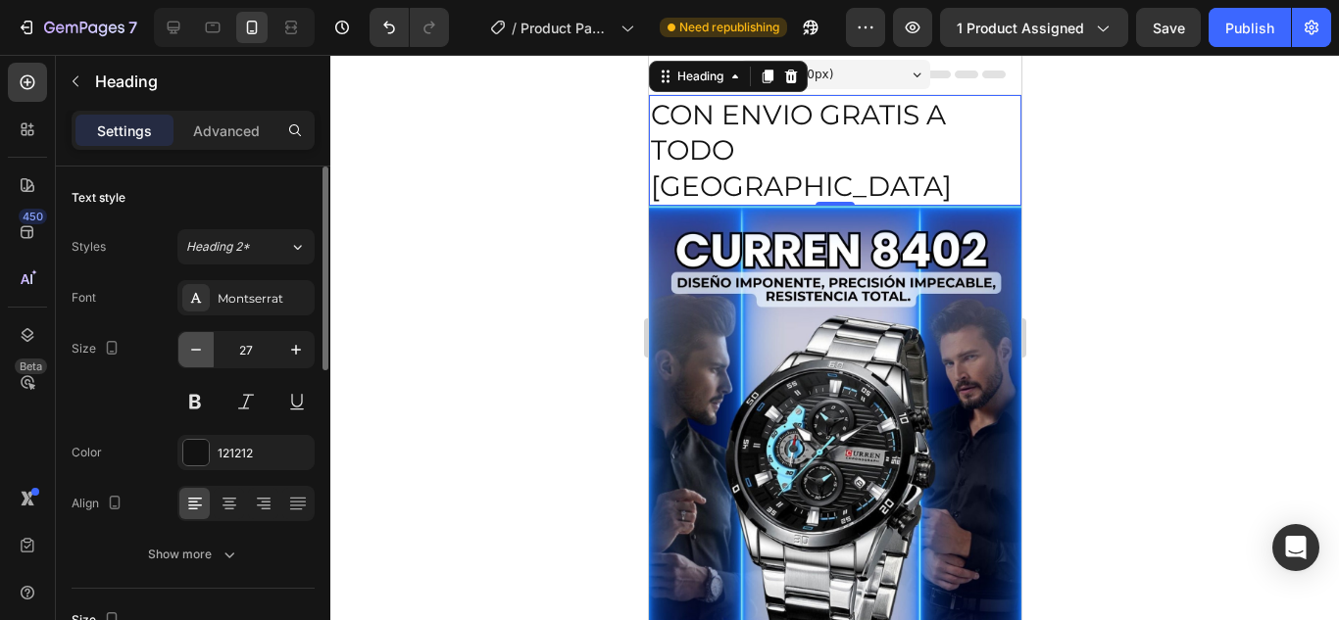
click at [198, 346] on icon "button" at bounding box center [196, 350] width 20 height 20
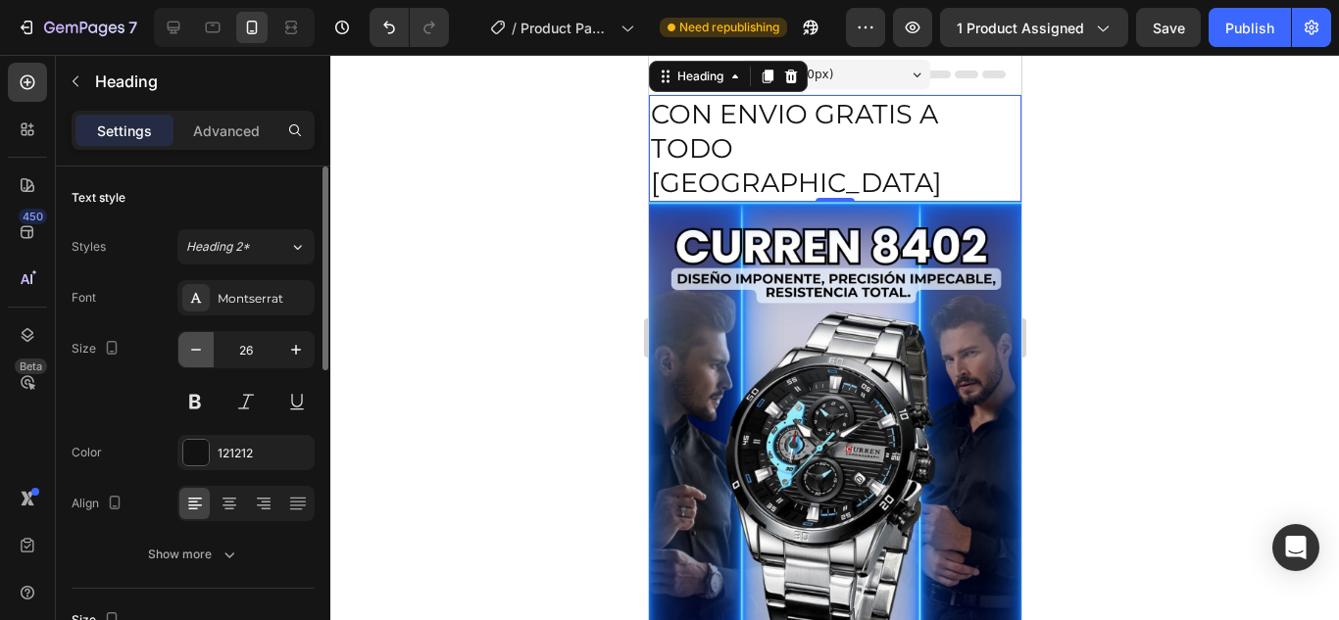
click at [198, 346] on icon "button" at bounding box center [196, 350] width 20 height 20
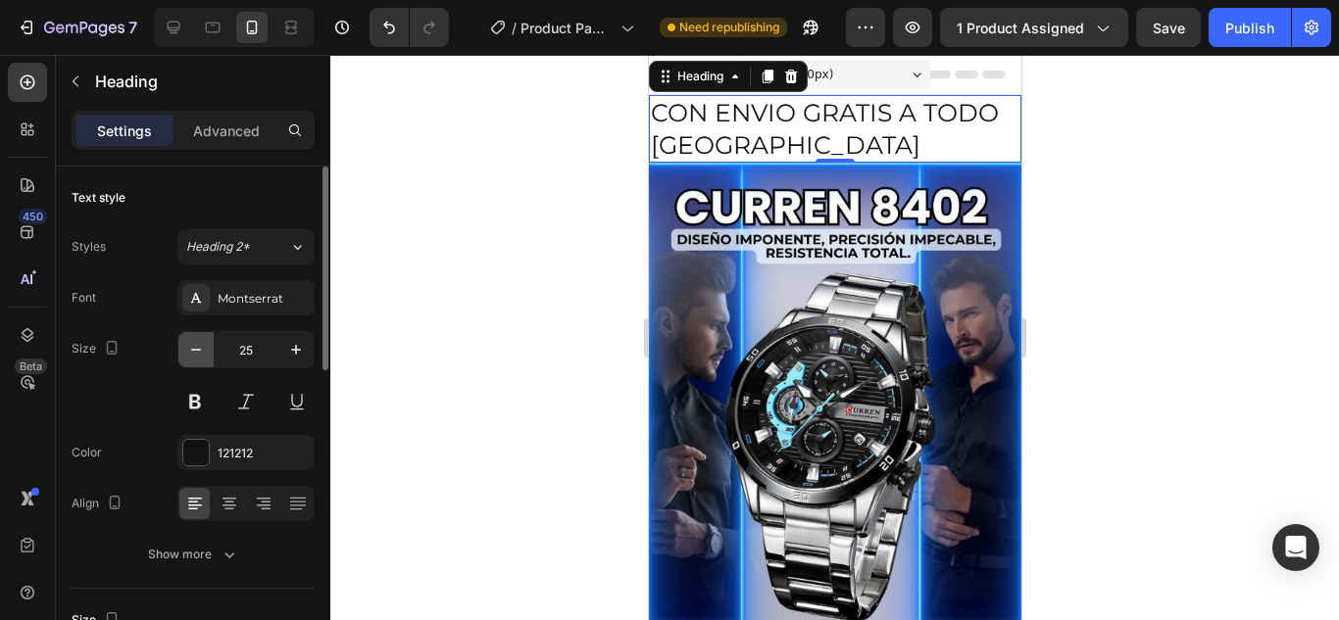
click at [198, 346] on icon "button" at bounding box center [196, 350] width 20 height 20
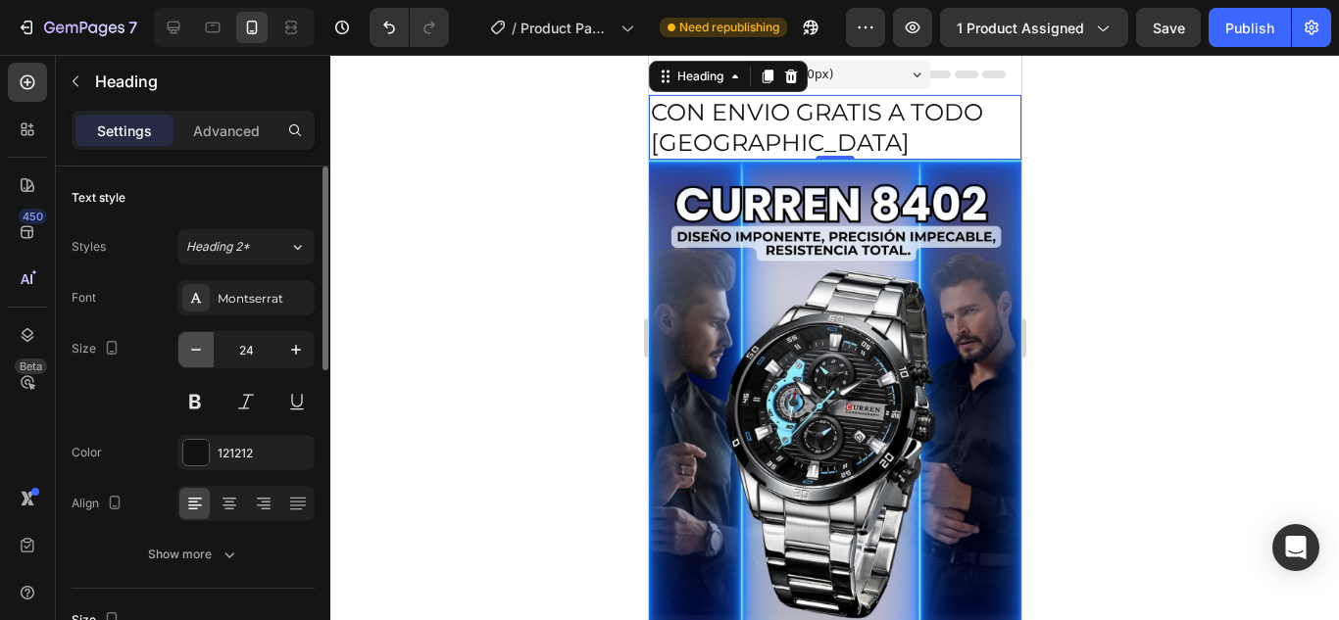
click at [198, 346] on icon "button" at bounding box center [196, 350] width 20 height 20
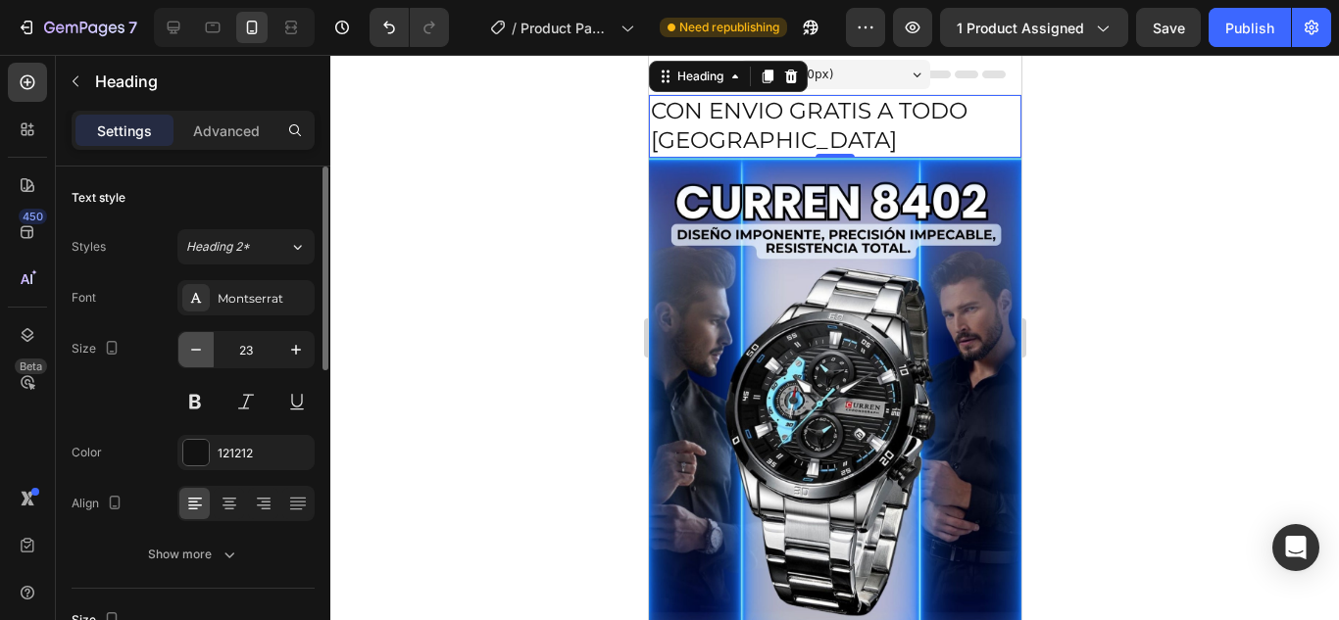
click at [198, 346] on icon "button" at bounding box center [196, 350] width 20 height 20
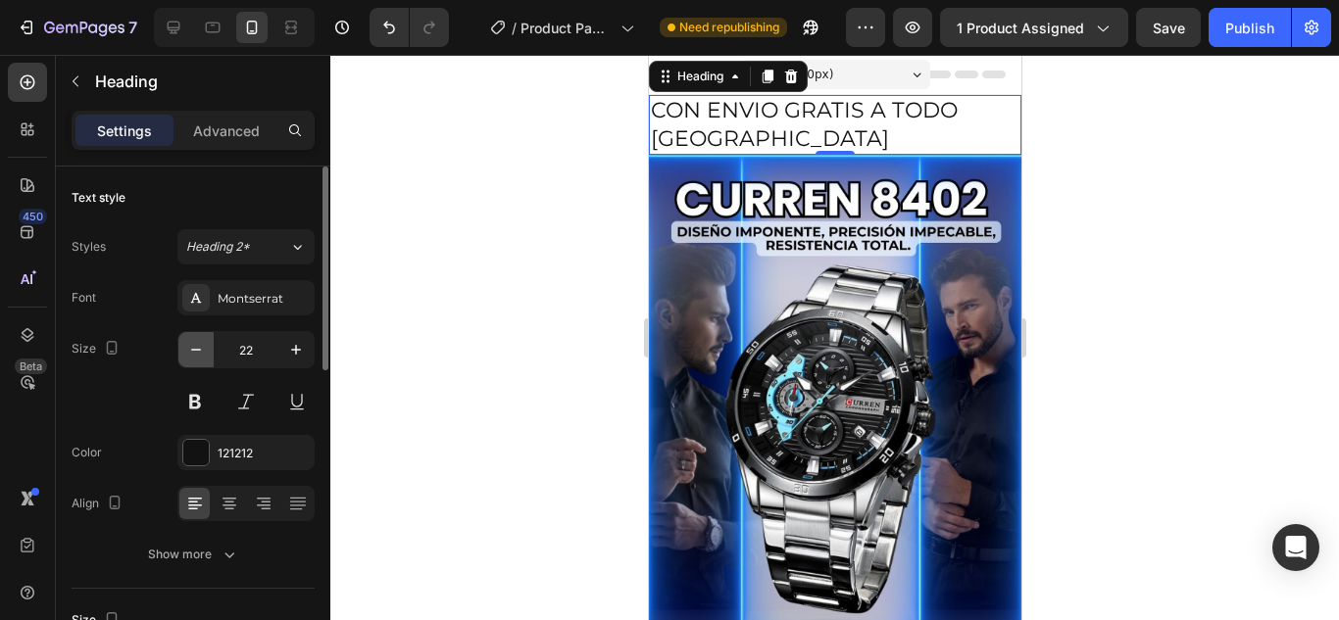
click at [198, 346] on icon "button" at bounding box center [196, 350] width 20 height 20
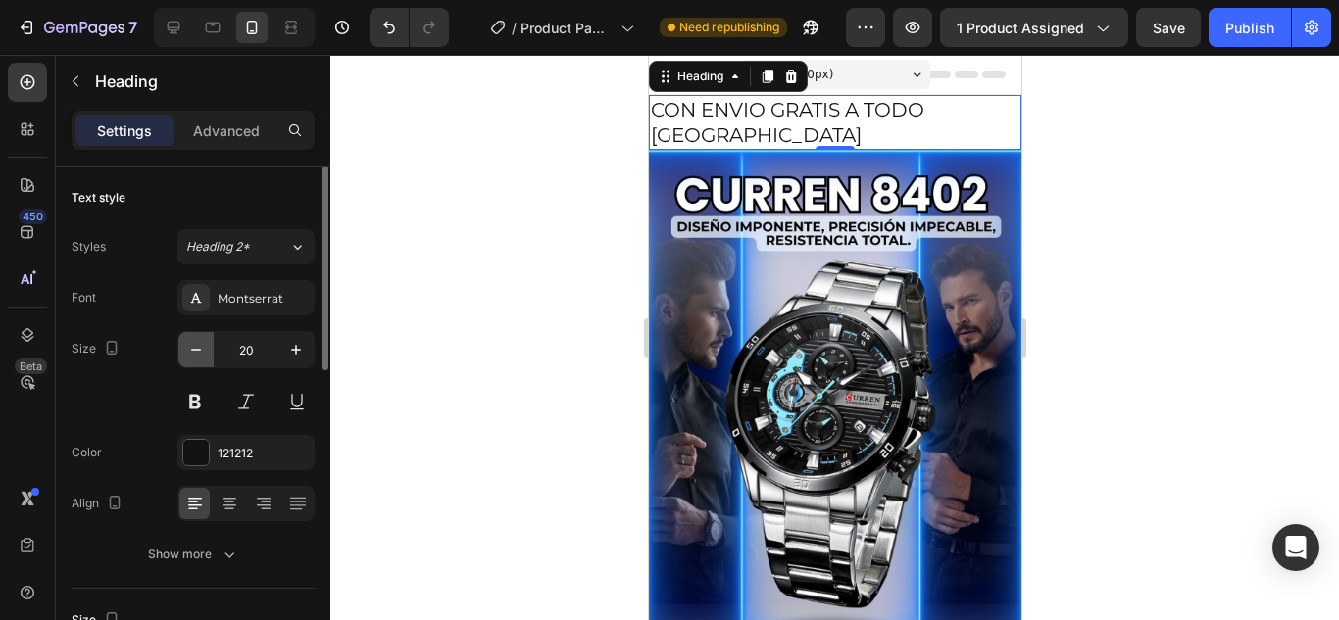
click at [198, 346] on icon "button" at bounding box center [196, 350] width 20 height 20
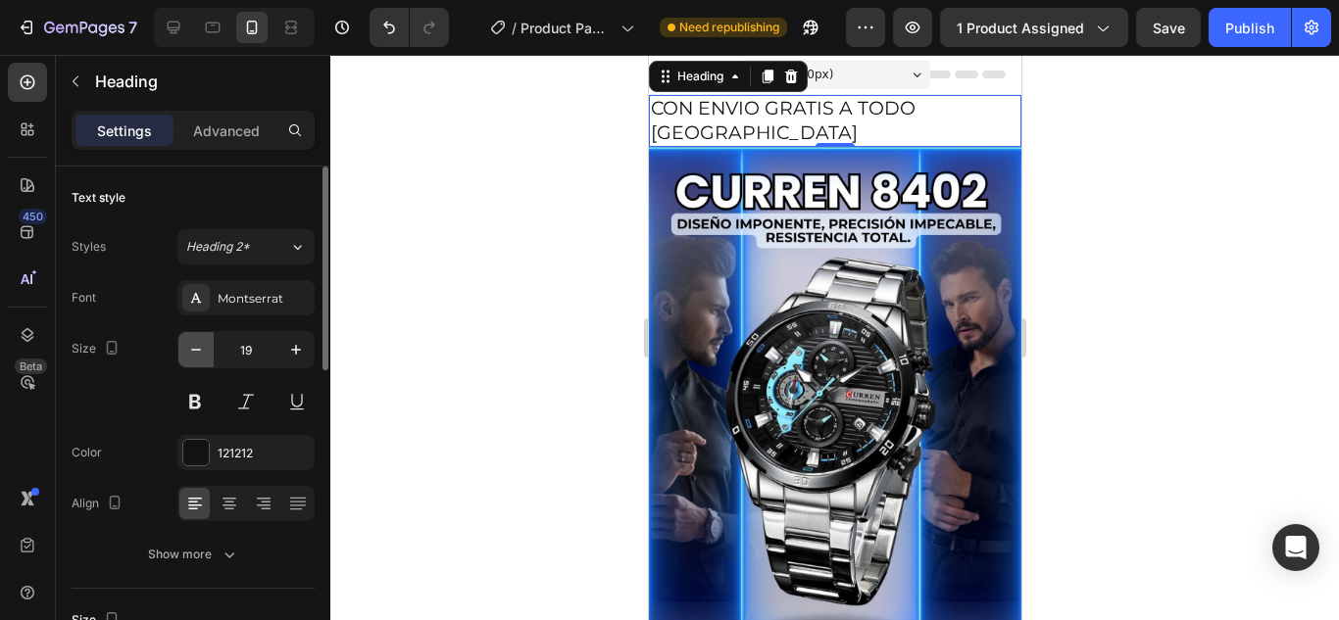
click at [198, 346] on icon "button" at bounding box center [196, 350] width 20 height 20
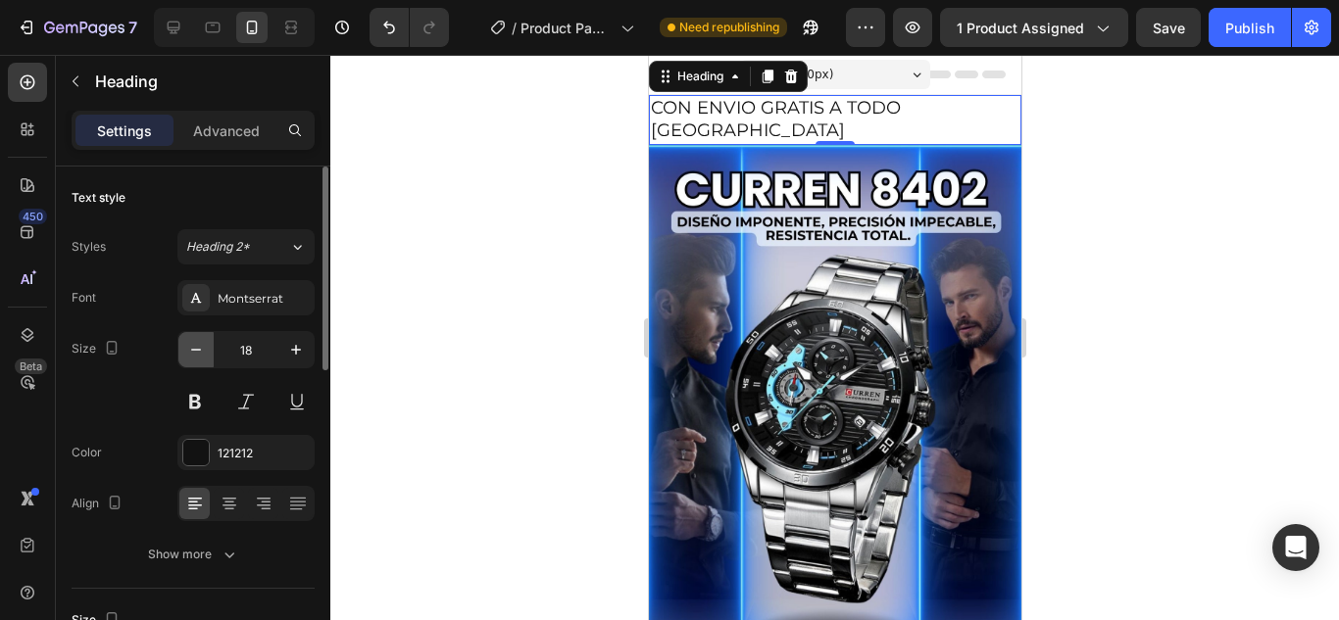
click at [198, 346] on icon "button" at bounding box center [196, 350] width 20 height 20
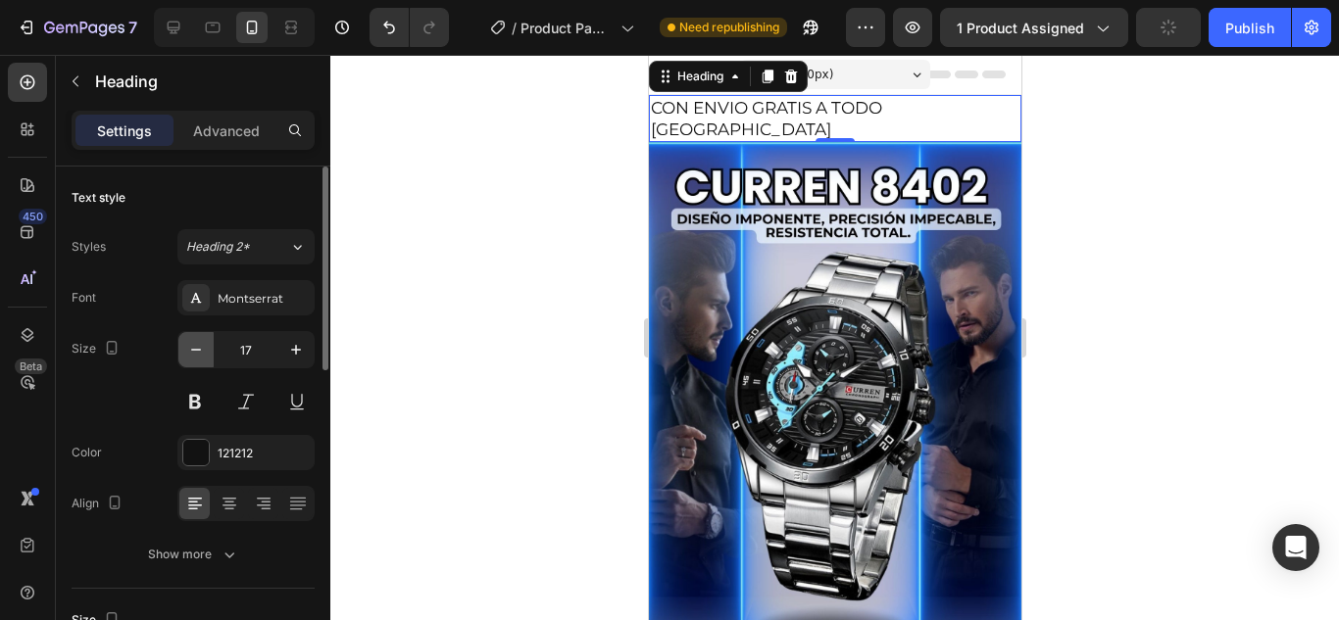
click at [198, 346] on icon "button" at bounding box center [196, 350] width 20 height 20
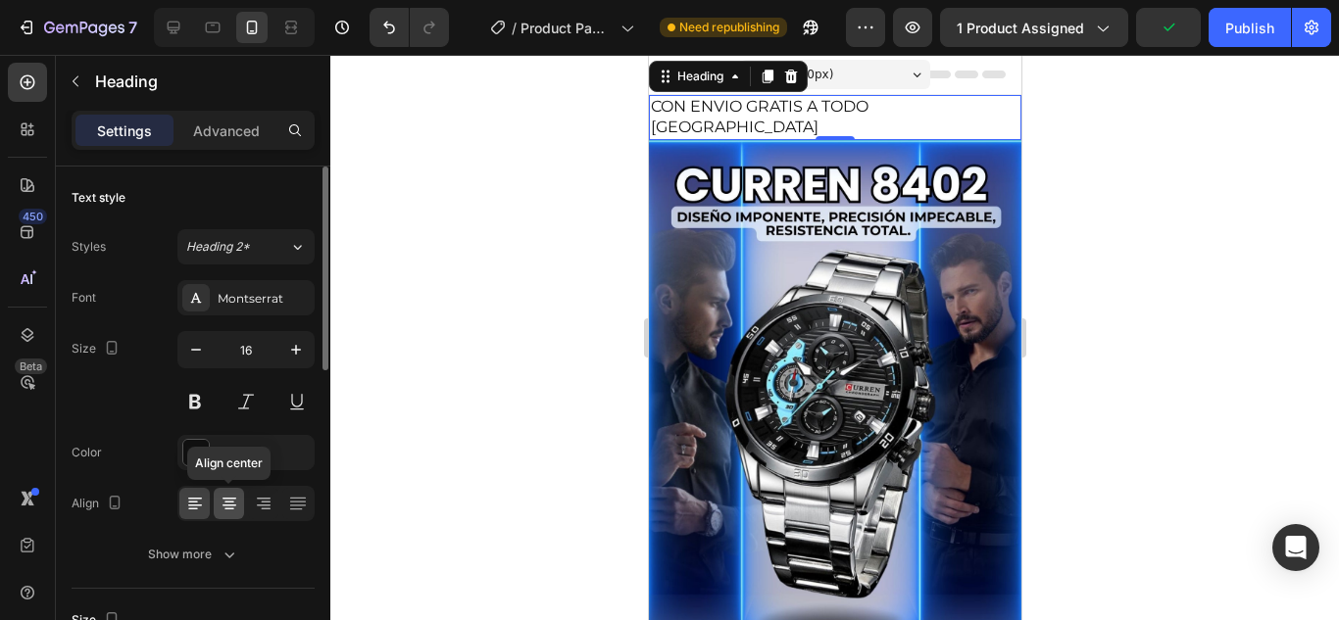
click at [227, 502] on icon at bounding box center [229, 503] width 10 height 2
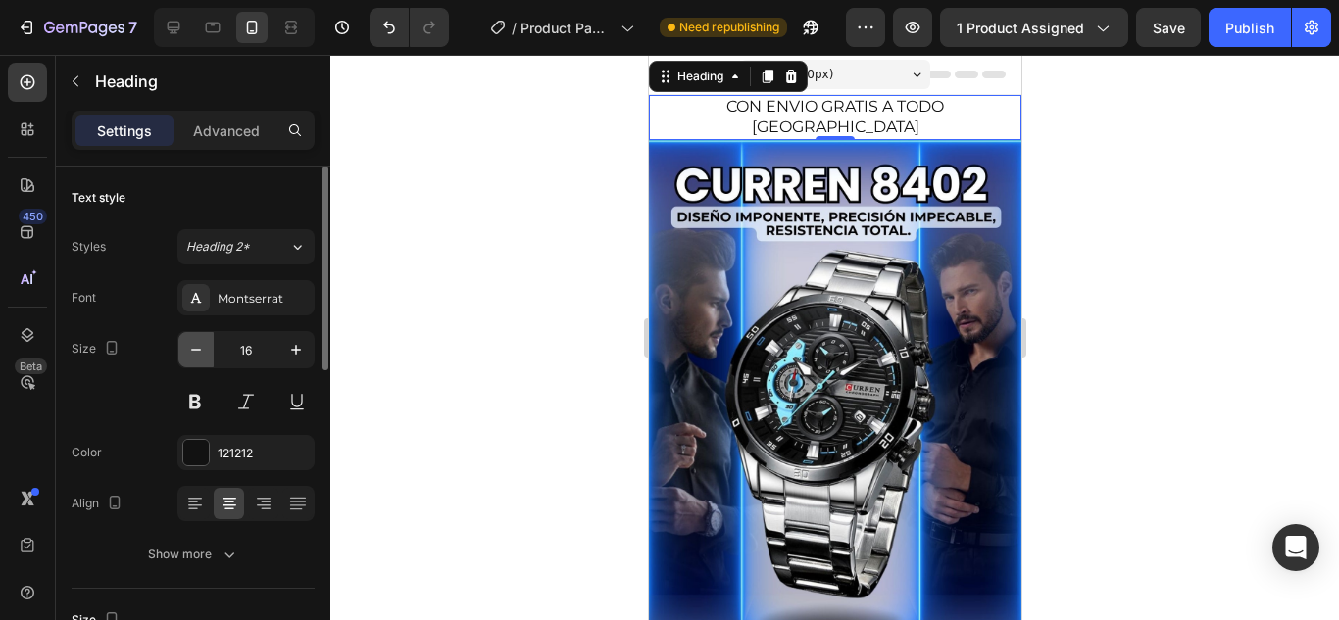
click at [198, 354] on icon "button" at bounding box center [196, 350] width 20 height 20
type input "15"
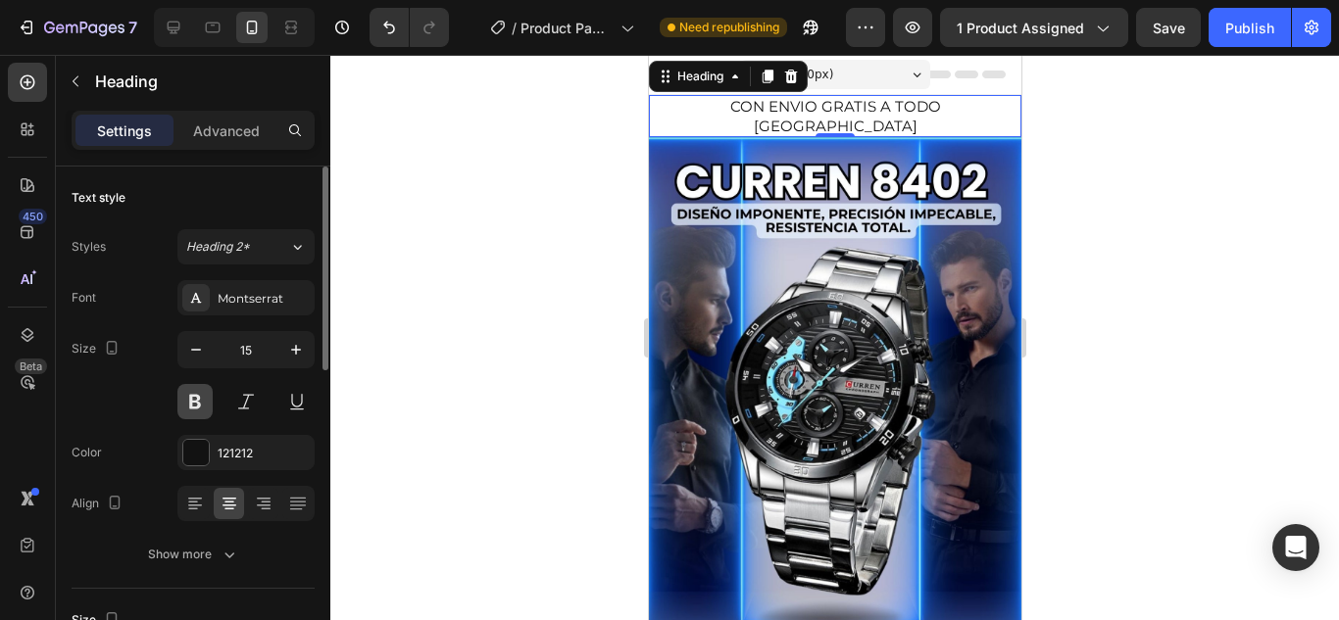
click at [201, 399] on button at bounding box center [194, 401] width 35 height 35
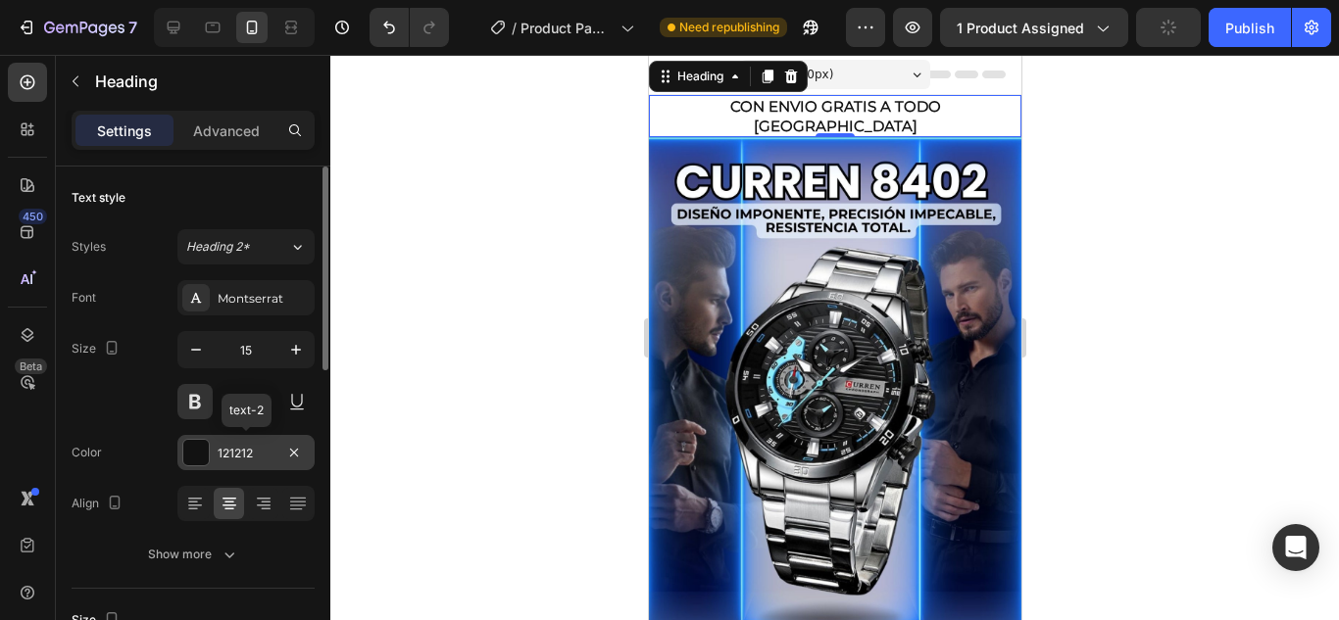
click at [198, 450] on div at bounding box center [195, 452] width 25 height 25
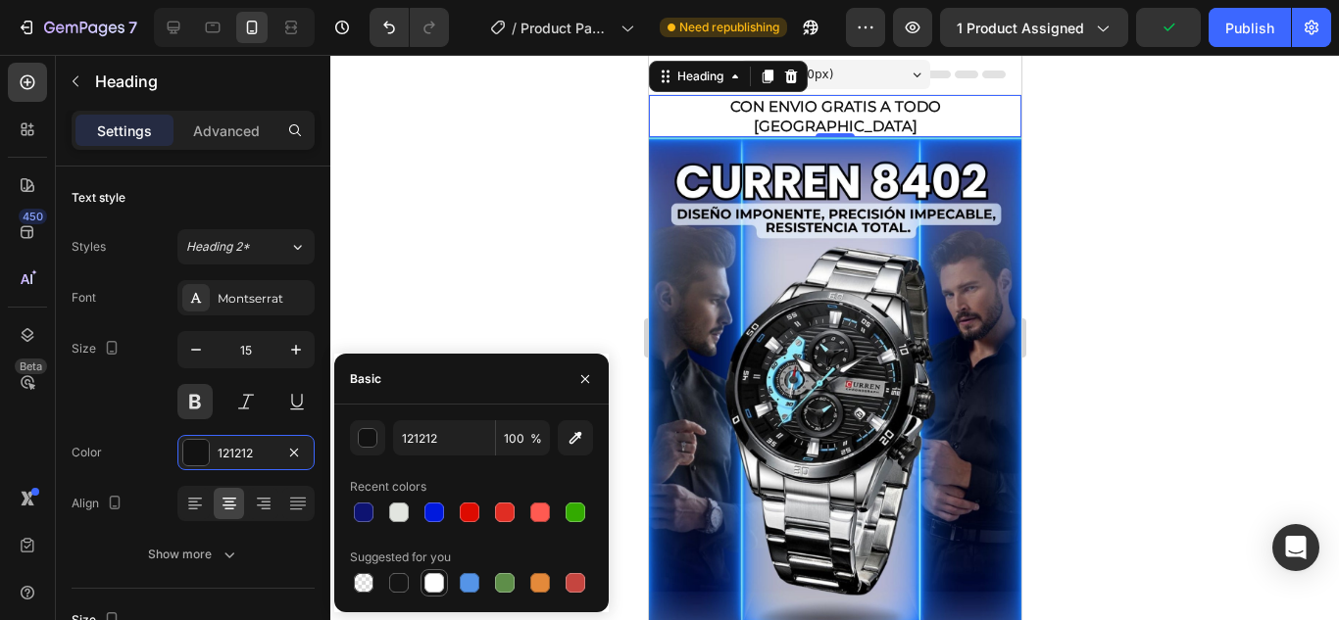
click at [435, 585] on div at bounding box center [434, 583] width 20 height 20
type input "FFFFFF"
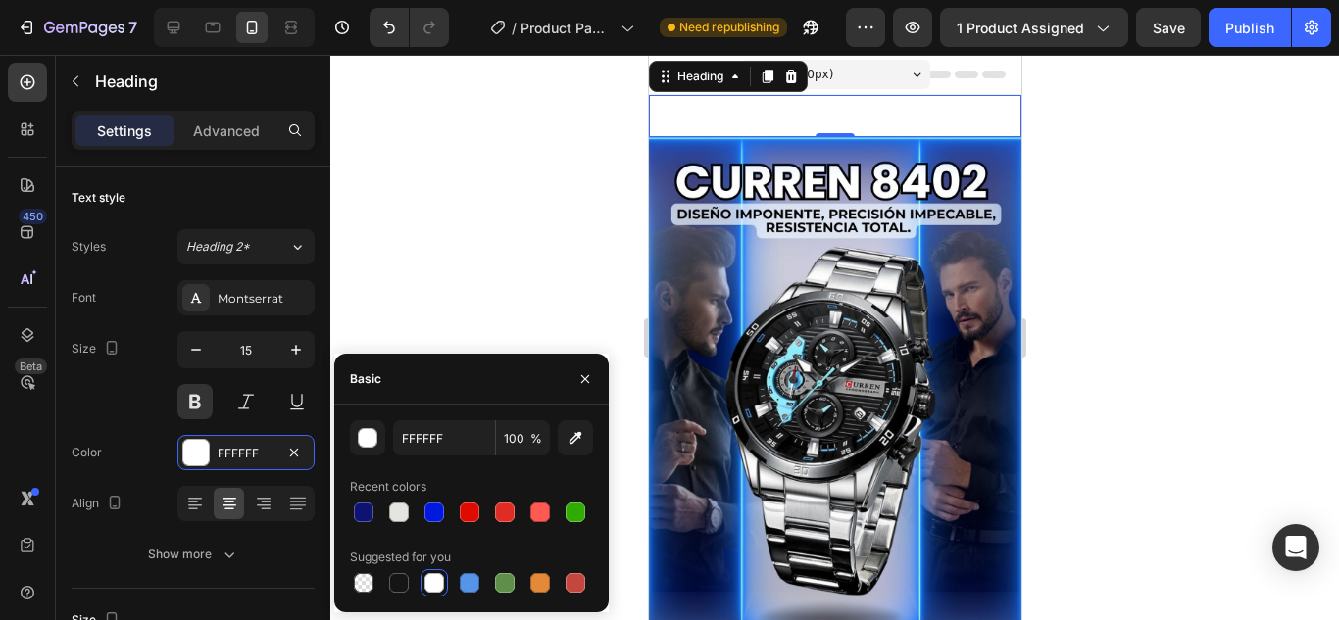
click at [388, 295] on div at bounding box center [834, 338] width 1009 height 566
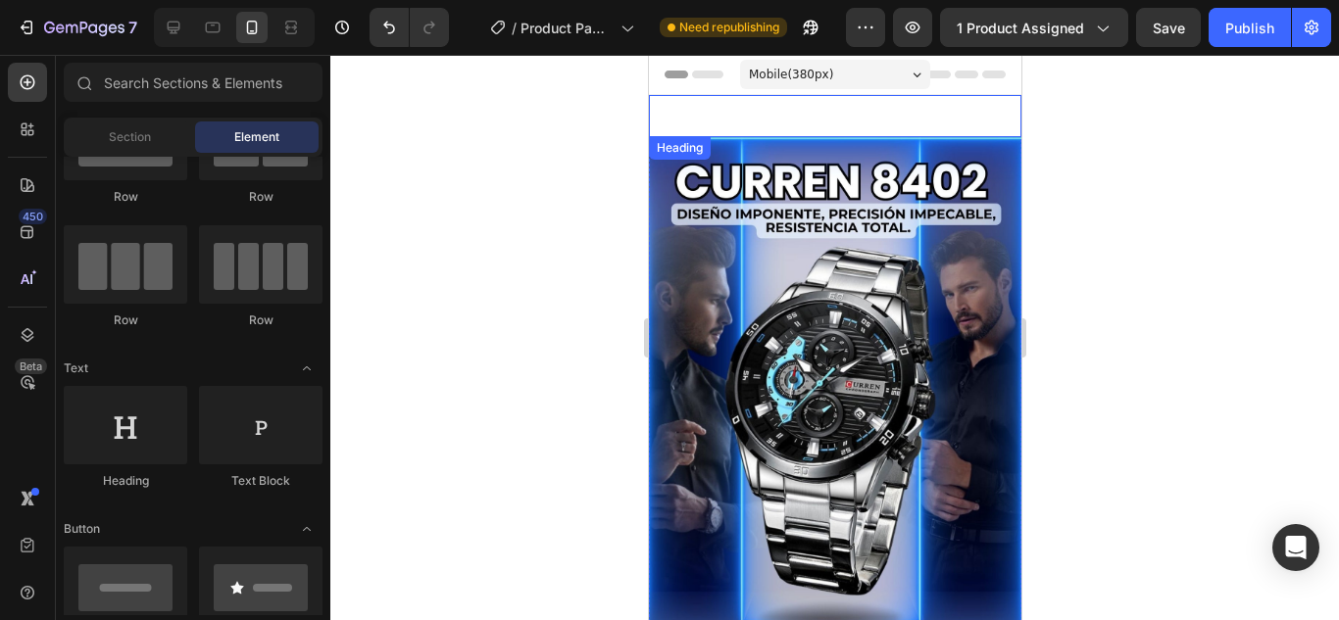
click at [713, 109] on p "CON ENVIO GRATIS A TODO [GEOGRAPHIC_DATA]" at bounding box center [834, 116] width 369 height 38
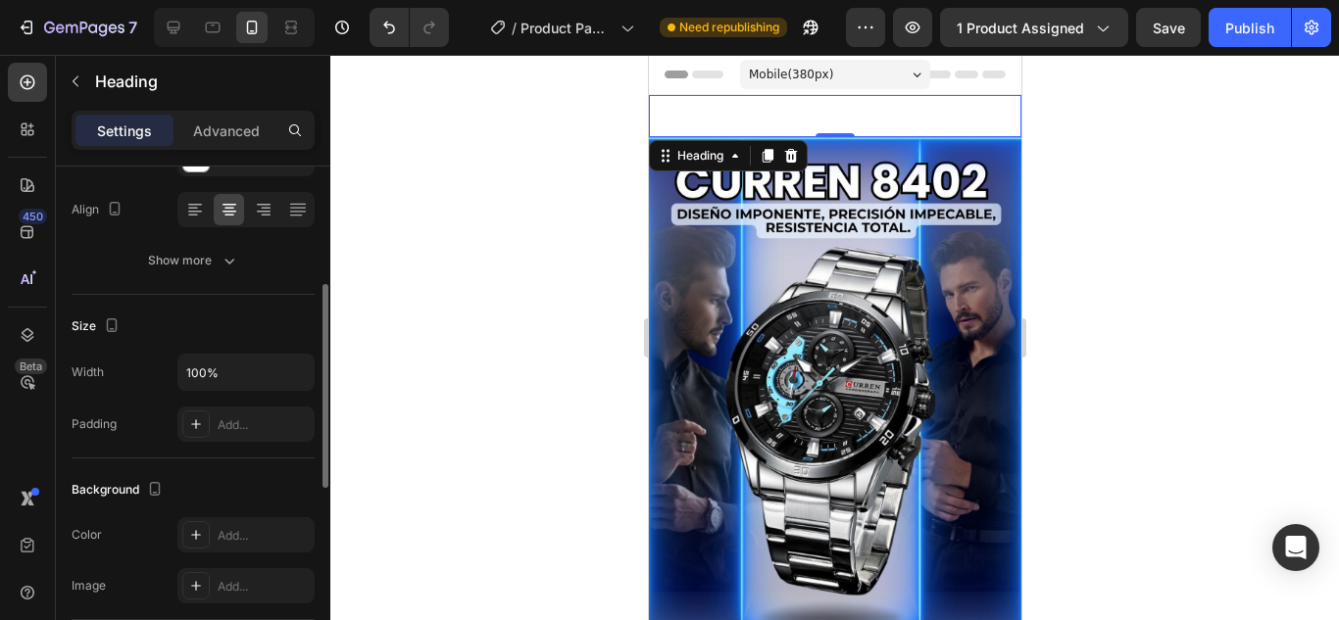
scroll to position [588, 0]
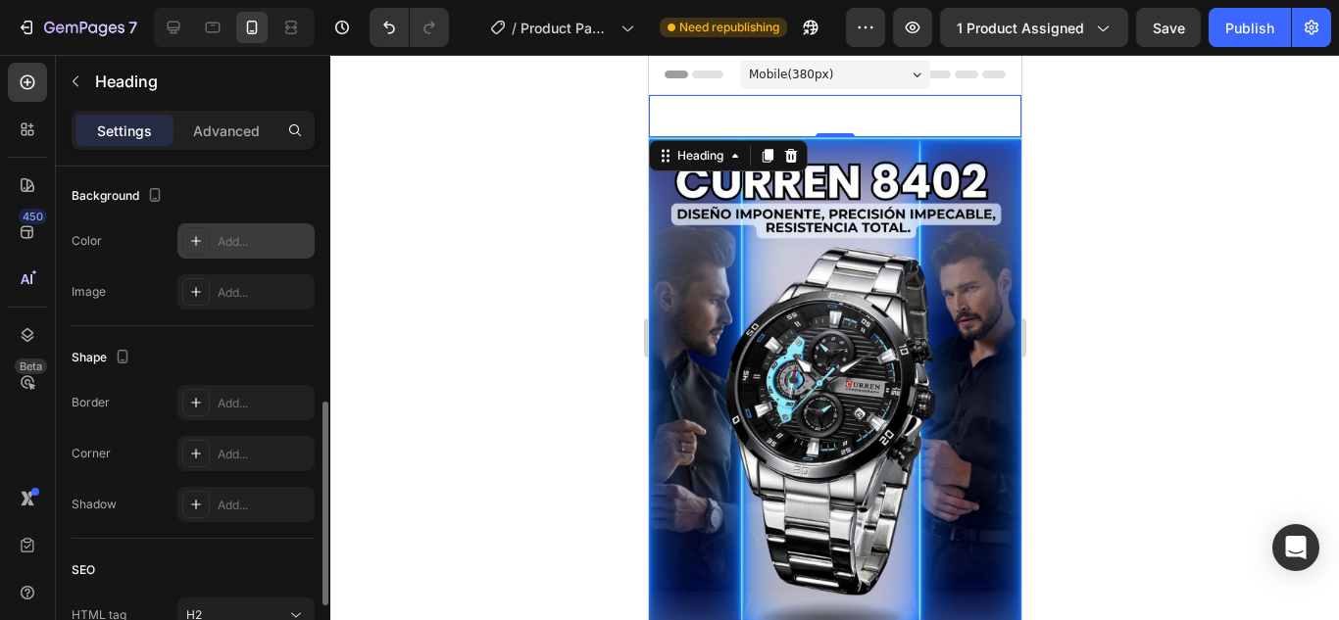
click at [223, 239] on div "Add..." at bounding box center [264, 242] width 92 height 18
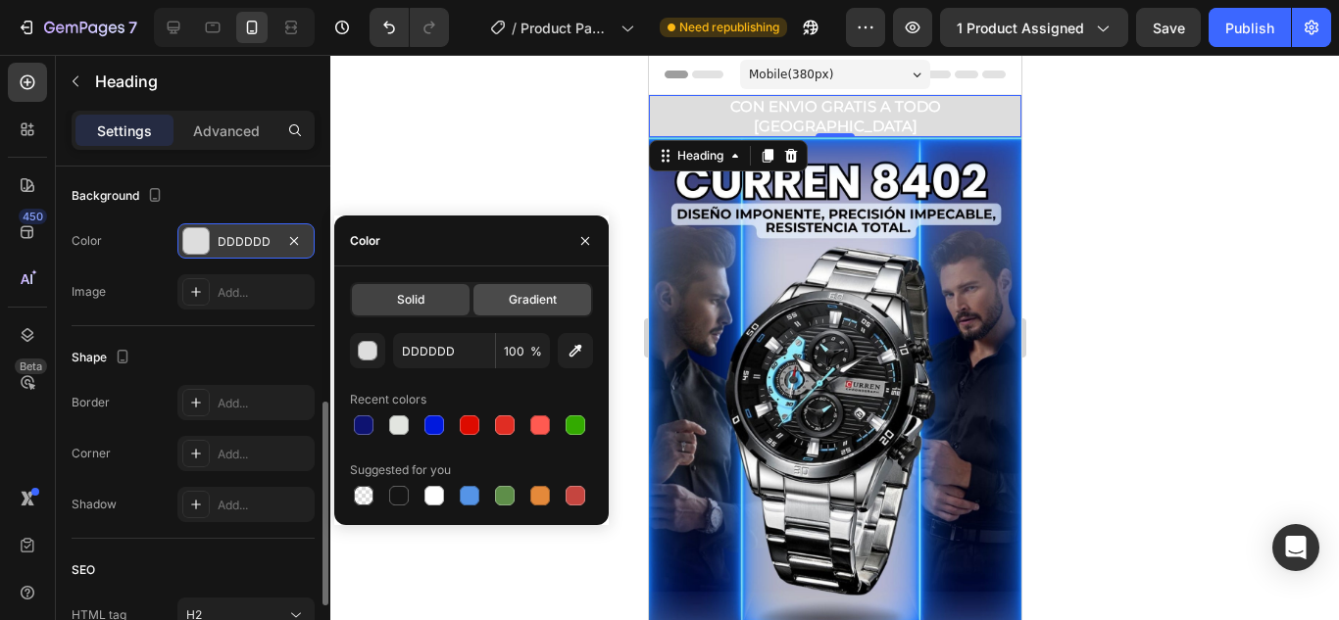
click at [540, 301] on span "Gradient" at bounding box center [533, 300] width 48 height 18
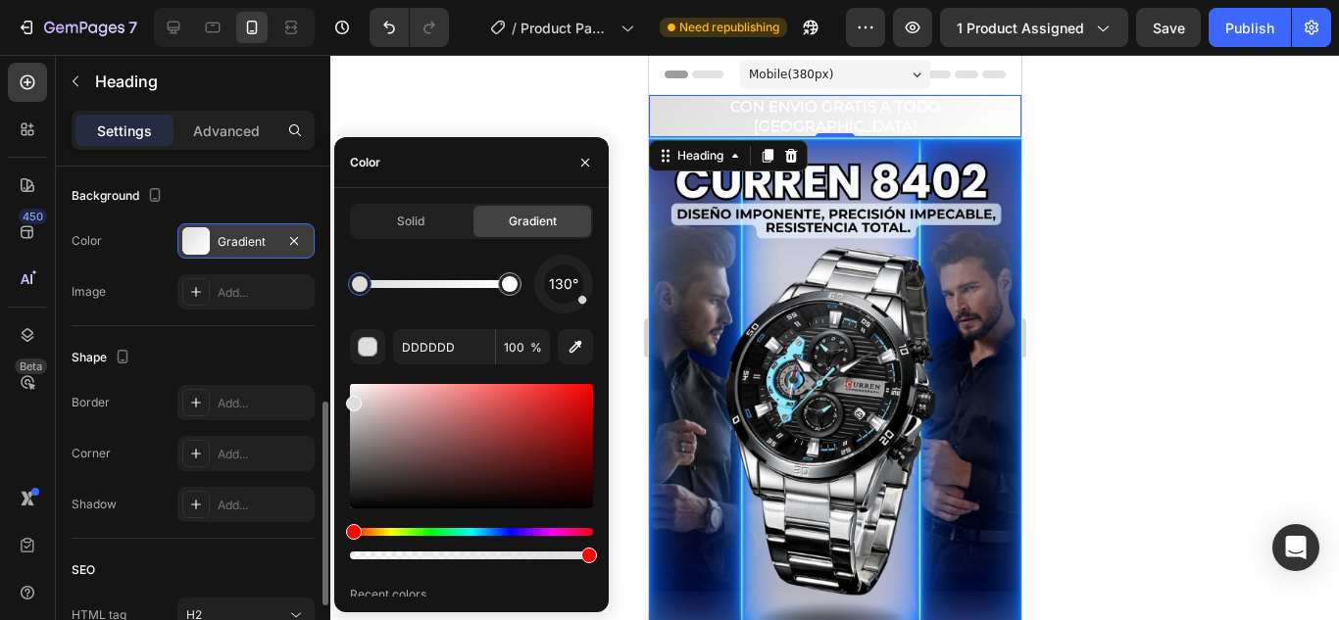
drag, startPoint x: 355, startPoint y: 533, endPoint x: 507, endPoint y: 521, distance: 152.4
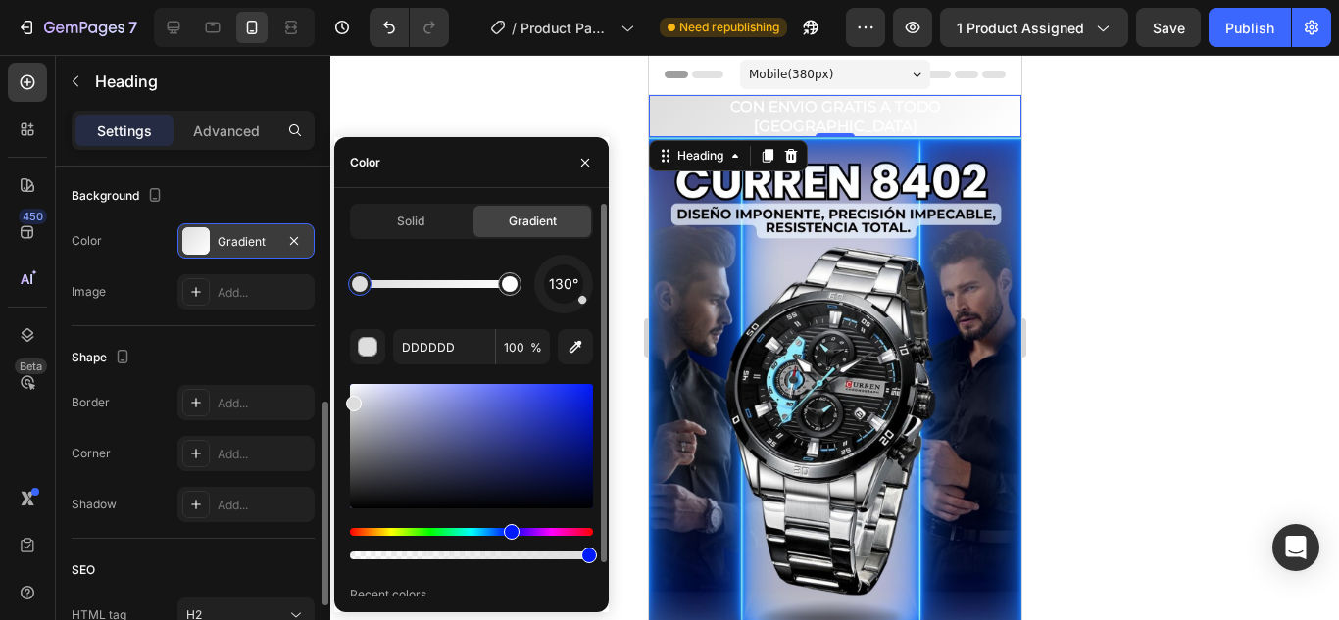
click at [509, 532] on div "Hue" at bounding box center [471, 532] width 243 height 8
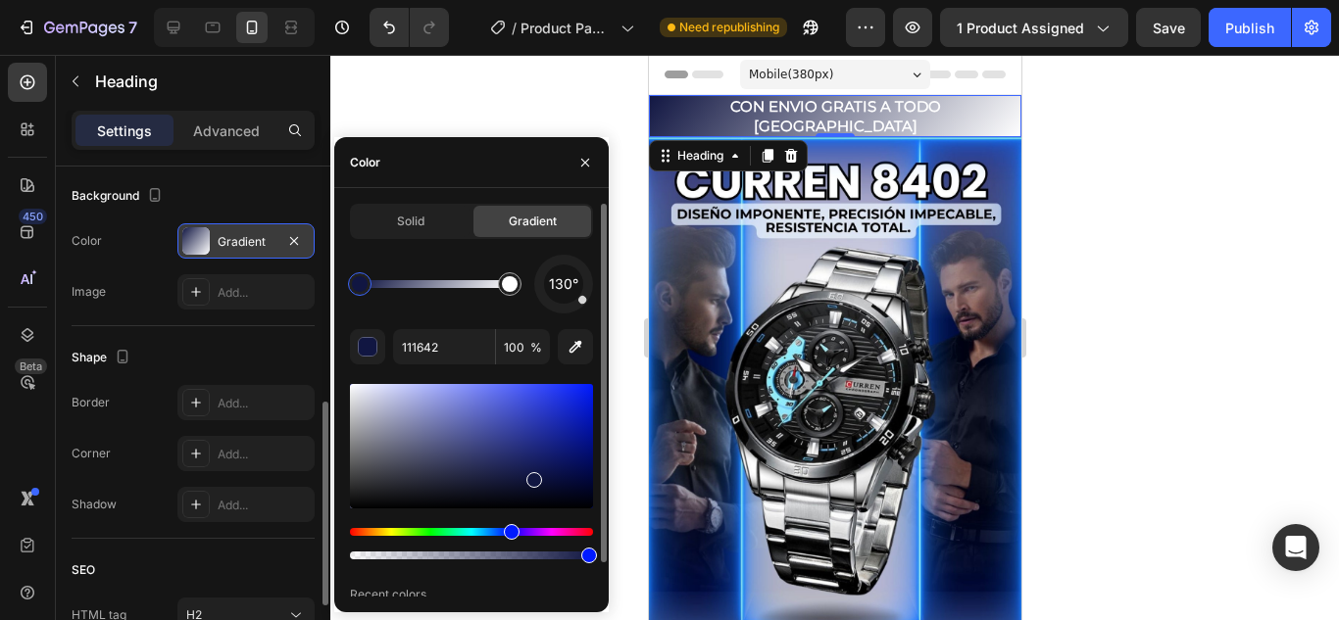
drag, startPoint x: 351, startPoint y: 409, endPoint x: 546, endPoint y: 492, distance: 212.1
click at [549, 485] on div at bounding box center [471, 446] width 243 height 124
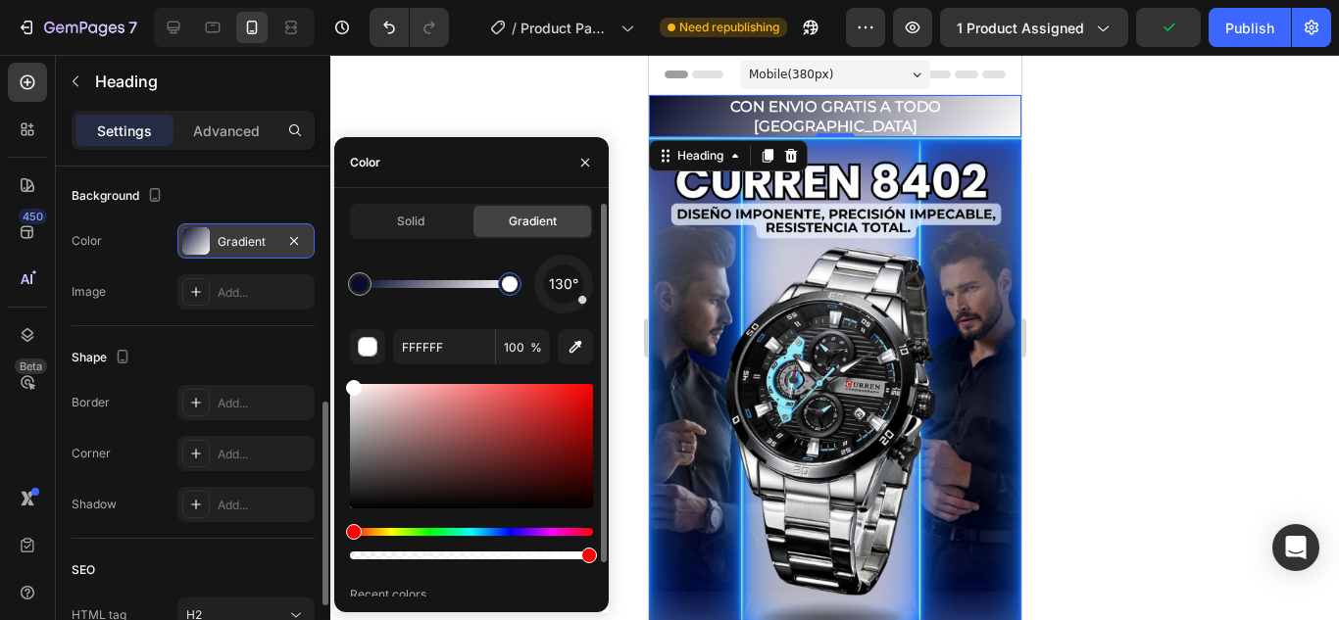
click at [514, 285] on div at bounding box center [510, 284] width 16 height 16
click at [513, 530] on div "Hue" at bounding box center [471, 532] width 243 height 8
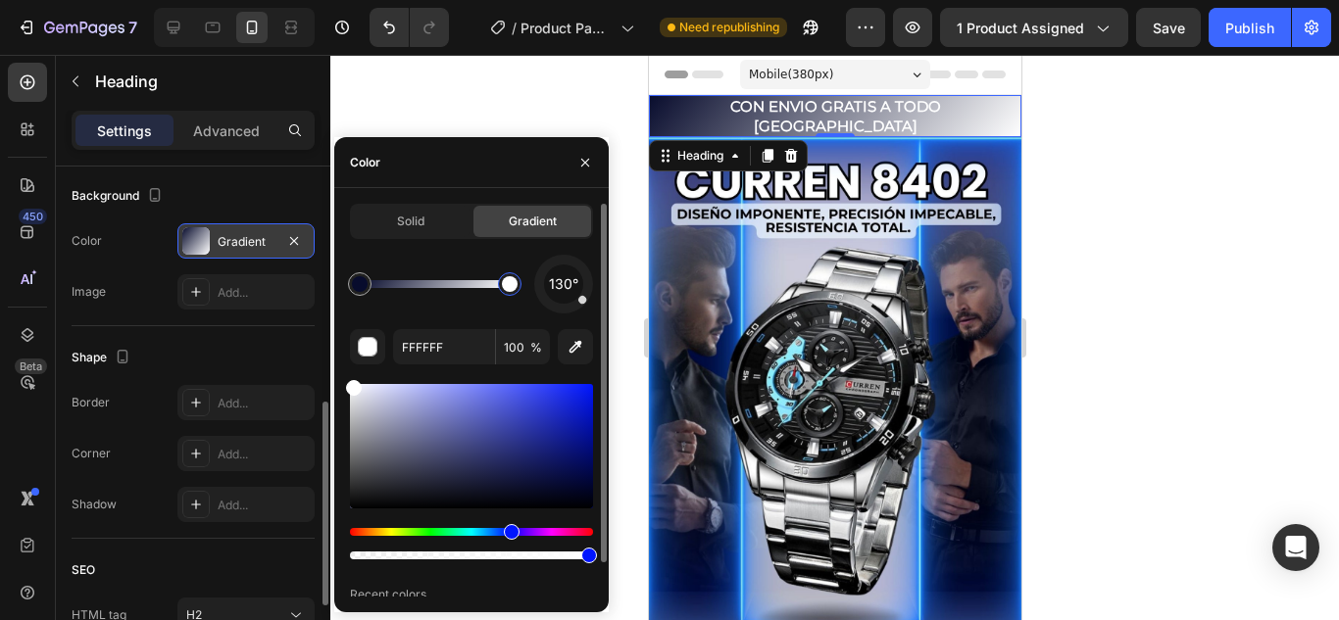
click at [510, 532] on div "Hue" at bounding box center [512, 532] width 16 height 16
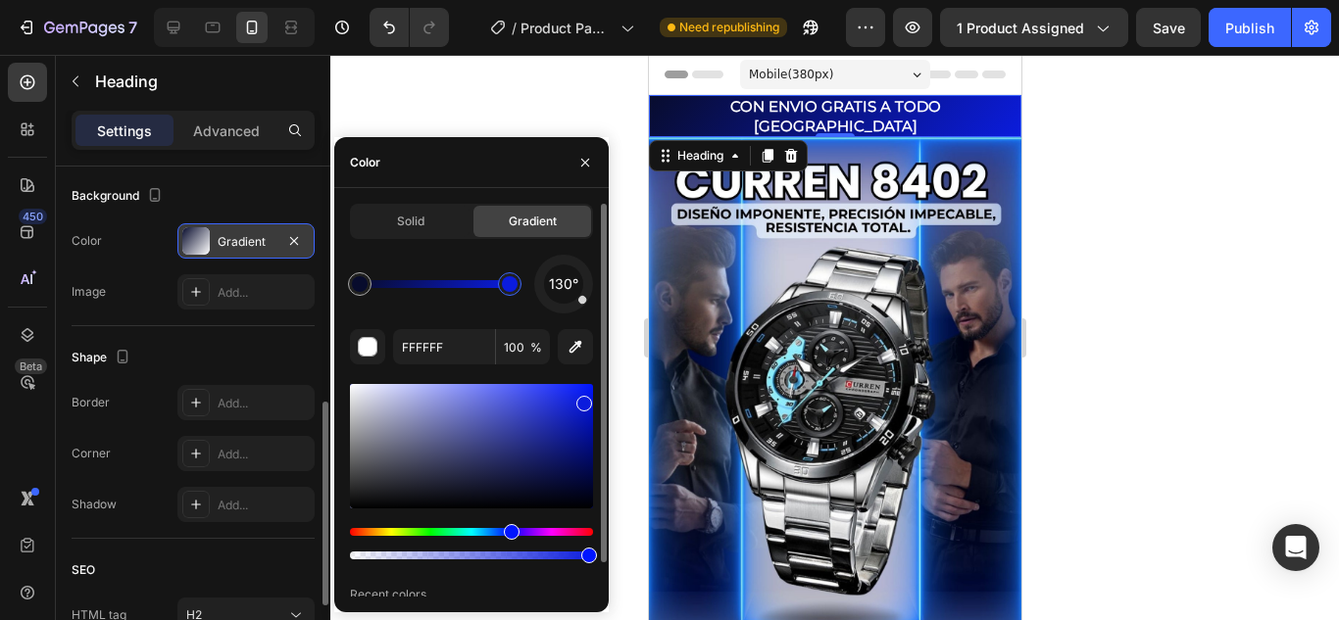
click at [582, 400] on div at bounding box center [471, 446] width 243 height 124
drag, startPoint x: 589, startPoint y: 405, endPoint x: 593, endPoint y: 392, distance: 13.3
click at [593, 392] on div at bounding box center [589, 396] width 16 height 16
click at [362, 288] on div at bounding box center [360, 284] width 16 height 16
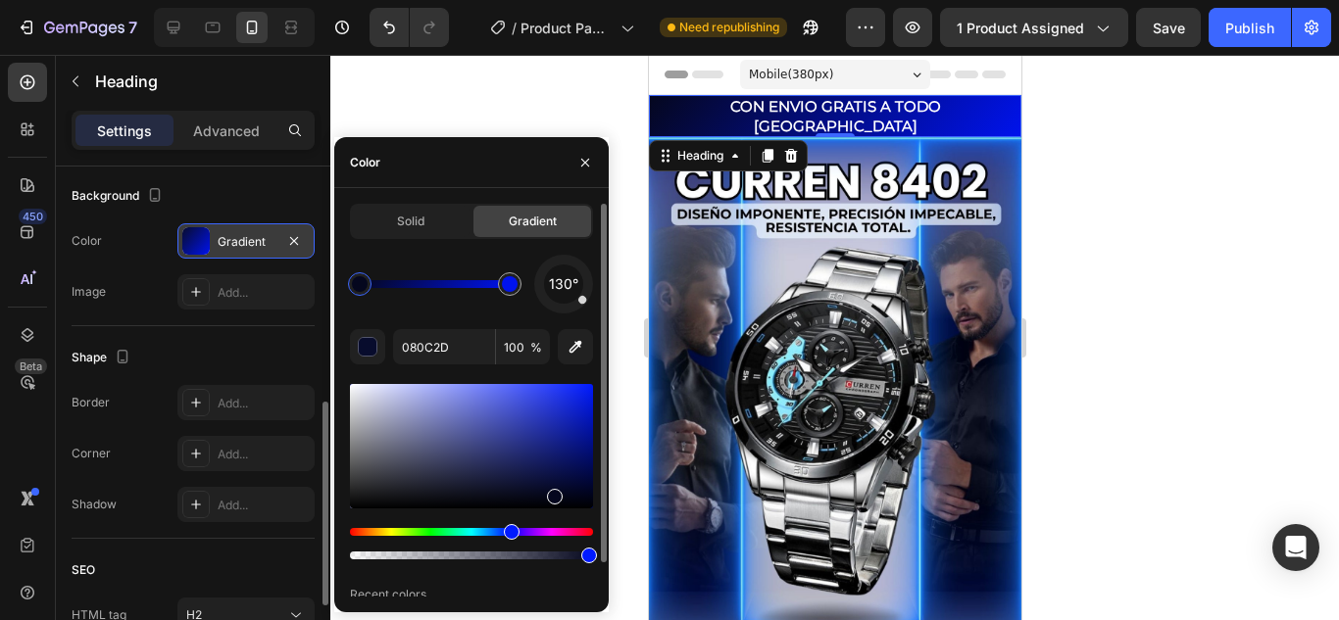
type input "05071E"
drag, startPoint x: 551, startPoint y: 487, endPoint x: 554, endPoint y: 499, distance: 12.1
drag, startPoint x: 365, startPoint y: 297, endPoint x: 405, endPoint y: 290, distance: 40.8
click at [392, 285] on div at bounding box center [379, 284] width 35 height 35
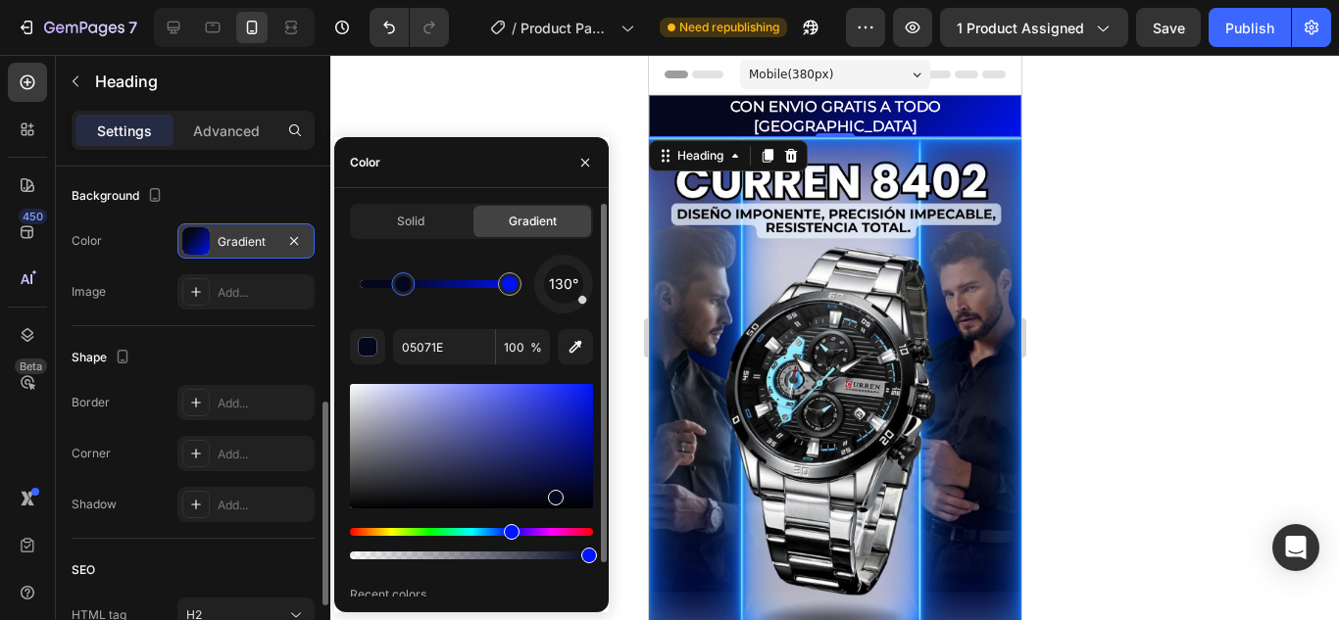
drag, startPoint x: 392, startPoint y: 285, endPoint x: 404, endPoint y: 285, distance: 11.8
click at [474, 93] on div at bounding box center [834, 338] width 1009 height 566
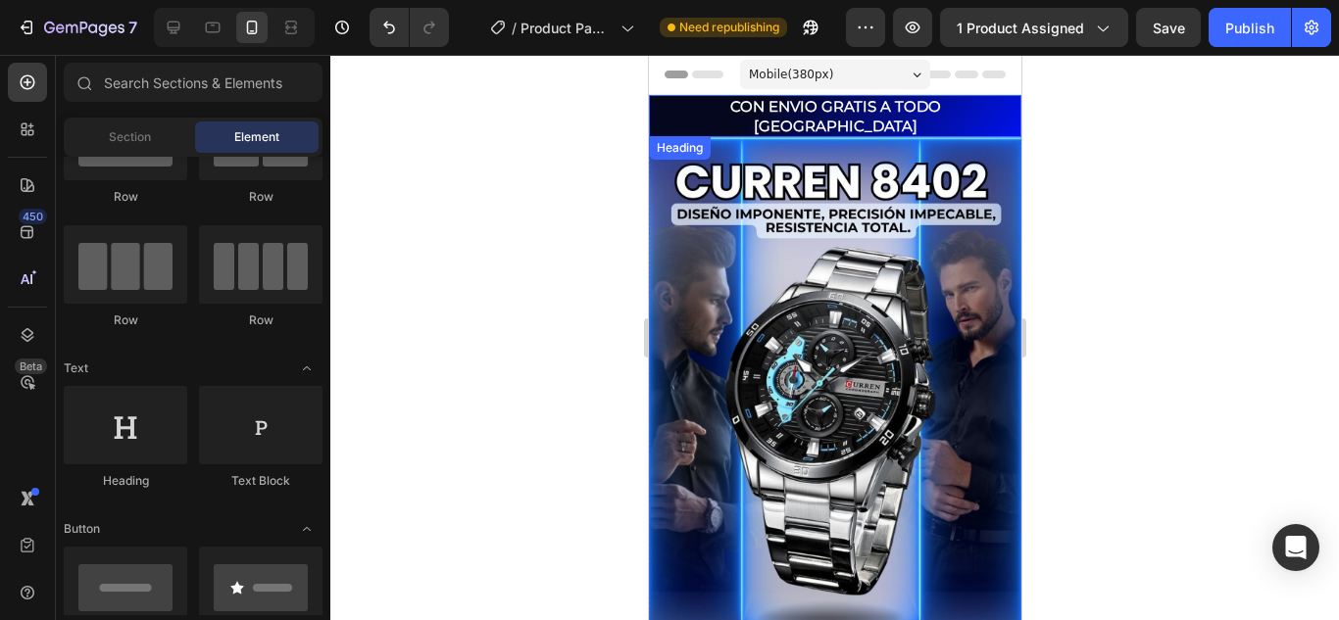
click at [666, 107] on p "CON ENVIO GRATIS A TODO [GEOGRAPHIC_DATA]" at bounding box center [834, 116] width 369 height 38
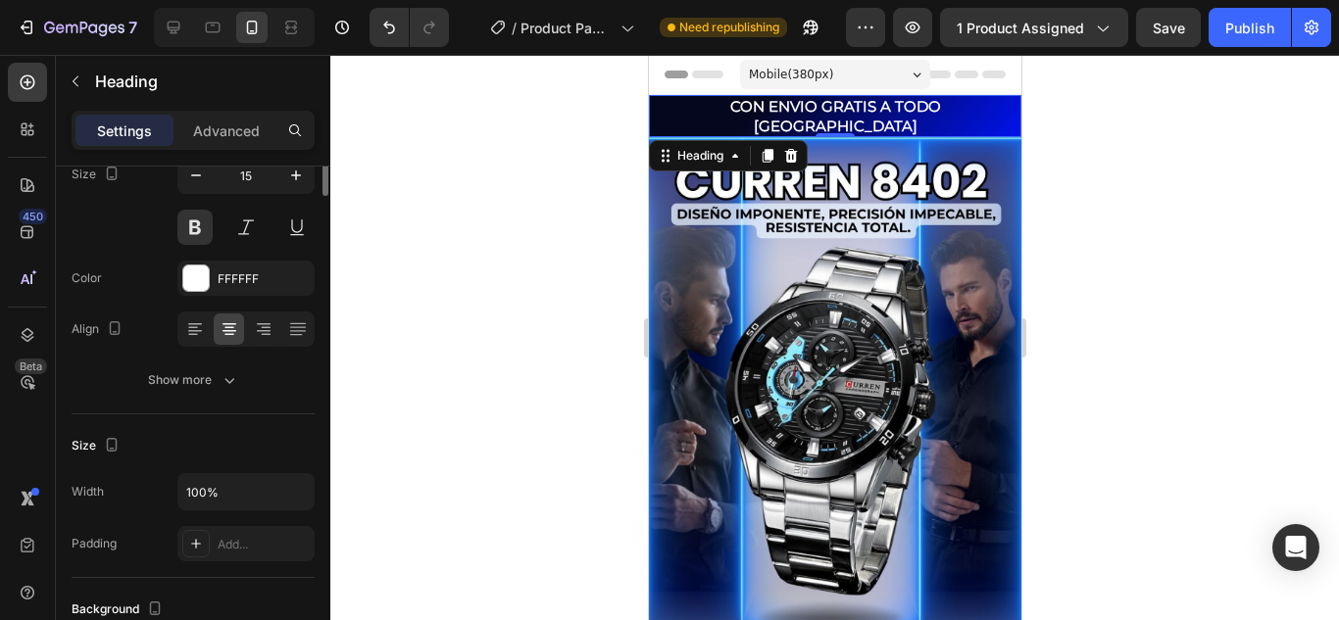
scroll to position [0, 0]
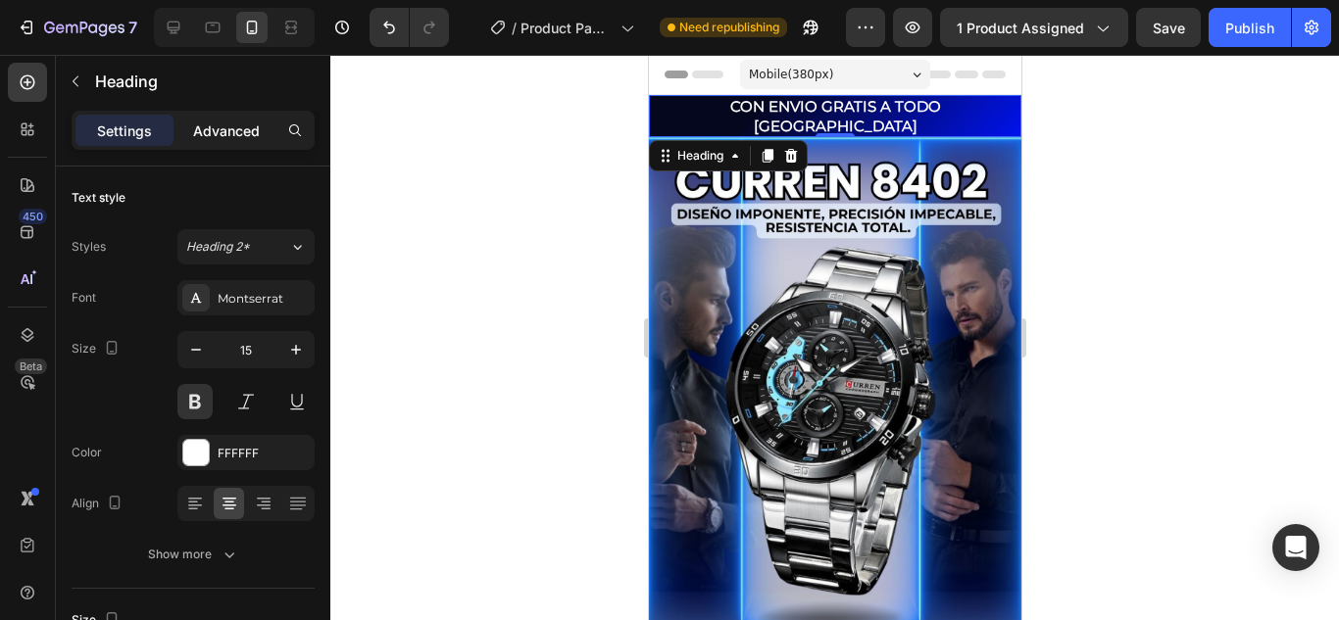
click at [224, 126] on p "Advanced" at bounding box center [226, 131] width 67 height 21
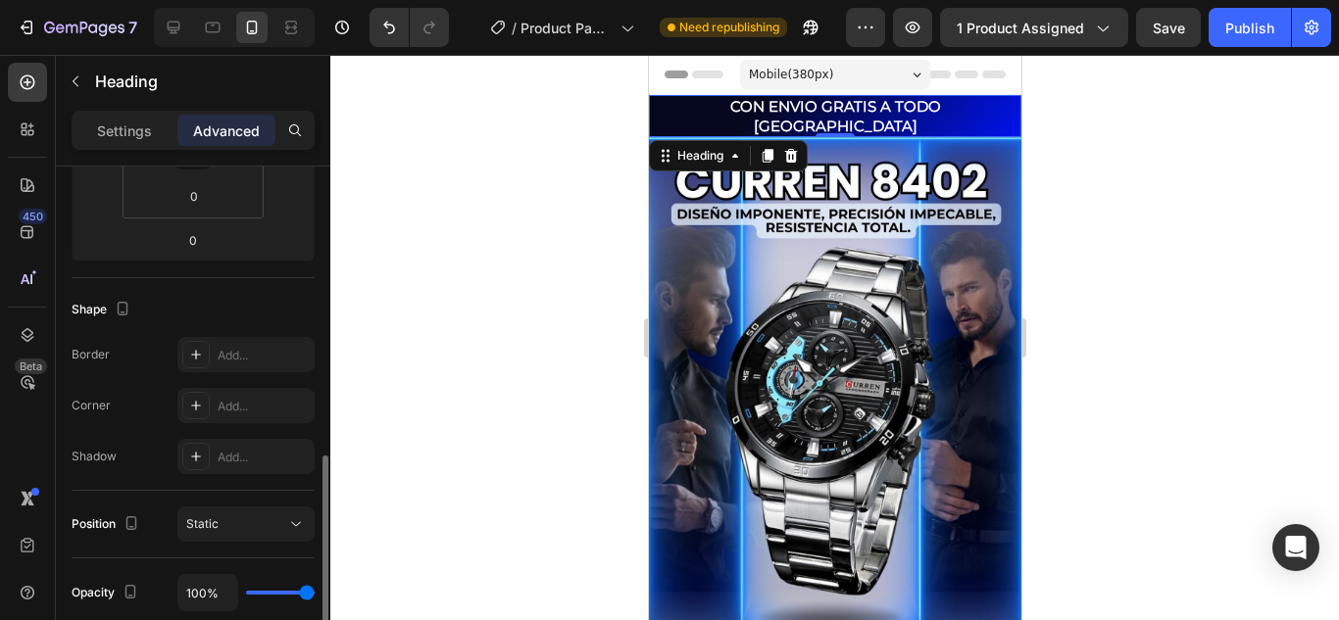
scroll to position [686, 0]
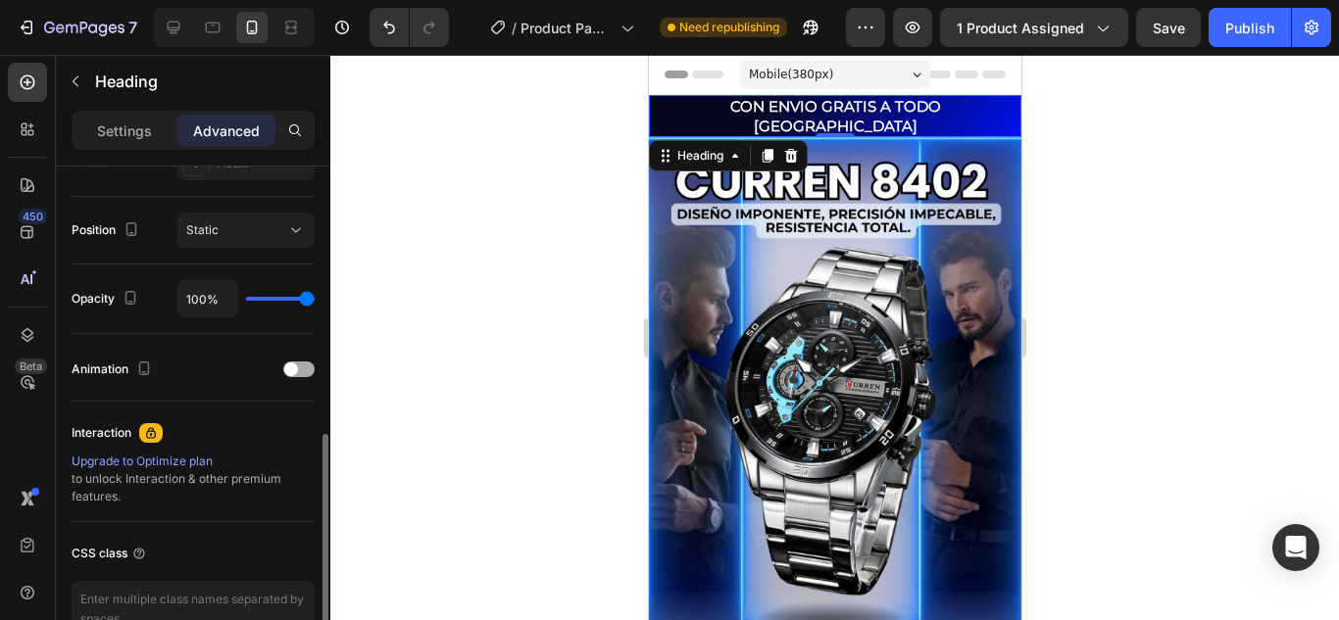
click at [304, 363] on div at bounding box center [298, 370] width 31 height 16
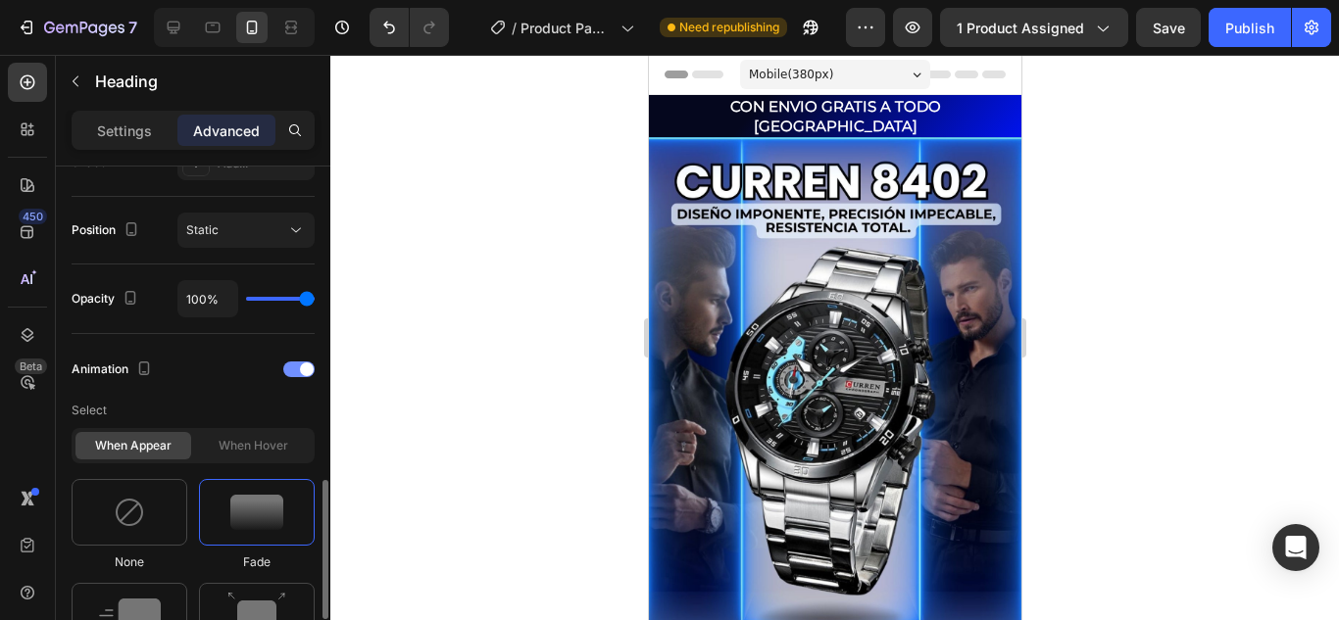
scroll to position [882, 0]
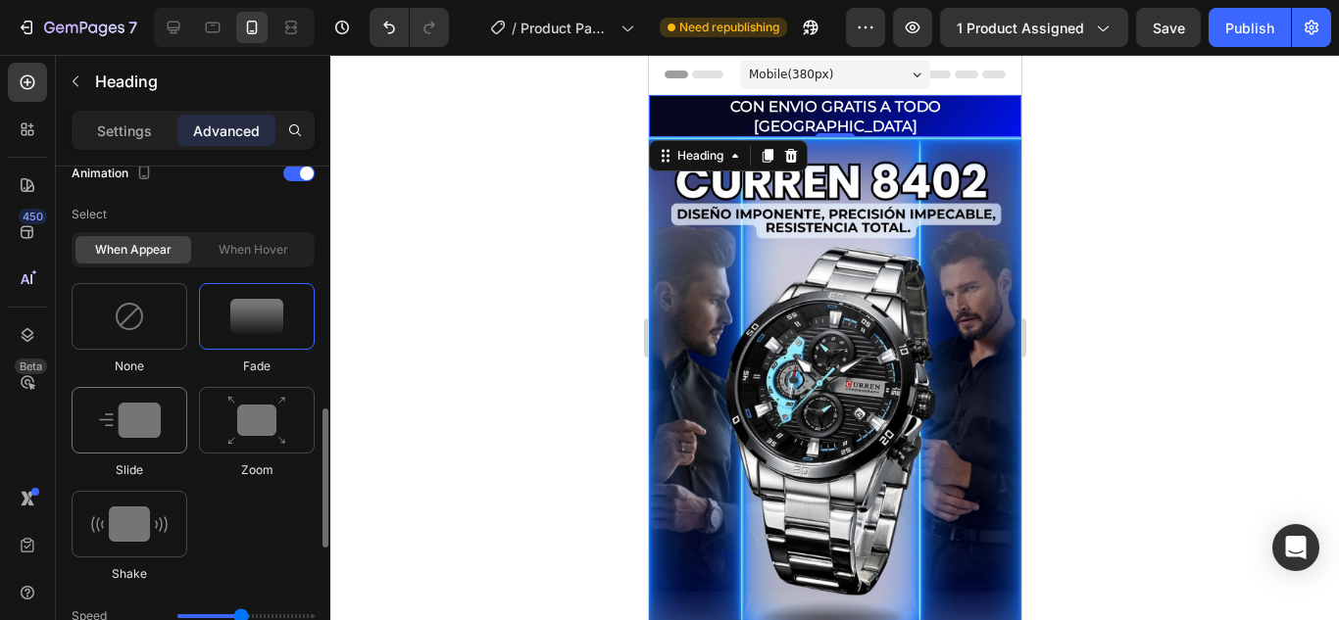
click at [132, 420] on img at bounding box center [130, 420] width 62 height 35
click at [246, 406] on img at bounding box center [256, 421] width 59 height 50
click at [148, 532] on img at bounding box center [129, 524] width 76 height 35
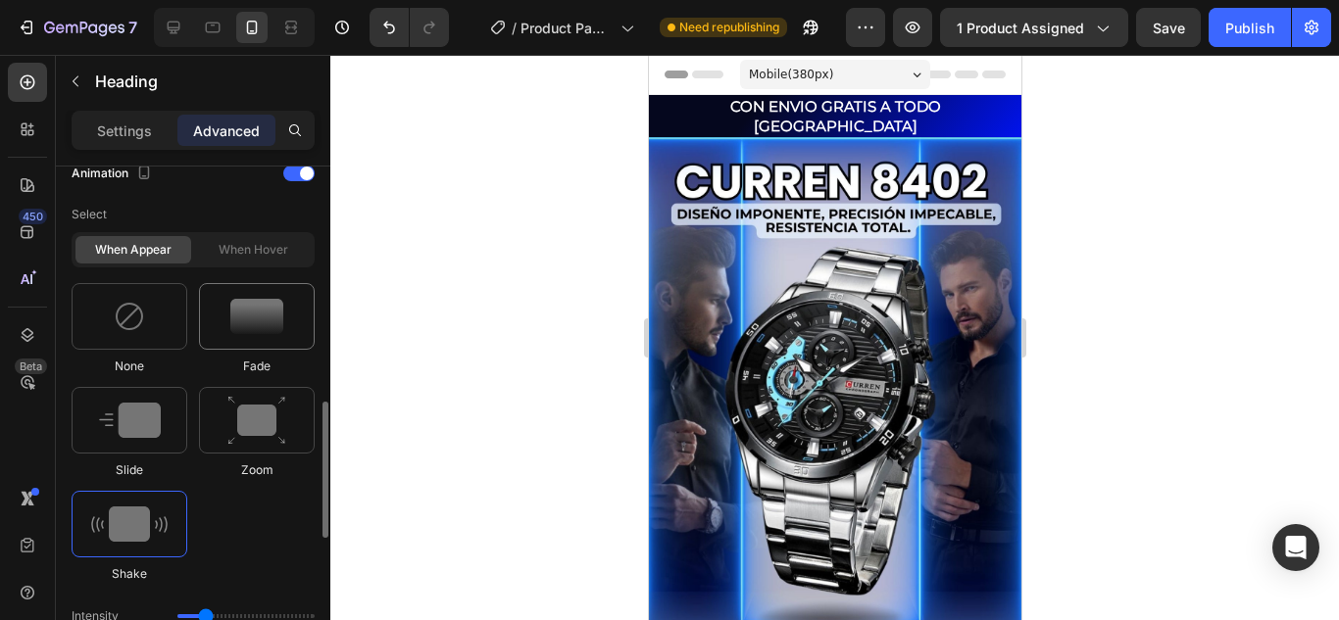
click at [247, 326] on img at bounding box center [256, 316] width 53 height 35
type input "1.7"
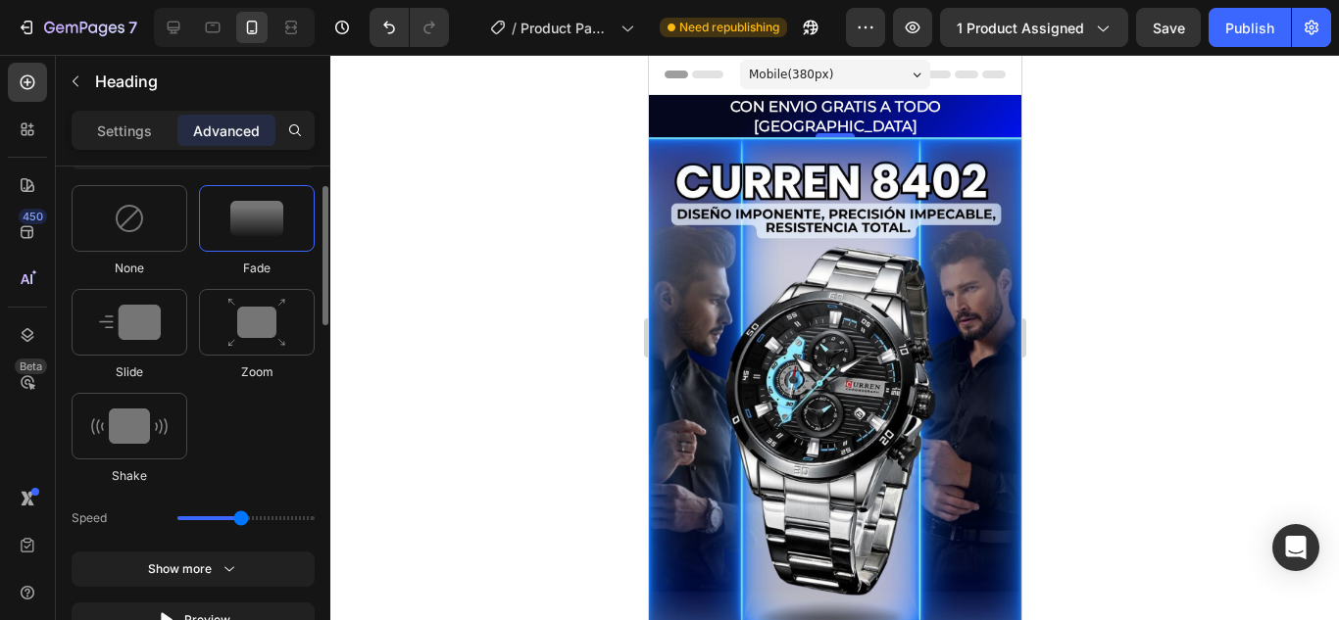
scroll to position [784, 0]
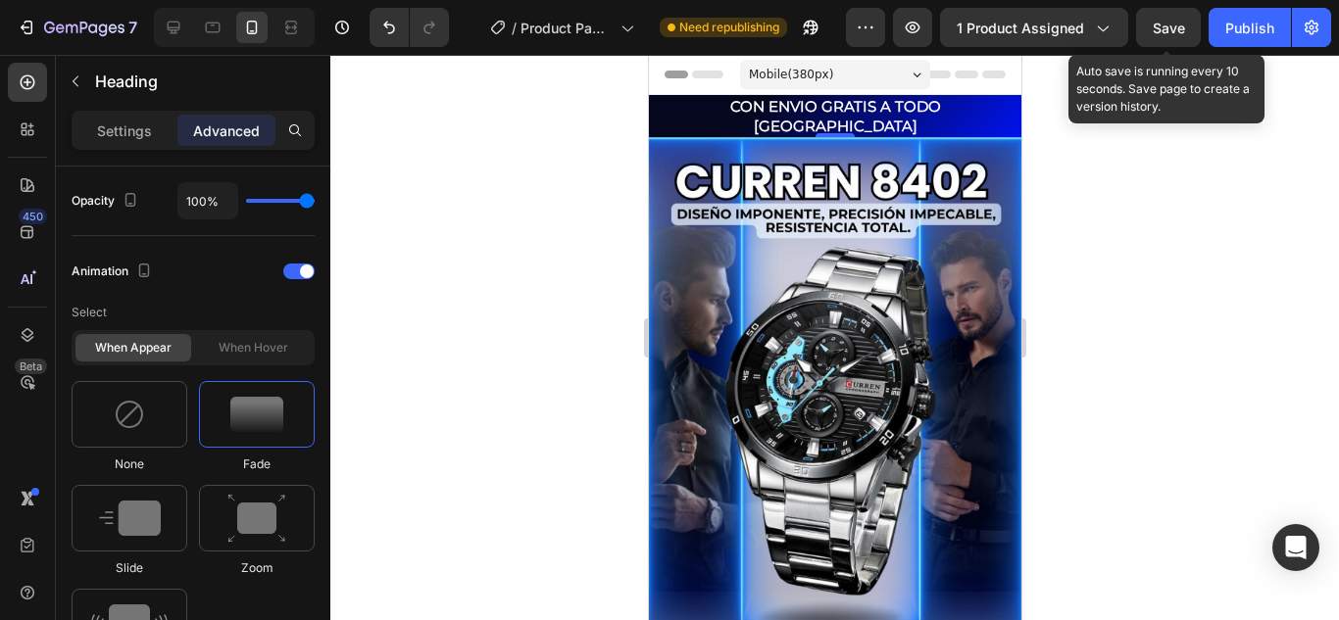
click at [1165, 26] on span "Save" at bounding box center [1169, 28] width 32 height 17
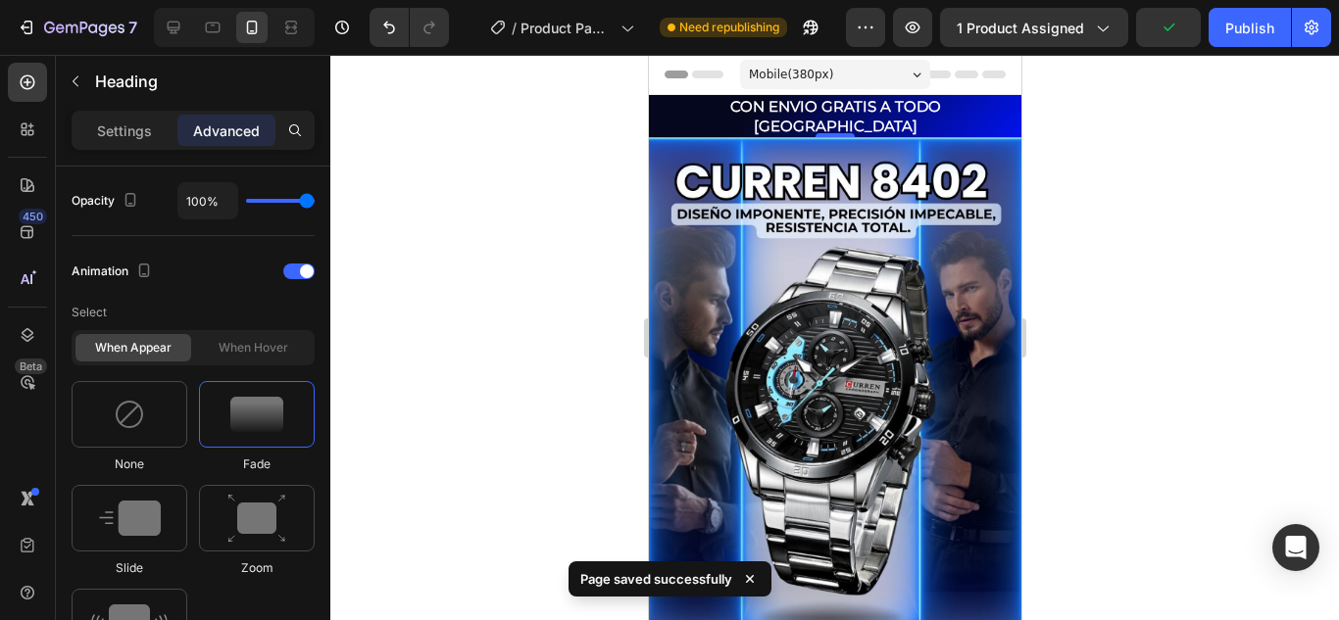
drag, startPoint x: 1261, startPoint y: 26, endPoint x: 1243, endPoint y: 73, distance: 49.3
click at [1261, 31] on div "Publish" at bounding box center [1249, 28] width 49 height 21
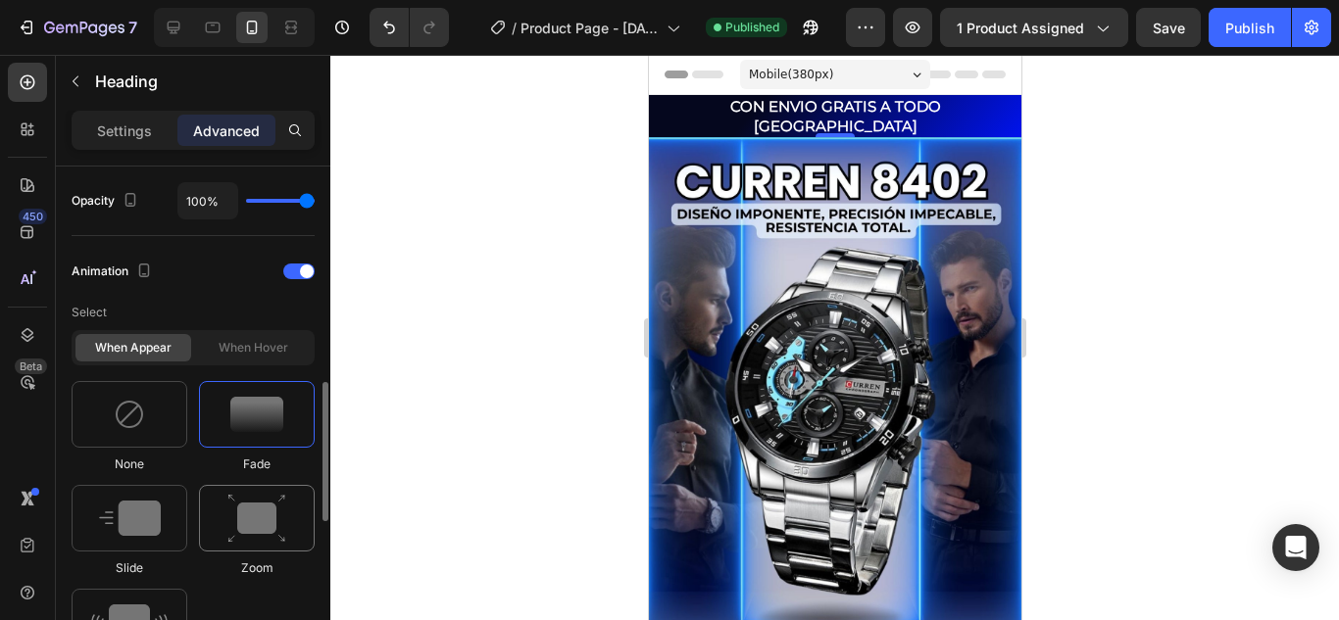
click at [250, 522] on img at bounding box center [256, 519] width 59 height 50
click at [118, 537] on div at bounding box center [130, 518] width 116 height 67
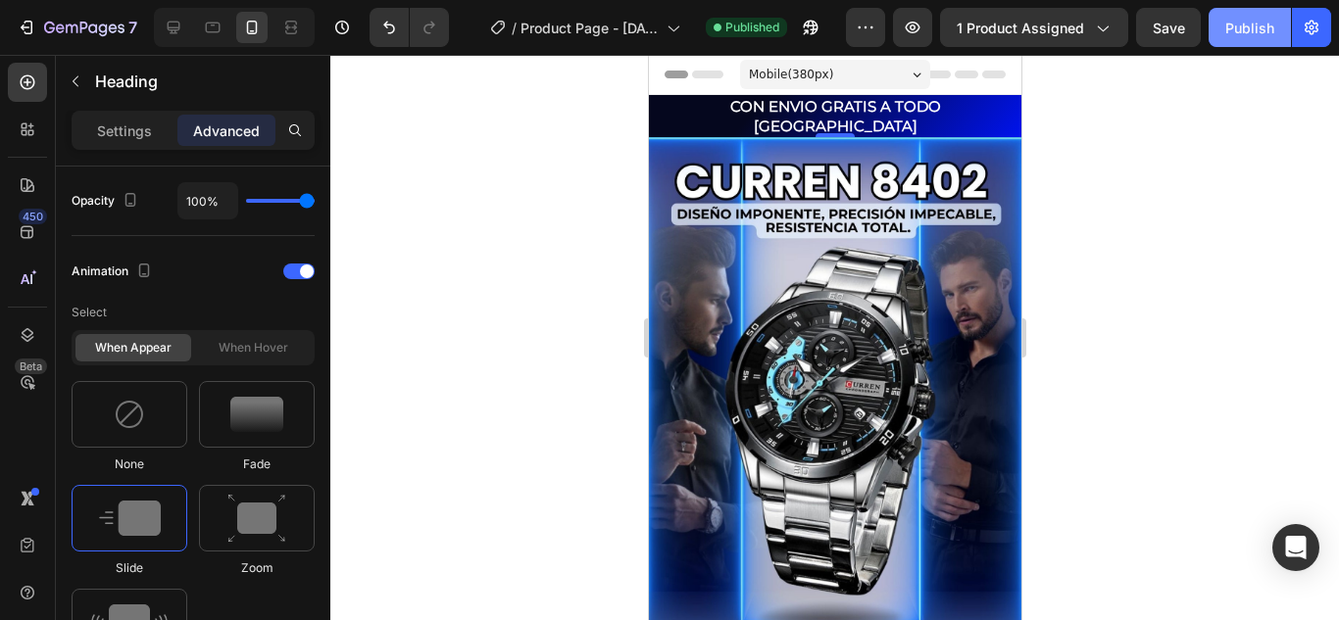
click at [1253, 30] on div "Publish" at bounding box center [1249, 28] width 49 height 21
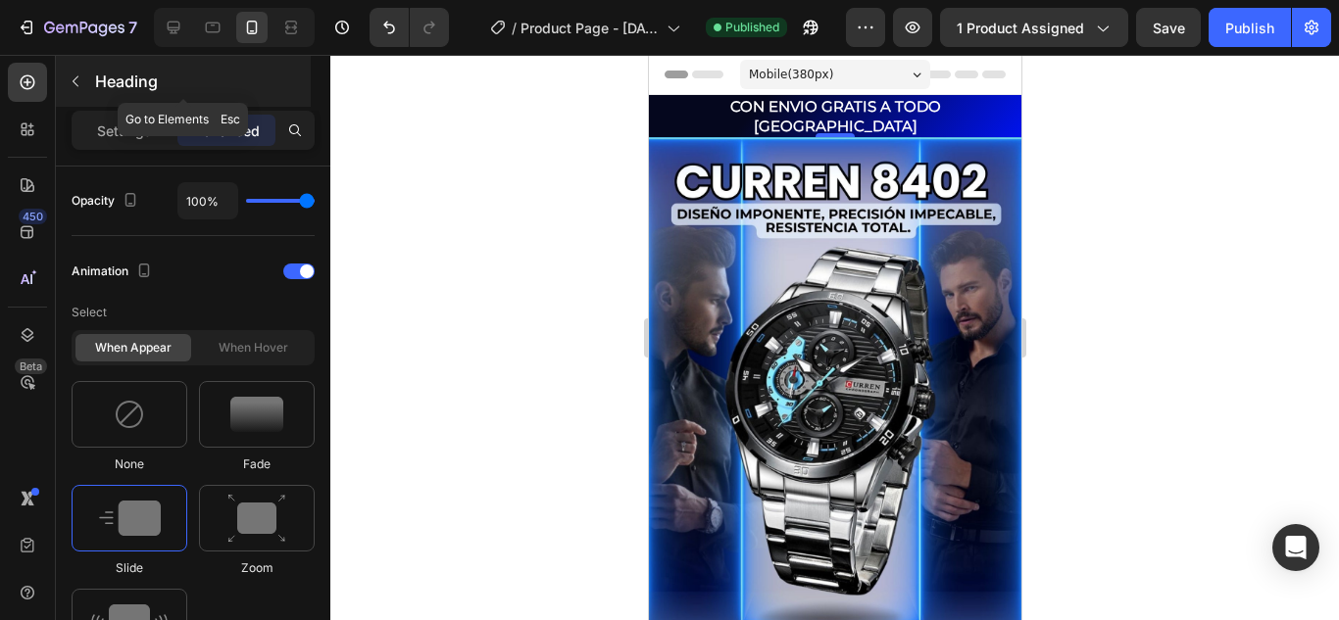
click at [86, 78] on button "button" at bounding box center [75, 81] width 31 height 31
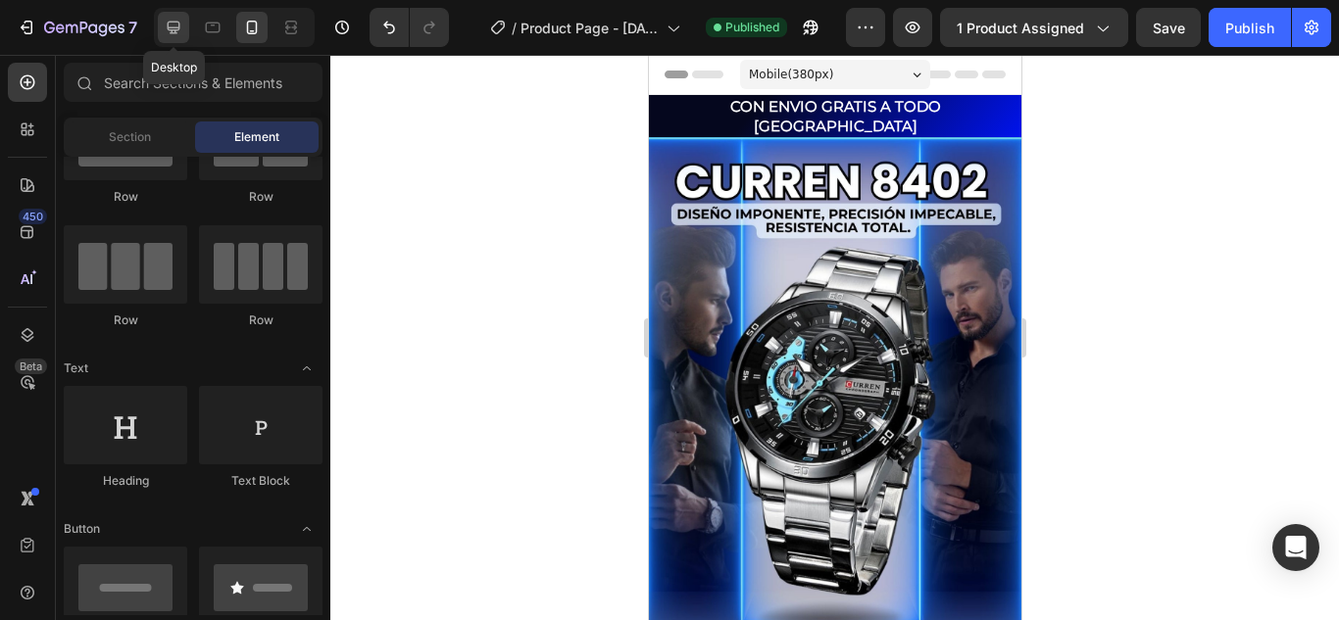
click at [169, 23] on icon at bounding box center [174, 28] width 13 height 13
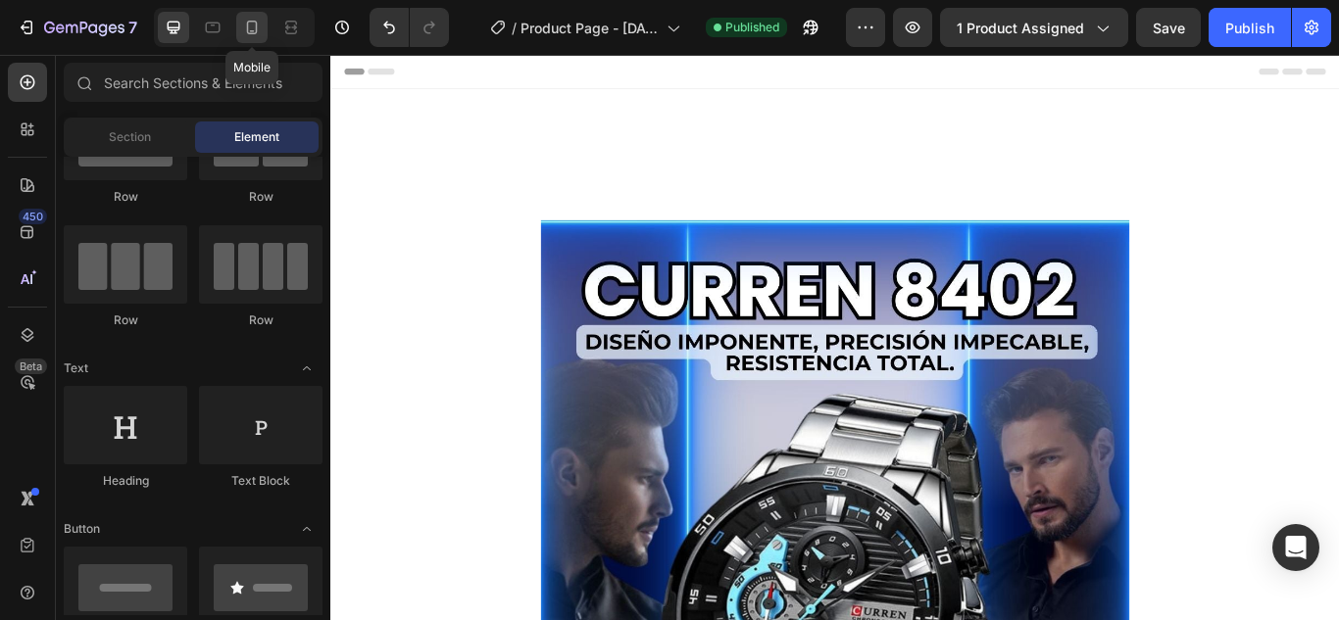
click at [250, 32] on icon at bounding box center [252, 28] width 20 height 20
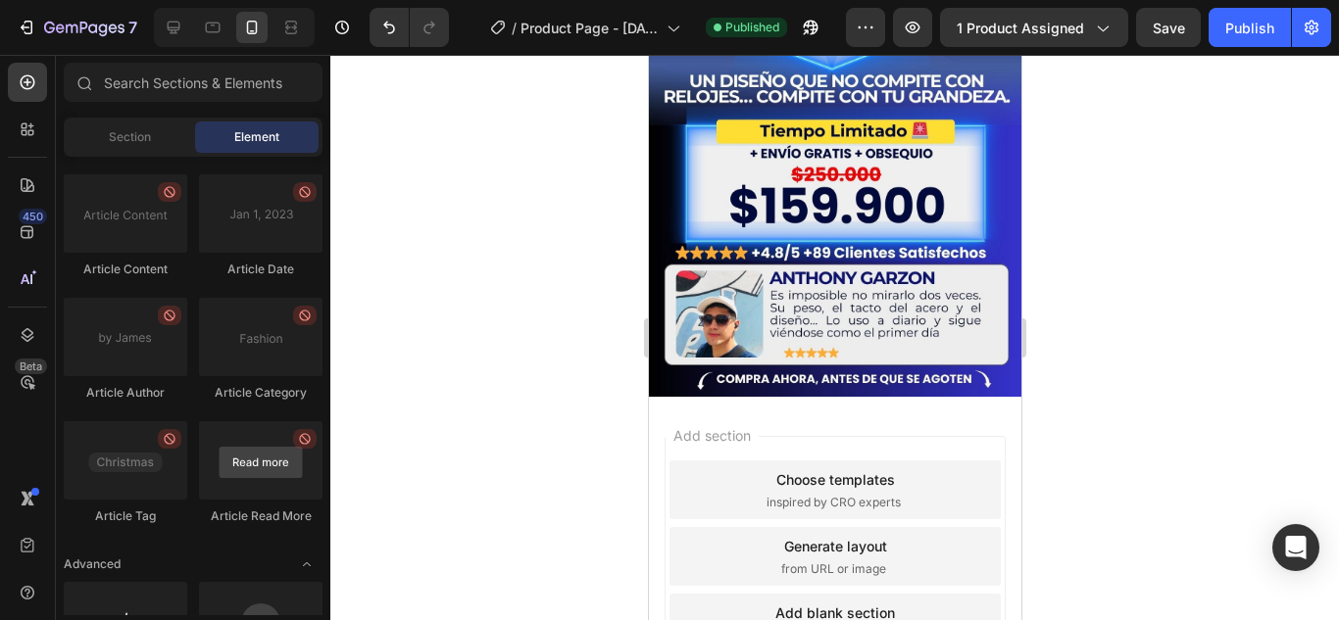
scroll to position [5479, 0]
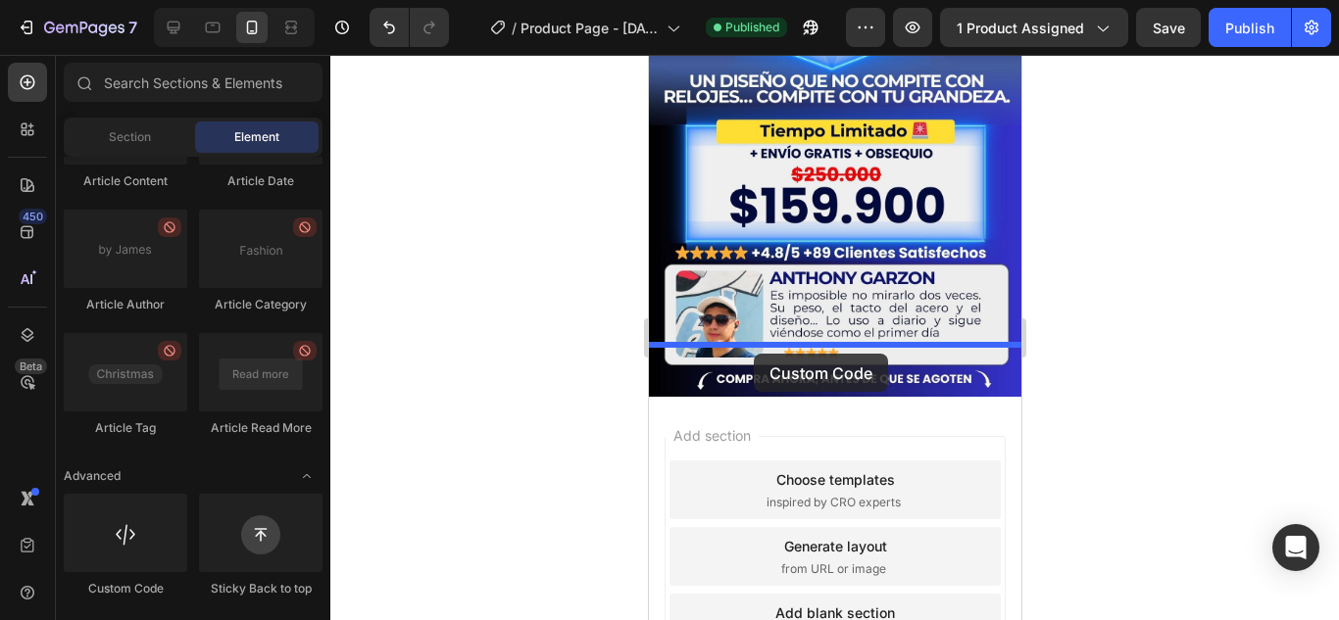
drag, startPoint x: 778, startPoint y: 614, endPoint x: 753, endPoint y: 354, distance: 261.0
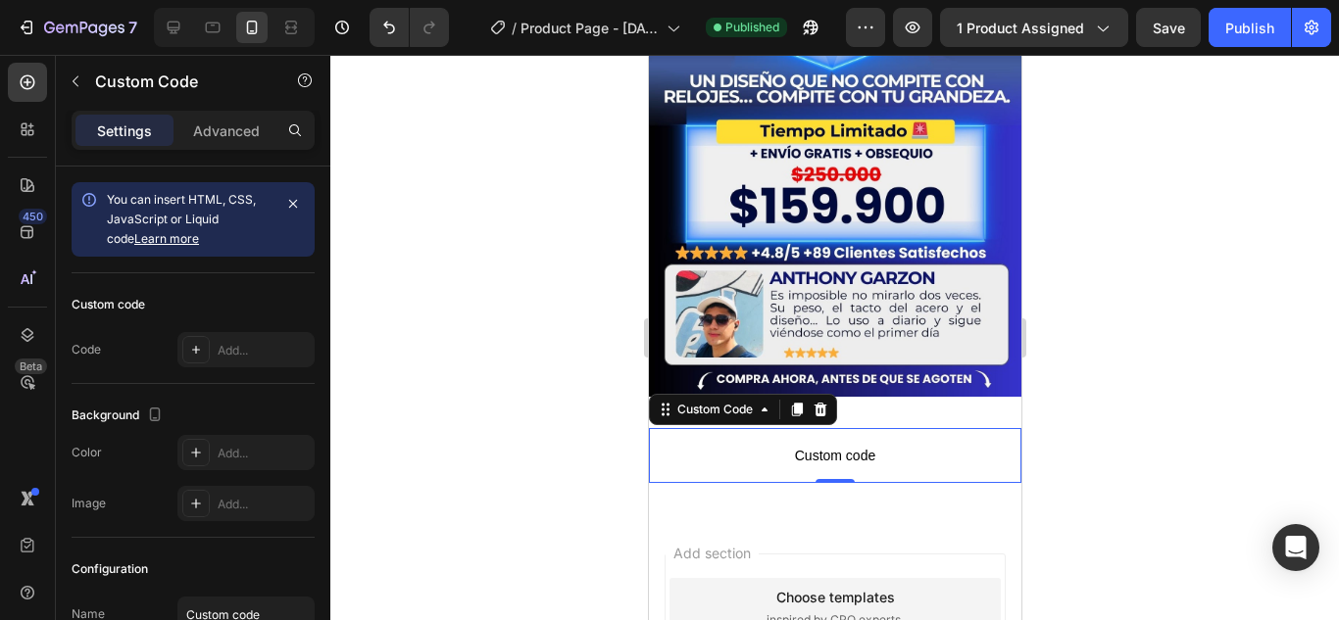
click at [528, 362] on div at bounding box center [834, 338] width 1009 height 566
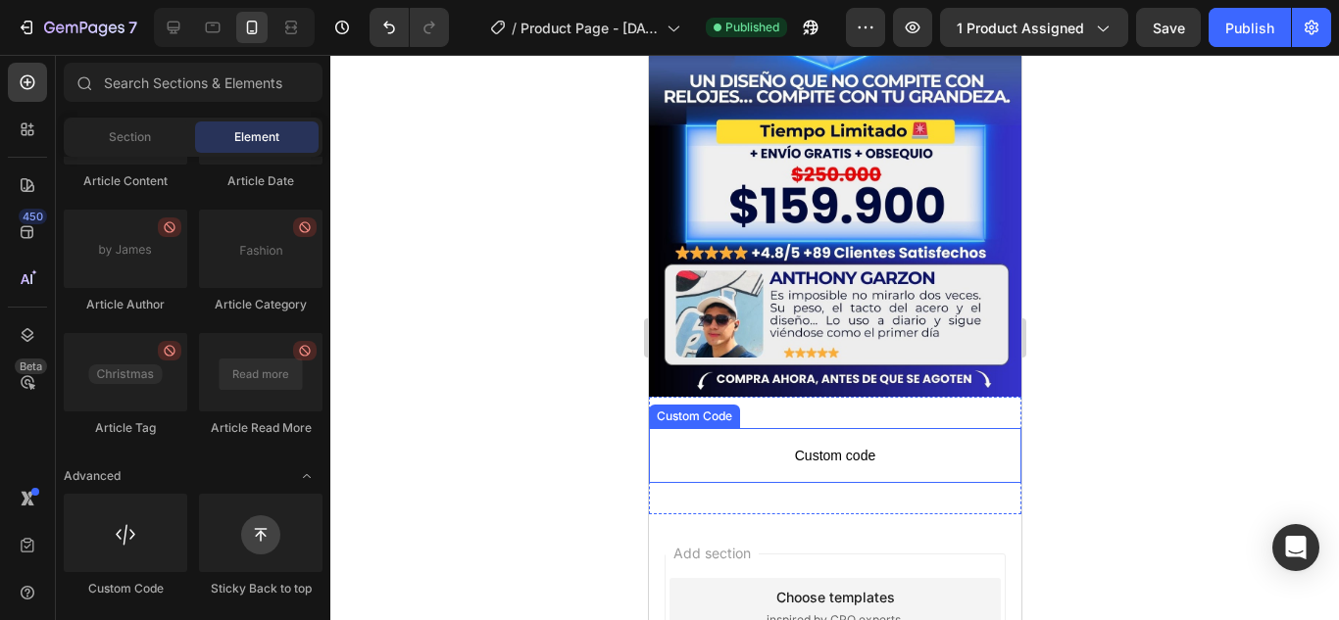
click at [778, 428] on p "Custom code" at bounding box center [834, 455] width 372 height 55
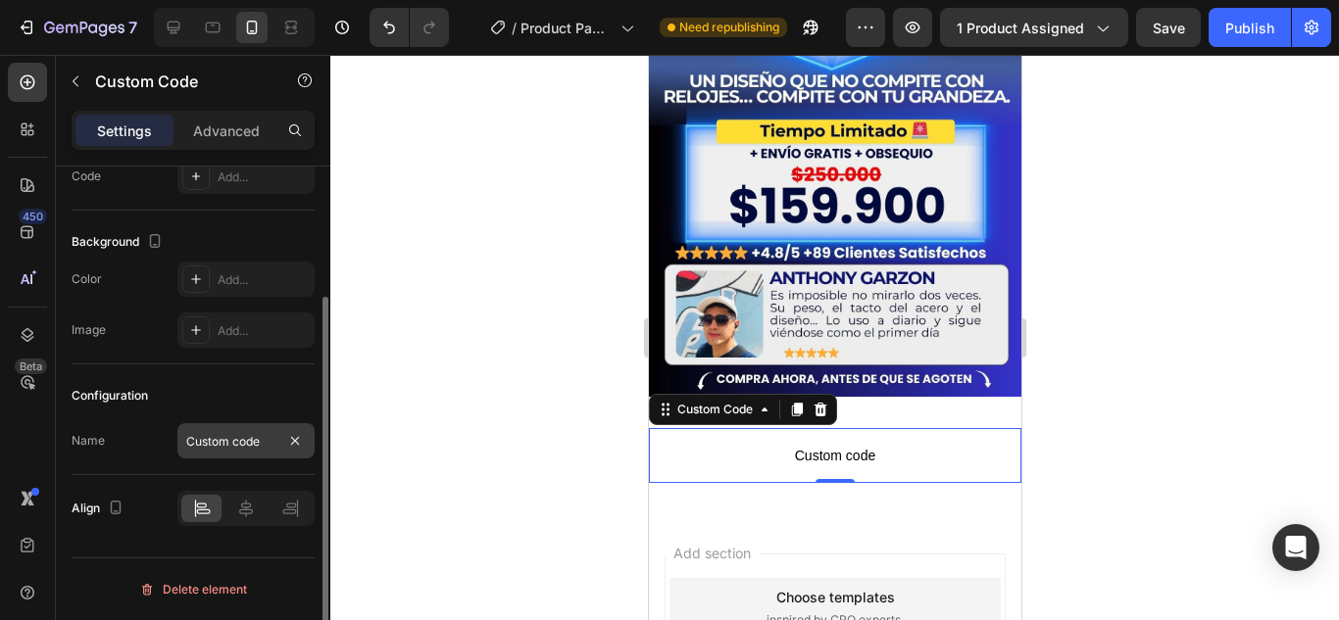
scroll to position [0, 0]
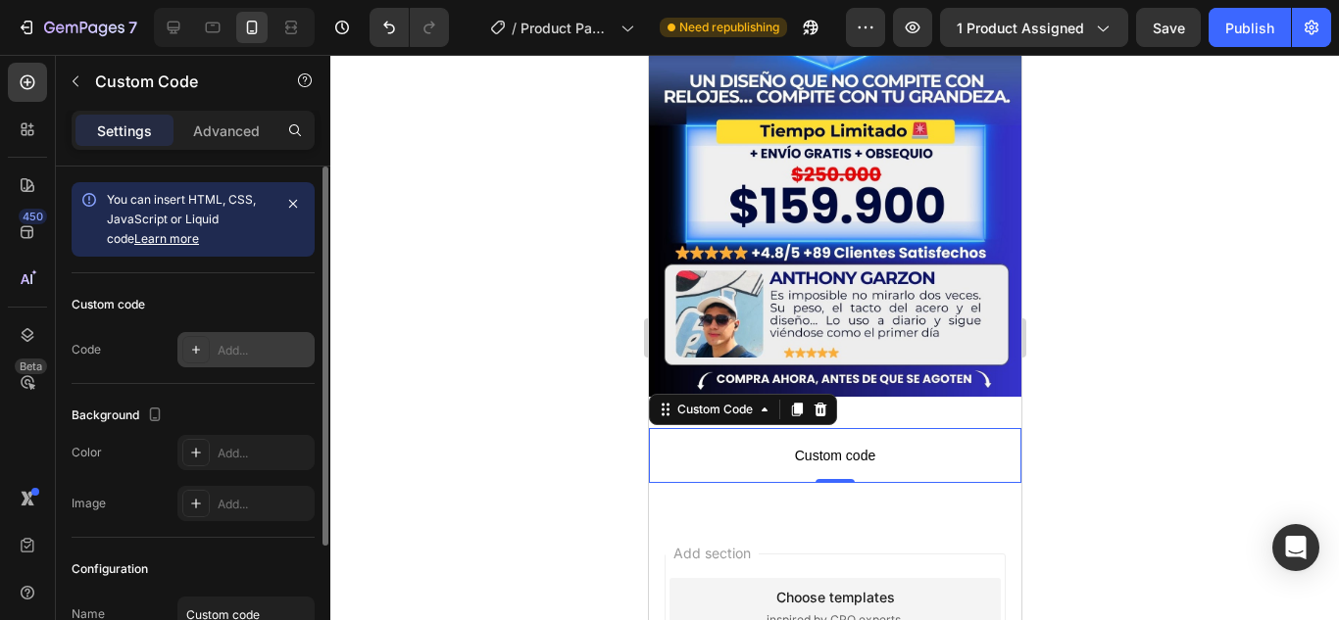
click at [218, 343] on div "Add..." at bounding box center [264, 351] width 92 height 18
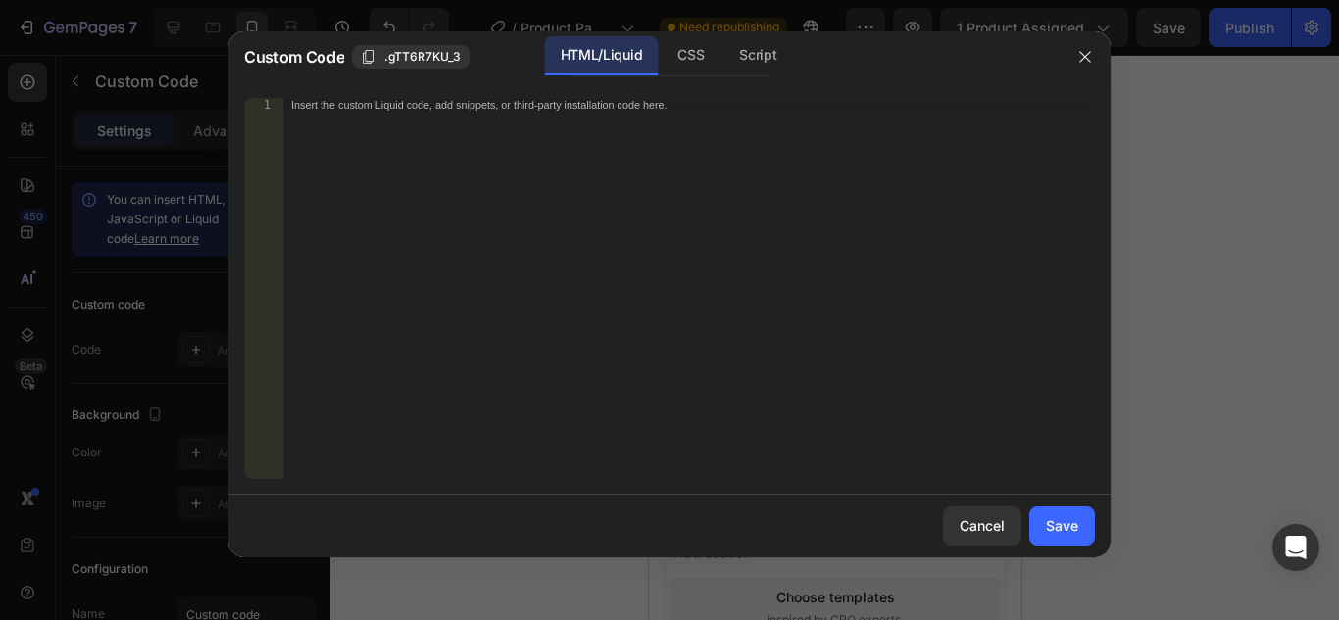
click at [506, 163] on div "Insert the custom Liquid code, add snippets, or third-party installation code h…" at bounding box center [689, 302] width 812 height 409
paste textarea "<div id="_rsi-cod-form-embed-custom-hook"></div>"
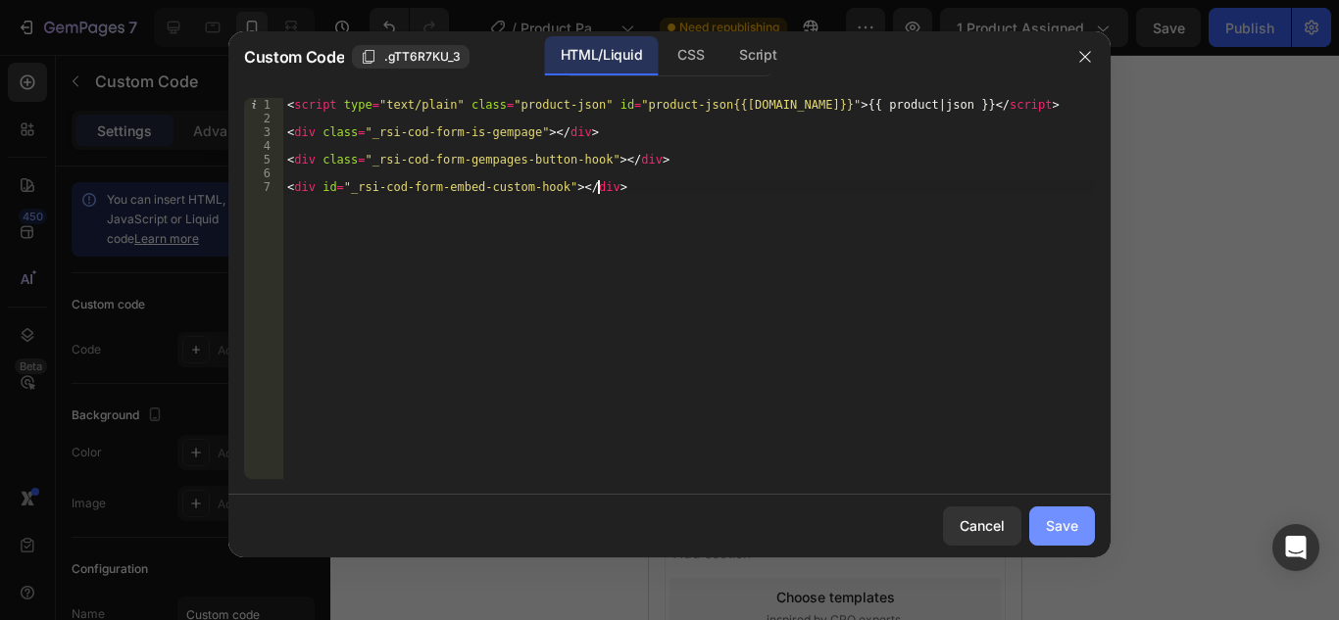
click at [1076, 529] on div "Save" at bounding box center [1062, 526] width 32 height 21
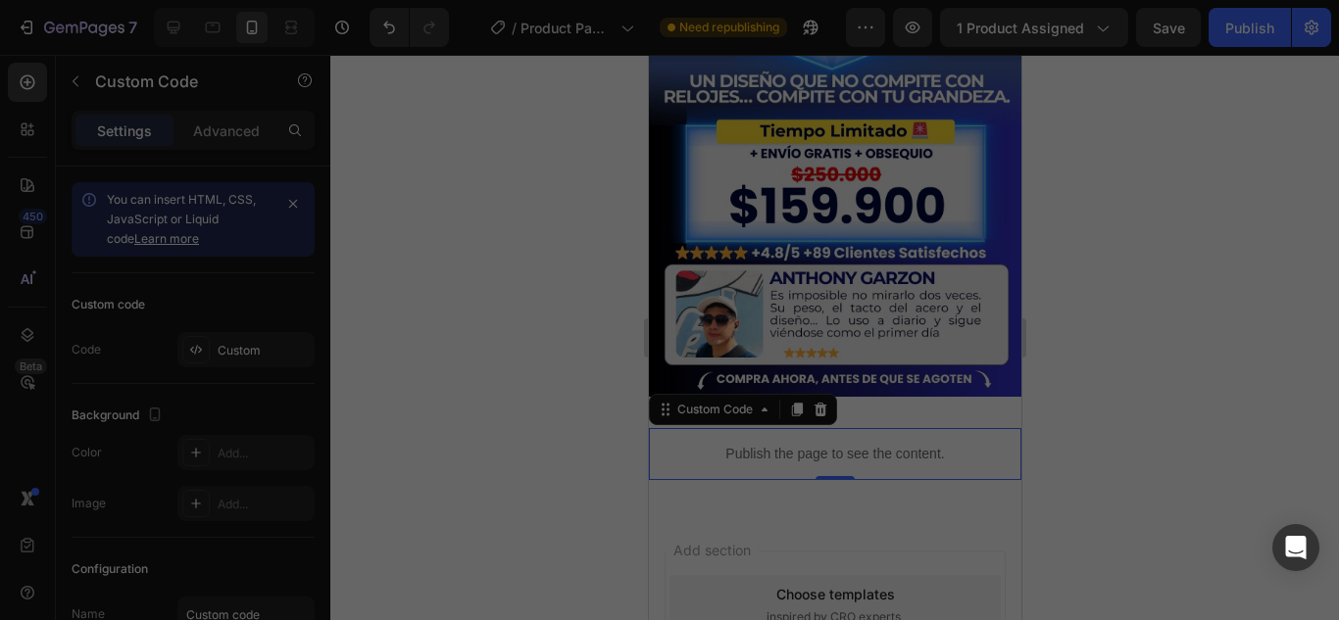
type textarea "<div id="_rsi-cod-form-embed-custom-hook"></div>"
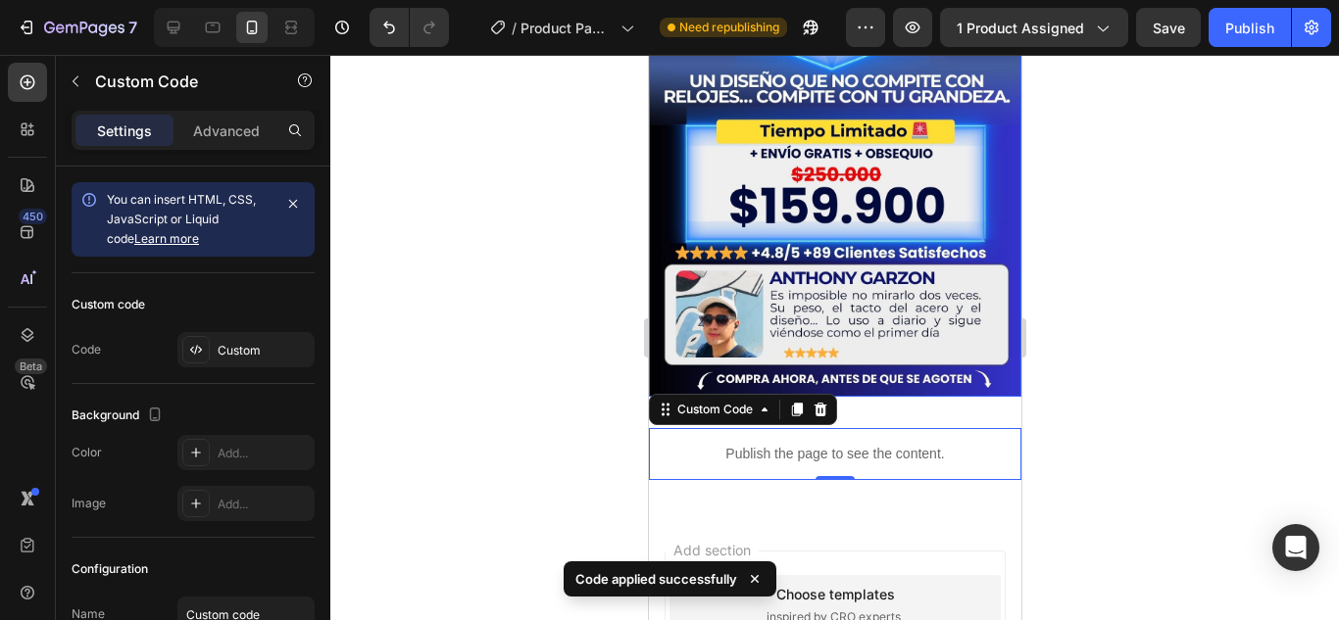
click at [565, 234] on div at bounding box center [834, 338] width 1009 height 566
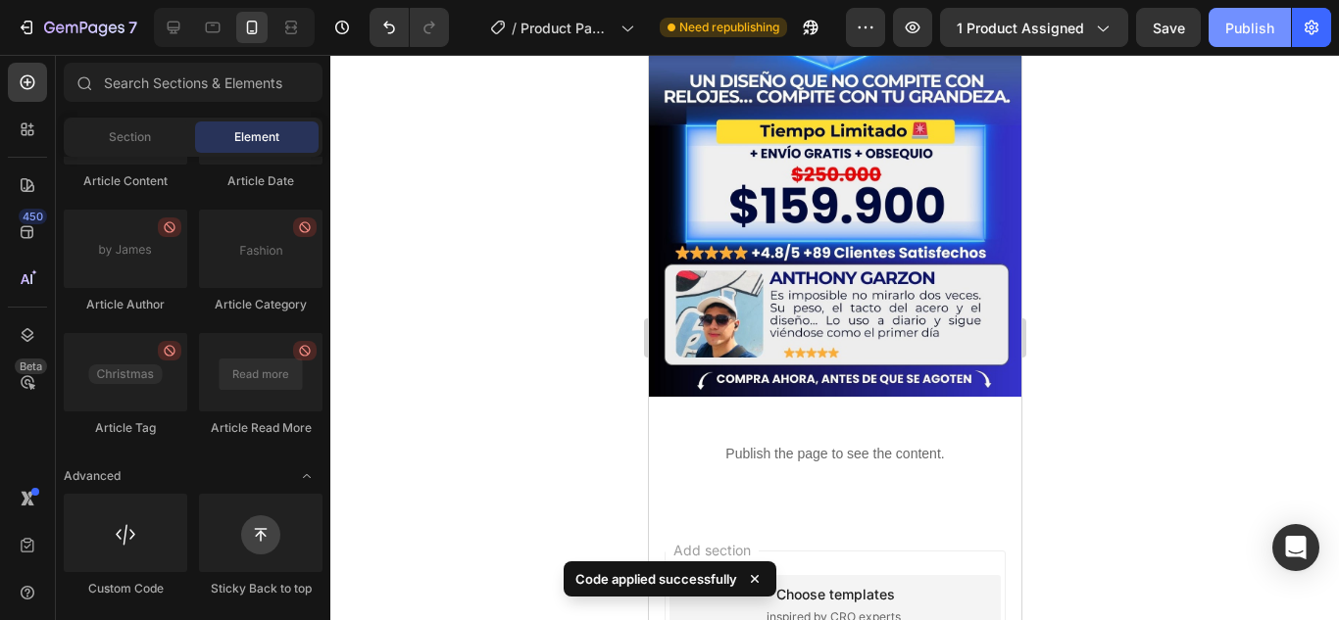
click at [1239, 27] on div "Publish" at bounding box center [1249, 28] width 49 height 21
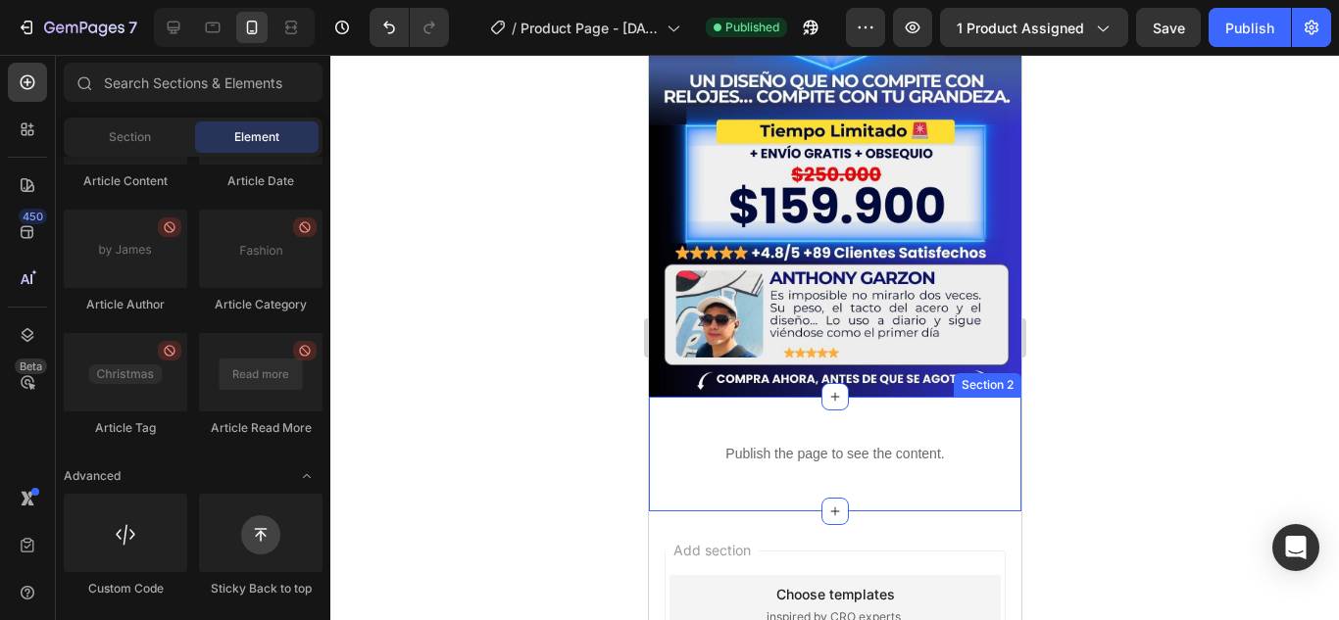
click at [779, 397] on div "Publish the page to see the content. Custom Code Section 2" at bounding box center [834, 454] width 372 height 115
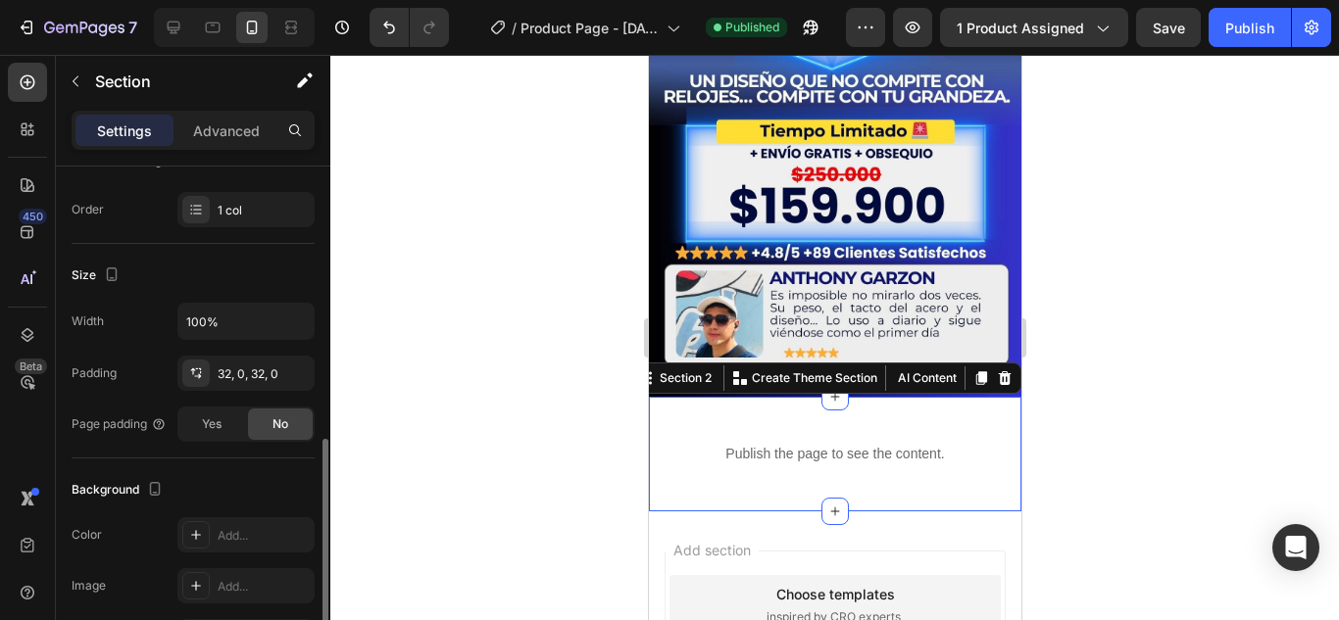
scroll to position [392, 0]
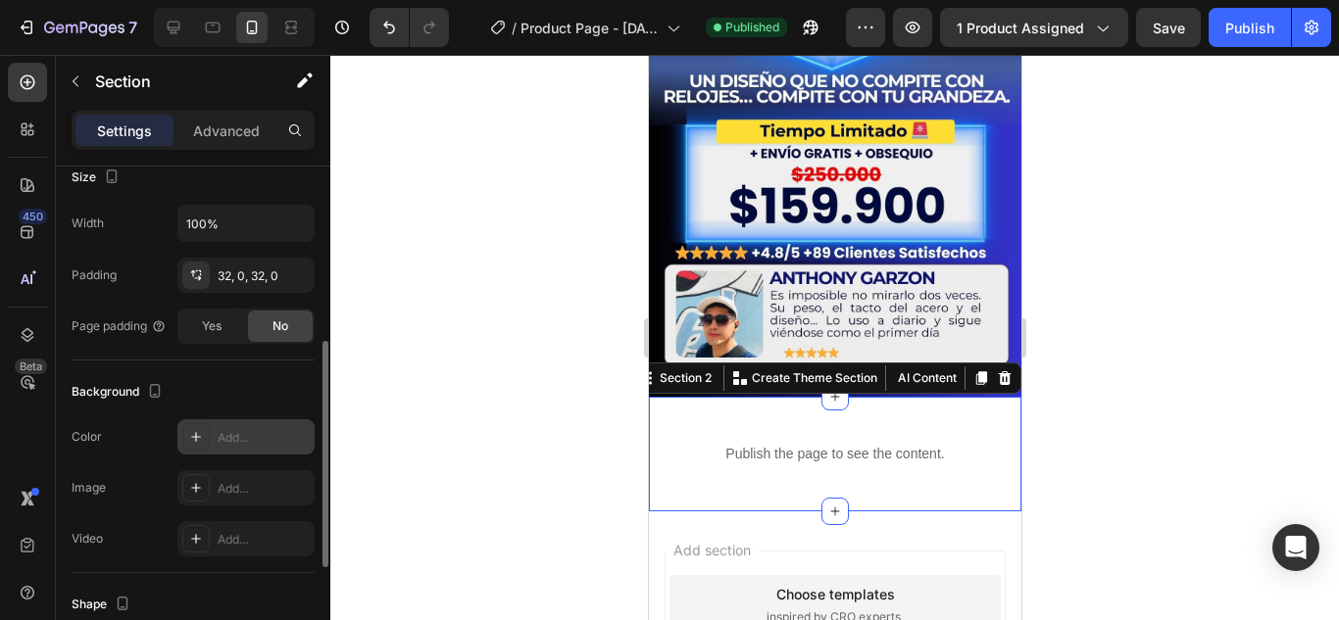
click at [191, 444] on icon at bounding box center [196, 437] width 16 height 16
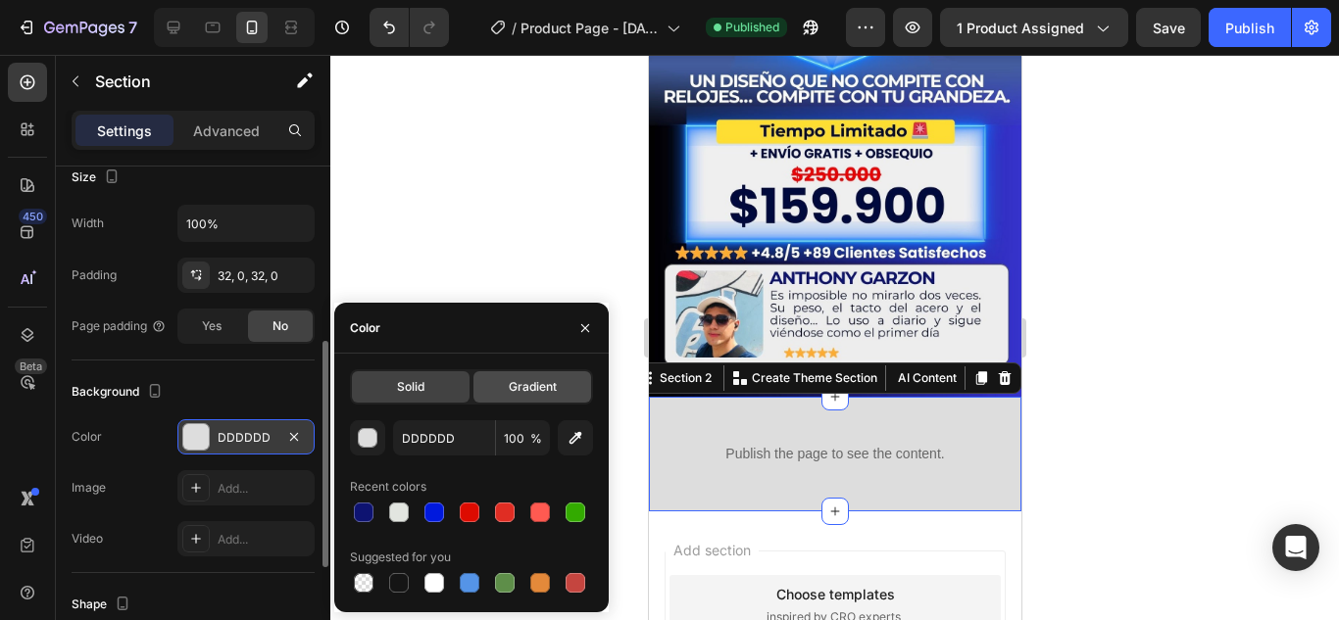
click at [516, 385] on span "Gradient" at bounding box center [533, 387] width 48 height 18
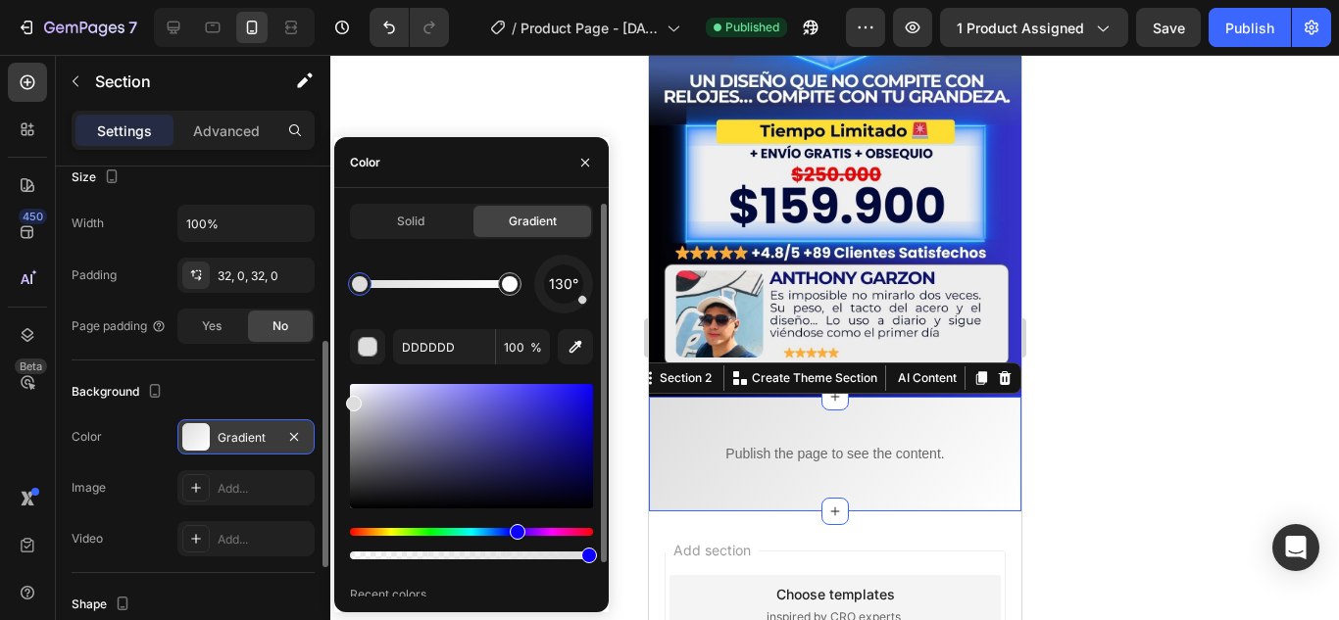
drag, startPoint x: 353, startPoint y: 526, endPoint x: 515, endPoint y: 533, distance: 161.9
click at [515, 533] on div "Hue" at bounding box center [518, 532] width 16 height 16
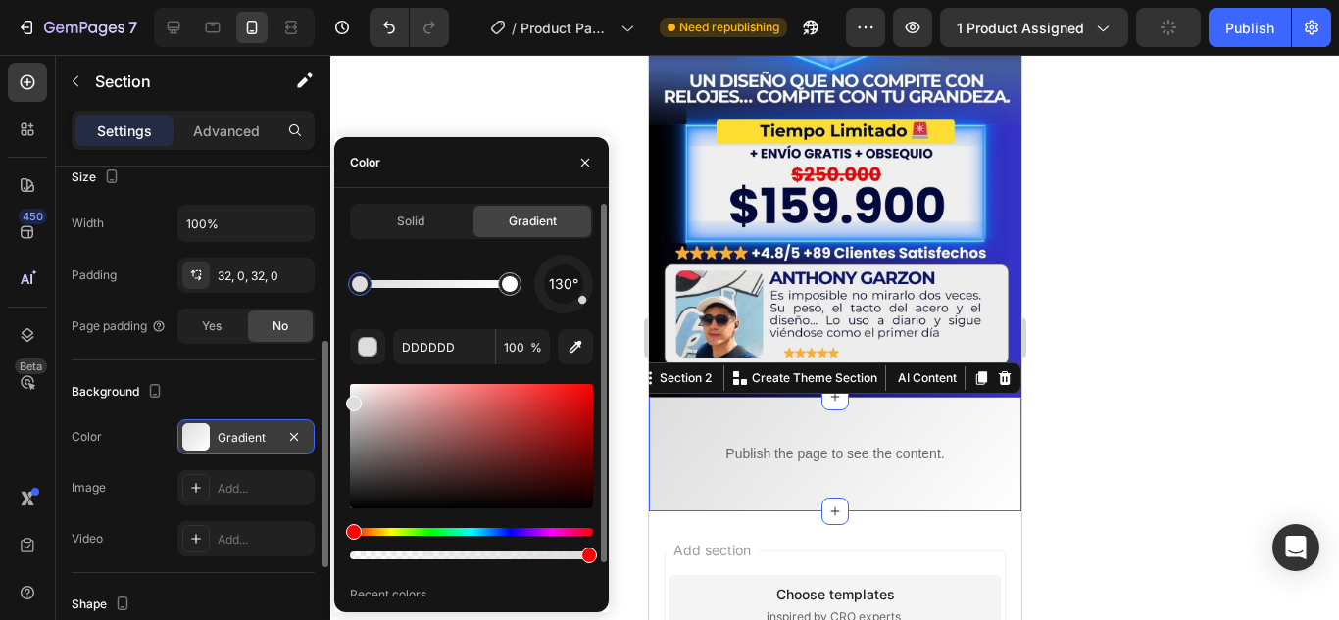
click at [362, 293] on div at bounding box center [360, 285] width 24 height 24
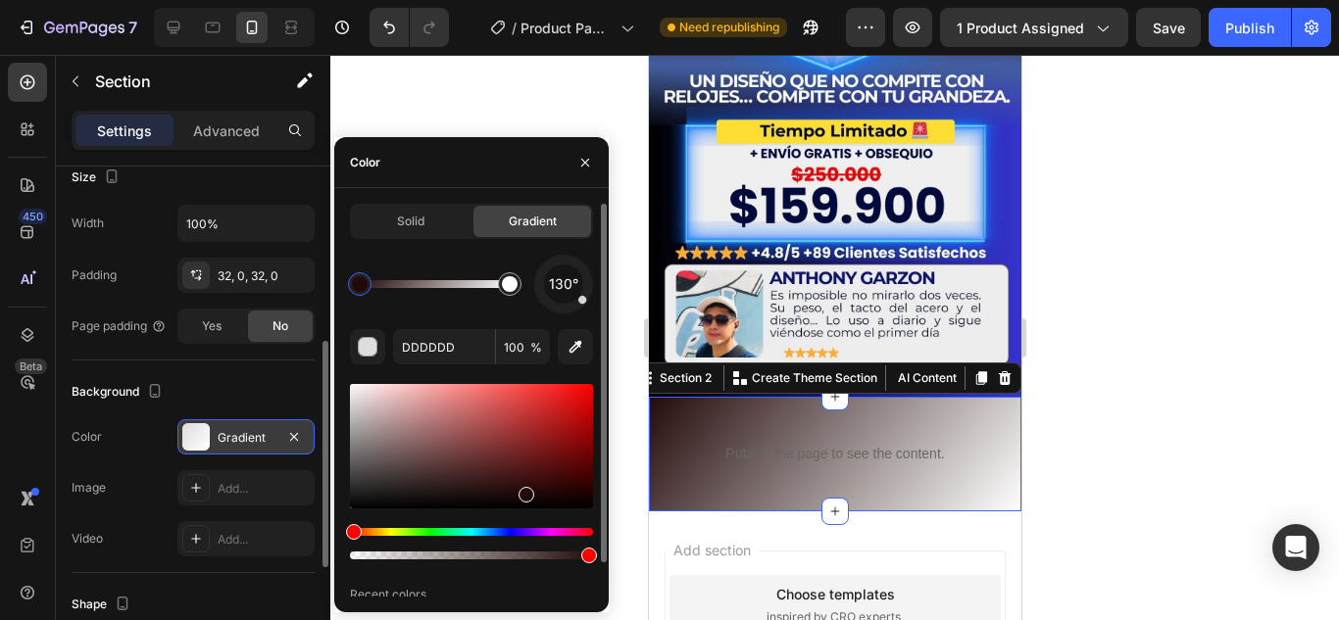
drag, startPoint x: 357, startPoint y: 409, endPoint x: 525, endPoint y: 491, distance: 187.6
click at [525, 491] on div at bounding box center [527, 495] width 16 height 16
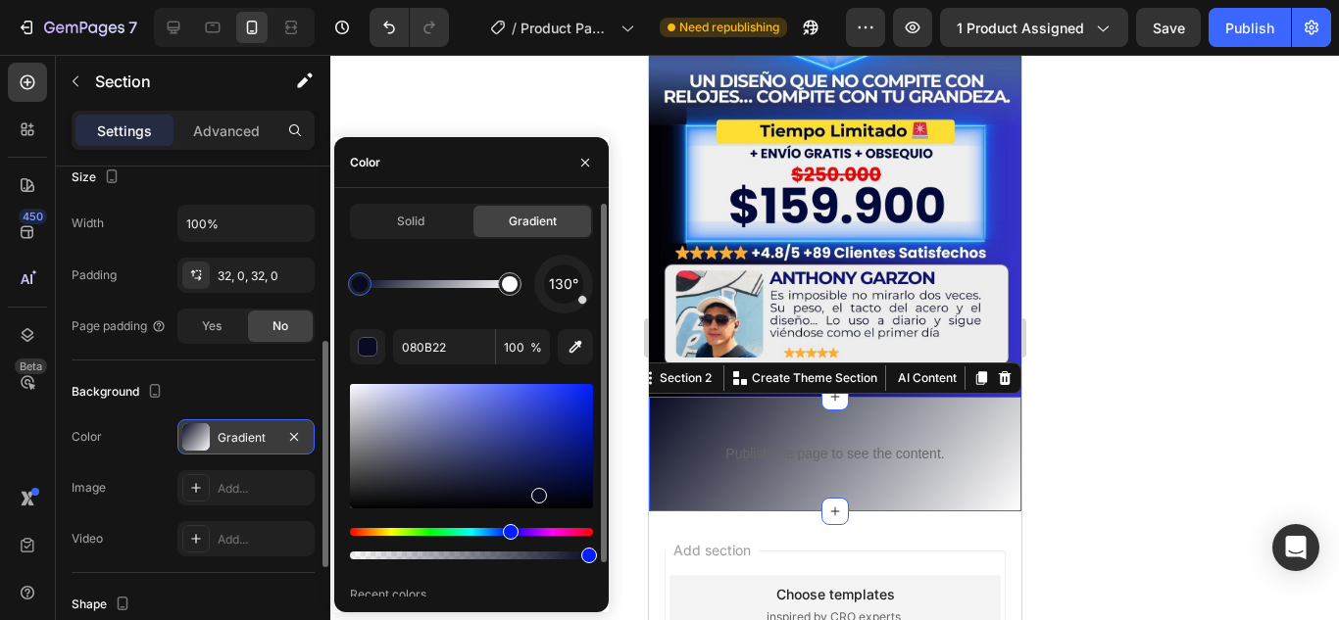
drag, startPoint x: 351, startPoint y: 533, endPoint x: 510, endPoint y: 530, distance: 158.8
click at [515, 288] on div at bounding box center [510, 284] width 16 height 16
drag, startPoint x: 357, startPoint y: 530, endPoint x: 508, endPoint y: 529, distance: 151.0
click at [508, 529] on div "Hue" at bounding box center [511, 532] width 16 height 16
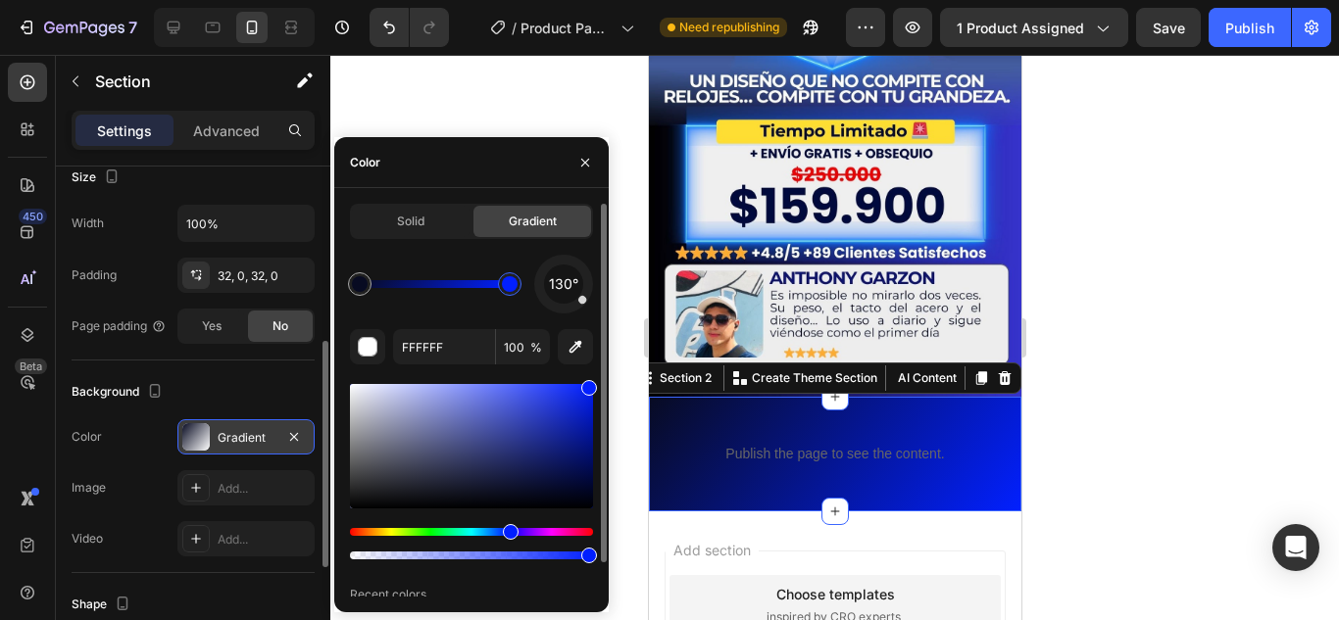
drag, startPoint x: 353, startPoint y: 395, endPoint x: 592, endPoint y: 383, distance: 239.5
click at [592, 383] on div at bounding box center [589, 388] width 16 height 16
type input "080B22"
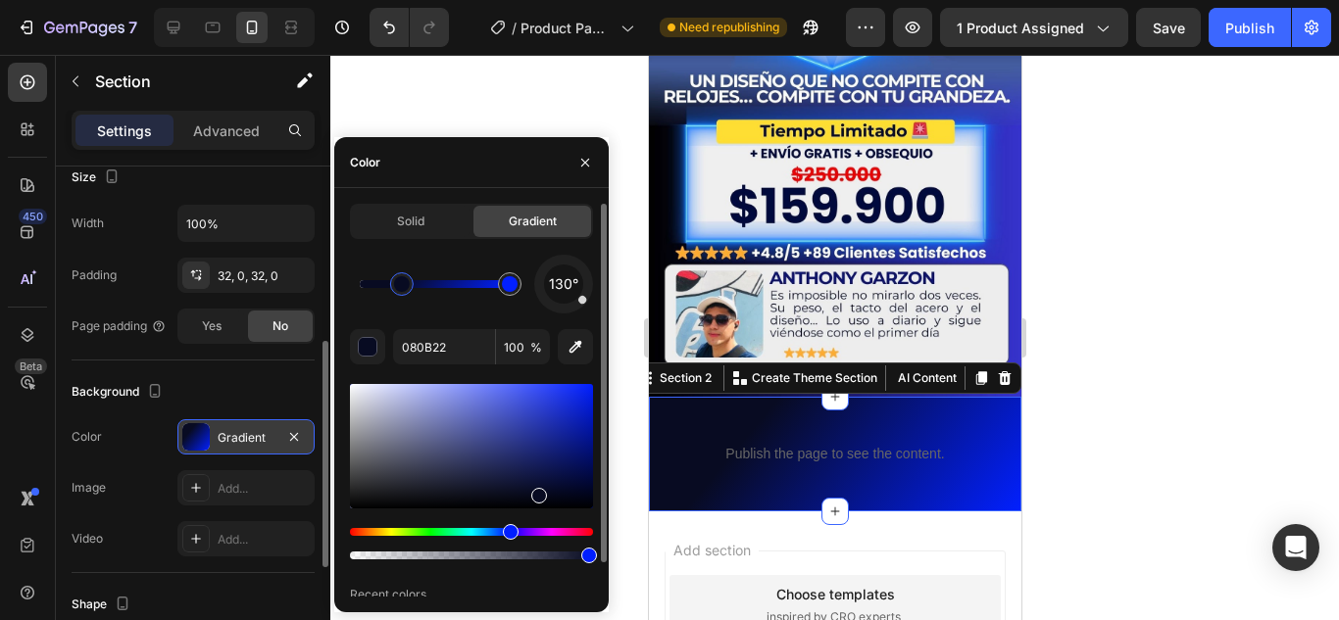
drag, startPoint x: 357, startPoint y: 290, endPoint x: 402, endPoint y: 294, distance: 45.3
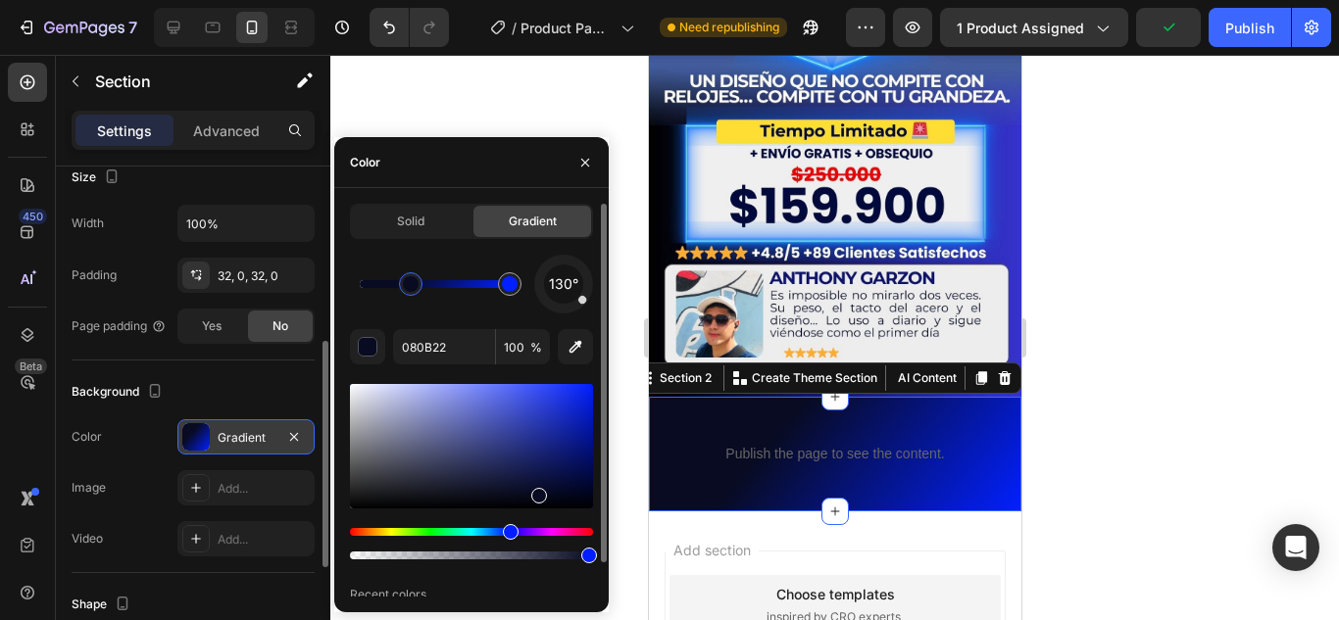
drag, startPoint x: 404, startPoint y: 290, endPoint x: 424, endPoint y: 289, distance: 20.6
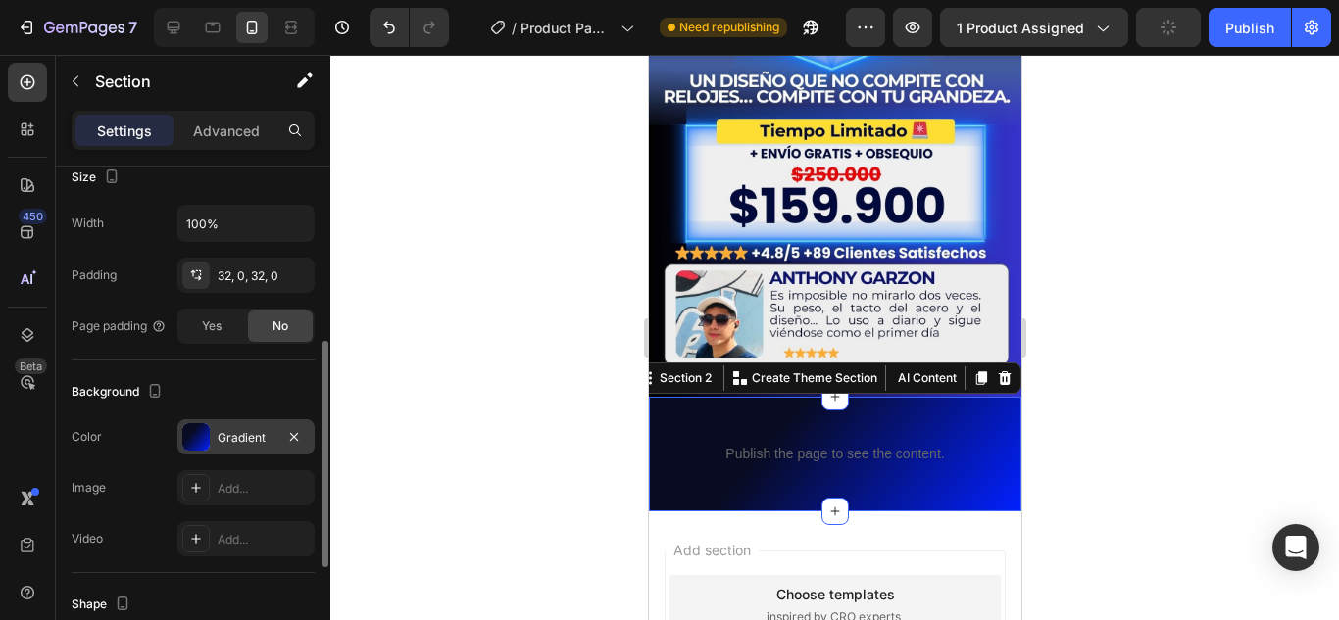
click at [489, 101] on div at bounding box center [834, 338] width 1009 height 566
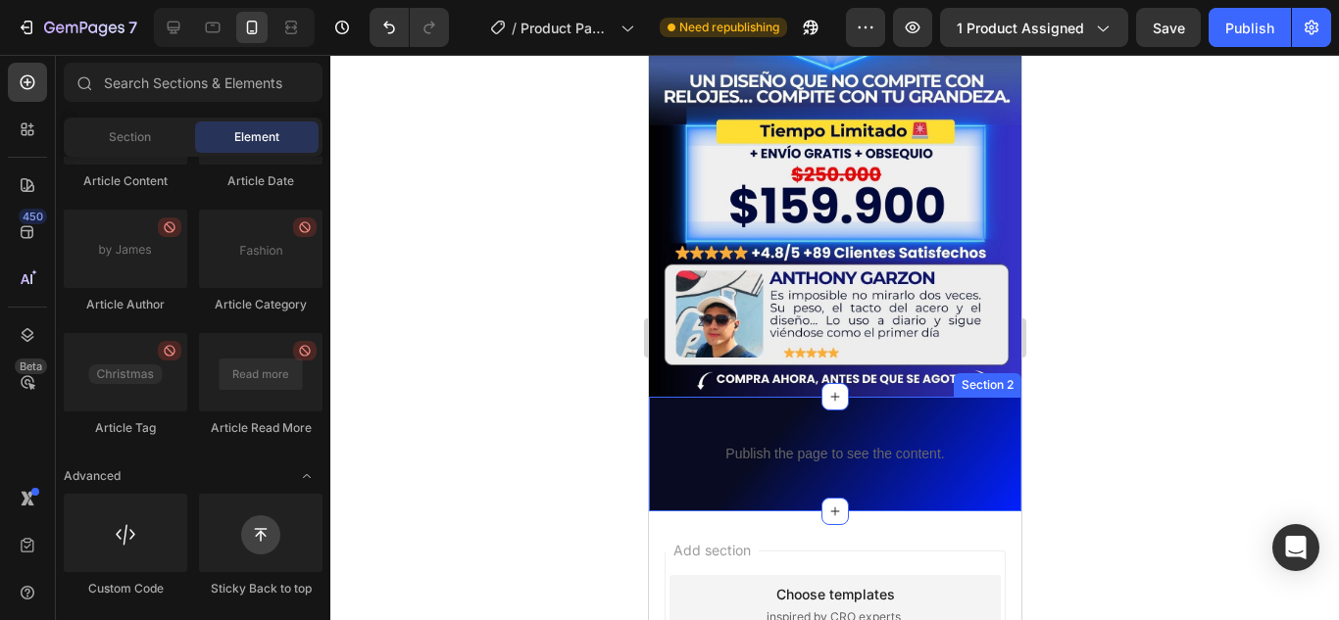
click at [773, 397] on div "Publish the page to see the content. Custom Code Section 2" at bounding box center [834, 454] width 372 height 115
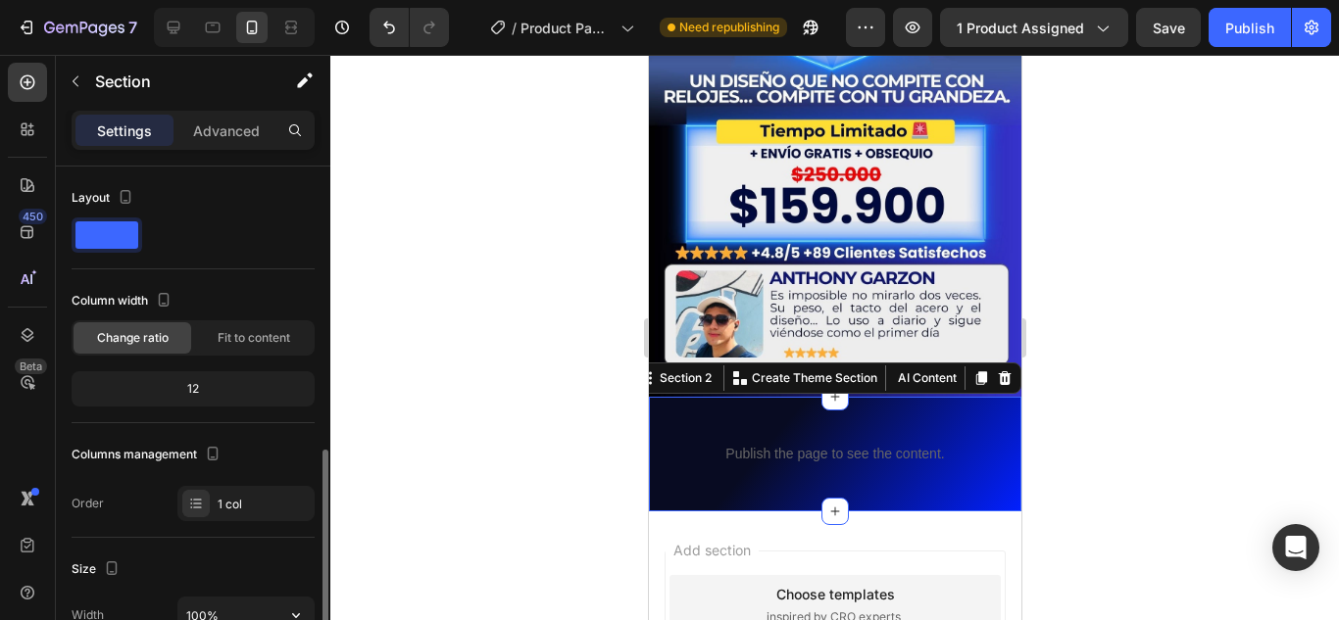
scroll to position [196, 0]
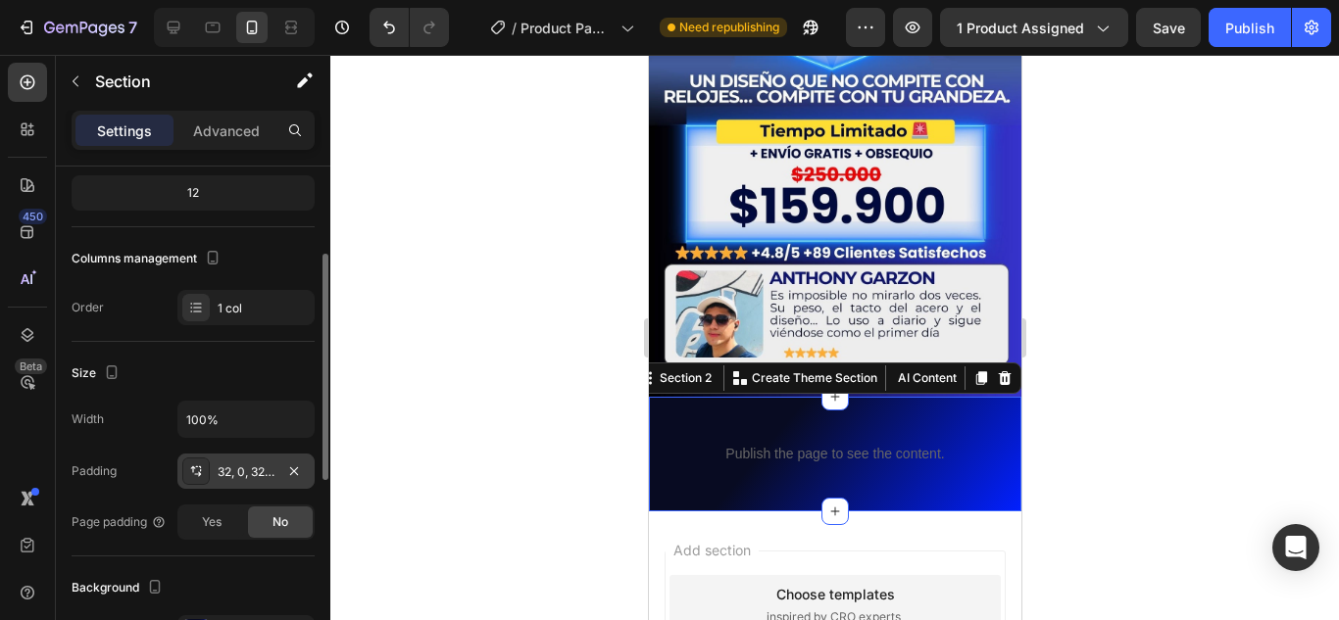
click at [228, 466] on div "32, 0, 32, 0" at bounding box center [246, 473] width 57 height 18
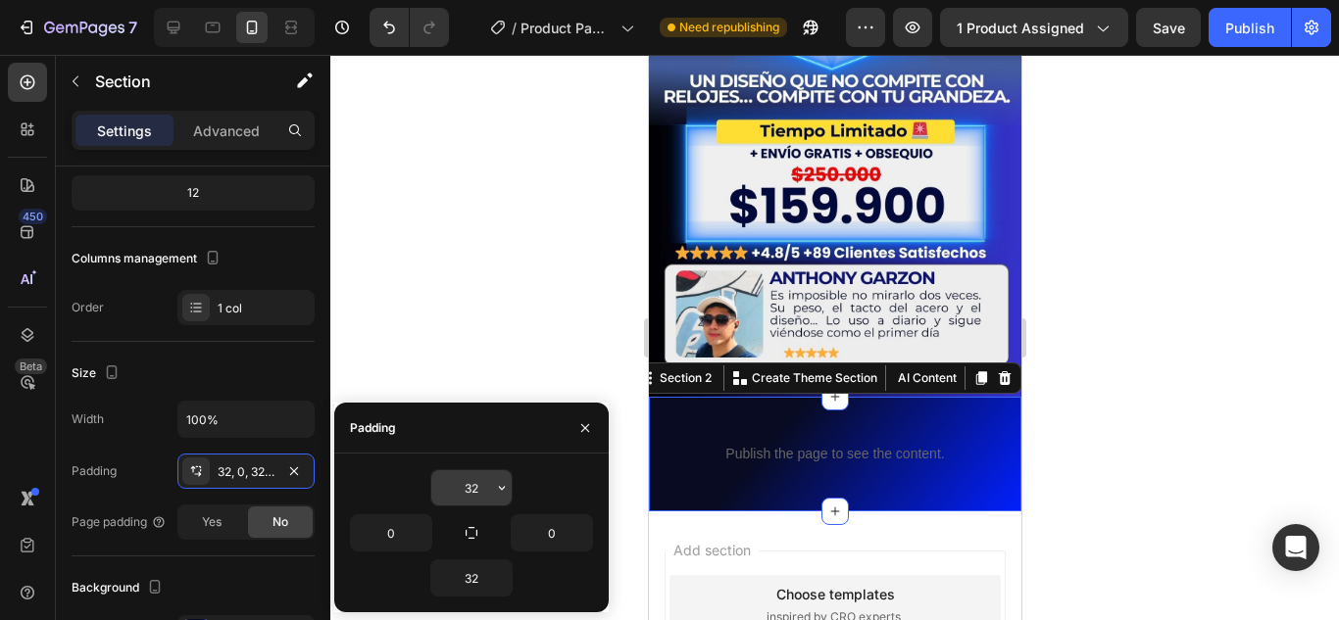
click at [476, 490] on input "32" at bounding box center [471, 488] width 80 height 35
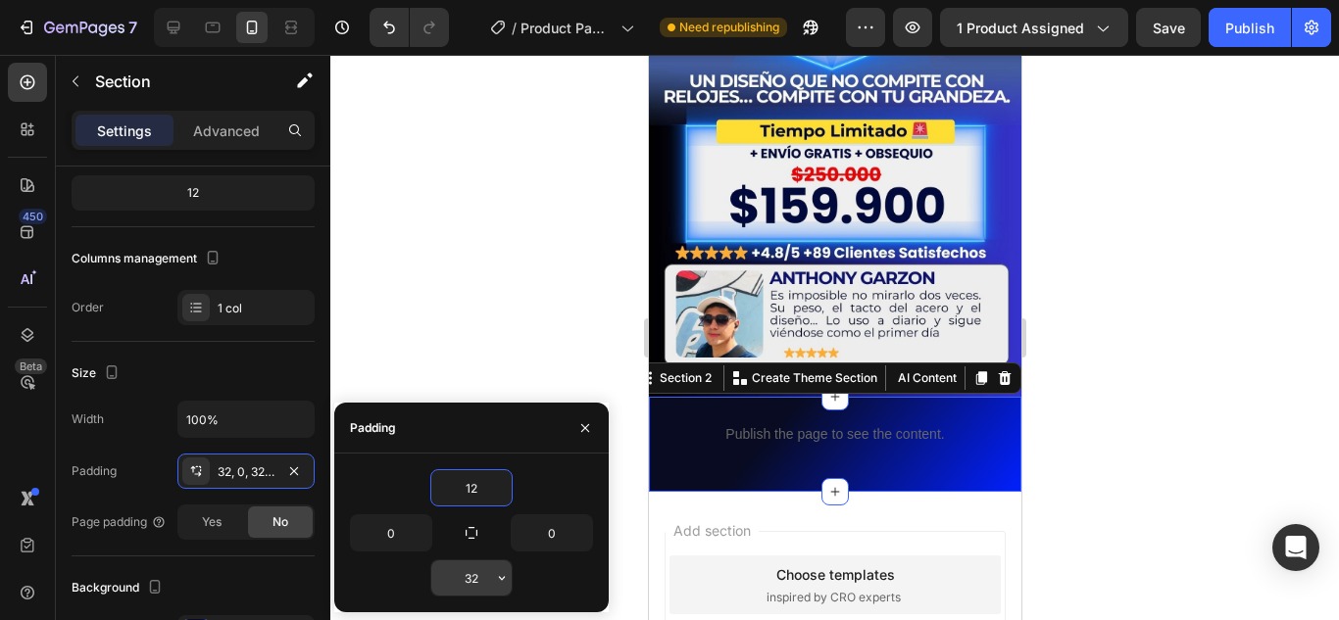
type input "12"
click at [486, 580] on input "32" at bounding box center [471, 578] width 80 height 35
type input "12"
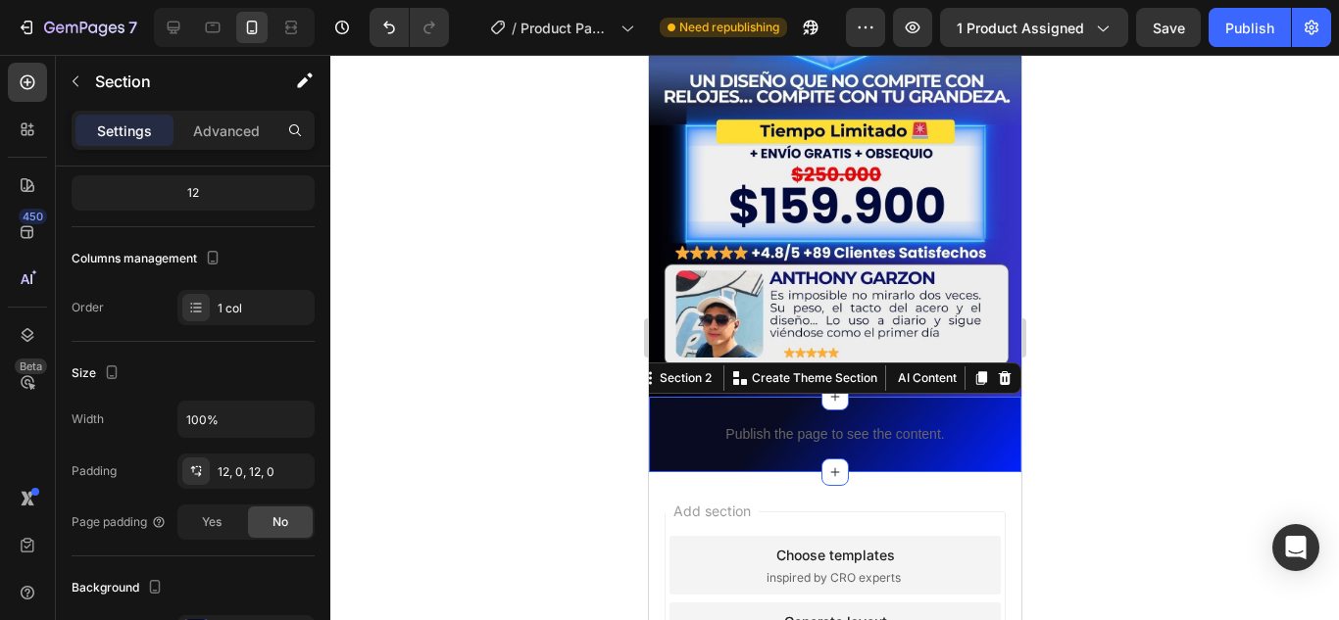
click at [435, 327] on div at bounding box center [834, 338] width 1009 height 566
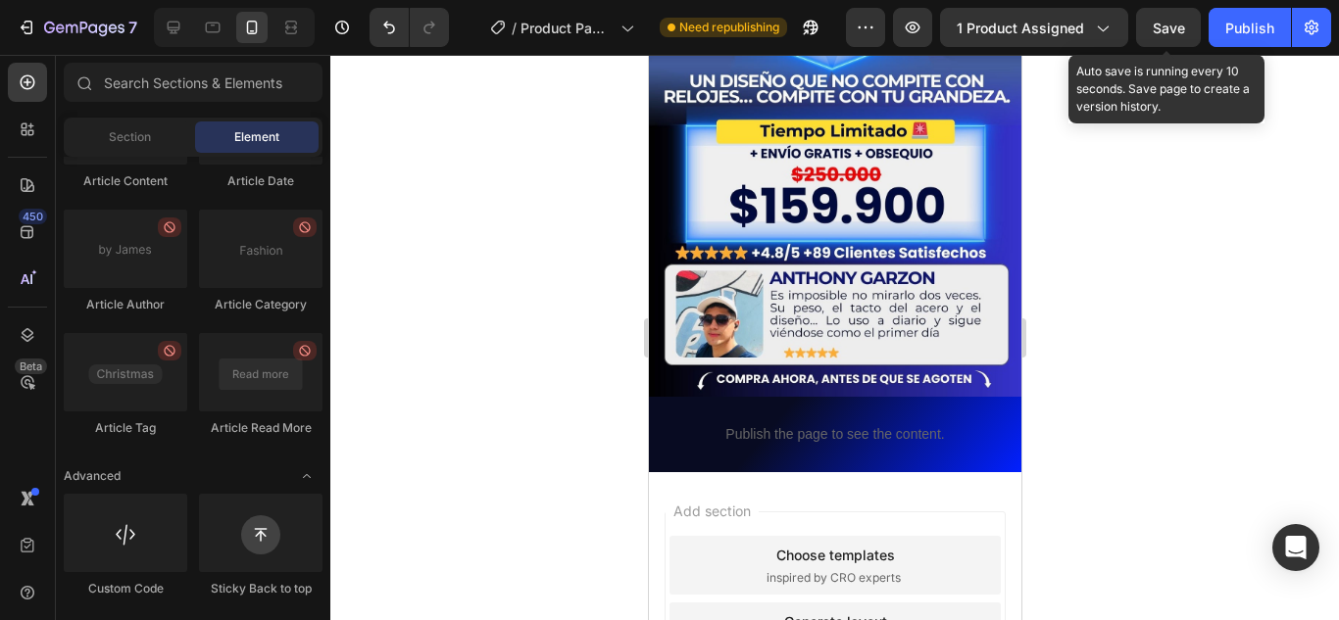
click at [1177, 28] on span "Save" at bounding box center [1169, 28] width 32 height 17
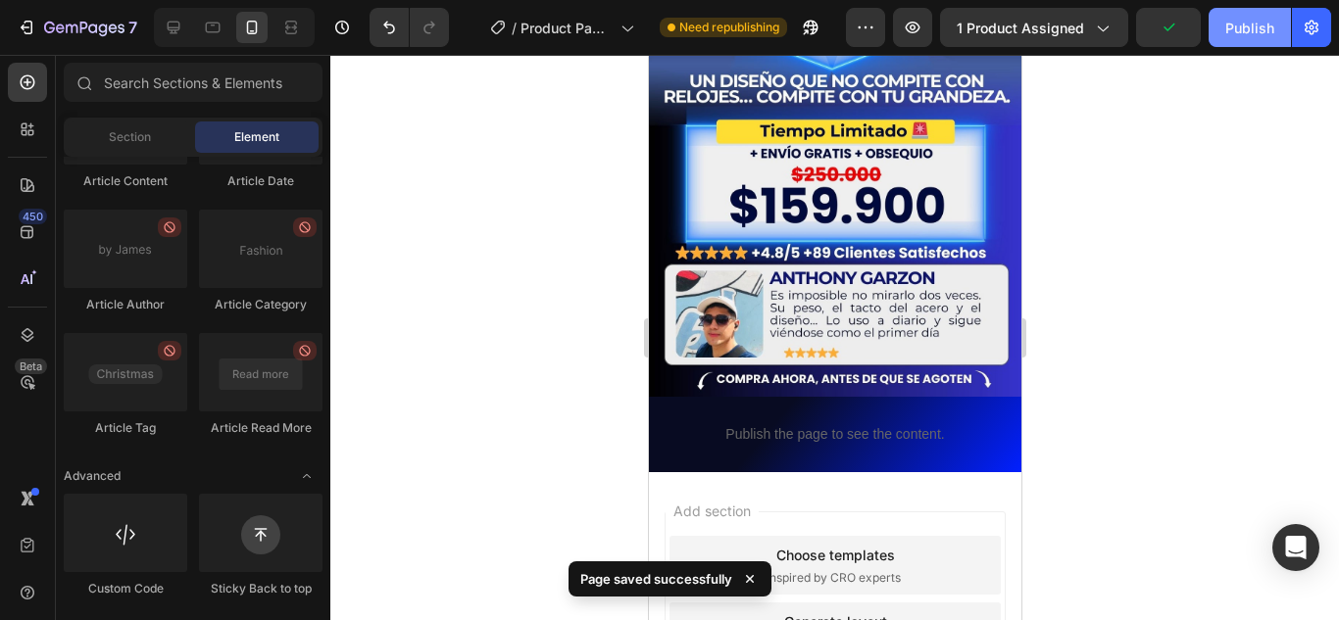
click at [1248, 26] on div "Publish" at bounding box center [1249, 28] width 49 height 21
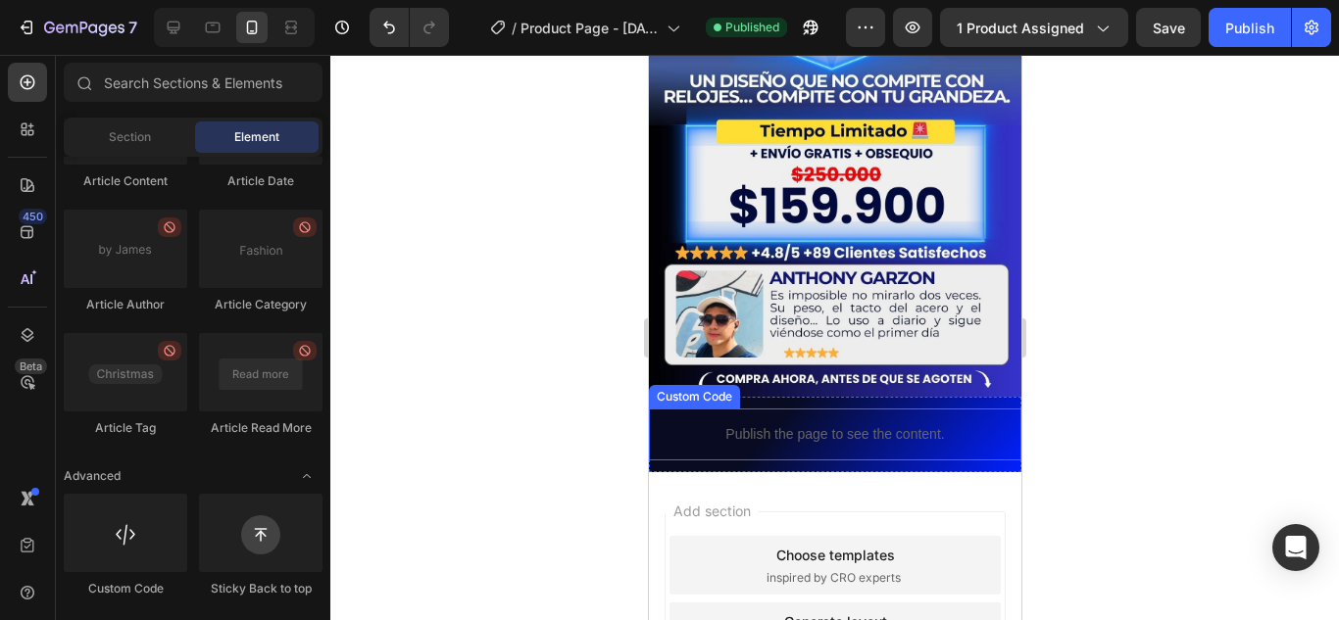
click at [752, 409] on div "Publish the page to see the content." at bounding box center [834, 435] width 372 height 52
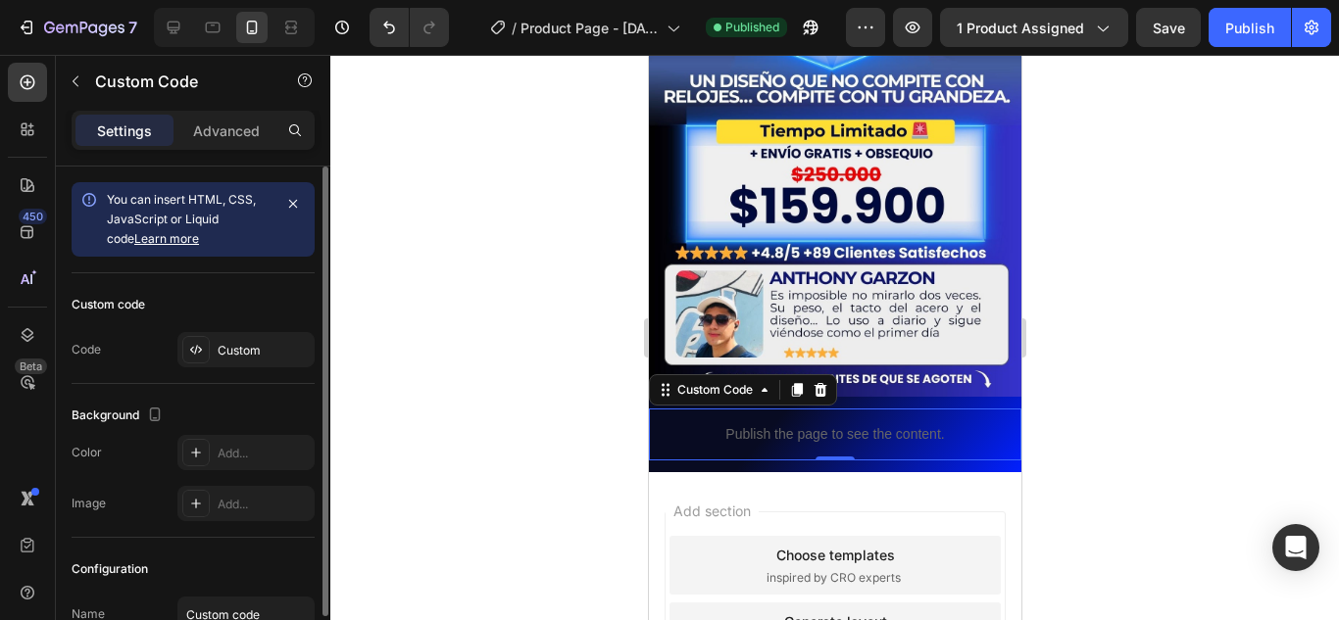
scroll to position [174, 0]
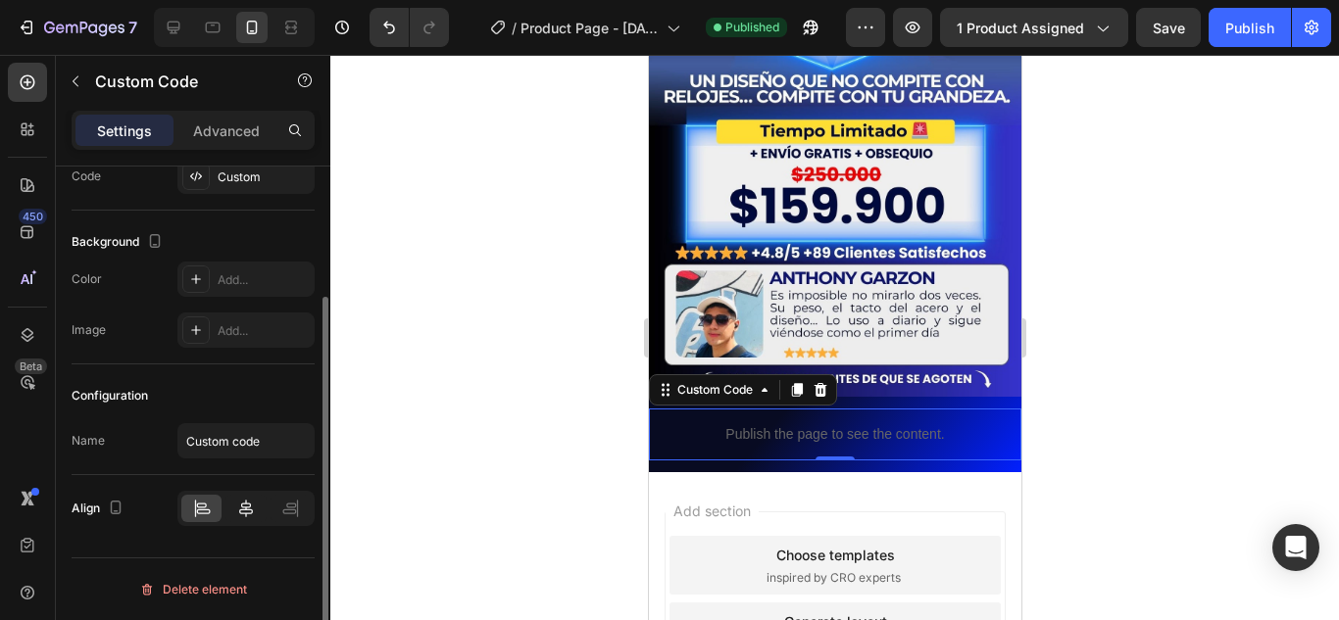
click at [240, 510] on icon at bounding box center [246, 509] width 14 height 18
click at [264, 132] on div "Advanced" at bounding box center [226, 130] width 98 height 31
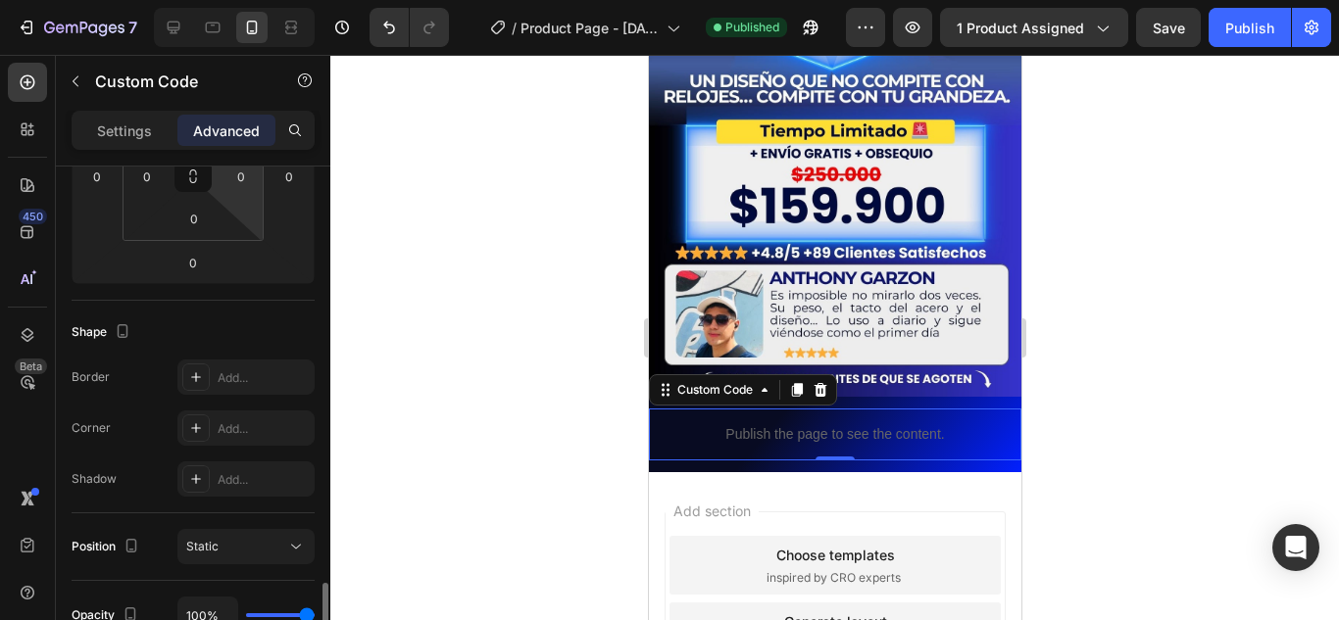
scroll to position [566, 0]
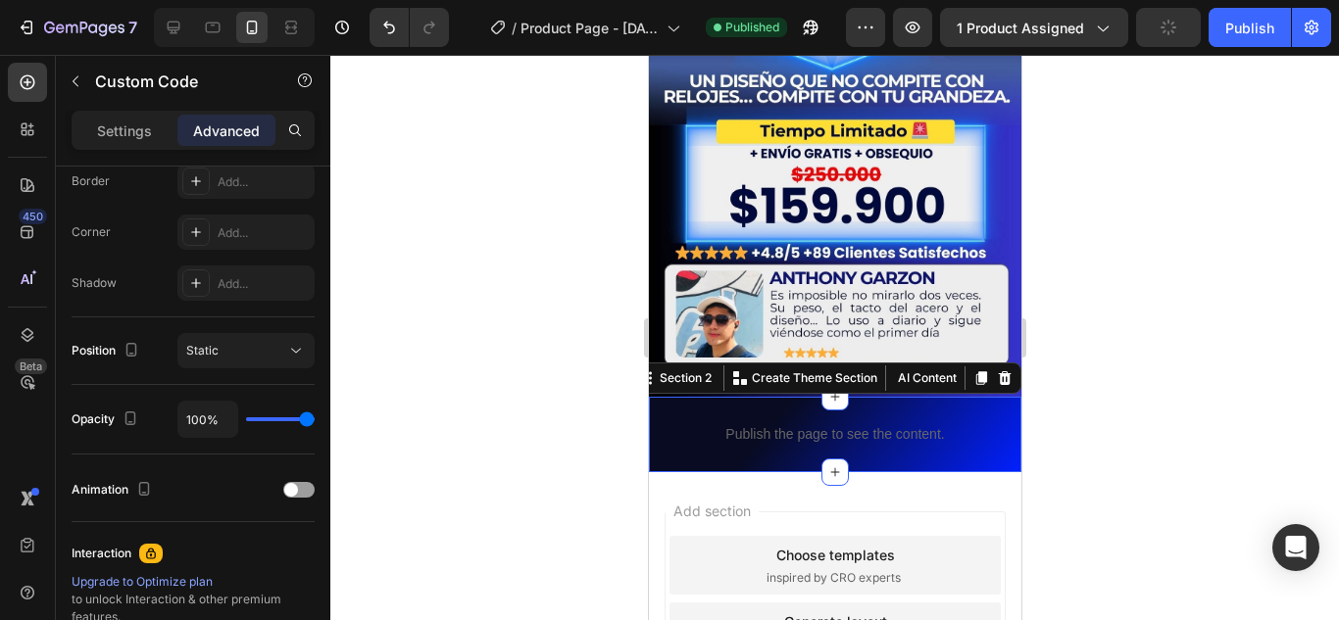
click at [883, 397] on div "Publish the page to see the content. Custom Code Section 2 You can create reusa…" at bounding box center [834, 434] width 372 height 75
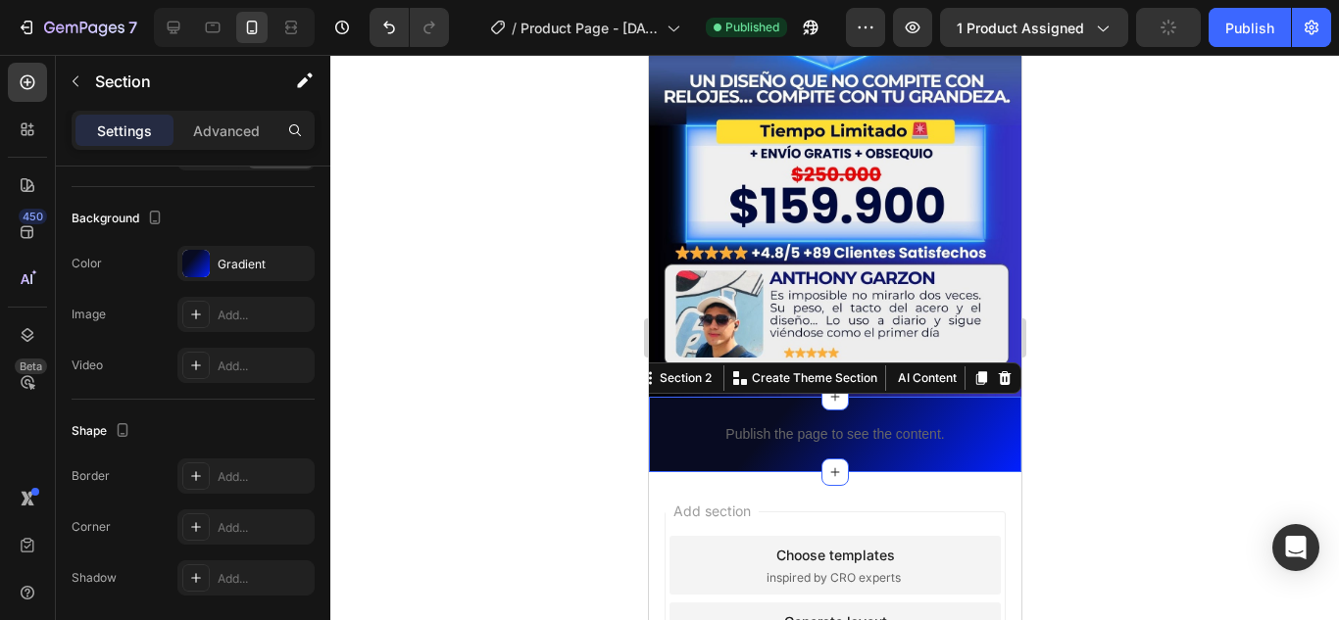
scroll to position [0, 0]
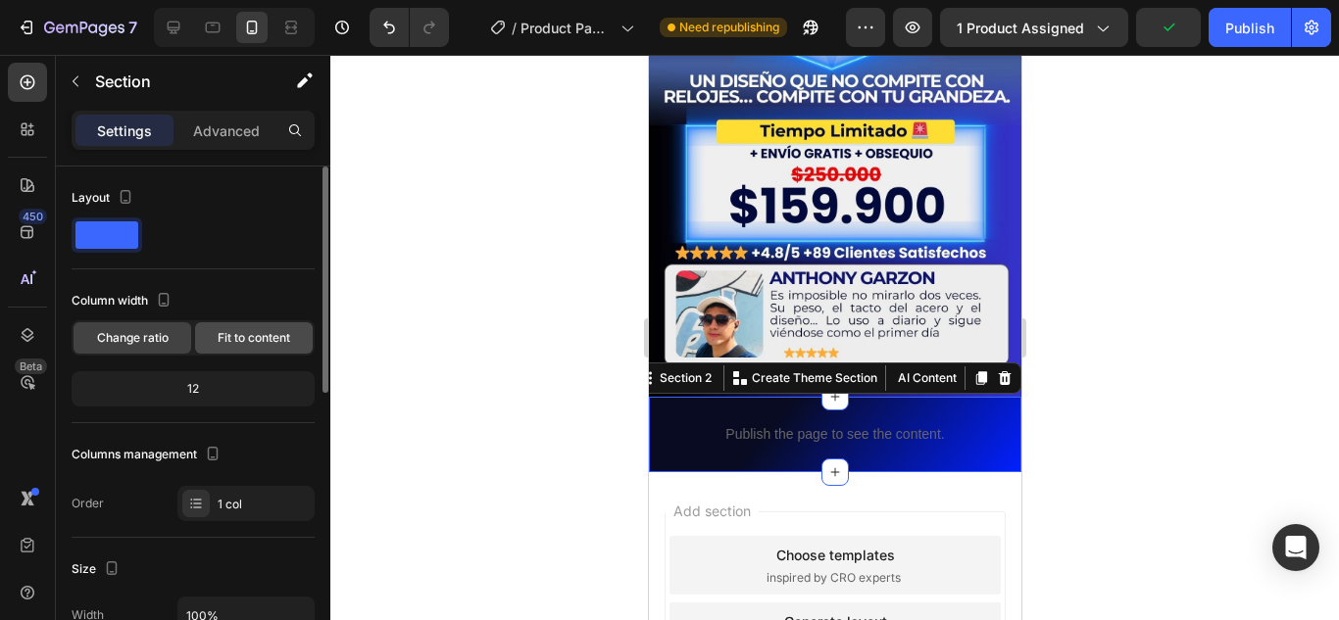
click at [256, 336] on span "Fit to content" at bounding box center [254, 338] width 73 height 18
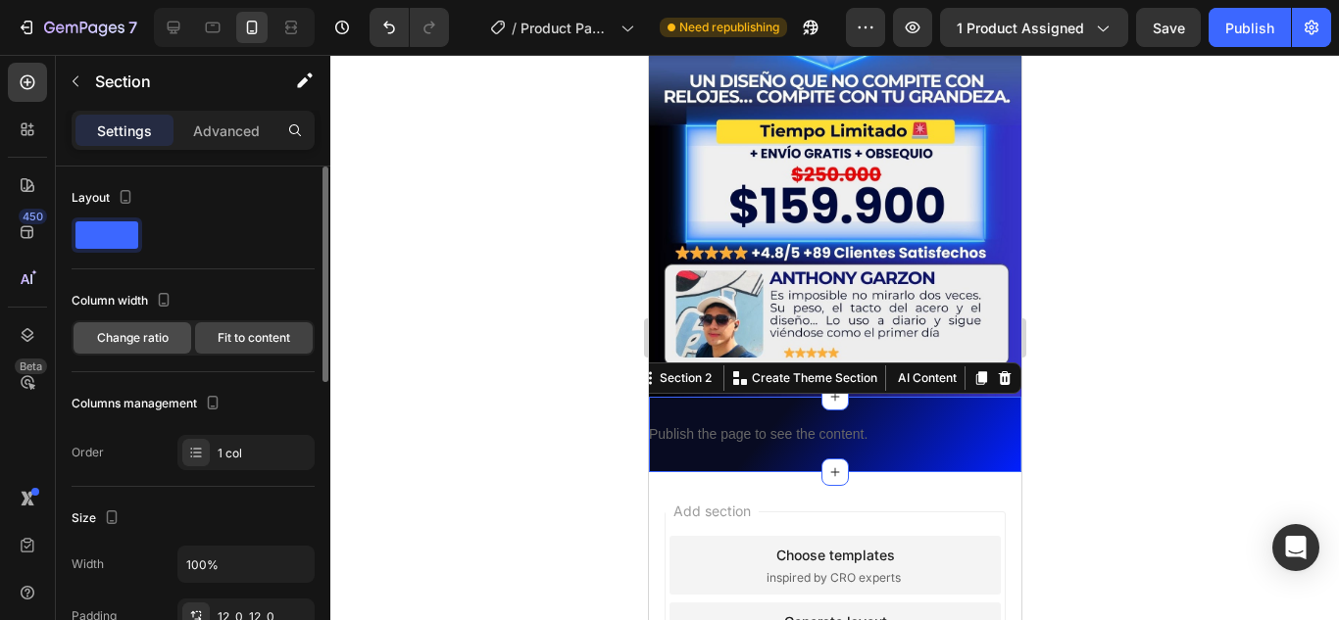
click at [151, 326] on div "Change ratio" at bounding box center [133, 337] width 118 height 31
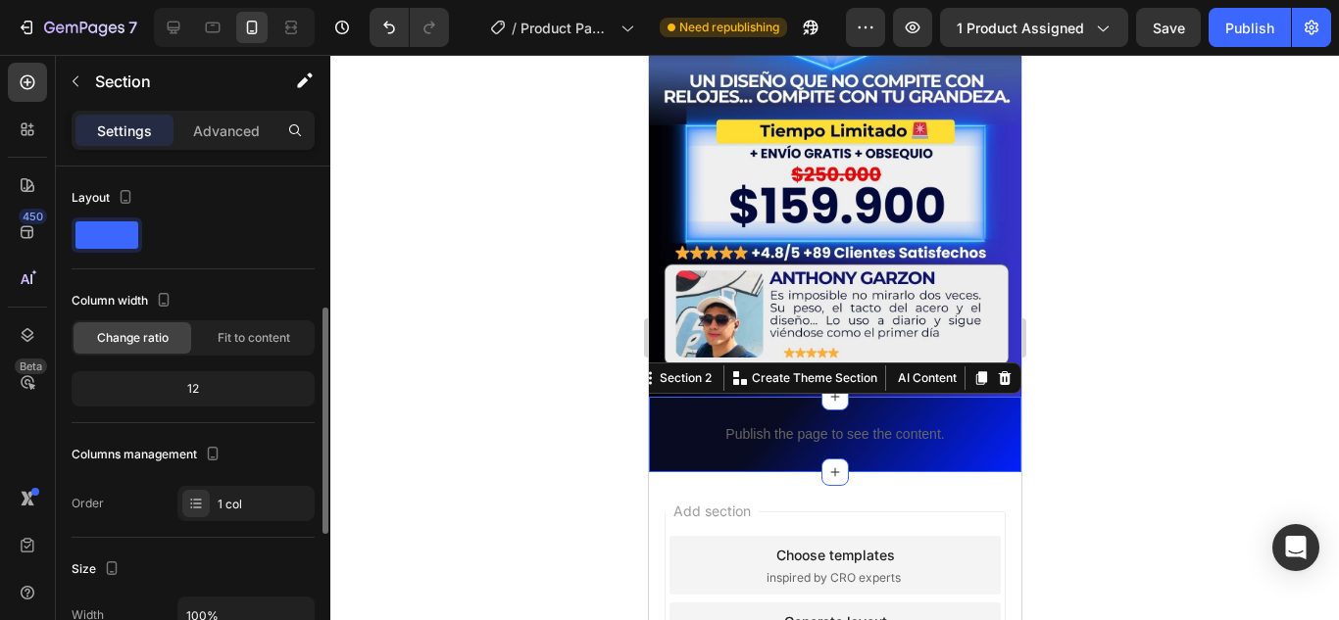
scroll to position [196, 0]
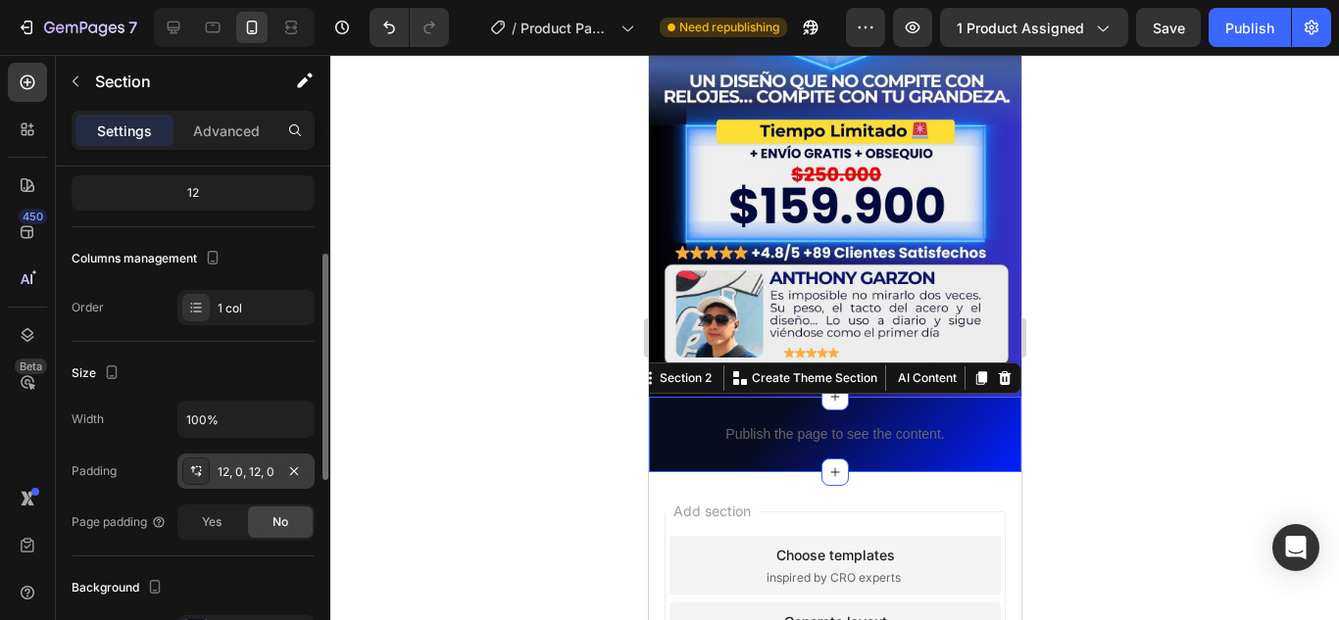
click at [223, 467] on div "12, 0, 12, 0" at bounding box center [246, 473] width 57 height 18
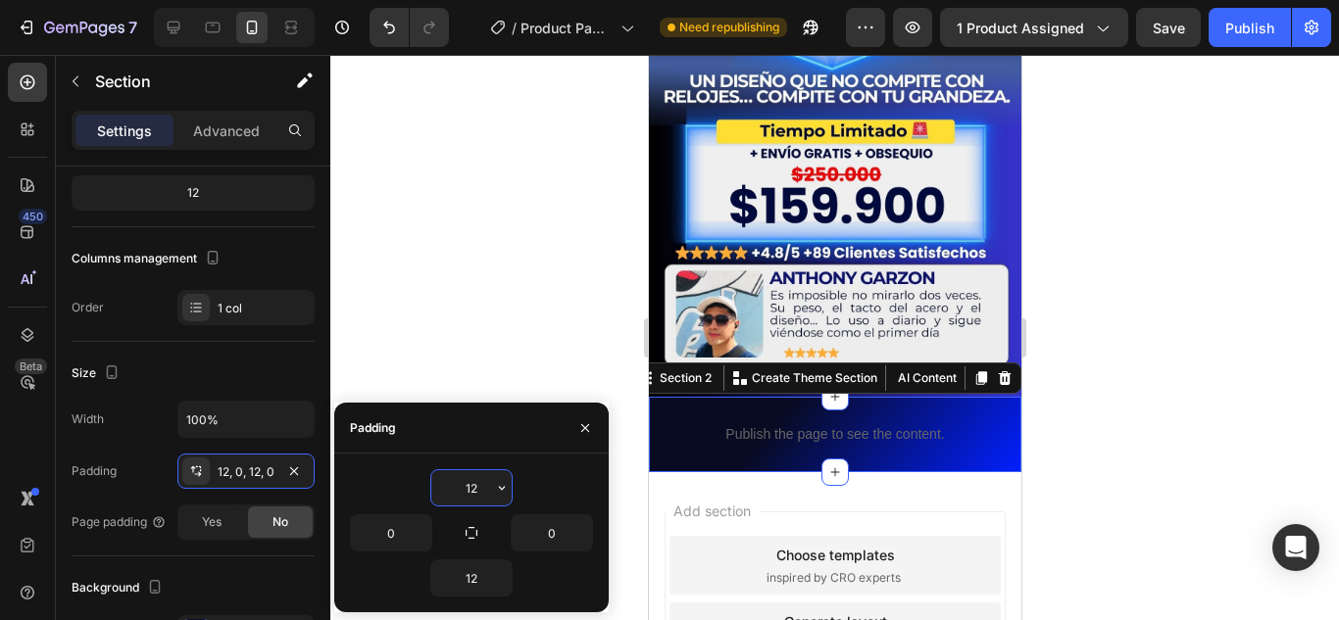
click at [484, 481] on input "12" at bounding box center [471, 488] width 80 height 35
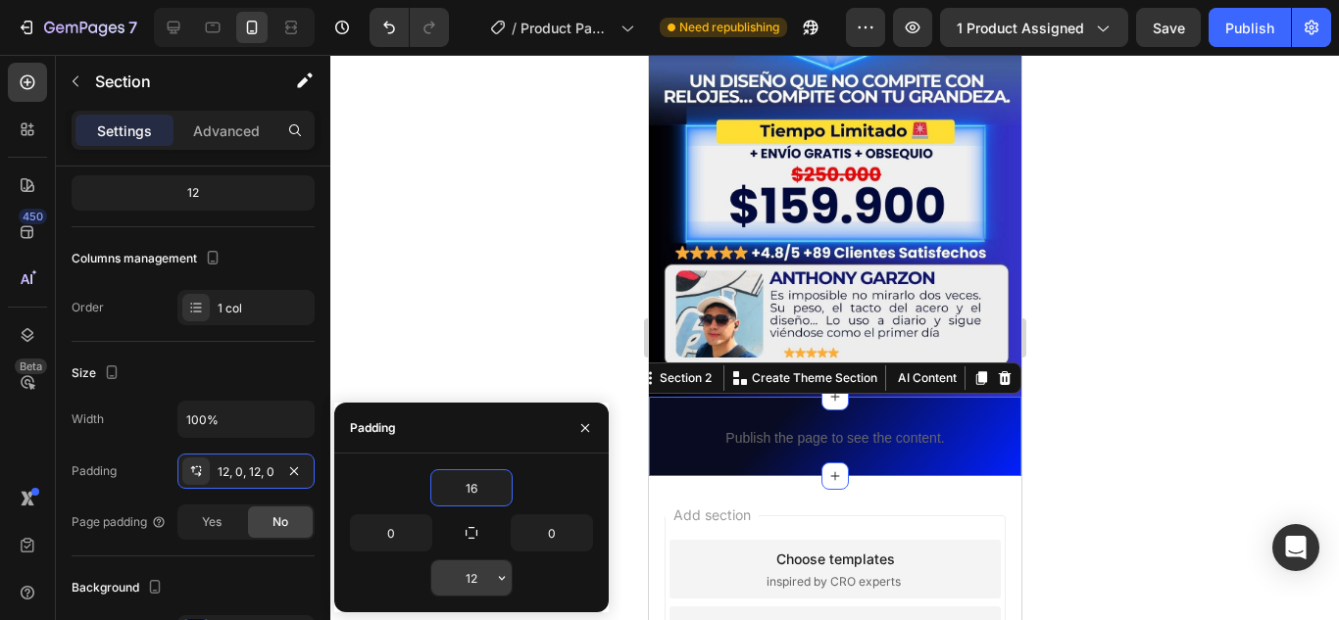
type input "16"
click at [482, 585] on input "12" at bounding box center [471, 578] width 80 height 35
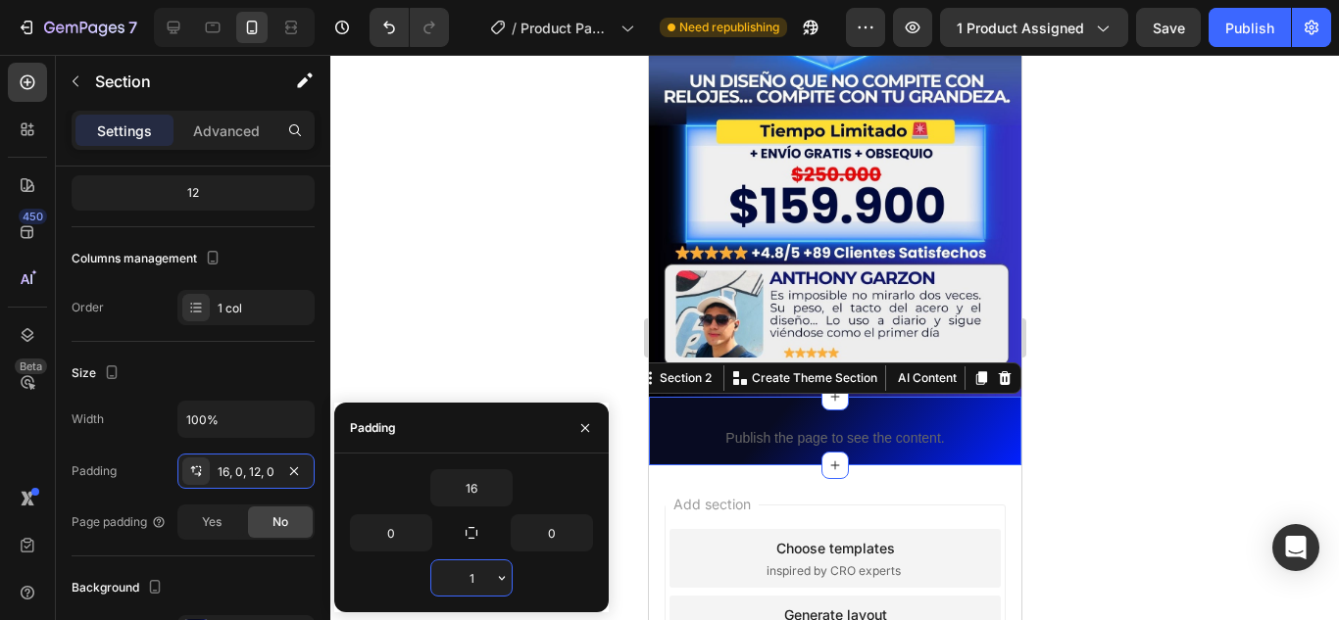
type input "16"
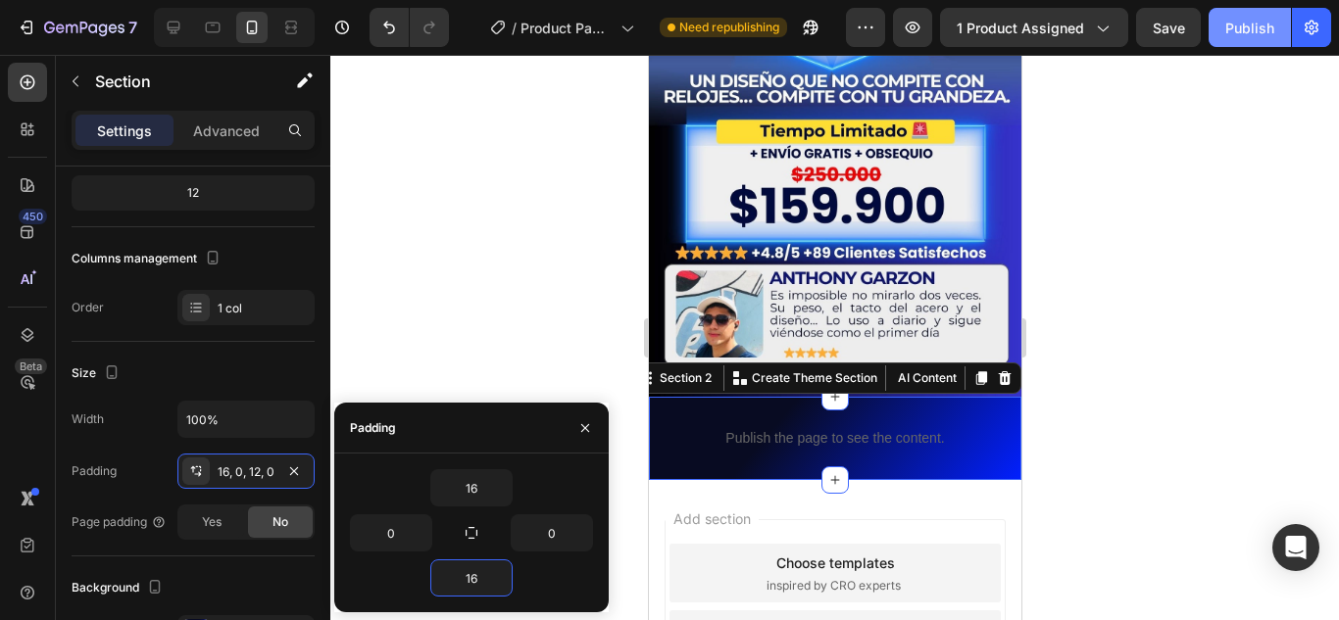
click at [1249, 30] on div "Publish" at bounding box center [1249, 28] width 49 height 21
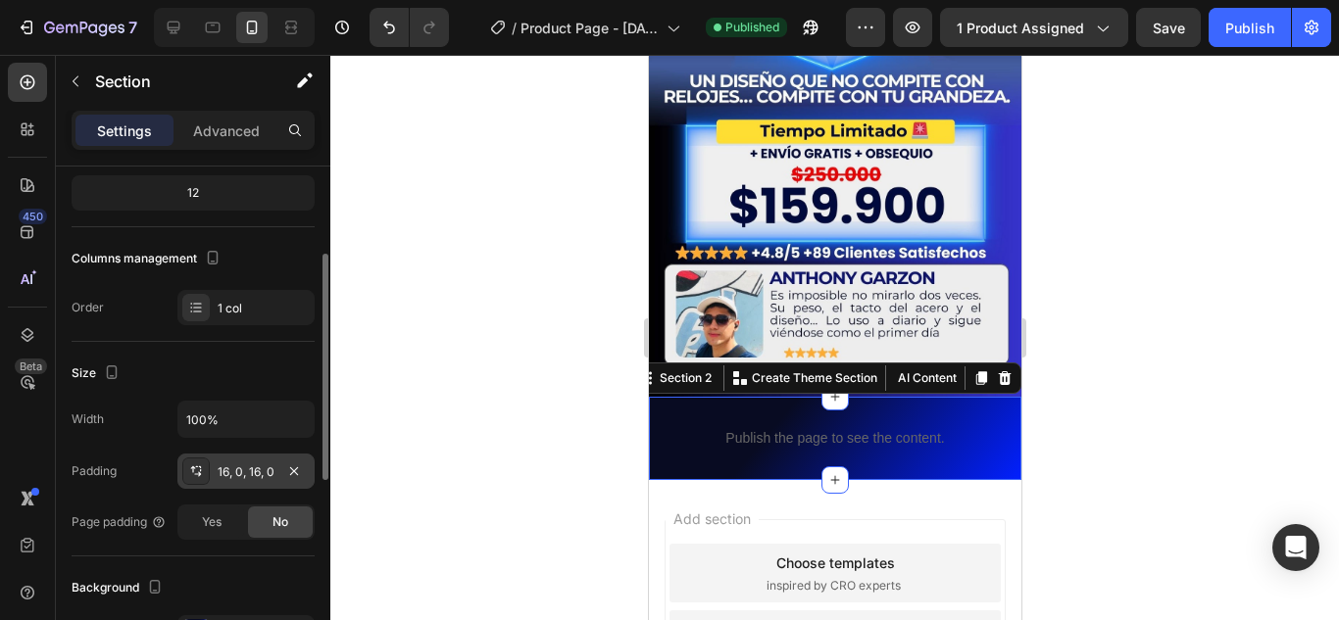
click at [231, 471] on div "16, 0, 16, 0" at bounding box center [246, 473] width 57 height 18
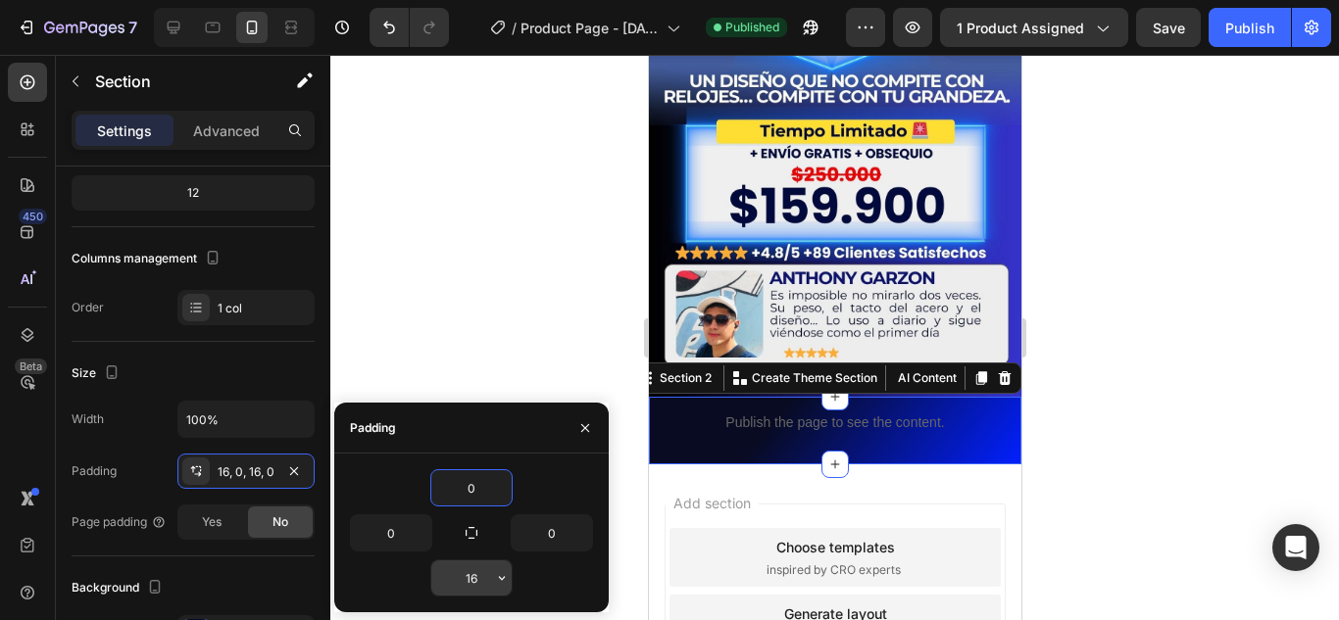
type input "0"
click at [472, 588] on input "16" at bounding box center [471, 578] width 80 height 35
type input "0"
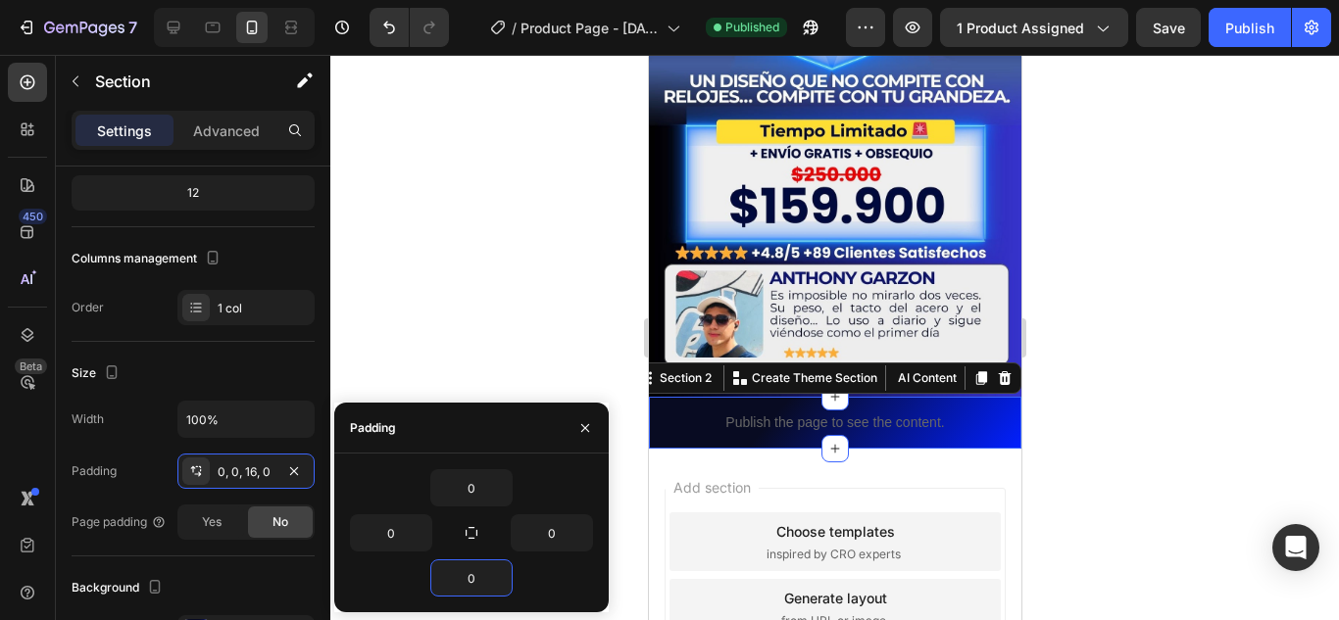
click at [460, 315] on div at bounding box center [834, 338] width 1009 height 566
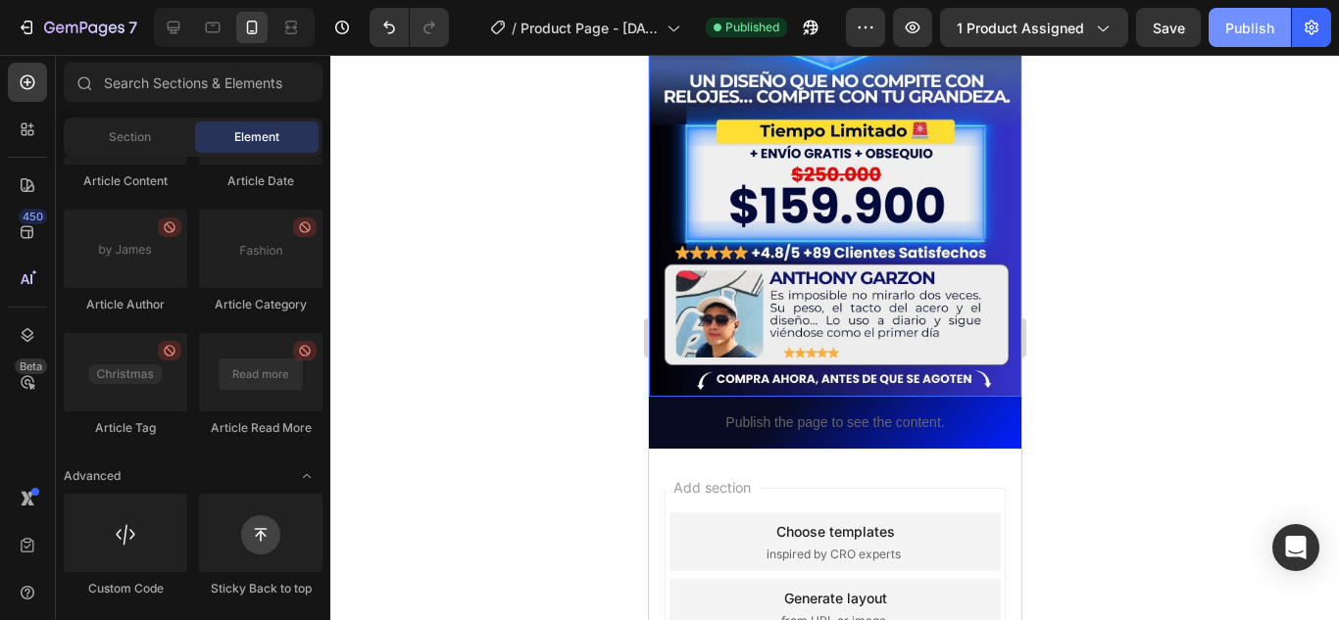
click at [1242, 31] on div "Publish" at bounding box center [1249, 28] width 49 height 21
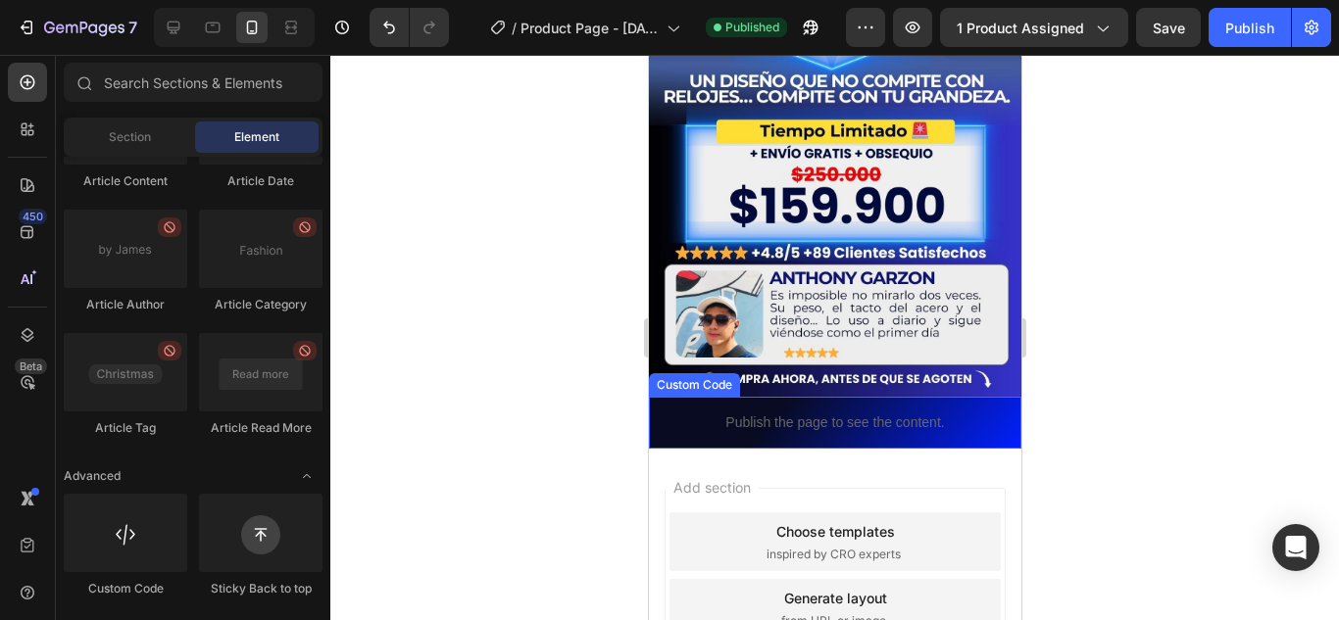
click at [675, 413] on p "Publish the page to see the content." at bounding box center [834, 423] width 372 height 21
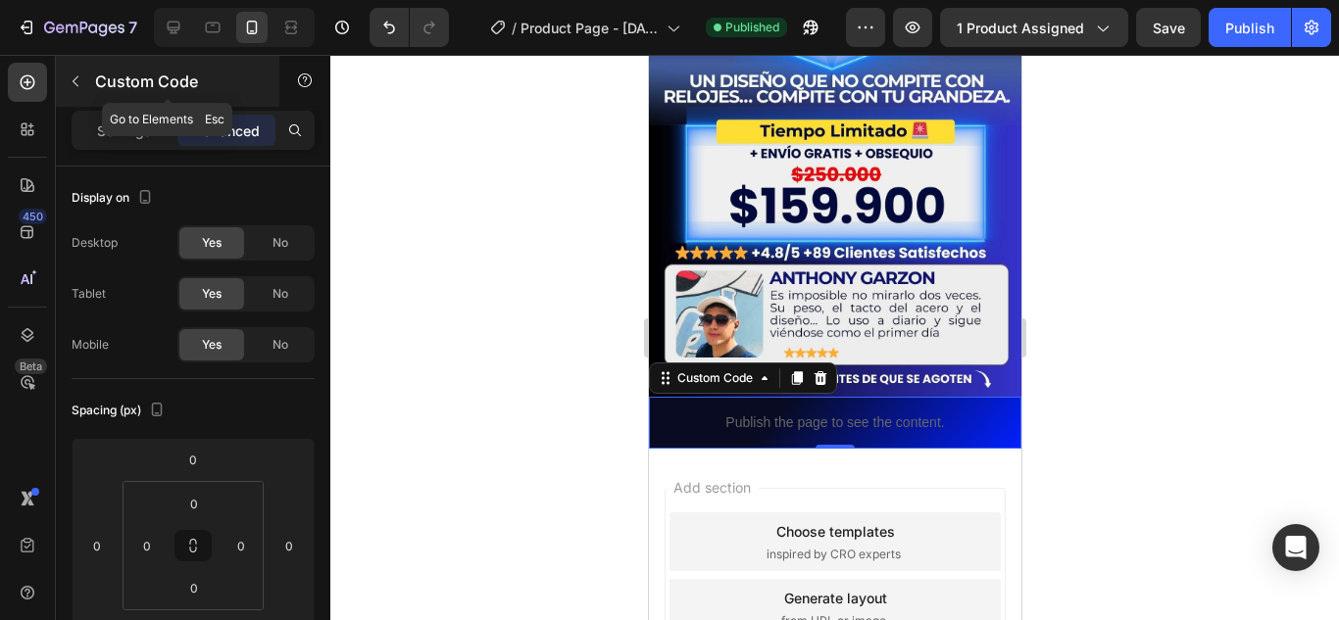
click at [79, 88] on icon "button" at bounding box center [76, 82] width 16 height 16
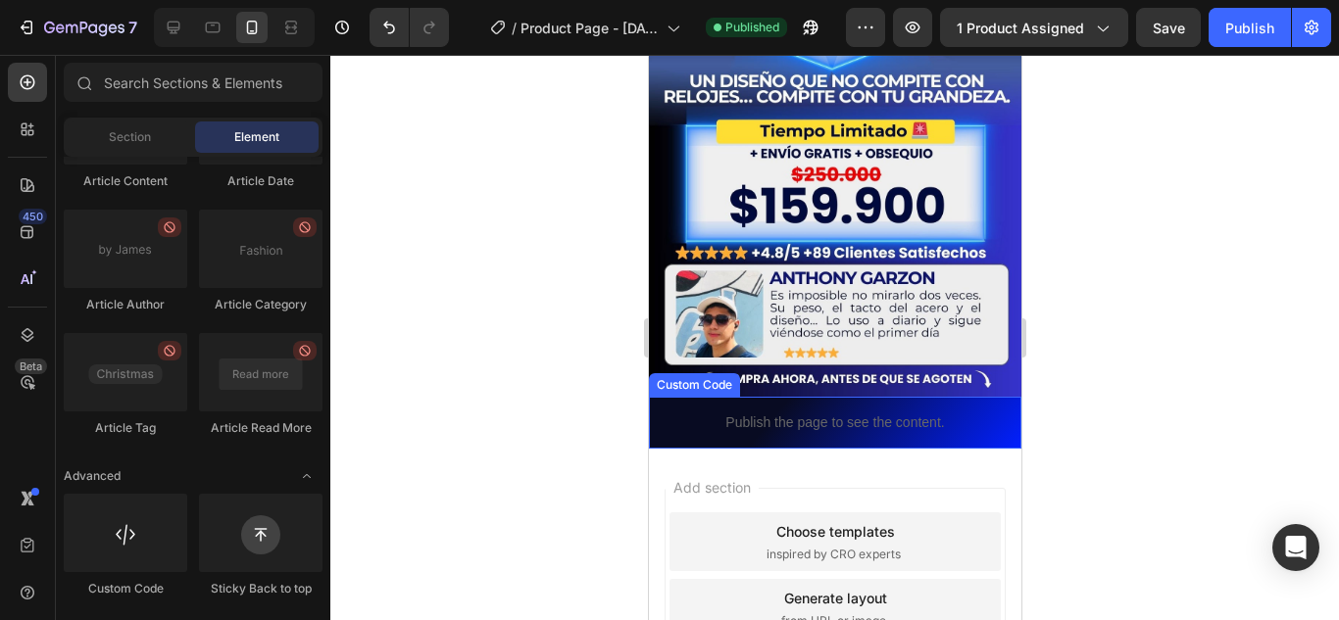
click at [705, 413] on p "Publish the page to see the content." at bounding box center [834, 423] width 372 height 21
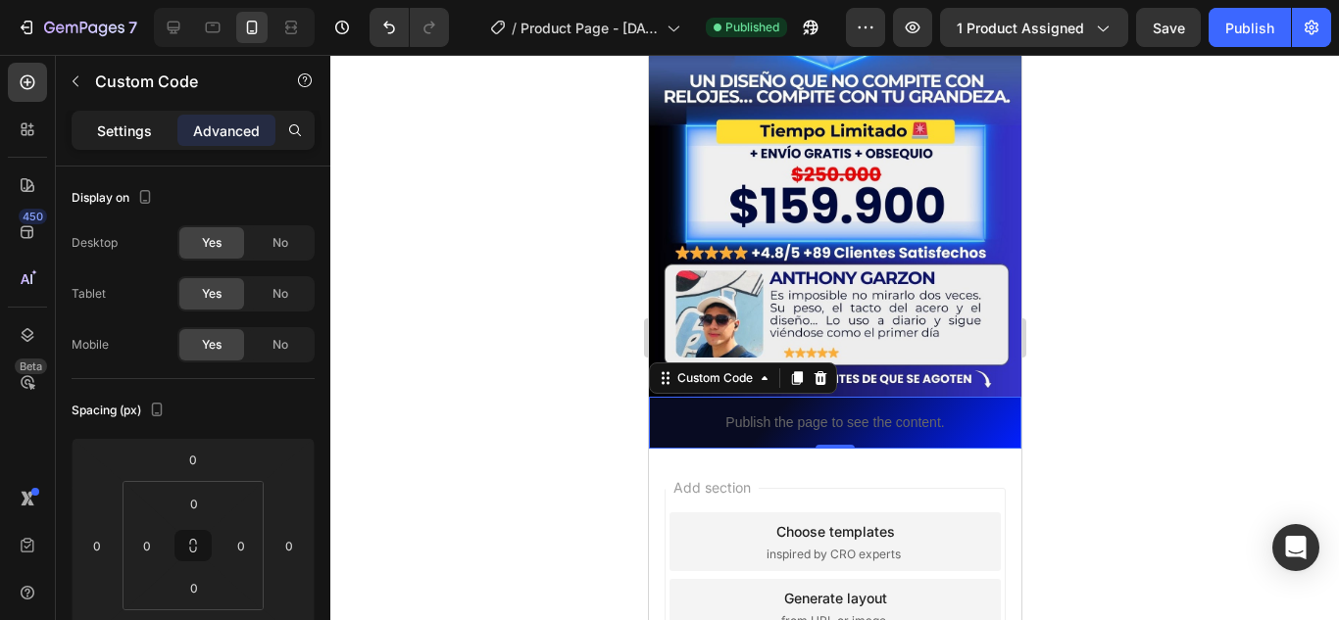
click at [112, 124] on p "Settings" at bounding box center [124, 131] width 55 height 21
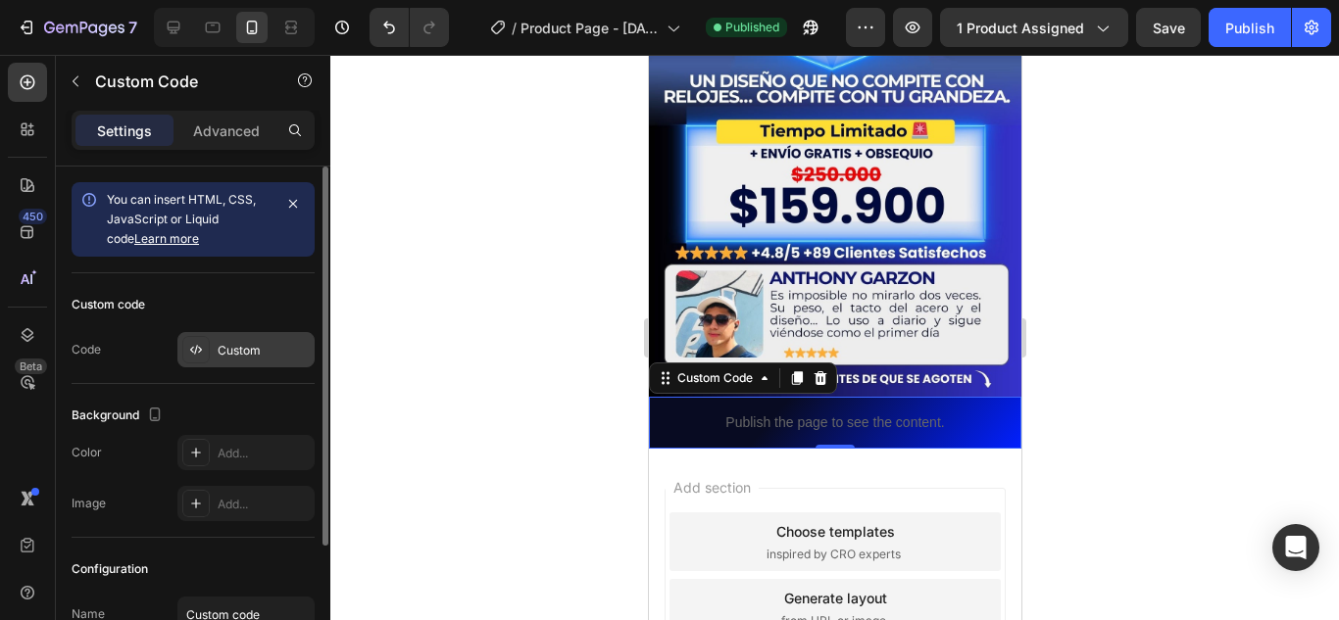
click at [229, 349] on div "Custom" at bounding box center [264, 351] width 92 height 18
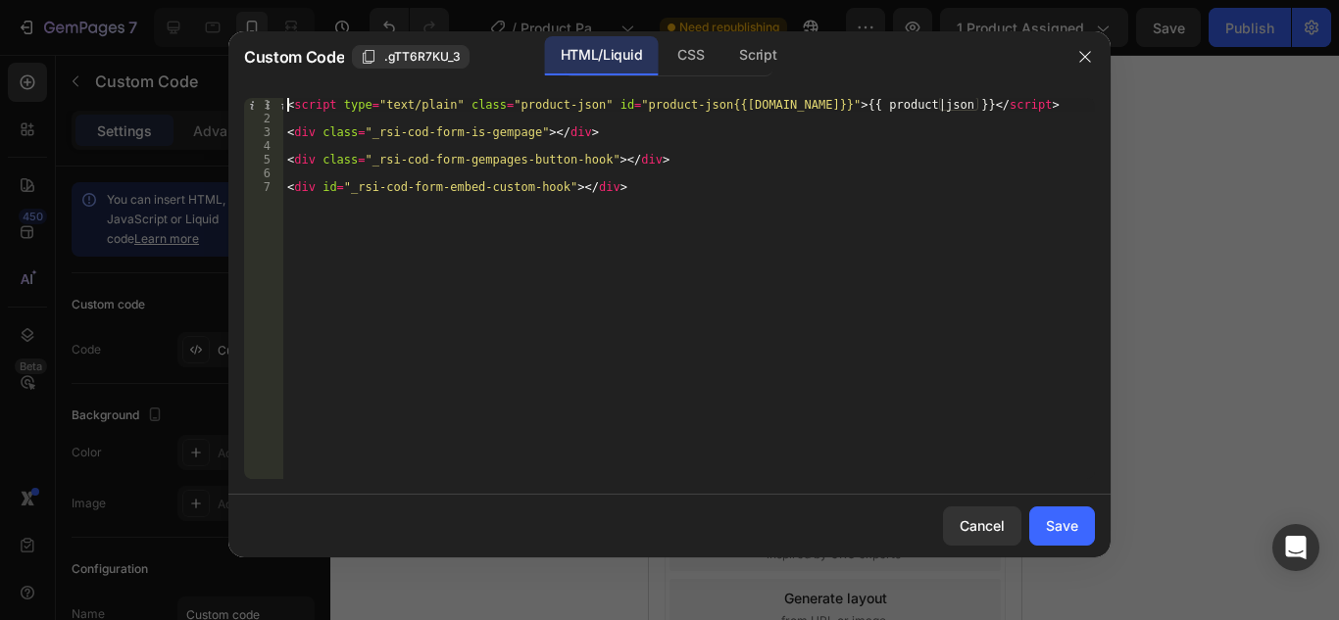
click at [285, 106] on div "< script type = "text/plain" class = "product-json" id = "product-json{{[DOMAIN…" at bounding box center [689, 302] width 812 height 409
type textarea "<script type="text/plain" class="product-json" id="product-json{{[DOMAIN_NAME]}…"
click at [1089, 62] on icon "button" at bounding box center [1085, 57] width 16 height 16
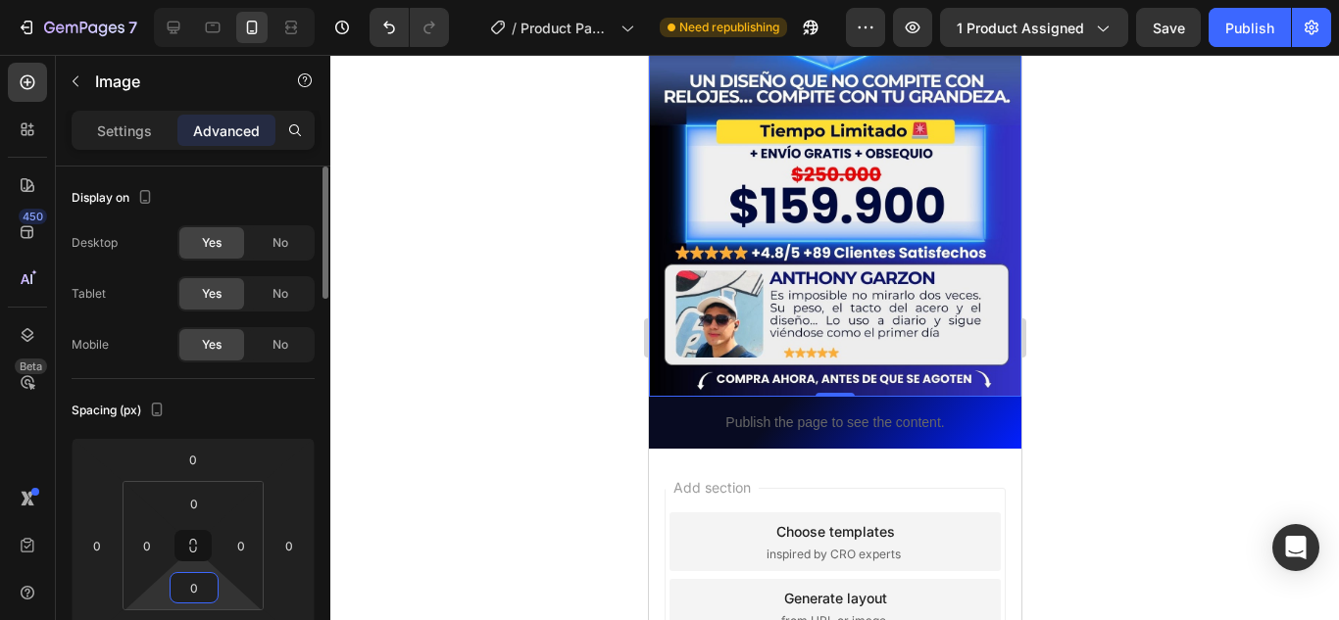
click at [202, 591] on input "0" at bounding box center [193, 587] width 39 height 29
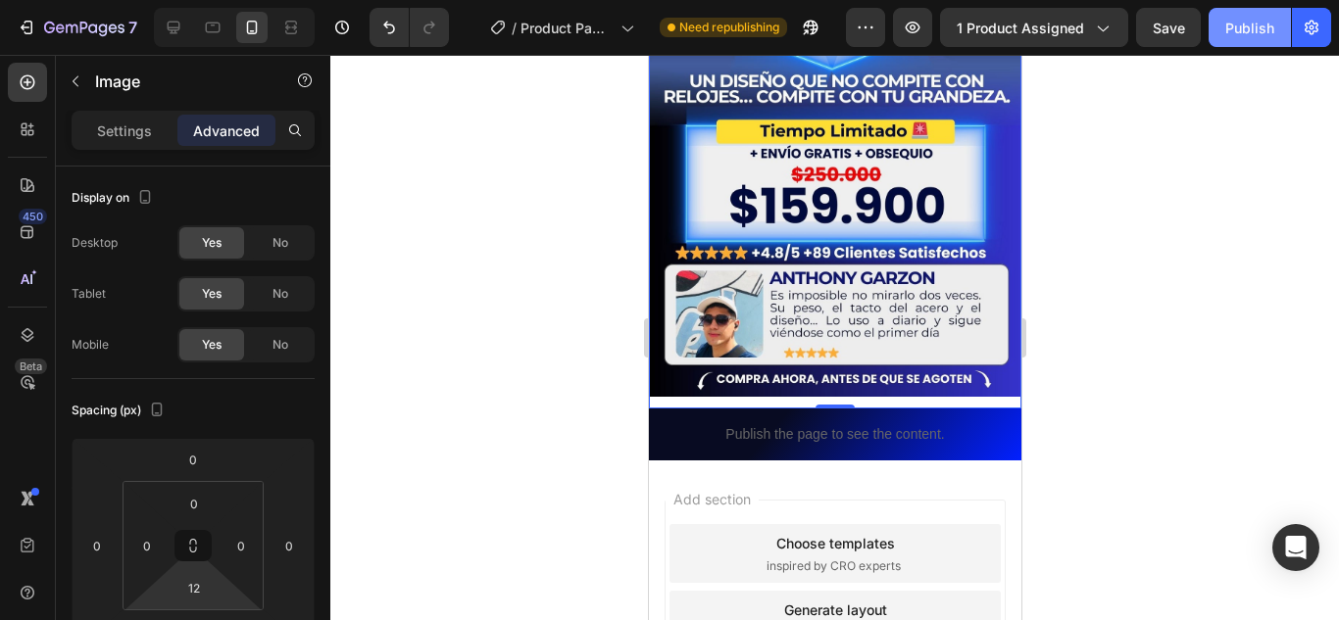
click at [1243, 39] on button "Publish" at bounding box center [1250, 27] width 82 height 39
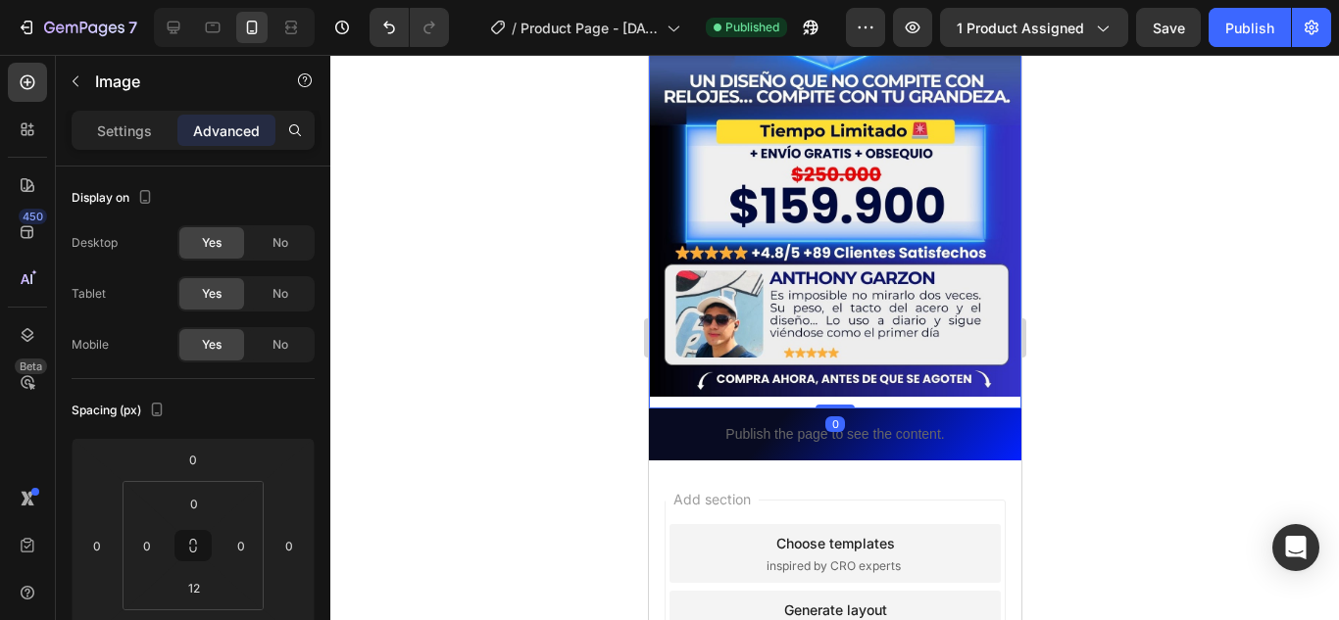
drag, startPoint x: 826, startPoint y: 355, endPoint x: 829, endPoint y: 339, distance: 16.0
click at [828, 417] on div "0" at bounding box center [834, 425] width 20 height 16
click at [199, 585] on input "12" at bounding box center [193, 587] width 39 height 29
type input "0"
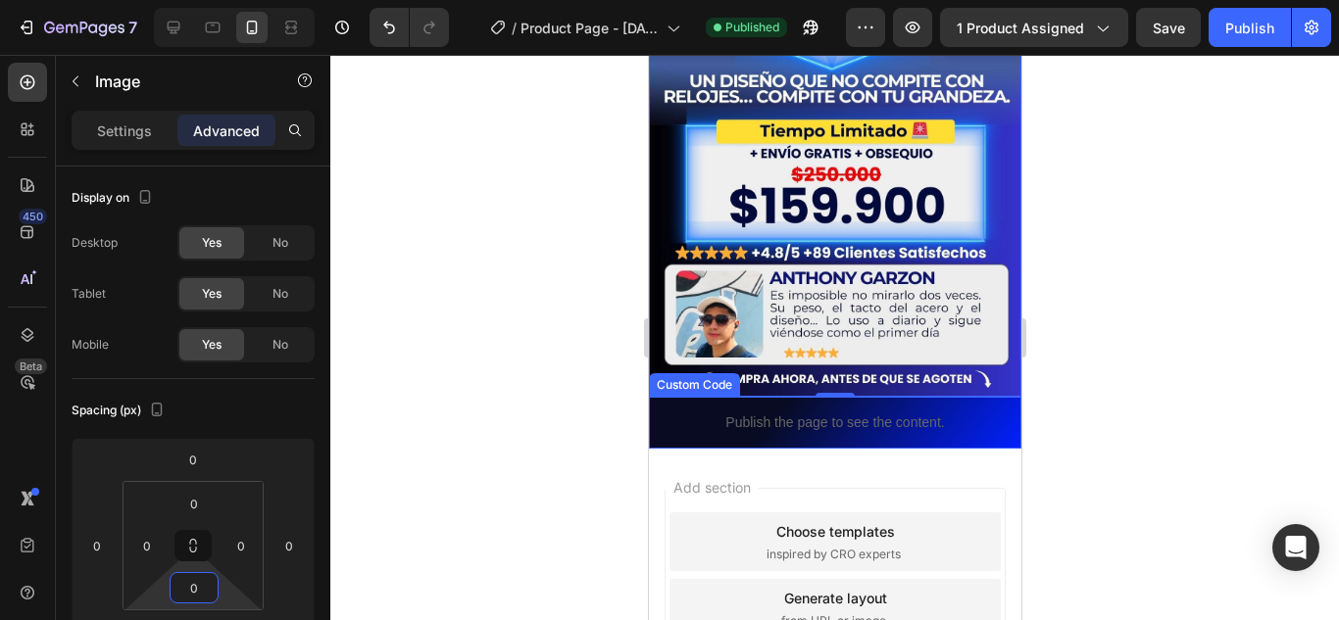
click at [702, 413] on p "Publish the page to see the content." at bounding box center [834, 423] width 372 height 21
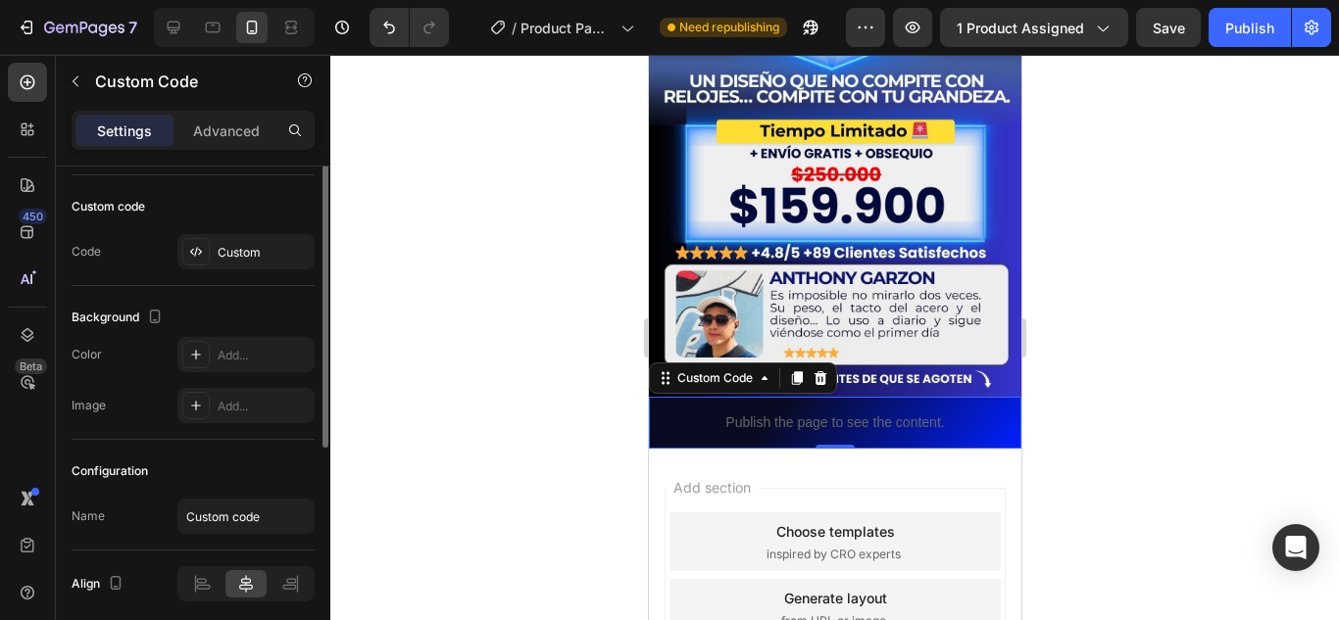
scroll to position [0, 0]
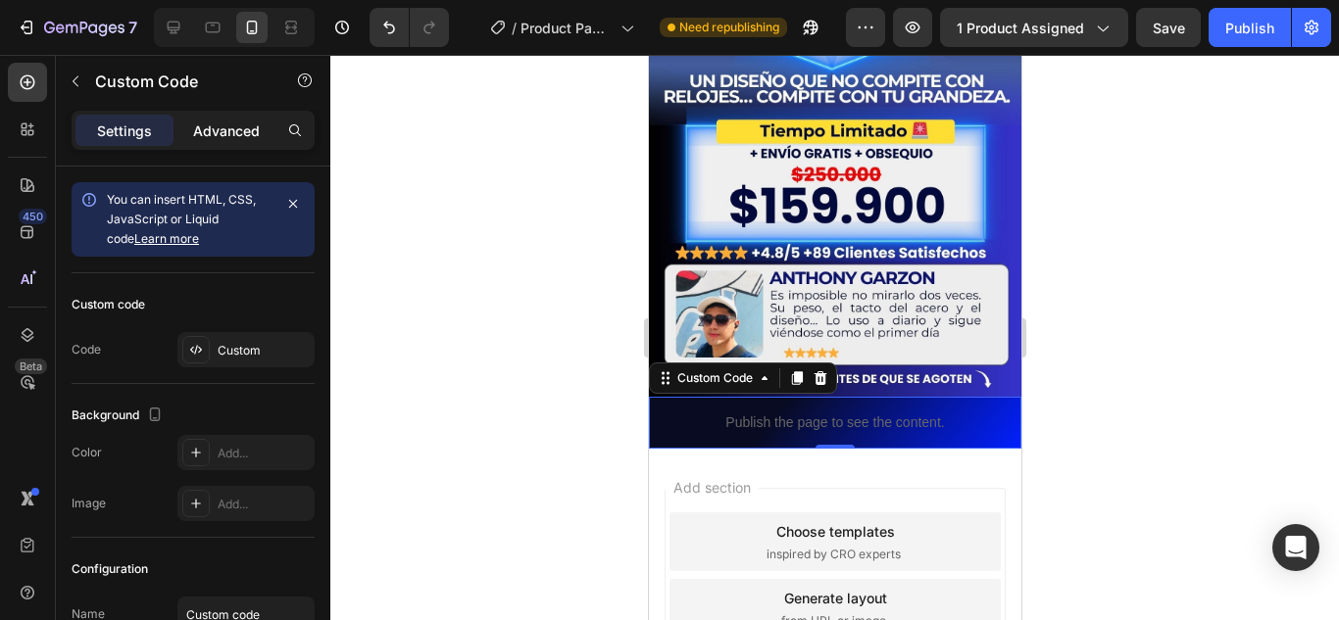
click at [226, 125] on p "Advanced" at bounding box center [226, 131] width 67 height 21
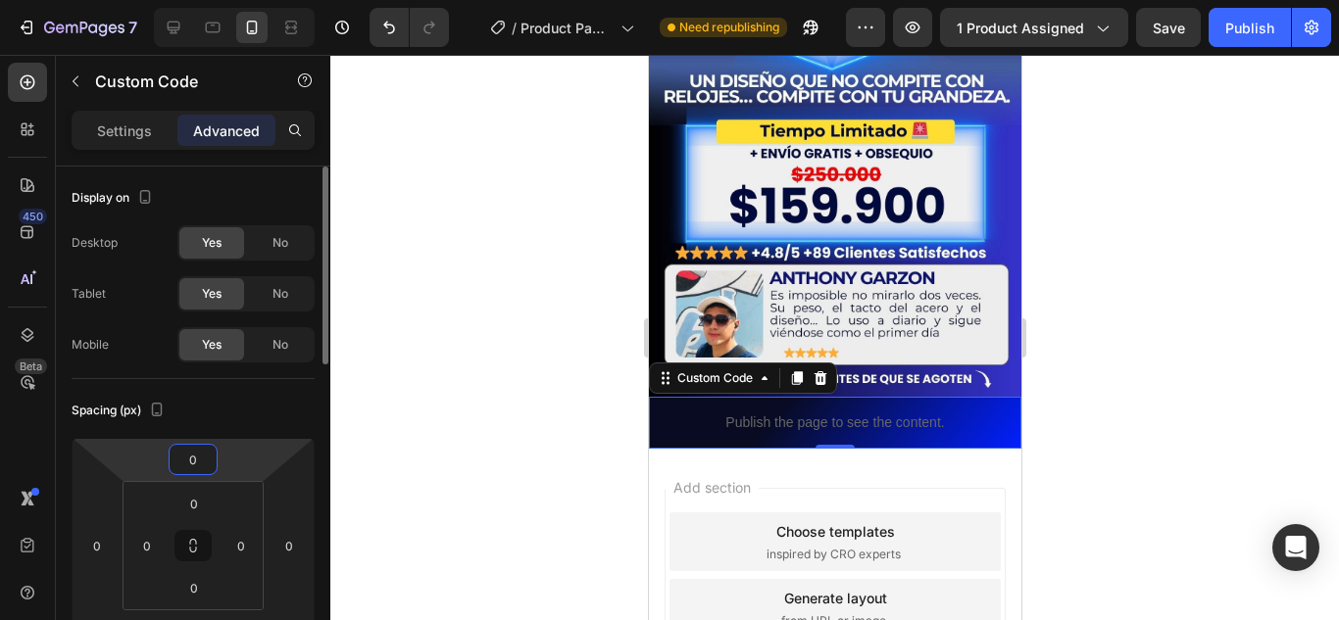
click at [210, 454] on input "0" at bounding box center [193, 459] width 39 height 29
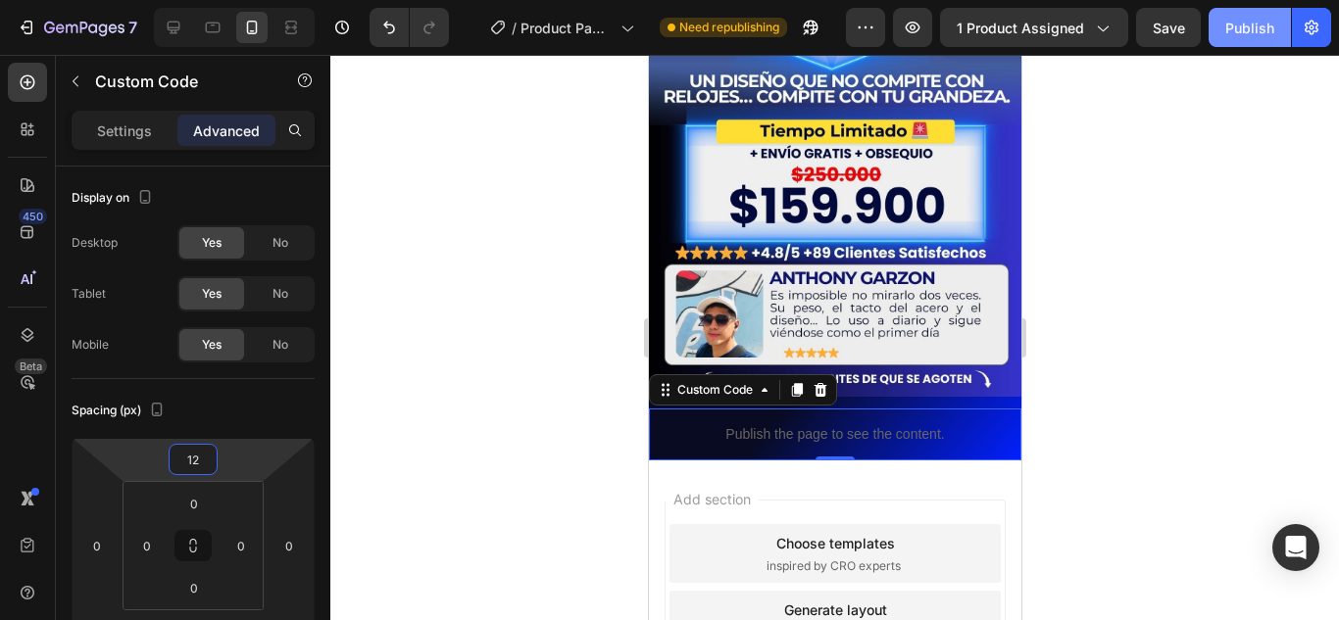
click at [1251, 42] on button "Publish" at bounding box center [1250, 27] width 82 height 39
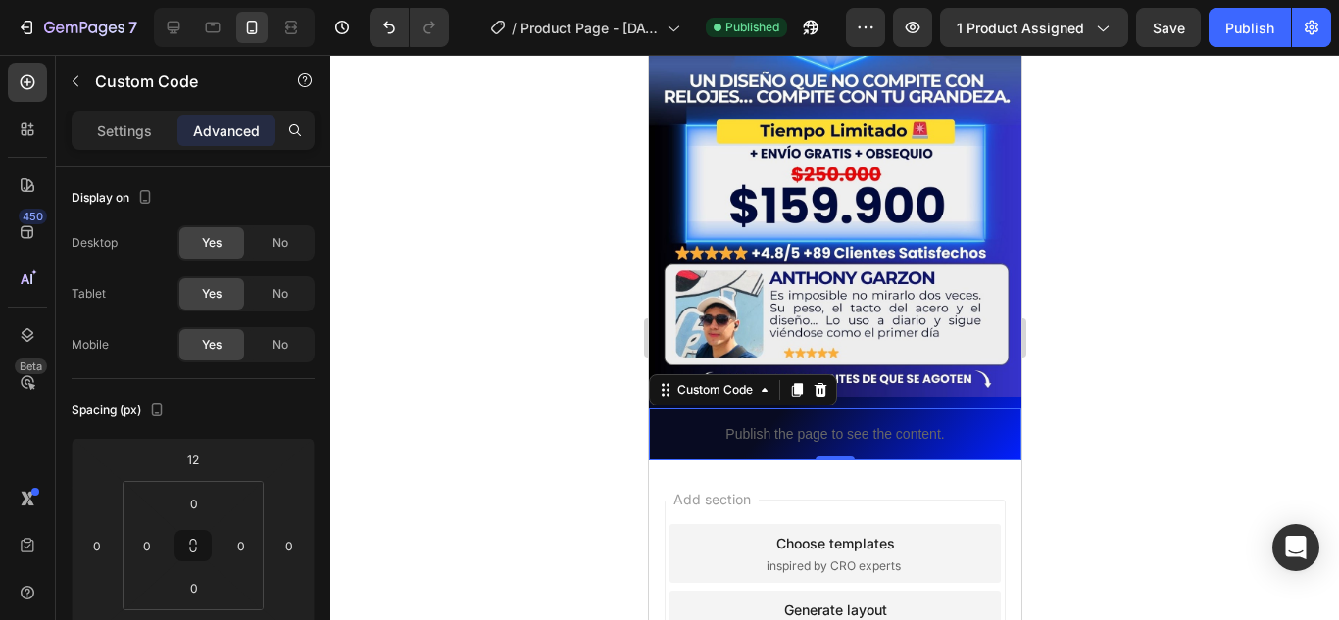
click at [191, 30] on div at bounding box center [234, 27] width 161 height 39
click at [181, 33] on icon at bounding box center [174, 28] width 20 height 20
type input "0"
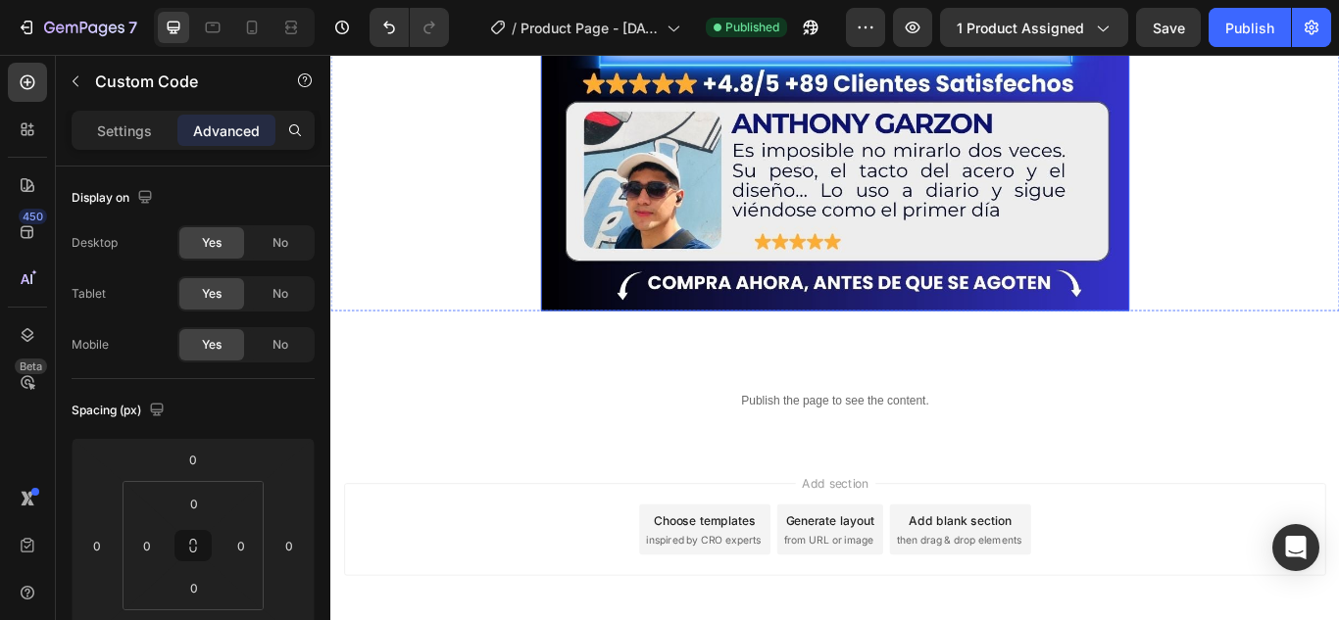
scroll to position [1470, 0]
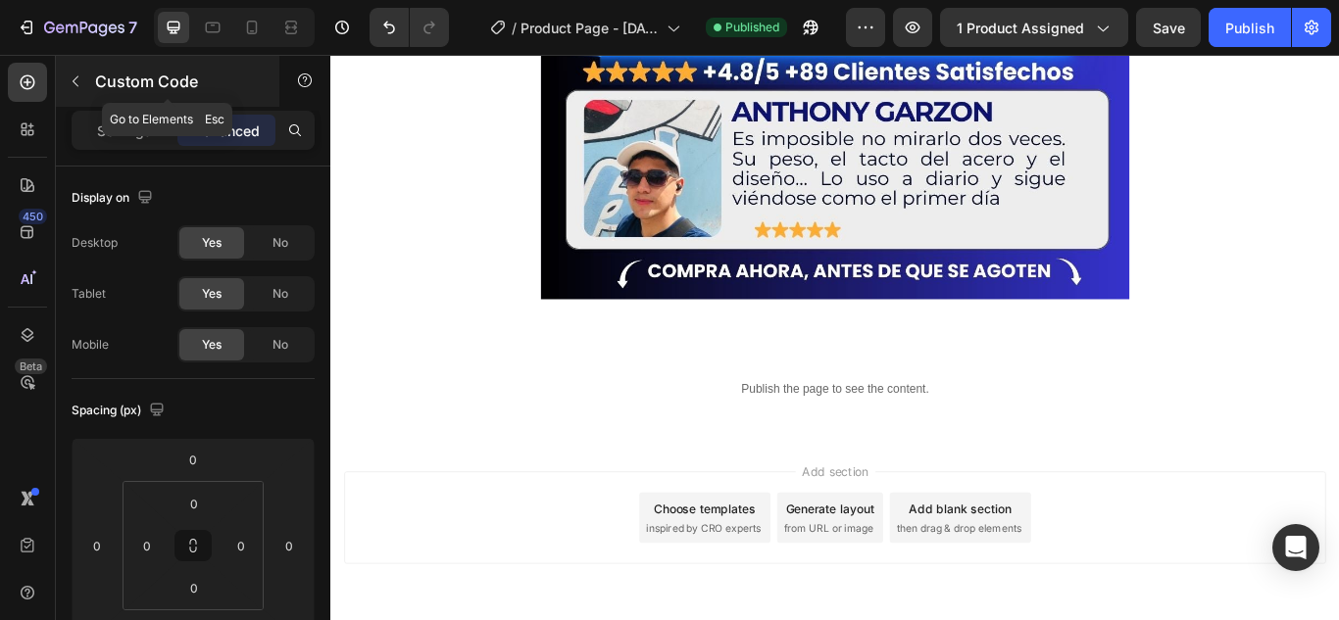
click at [80, 80] on icon "button" at bounding box center [76, 82] width 16 height 16
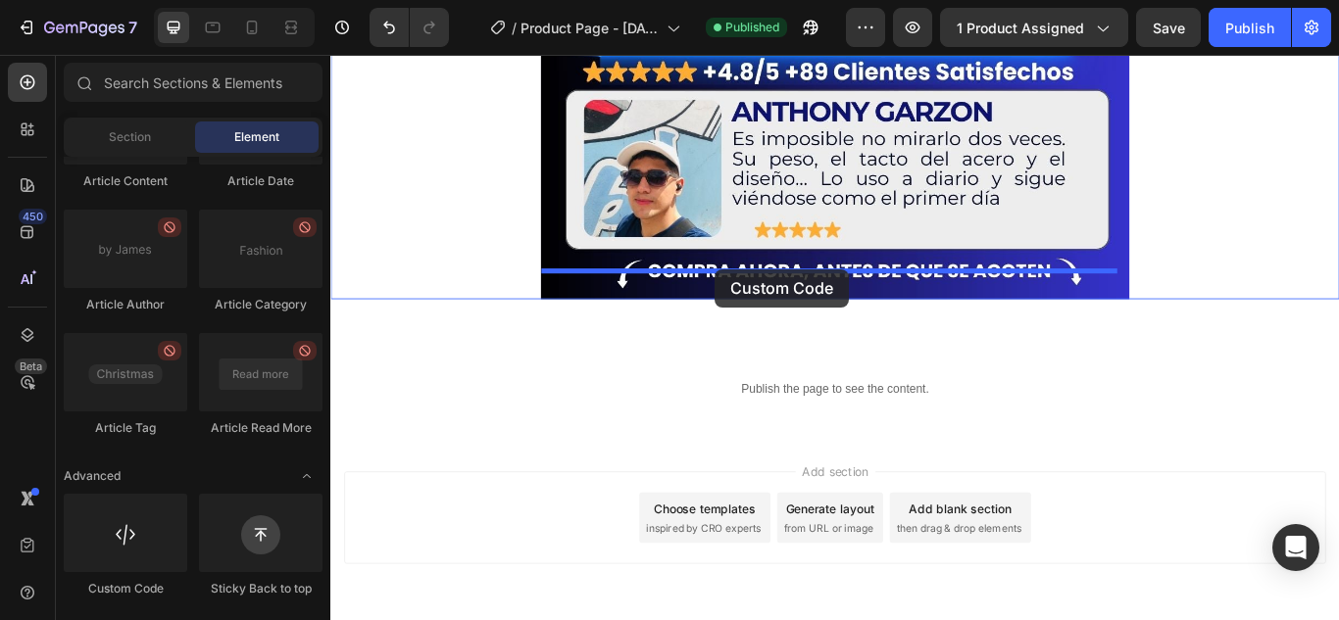
drag, startPoint x: 474, startPoint y: 593, endPoint x: 778, endPoint y: 304, distance: 419.5
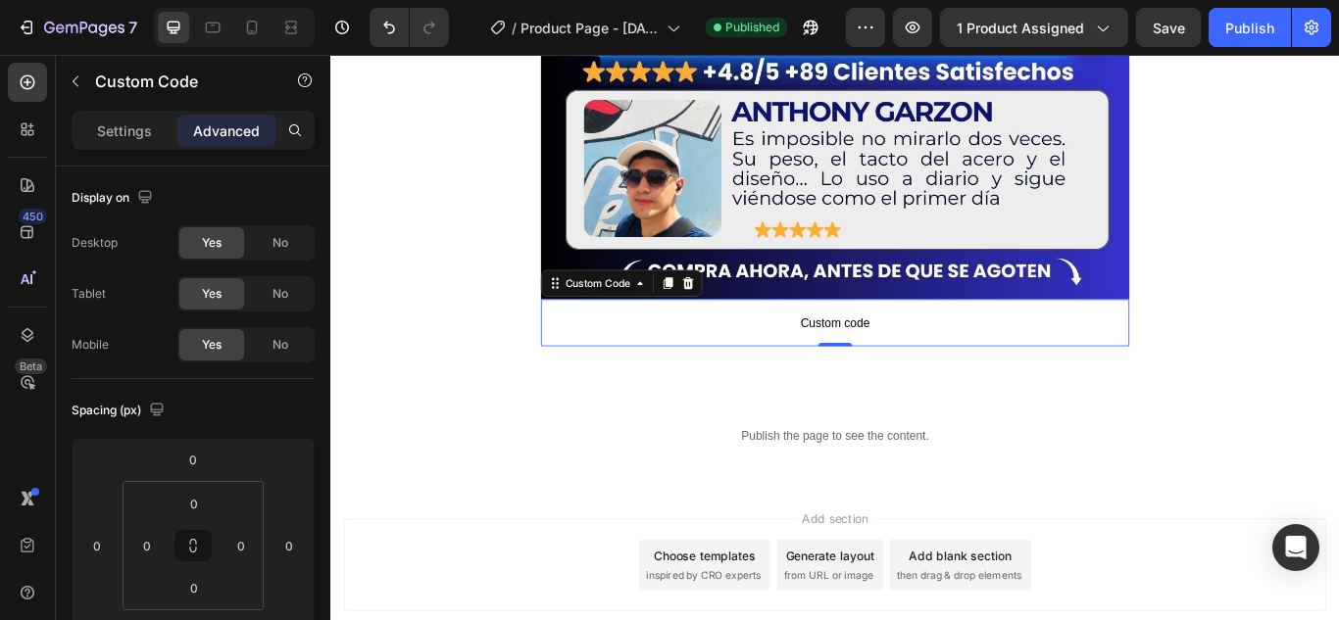
click at [713, 346] on p "Custom code" at bounding box center [918, 367] width 686 height 55
click at [127, 110] on div "Custom Code" at bounding box center [167, 83] width 223 height 56
click at [131, 124] on p "Settings" at bounding box center [124, 131] width 55 height 21
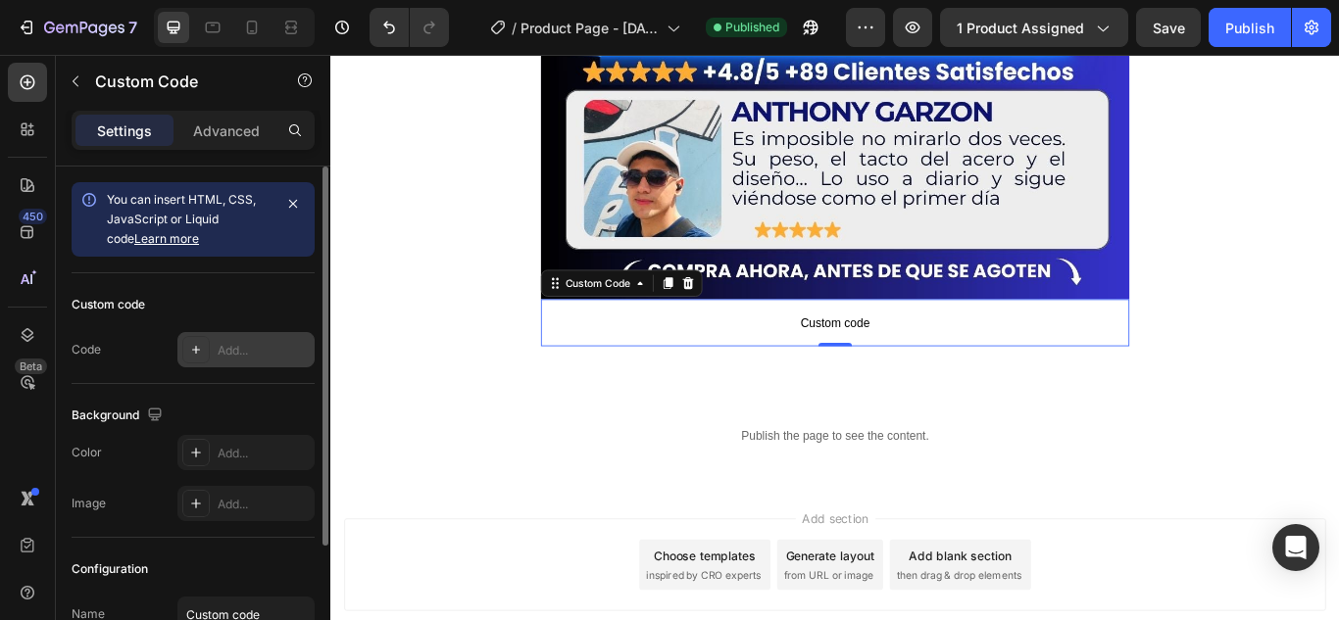
click at [247, 348] on div "Add..." at bounding box center [264, 351] width 92 height 18
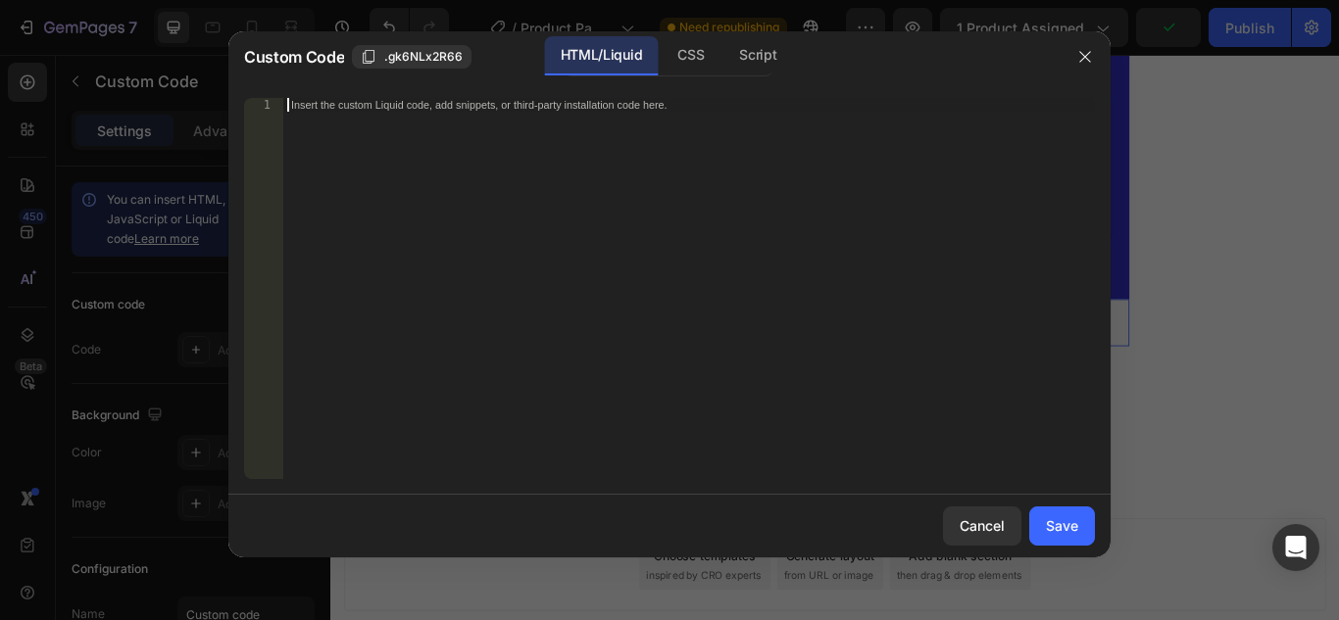
click at [315, 108] on div "Insert the custom Liquid code, add snippets, or third-party installation code h…" at bounding box center [648, 104] width 715 height 13
drag, startPoint x: 350, startPoint y: 108, endPoint x: 427, endPoint y: 109, distance: 77.4
click at [427, 109] on div "Insert the custom Liquid code, add snippets, or third-party installation code h…" at bounding box center [648, 104] width 715 height 13
paste textarea "<div id="_rsi-cod-form-embed-custom-hook"></div>"
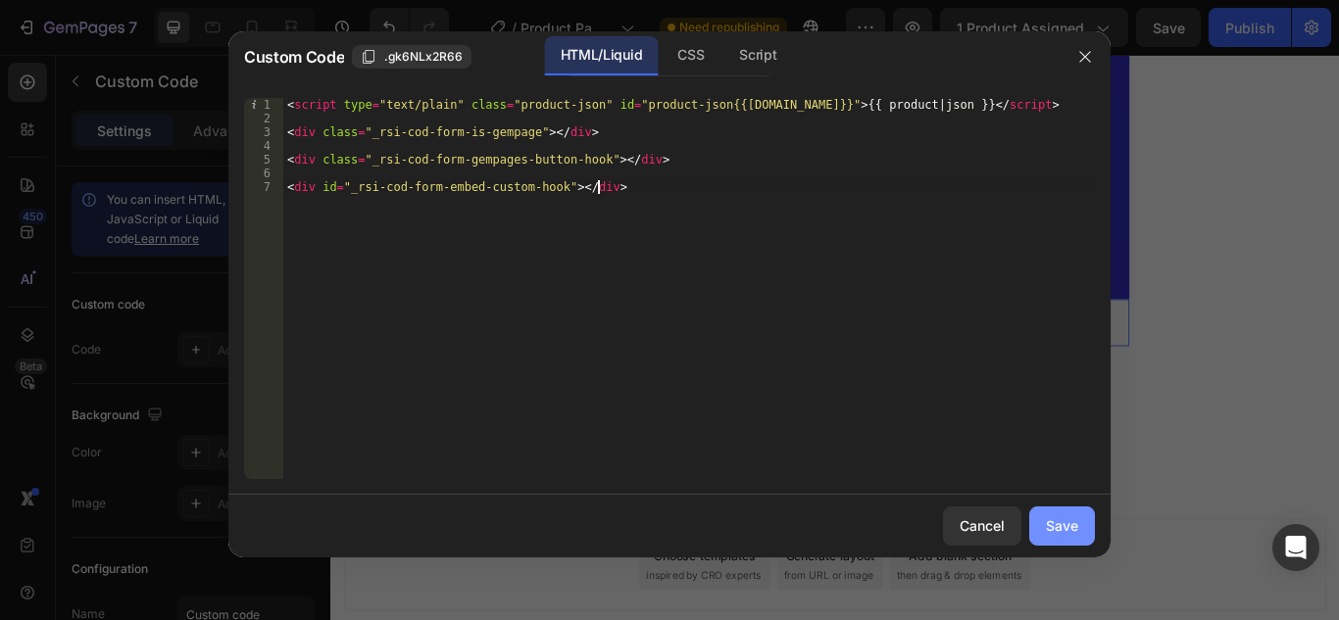
click at [1061, 524] on div "Save" at bounding box center [1062, 526] width 32 height 21
type textarea "<div id="_rsi-cod-form-embed-custom-hook"></div>"
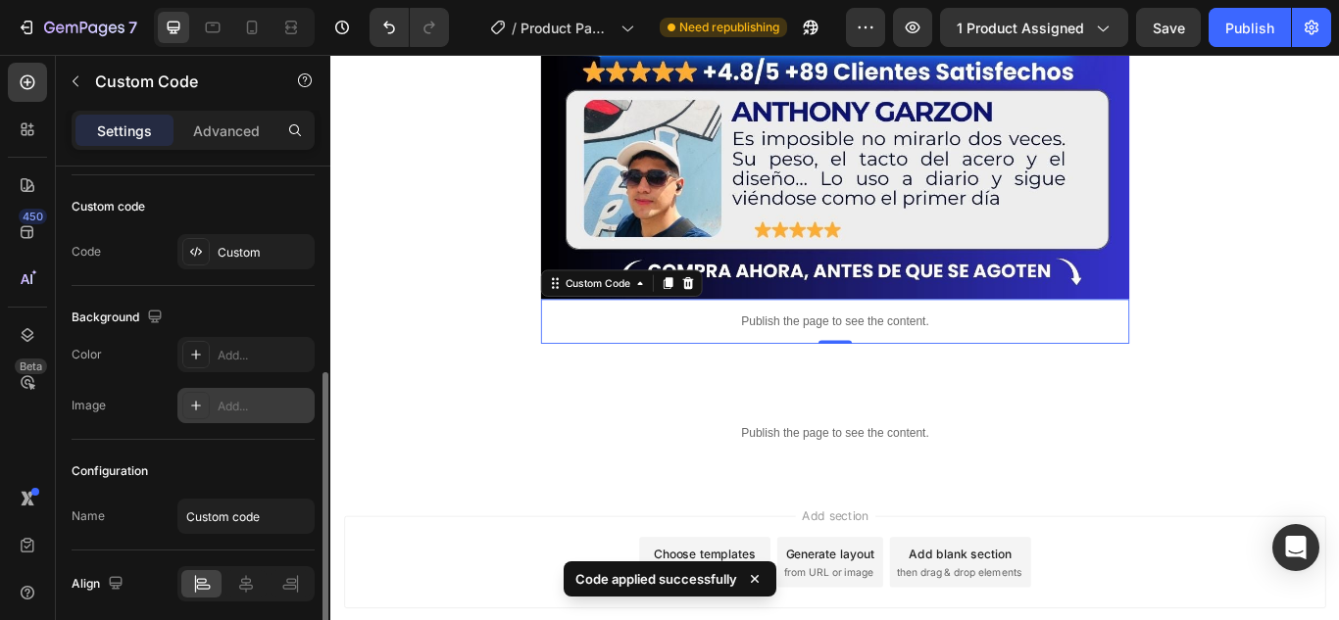
scroll to position [174, 0]
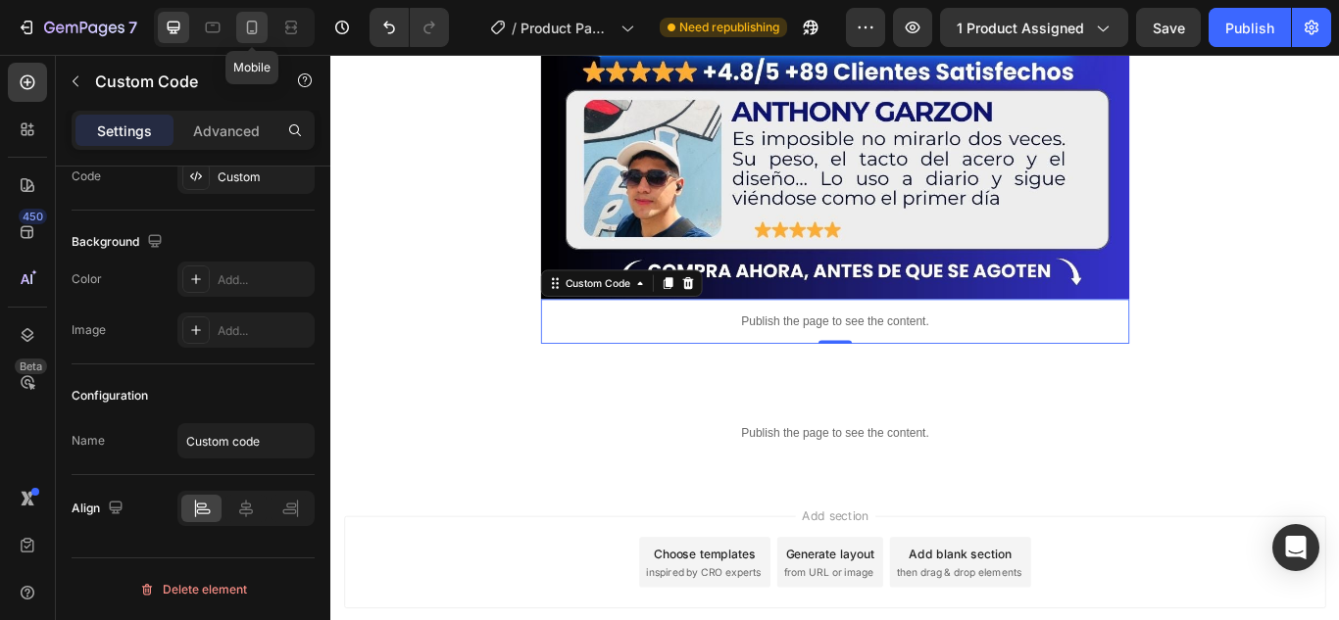
click at [251, 35] on icon at bounding box center [252, 28] width 20 height 20
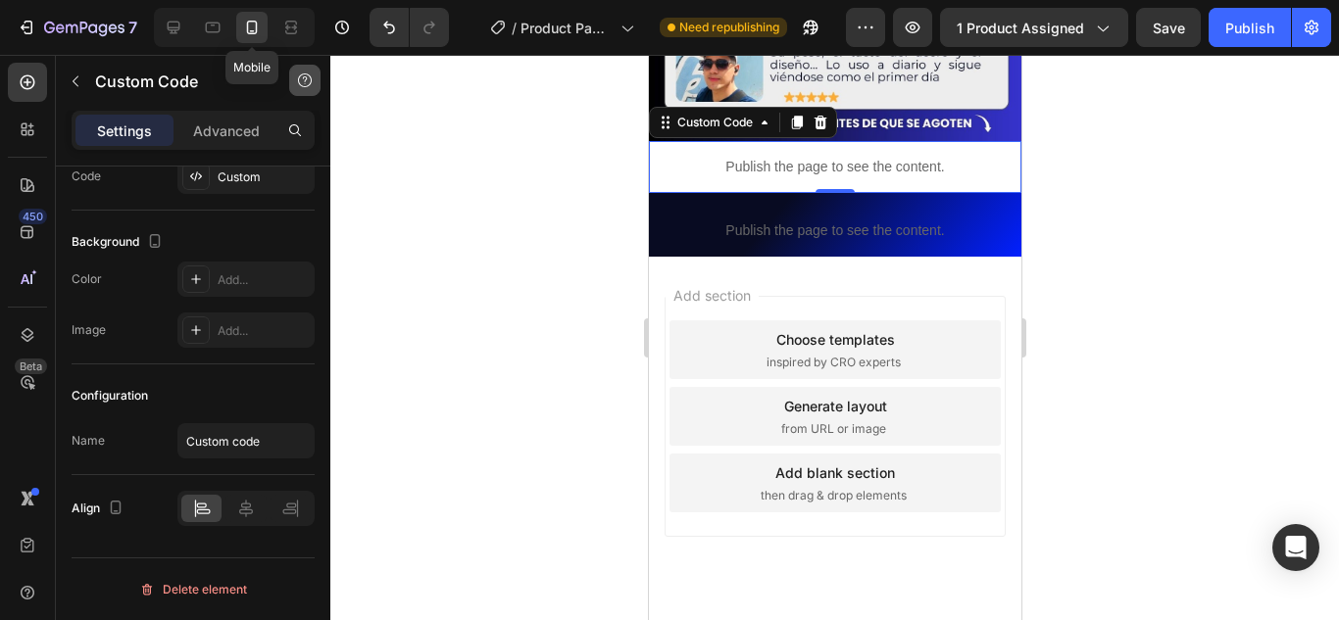
scroll to position [810, 0]
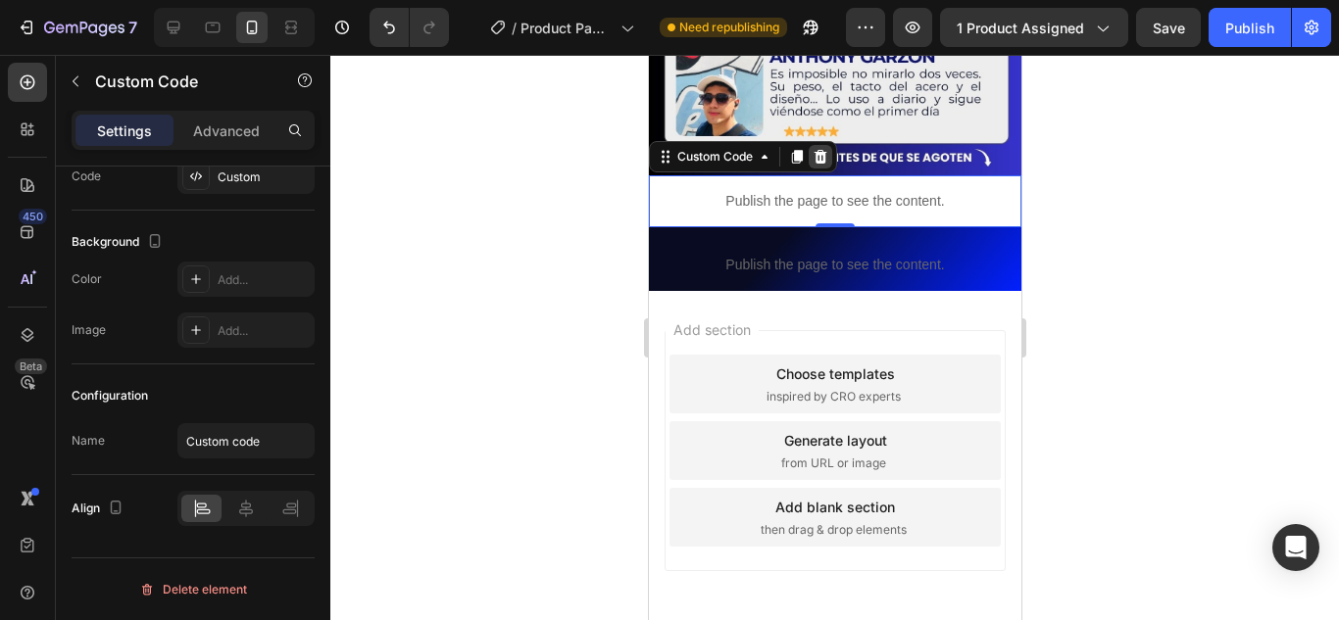
click at [820, 150] on icon at bounding box center [820, 157] width 13 height 14
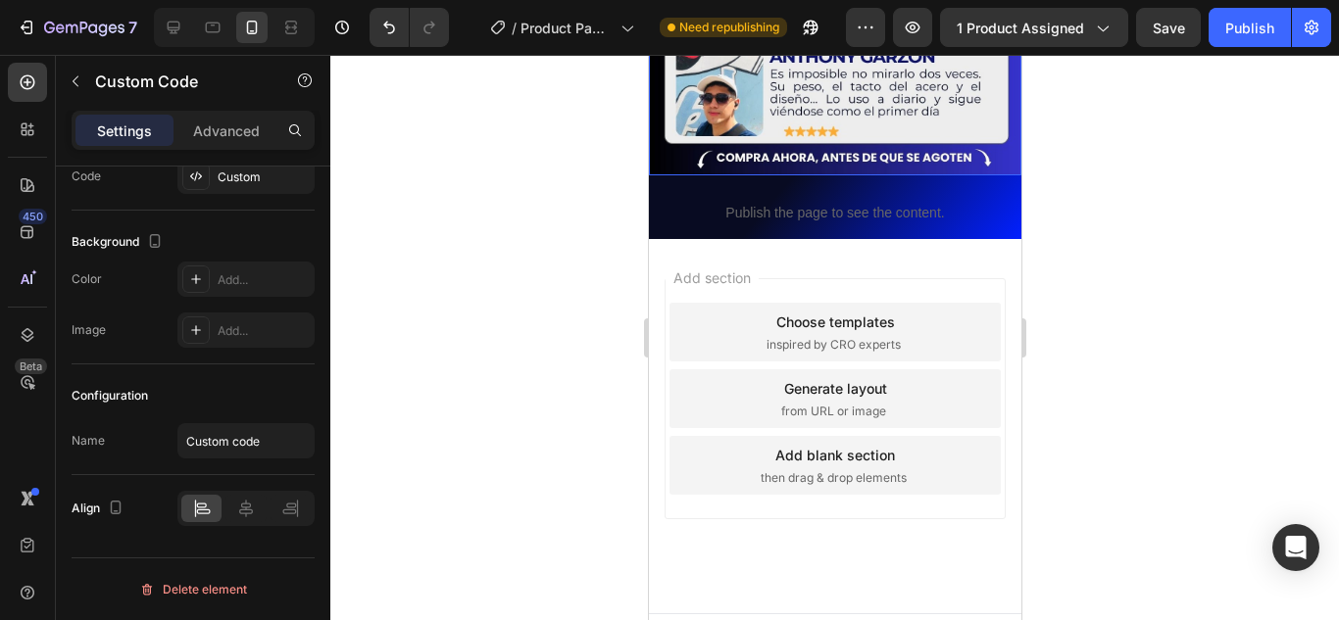
scroll to position [792, 0]
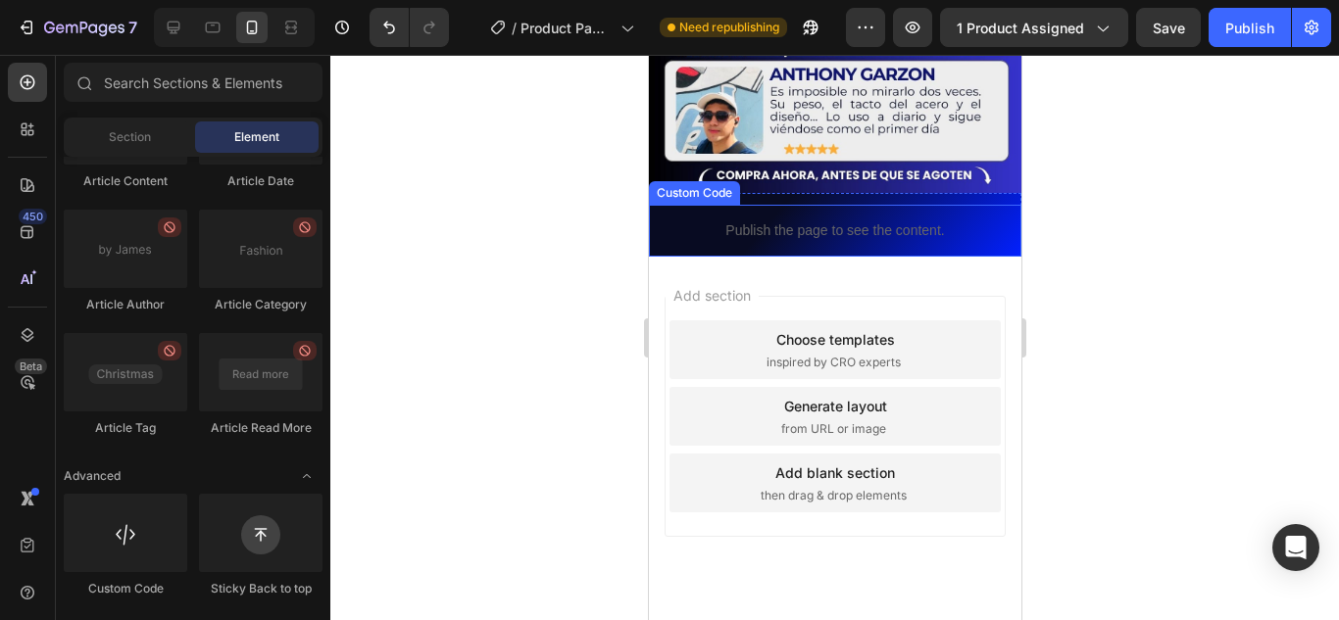
click at [684, 221] on p "Publish the page to see the content." at bounding box center [834, 231] width 372 height 21
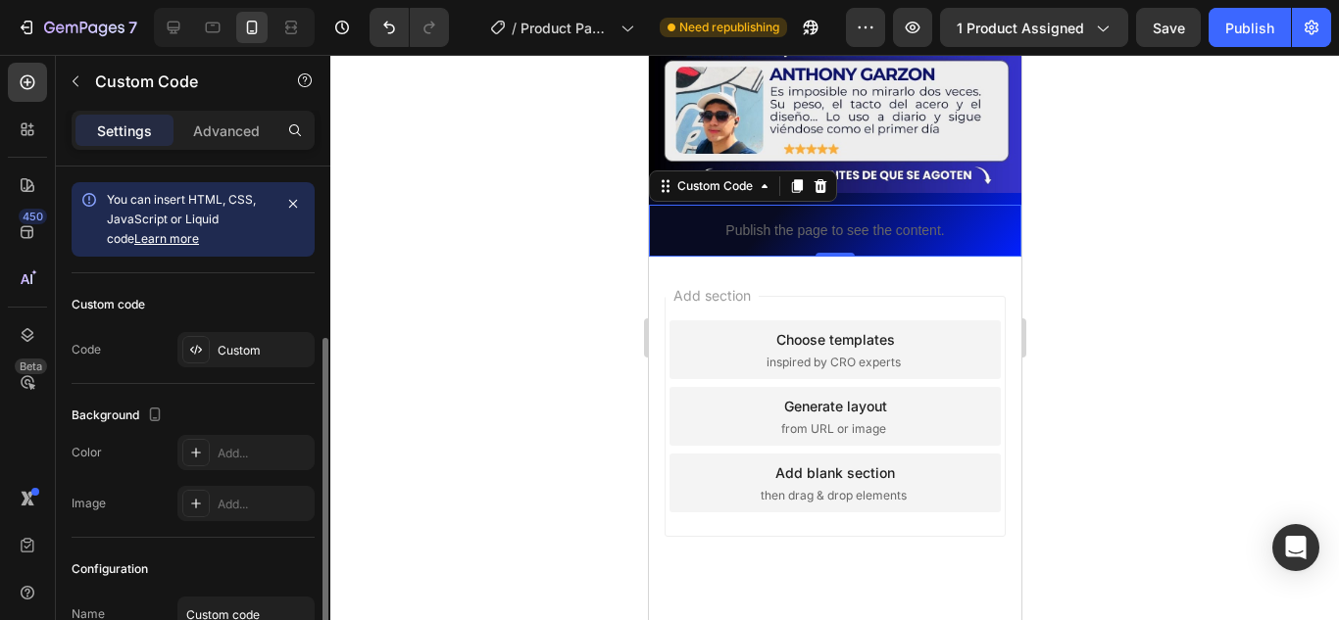
scroll to position [98, 0]
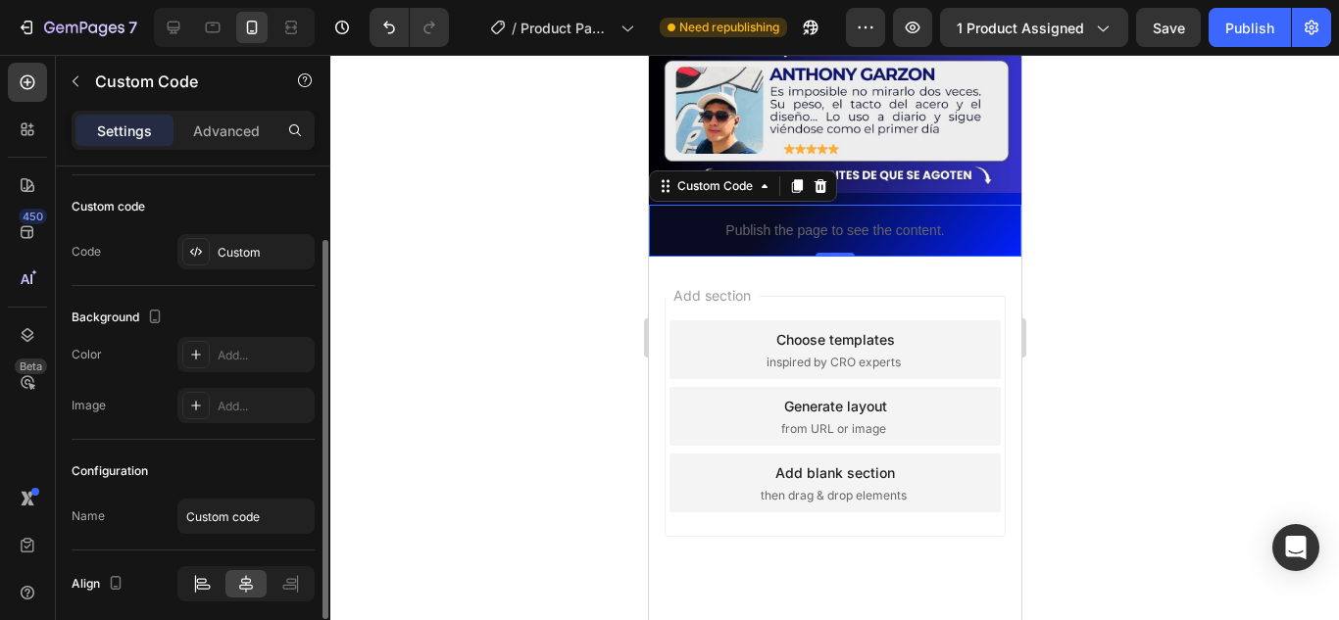
click at [203, 584] on icon at bounding box center [202, 584] width 20 height 20
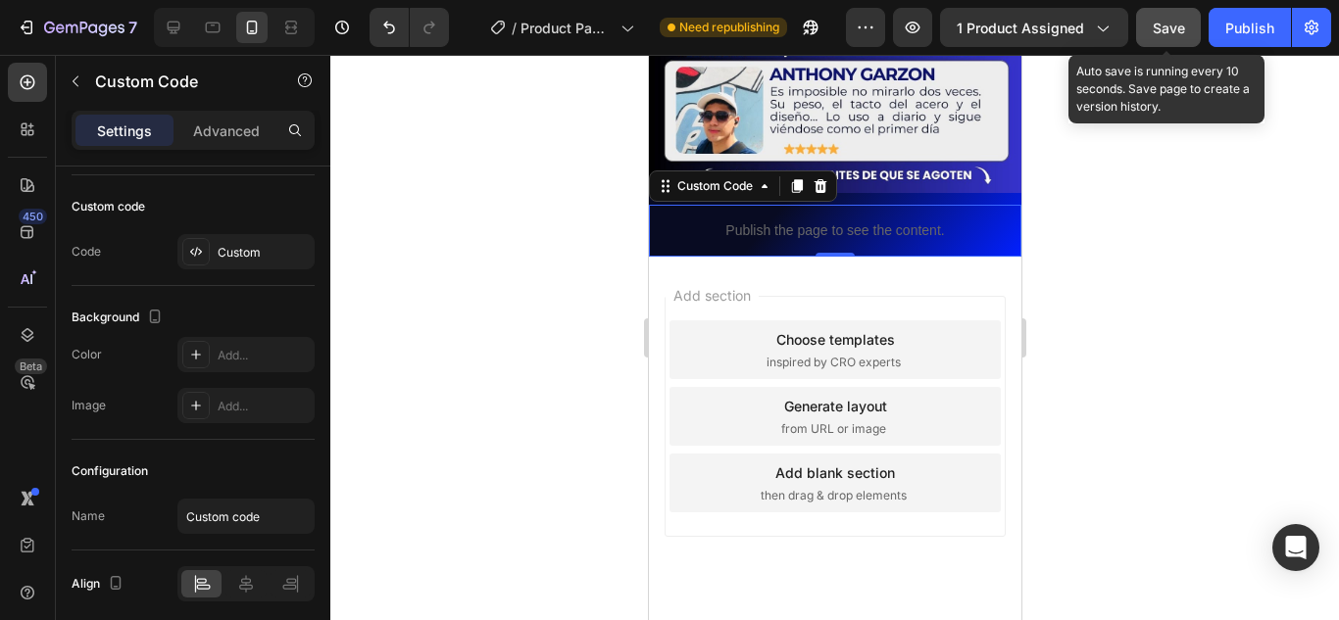
click at [1186, 32] on button "Save" at bounding box center [1168, 27] width 65 height 39
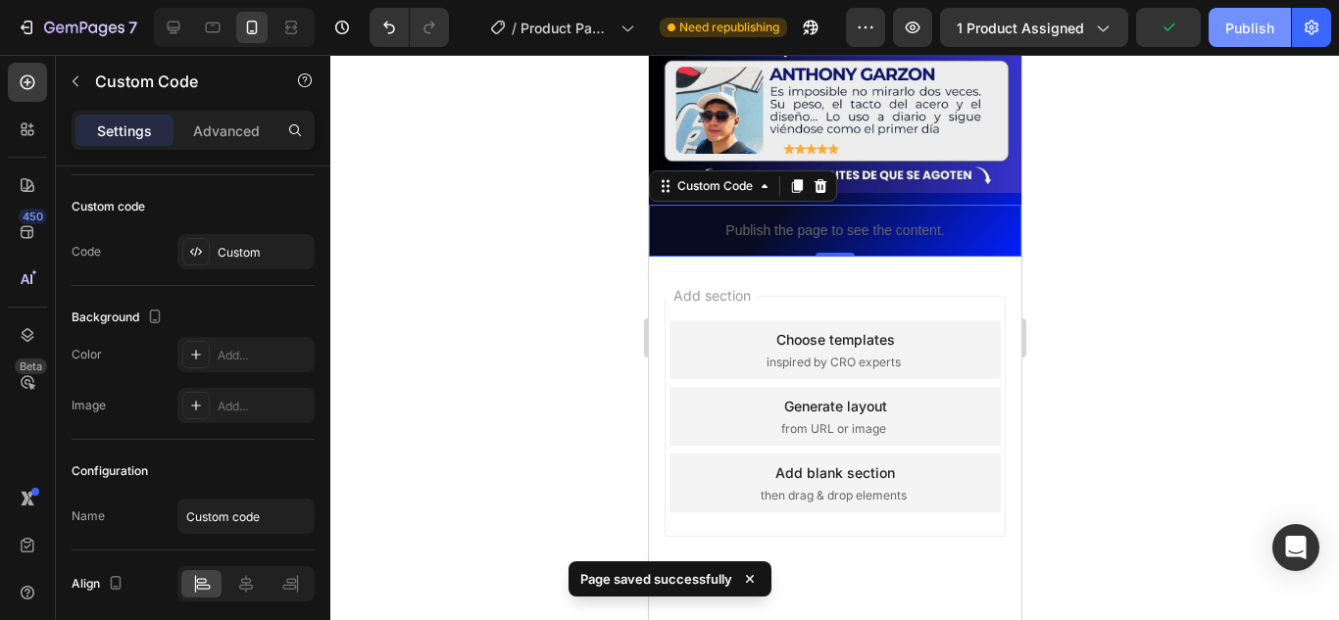
click at [1232, 30] on div "Publish" at bounding box center [1249, 28] width 49 height 21
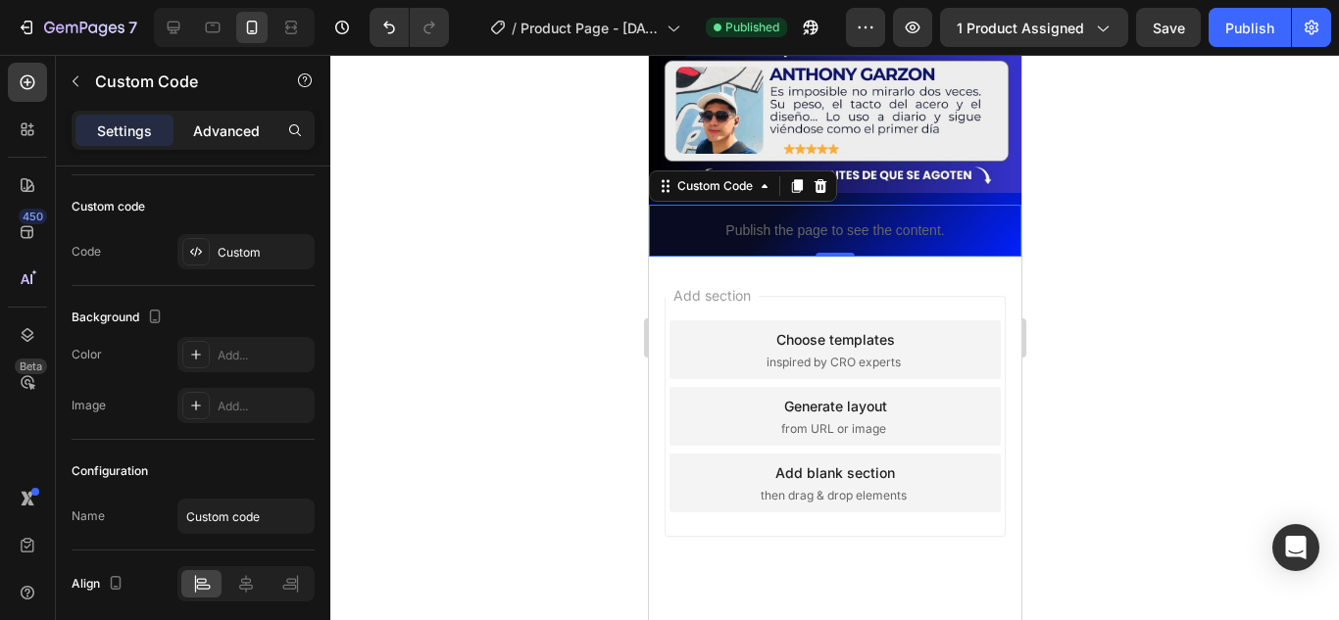
click at [210, 132] on p "Advanced" at bounding box center [226, 131] width 67 height 21
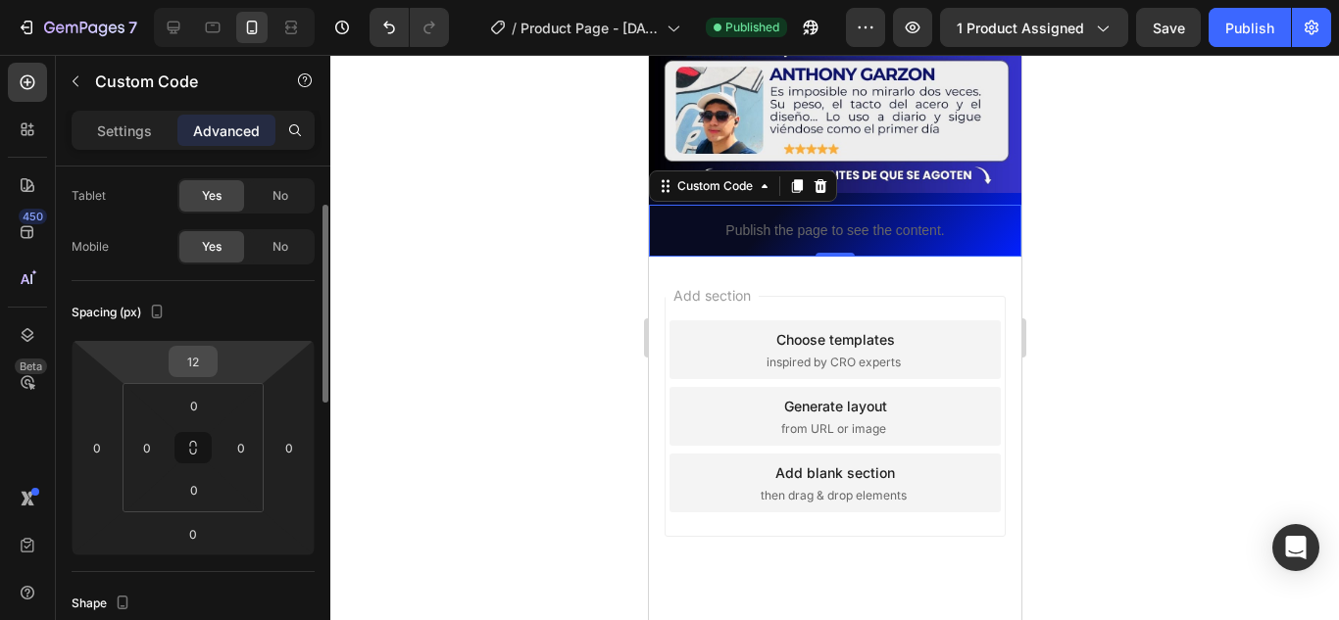
click at [203, 369] on input "12" at bounding box center [193, 361] width 39 height 29
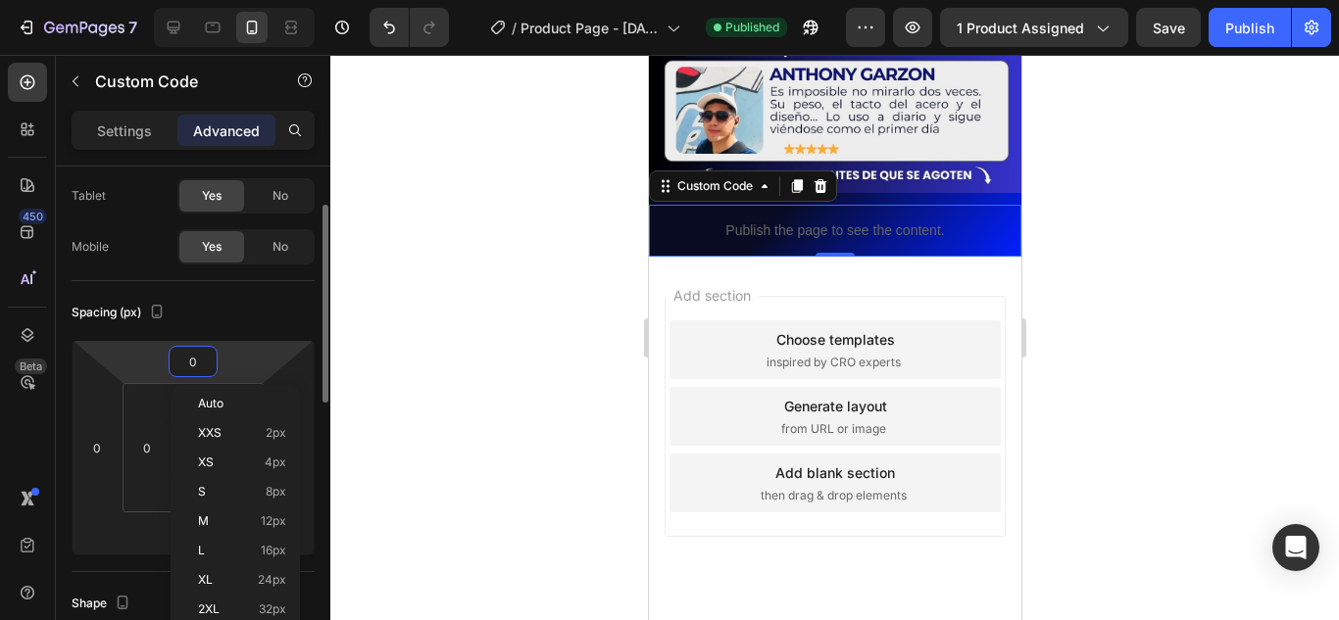
scroll to position [780, 0]
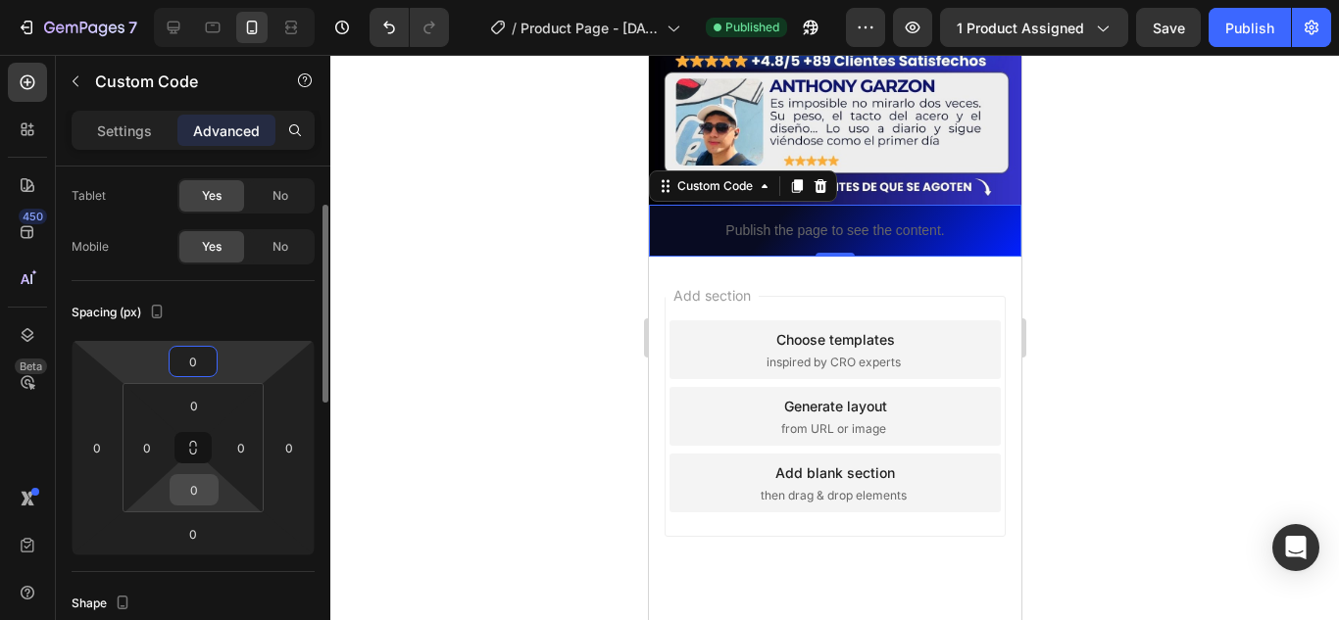
type input "0"
click at [201, 486] on input "0" at bounding box center [193, 489] width 39 height 29
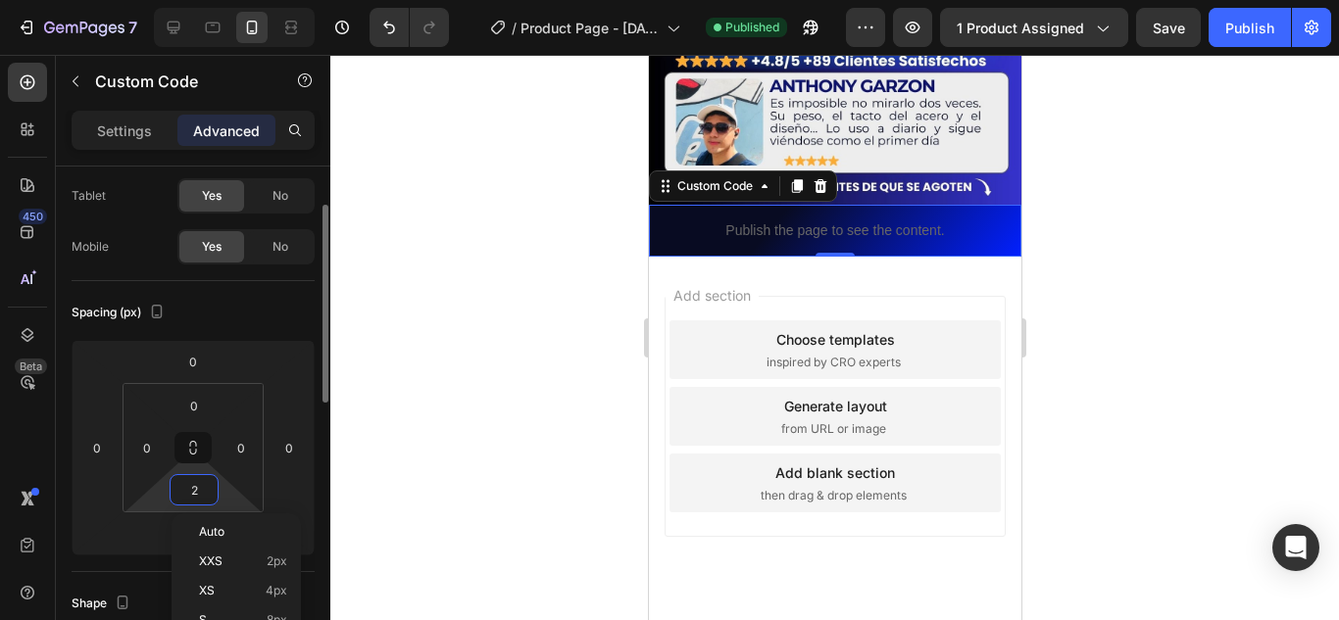
scroll to position [782, 0]
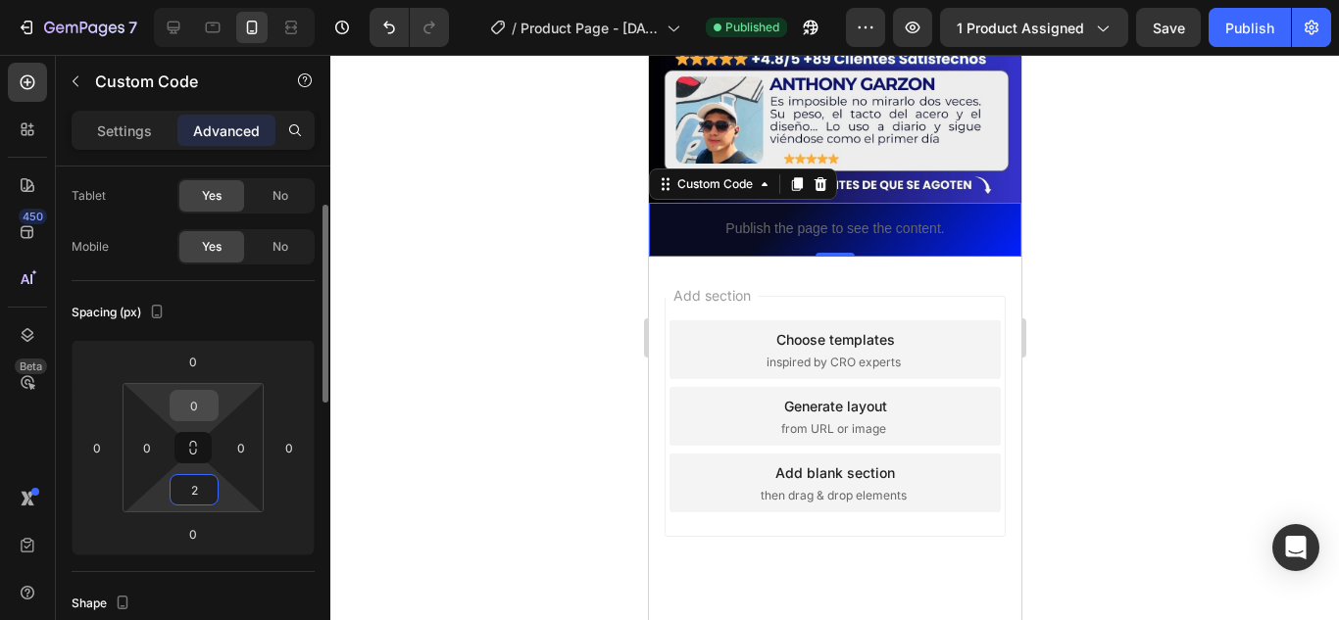
type input "2"
click at [200, 412] on input "0" at bounding box center [193, 405] width 39 height 29
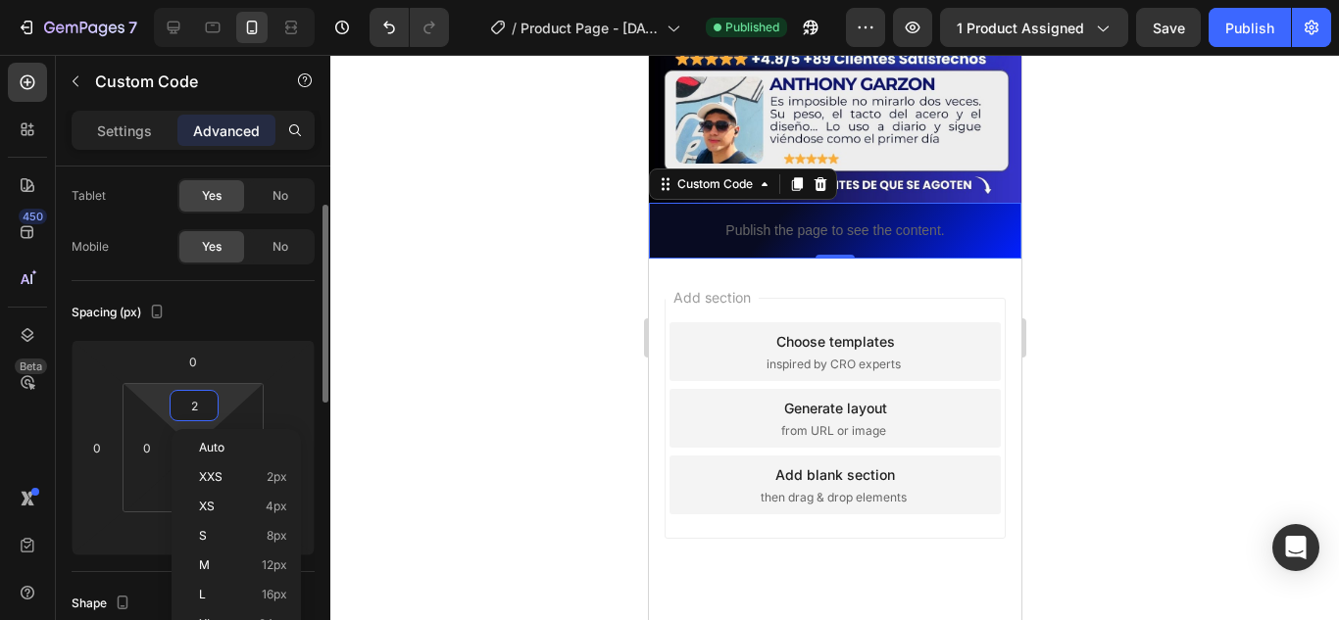
scroll to position [784, 0]
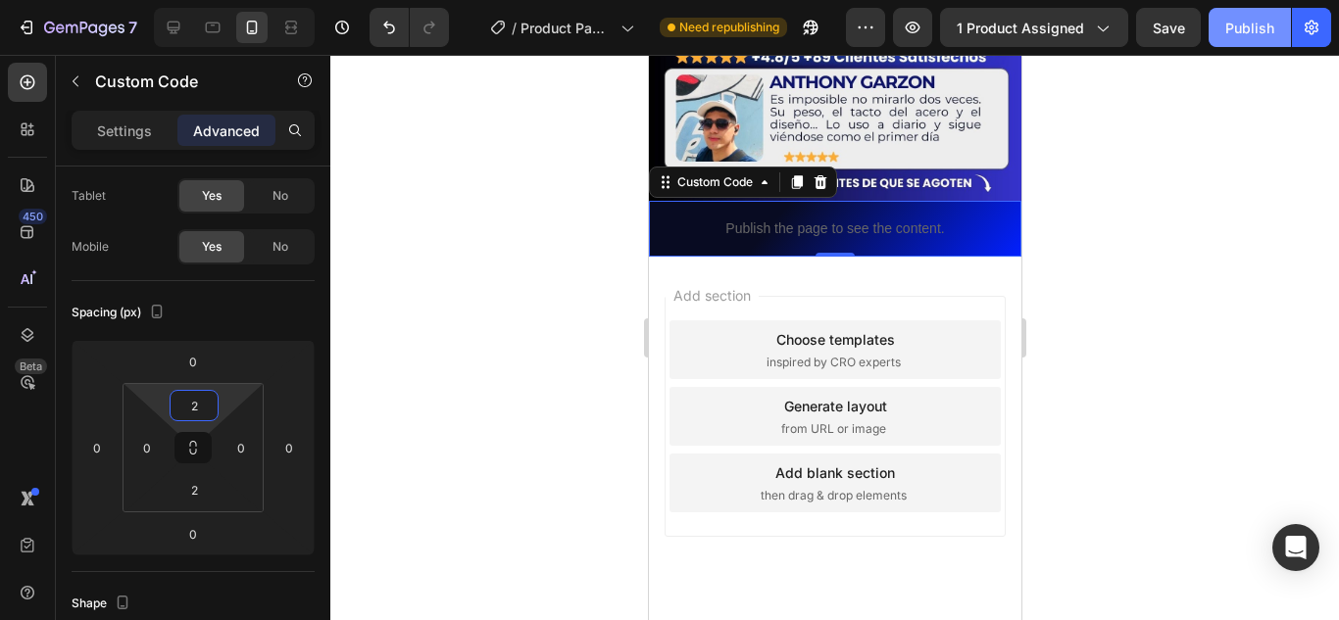
click at [1259, 25] on div "Publish" at bounding box center [1249, 28] width 49 height 21
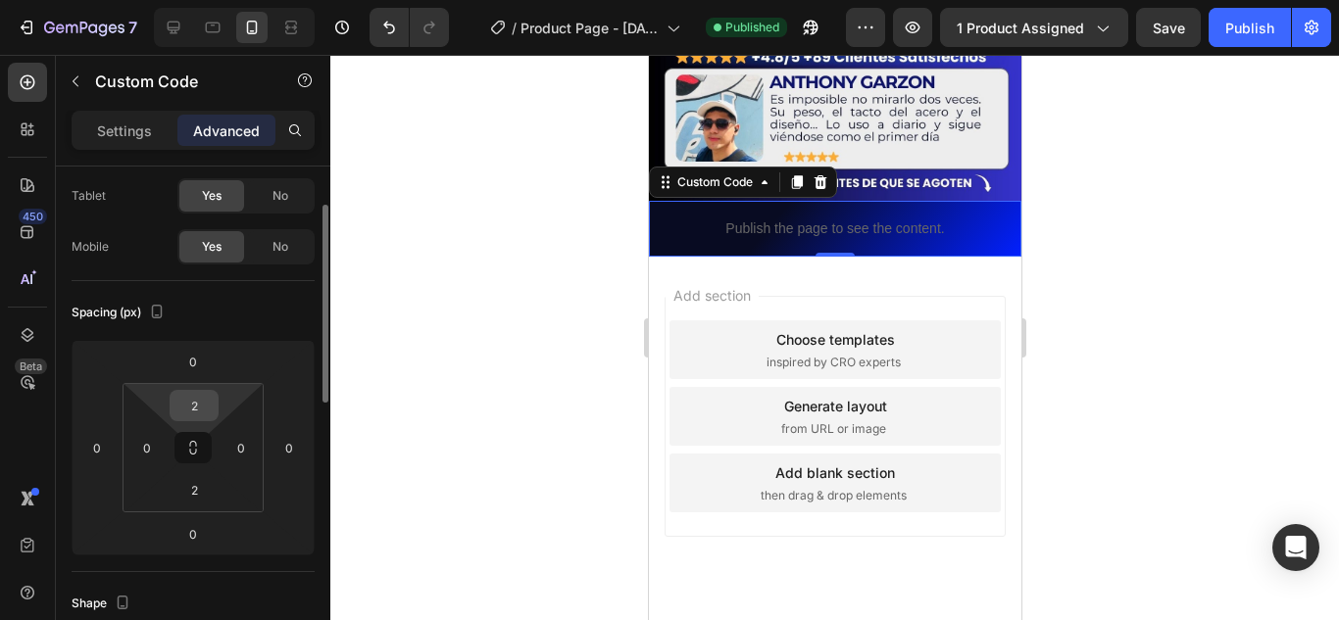
click at [196, 402] on input "2" at bounding box center [193, 405] width 39 height 29
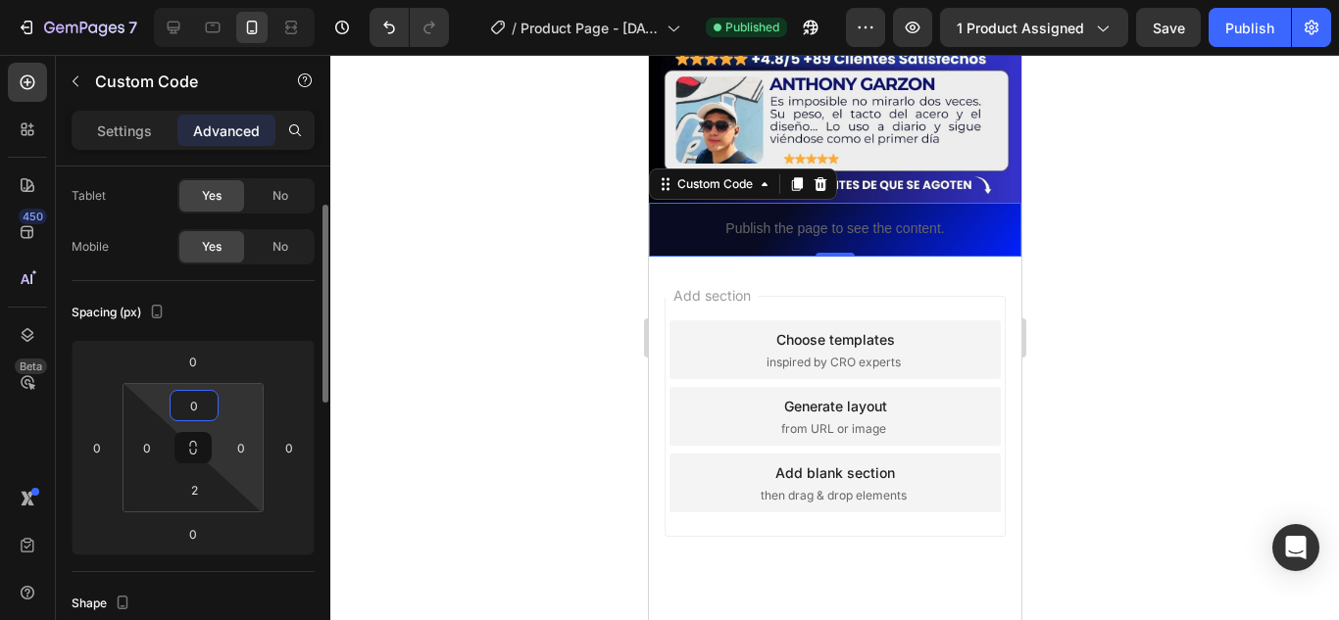
scroll to position [294, 0]
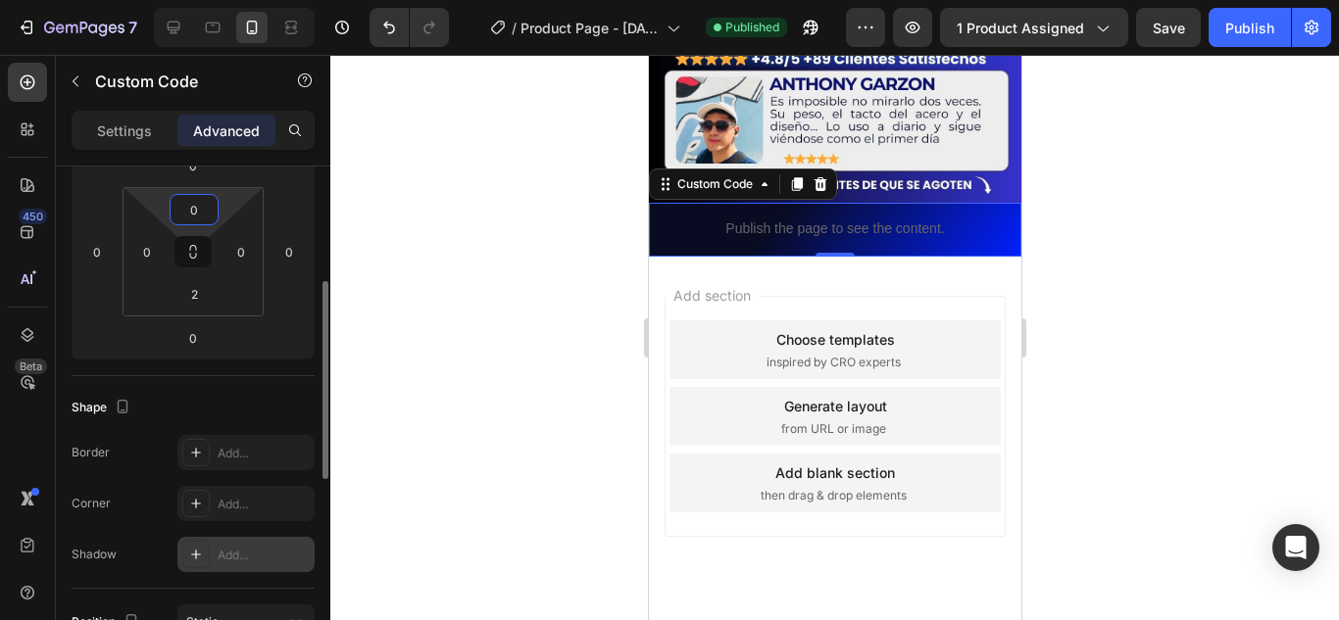
type input "0"
click at [210, 553] on div "Add..." at bounding box center [245, 554] width 137 height 35
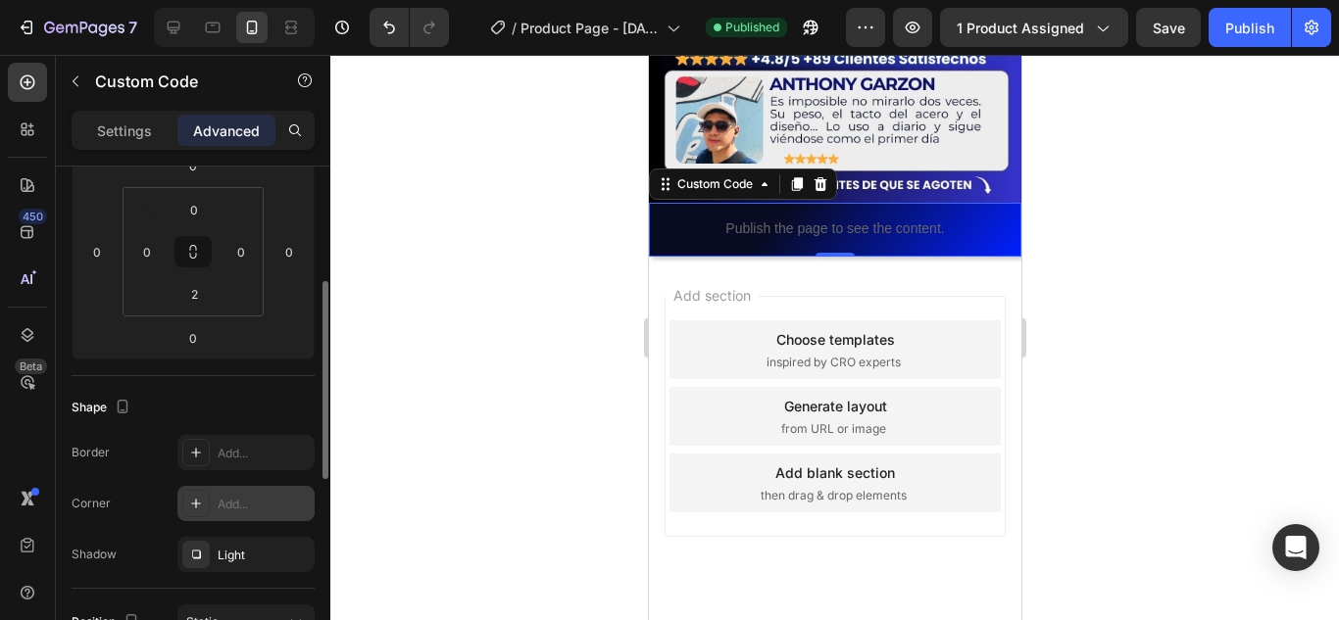
click at [206, 505] on div at bounding box center [195, 503] width 27 height 27
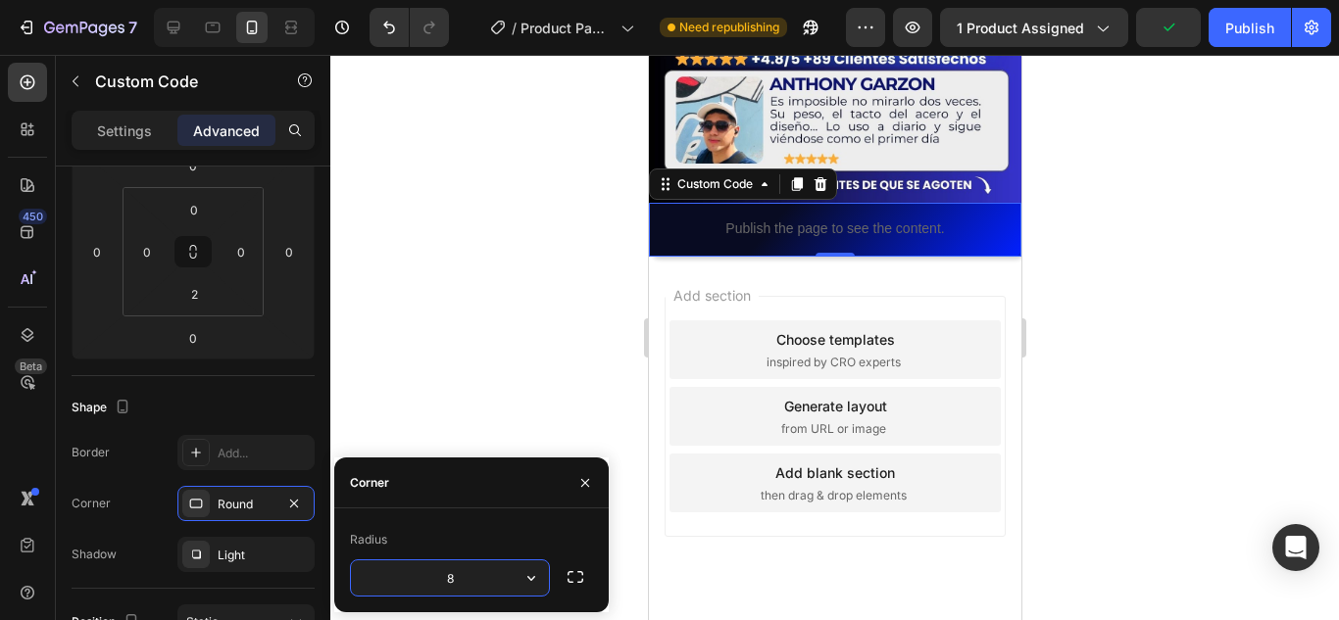
click at [450, 582] on input "8" at bounding box center [450, 578] width 198 height 35
type input "5"
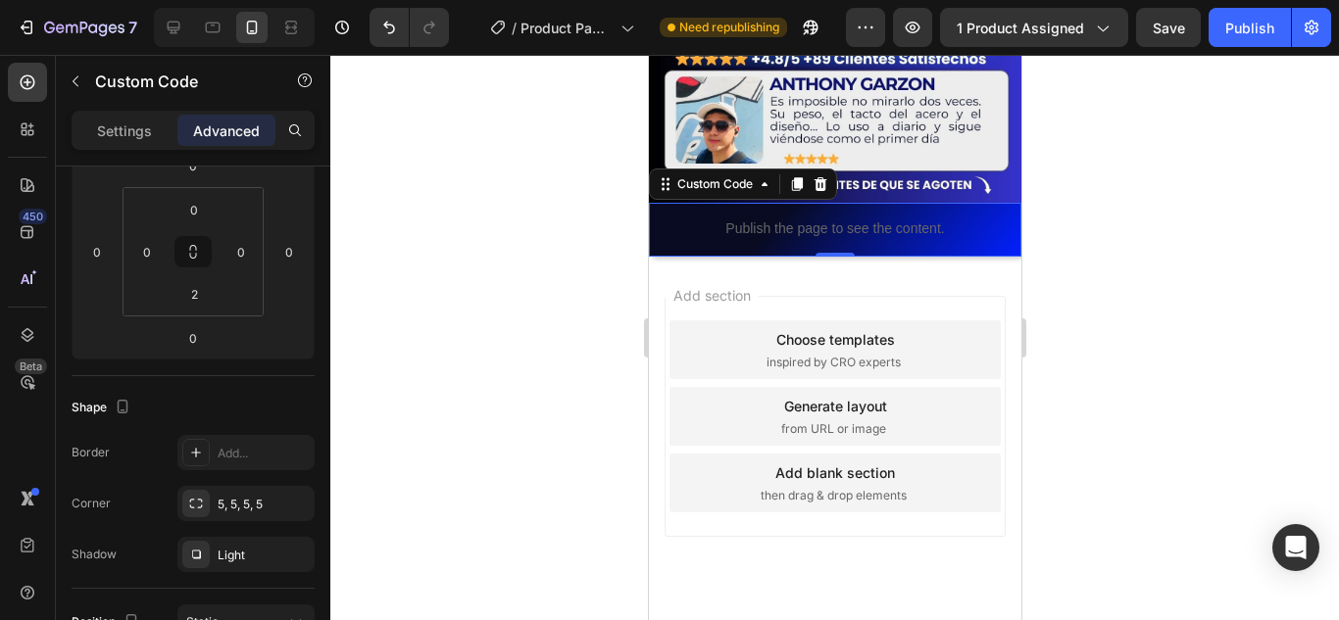
click at [512, 386] on div at bounding box center [834, 338] width 1009 height 566
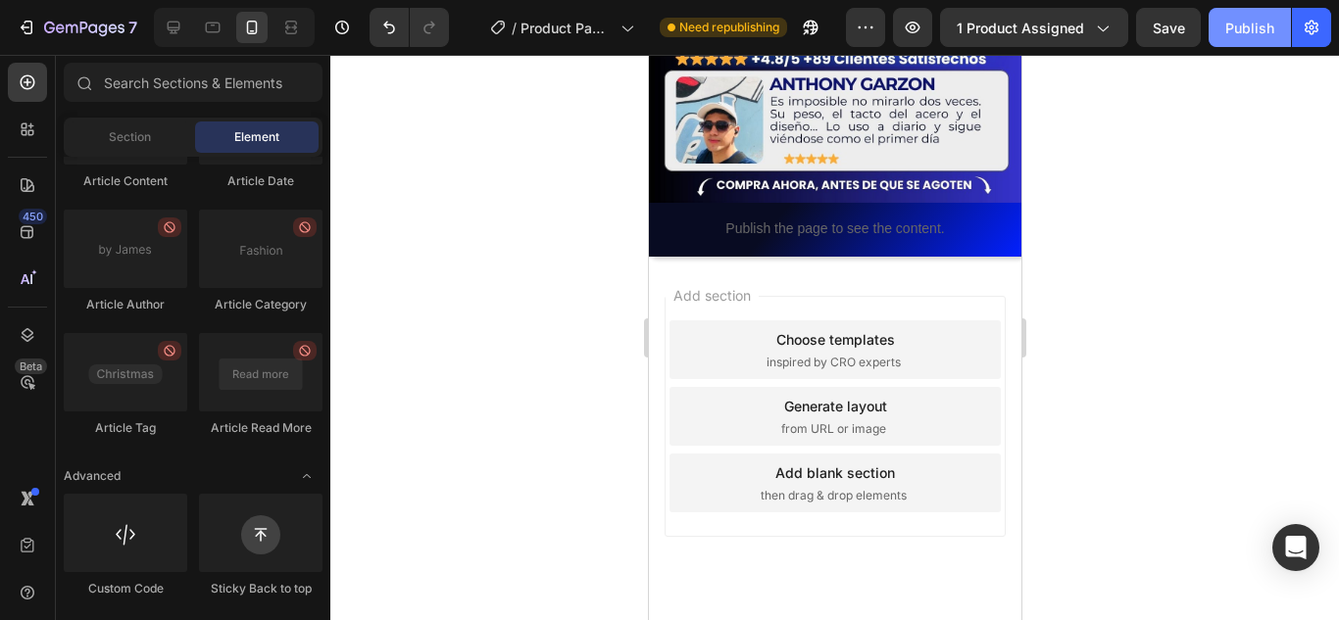
drag, startPoint x: 1234, startPoint y: 22, endPoint x: 1225, endPoint y: 31, distance: 13.2
click at [1234, 23] on div "Publish" at bounding box center [1249, 28] width 49 height 21
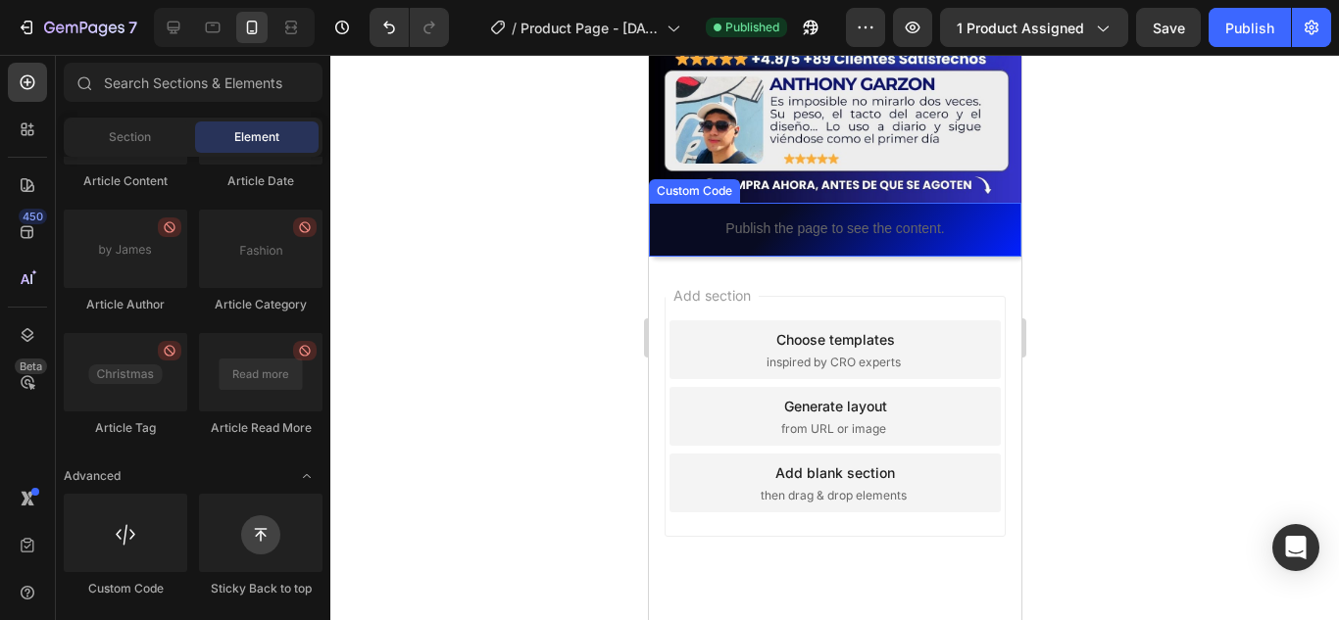
click at [832, 219] on p "Publish the page to see the content." at bounding box center [834, 229] width 372 height 21
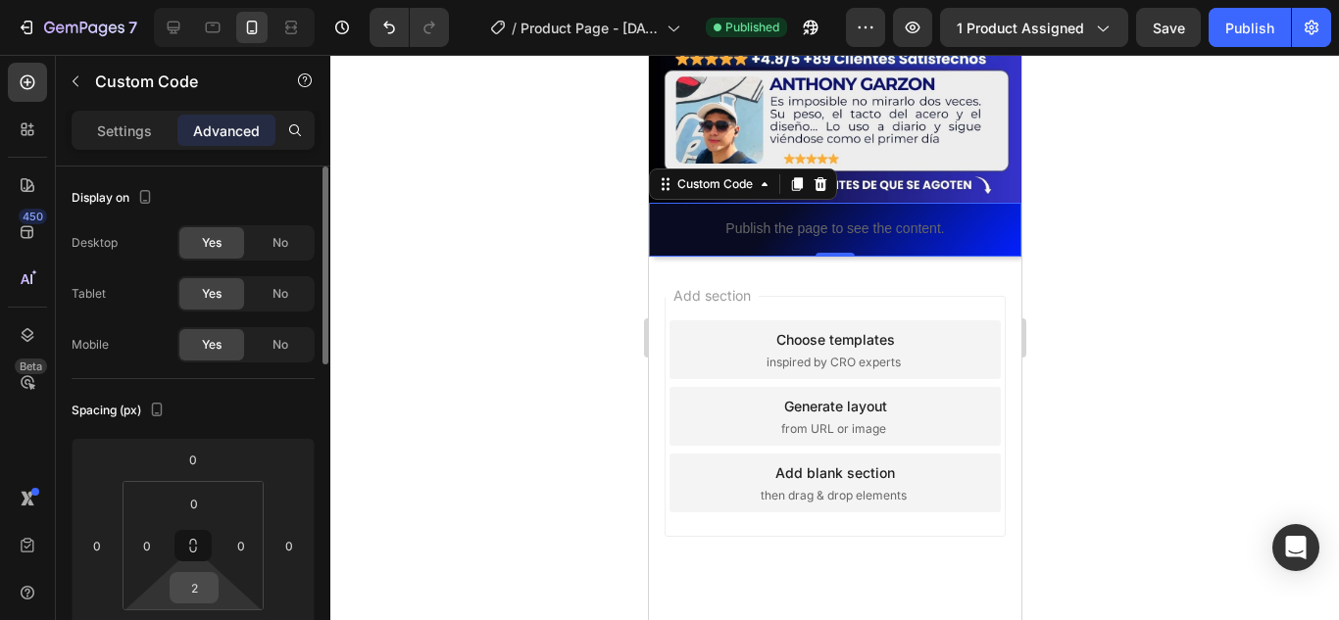
click at [201, 595] on input "2" at bounding box center [193, 587] width 39 height 29
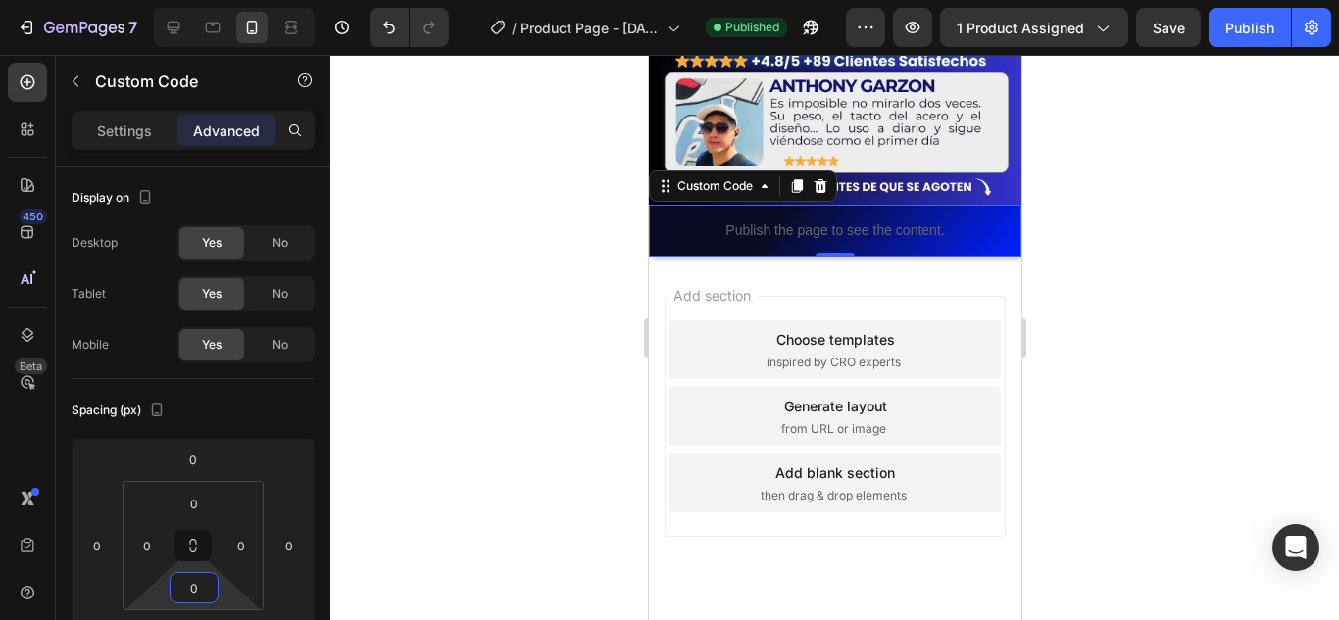
type input "0"
click at [385, 470] on div at bounding box center [834, 338] width 1009 height 566
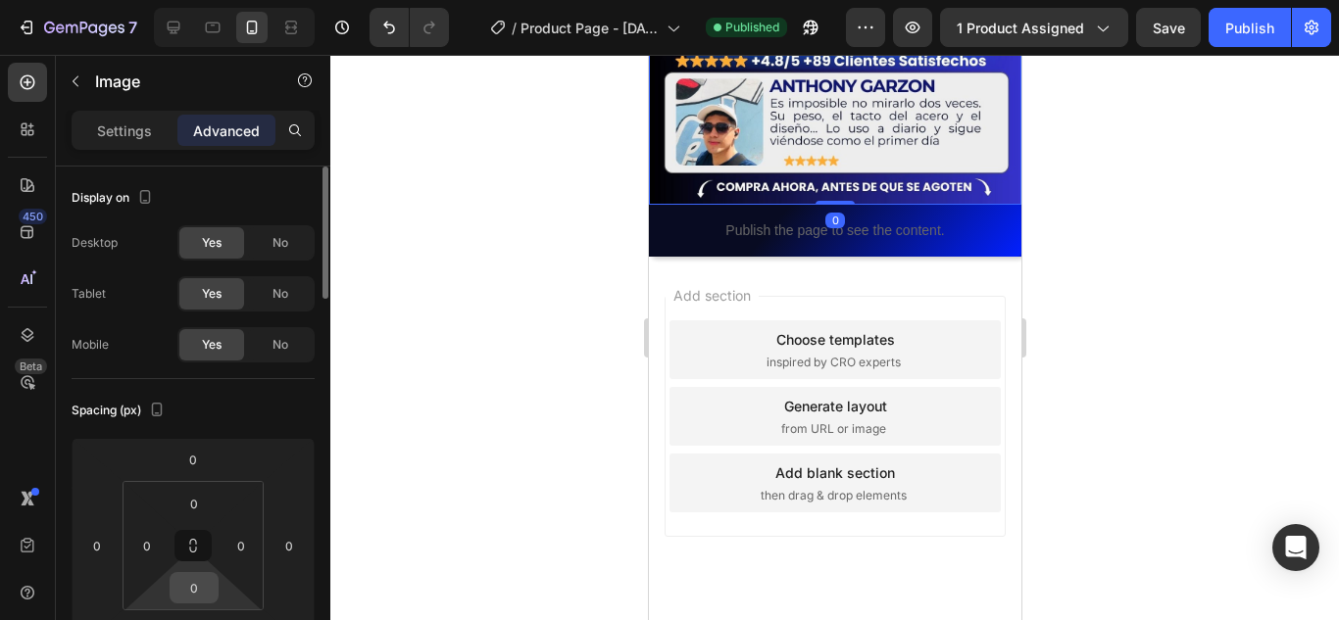
click at [187, 579] on input "0" at bounding box center [193, 587] width 39 height 29
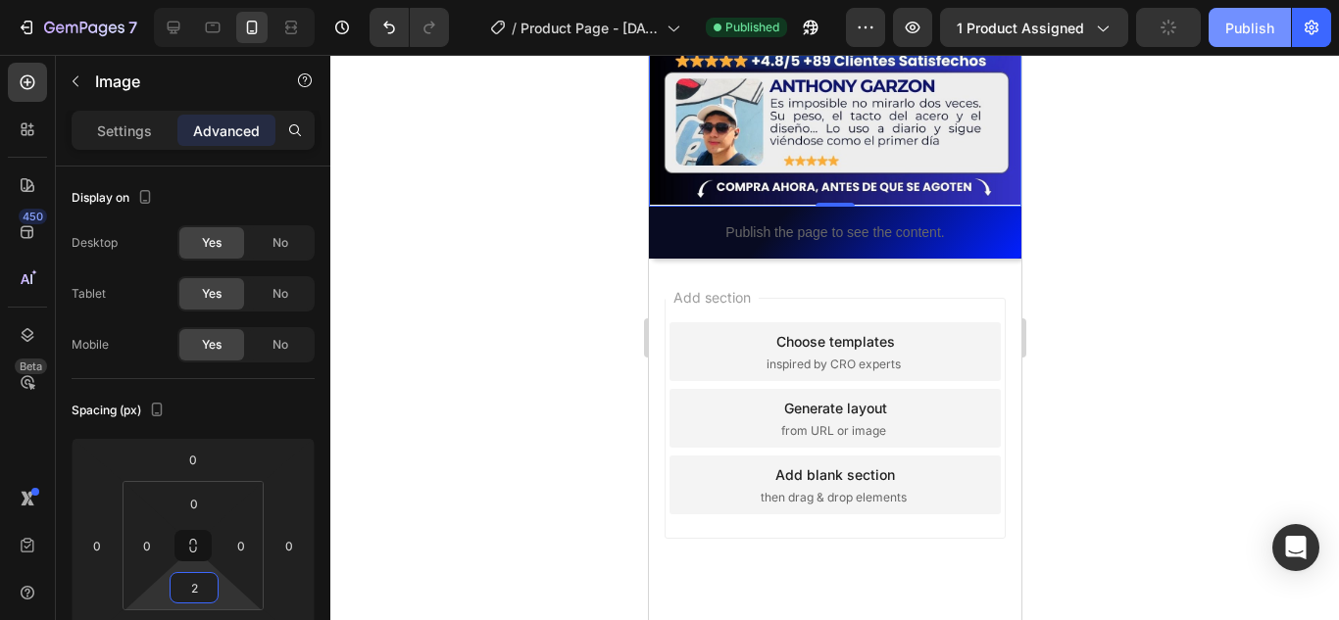
type input "2"
click at [1254, 41] on button "Publish" at bounding box center [1250, 27] width 82 height 39
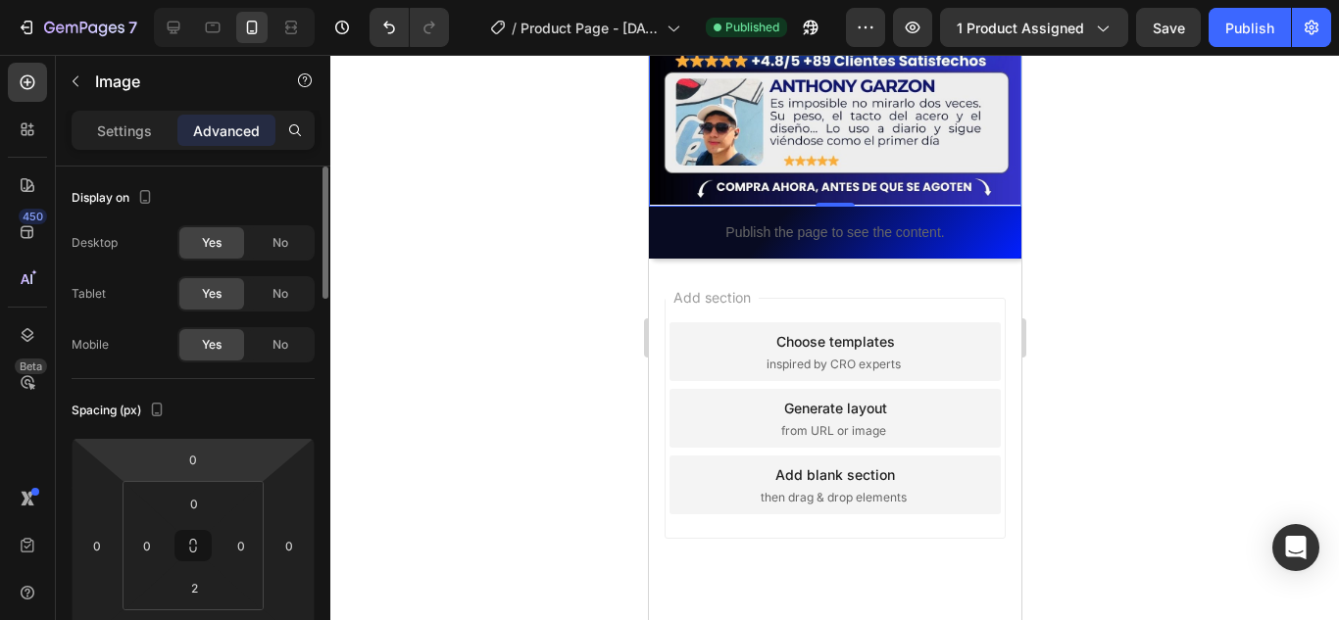
scroll to position [98, 0]
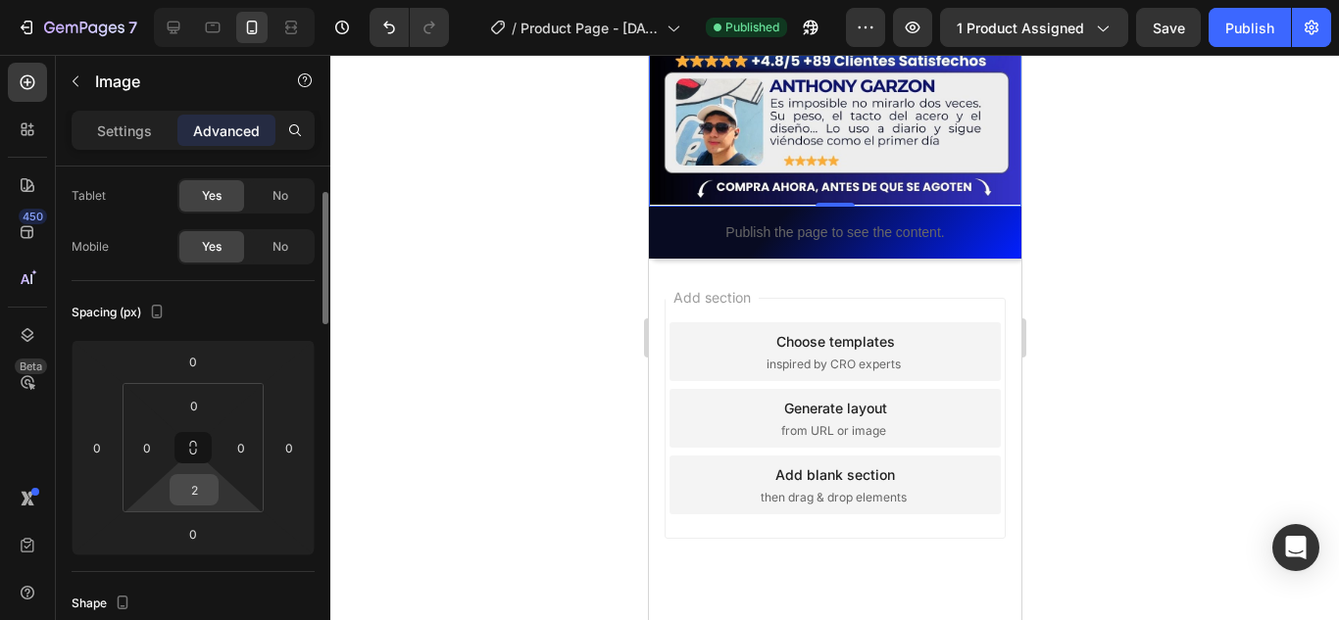
click at [192, 494] on input "2" at bounding box center [193, 489] width 39 height 29
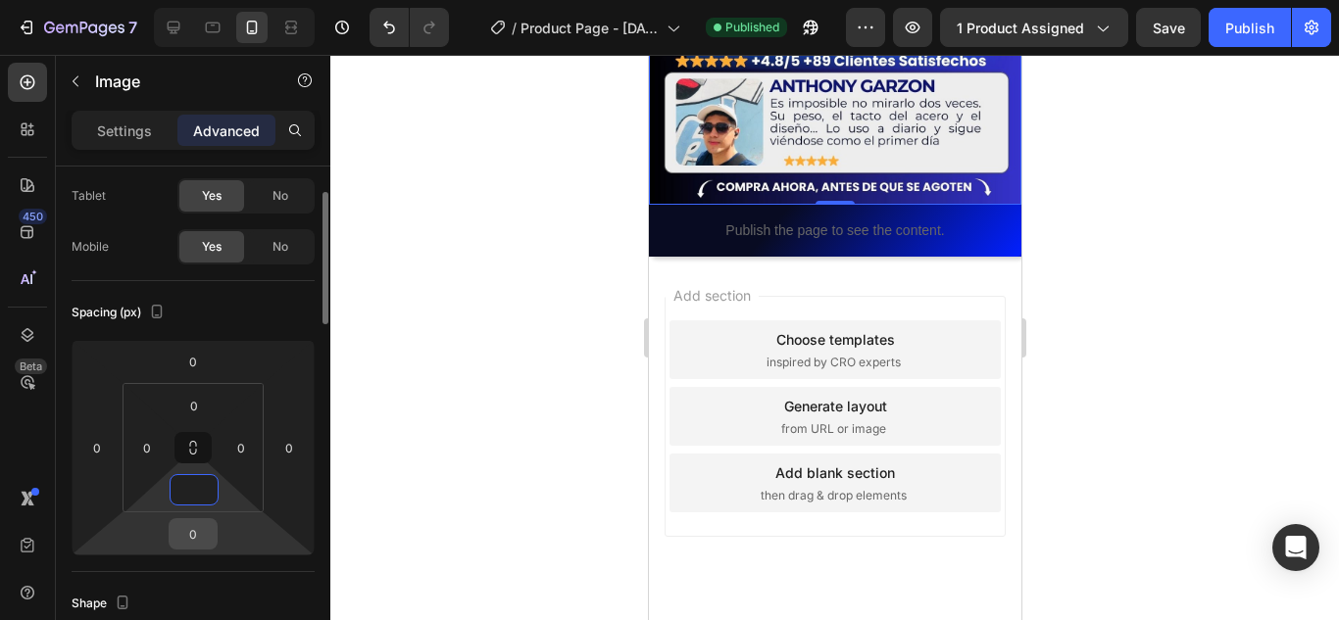
type input "0"
click at [195, 539] on input "0" at bounding box center [193, 534] width 39 height 29
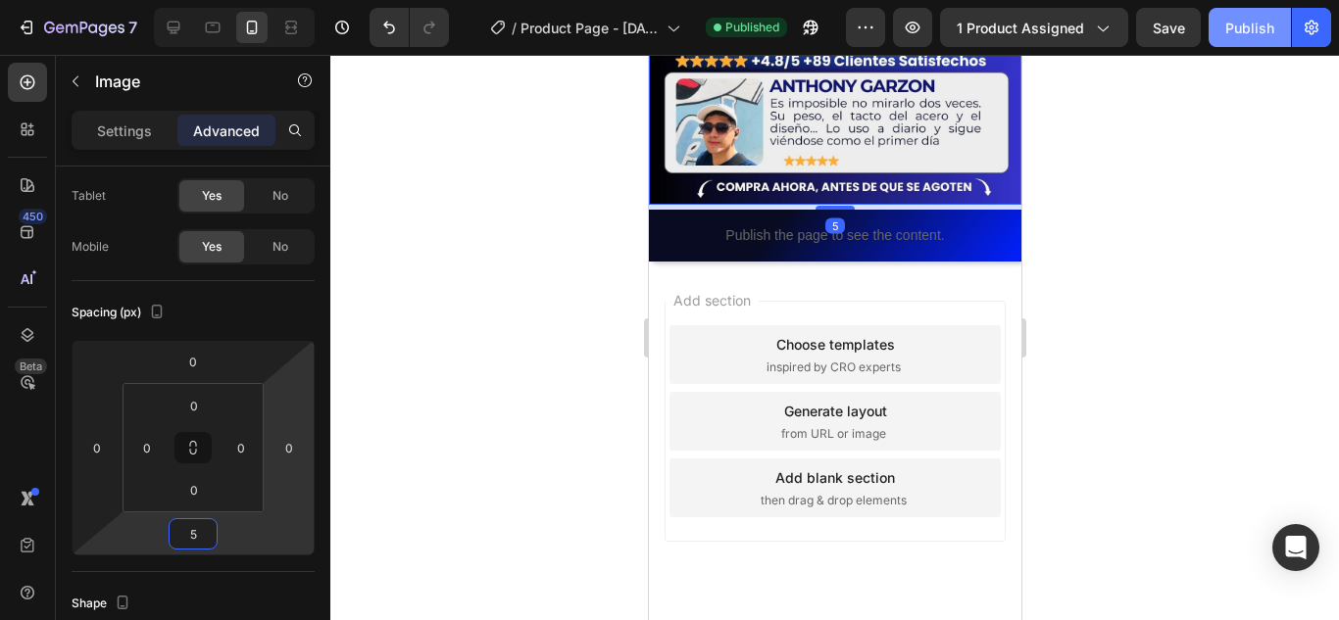
click at [1224, 30] on button "Publish" at bounding box center [1250, 27] width 82 height 39
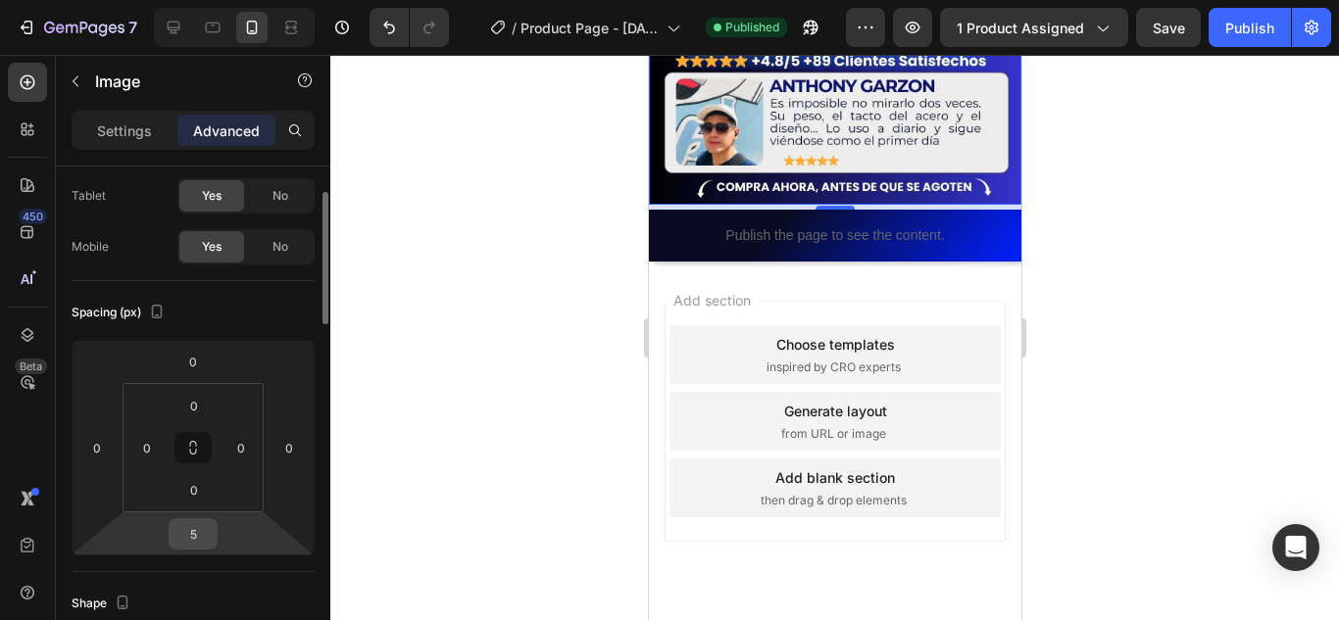
click at [189, 541] on input "5" at bounding box center [193, 534] width 39 height 29
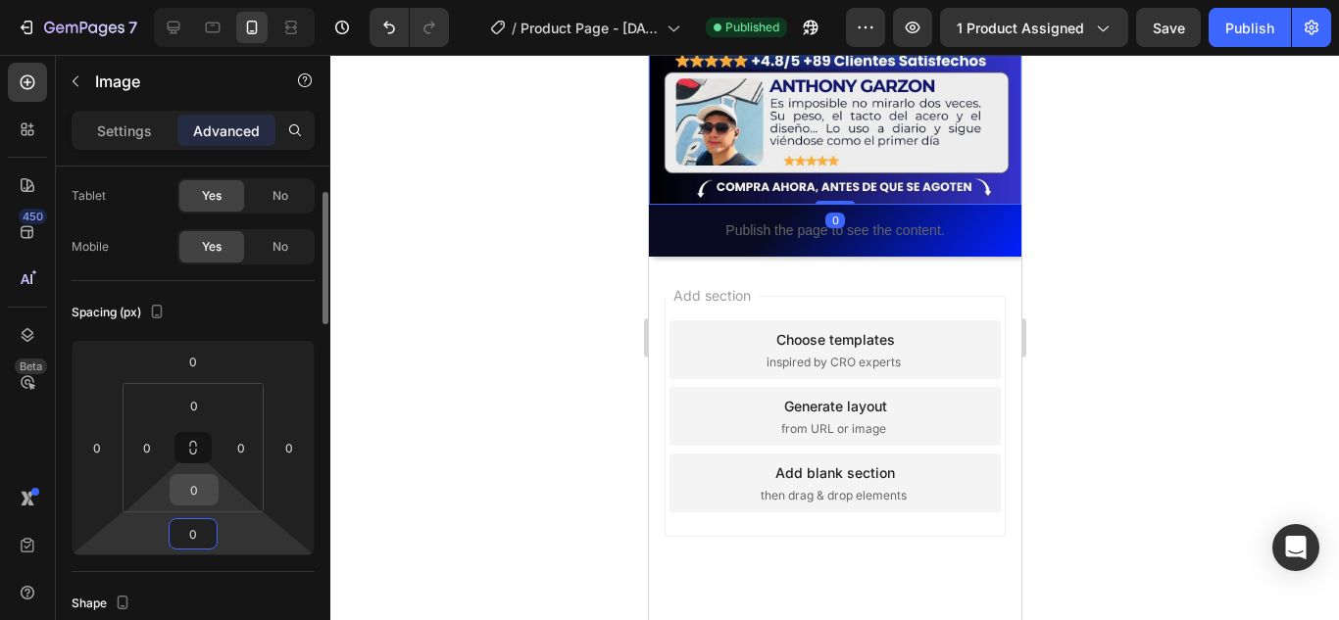
type input "0"
click at [186, 486] on input "0" at bounding box center [193, 489] width 39 height 29
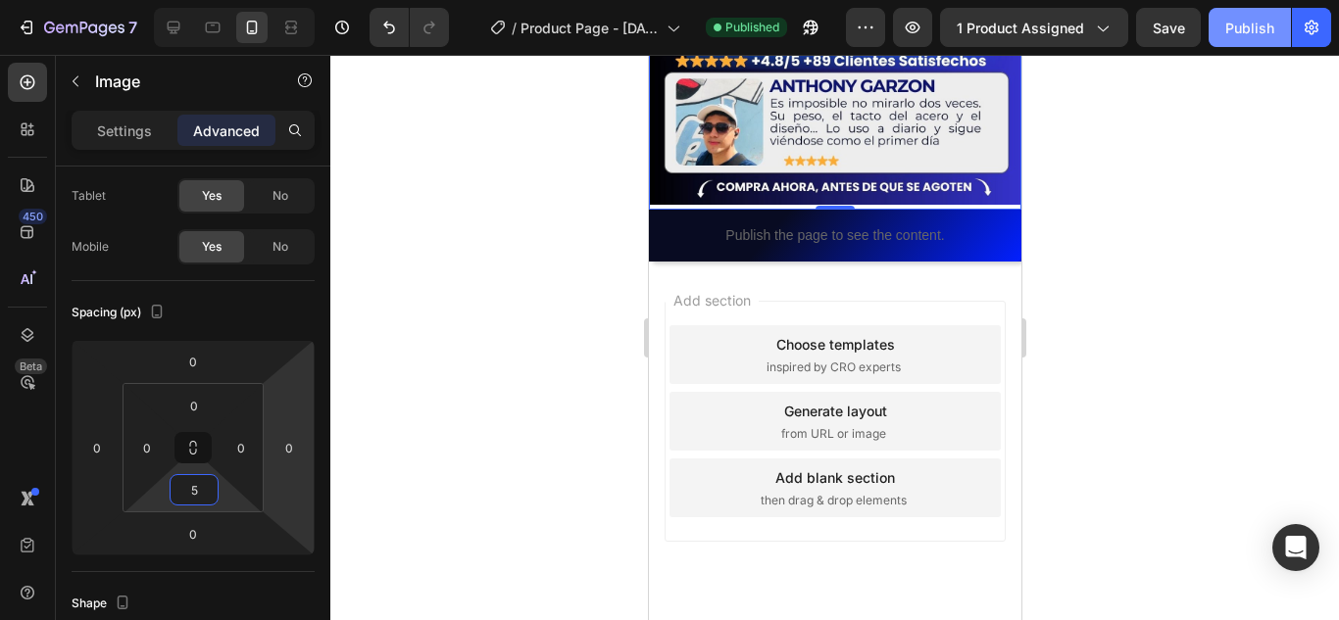
type input "5"
click at [1249, 28] on div "Publish" at bounding box center [1249, 28] width 49 height 21
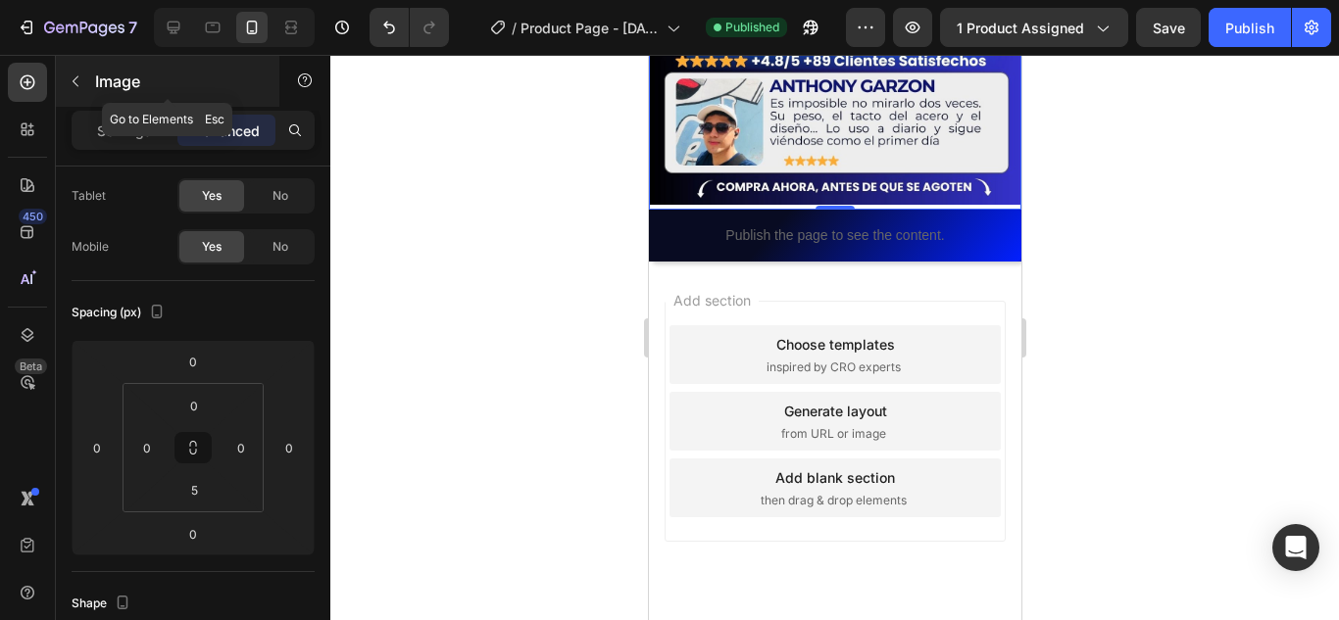
click at [61, 87] on button "button" at bounding box center [75, 81] width 31 height 31
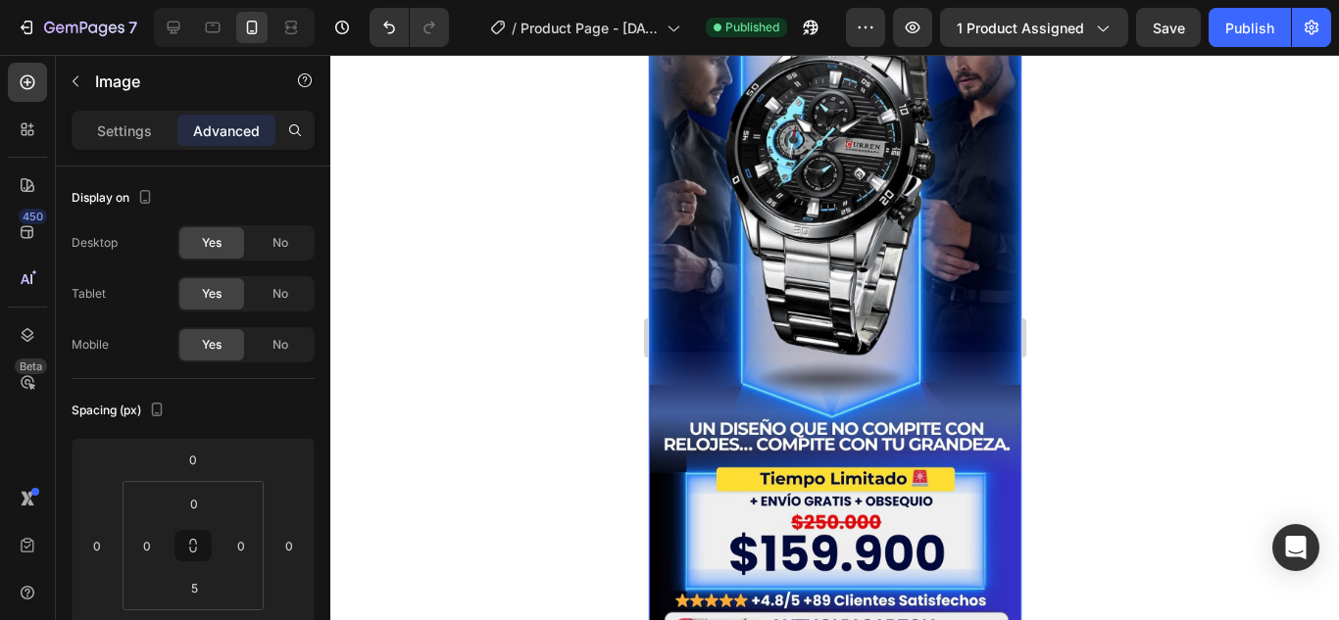
scroll to position [0, 0]
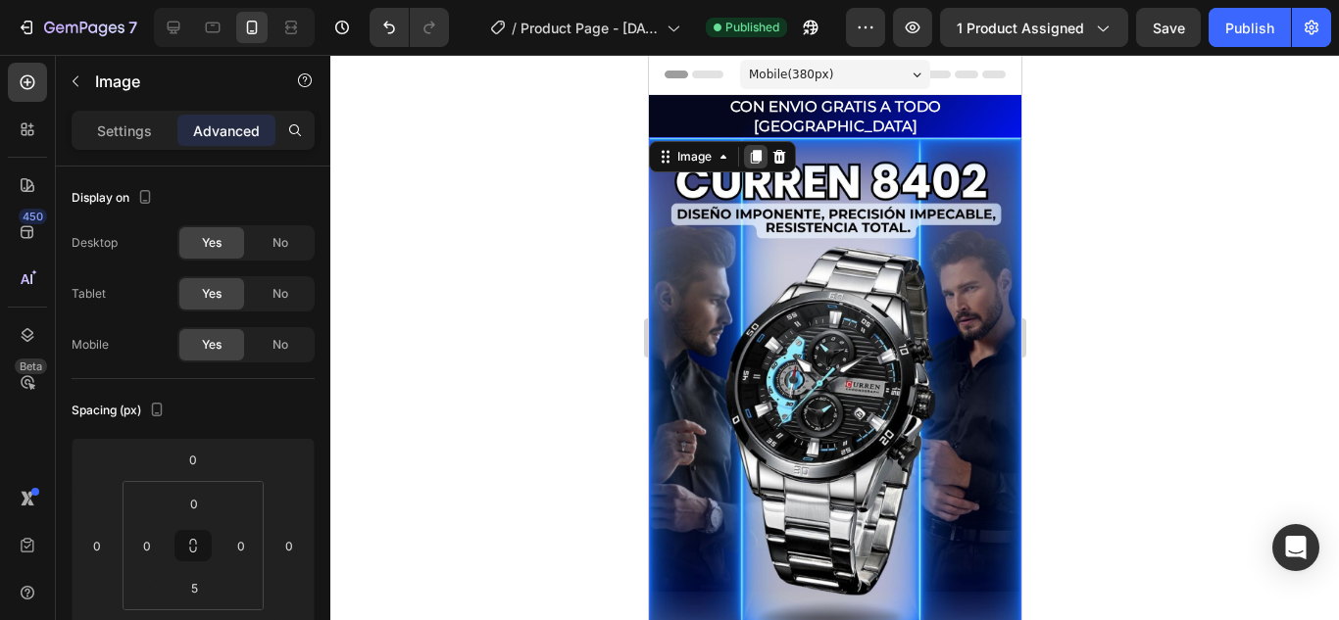
click at [753, 150] on icon at bounding box center [755, 157] width 11 height 14
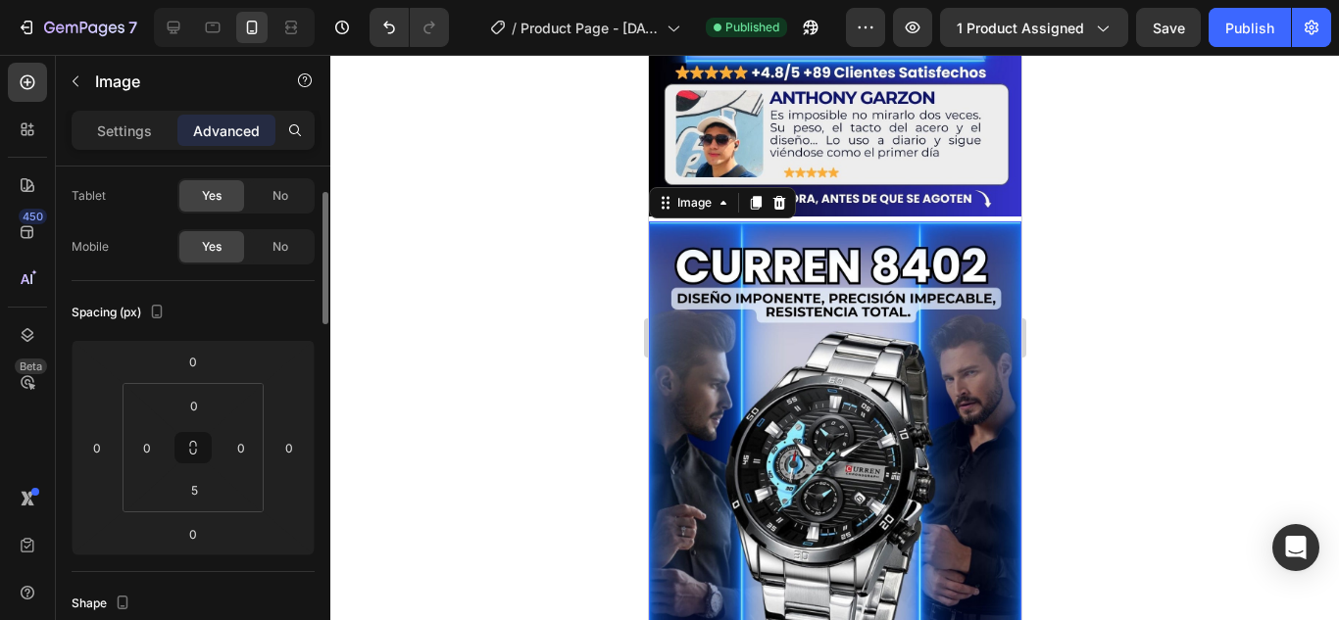
scroll to position [815, 0]
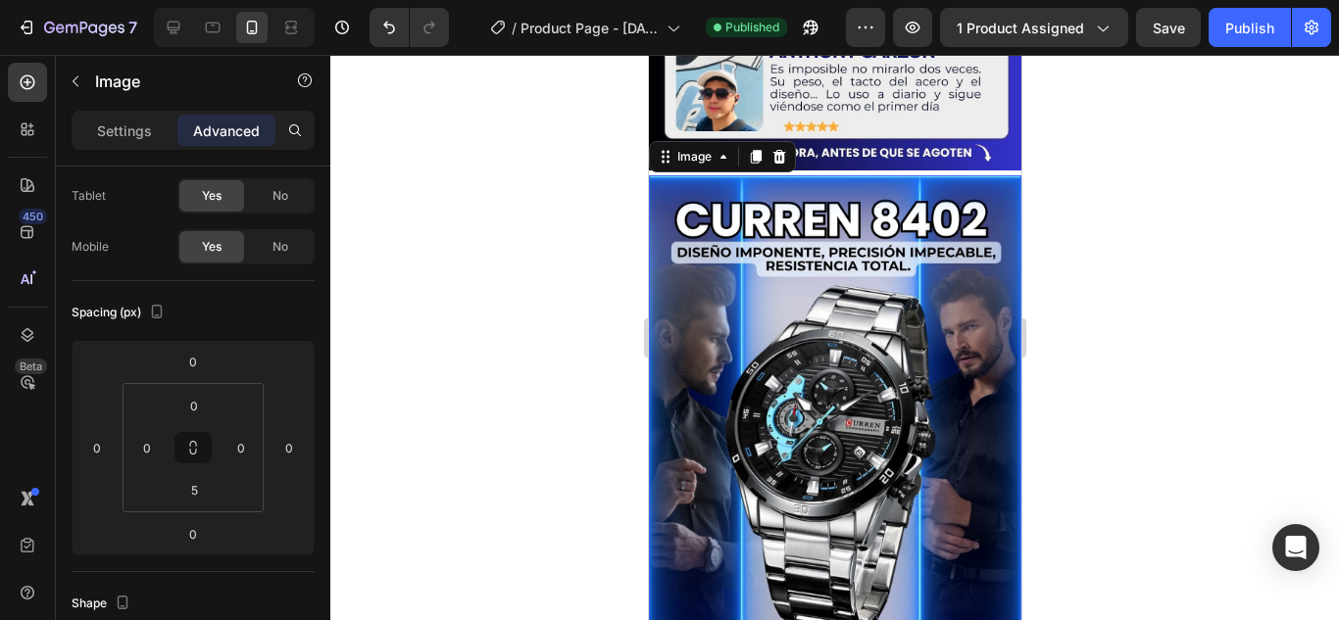
click at [868, 310] on img at bounding box center [834, 599] width 372 height 848
click at [155, 132] on div "Settings" at bounding box center [124, 130] width 98 height 31
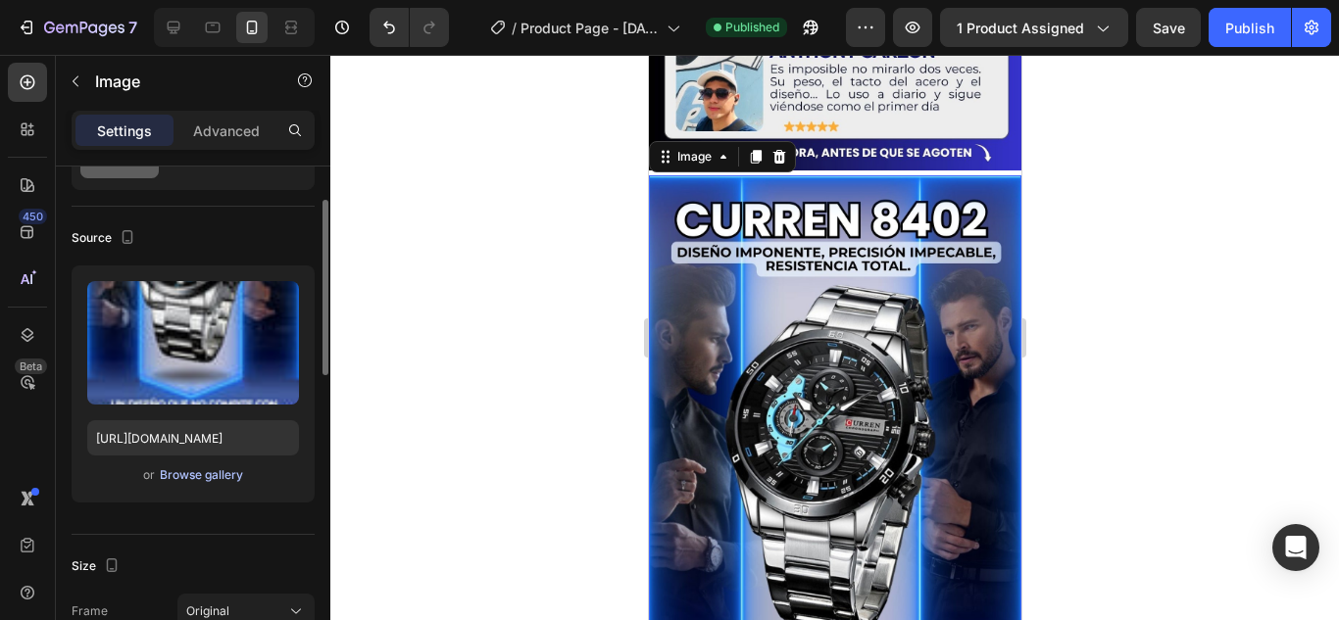
click at [223, 475] on div "Browse gallery" at bounding box center [201, 476] width 83 height 18
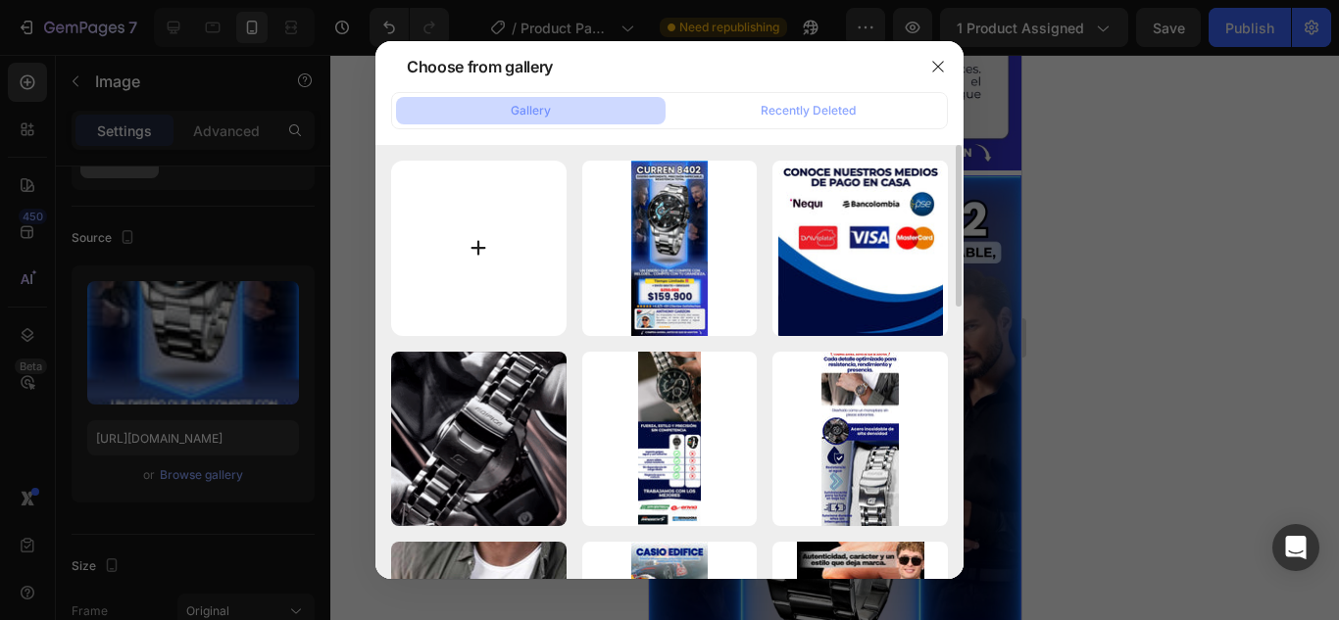
click at [539, 240] on input "file" at bounding box center [478, 248] width 175 height 175
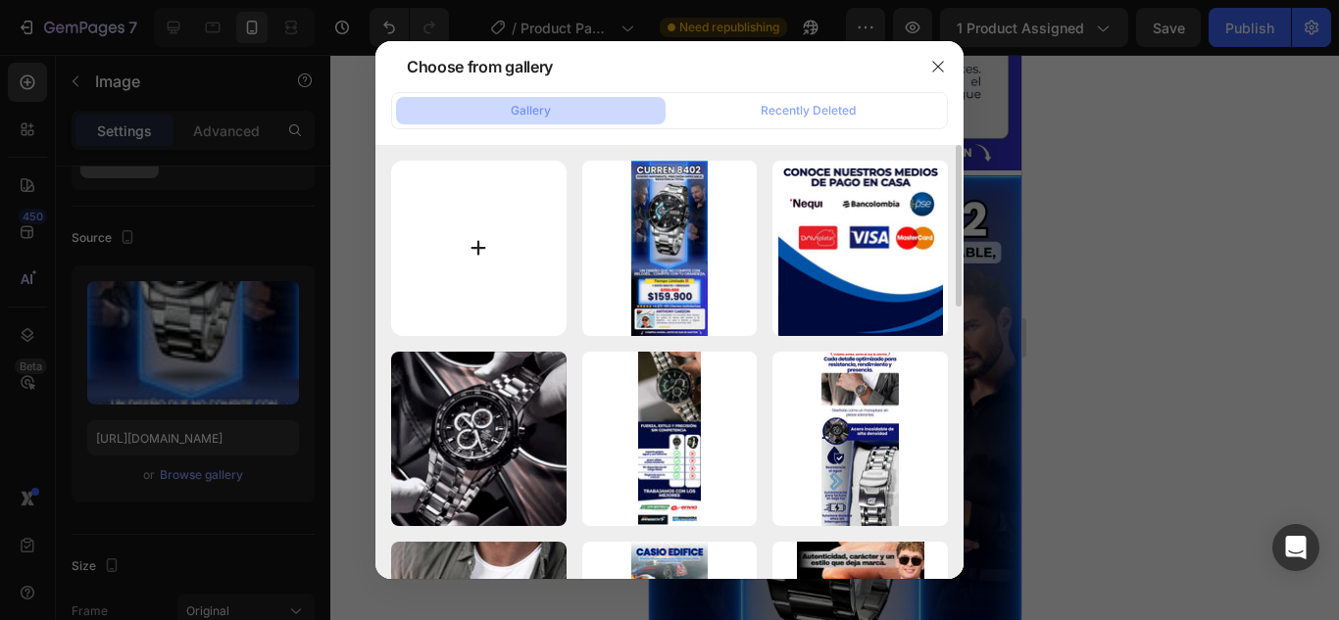
type input "C:\fakepath\Copia de PLANTILLAS LANDING - TECNOLOGÍA (1080 x 2460 px) (21).jpg"
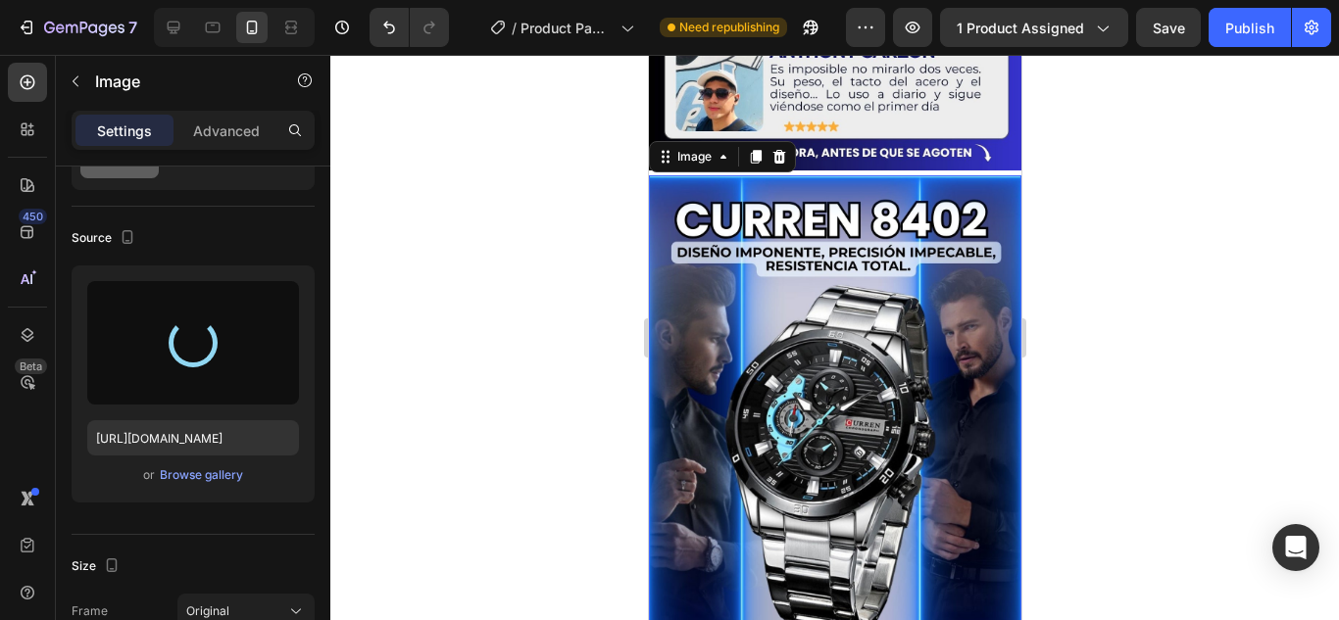
type input "[URL][DOMAIN_NAME]"
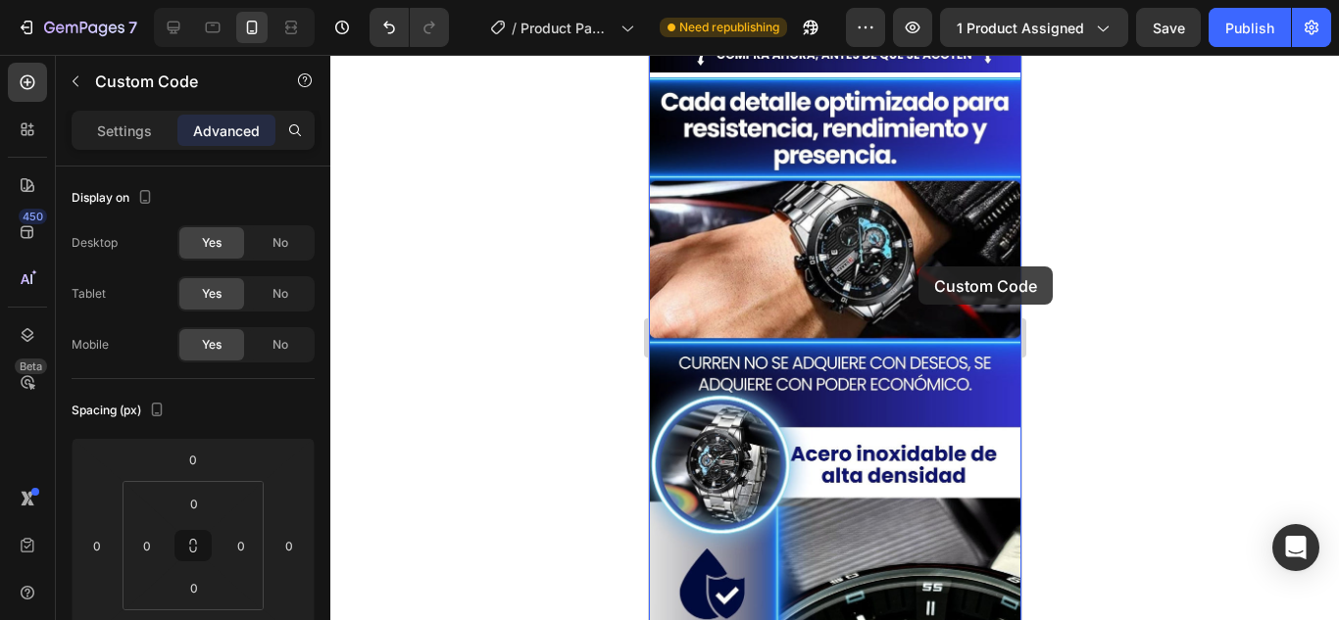
scroll to position [717, 0]
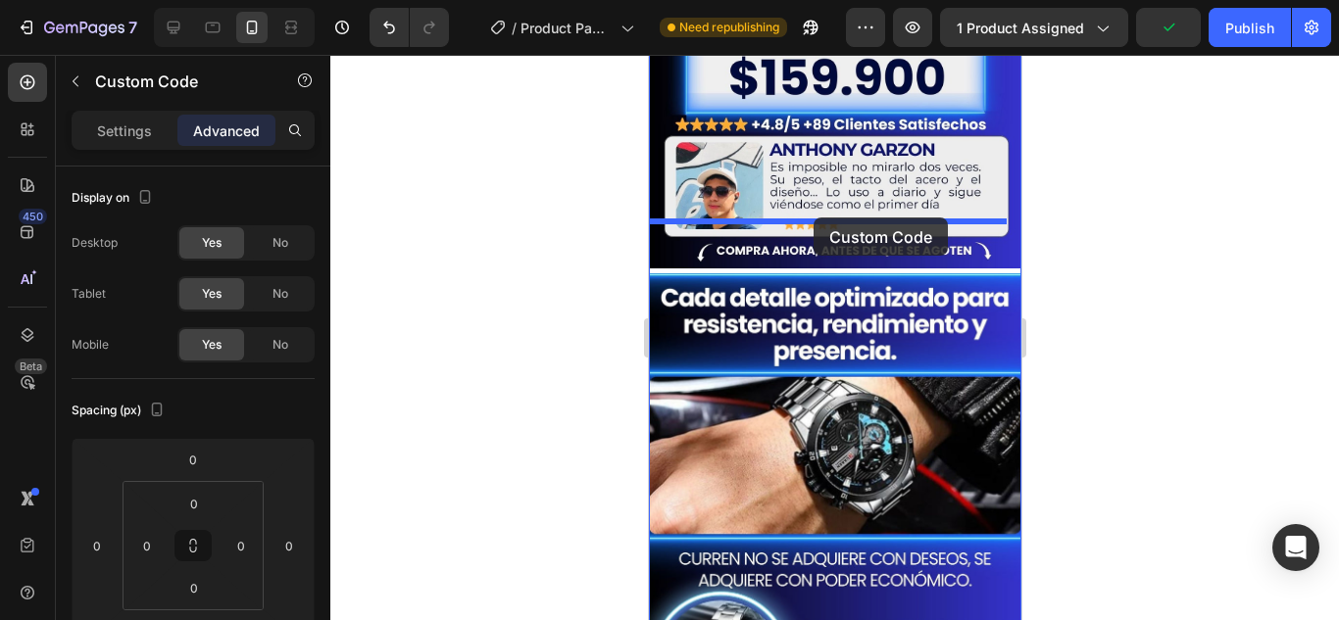
drag, startPoint x: 936, startPoint y: 282, endPoint x: 813, endPoint y: 218, distance: 139.4
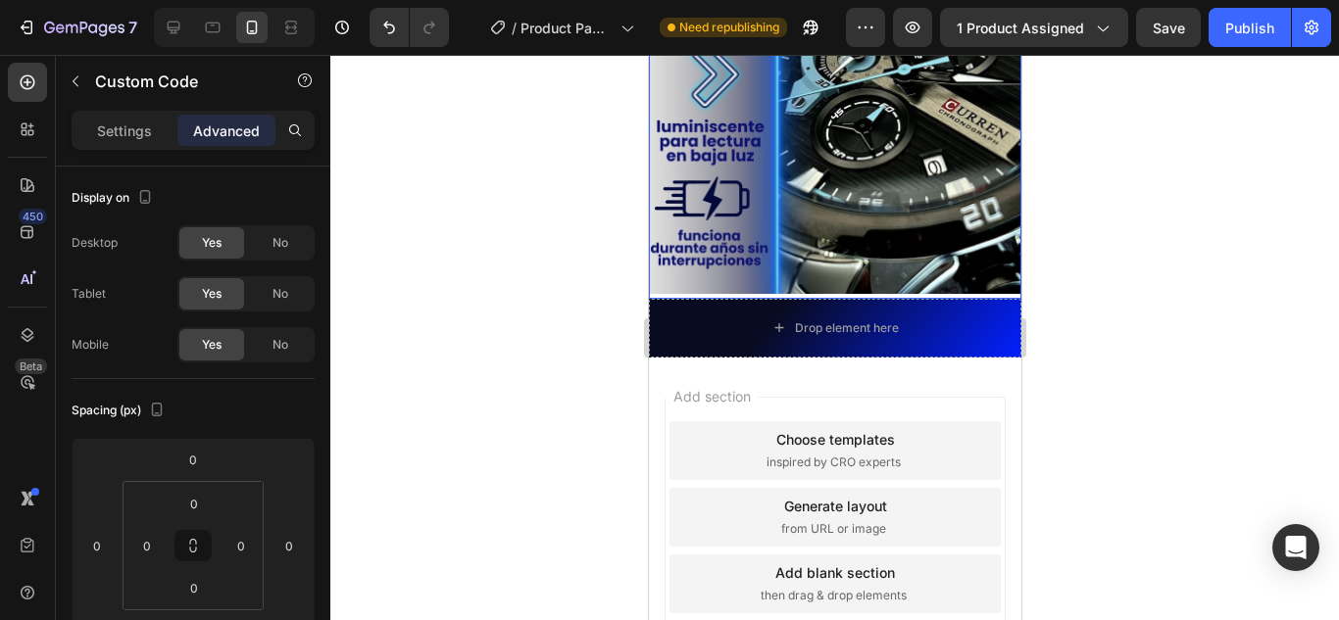
scroll to position [1599, 0]
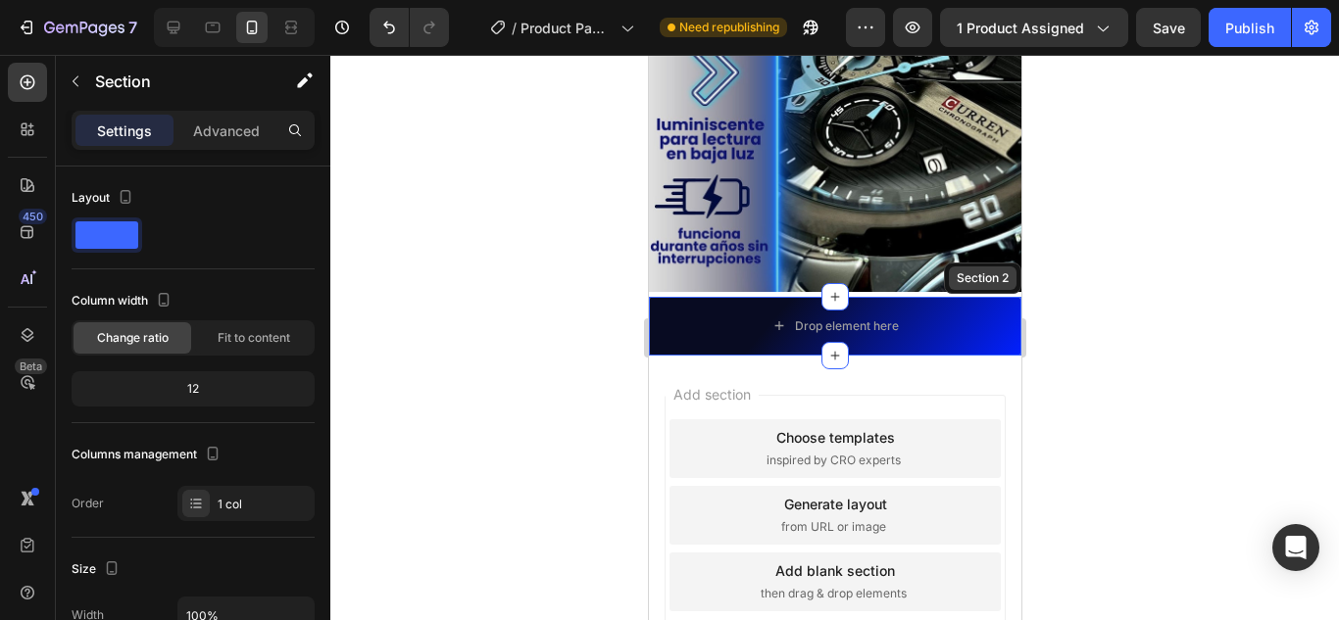
click at [992, 270] on div "Section 2" at bounding box center [982, 279] width 60 height 18
click at [964, 297] on div "Drop element here" at bounding box center [834, 326] width 372 height 59
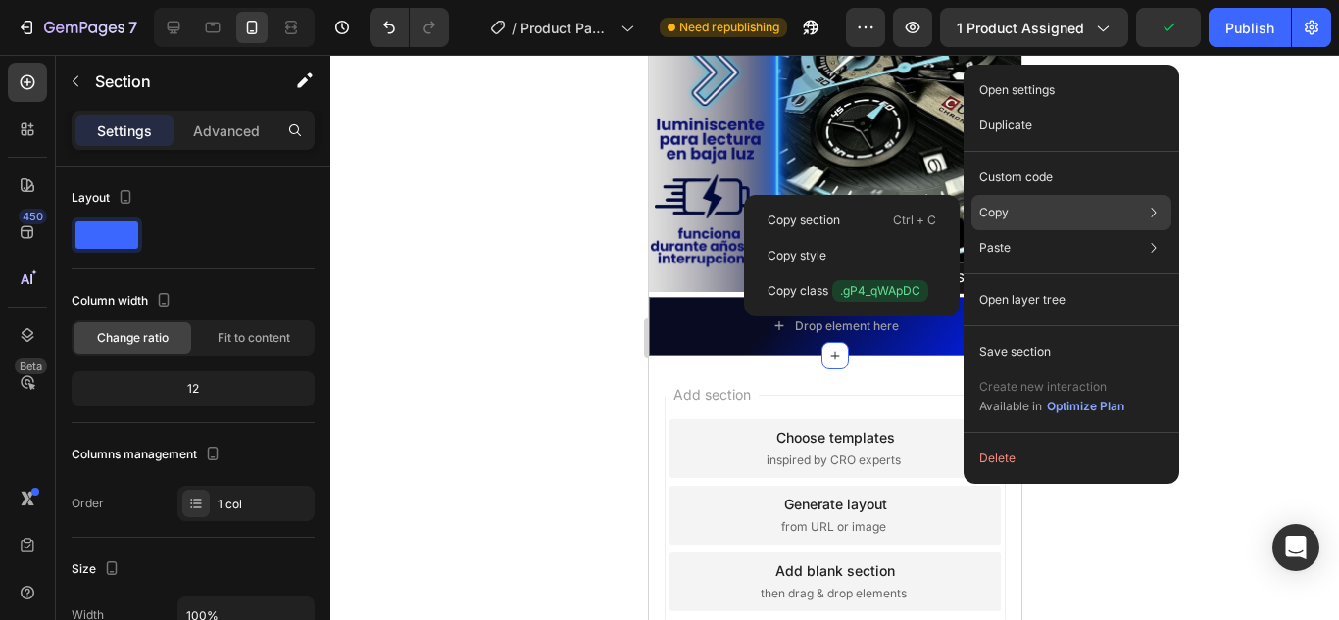
click at [1002, 211] on p "Copy" at bounding box center [993, 213] width 29 height 18
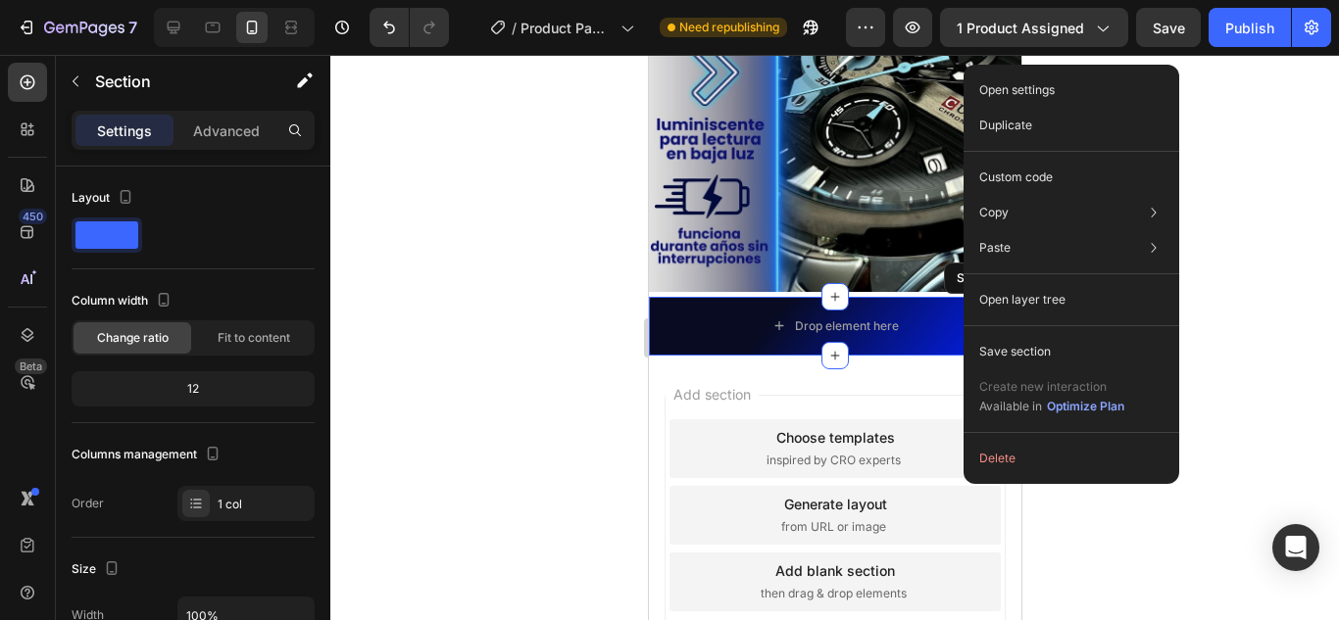
click at [498, 323] on div at bounding box center [834, 338] width 1009 height 566
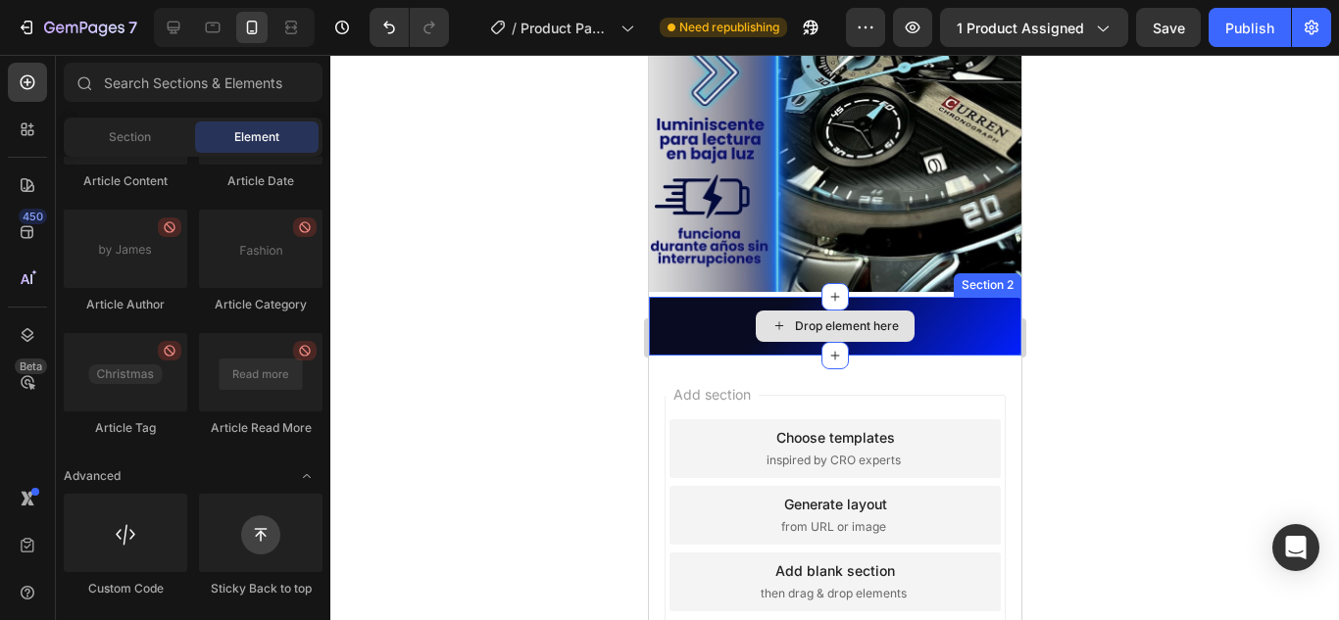
click at [944, 297] on div "Drop element here" at bounding box center [834, 326] width 372 height 59
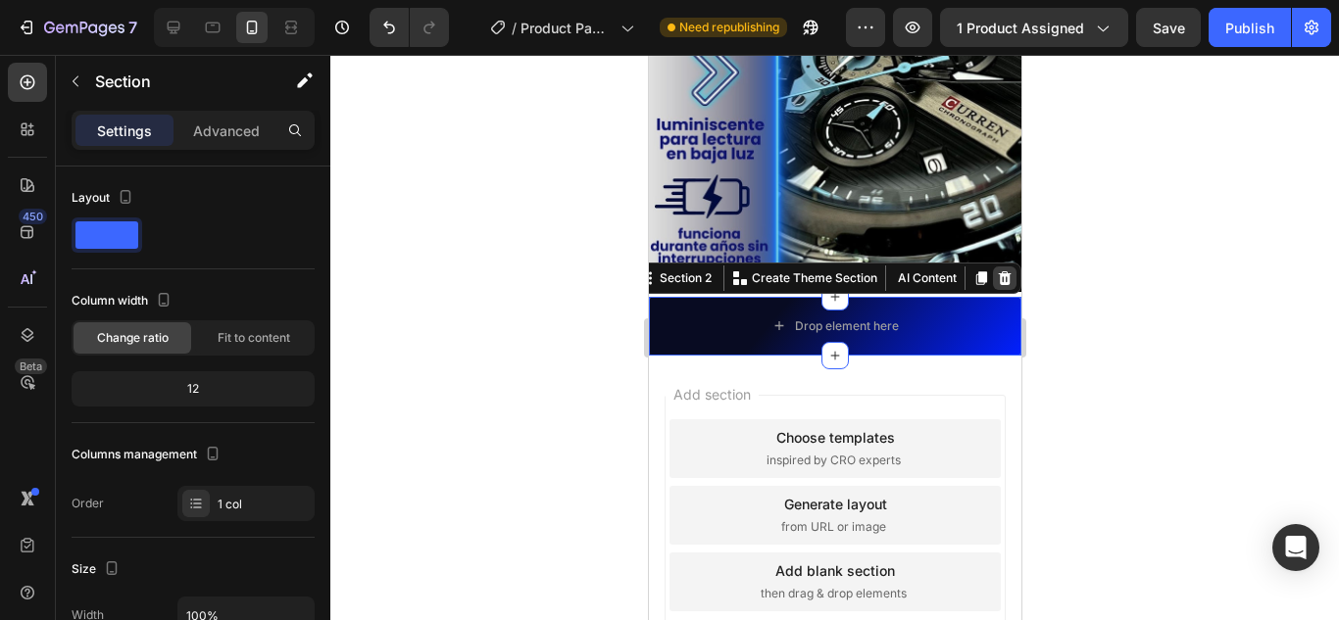
click at [998, 272] on icon at bounding box center [1004, 279] width 13 height 14
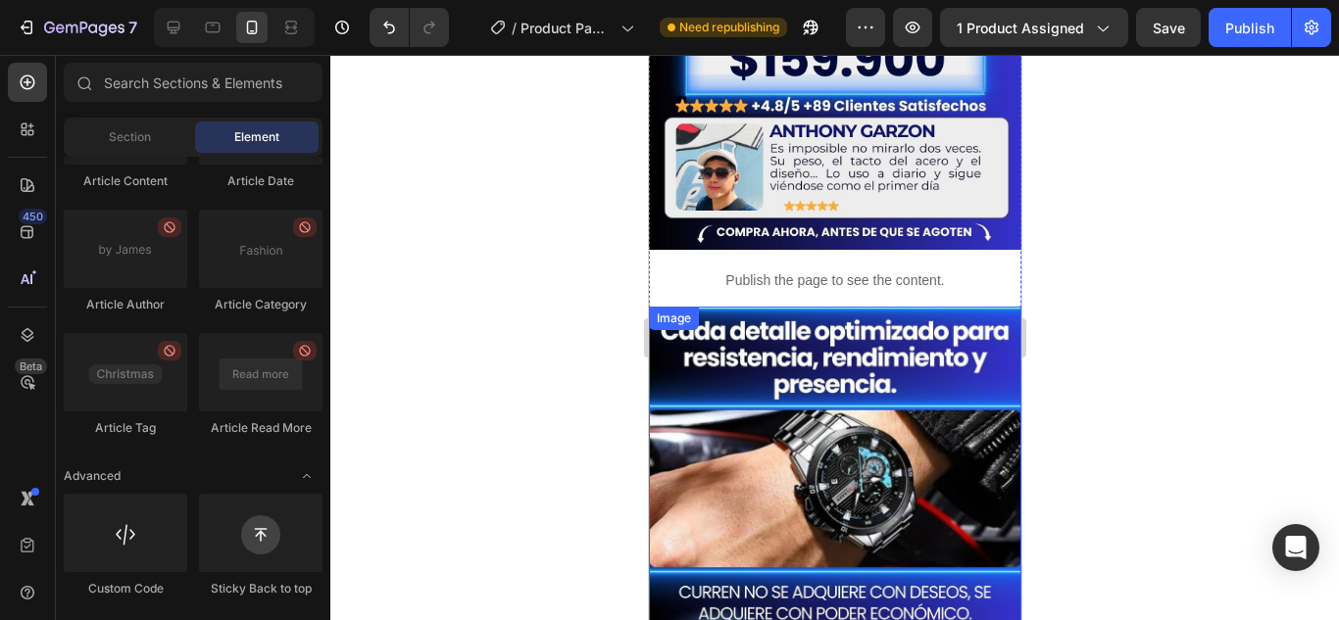
scroll to position [717, 0]
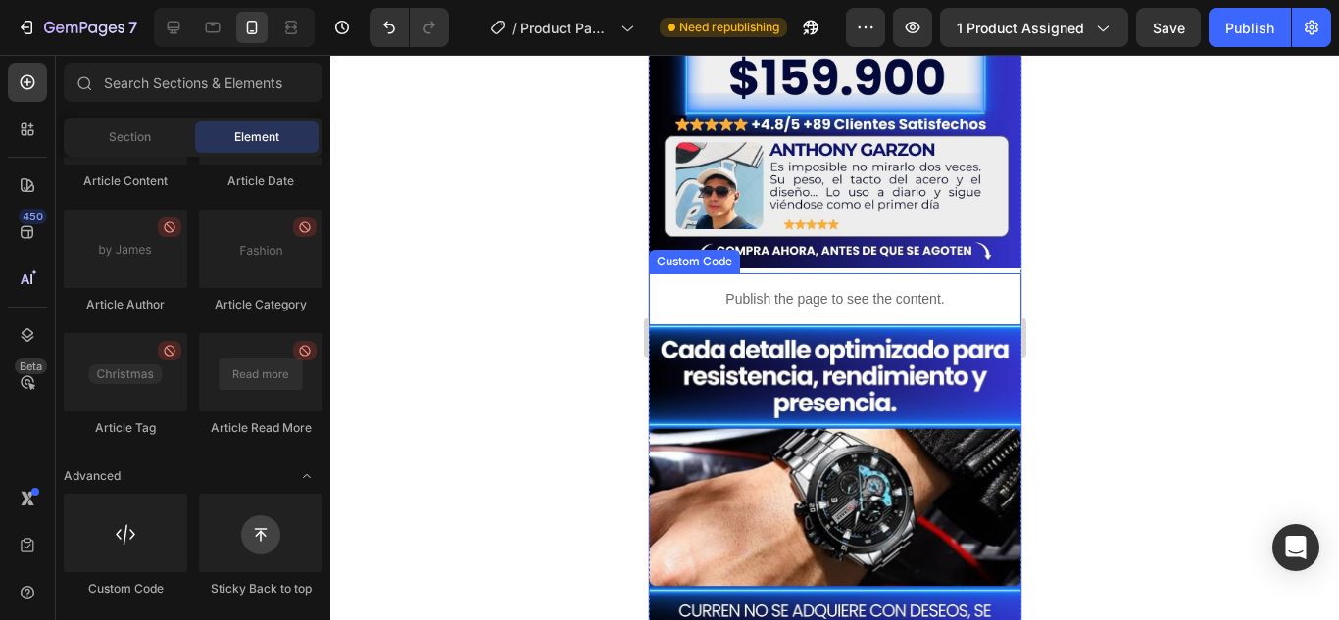
click at [690, 289] on p "Publish the page to see the content." at bounding box center [834, 299] width 372 height 21
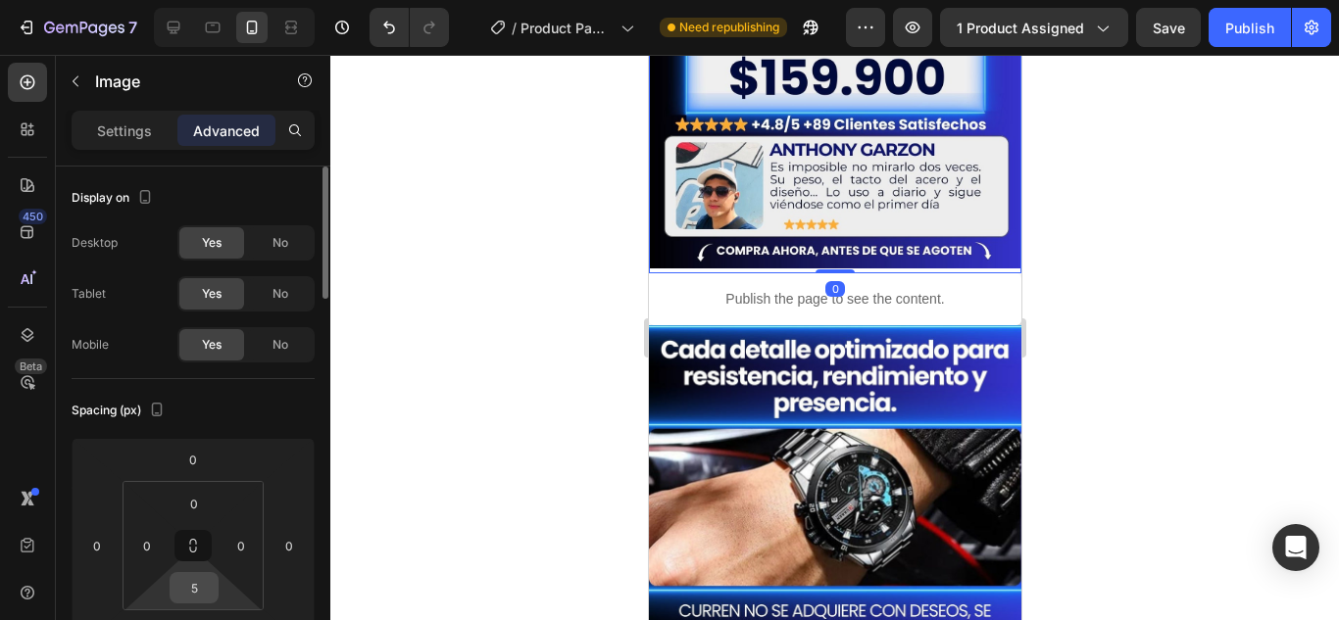
click at [212, 580] on input "5" at bounding box center [193, 587] width 39 height 29
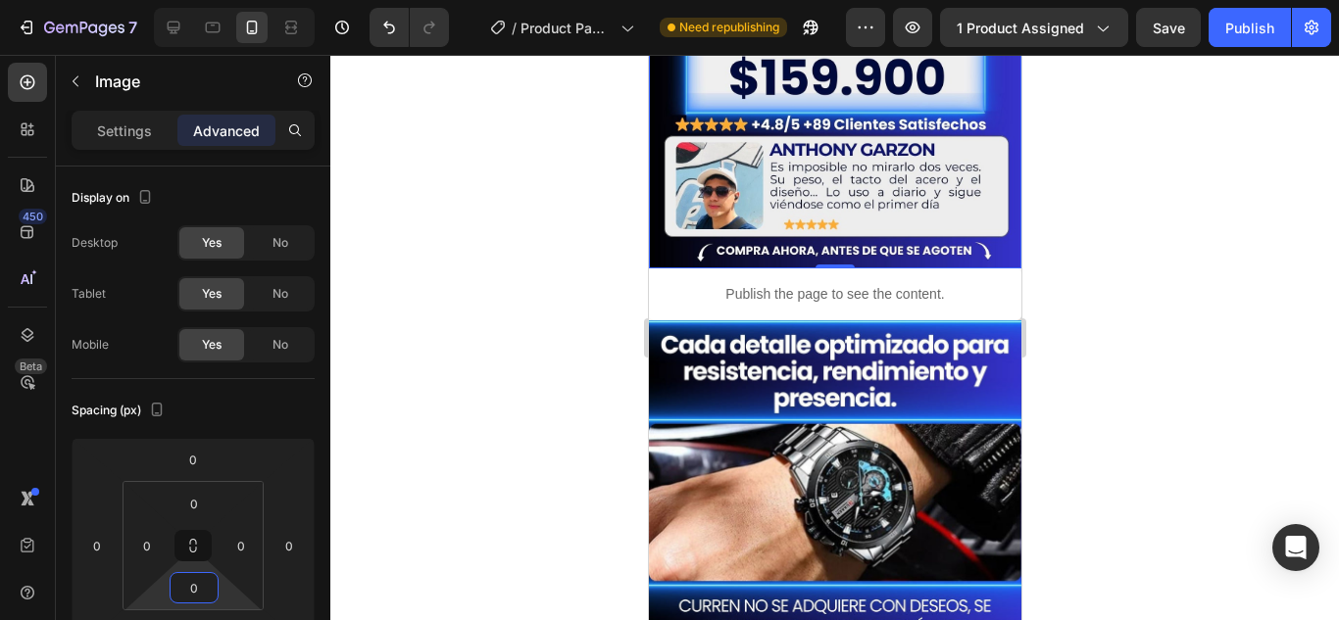
type input "0"
click at [537, 332] on div at bounding box center [834, 338] width 1009 height 566
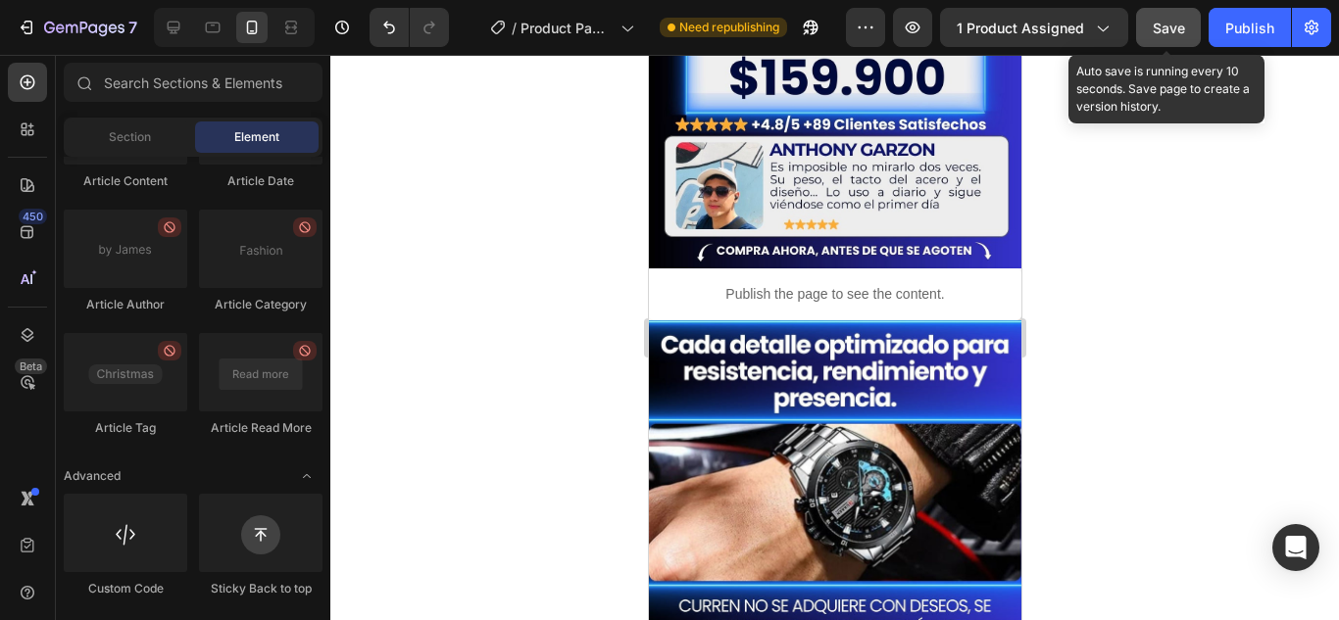
click at [1191, 31] on button "Save" at bounding box center [1168, 27] width 65 height 39
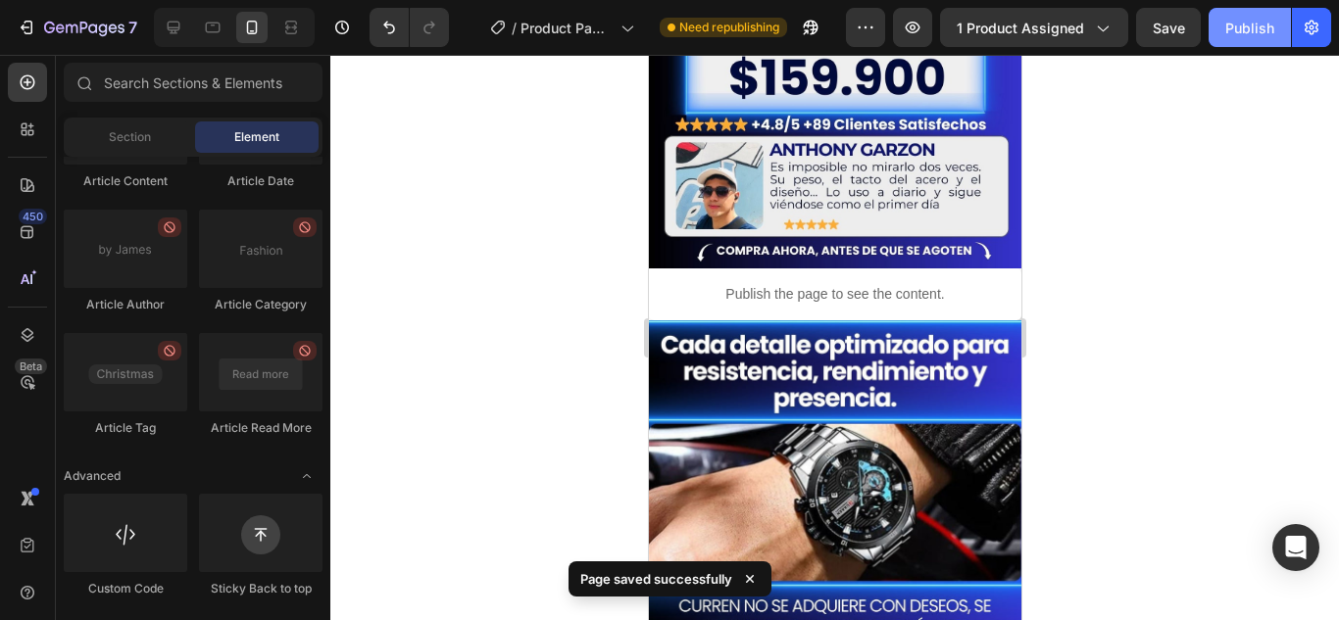
click at [1224, 30] on button "Publish" at bounding box center [1250, 27] width 82 height 39
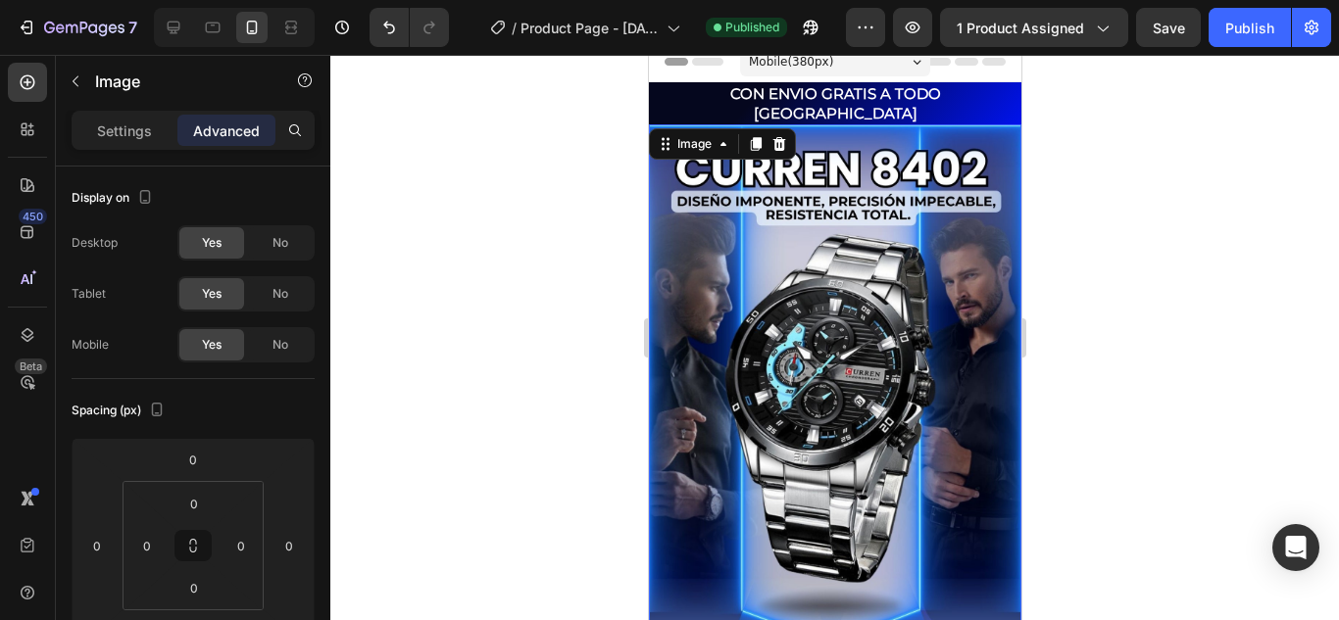
scroll to position [0, 0]
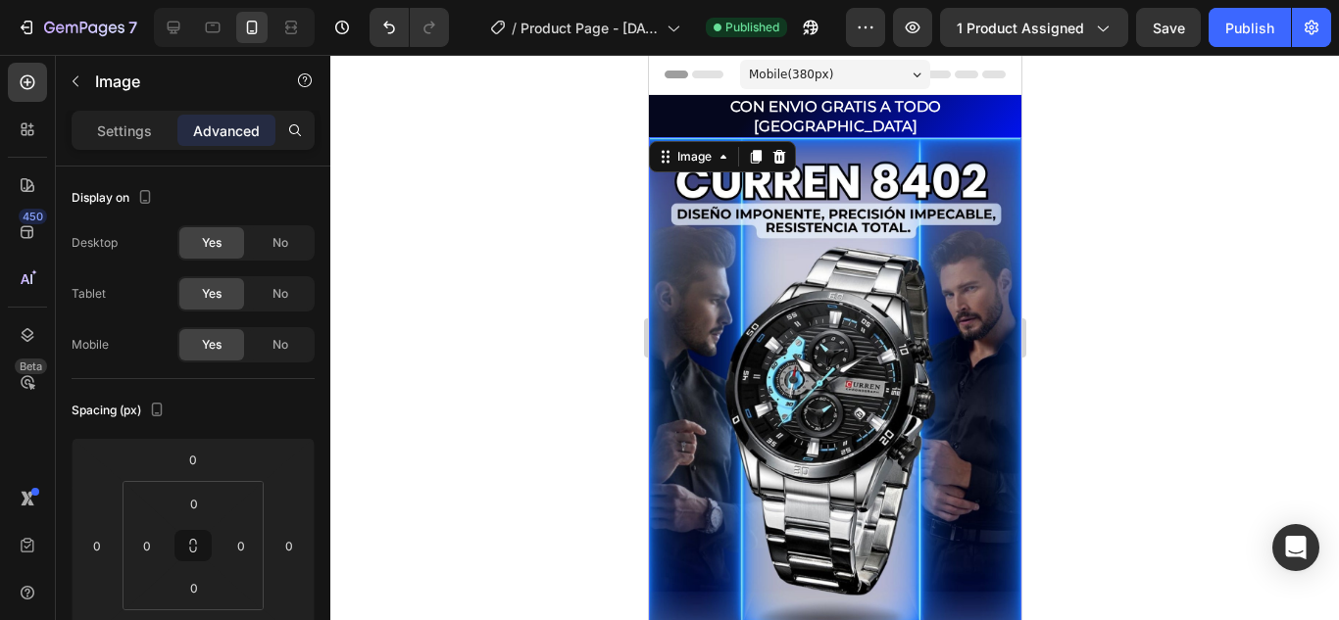
click at [727, 288] on img at bounding box center [834, 561] width 372 height 848
click at [100, 135] on p "Settings" at bounding box center [124, 131] width 55 height 21
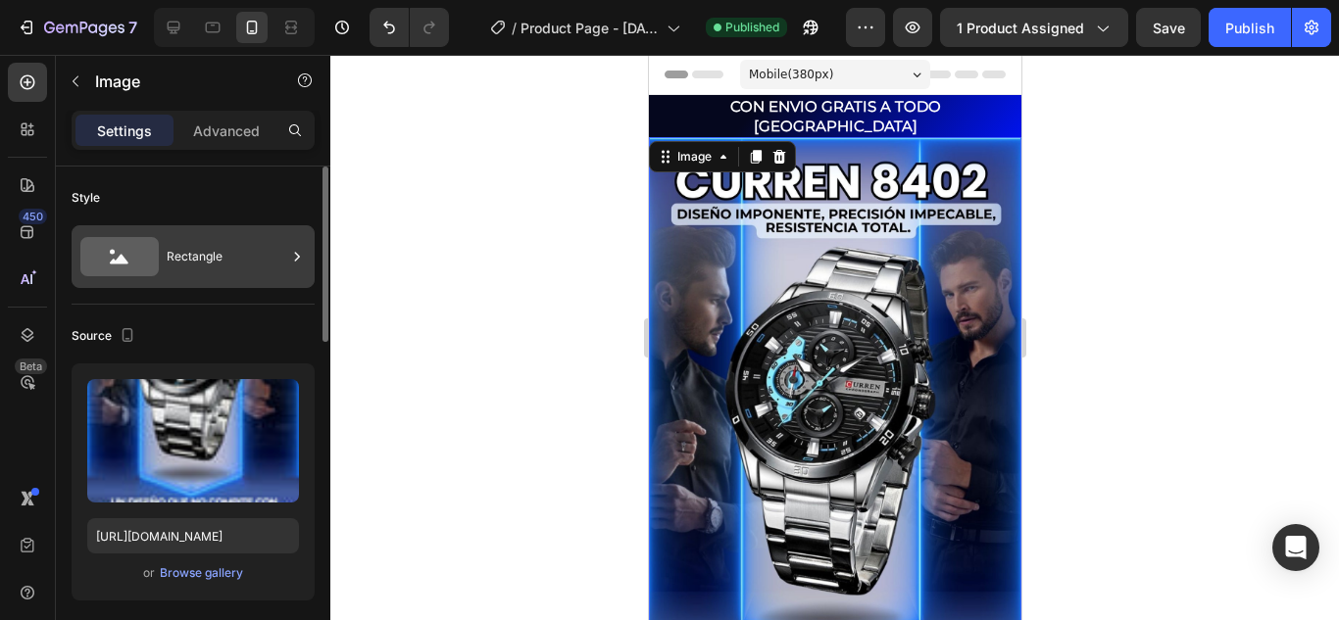
click at [290, 245] on div at bounding box center [297, 256] width 20 height 63
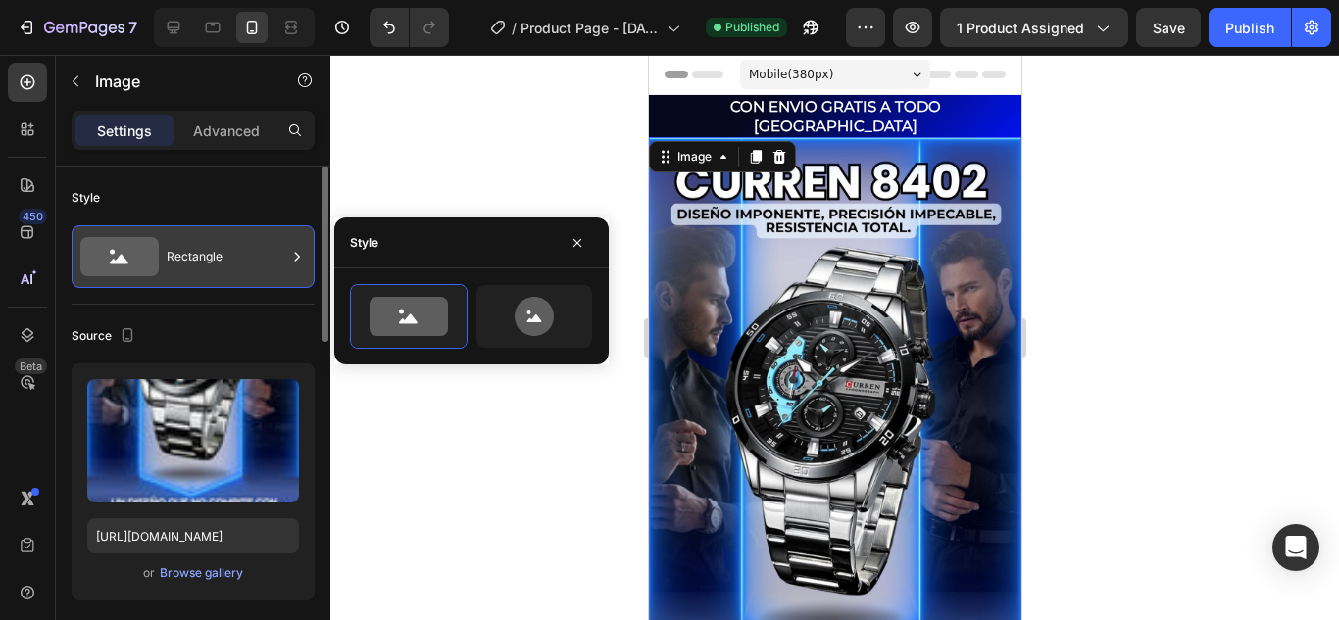
click at [290, 245] on div at bounding box center [297, 256] width 20 height 63
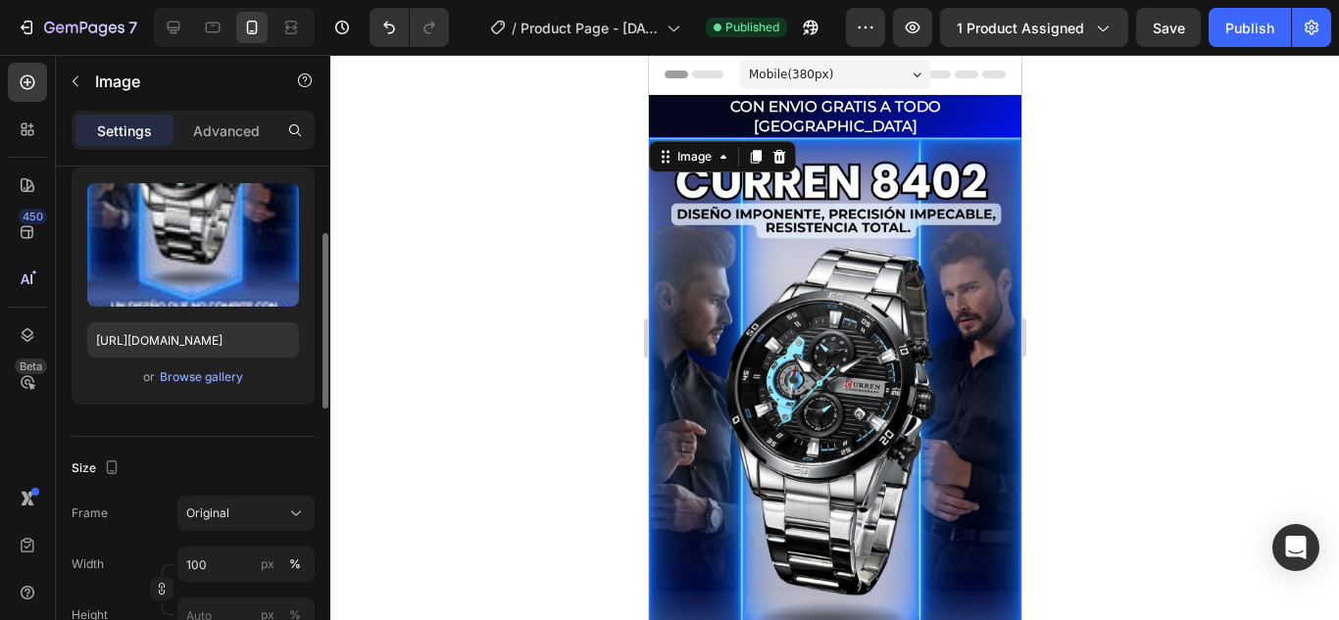
scroll to position [294, 0]
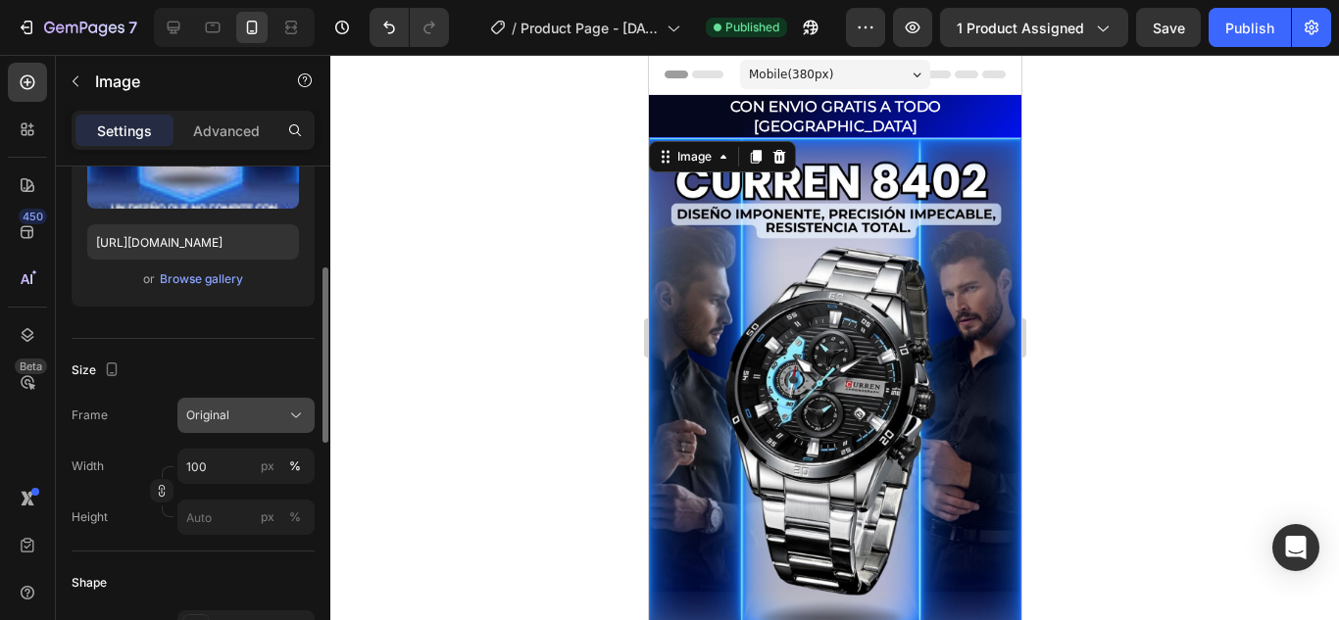
click at [286, 411] on icon at bounding box center [296, 416] width 20 height 20
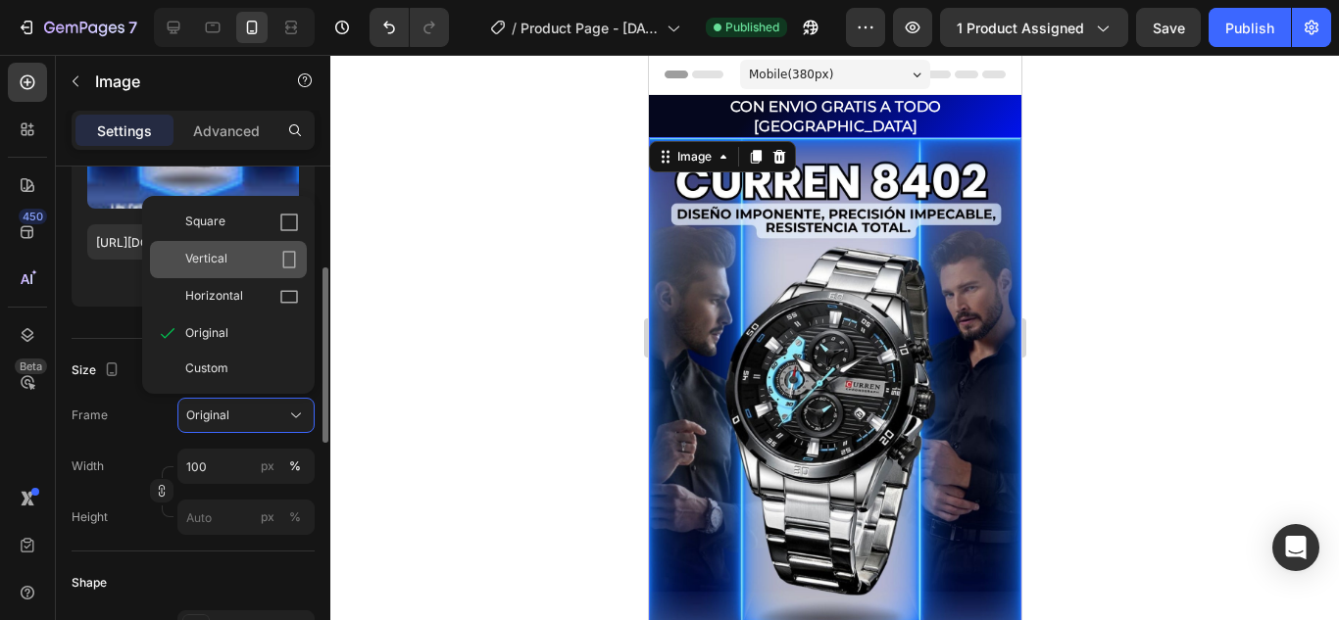
click at [283, 253] on icon at bounding box center [289, 260] width 13 height 18
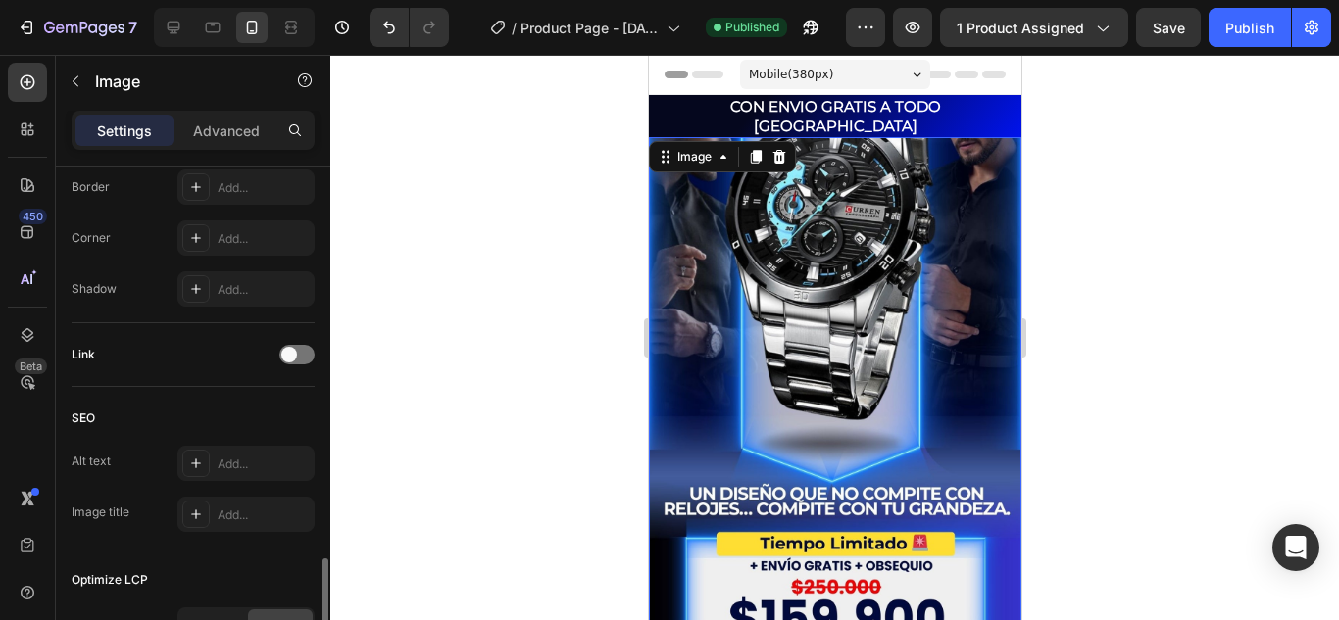
scroll to position [980, 0]
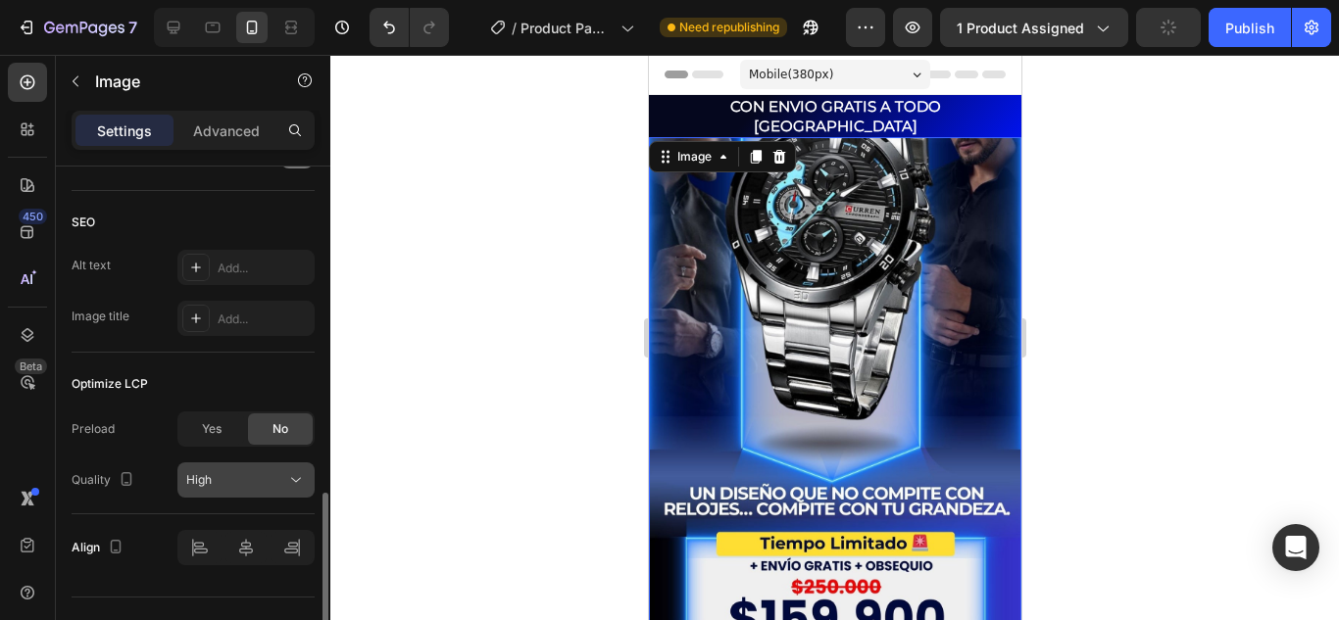
click at [290, 485] on icon at bounding box center [296, 481] width 20 height 20
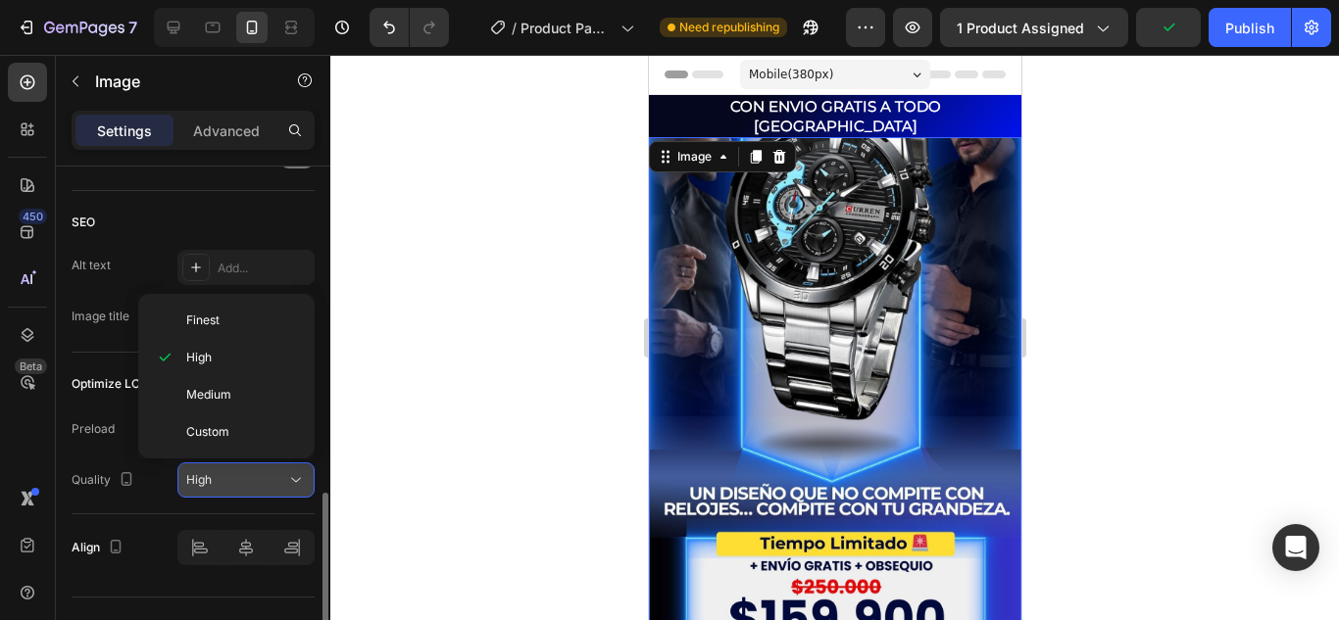
click at [290, 485] on icon at bounding box center [296, 481] width 20 height 20
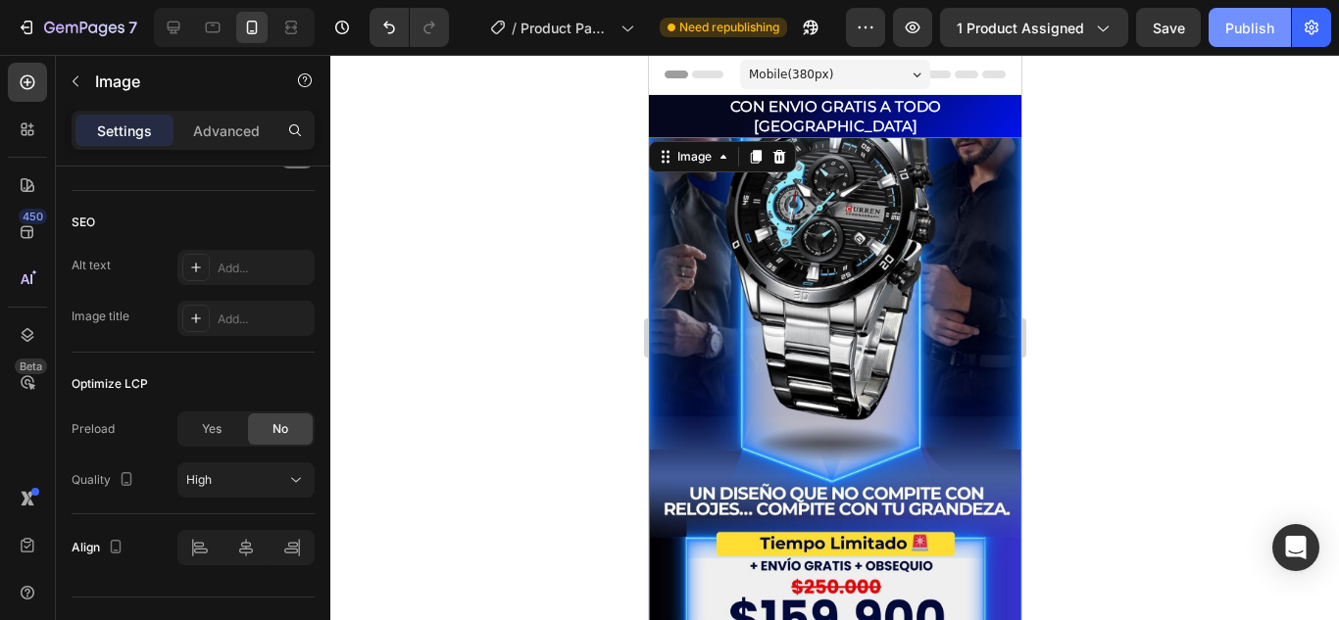
click at [1274, 20] on button "Publish" at bounding box center [1250, 27] width 82 height 39
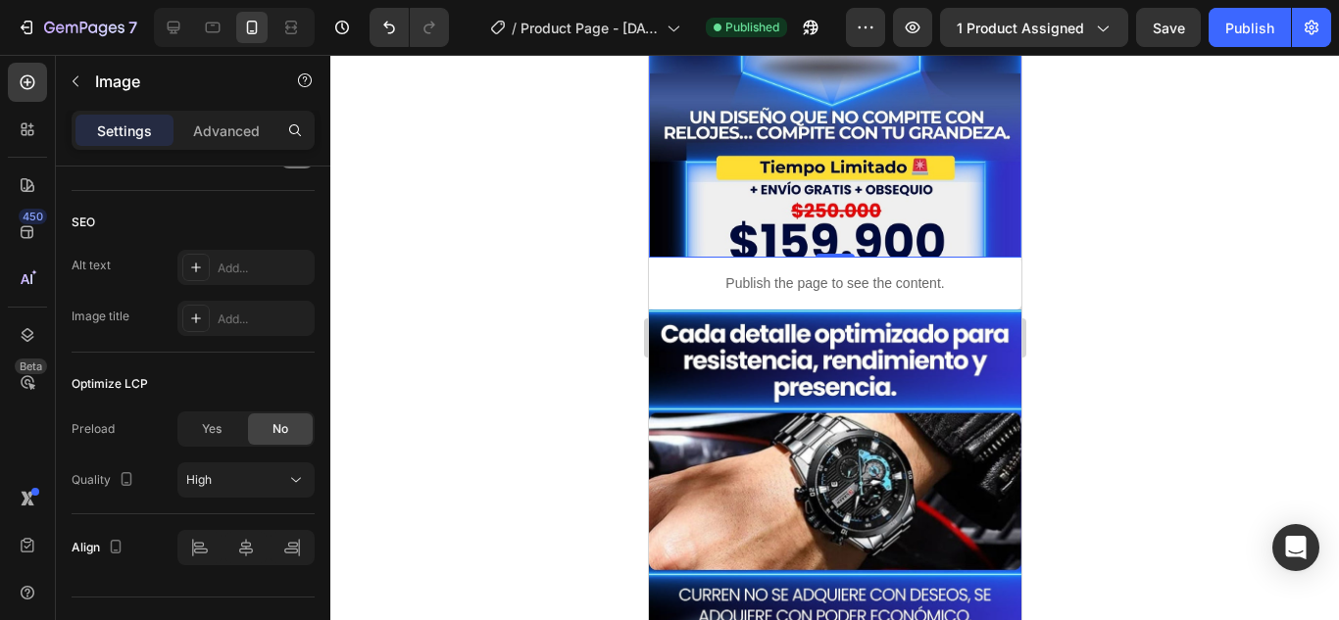
scroll to position [98, 0]
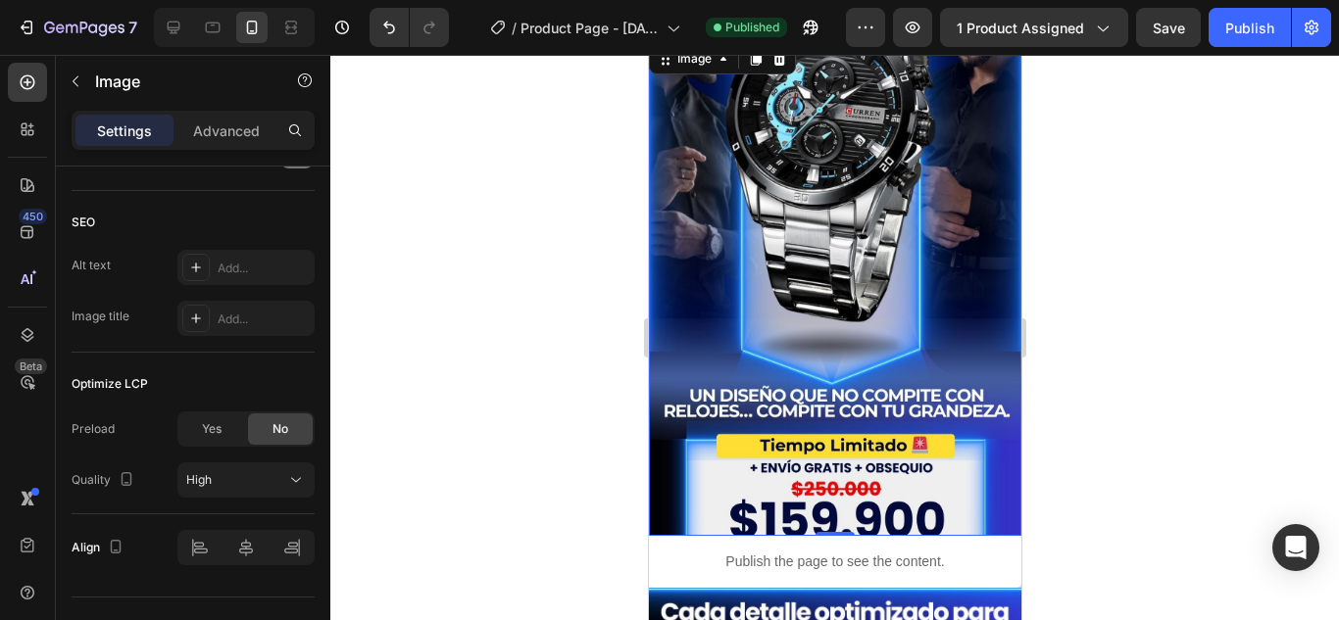
click at [853, 214] on img at bounding box center [834, 287] width 372 height 497
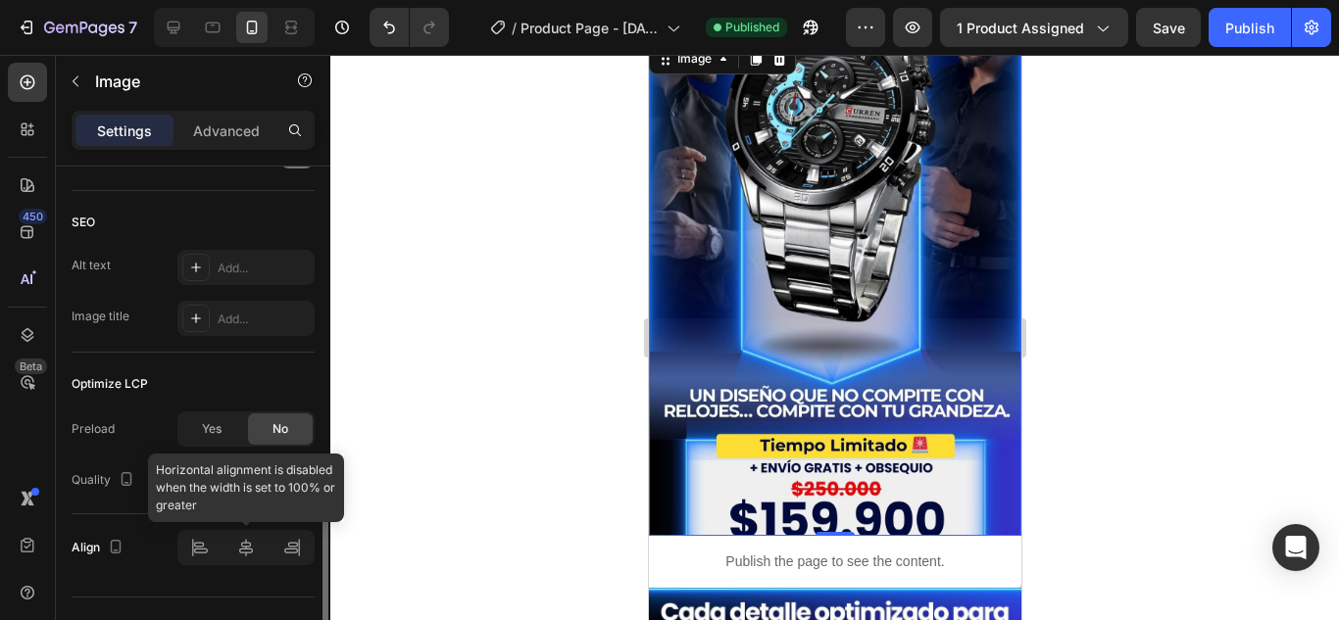
click at [197, 552] on div at bounding box center [245, 547] width 137 height 35
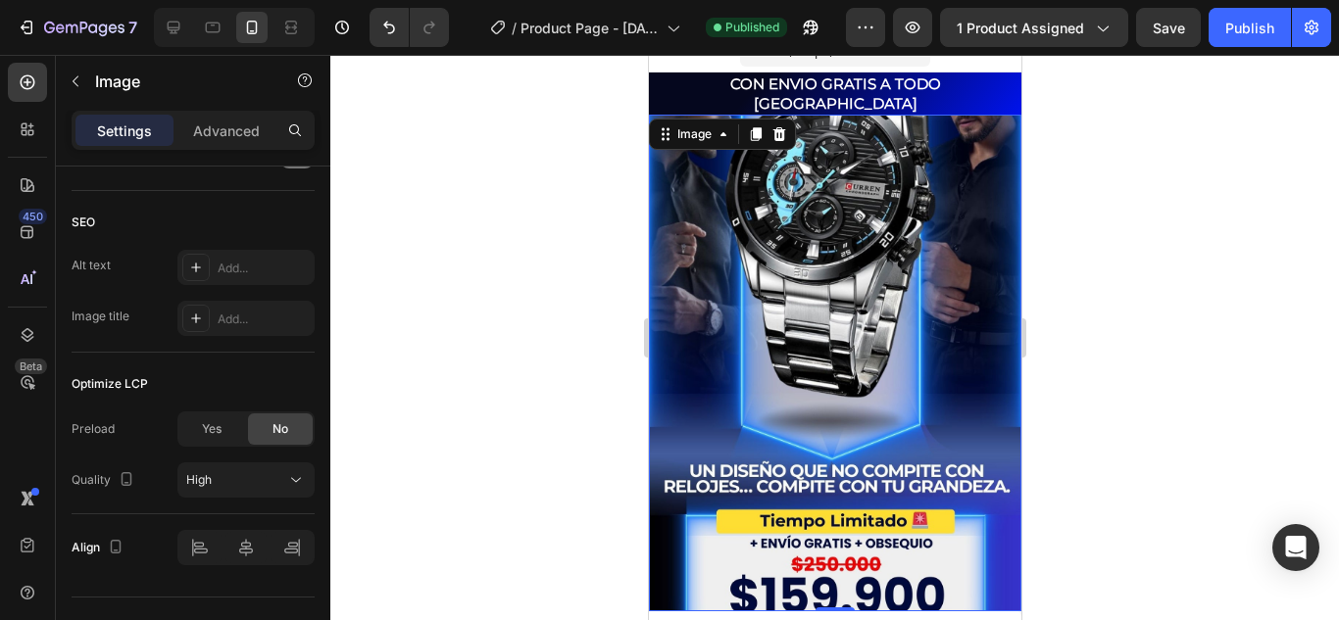
scroll to position [0, 0]
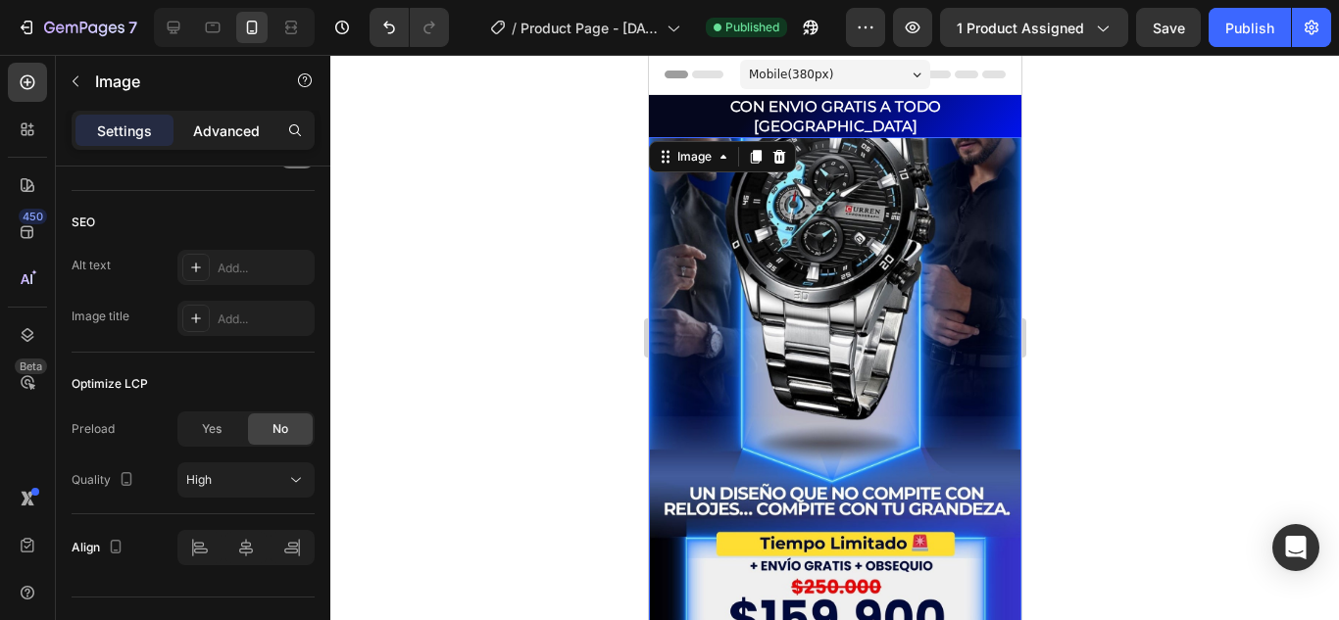
click at [255, 120] on div "Advanced" at bounding box center [226, 130] width 98 height 31
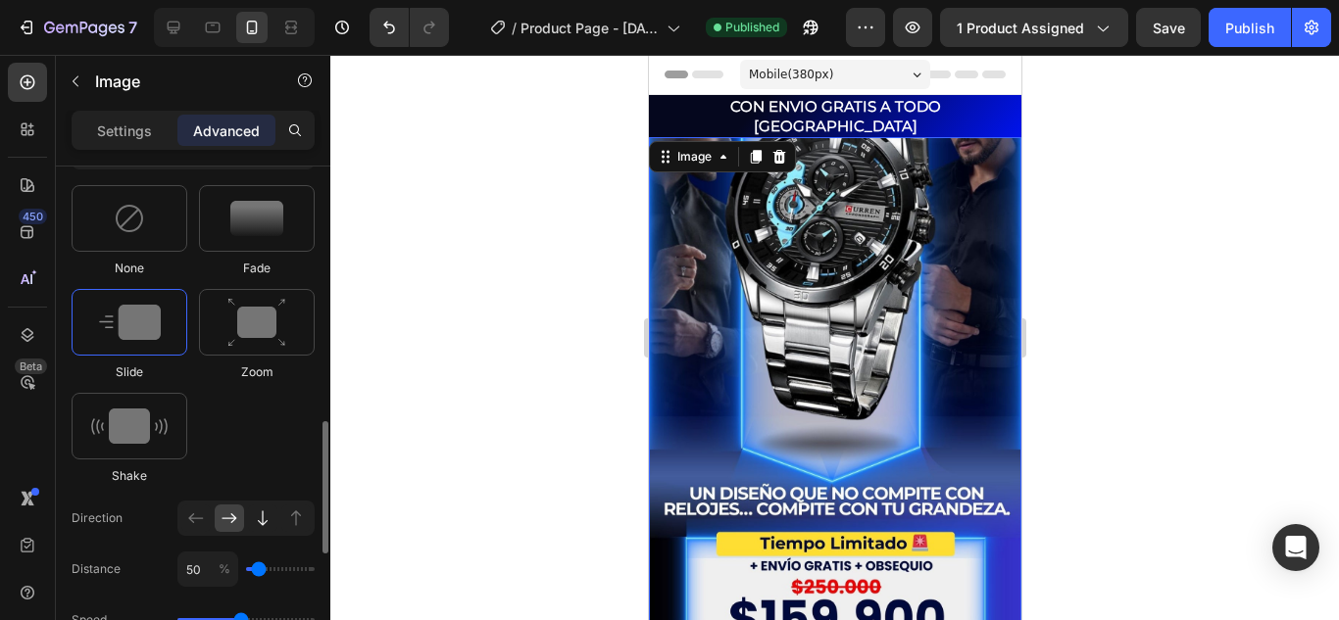
click at [259, 521] on icon at bounding box center [263, 519] width 20 height 20
type input "100"
click at [298, 509] on icon at bounding box center [296, 519] width 20 height 20
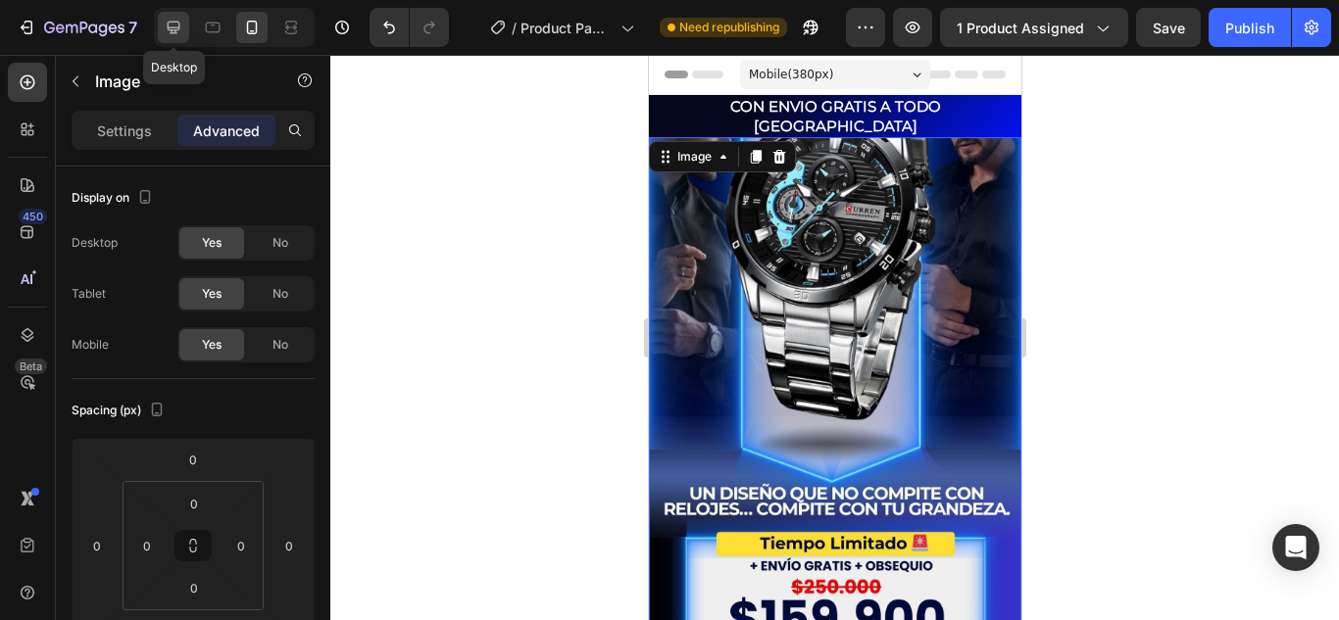
click at [176, 40] on div at bounding box center [173, 27] width 31 height 31
type input "50"
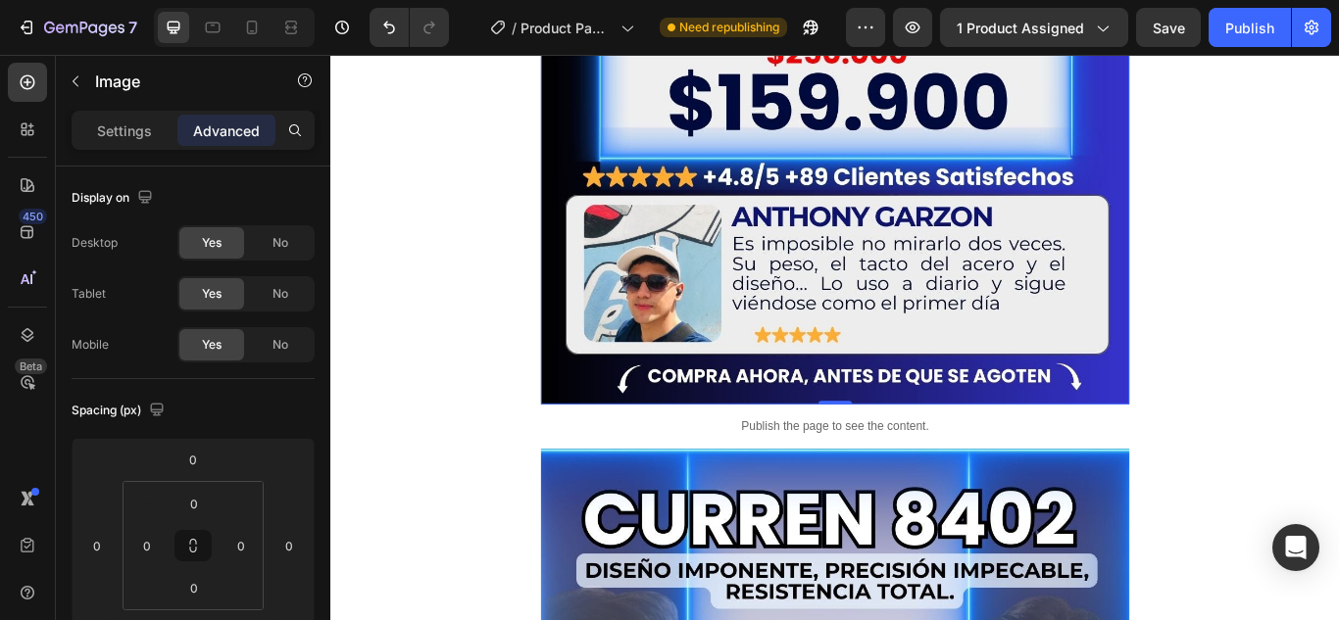
scroll to position [1595, 0]
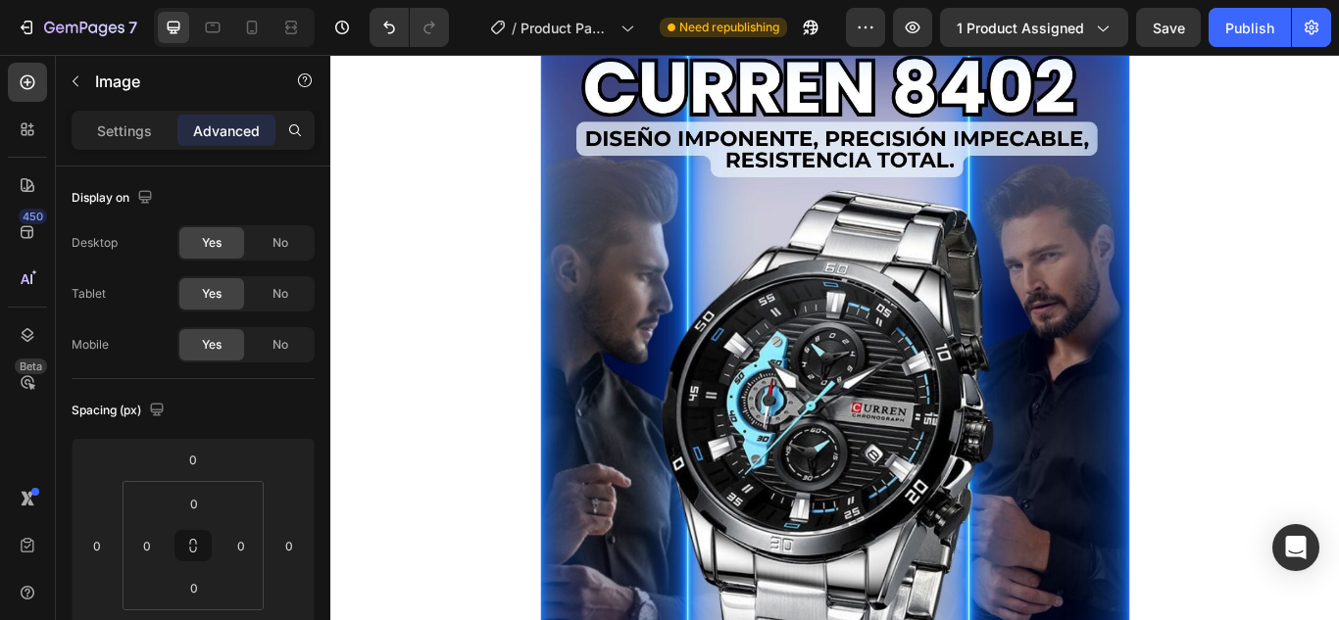
scroll to position [0, 0]
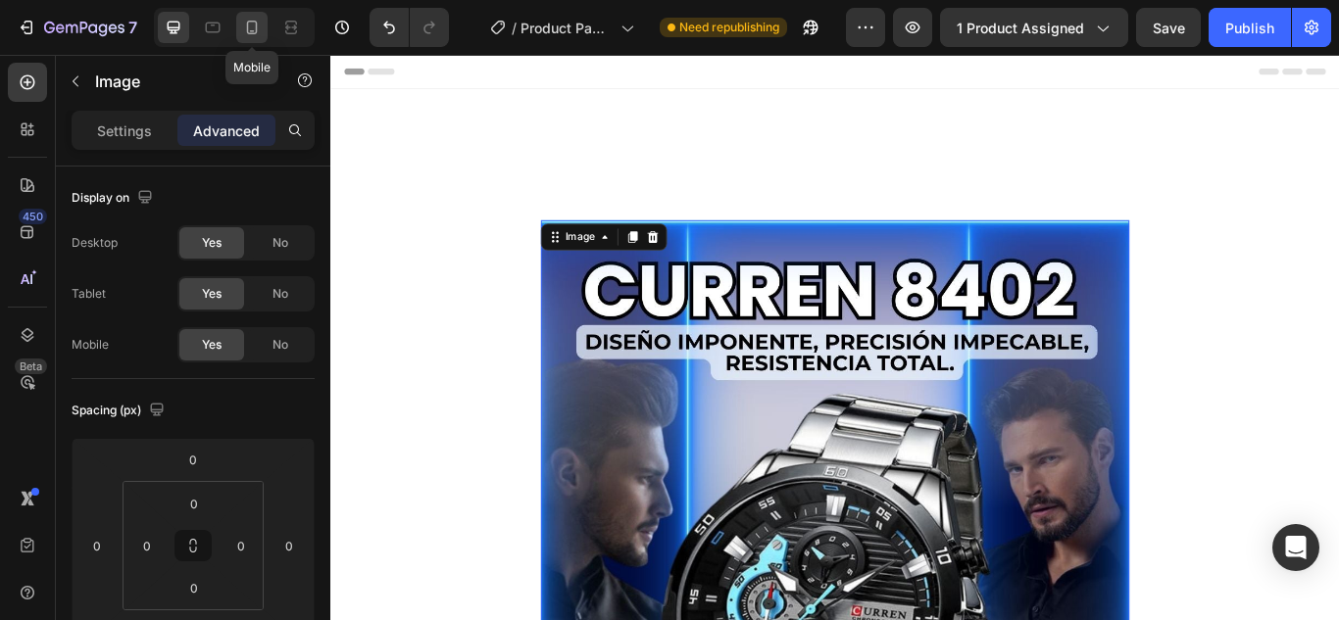
click at [240, 29] on div at bounding box center [251, 27] width 31 height 31
type input "100"
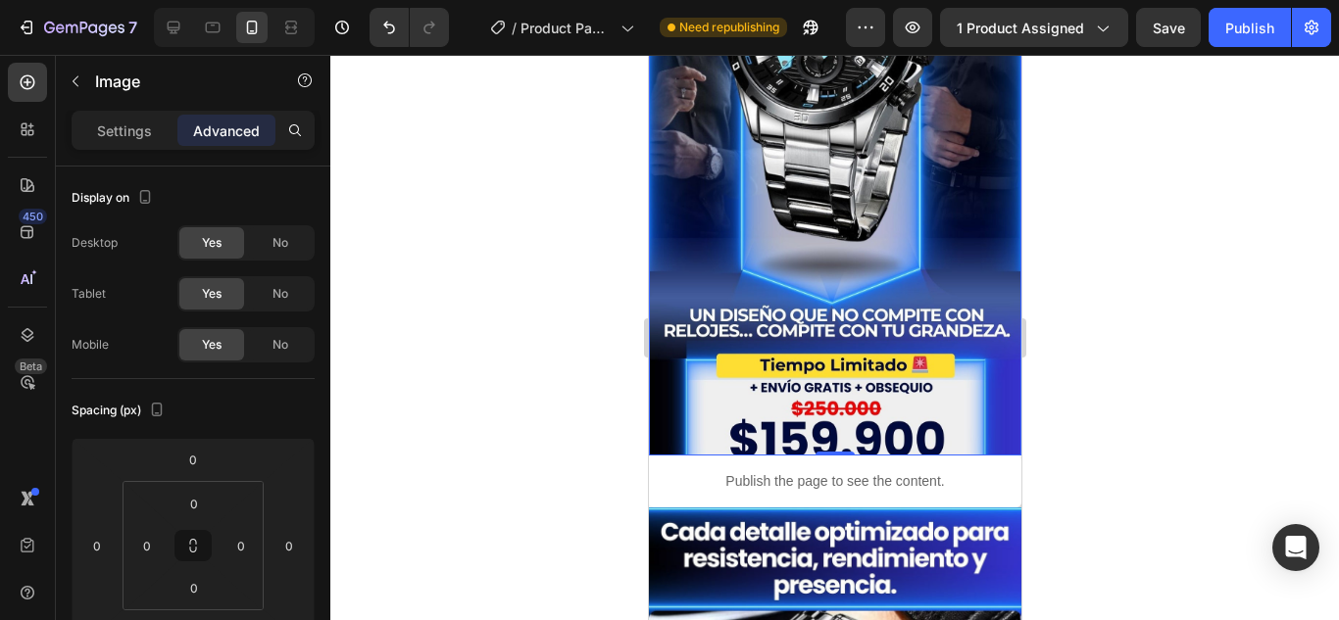
scroll to position [196, 0]
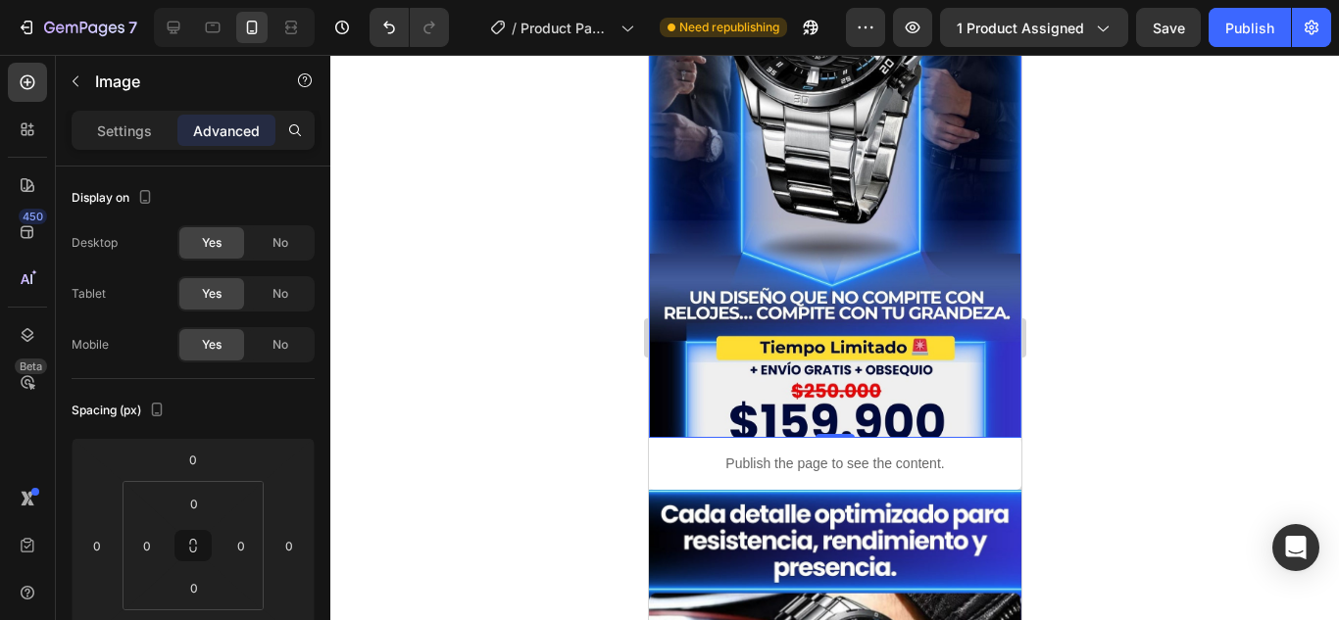
click at [759, 144] on img at bounding box center [834, 189] width 372 height 497
click at [150, 129] on p "Settings" at bounding box center [124, 131] width 55 height 21
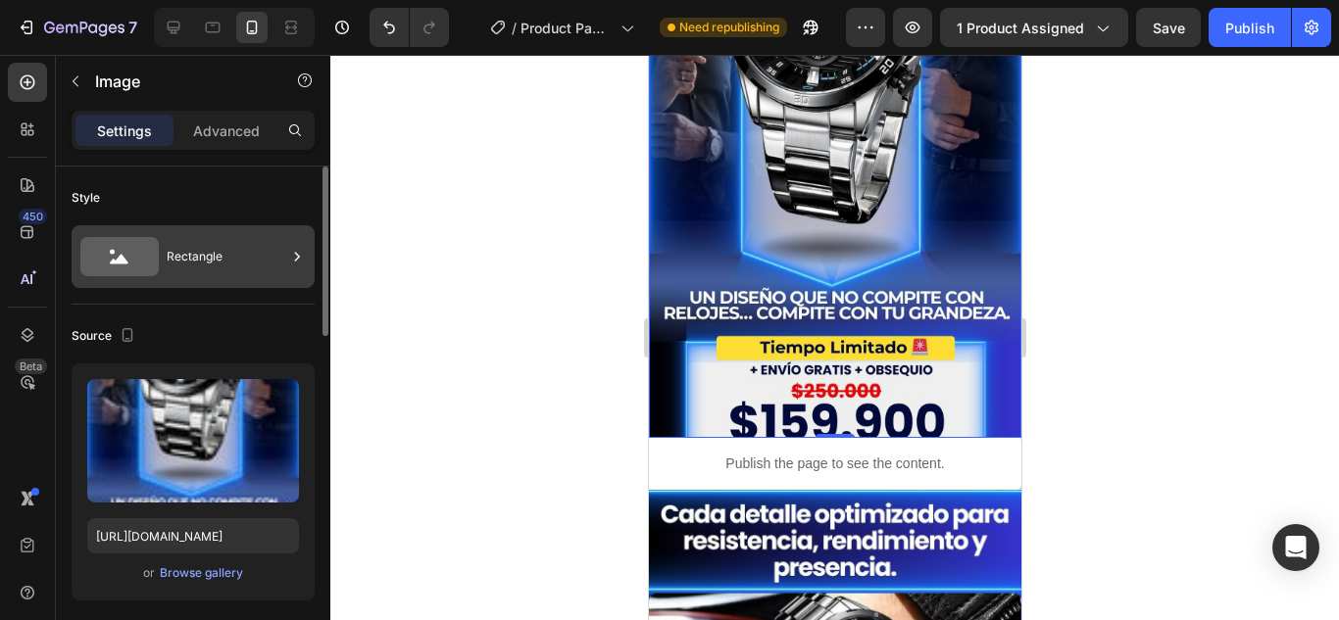
click at [245, 240] on div "Rectangle" at bounding box center [227, 256] width 120 height 45
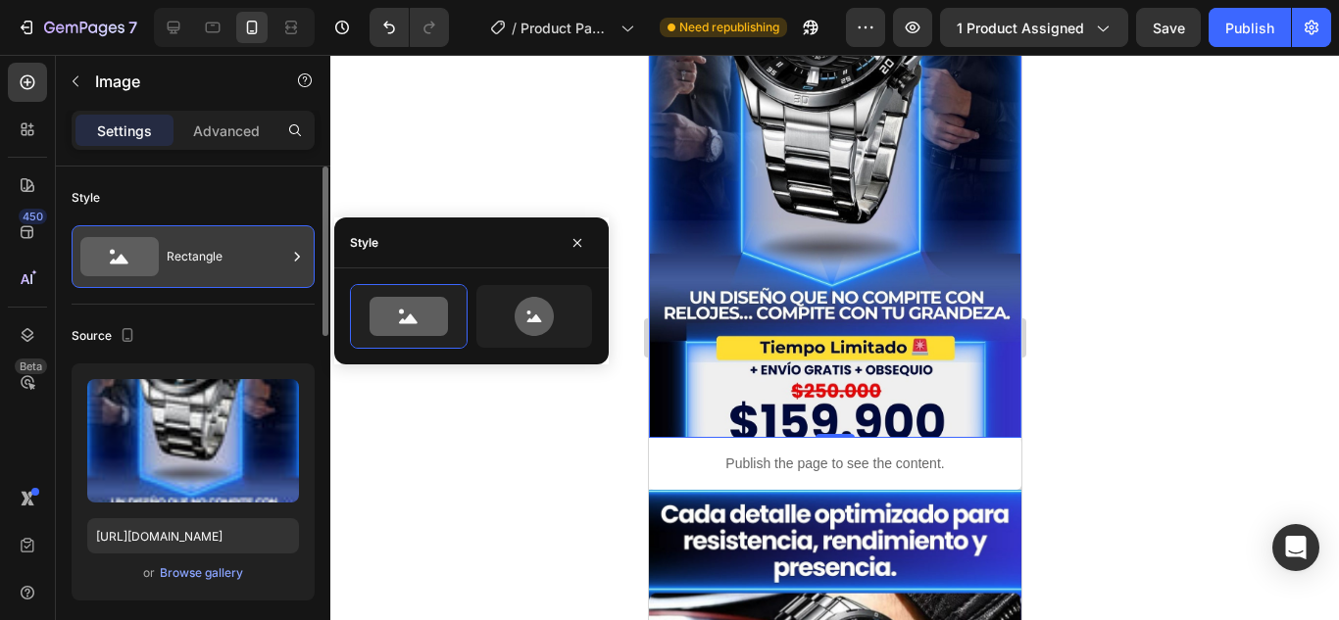
click at [245, 241] on div "Rectangle" at bounding box center [227, 256] width 120 height 45
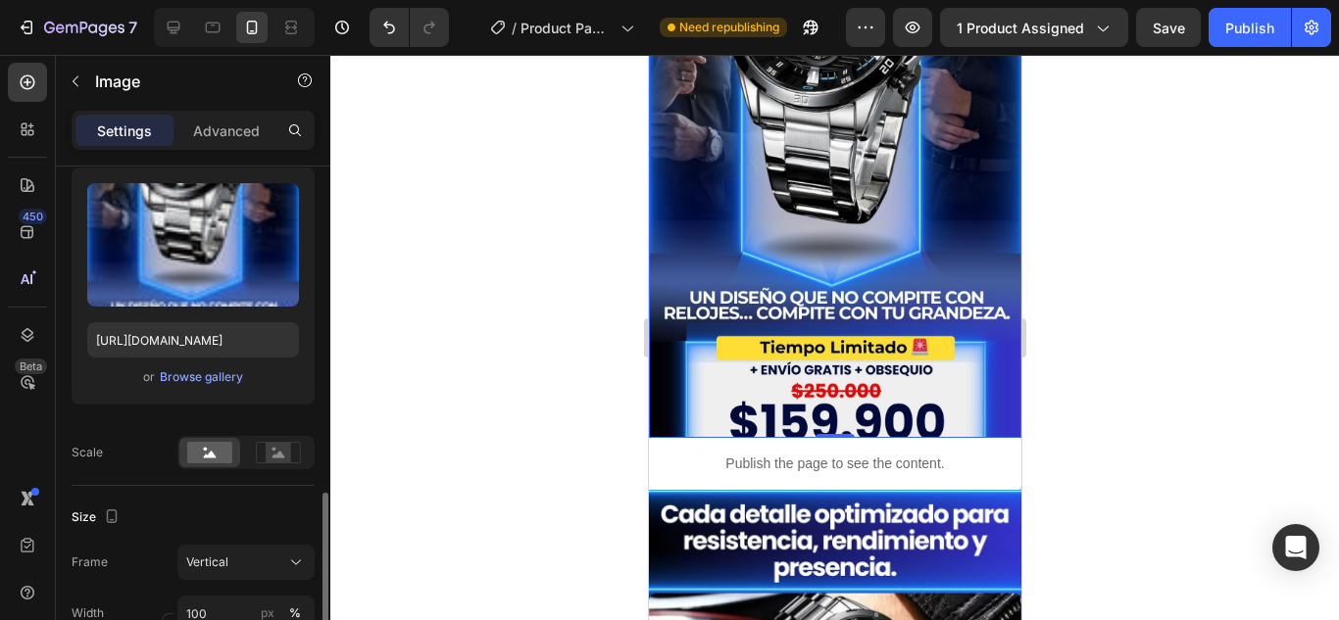
scroll to position [392, 0]
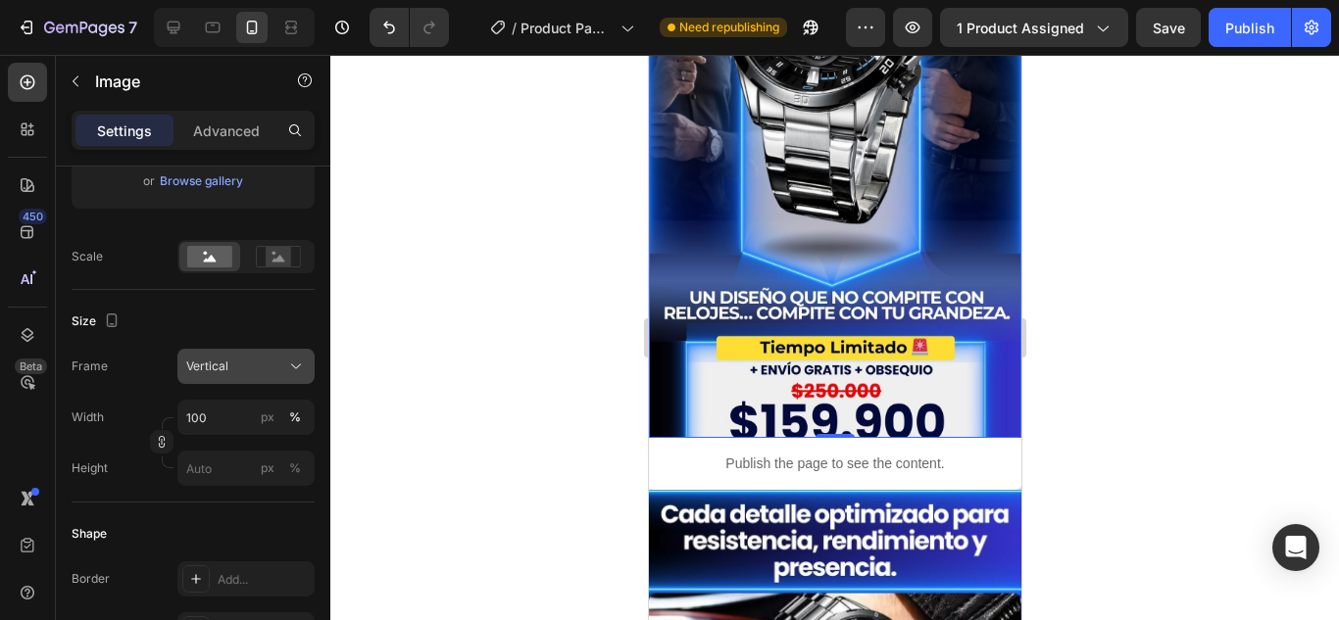
click at [284, 370] on div "Vertical" at bounding box center [246, 367] width 120 height 20
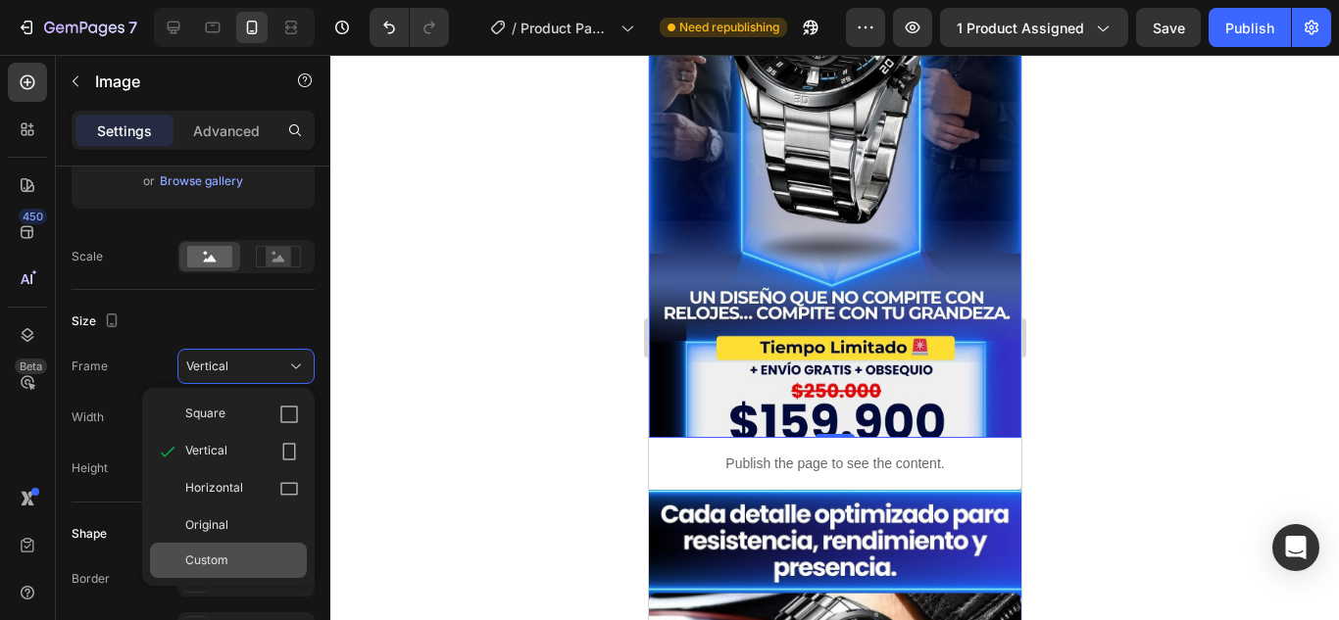
click at [267, 557] on div "Custom" at bounding box center [242, 561] width 114 height 18
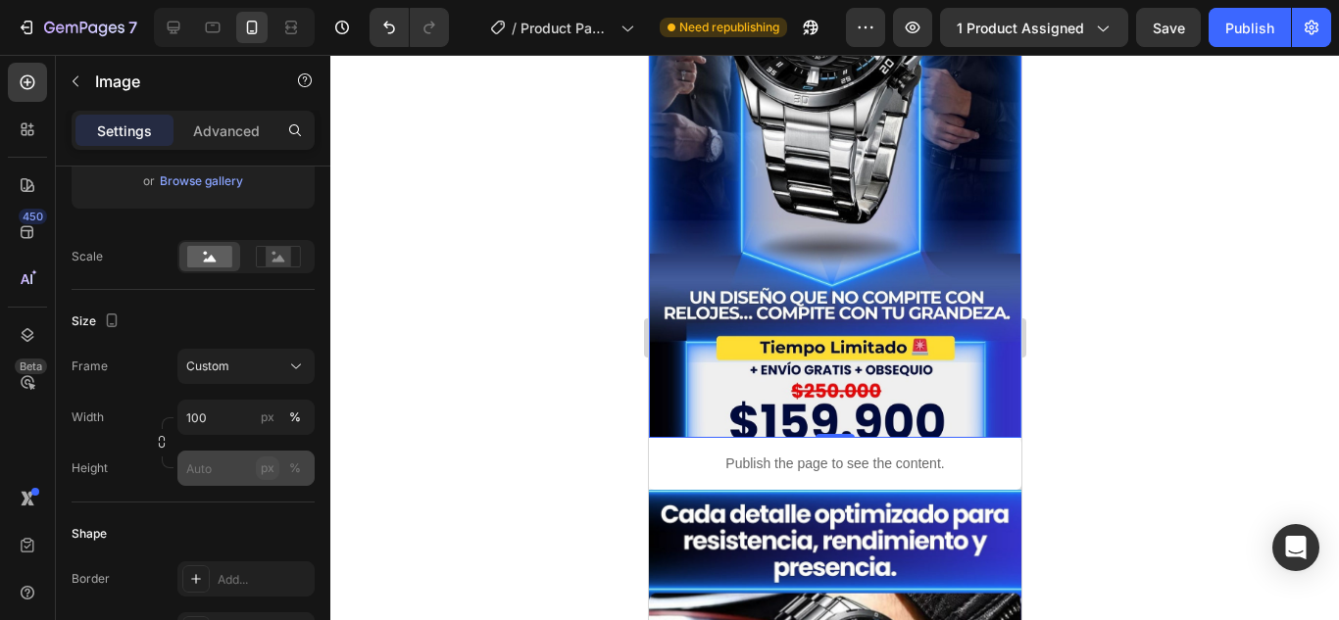
click at [283, 466] on button "px" at bounding box center [295, 469] width 24 height 24
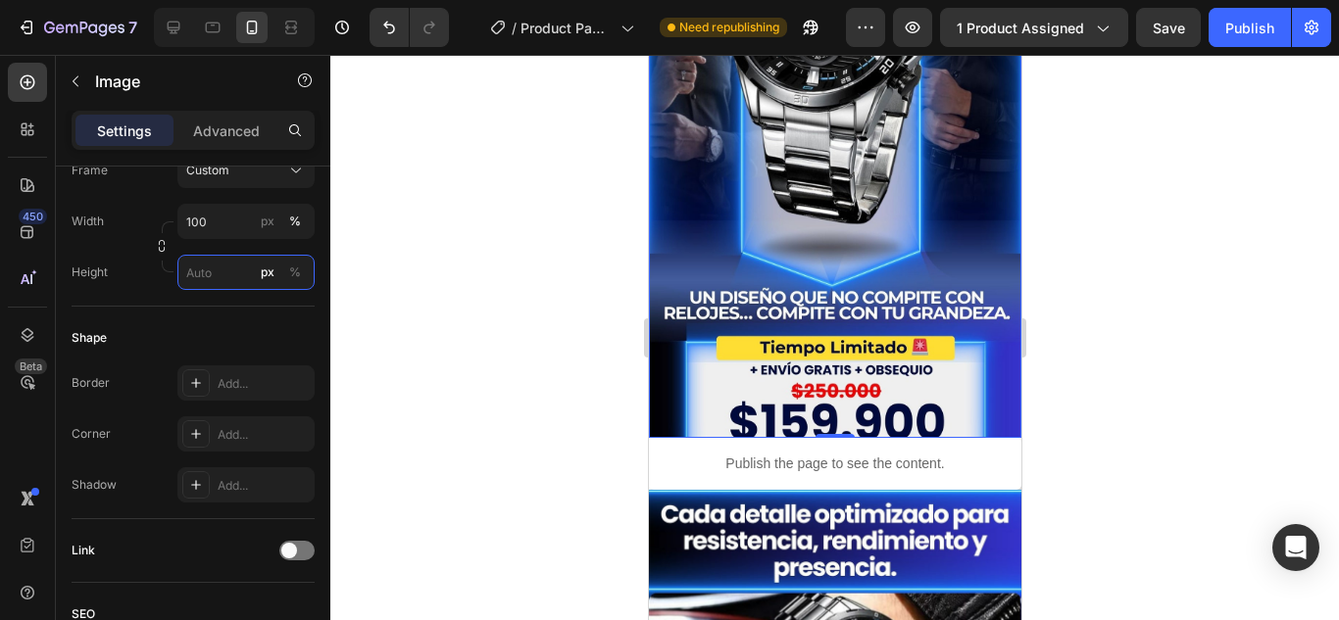
scroll to position [784, 0]
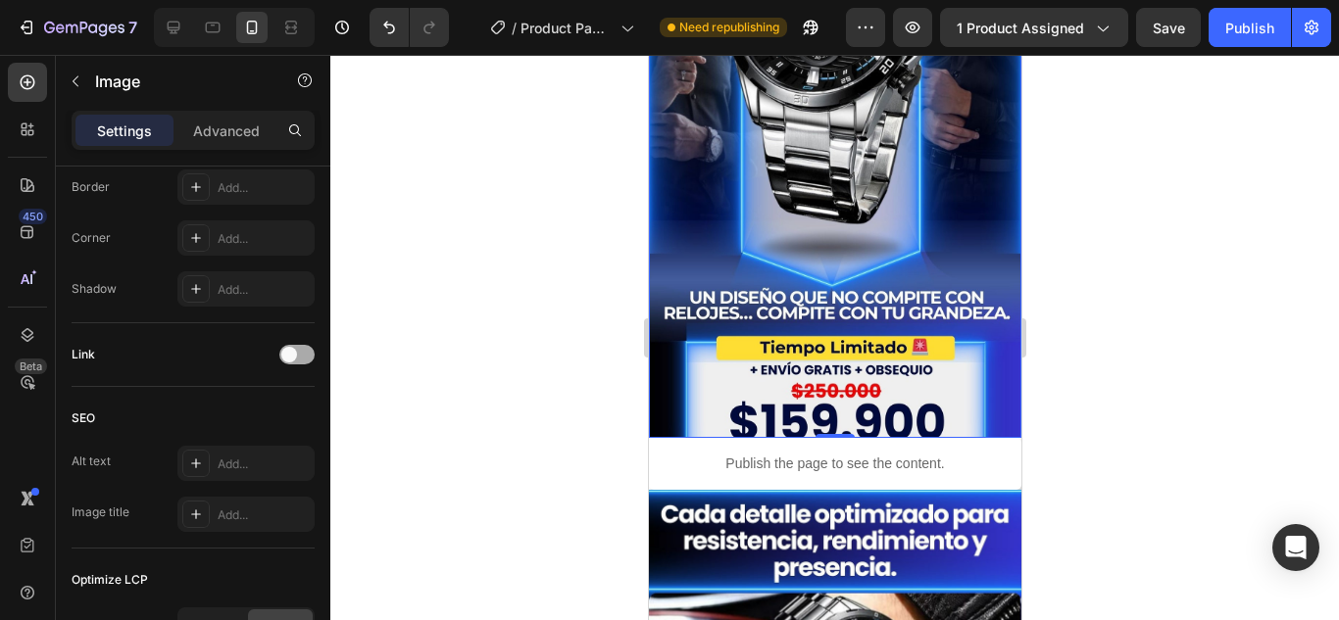
click at [284, 348] on span at bounding box center [289, 355] width 16 height 16
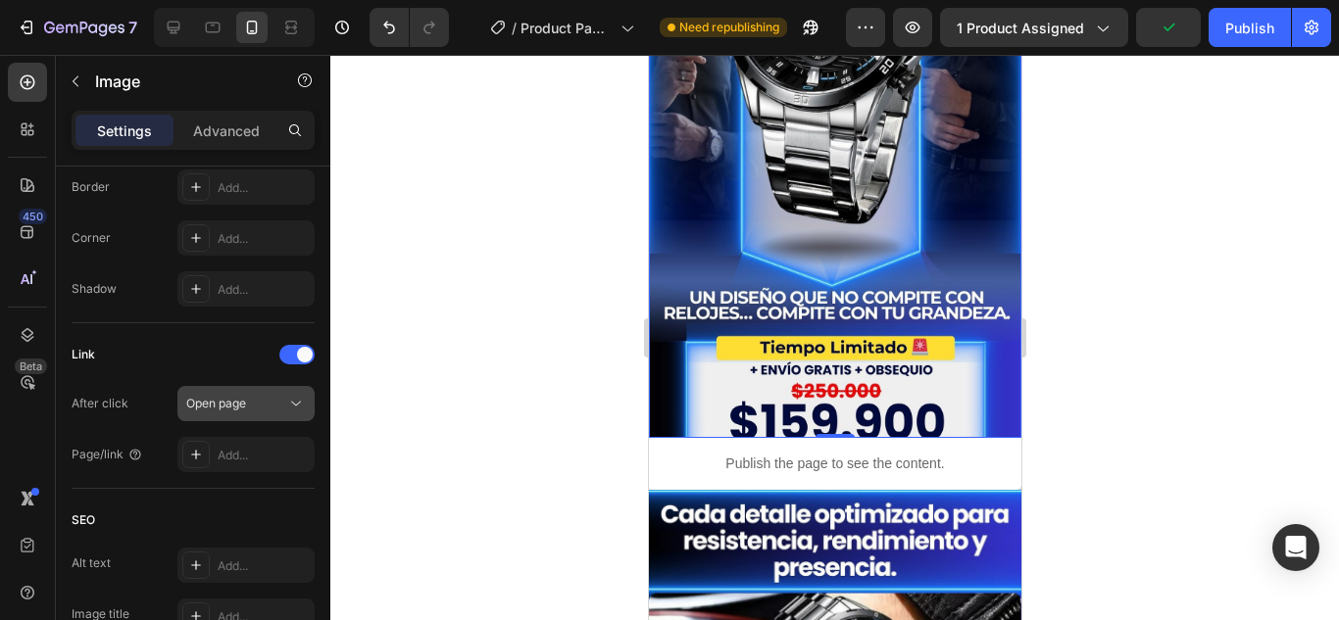
click at [304, 401] on icon at bounding box center [296, 404] width 20 height 20
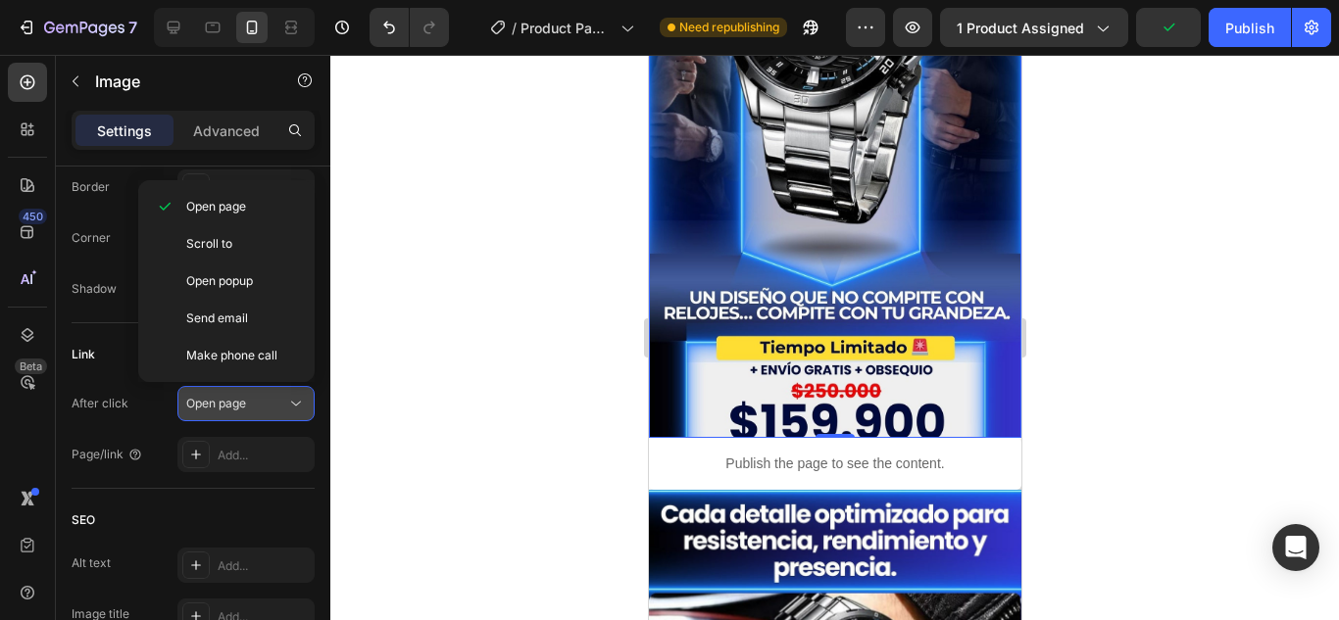
click at [304, 401] on icon at bounding box center [296, 404] width 20 height 20
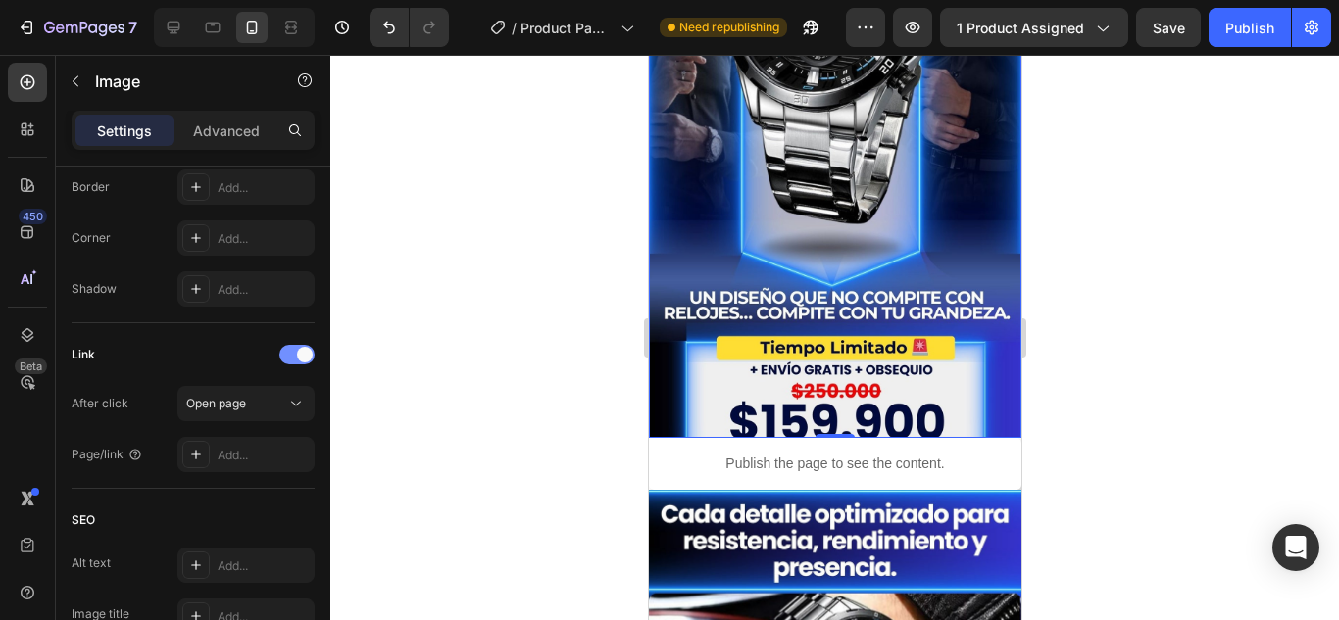
click at [296, 360] on div at bounding box center [296, 355] width 35 height 20
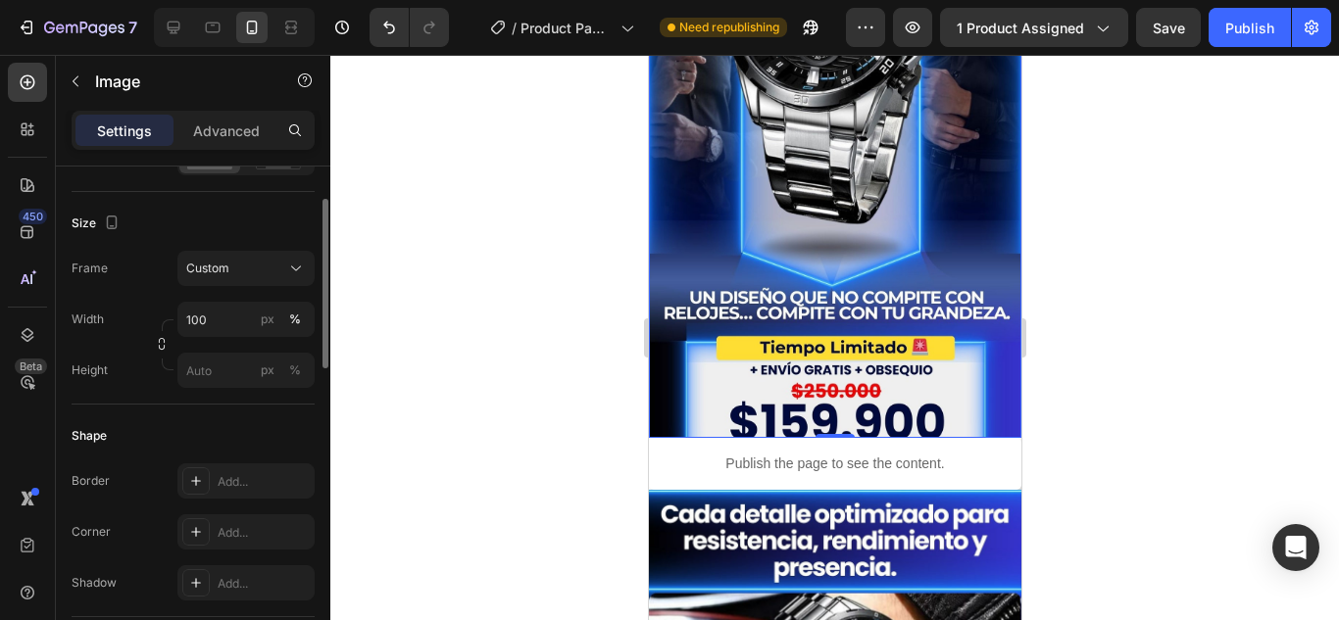
scroll to position [392, 0]
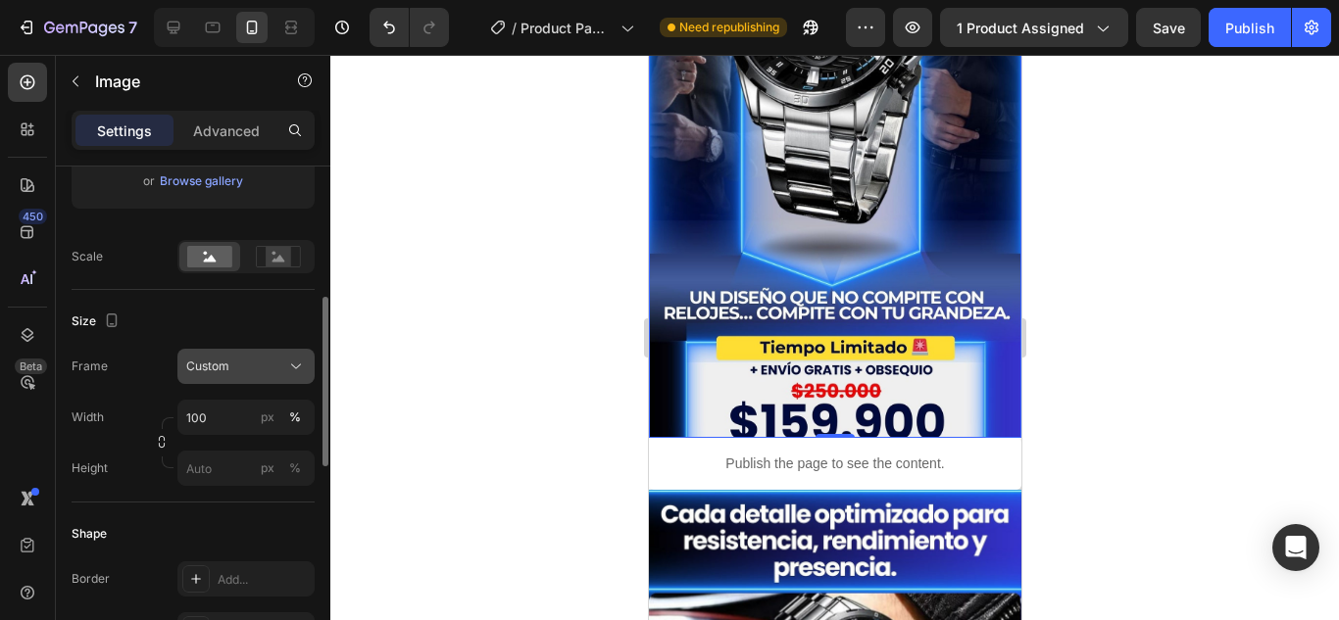
click at [264, 370] on div "Custom" at bounding box center [234, 367] width 96 height 18
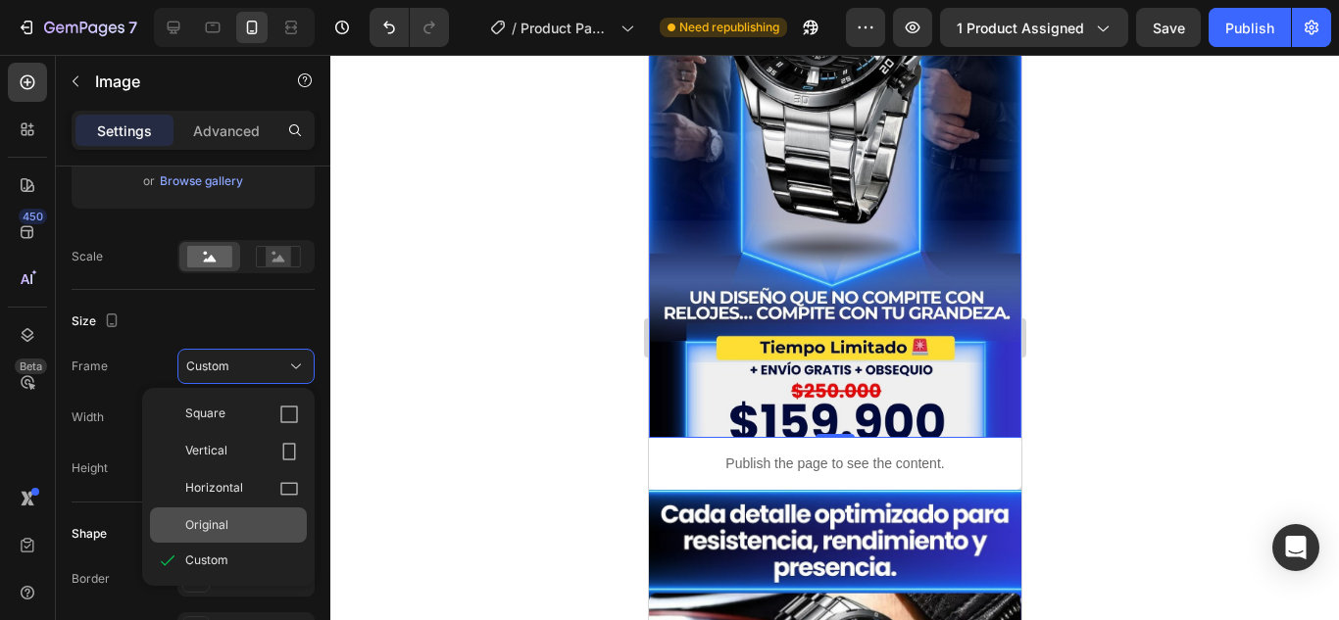
click at [258, 517] on div "Original" at bounding box center [242, 526] width 114 height 18
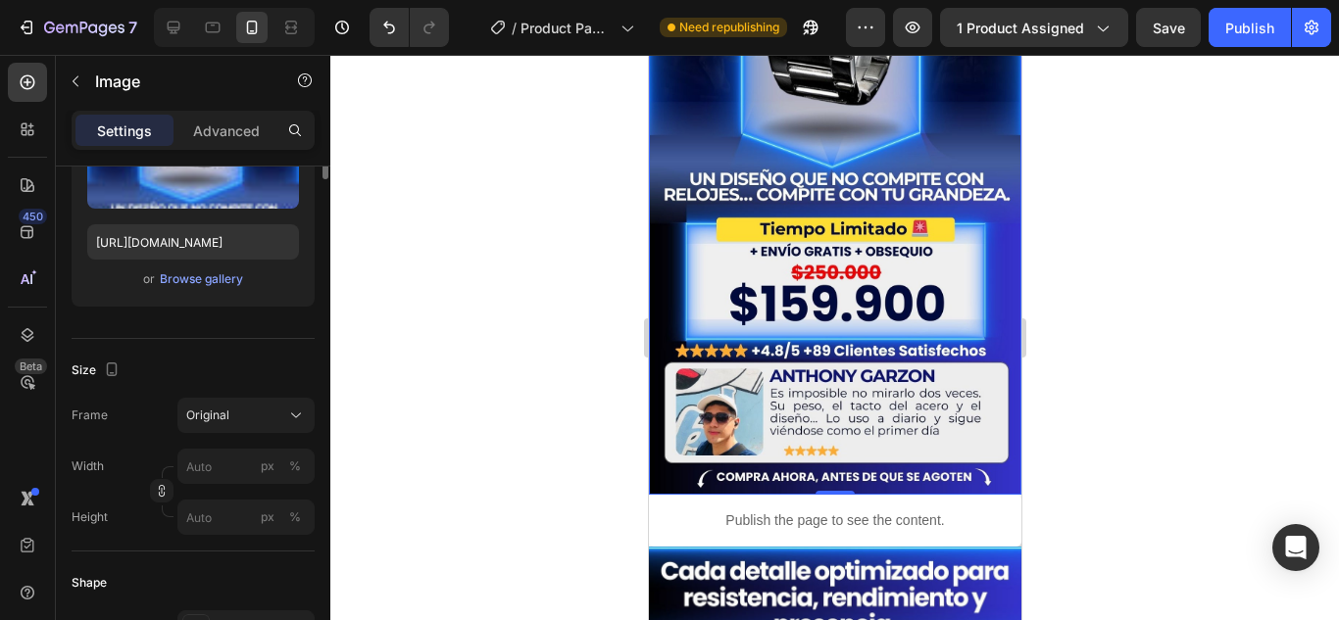
scroll to position [0, 0]
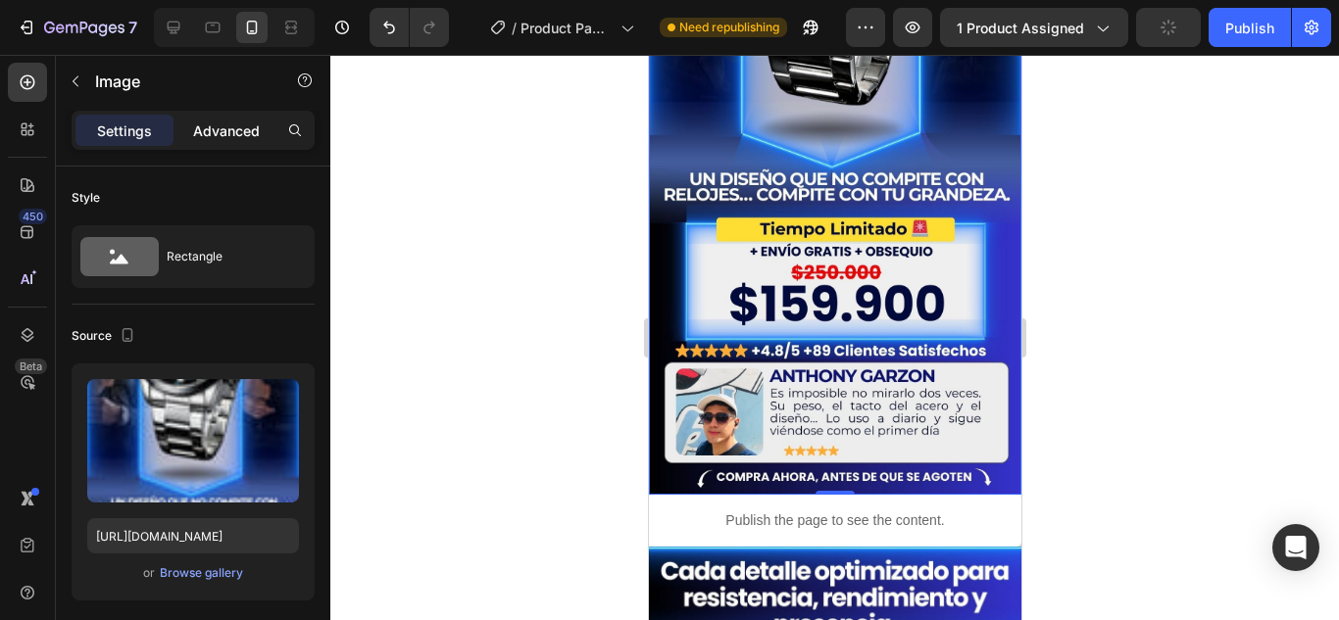
click at [247, 132] on p "Advanced" at bounding box center [226, 131] width 67 height 21
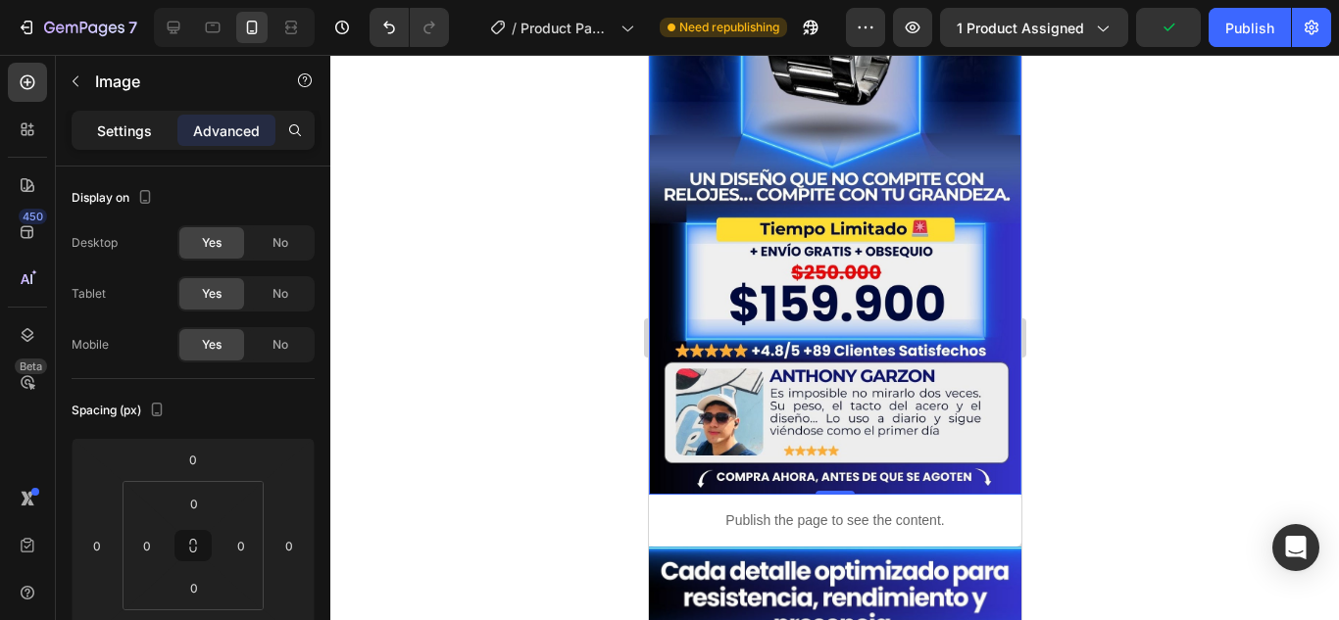
click at [148, 125] on p "Settings" at bounding box center [124, 131] width 55 height 21
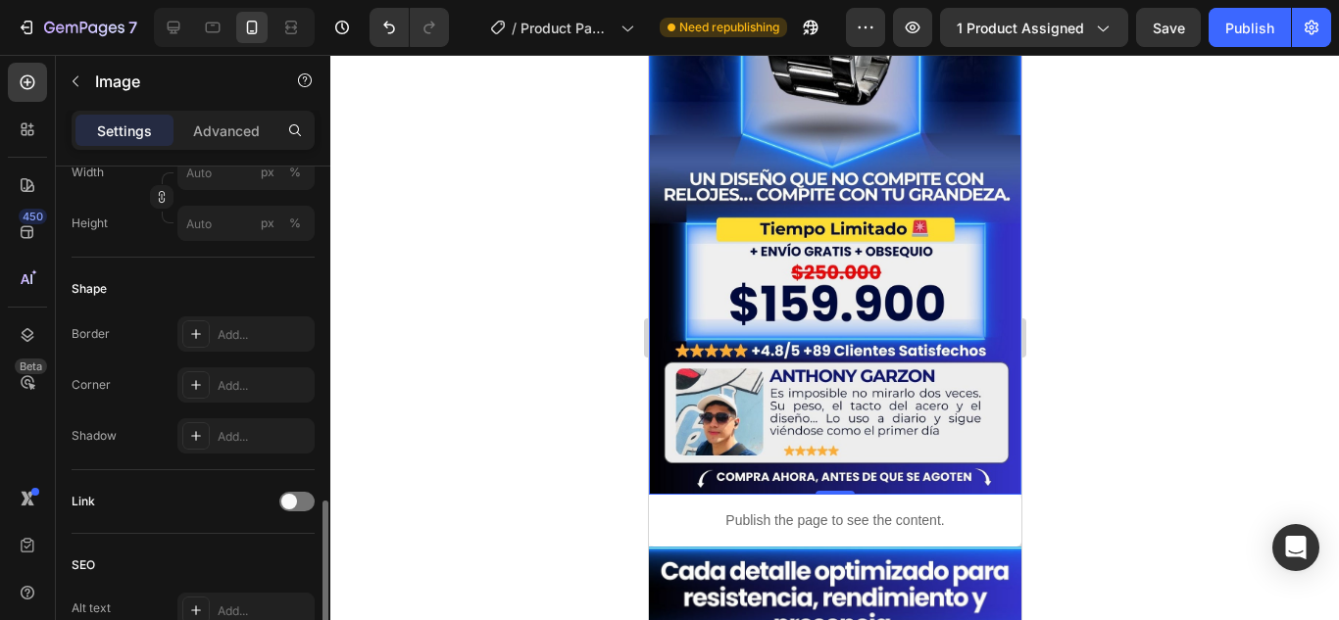
scroll to position [686, 0]
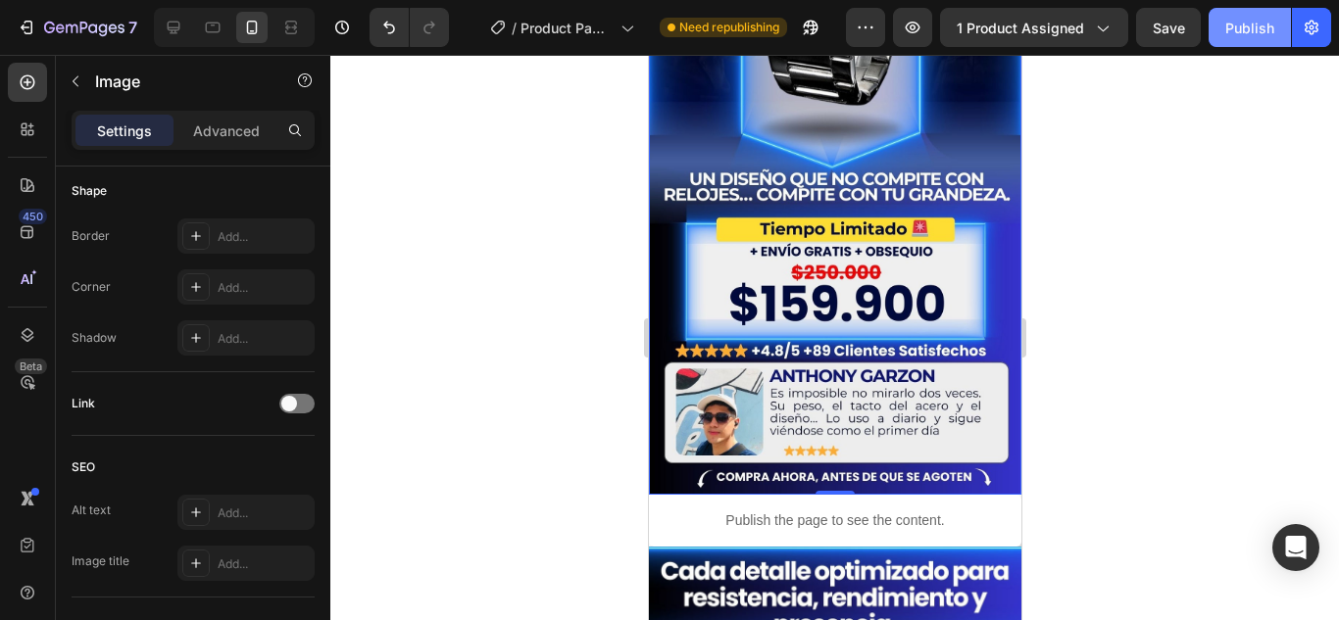
click at [1262, 28] on div "Publish" at bounding box center [1249, 28] width 49 height 21
click at [626, 286] on div at bounding box center [834, 338] width 1009 height 566
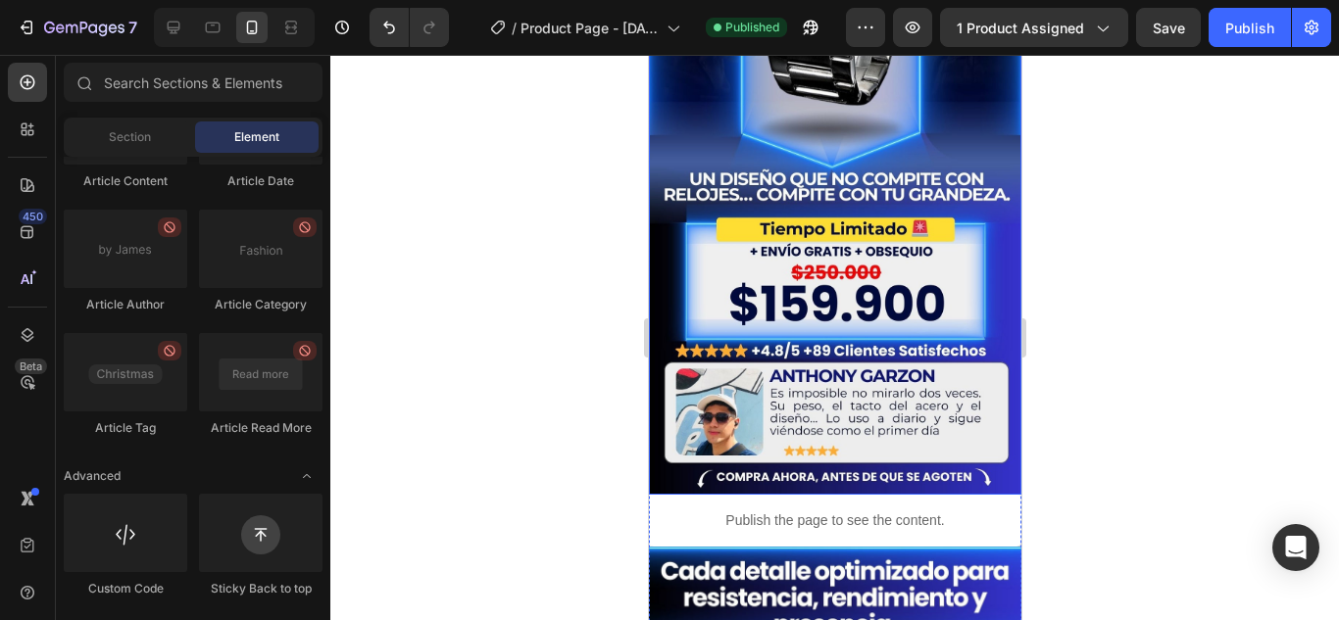
click at [747, 271] on img at bounding box center [834, 71] width 372 height 848
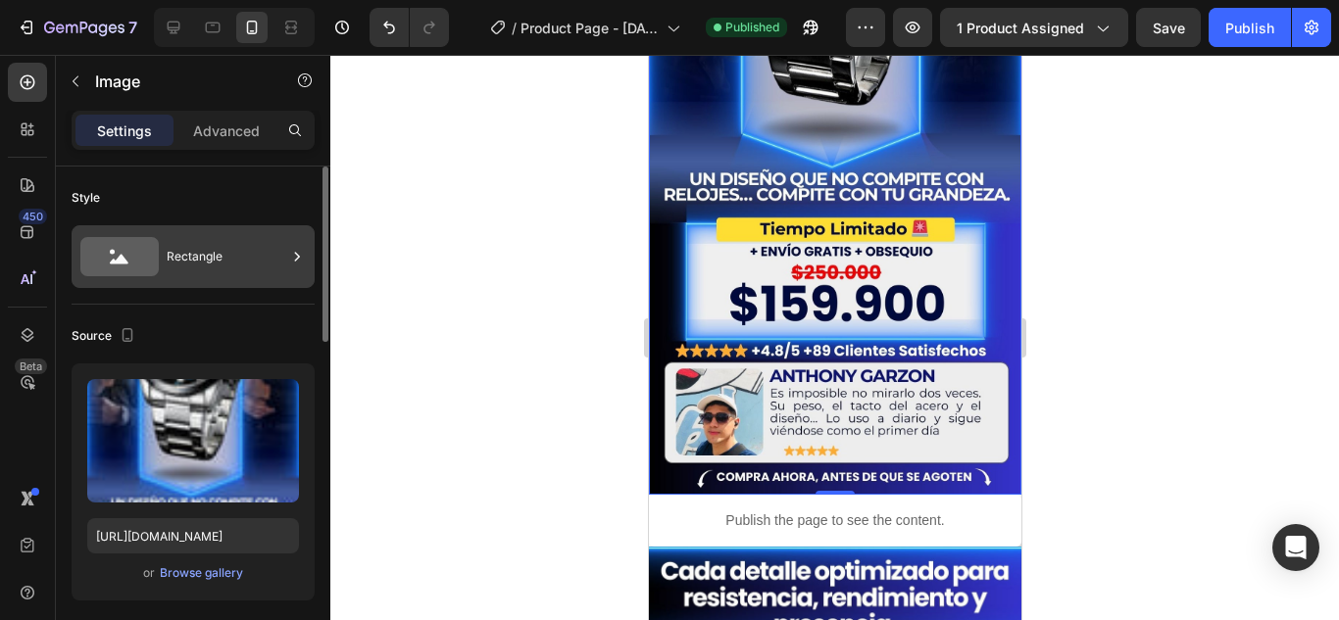
click at [213, 243] on div "Rectangle" at bounding box center [227, 256] width 120 height 45
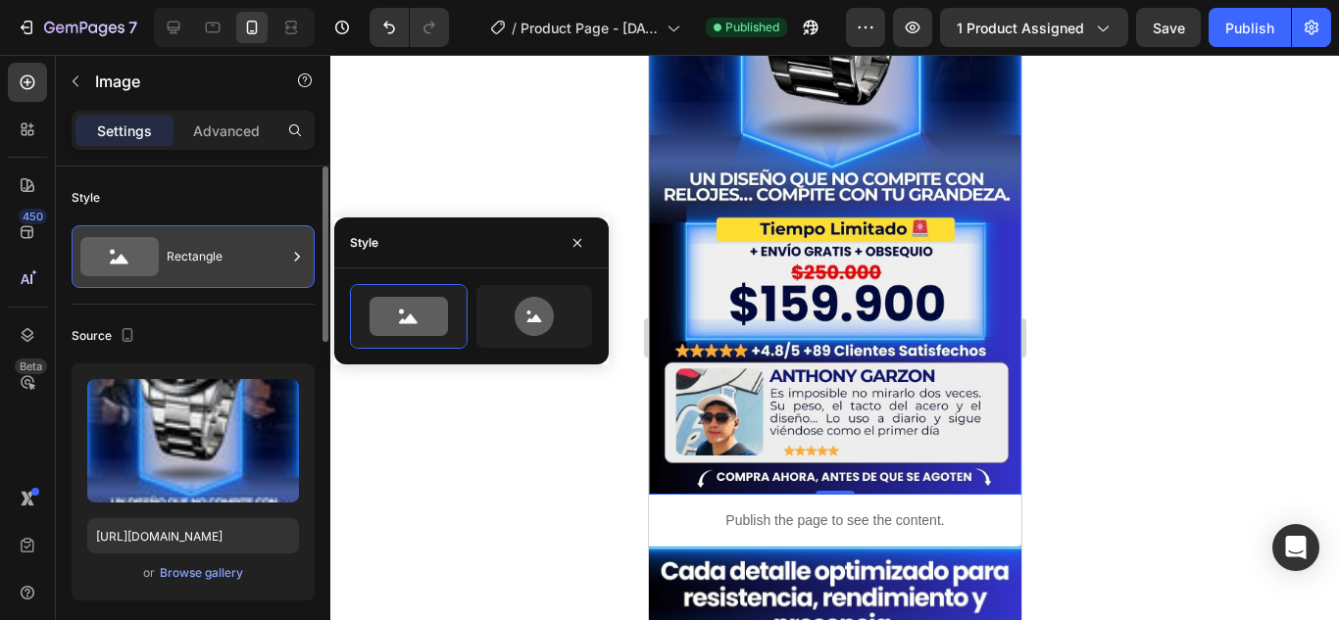
click at [213, 243] on div "Rectangle" at bounding box center [227, 256] width 120 height 45
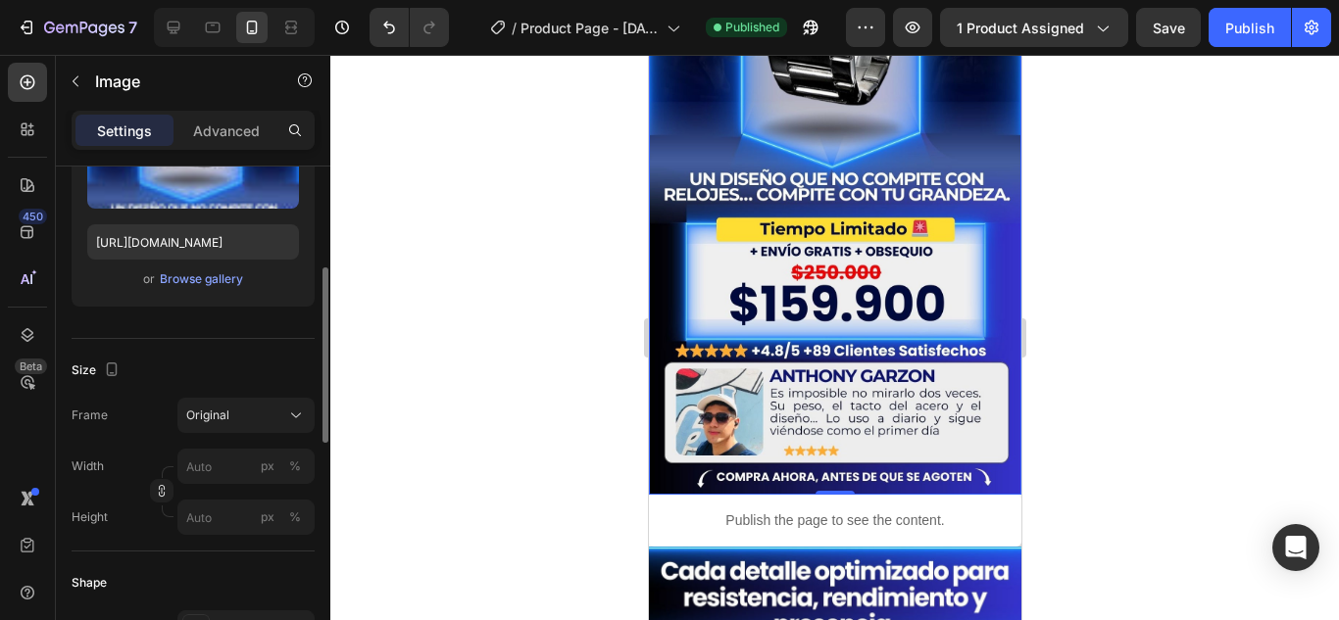
scroll to position [392, 0]
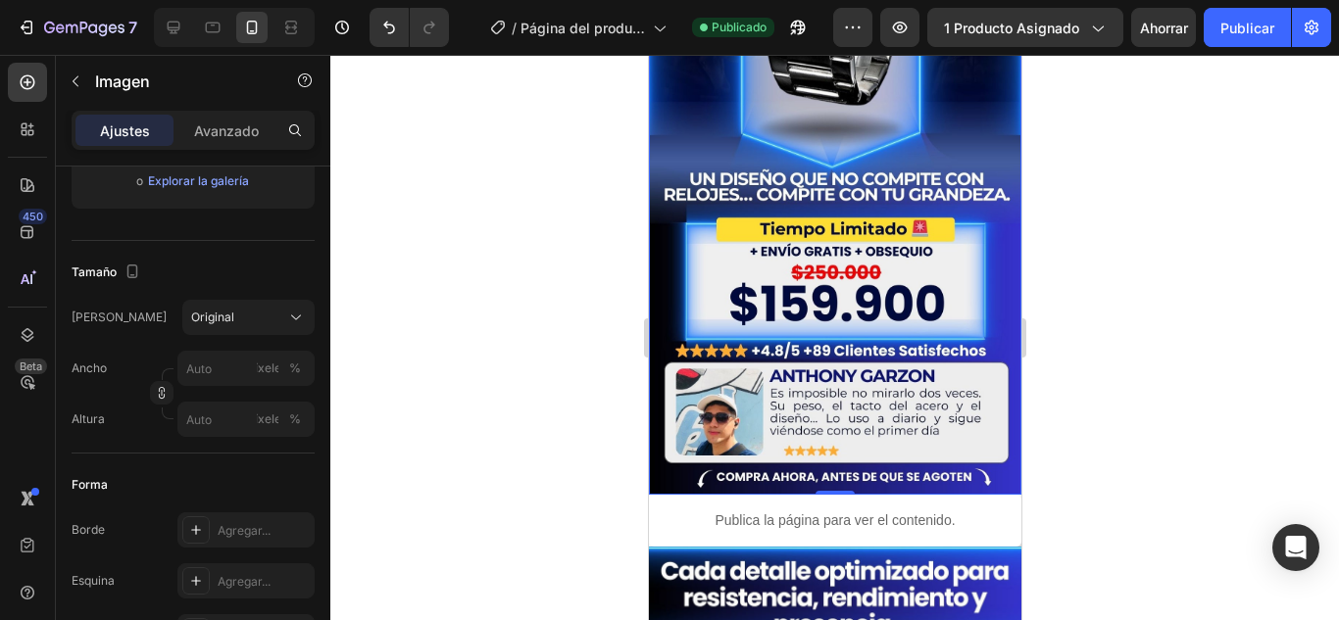
click at [467, 222] on div at bounding box center [834, 338] width 1009 height 566
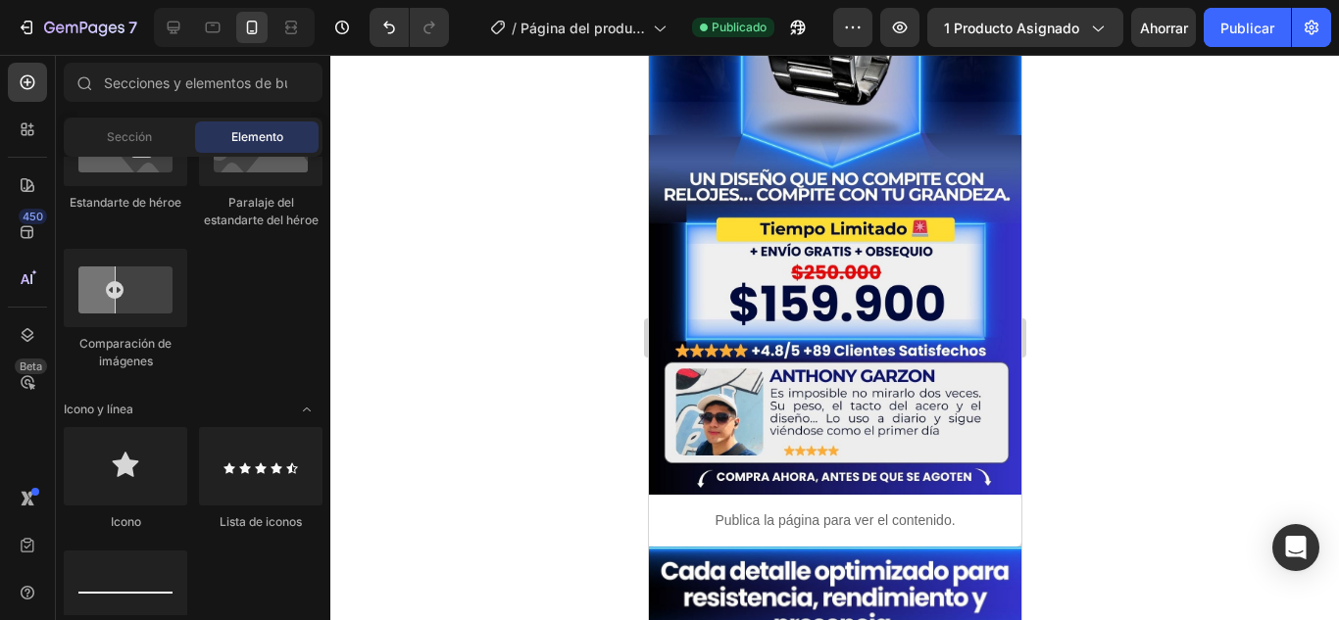
scroll to position [0, 0]
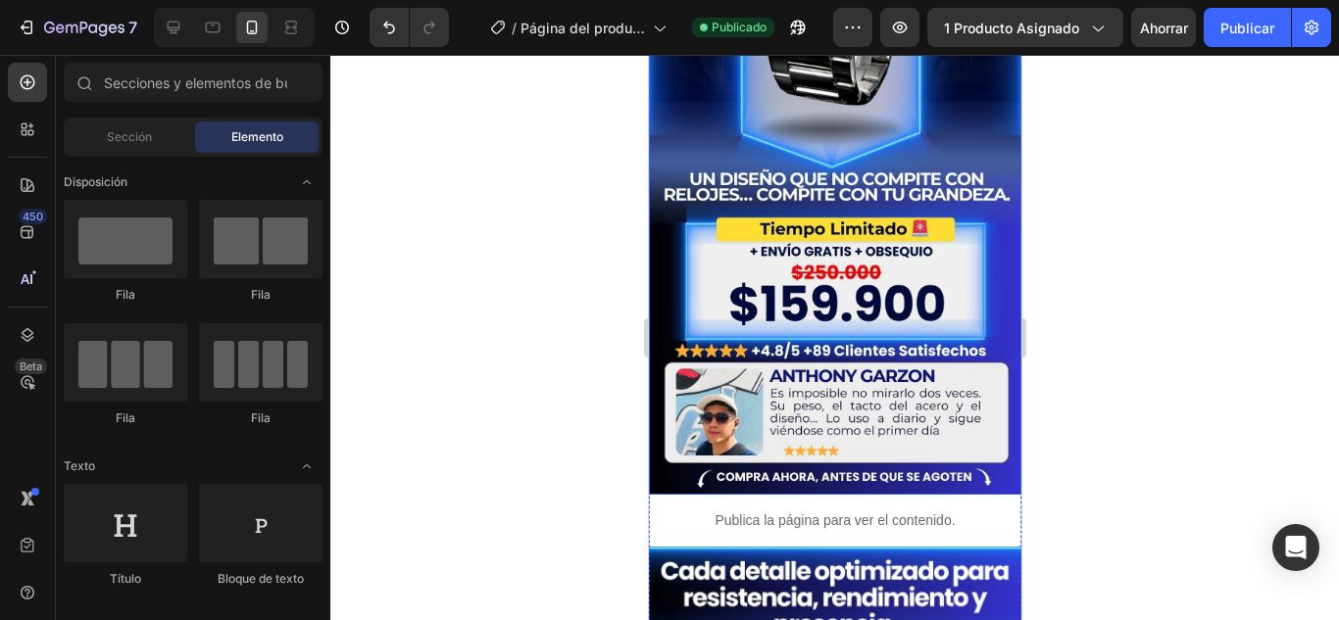
click at [838, 170] on img at bounding box center [834, 71] width 372 height 848
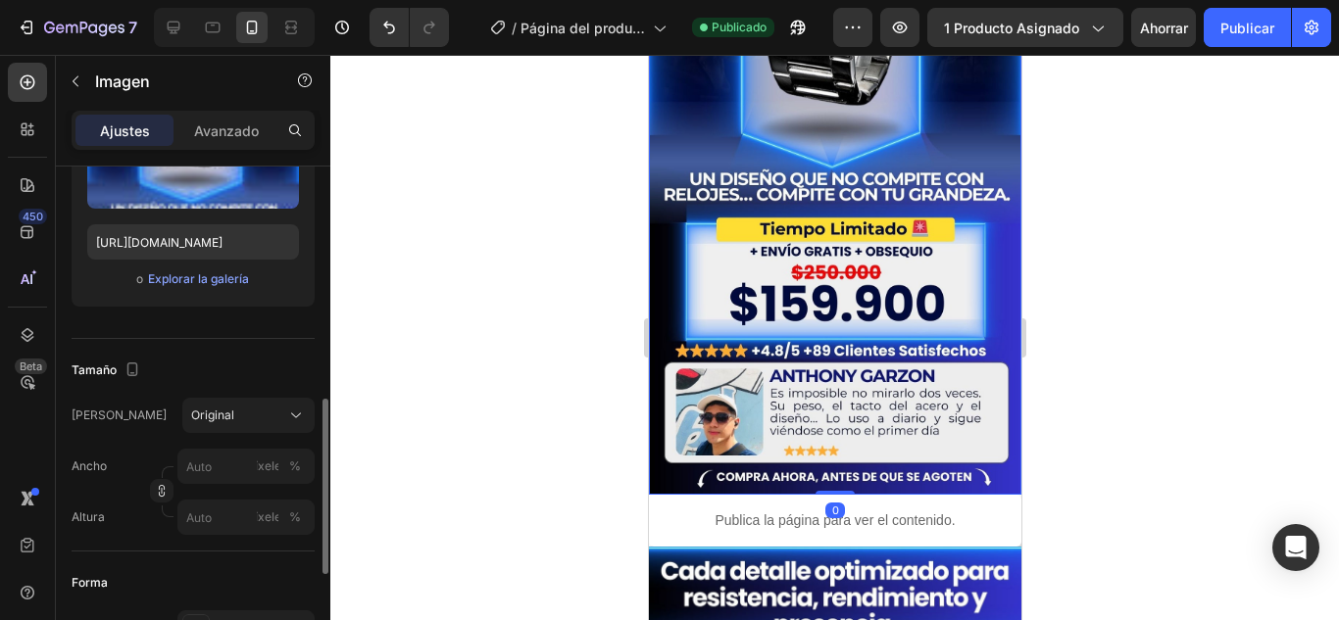
scroll to position [392, 0]
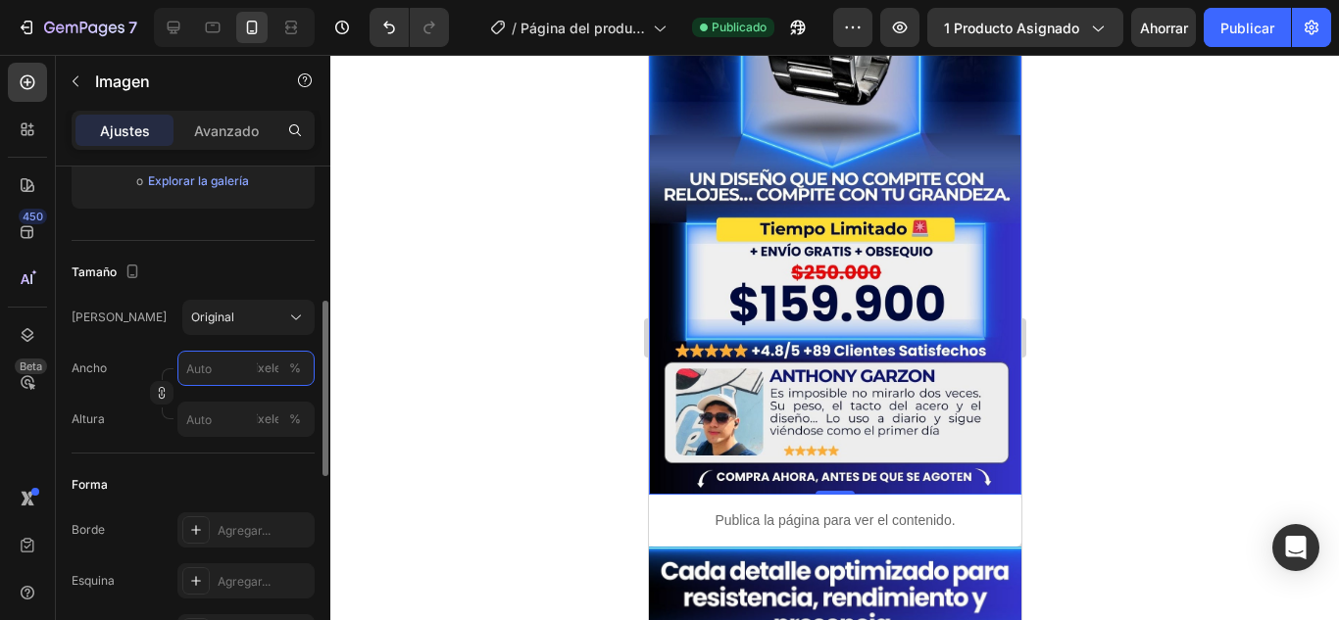
click at [220, 372] on input "píxeles %" at bounding box center [245, 368] width 137 height 35
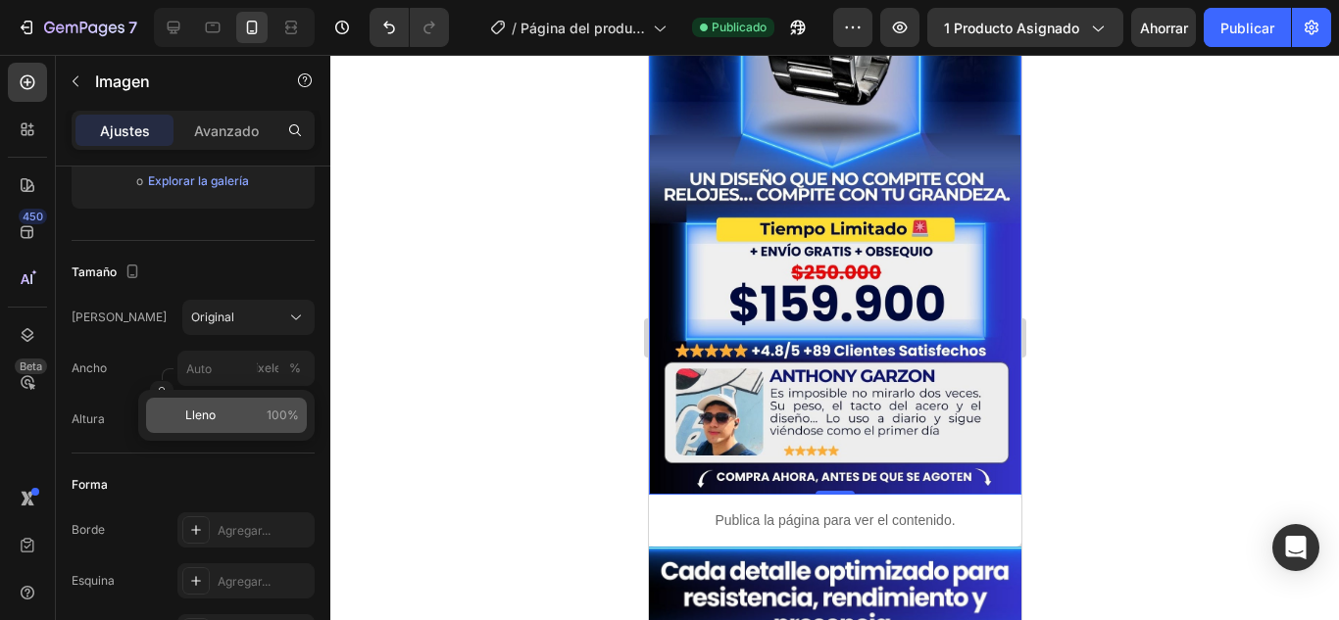
click at [245, 408] on p "Lleno 100%" at bounding box center [242, 416] width 114 height 18
type input "100"
click at [227, 418] on input "píxeles %" at bounding box center [245, 419] width 137 height 35
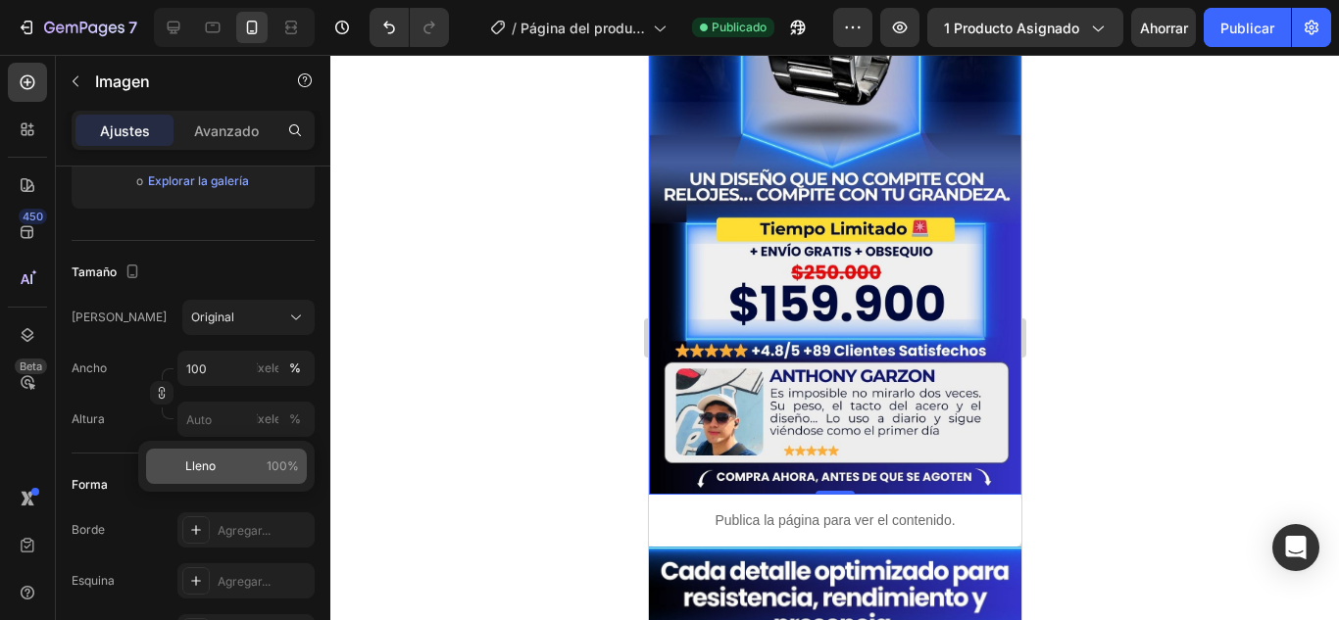
click at [255, 459] on p "Lleno 100%" at bounding box center [242, 467] width 114 height 18
type input "100"
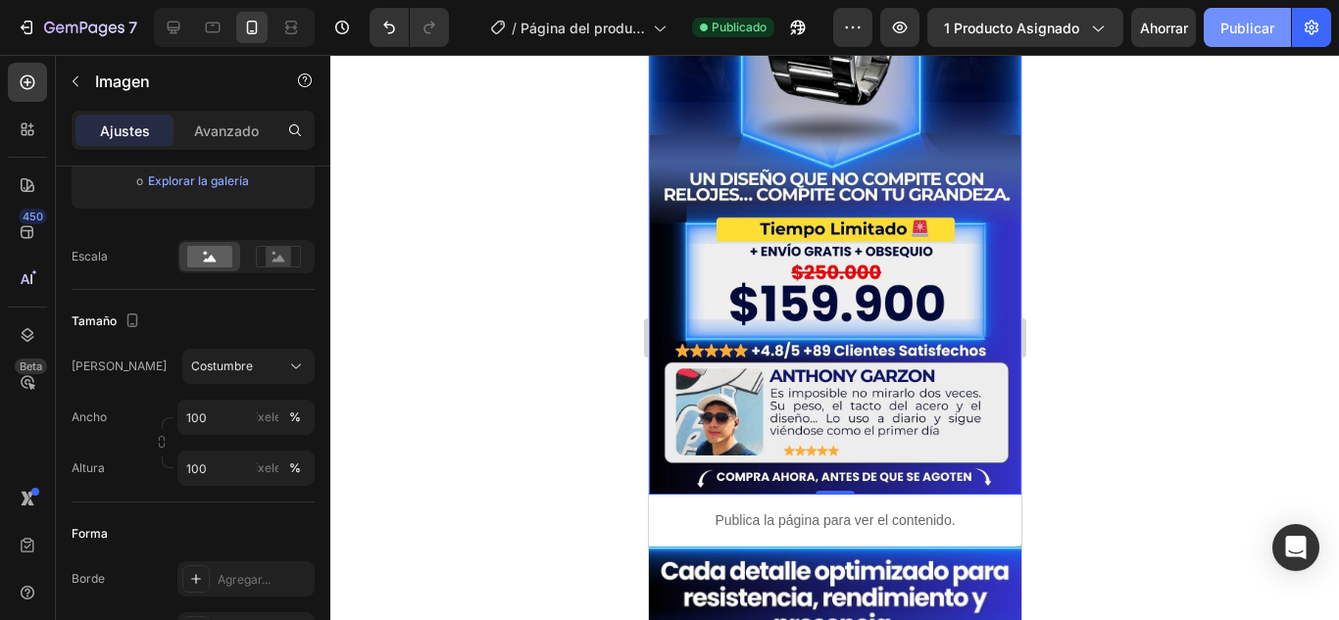
click at [1254, 12] on button "Publicar" at bounding box center [1247, 27] width 87 height 39
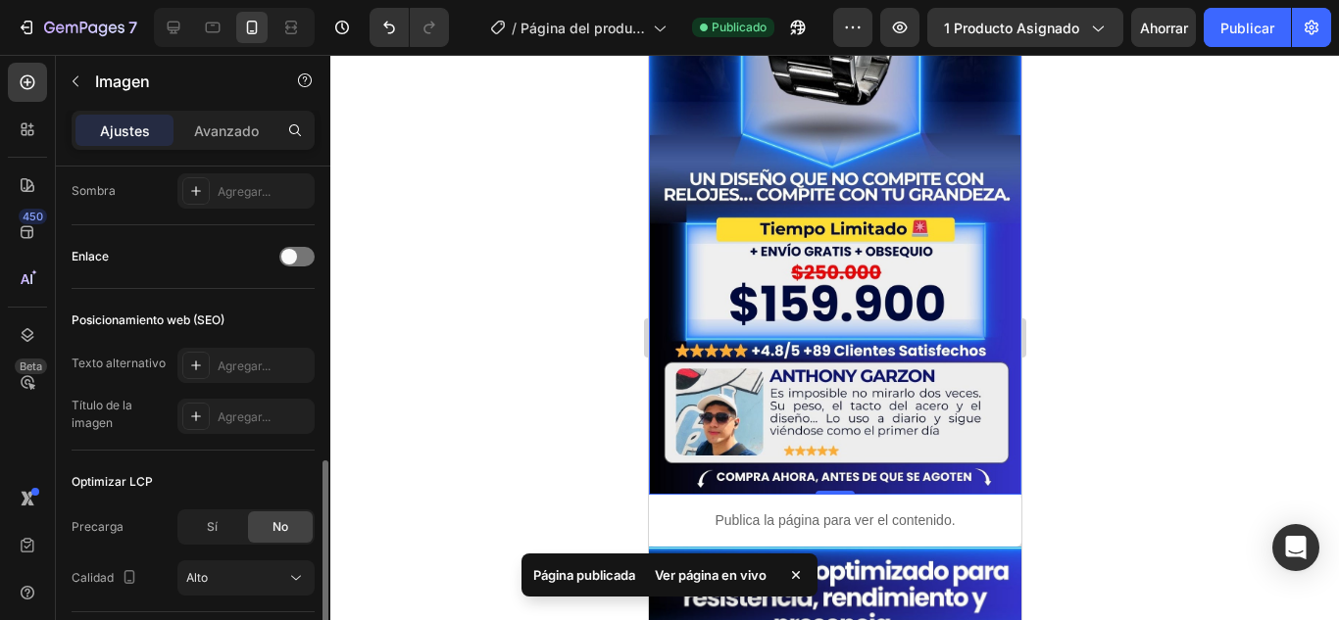
scroll to position [980, 0]
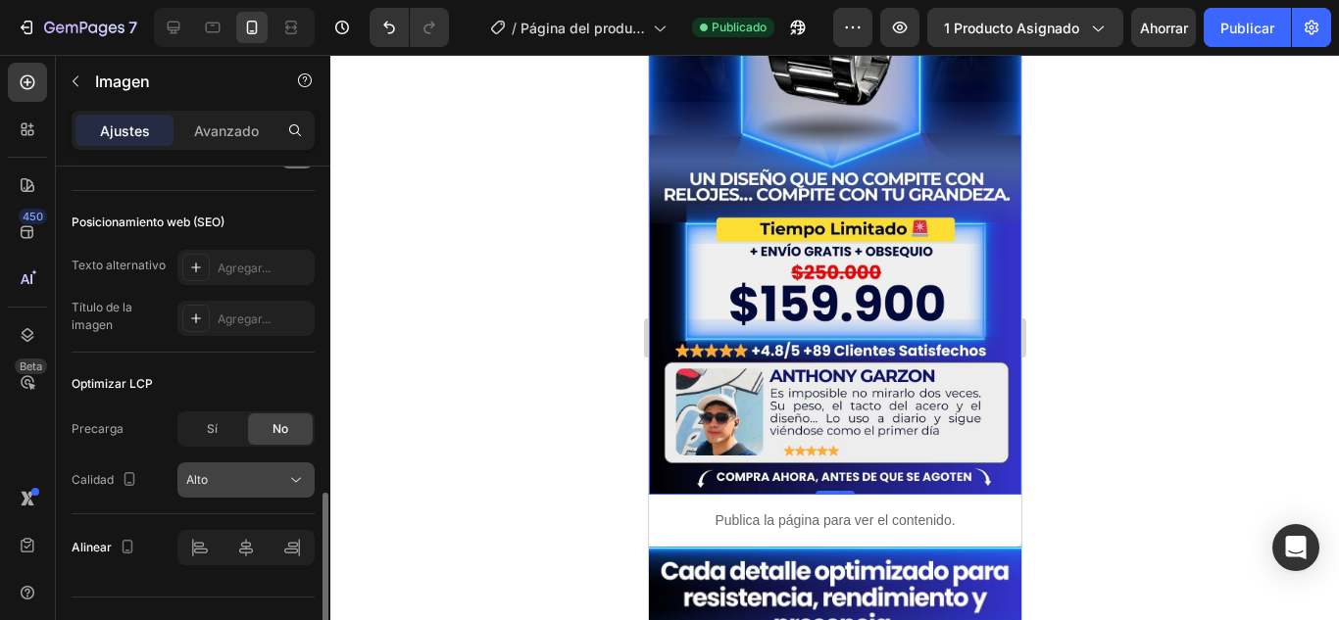
click at [258, 481] on div "Alto" at bounding box center [236, 480] width 100 height 18
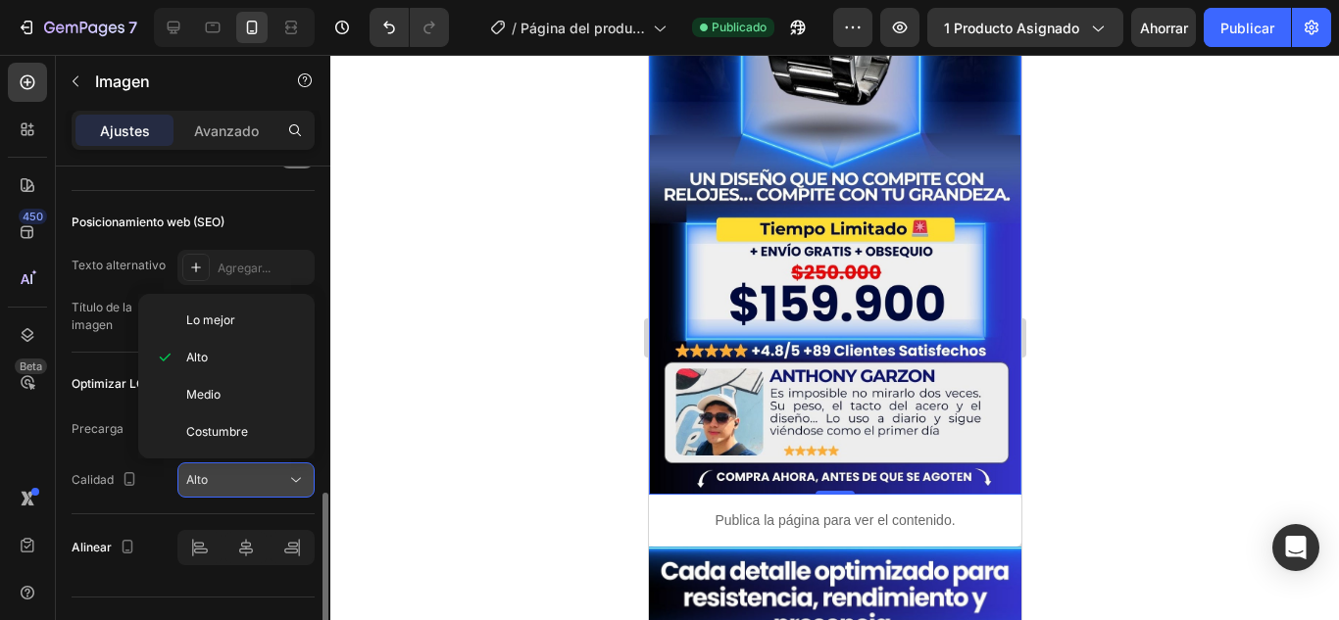
click at [258, 481] on div "Alto" at bounding box center [236, 480] width 100 height 18
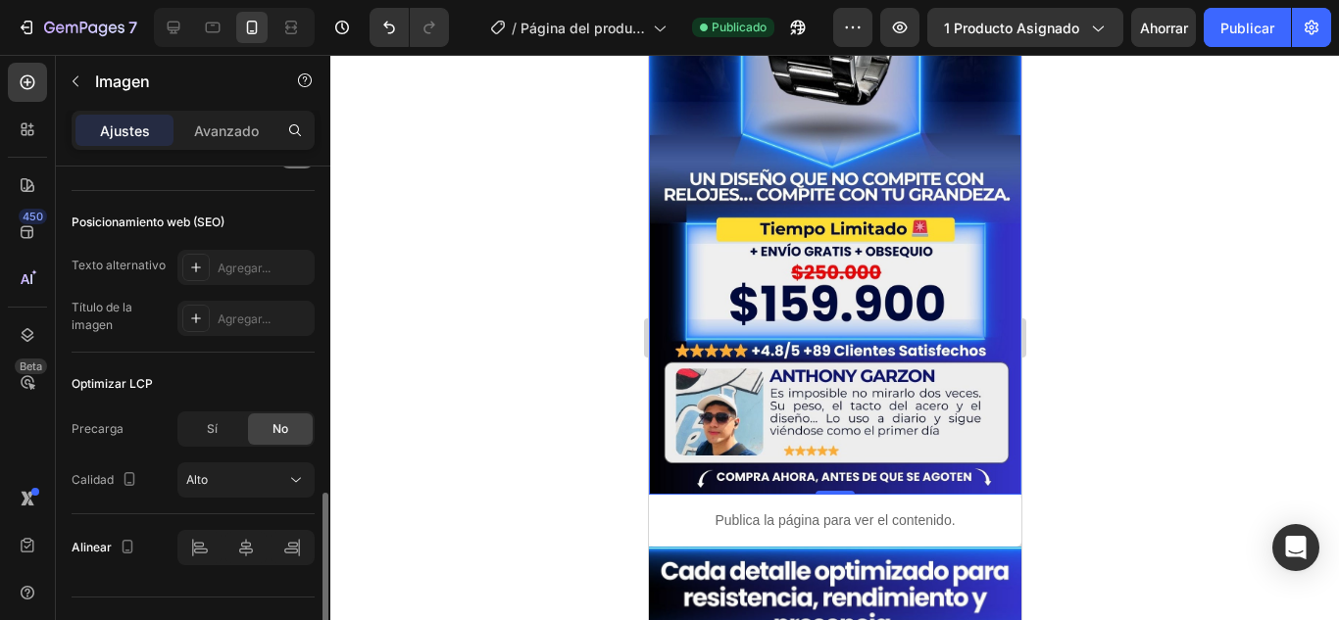
scroll to position [1019, 0]
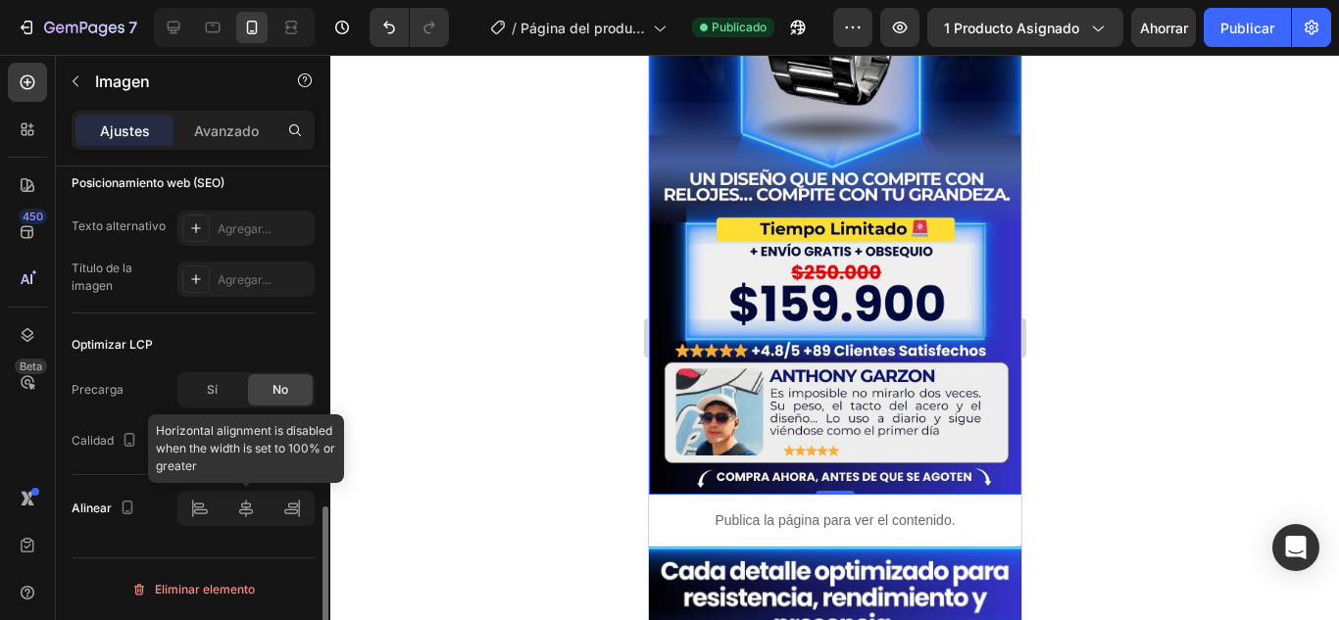
click at [241, 510] on div at bounding box center [245, 508] width 137 height 35
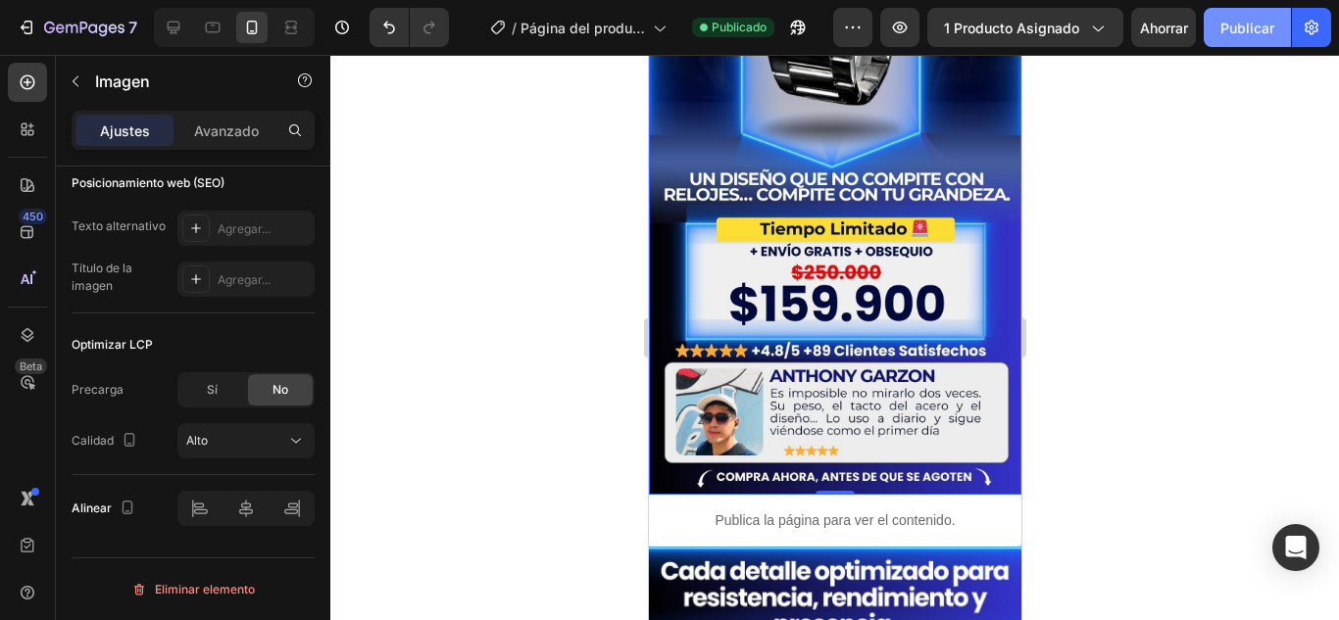
click at [1251, 31] on font "Publicar" at bounding box center [1247, 28] width 54 height 17
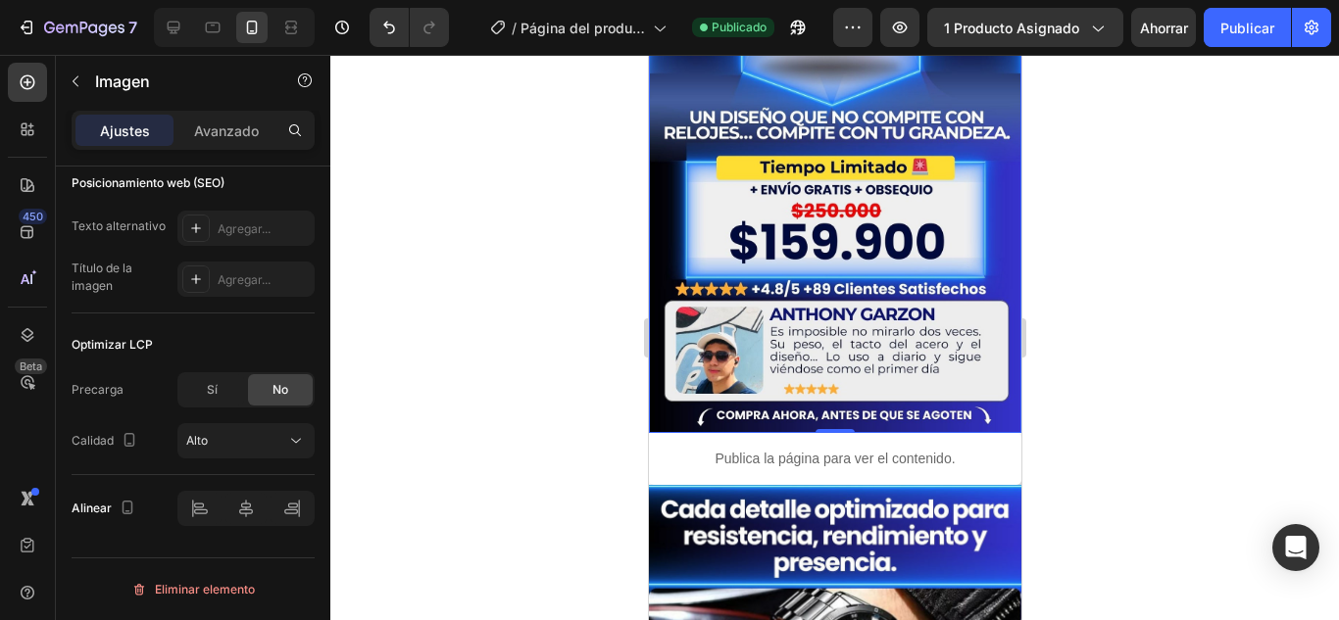
scroll to position [686, 0]
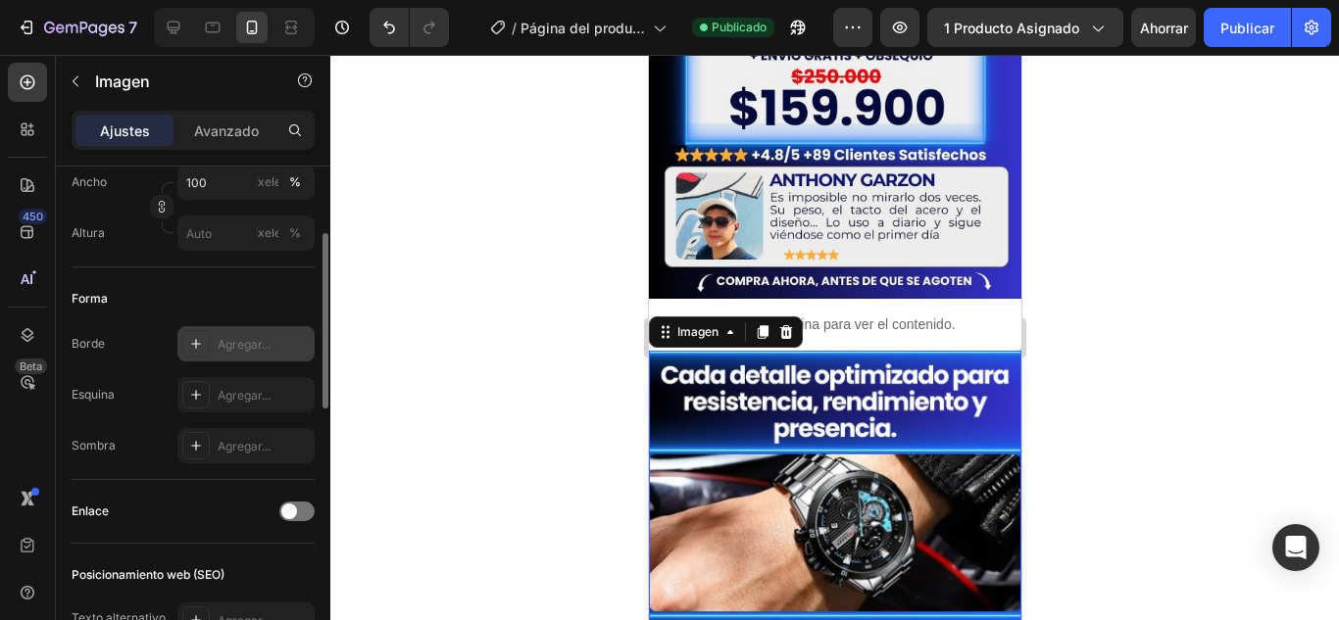
scroll to position [382, 0]
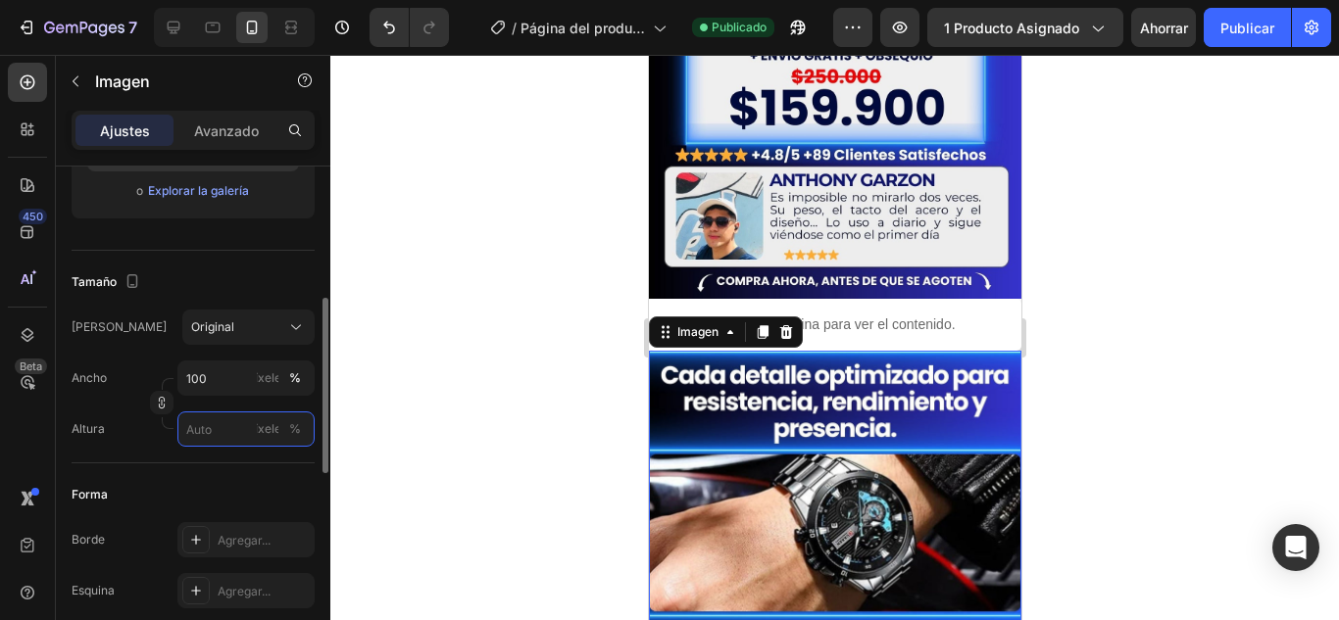
click at [244, 435] on input "píxeles %" at bounding box center [245, 429] width 137 height 35
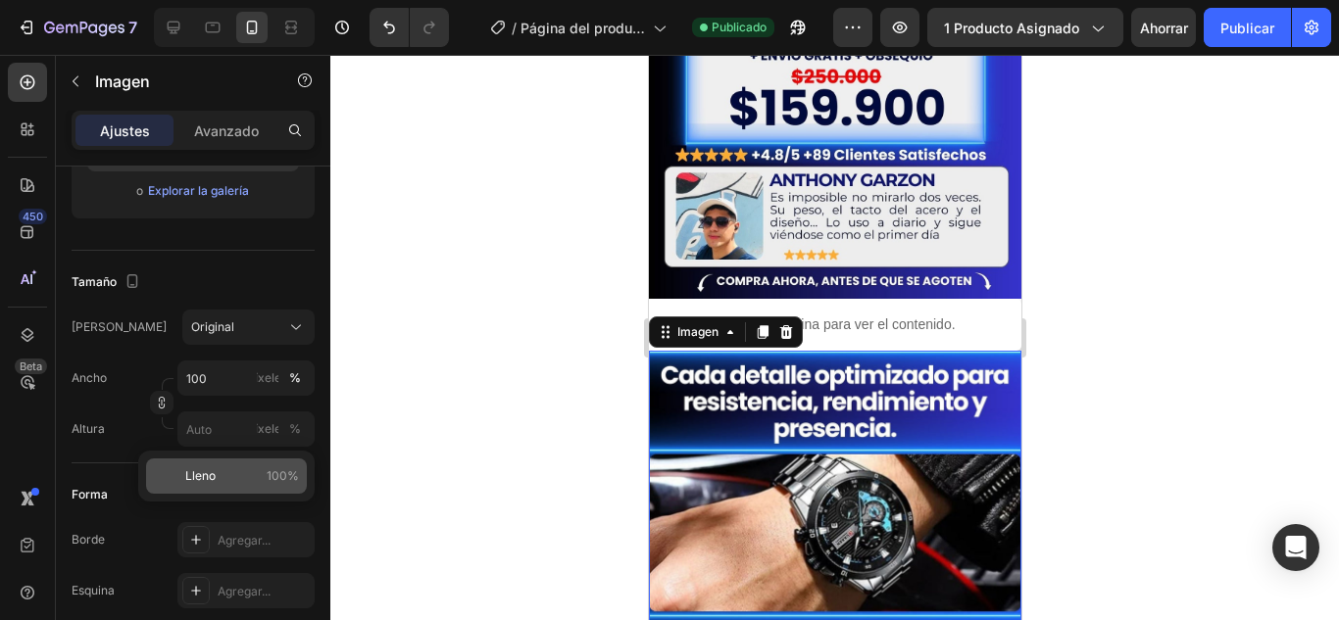
click at [253, 477] on p "Lleno 100%" at bounding box center [242, 477] width 114 height 18
type input "100"
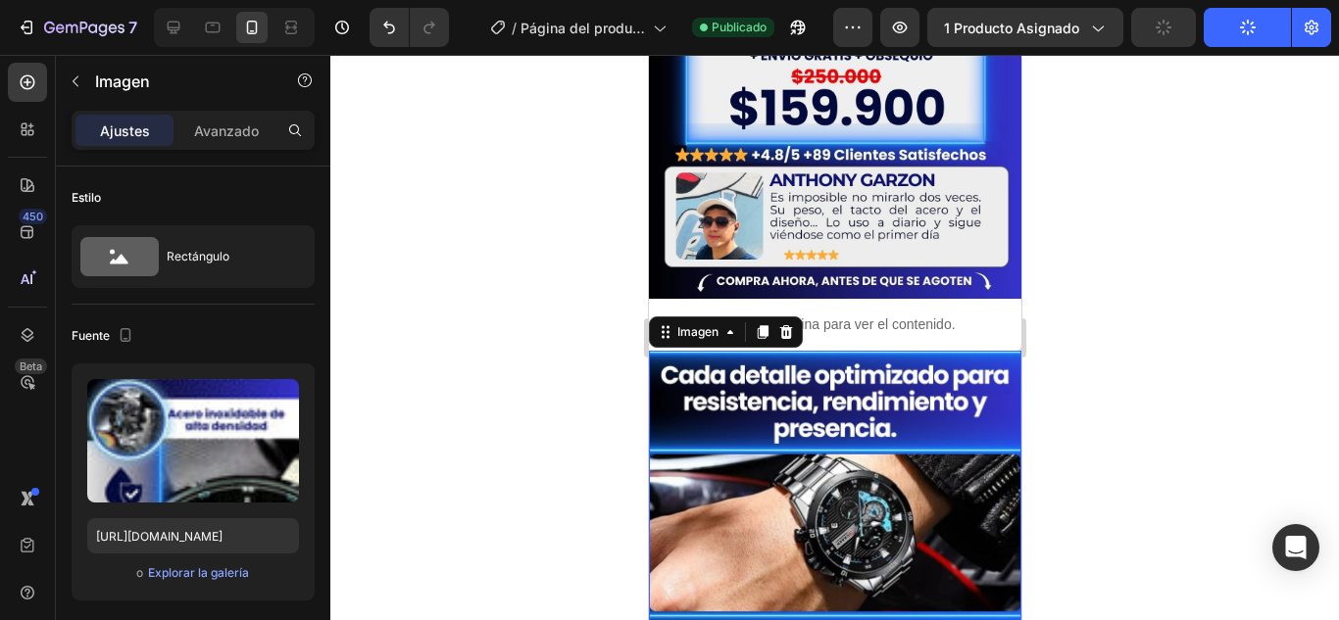
scroll to position [382, 0]
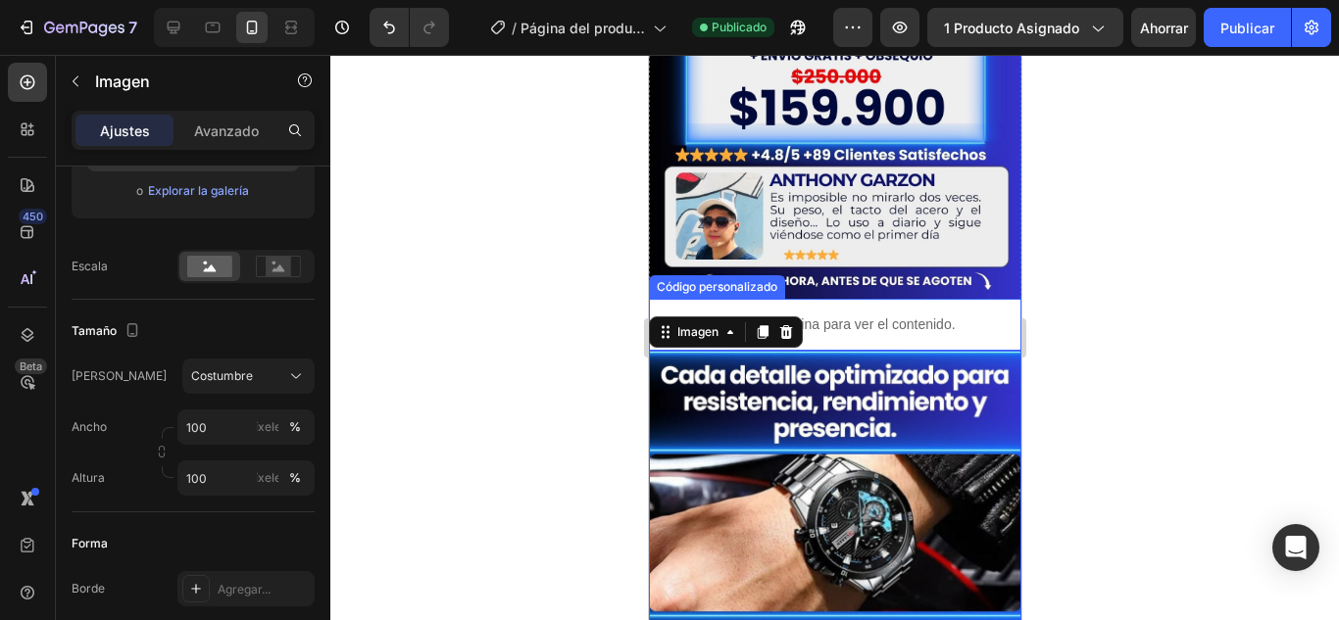
click at [967, 315] on p "Publica la página para ver el contenido." at bounding box center [834, 325] width 372 height 21
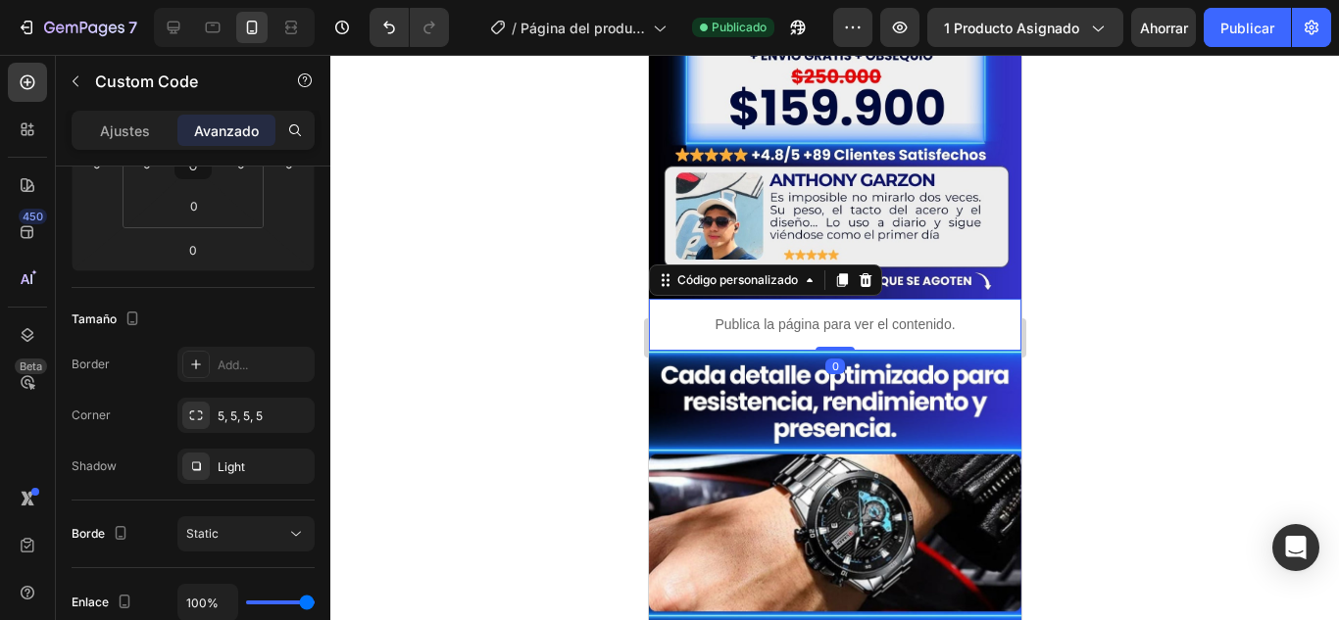
scroll to position [0, 0]
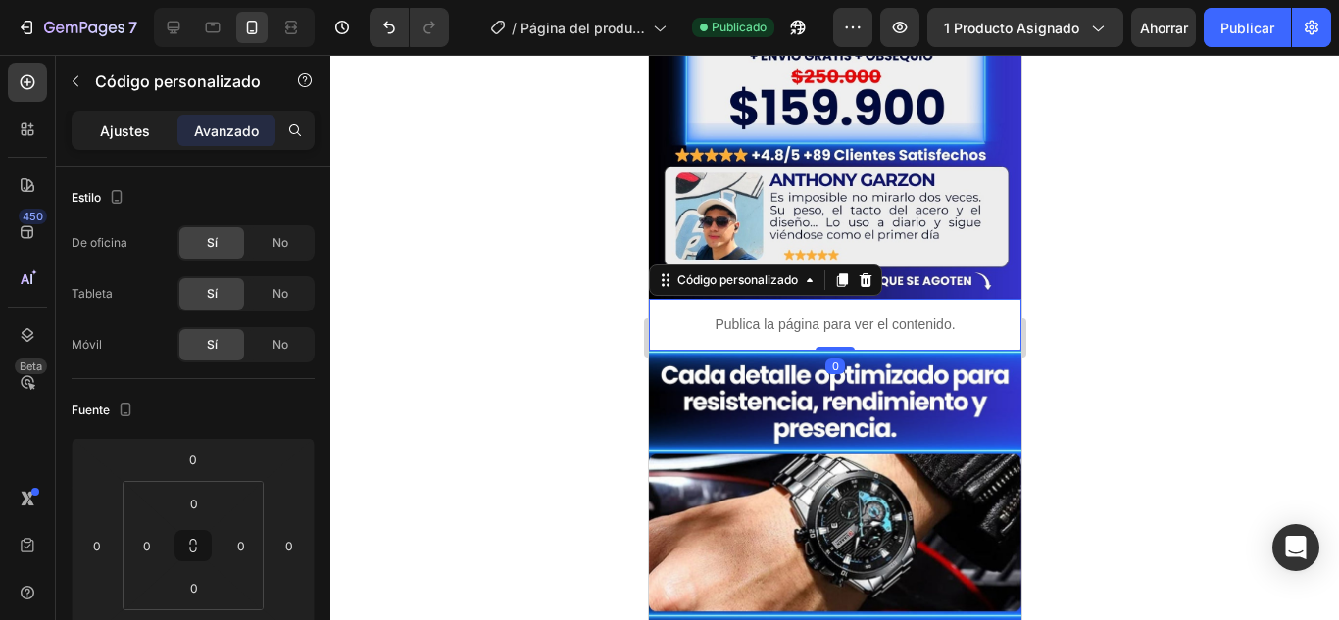
click at [150, 120] on div "Ajustes" at bounding box center [124, 130] width 98 height 31
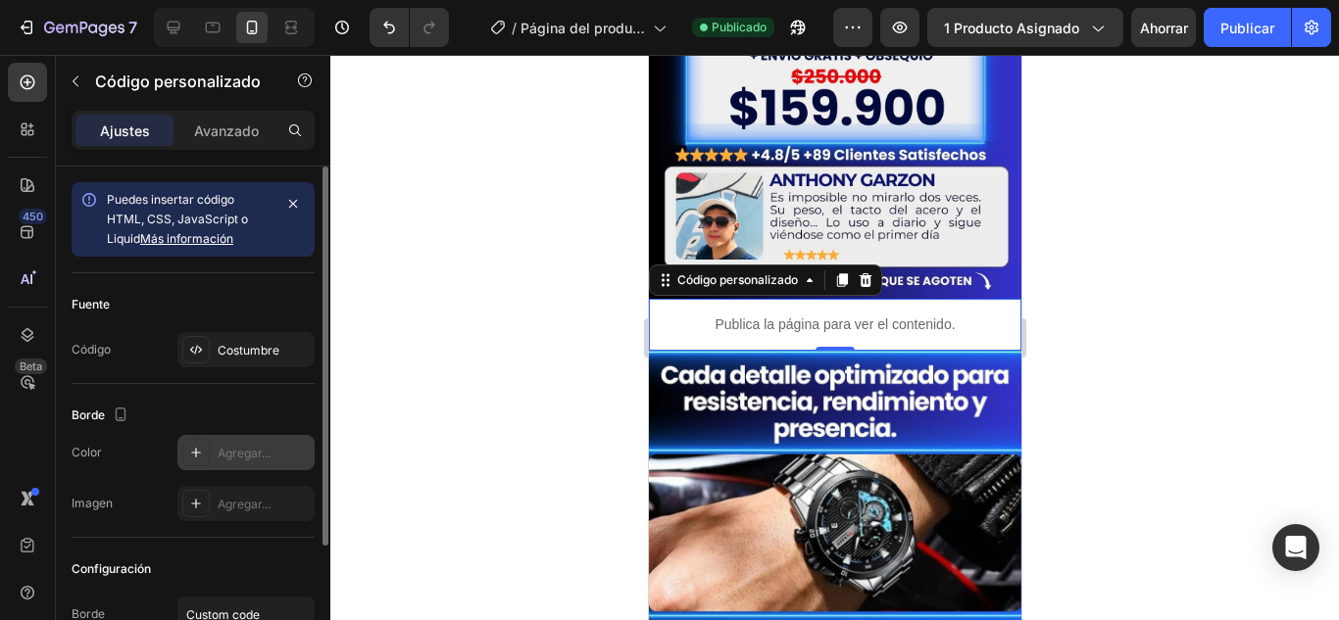
click at [196, 447] on icon at bounding box center [196, 453] width 16 height 16
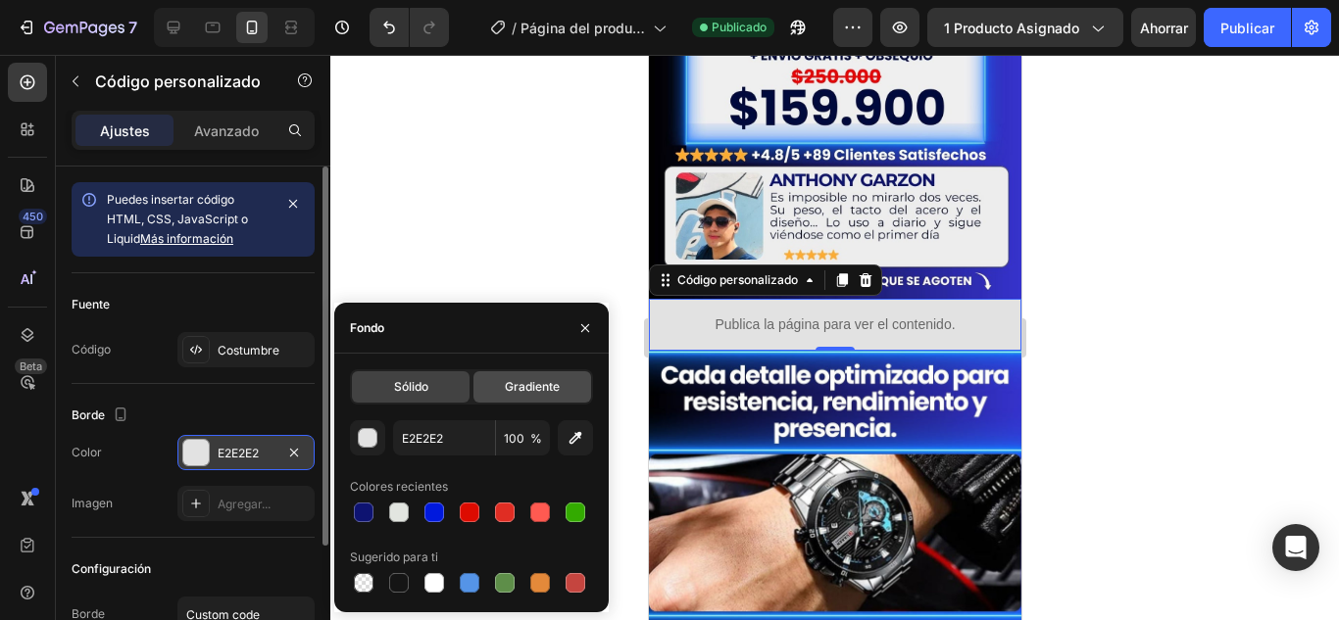
click at [537, 378] on span "Gradiente" at bounding box center [532, 387] width 55 height 18
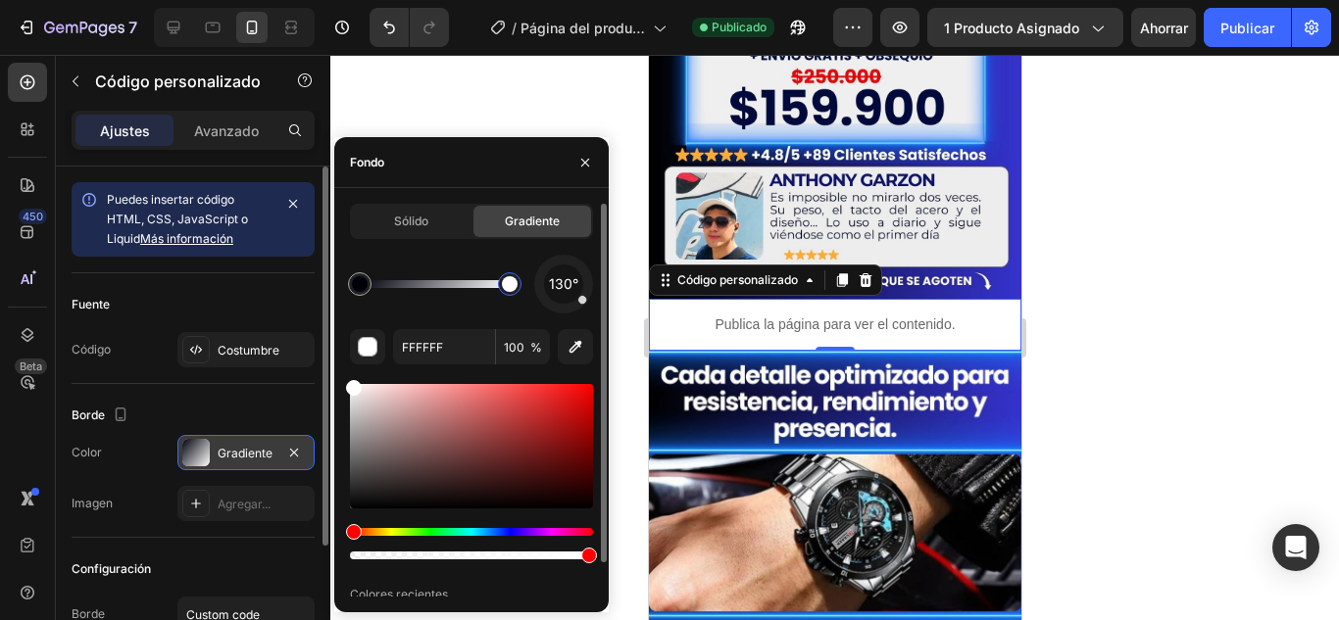
click at [511, 290] on div at bounding box center [510, 284] width 16 height 16
drag, startPoint x: 350, startPoint y: 531, endPoint x: 509, endPoint y: 521, distance: 159.2
click at [514, 529] on div "Hue" at bounding box center [471, 532] width 243 height 8
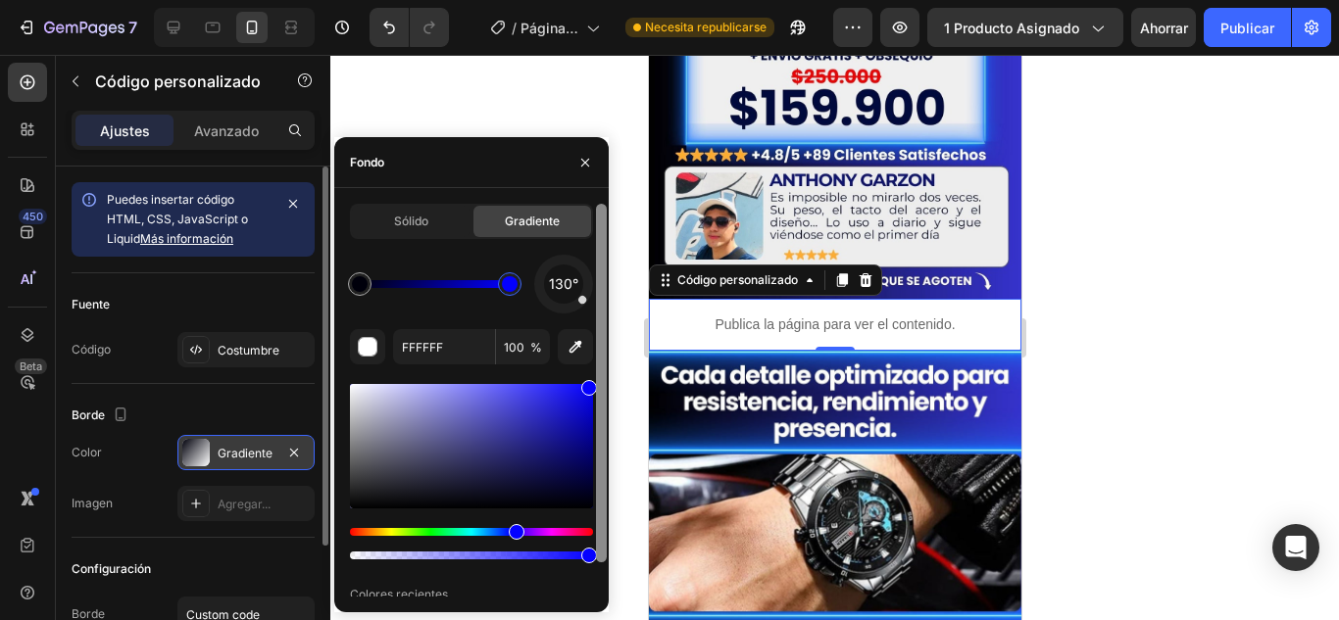
drag, startPoint x: 353, startPoint y: 393, endPoint x: 599, endPoint y: 376, distance: 246.6
click at [599, 376] on div "Sólido Gradiente 130° FFFFFF 100 % Colores recientes" at bounding box center [471, 400] width 274 height 393
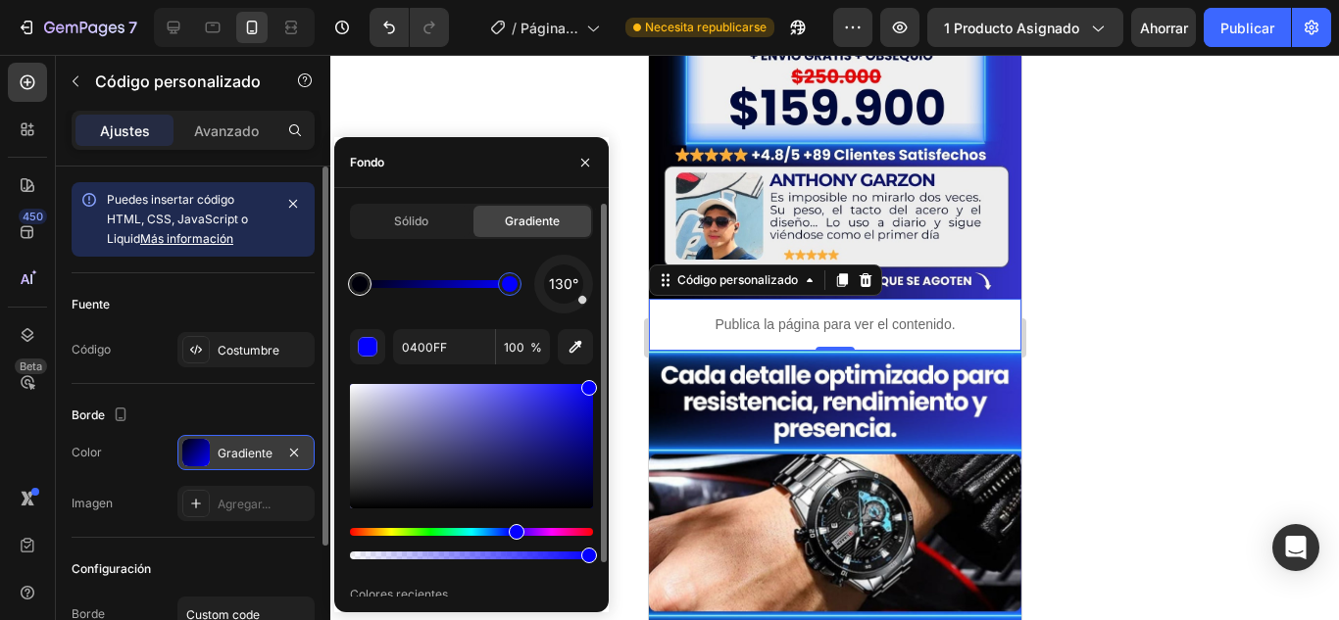
type input "00000B"
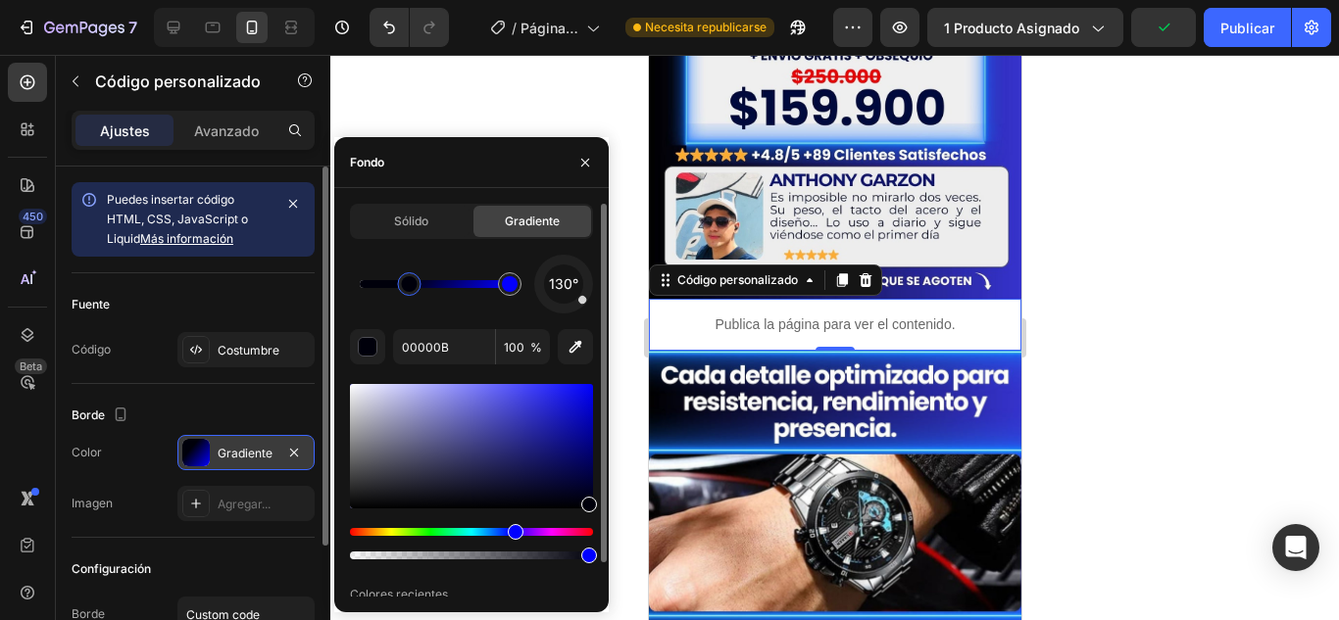
drag, startPoint x: 364, startPoint y: 284, endPoint x: 423, endPoint y: 281, distance: 59.9
drag, startPoint x: 403, startPoint y: 292, endPoint x: 418, endPoint y: 298, distance: 15.8
click at [1245, 18] on font "Publicar" at bounding box center [1247, 28] width 54 height 21
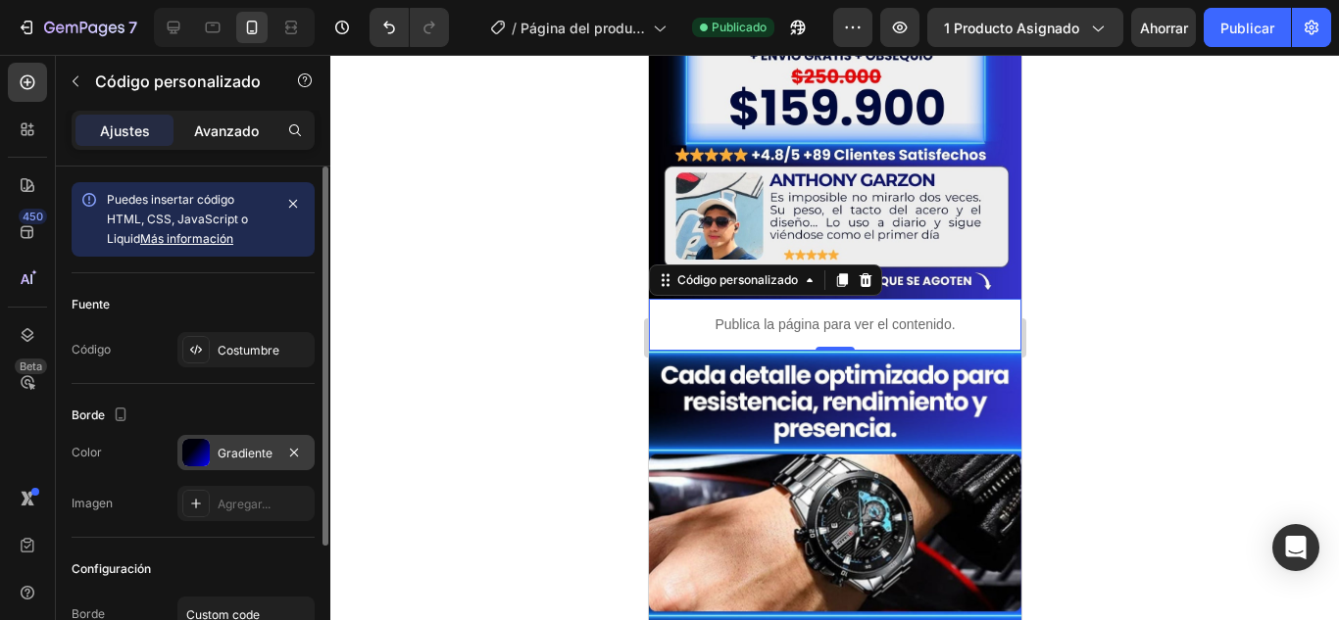
click at [220, 121] on p "Avanzado" at bounding box center [226, 131] width 65 height 21
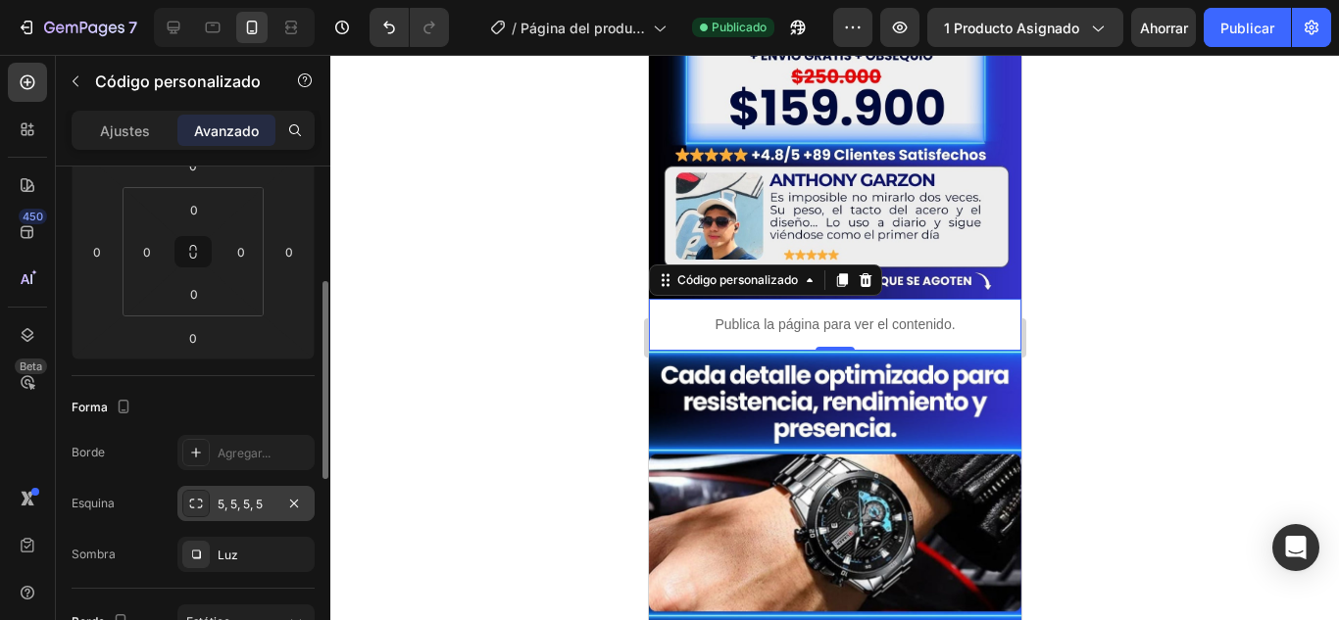
scroll to position [392, 0]
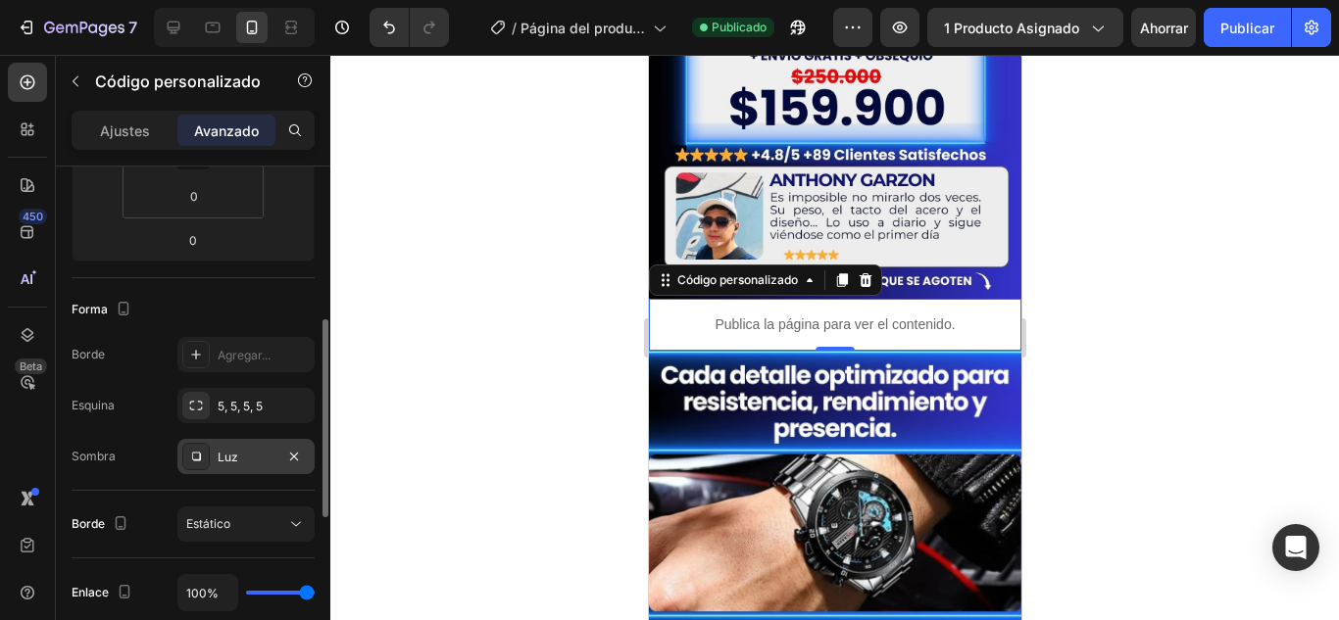
click at [243, 464] on div "Luz" at bounding box center [246, 458] width 57 height 18
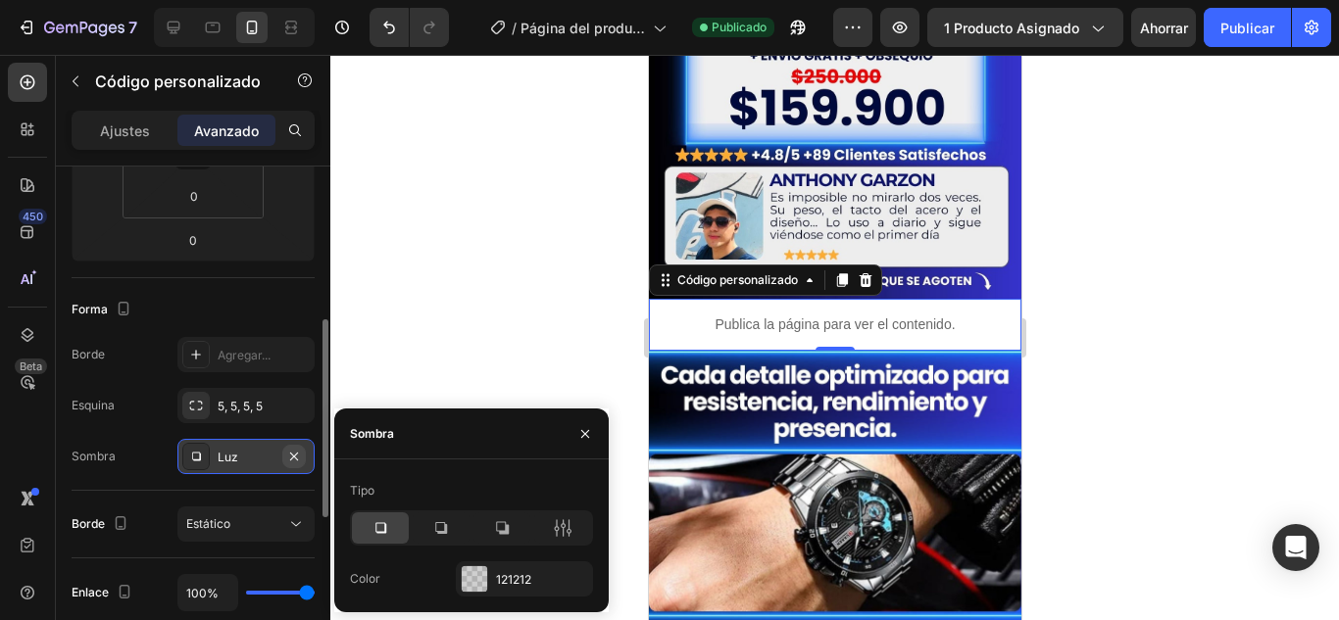
click at [295, 454] on icon "button" at bounding box center [294, 457] width 16 height 16
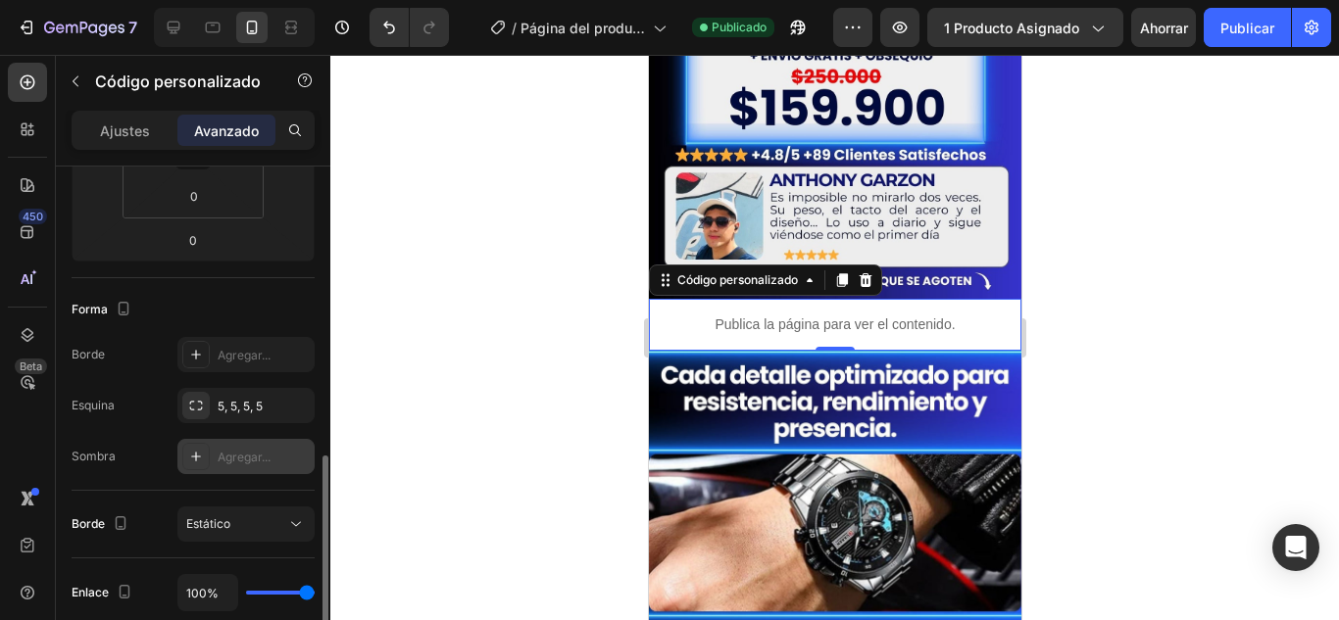
scroll to position [490, 0]
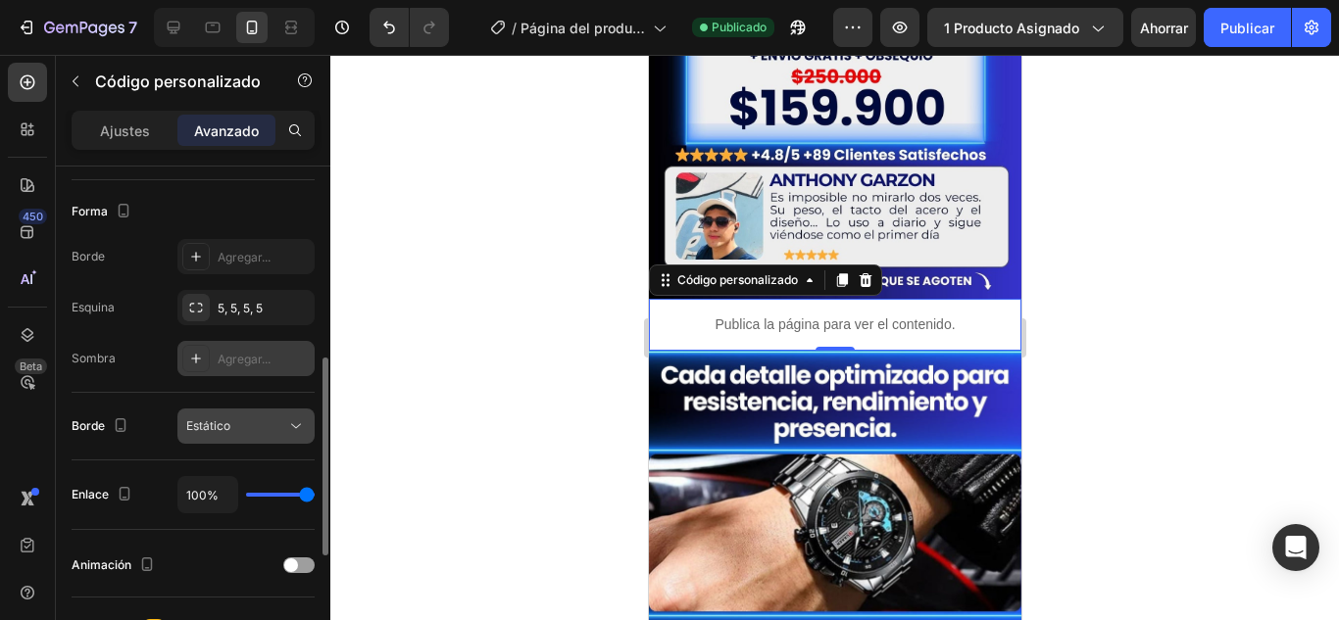
click at [285, 429] on div "Estático" at bounding box center [236, 427] width 100 height 18
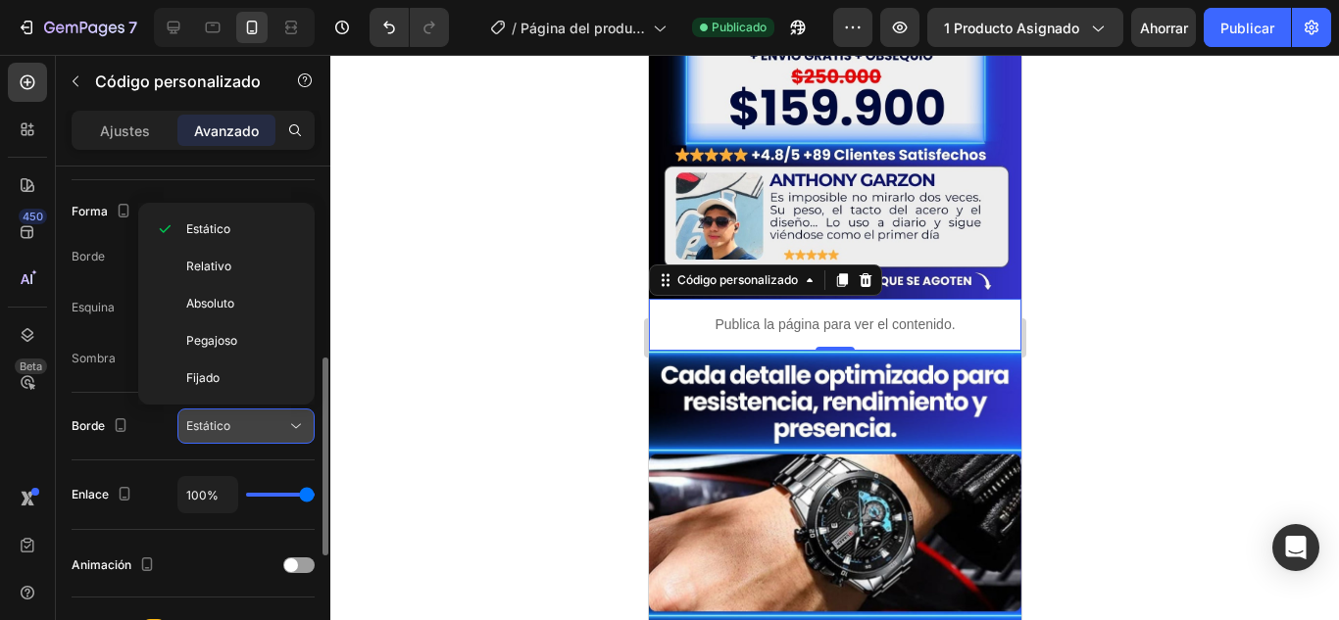
click at [285, 429] on div "Estático" at bounding box center [236, 427] width 100 height 18
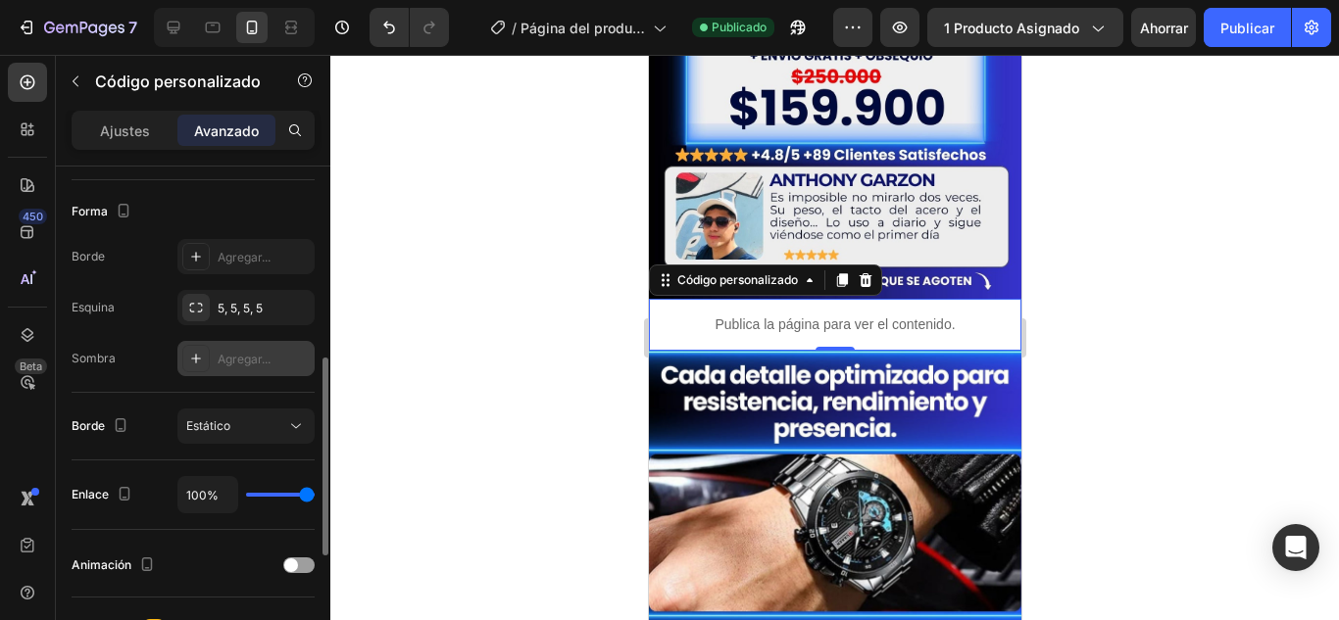
scroll to position [686, 0]
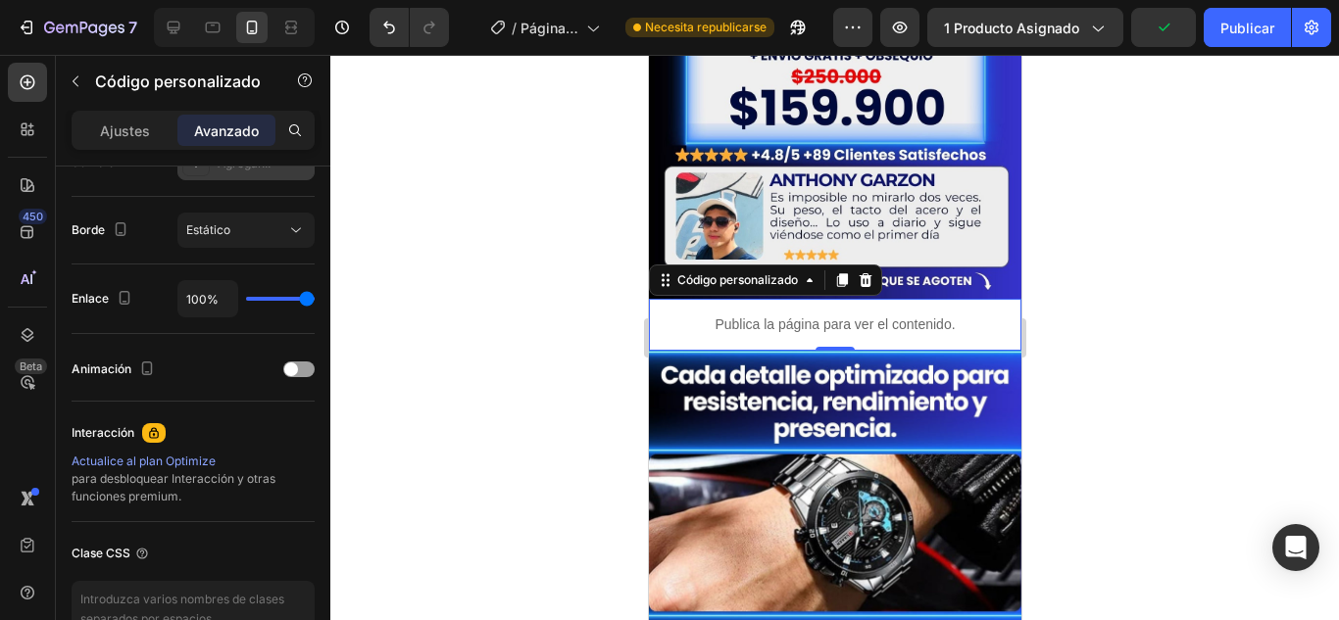
click at [568, 252] on div at bounding box center [834, 338] width 1009 height 566
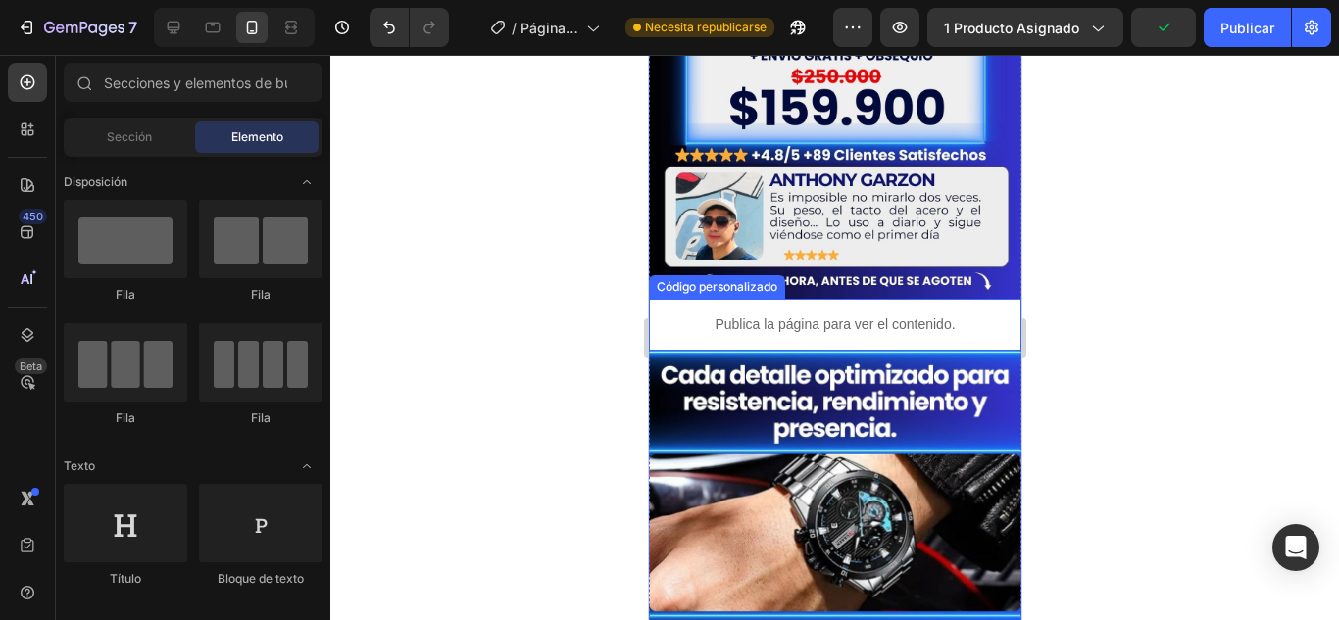
click at [714, 317] on font "Publica la página para ver el contenido." at bounding box center [834, 325] width 240 height 16
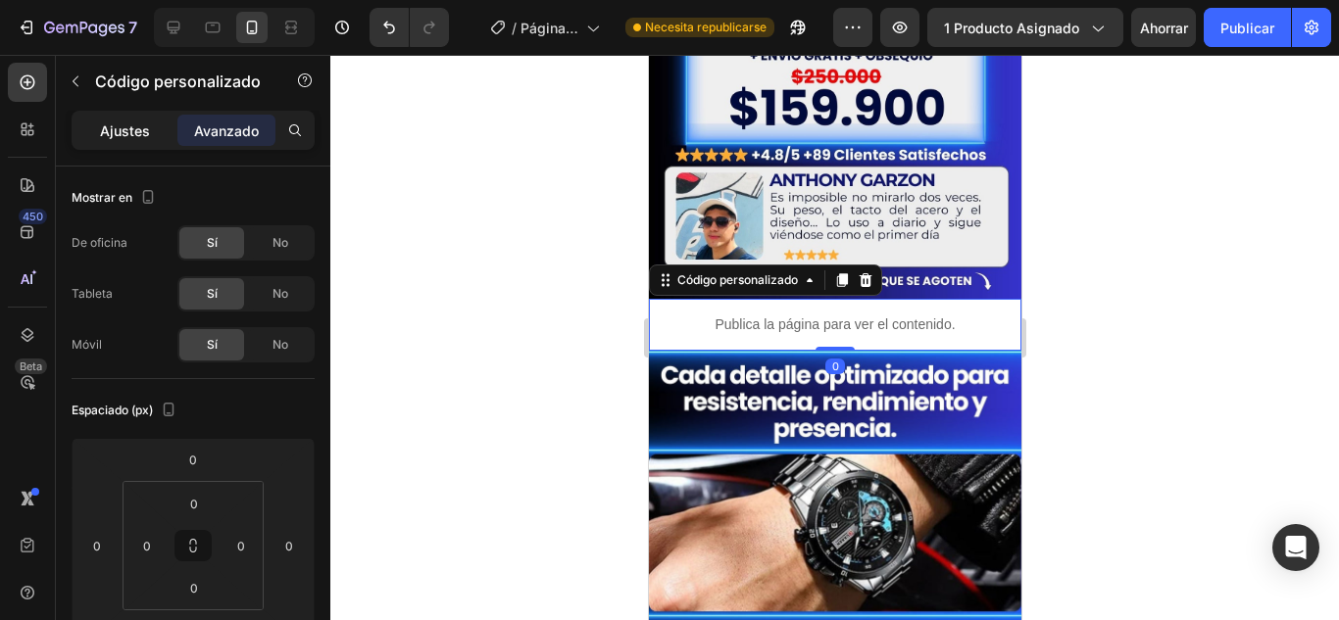
click at [113, 136] on font "Ajustes" at bounding box center [125, 131] width 50 height 17
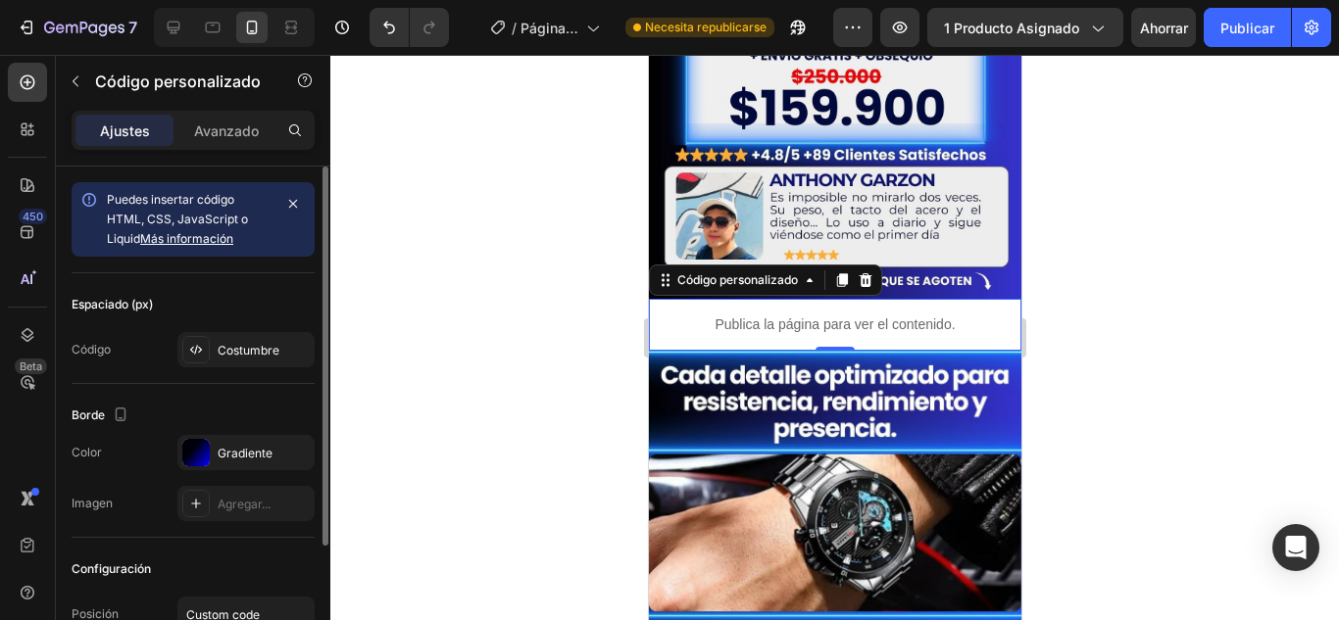
click at [212, 218] on font "Puedes insertar código HTML, CSS, JavaScript o Liquid" at bounding box center [177, 219] width 141 height 54
click at [247, 346] on font "Costumbre" at bounding box center [249, 350] width 62 height 15
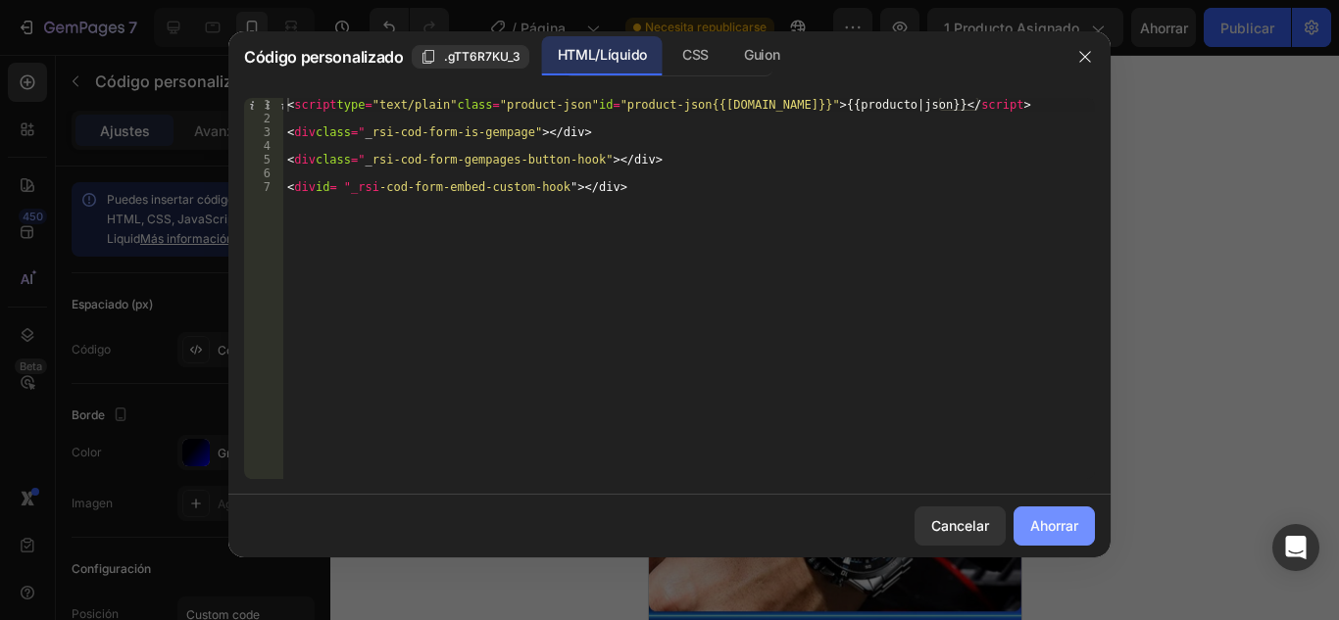
click at [1051, 521] on font "Ahorrar" at bounding box center [1054, 526] width 48 height 17
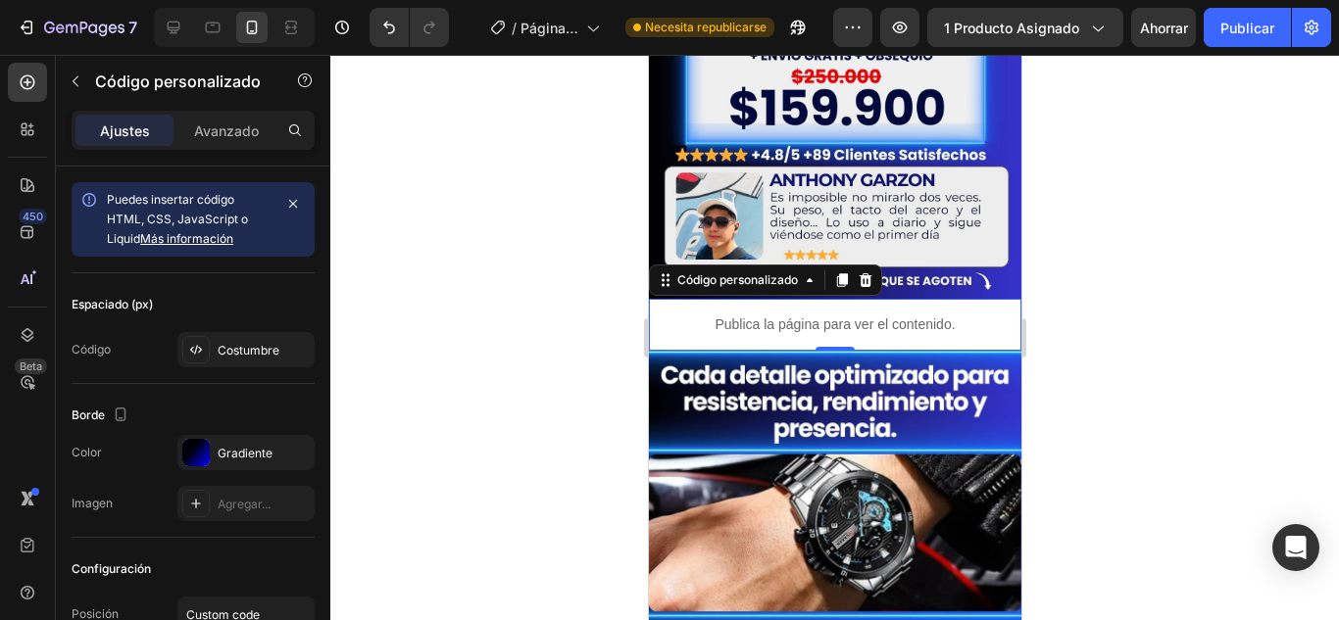
click at [692, 315] on p "Publica la página para ver el contenido." at bounding box center [834, 325] width 372 height 21
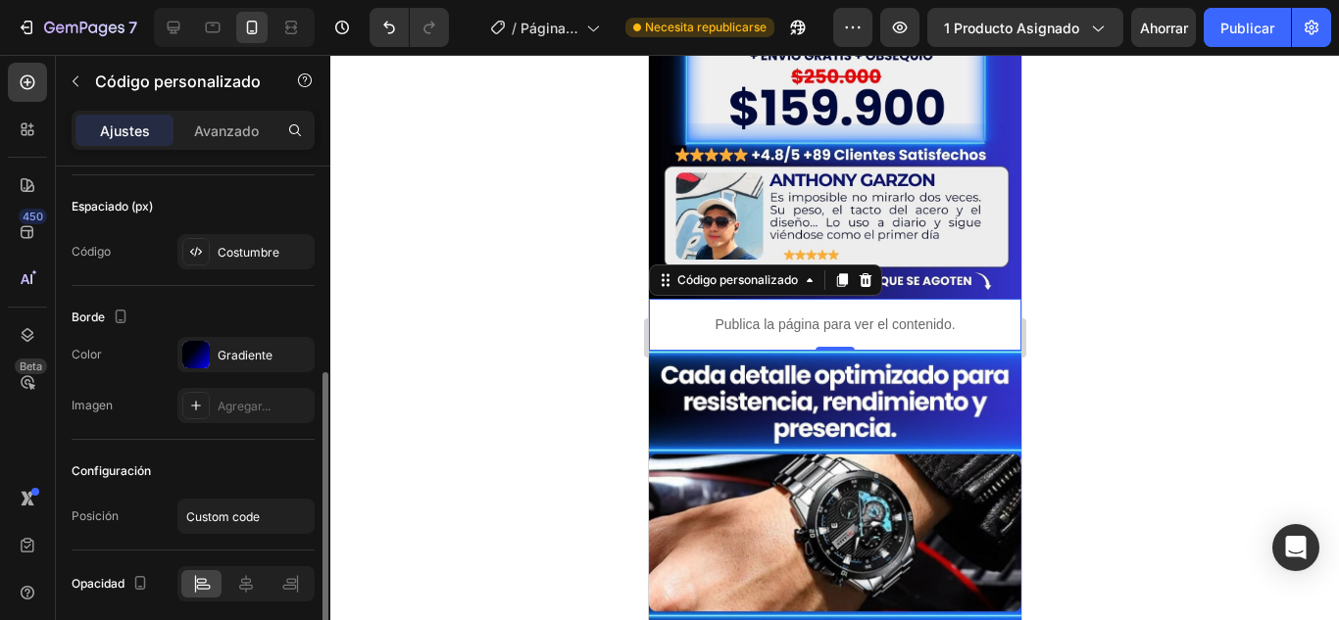
scroll to position [174, 0]
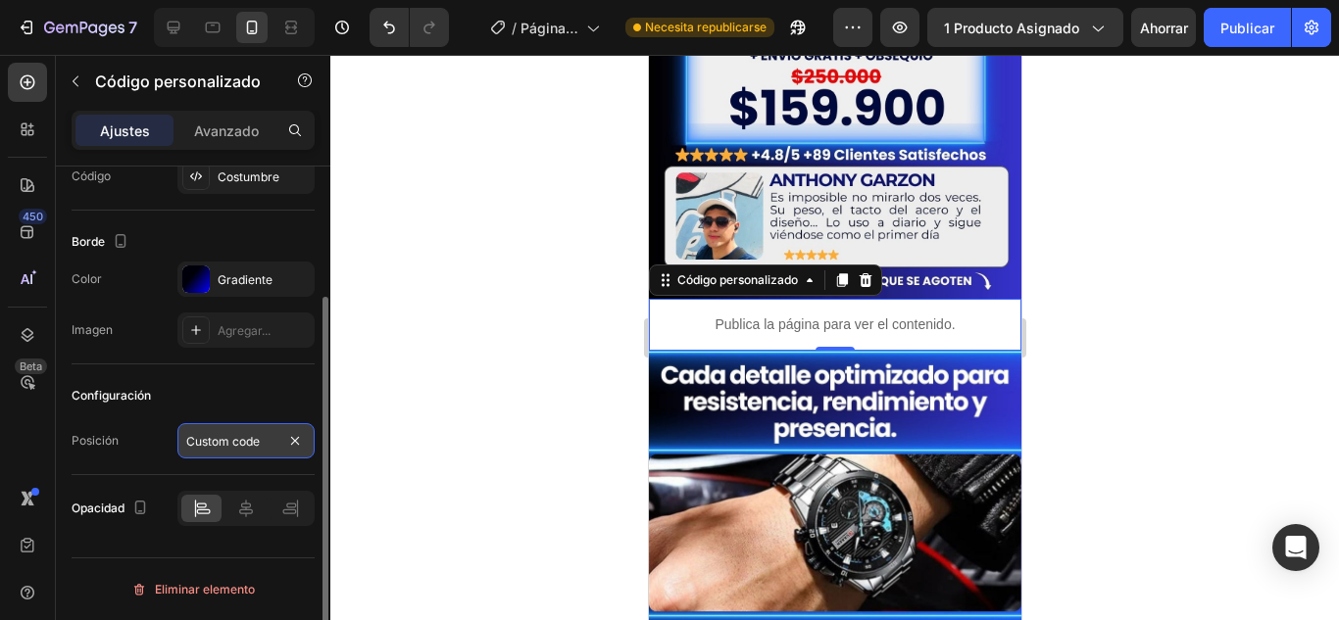
click at [241, 439] on input "Custom code" at bounding box center [245, 440] width 137 height 35
click at [243, 506] on icon at bounding box center [246, 509] width 20 height 20
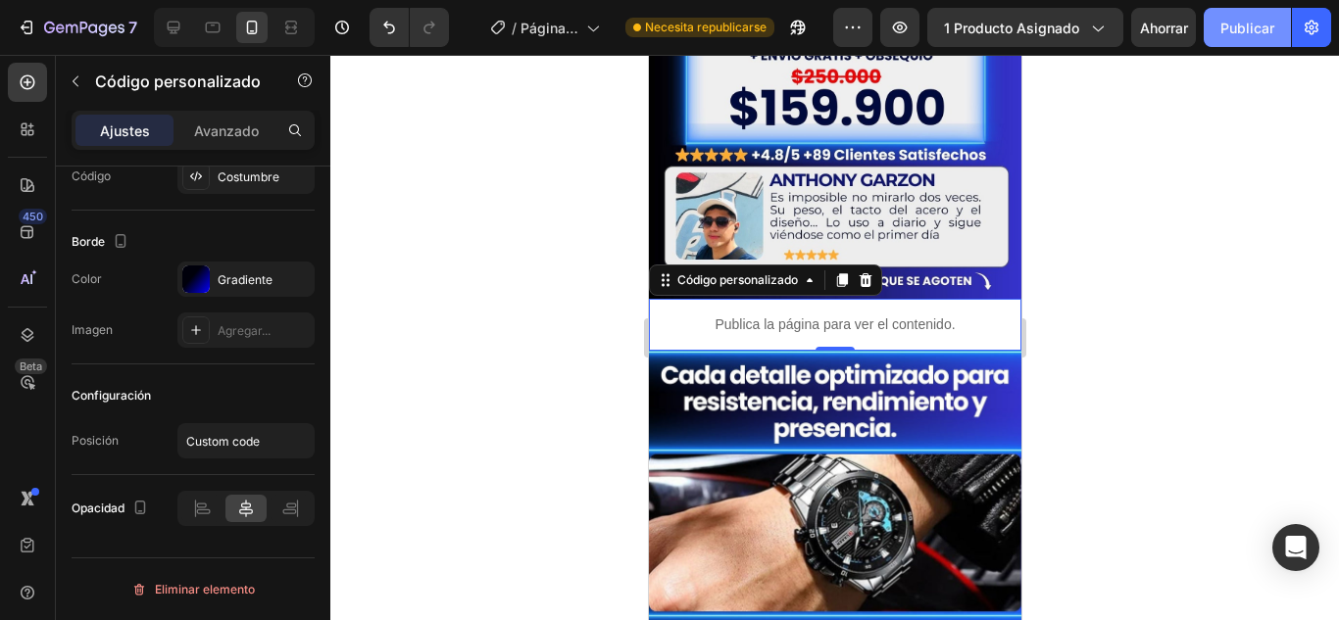
click at [1249, 25] on font "Publicar" at bounding box center [1247, 28] width 54 height 17
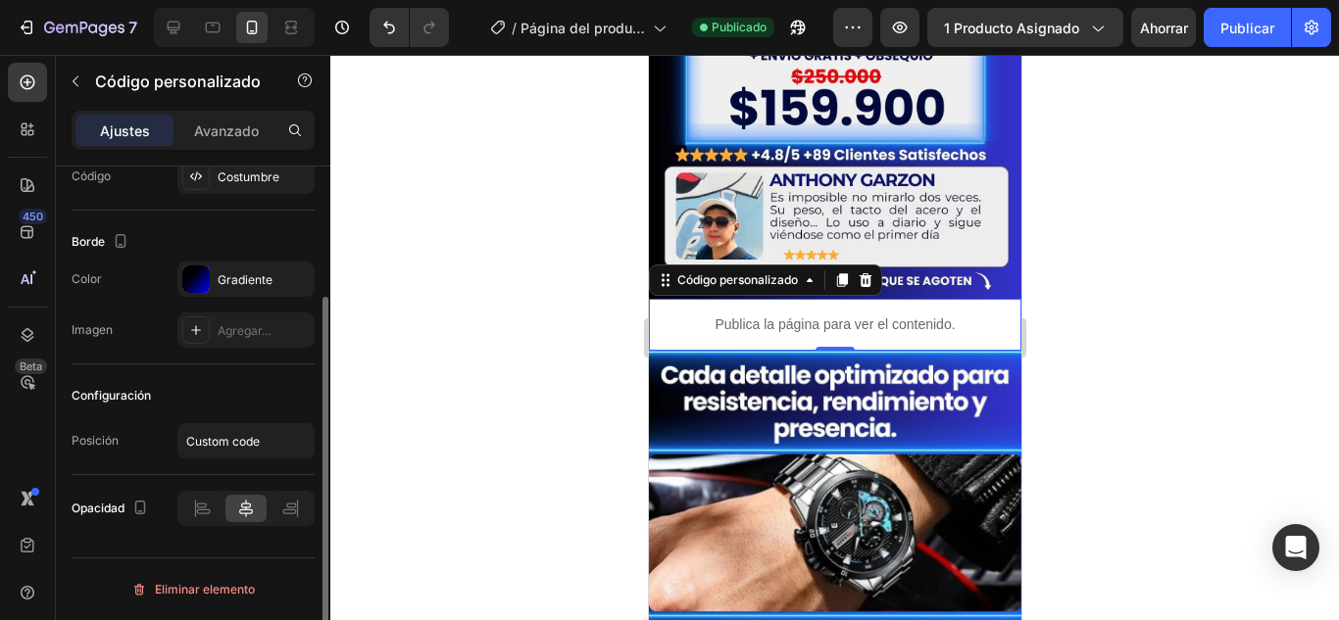
scroll to position [0, 0]
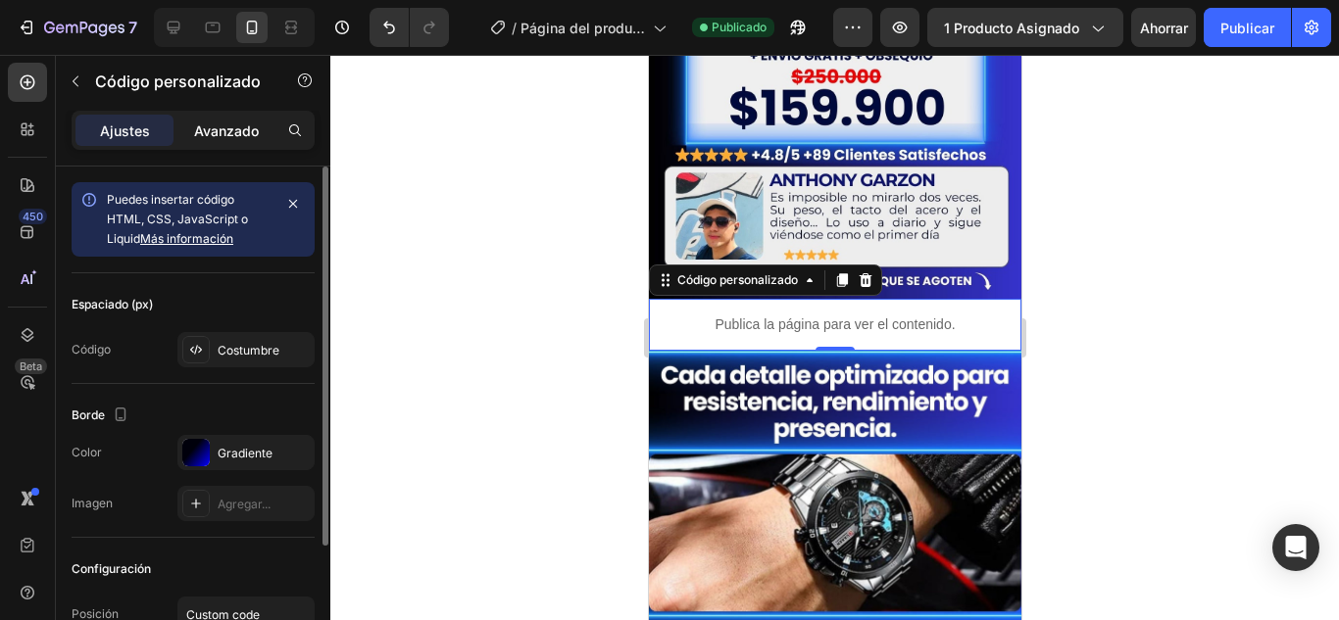
click at [223, 134] on font "Avanzado" at bounding box center [226, 131] width 65 height 17
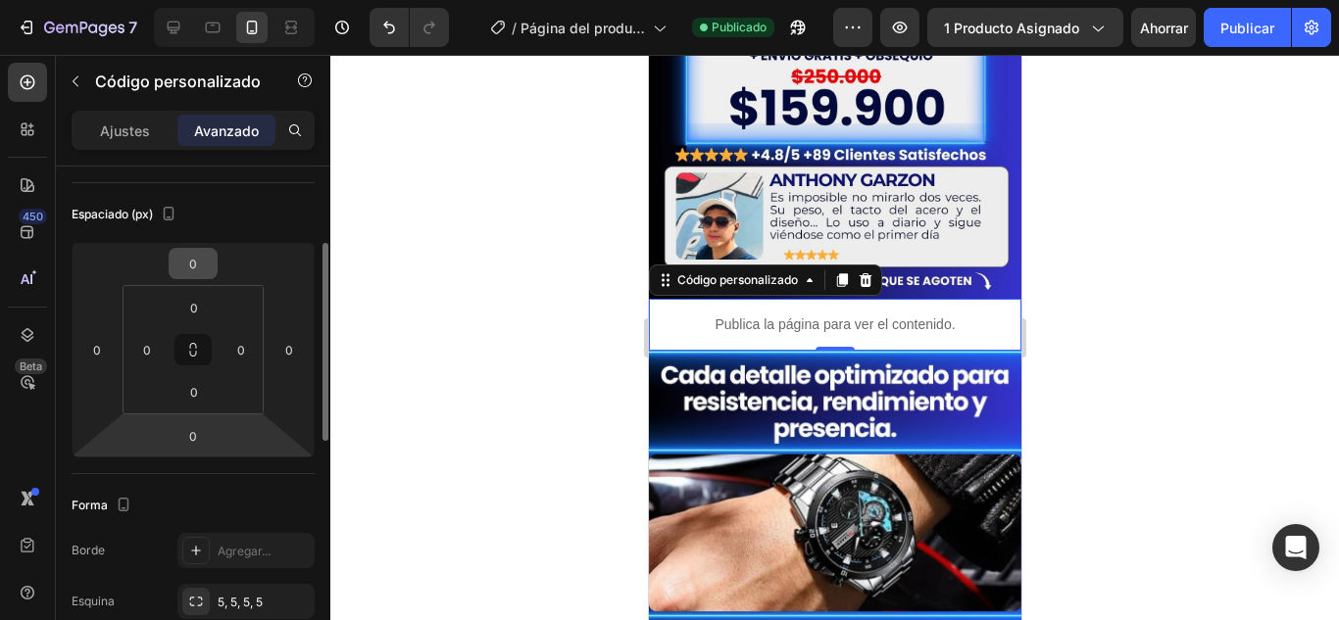
scroll to position [392, 0]
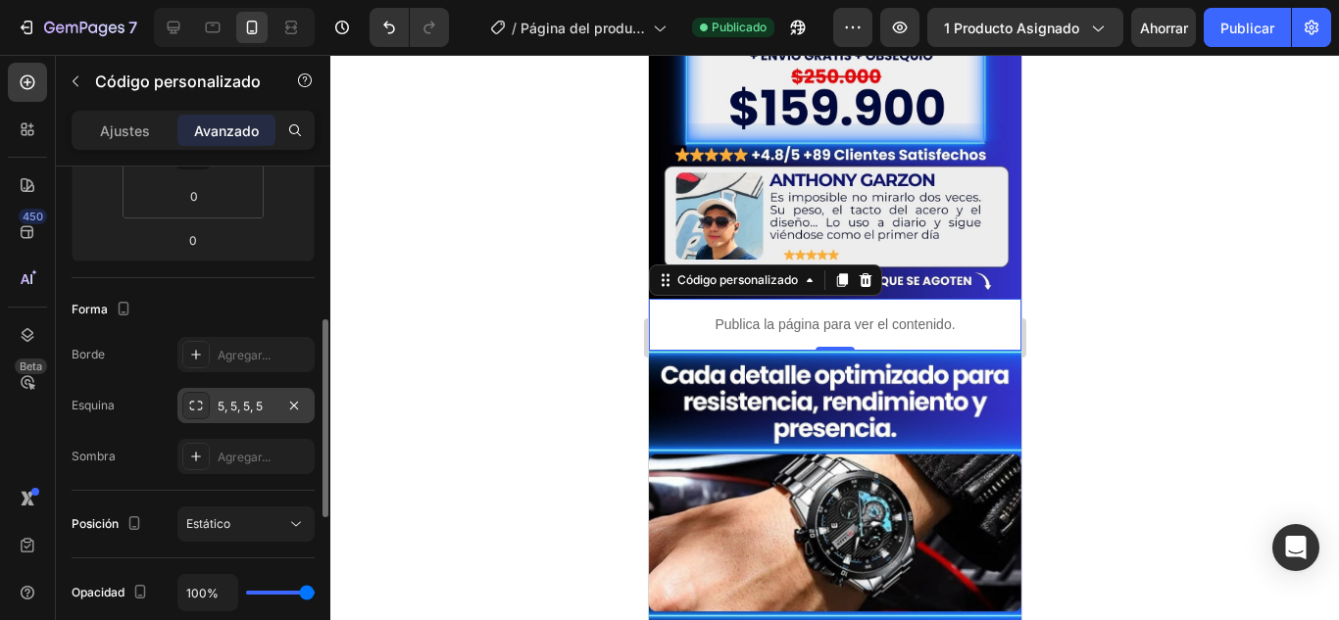
click at [233, 410] on font "5, 5, 5, 5" at bounding box center [240, 406] width 45 height 15
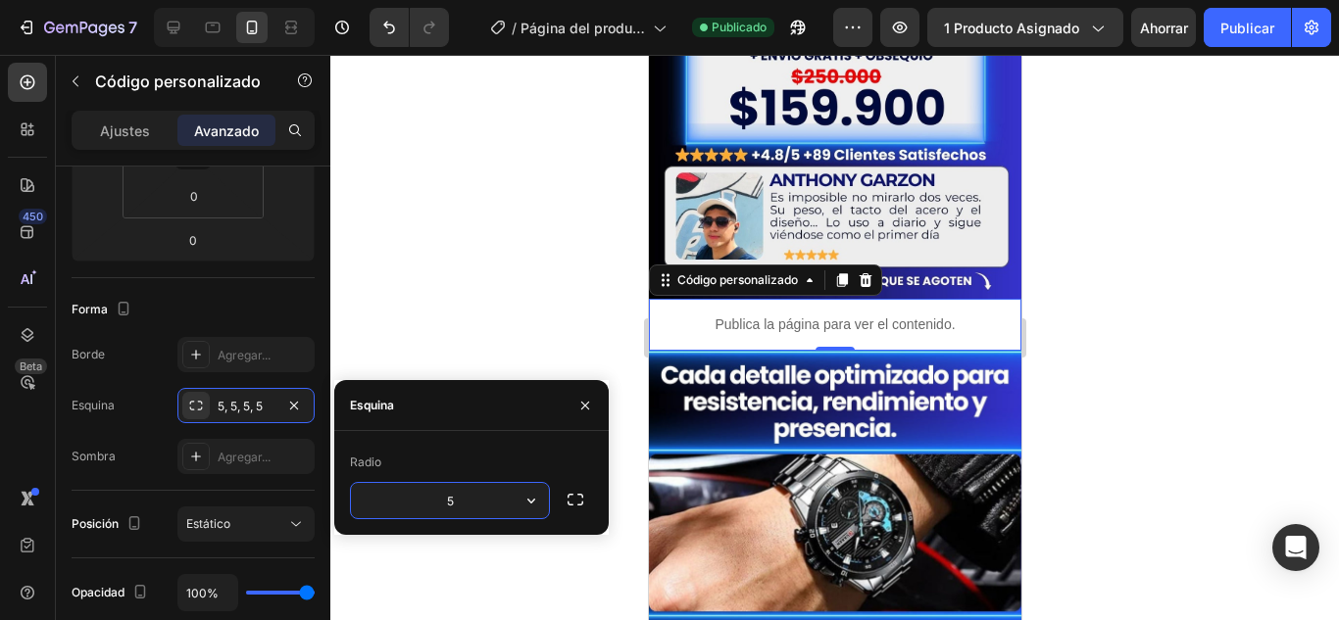
click at [465, 502] on input "5" at bounding box center [450, 500] width 198 height 35
click at [568, 494] on icon "button" at bounding box center [576, 500] width 20 height 20
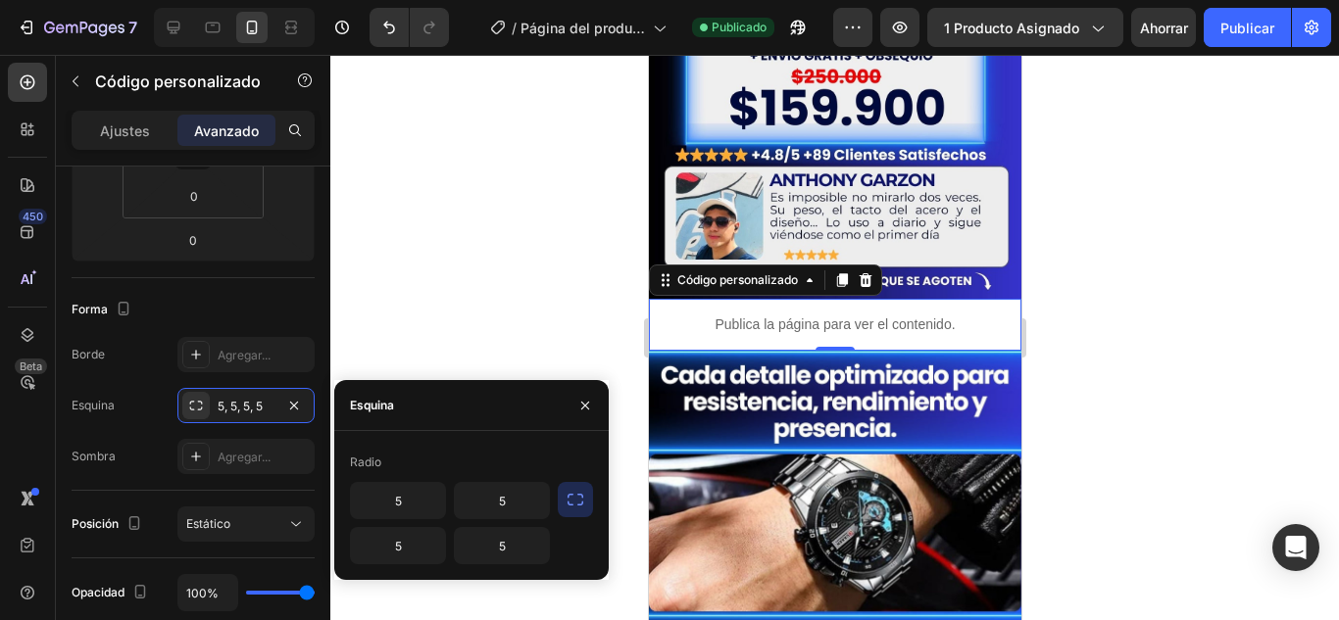
click at [398, 321] on div at bounding box center [834, 338] width 1009 height 566
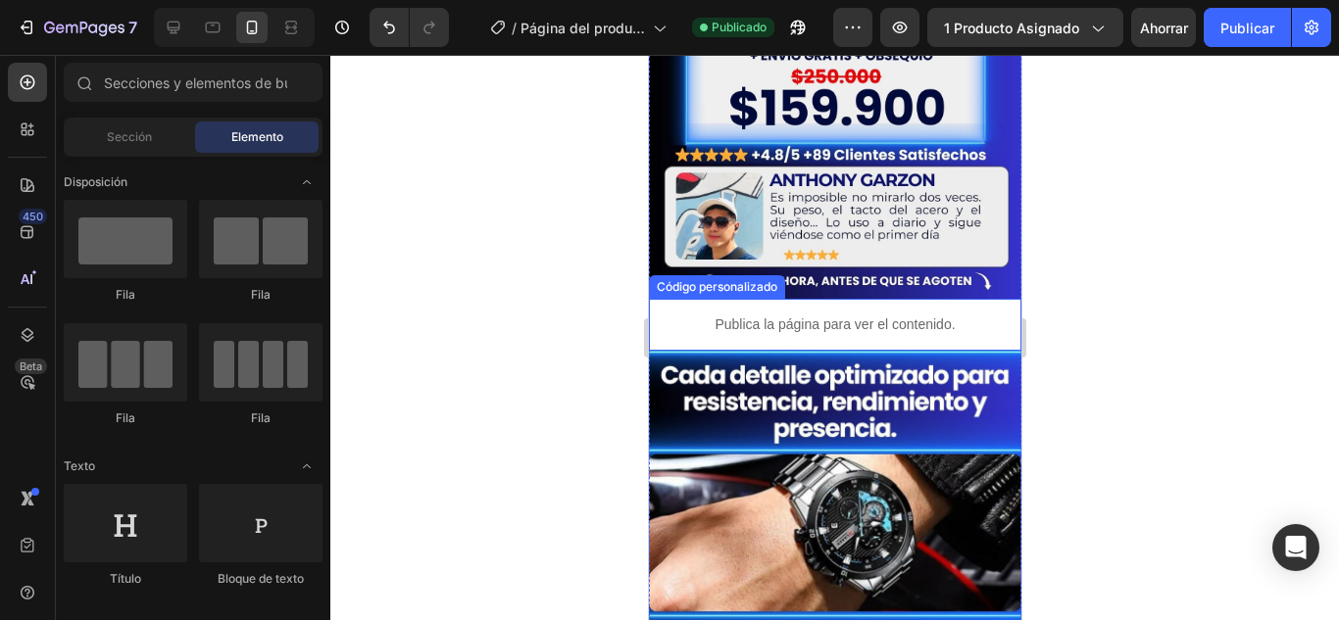
click at [670, 315] on p "Publica la página para ver el contenido." at bounding box center [834, 325] width 372 height 21
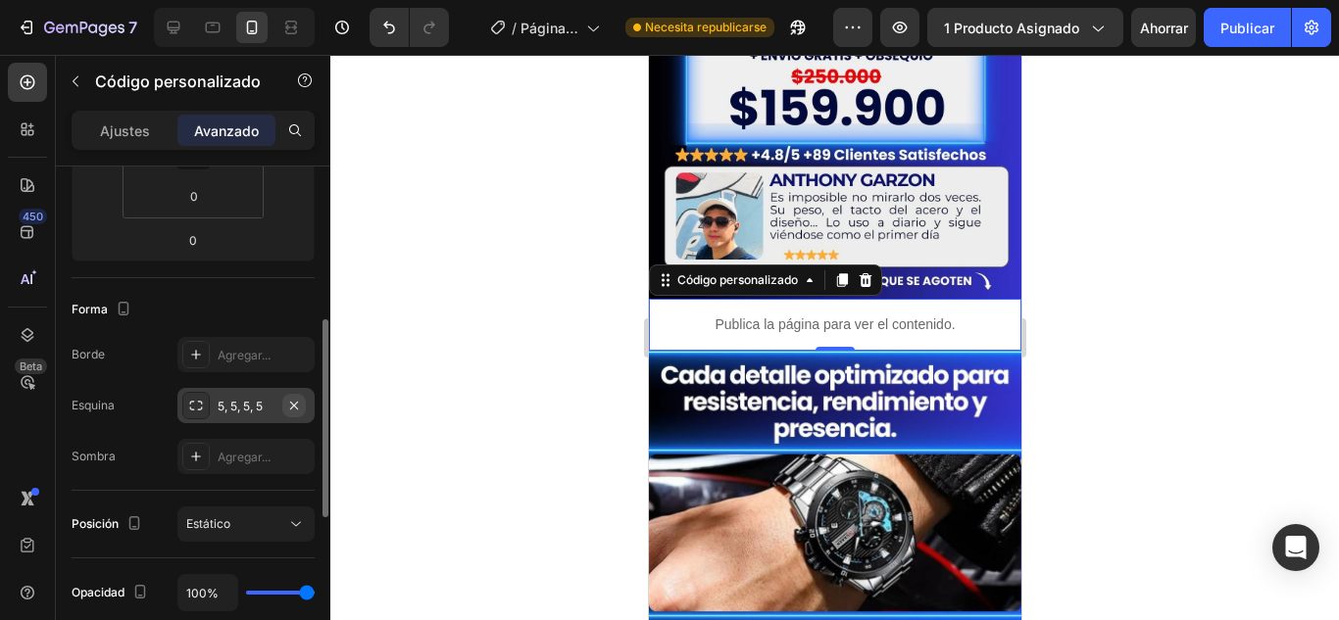
click at [294, 405] on icon "button" at bounding box center [294, 405] width 8 height 8
click at [1240, 22] on font "Publicar" at bounding box center [1247, 28] width 54 height 17
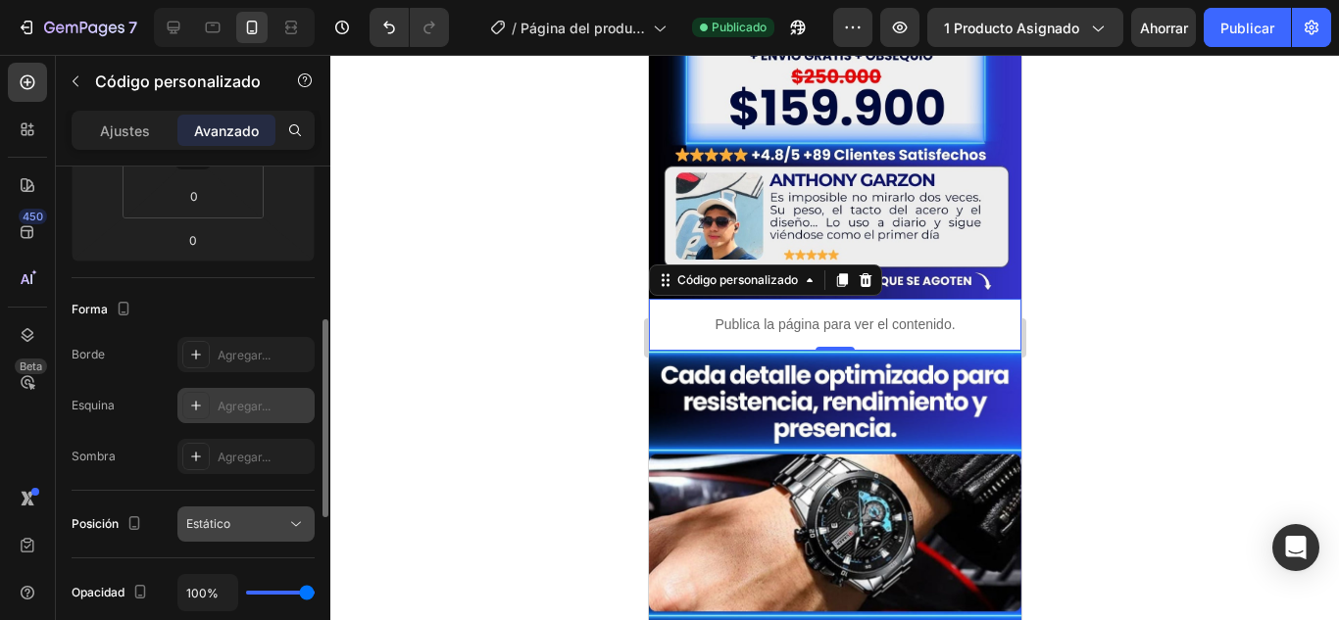
click at [267, 529] on div "Estático" at bounding box center [236, 525] width 100 height 18
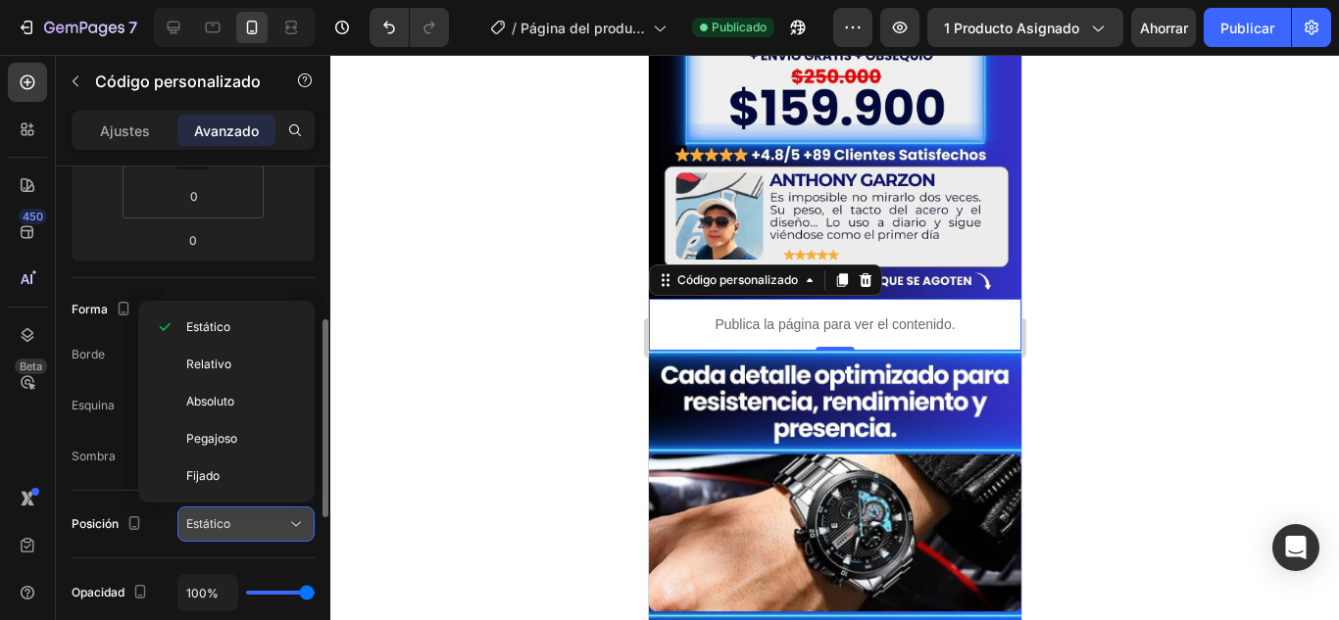
click at [267, 529] on div "Estático" at bounding box center [236, 525] width 100 height 18
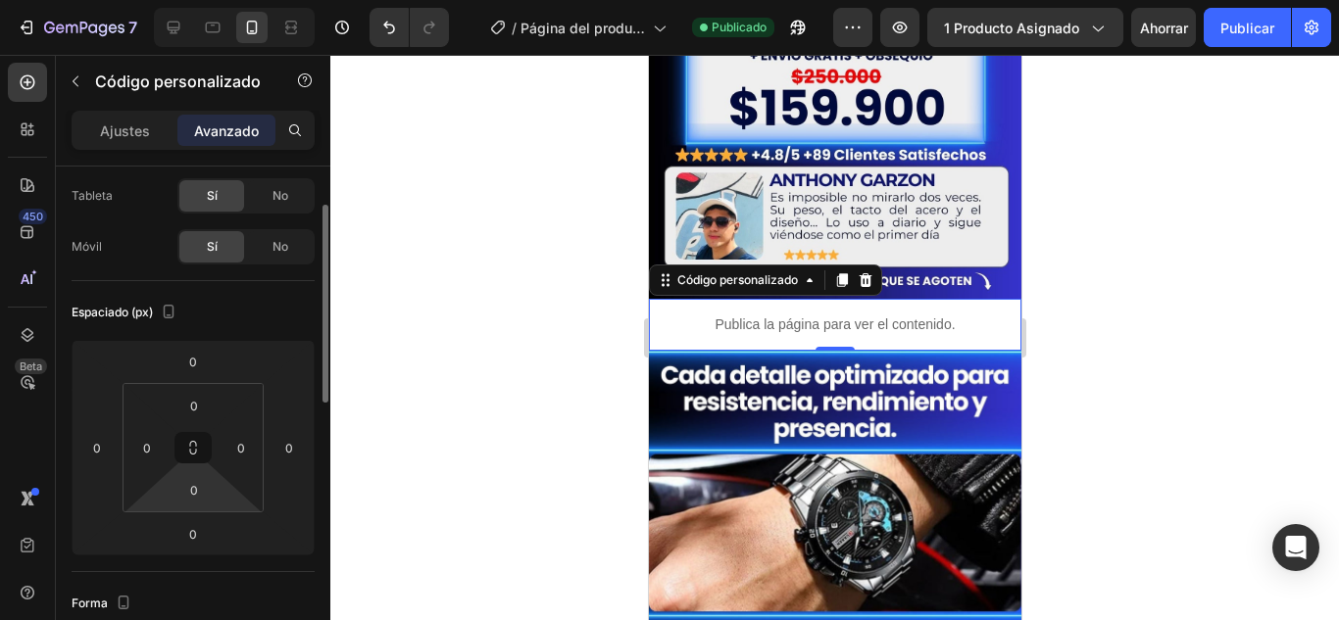
scroll to position [0, 0]
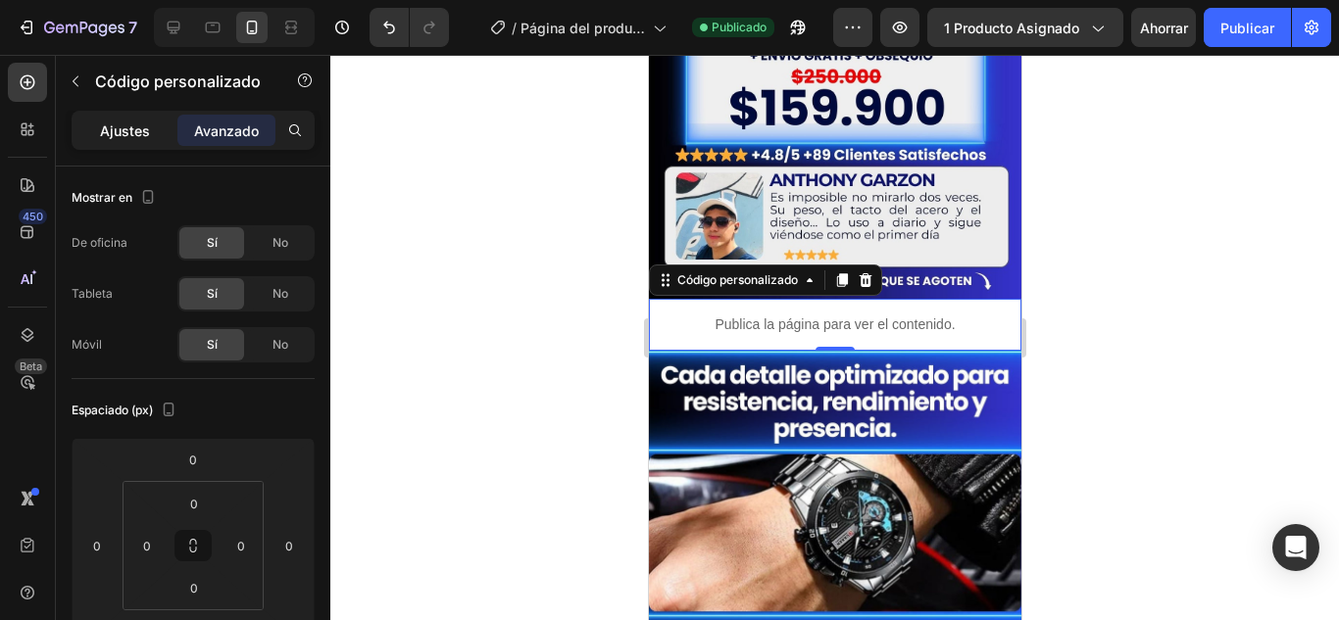
click at [132, 136] on font "Ajustes" at bounding box center [125, 131] width 50 height 17
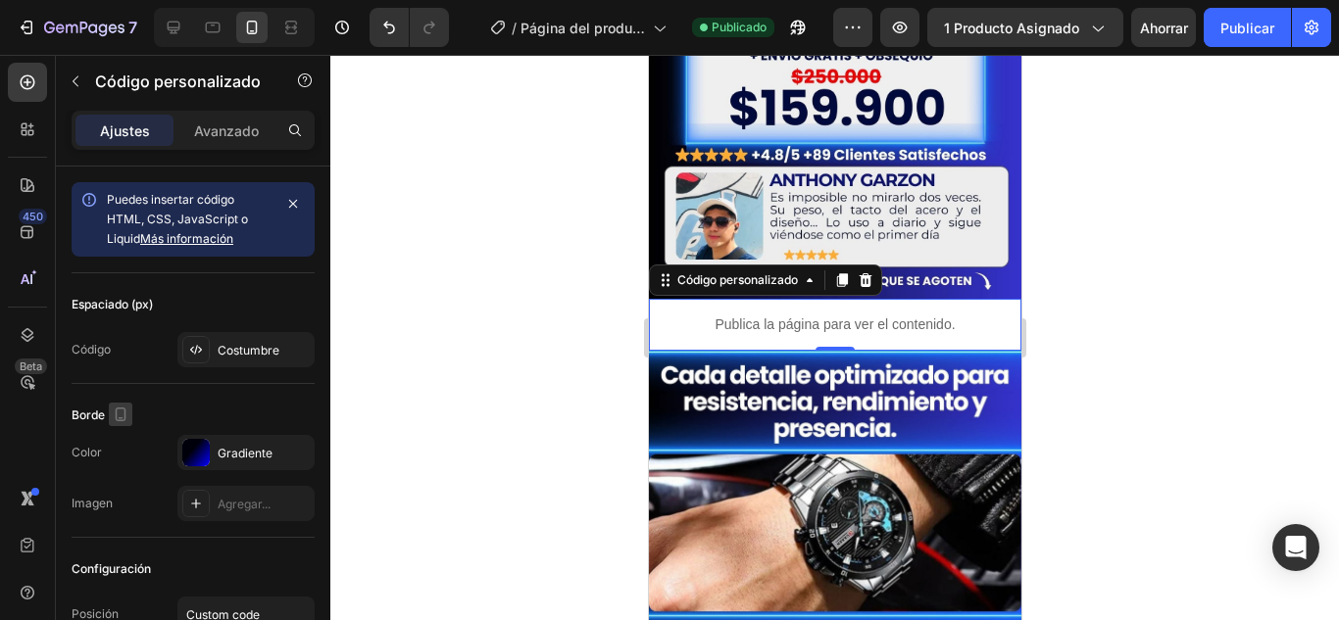
scroll to position [98, 0]
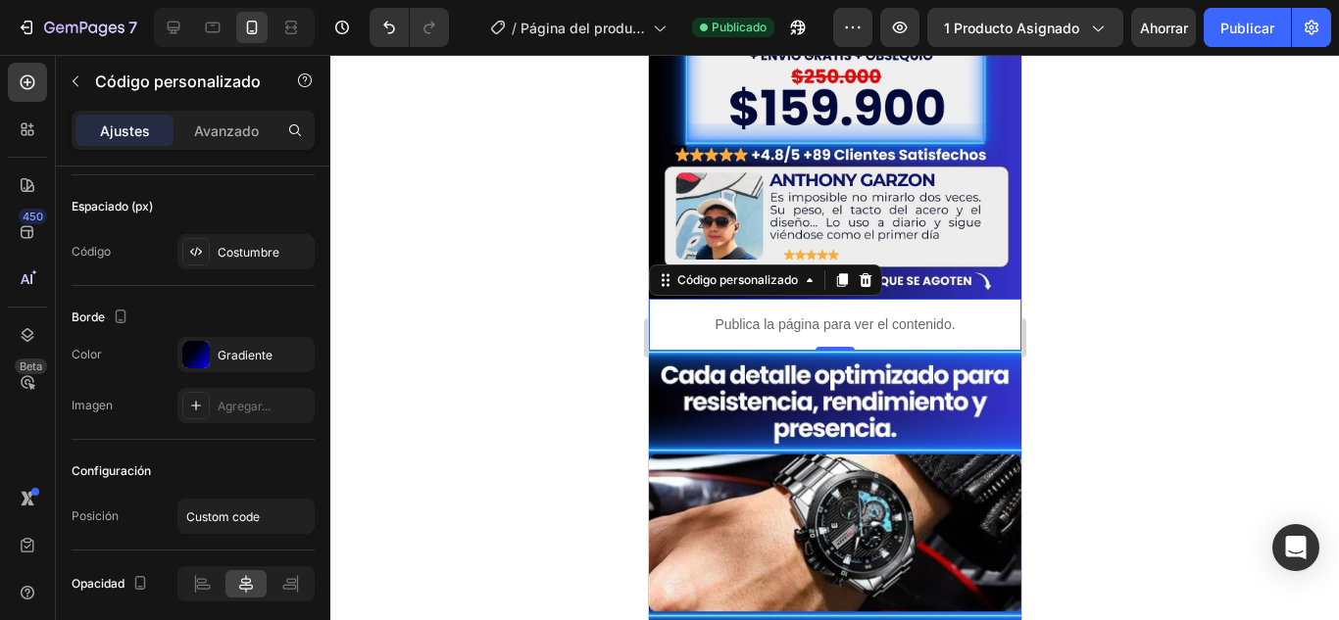
click at [871, 273] on icon at bounding box center [865, 280] width 13 height 14
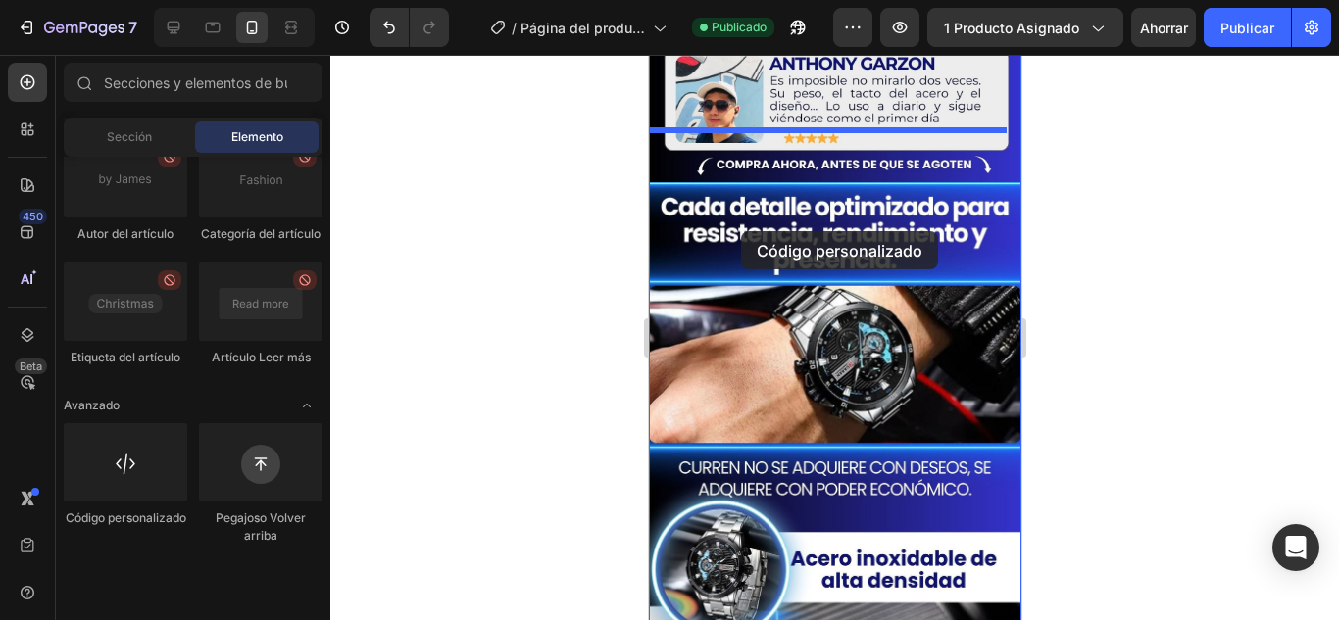
scroll to position [729, 0]
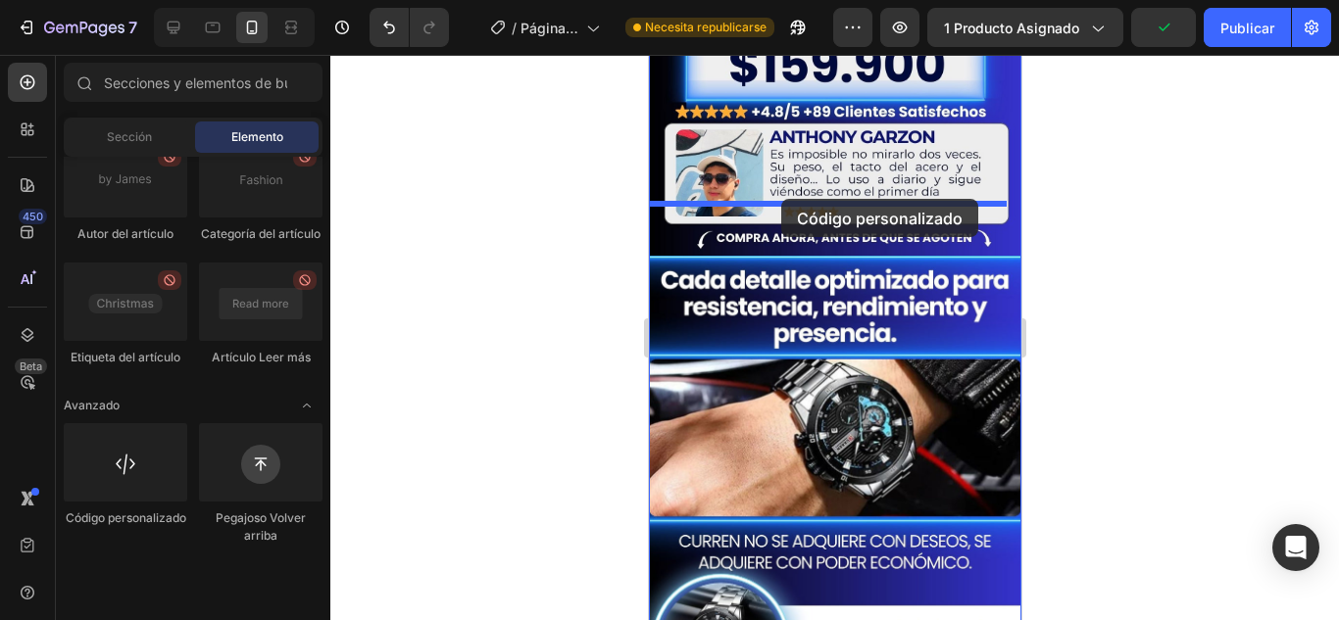
drag, startPoint x: 814, startPoint y: 576, endPoint x: 780, endPoint y: 199, distance: 378.9
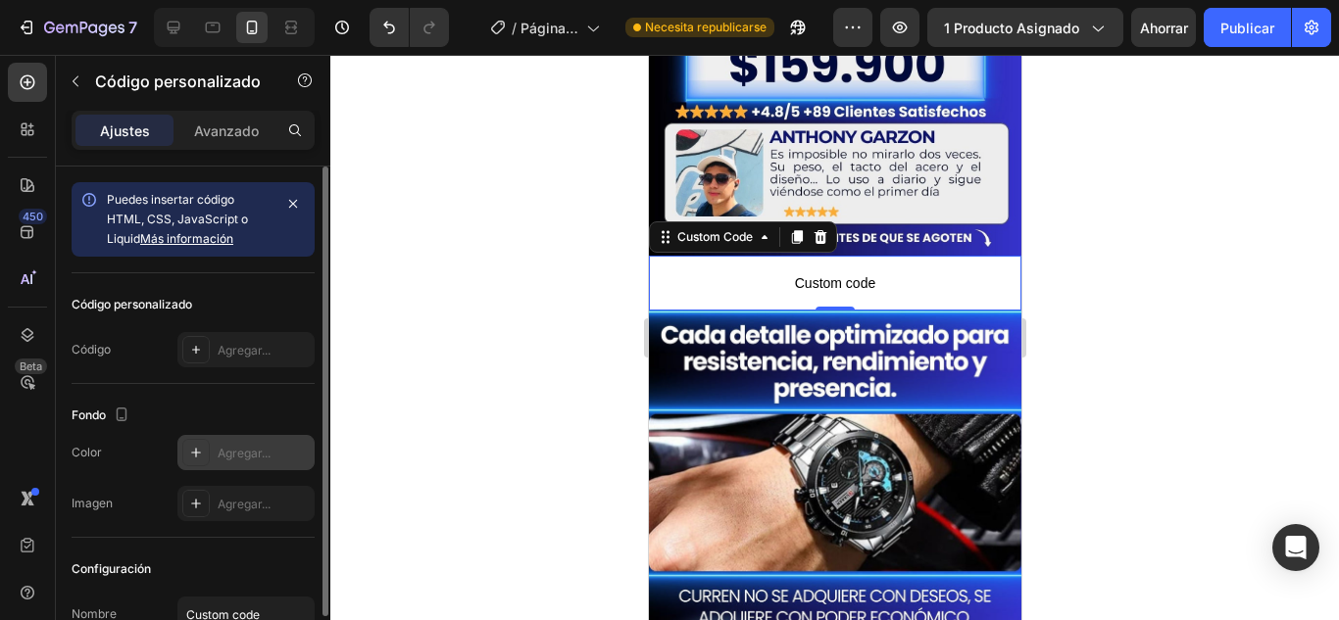
click at [195, 454] on icon at bounding box center [196, 453] width 16 height 16
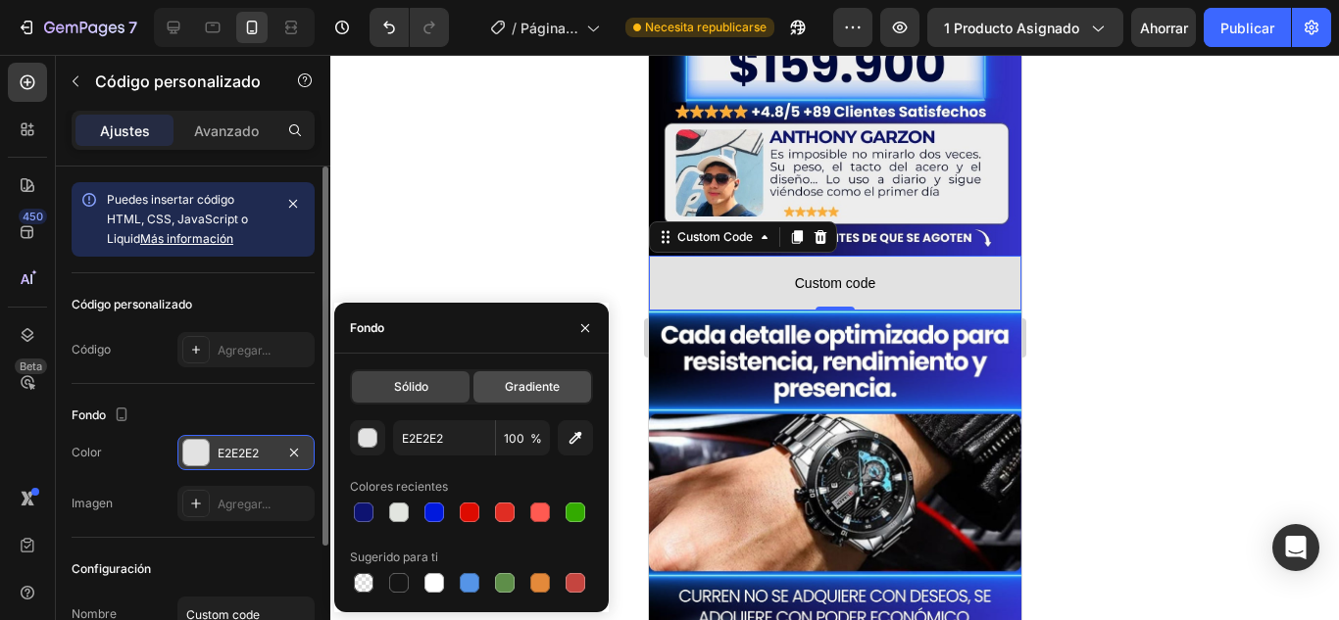
click at [528, 372] on div "Gradiente" at bounding box center [532, 387] width 118 height 31
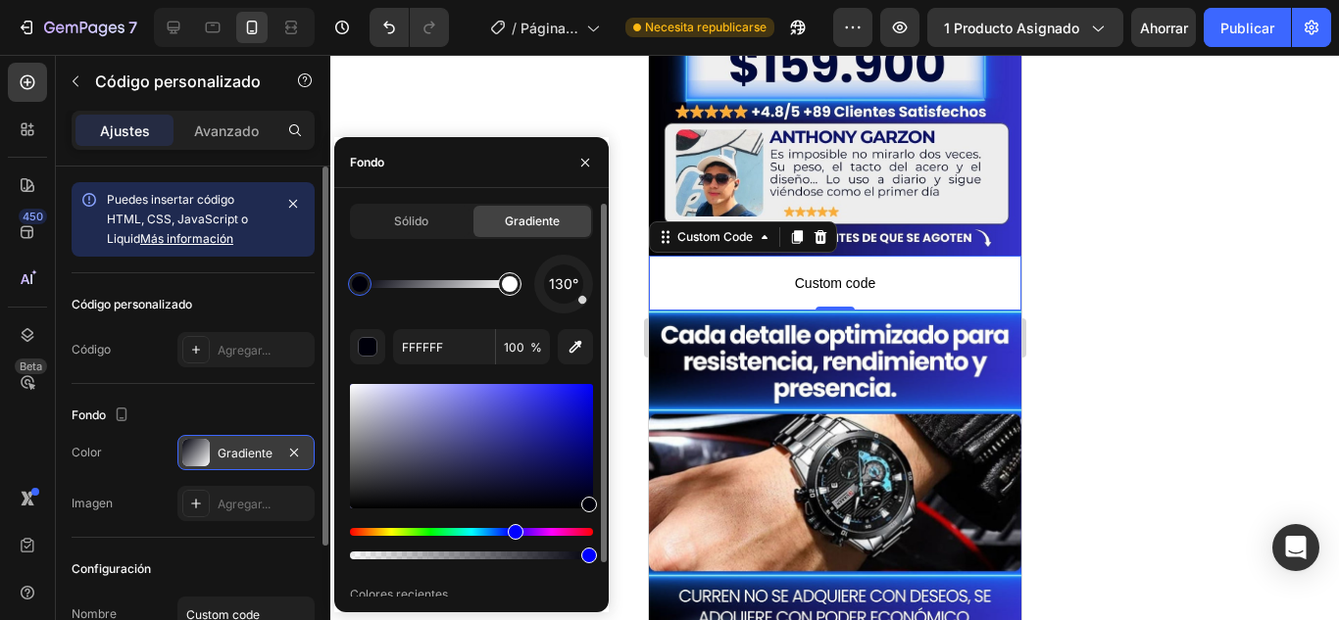
click at [508, 287] on div at bounding box center [510, 284] width 16 height 16
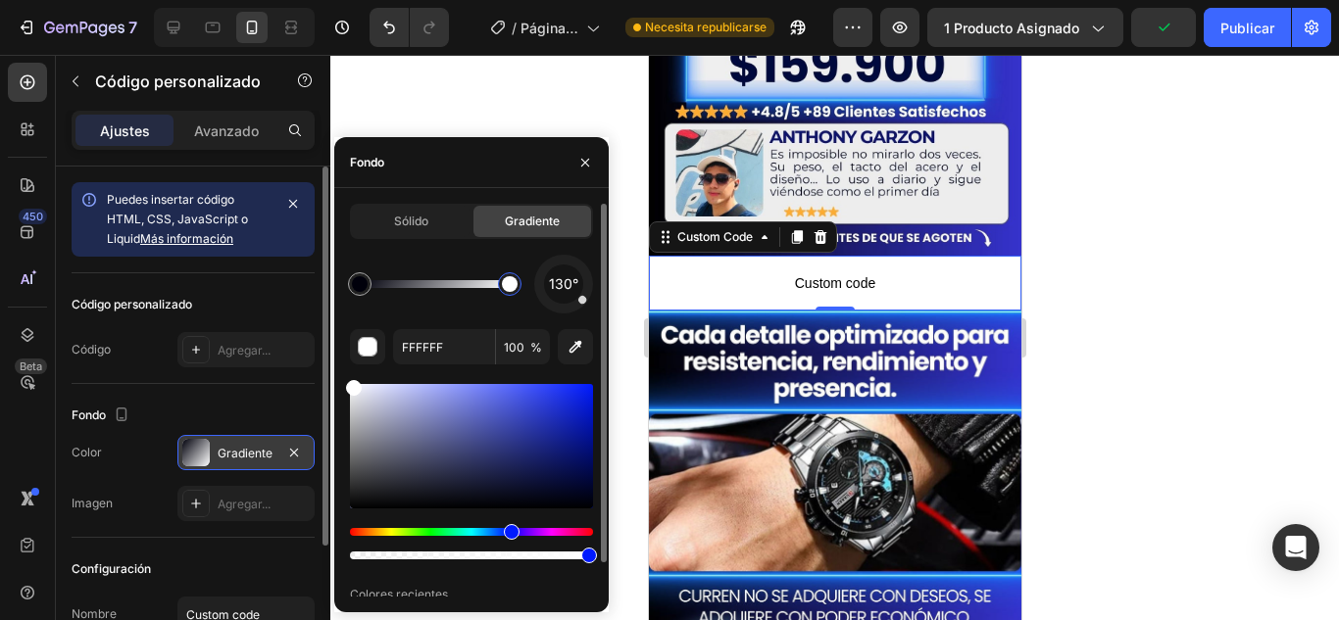
click at [509, 530] on div "Hue" at bounding box center [471, 532] width 243 height 8
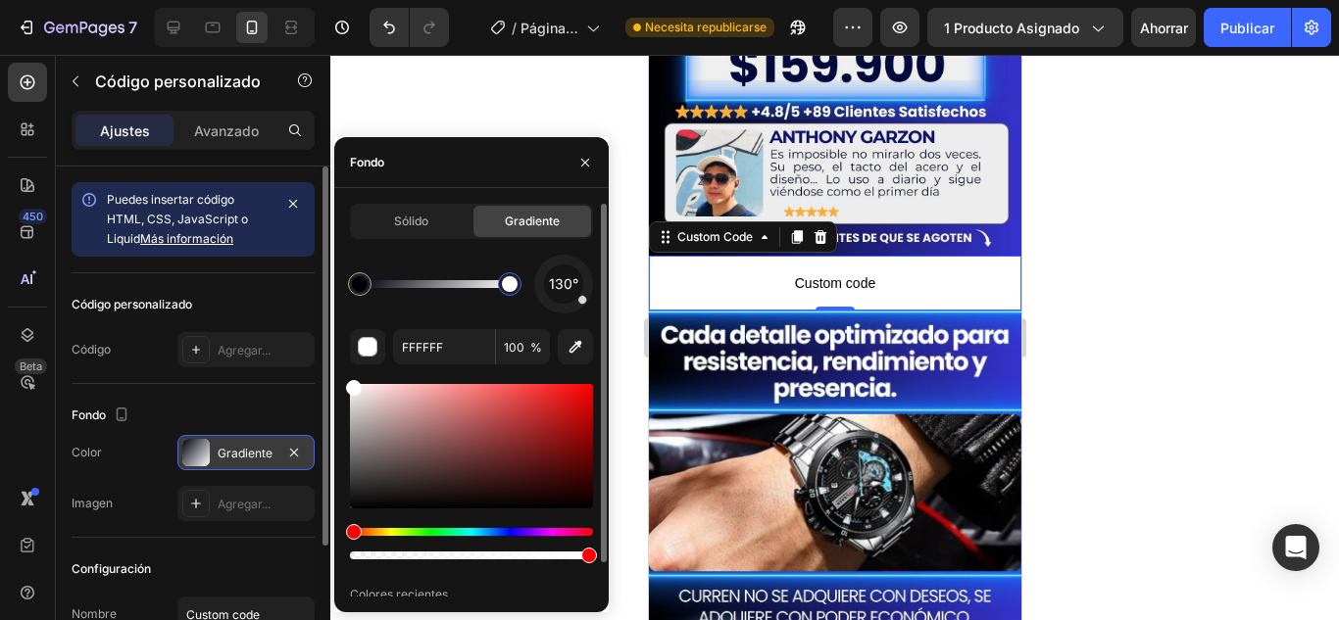
click at [513, 526] on div at bounding box center [471, 471] width 243 height 183
click at [512, 528] on div "Matiz" at bounding box center [471, 532] width 243 height 8
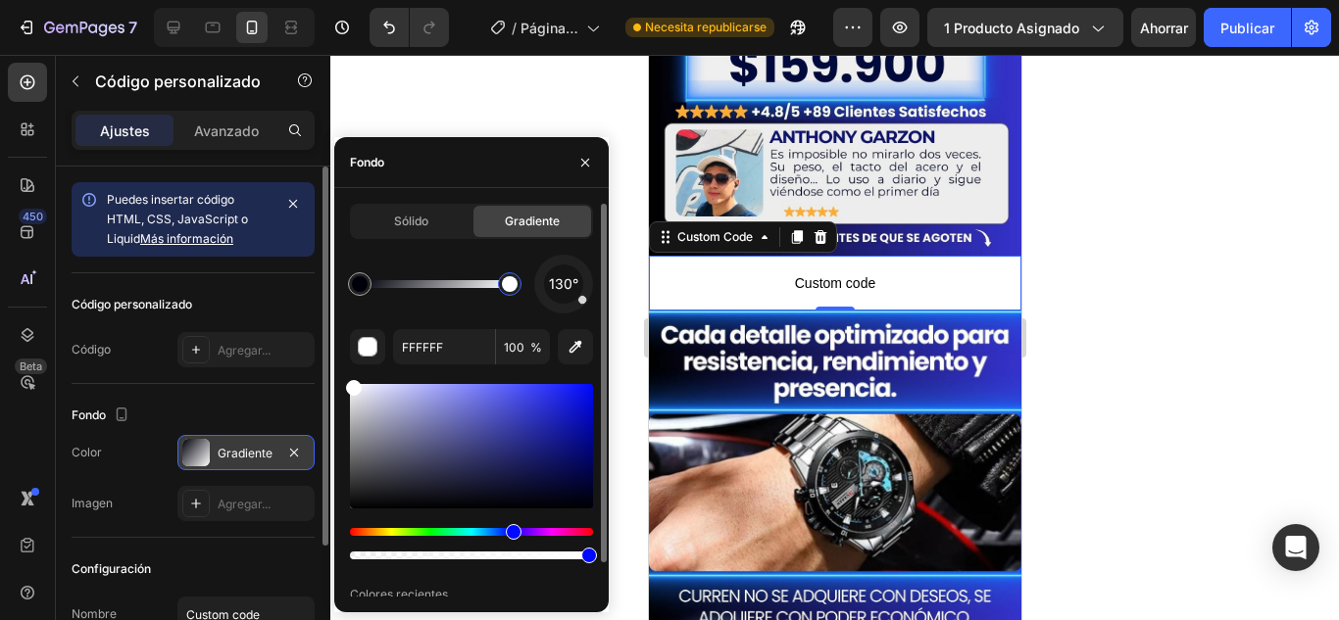
click at [590, 389] on div at bounding box center [471, 446] width 243 height 124
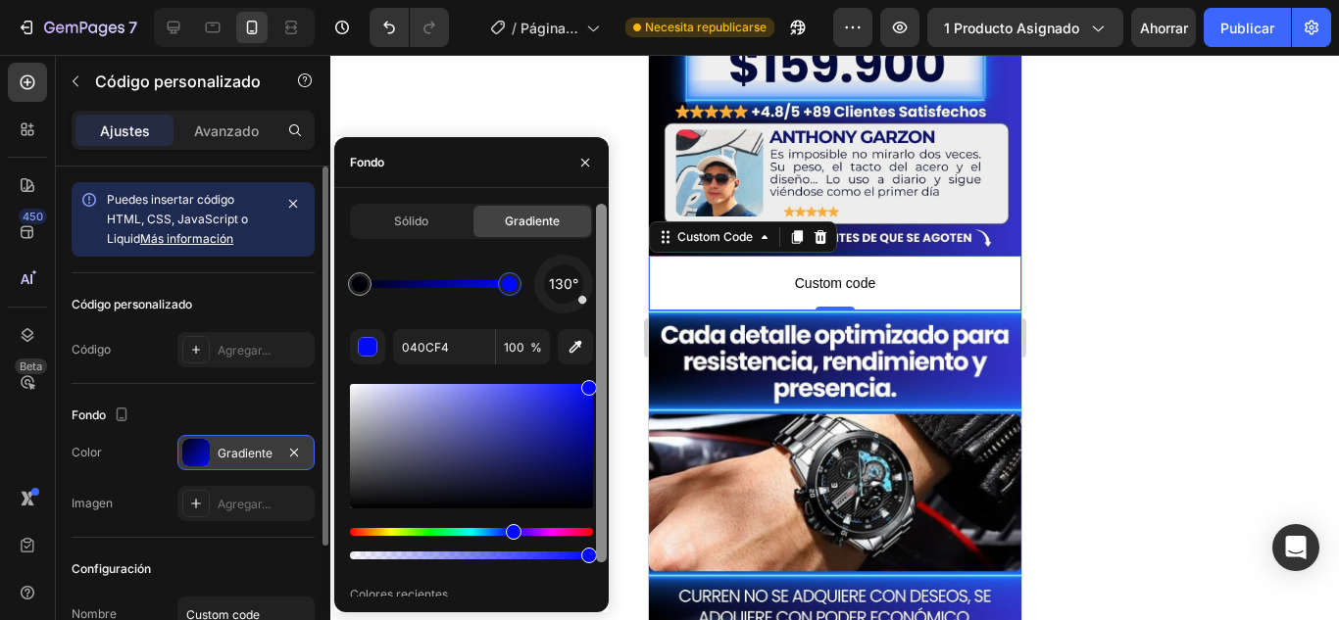
drag, startPoint x: 590, startPoint y: 394, endPoint x: 600, endPoint y: 373, distance: 22.8
click at [600, 373] on div "Sólido Gradiente 130° 040CF4 100 % Colores recientes" at bounding box center [471, 400] width 274 height 393
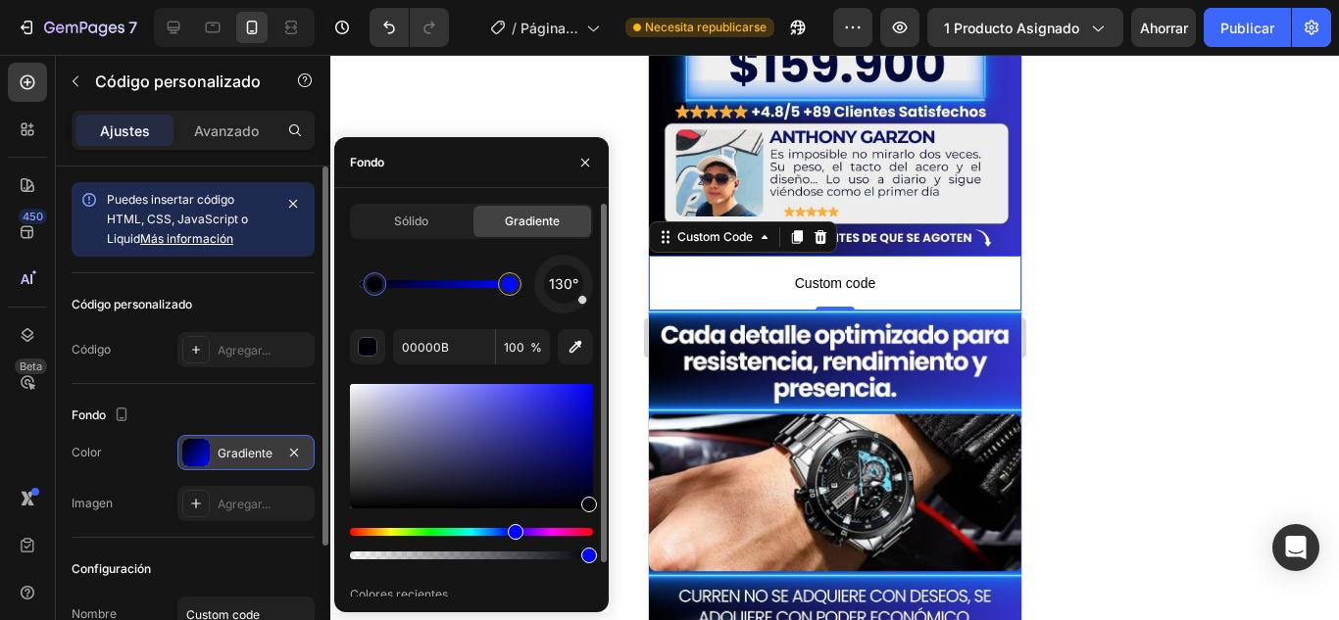
drag, startPoint x: 361, startPoint y: 287, endPoint x: 399, endPoint y: 288, distance: 38.2
click at [403, 285] on div at bounding box center [435, 284] width 150 height 8
click at [404, 270] on div at bounding box center [403, 254] width 27 height 31
click at [404, 254] on icon "button" at bounding box center [404, 253] width 16 height 16
type input "00000B"
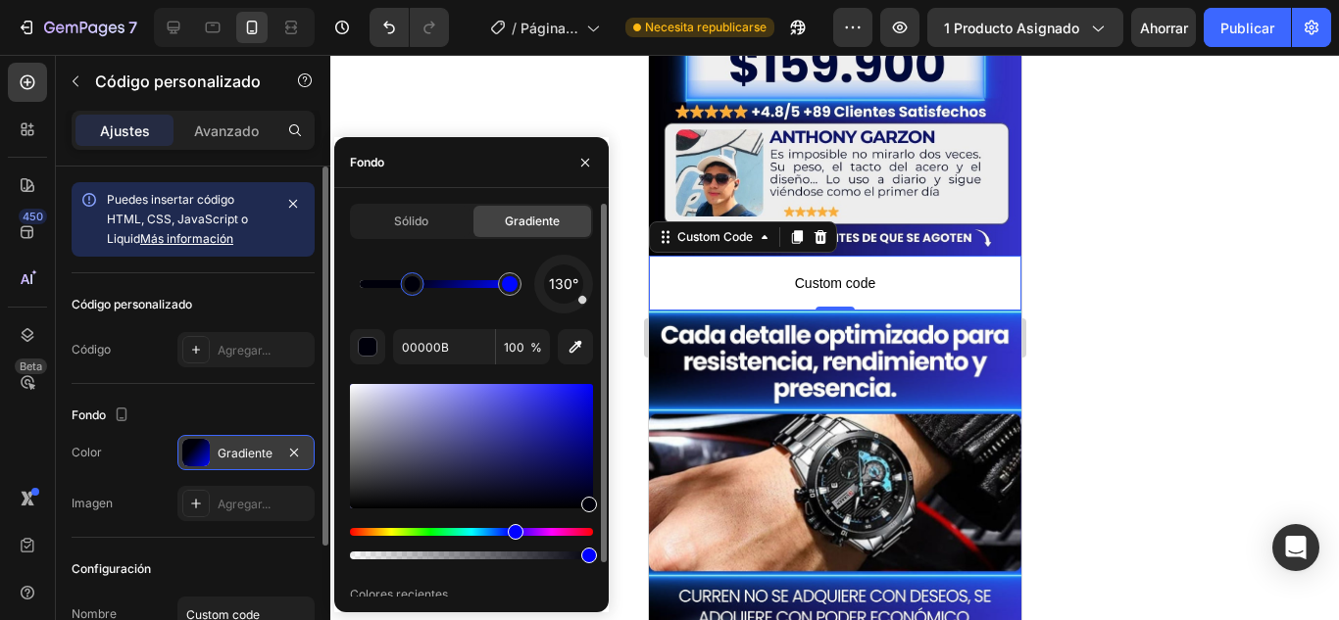
drag, startPoint x: 374, startPoint y: 284, endPoint x: 417, endPoint y: 284, distance: 42.1
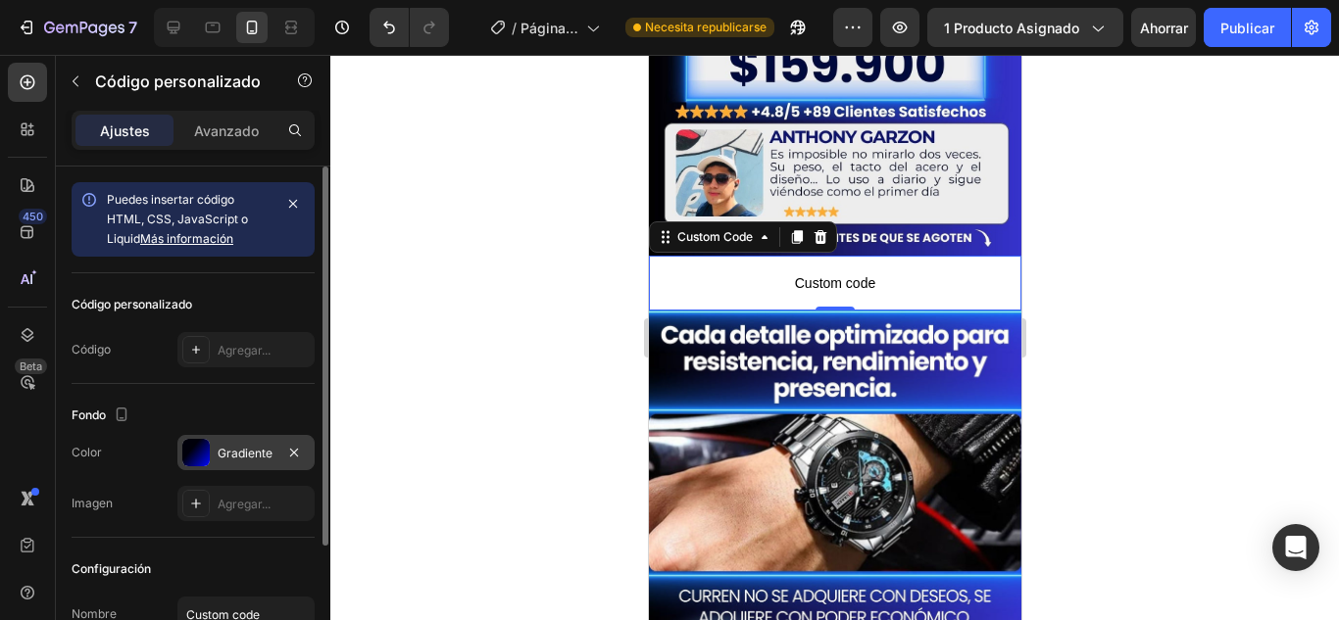
click at [212, 230] on div "Puedes insertar código HTML, CSS, JavaScript o Liquid Más información" at bounding box center [189, 219] width 165 height 59
click at [294, 195] on button "button" at bounding box center [292, 203] width 27 height 27
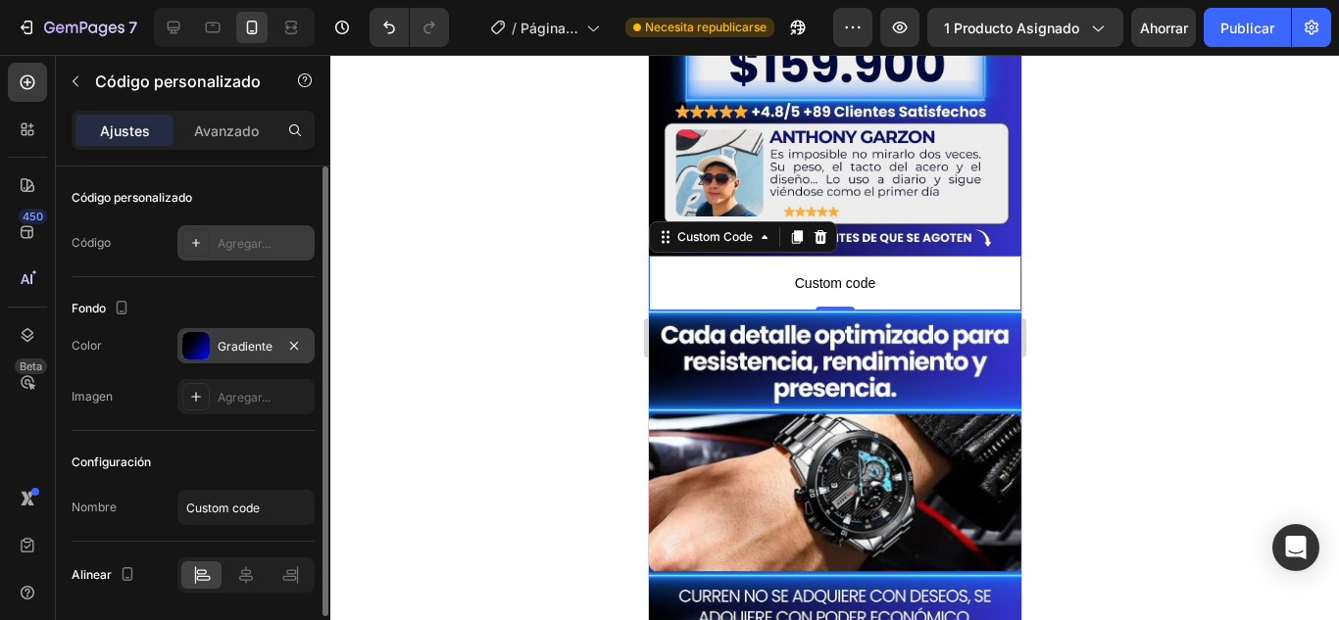
click at [213, 239] on div "Agregar..." at bounding box center [245, 242] width 137 height 35
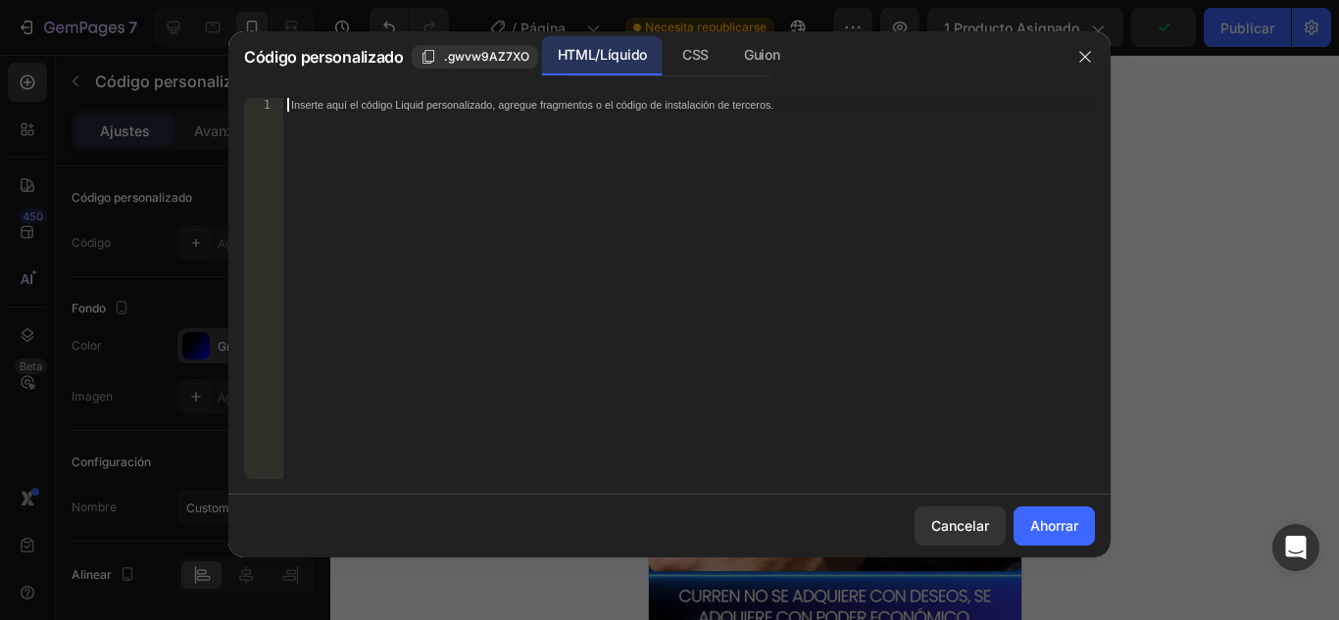
click at [480, 107] on font "Inserte aquí el código Liquid personalizado, agregue fragmentos o el código de …" at bounding box center [532, 104] width 482 height 13
paste textarea "<div id="_rsi-cod-form-embed-custom-hook"></div>"
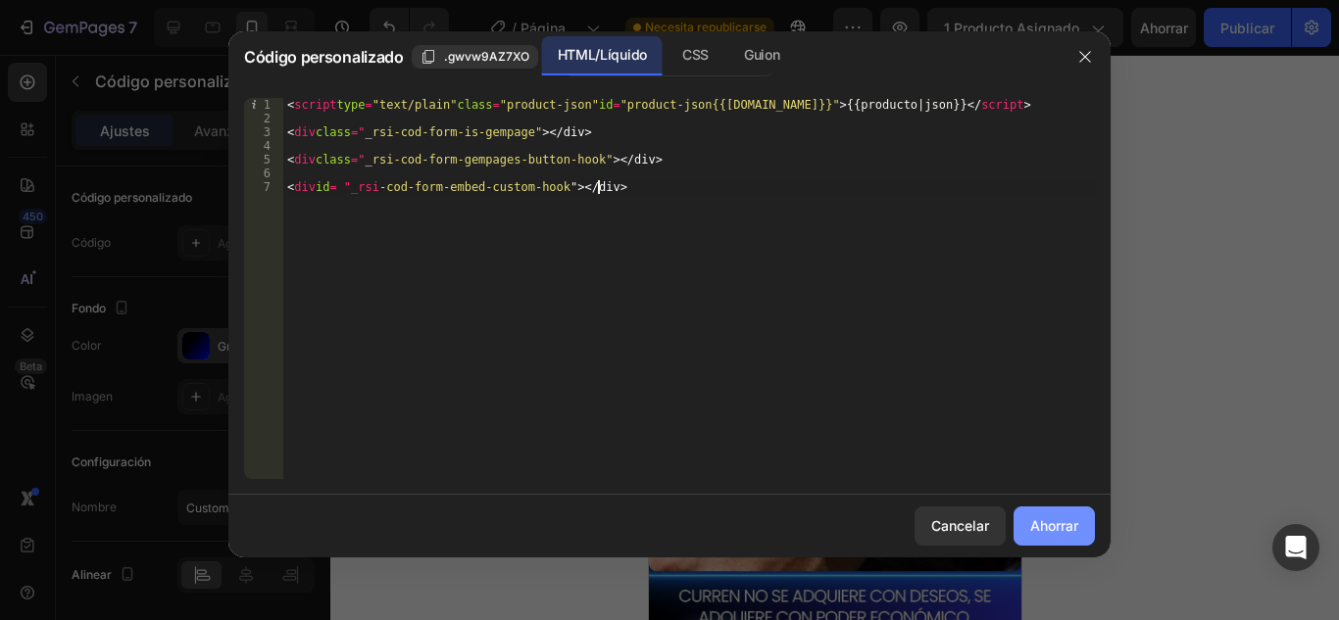
click at [1035, 522] on font "Ahorrar" at bounding box center [1054, 526] width 48 height 17
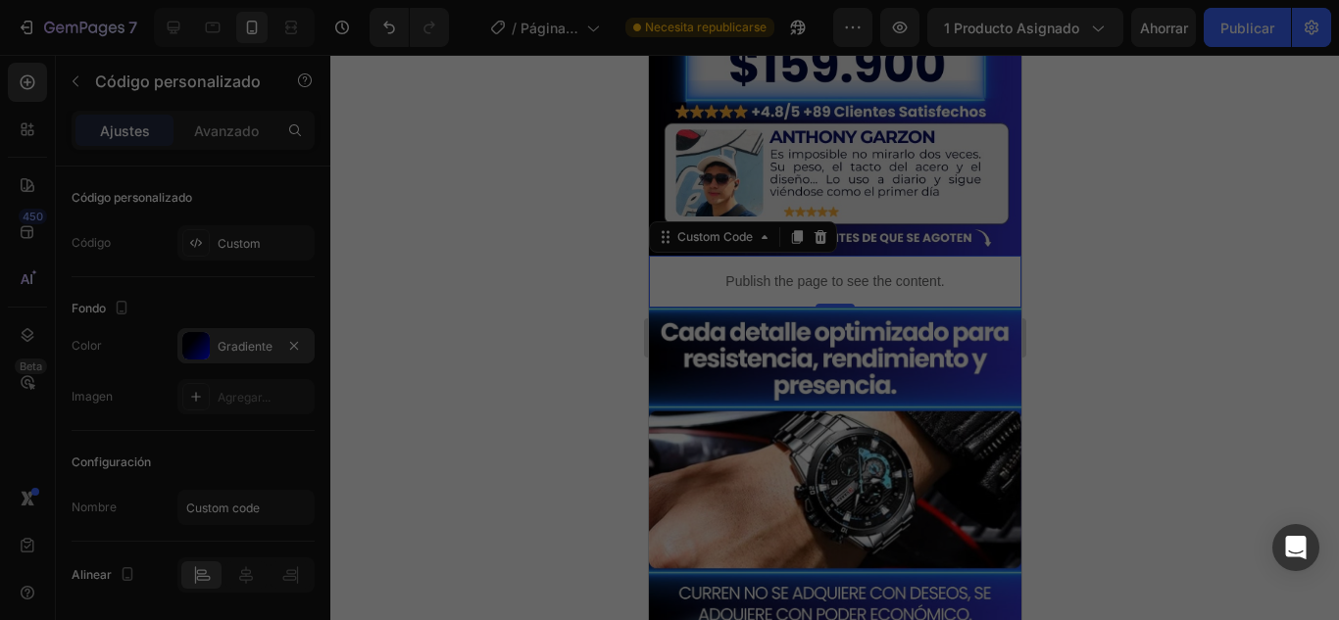
type textarea "<div id="_rsi-cod-form-embed-custom-hook"></div>"
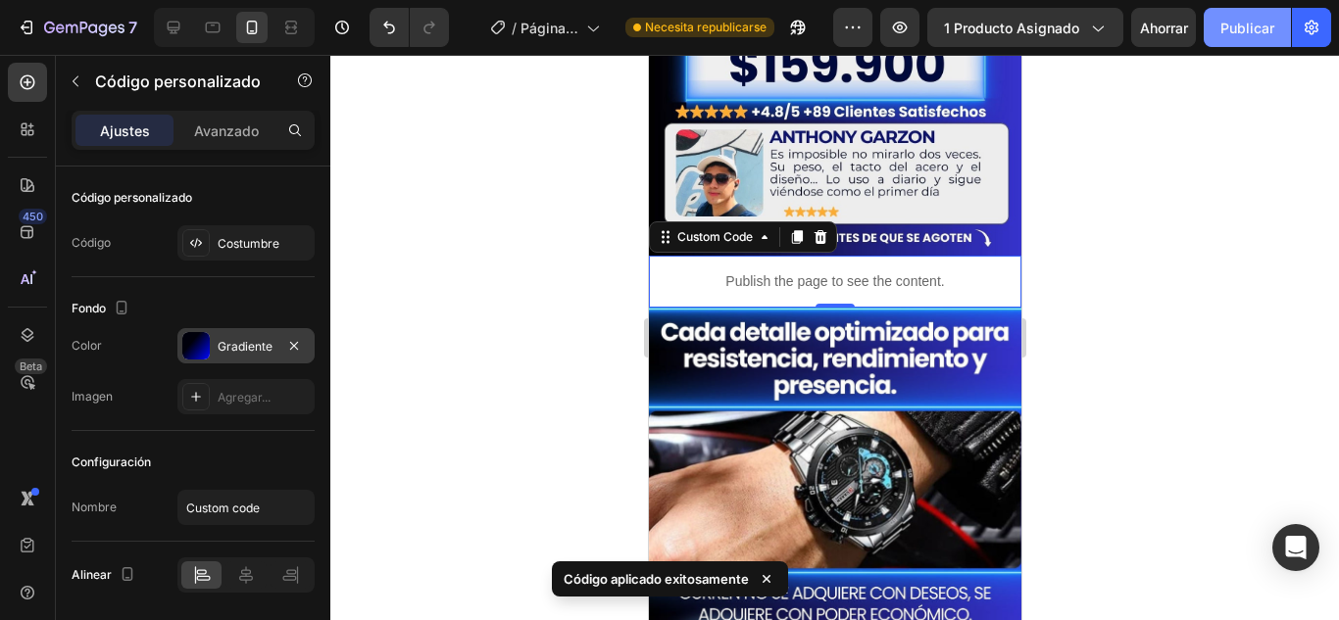
click at [1254, 29] on font "Publicar" at bounding box center [1247, 28] width 54 height 17
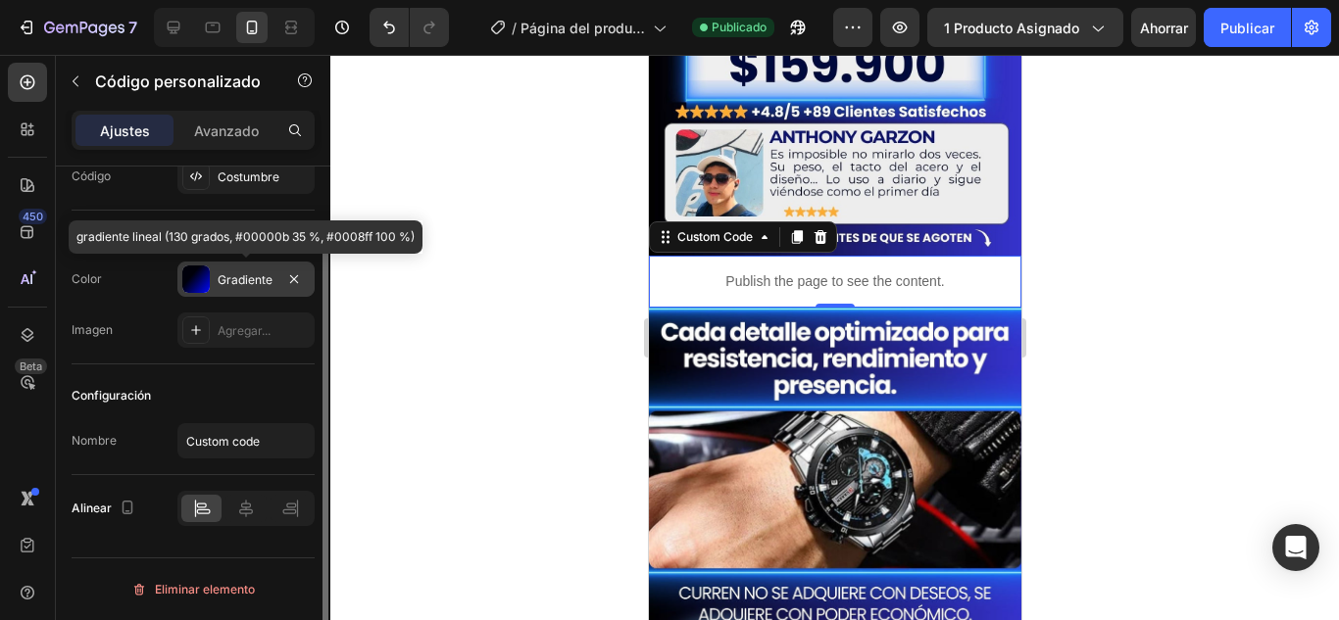
scroll to position [0, 0]
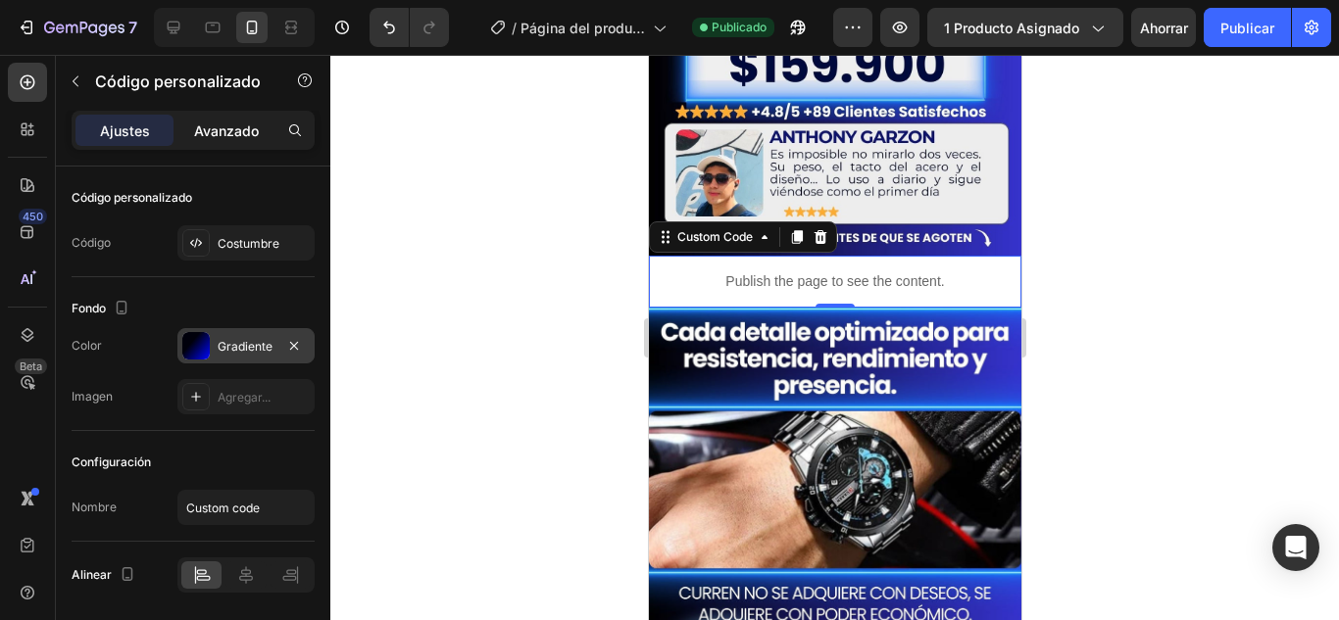
click at [200, 135] on font "Avanzado" at bounding box center [226, 131] width 65 height 17
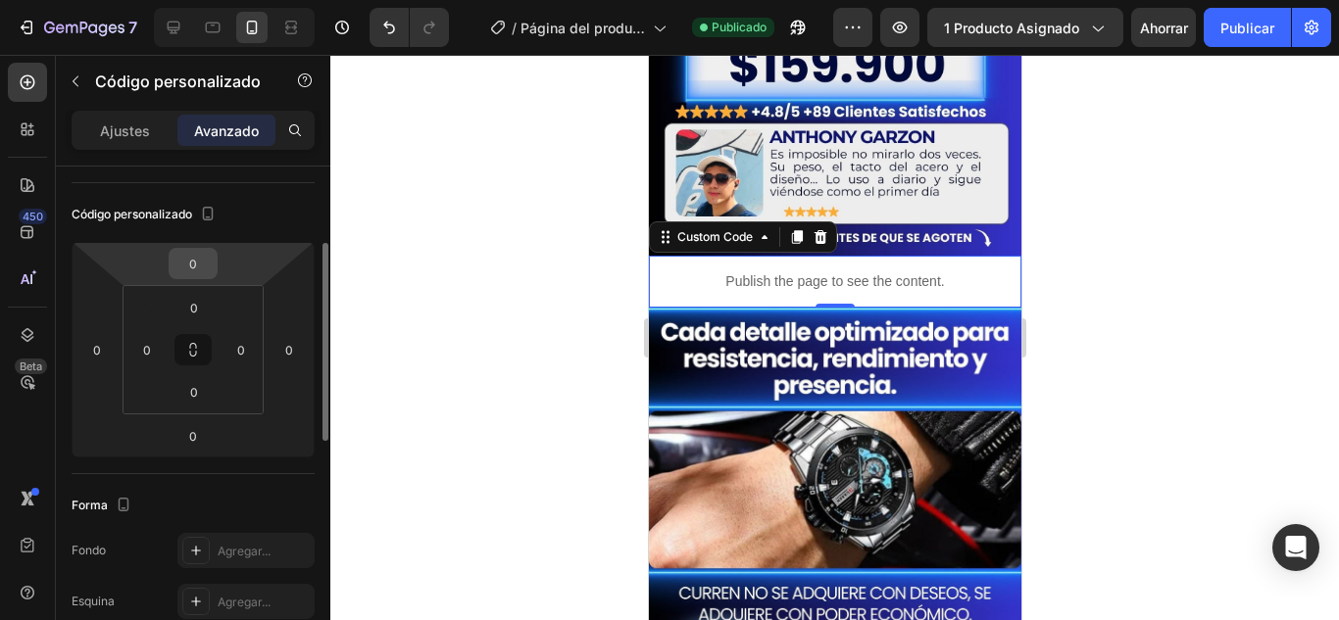
scroll to position [392, 0]
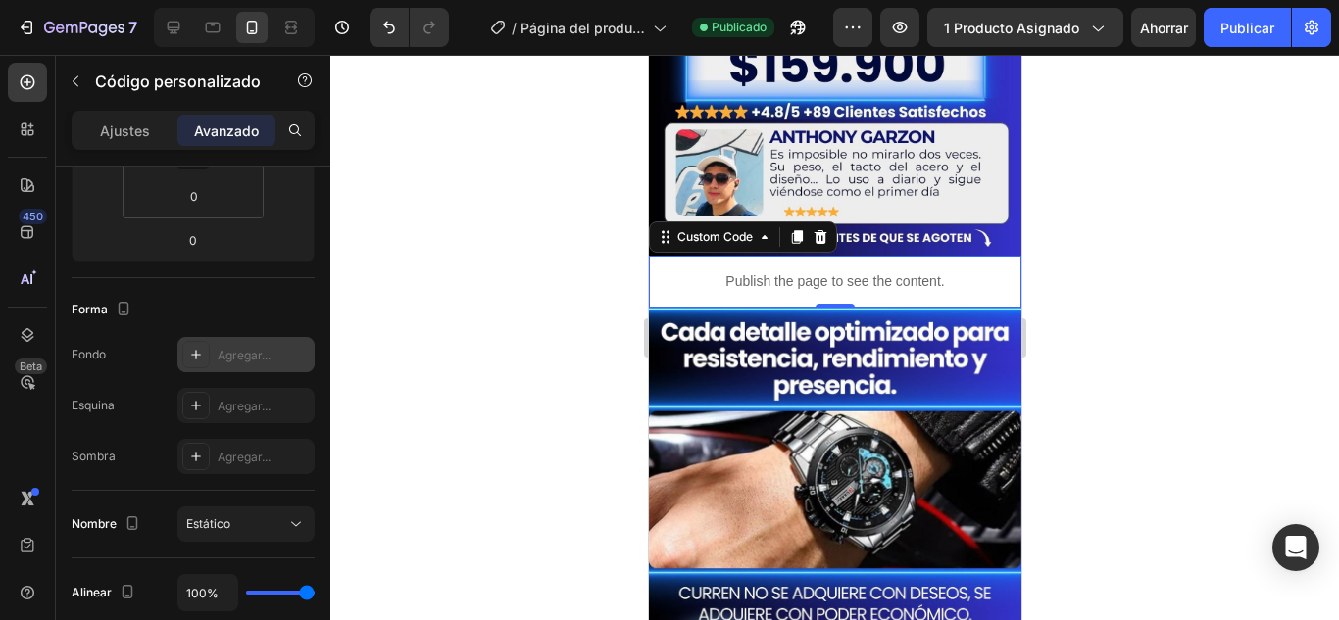
click at [200, 358] on icon at bounding box center [196, 355] width 16 height 16
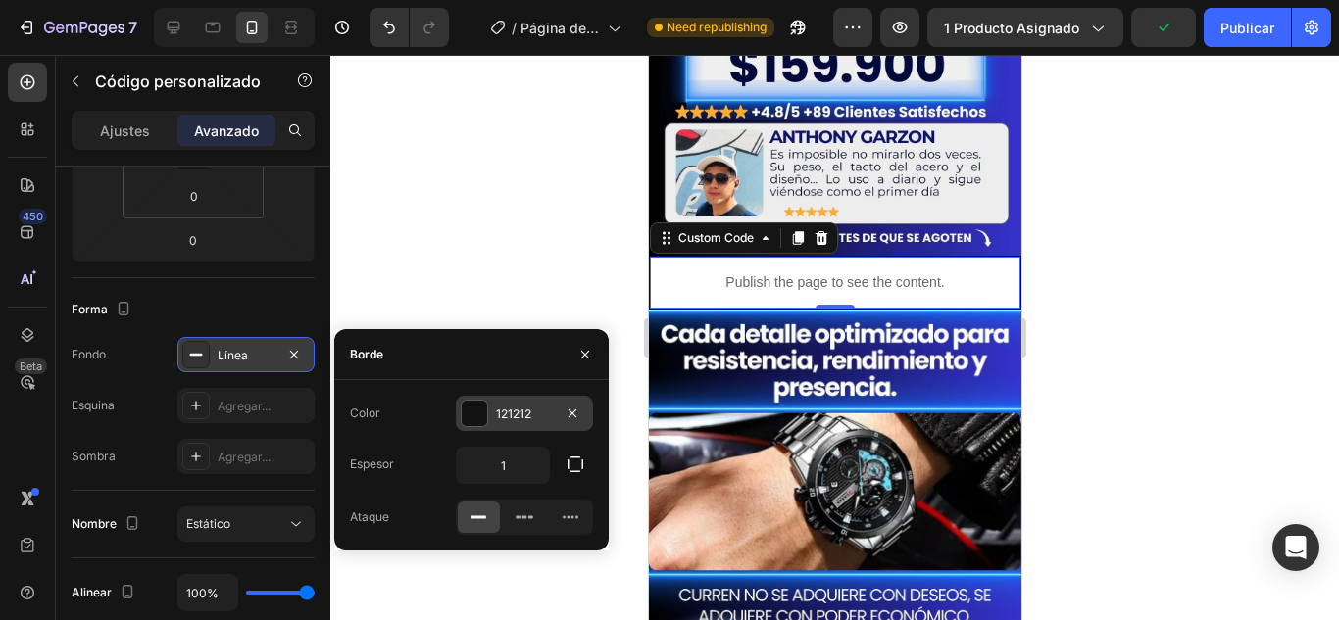
click at [475, 409] on div at bounding box center [474, 413] width 25 height 25
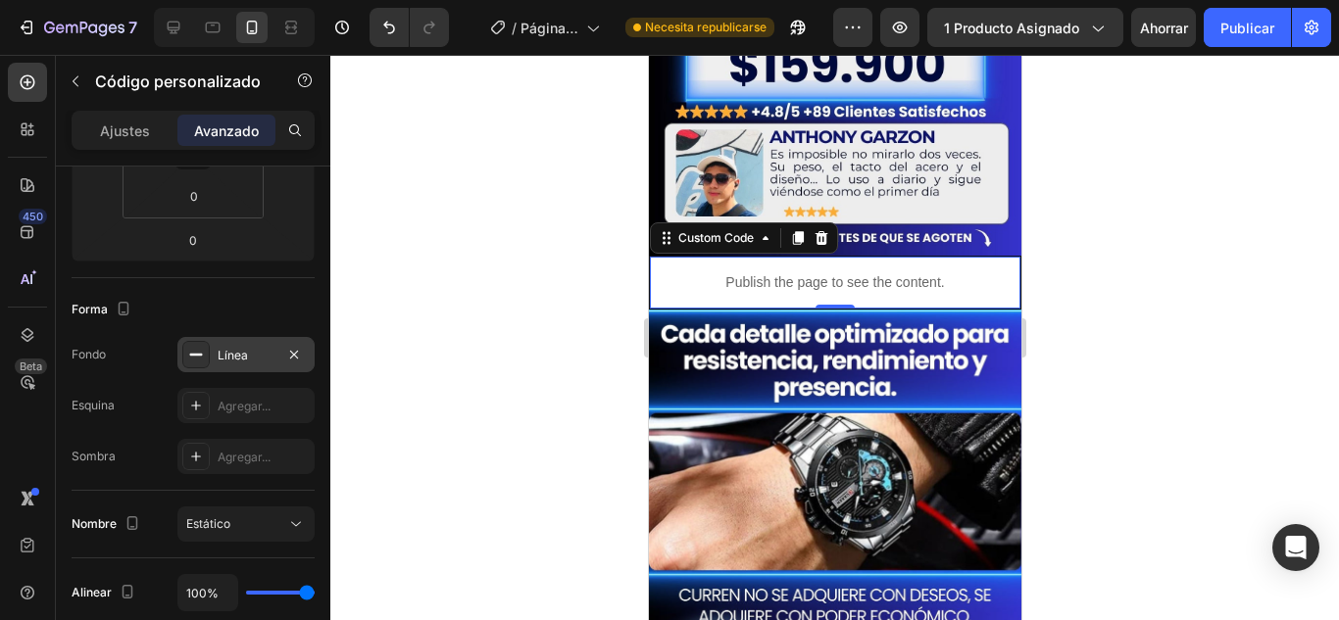
click at [504, 266] on div at bounding box center [834, 338] width 1009 height 566
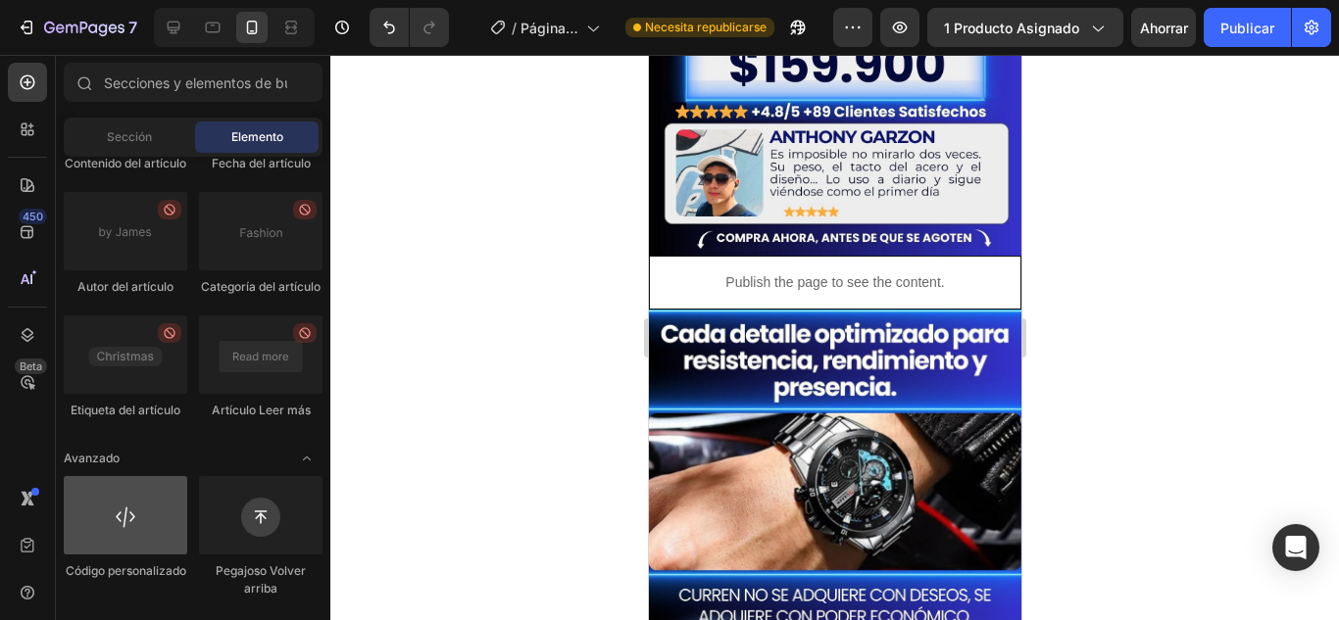
click at [136, 518] on div at bounding box center [126, 515] width 124 height 78
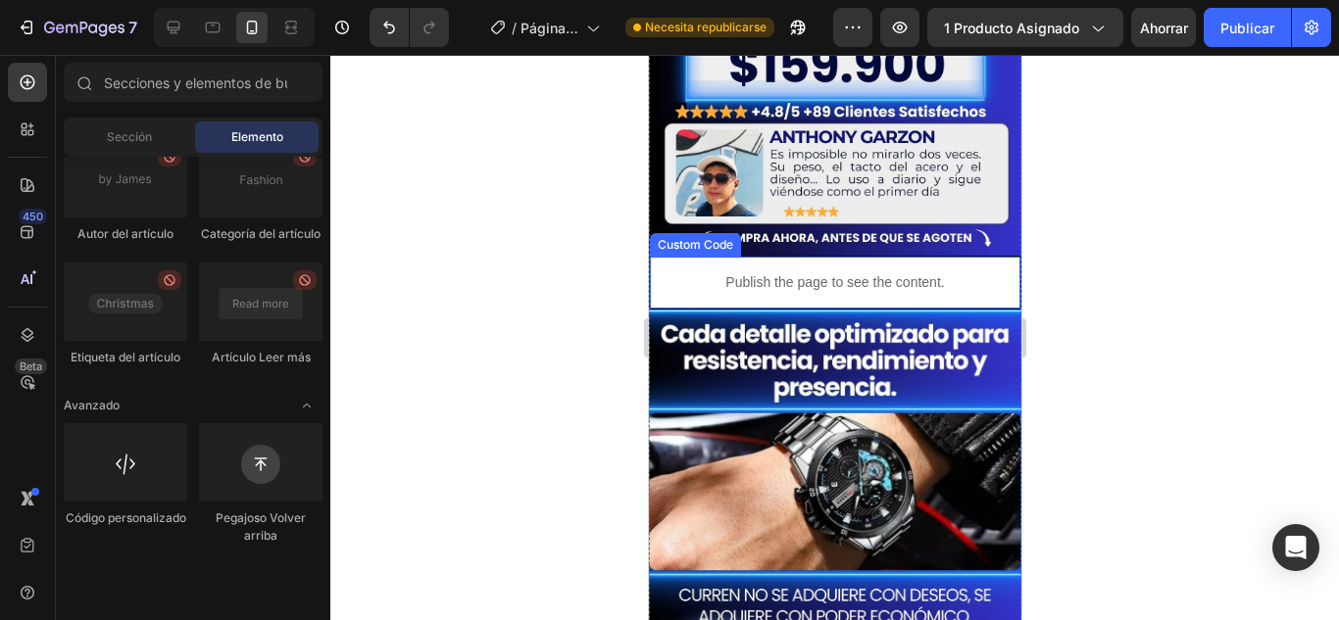
click at [740, 273] on p "Publish the page to see the content." at bounding box center [834, 283] width 371 height 21
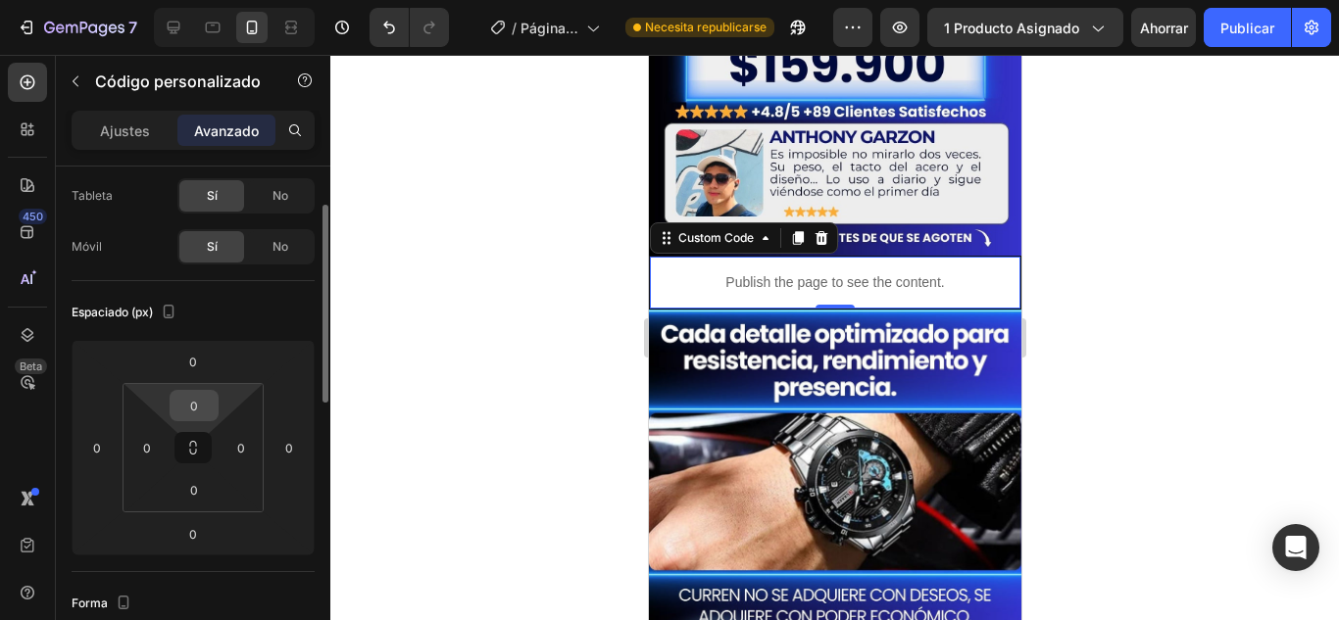
scroll to position [0, 0]
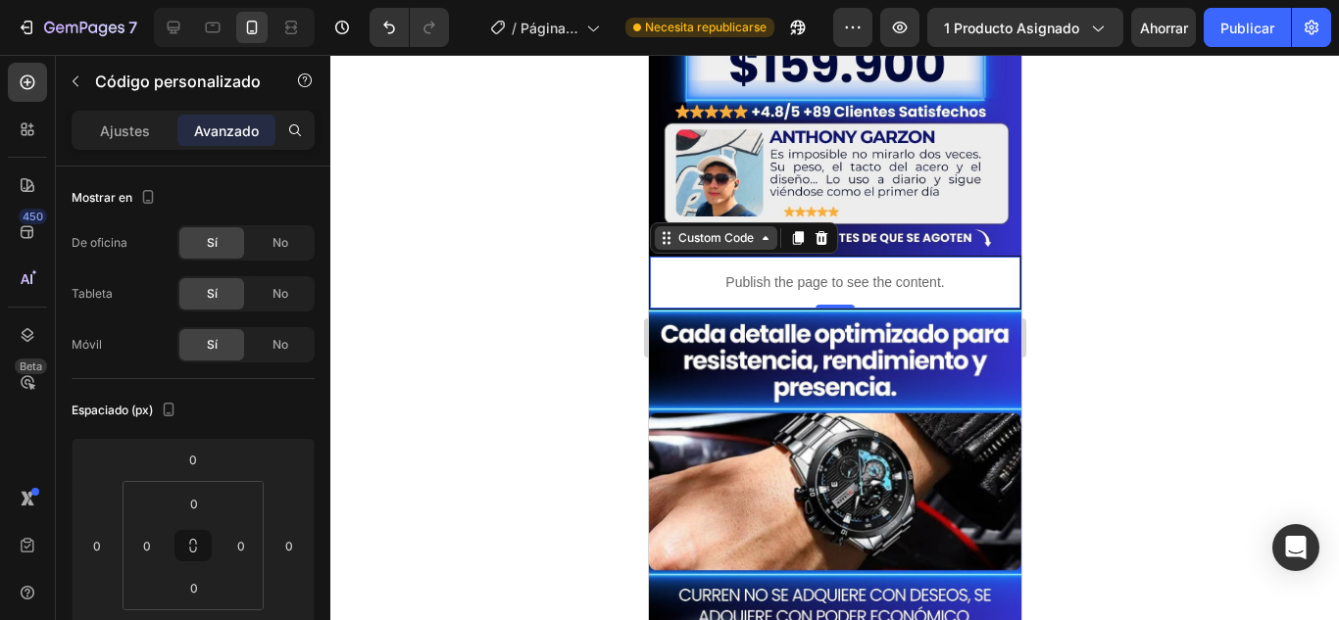
click at [759, 230] on icon at bounding box center [765, 238] width 16 height 16
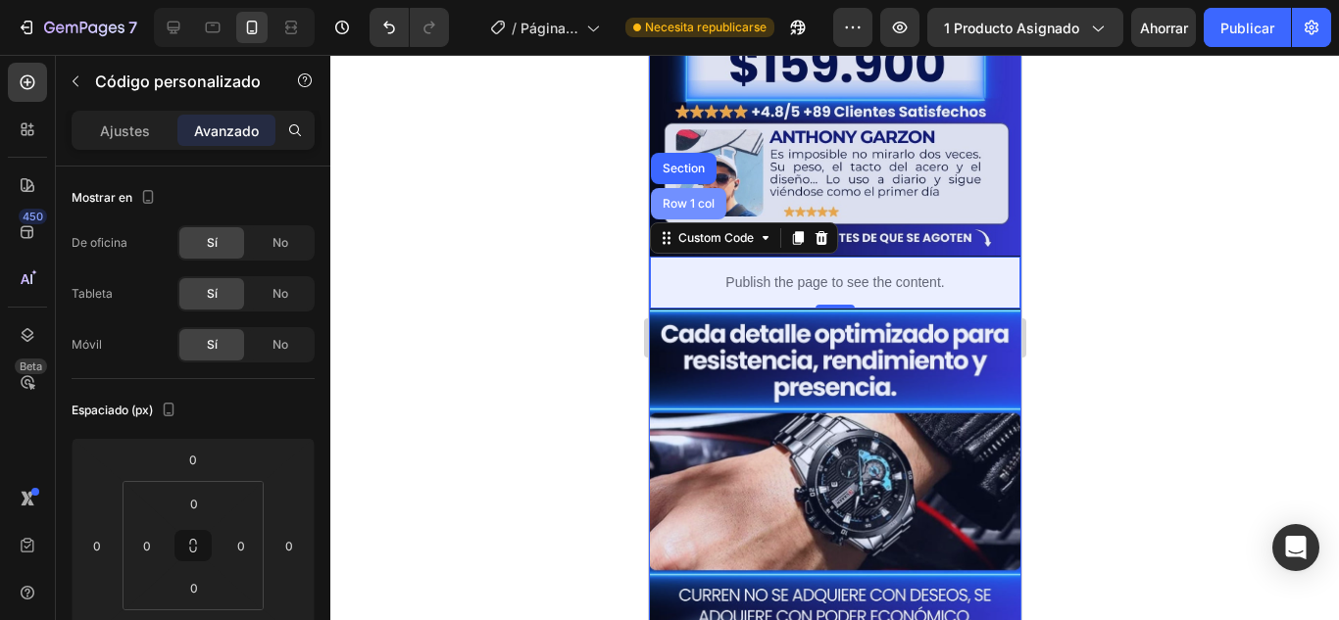
click at [691, 188] on div "Row 1 col" at bounding box center [687, 203] width 75 height 31
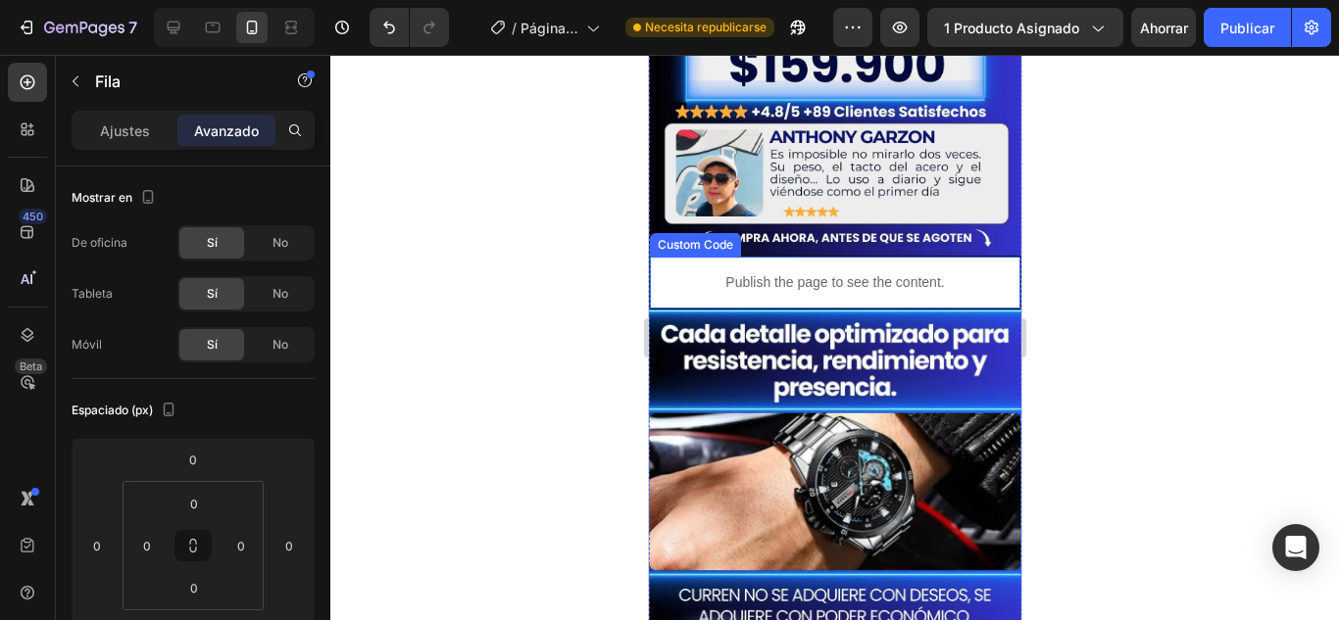
click at [687, 273] on p "Publish the page to see the content." at bounding box center [834, 283] width 371 height 21
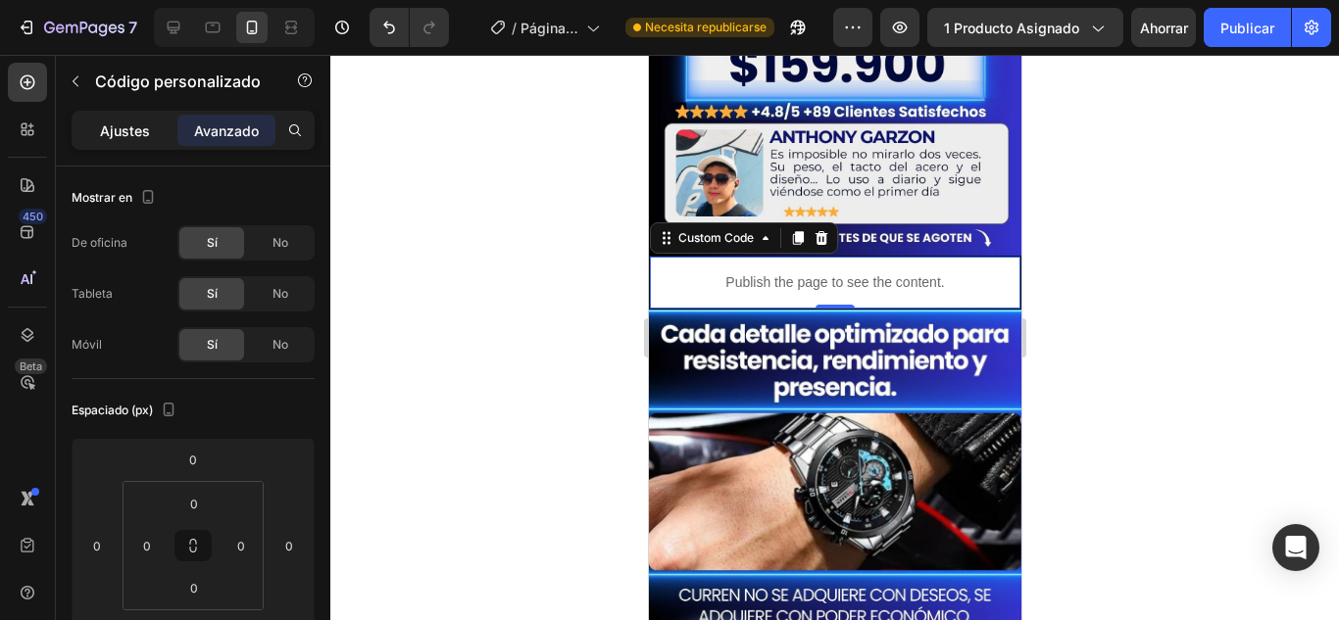
click at [160, 144] on div "Ajustes" at bounding box center [124, 130] width 98 height 31
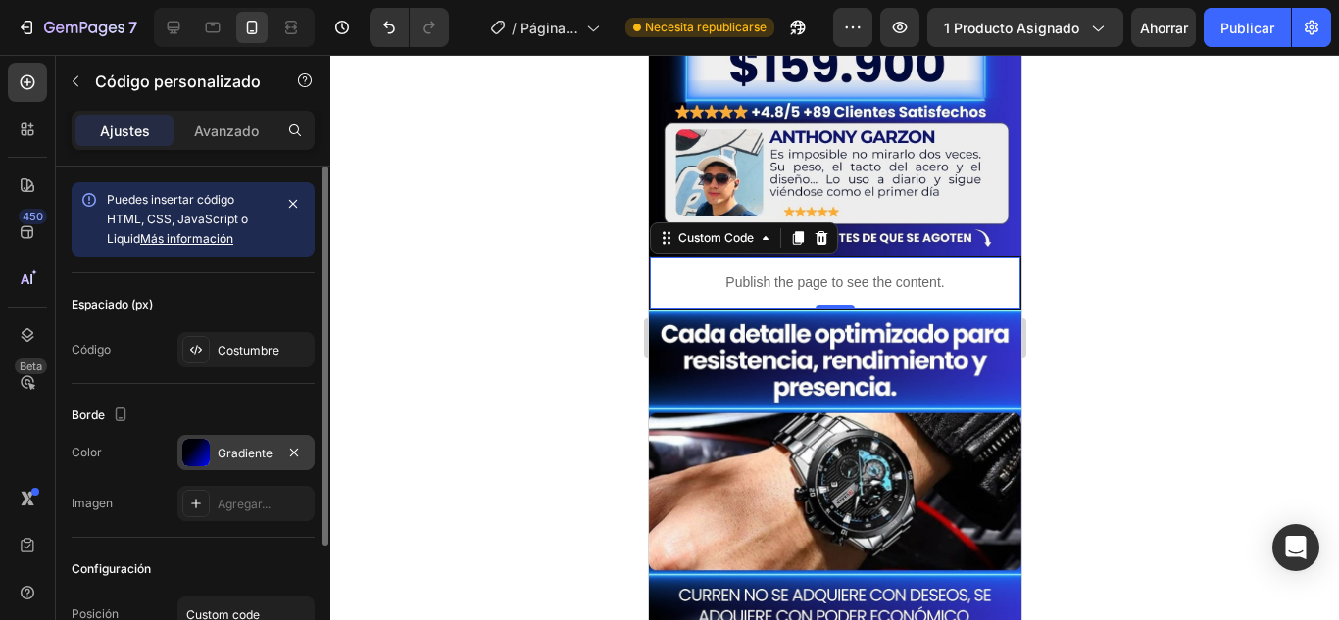
click at [276, 453] on div "Gradiente" at bounding box center [245, 452] width 137 height 35
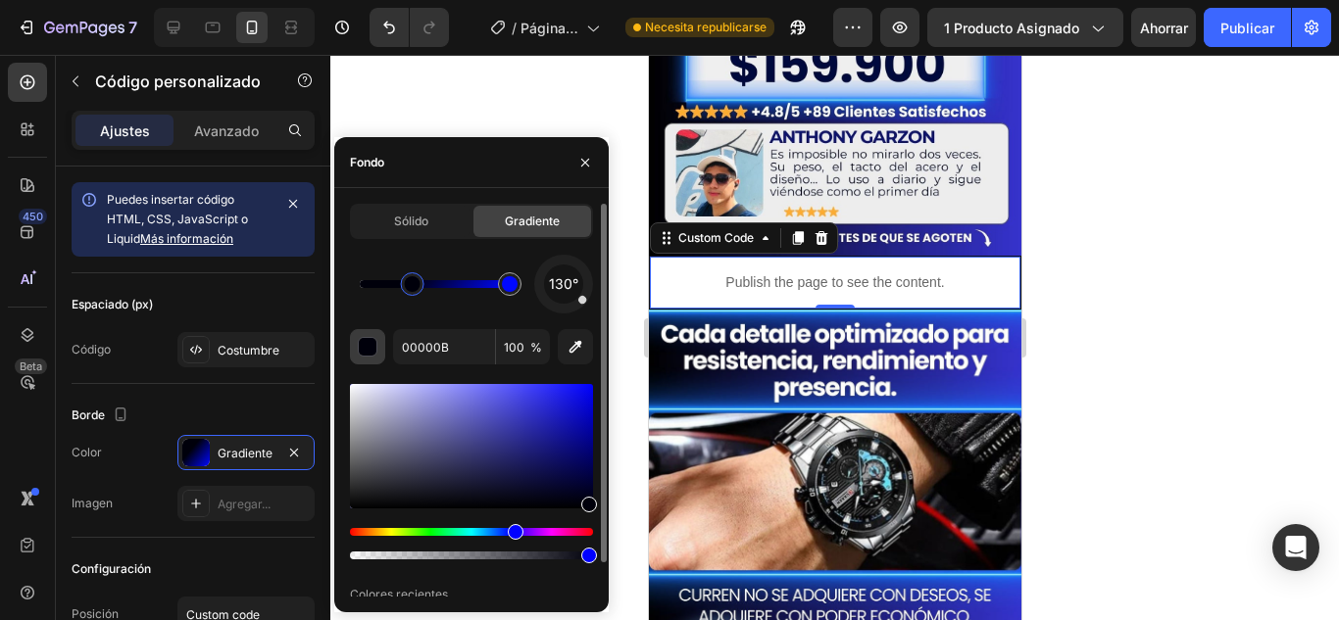
scroll to position [37, 0]
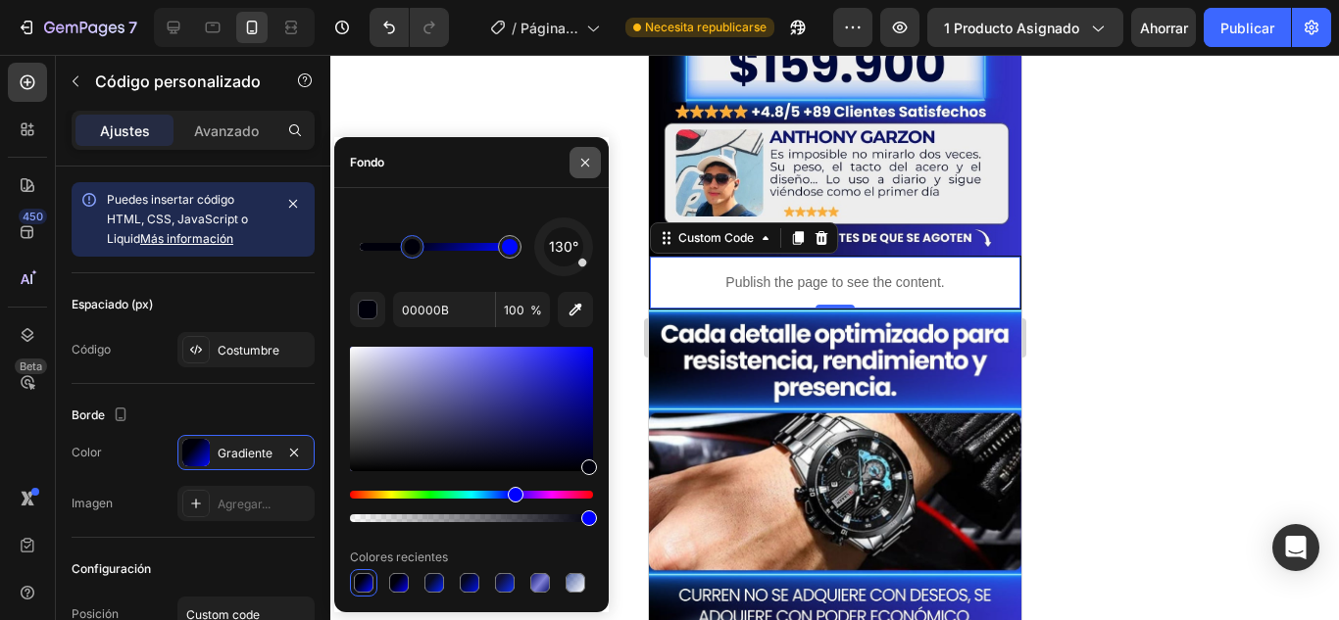
click at [577, 166] on icon "button" at bounding box center [585, 163] width 16 height 16
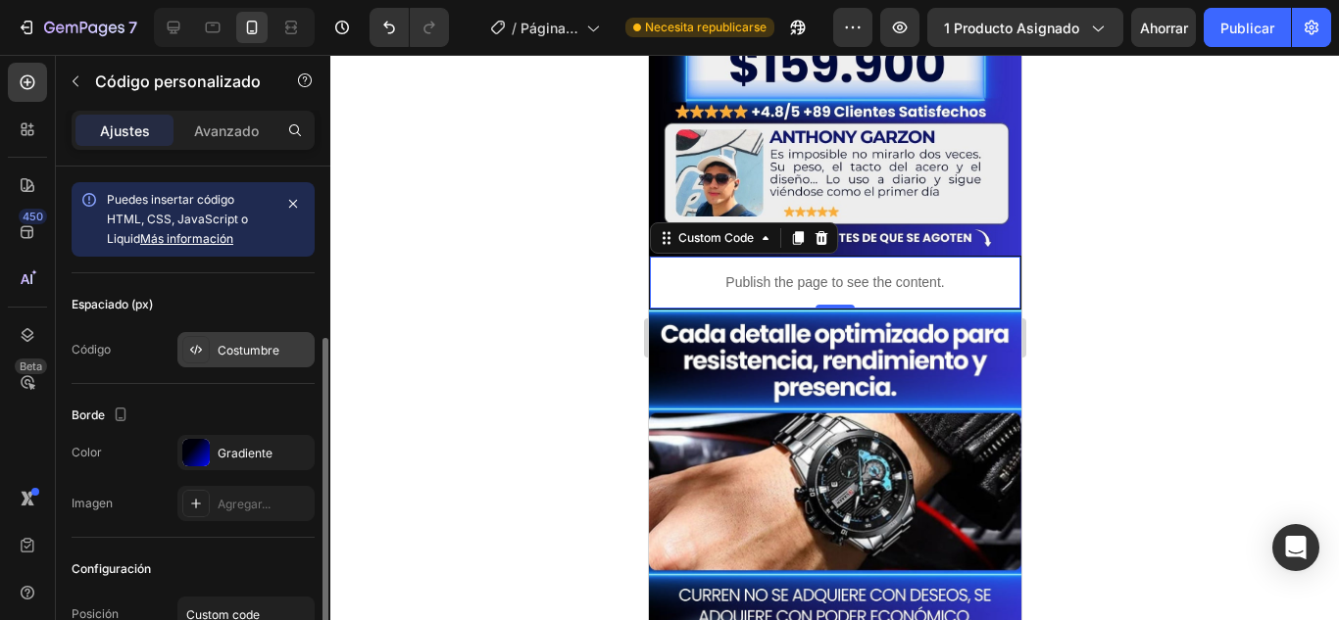
scroll to position [174, 0]
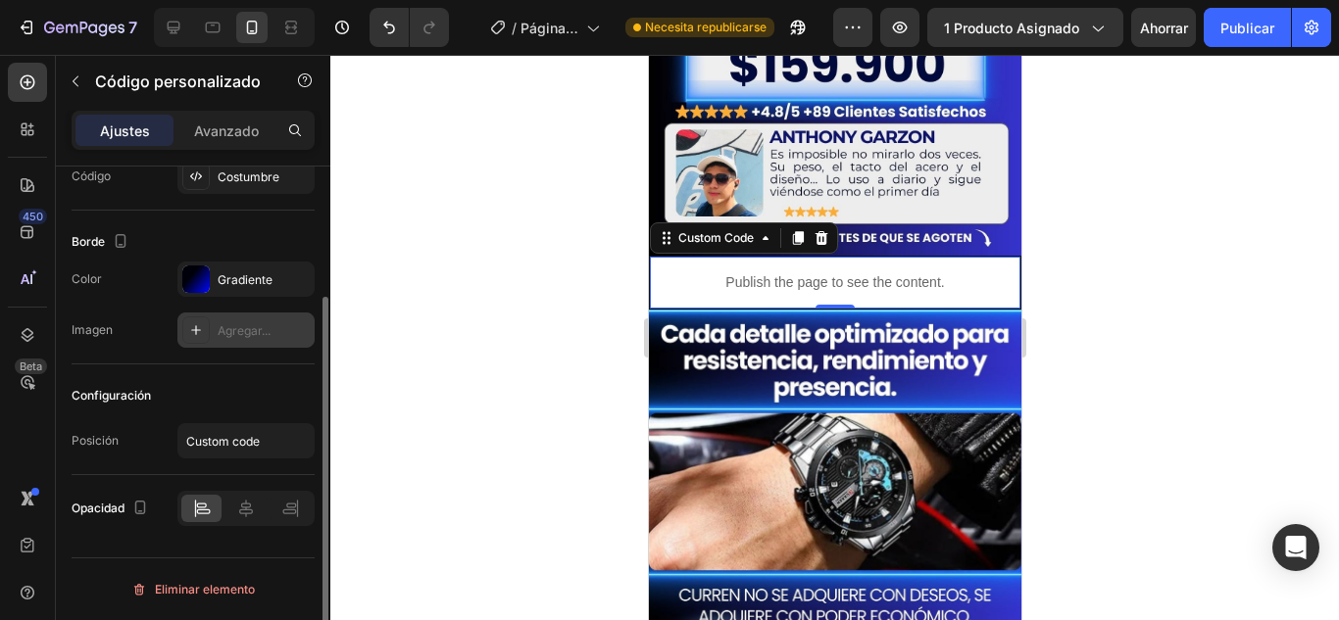
click at [233, 331] on font "Agregar..." at bounding box center [244, 330] width 53 height 15
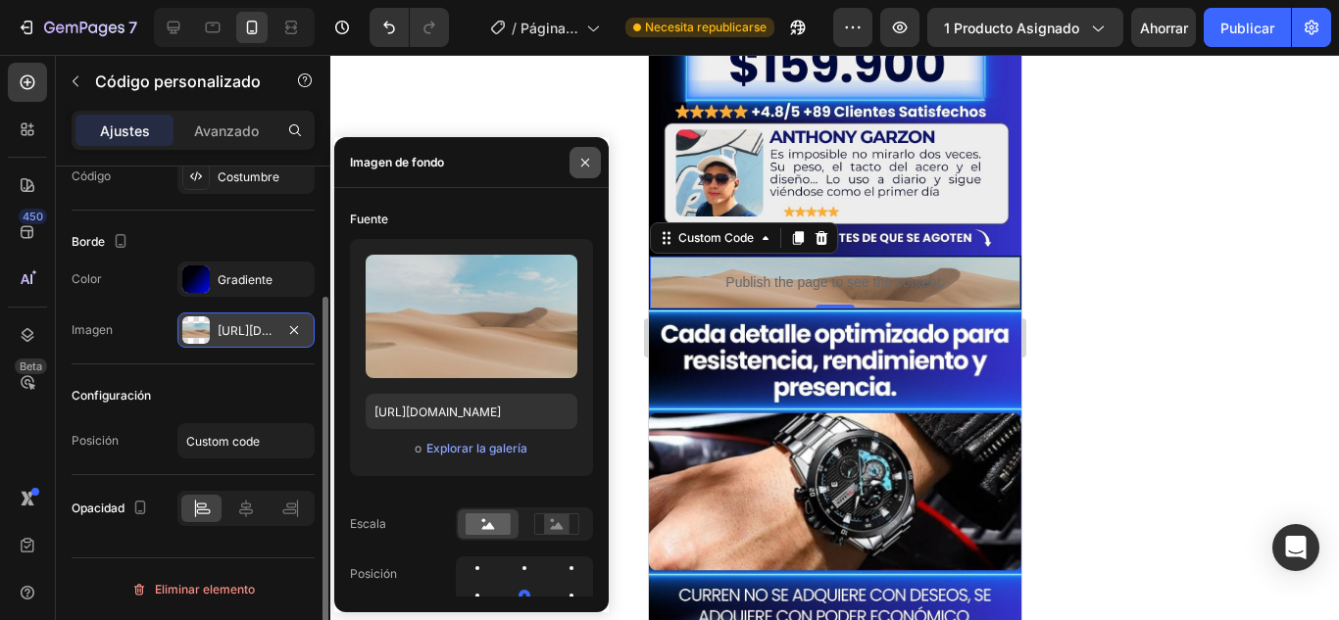
click at [577, 157] on icon "button" at bounding box center [585, 163] width 16 height 16
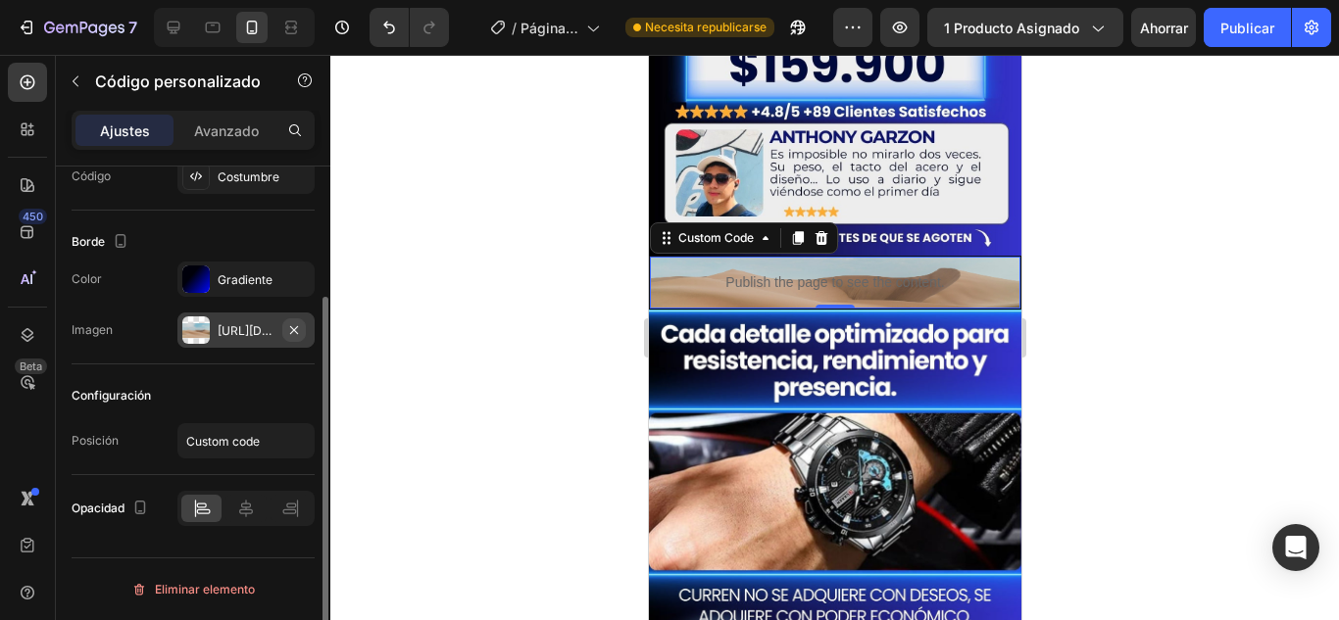
click at [298, 333] on icon "button" at bounding box center [294, 329] width 8 height 8
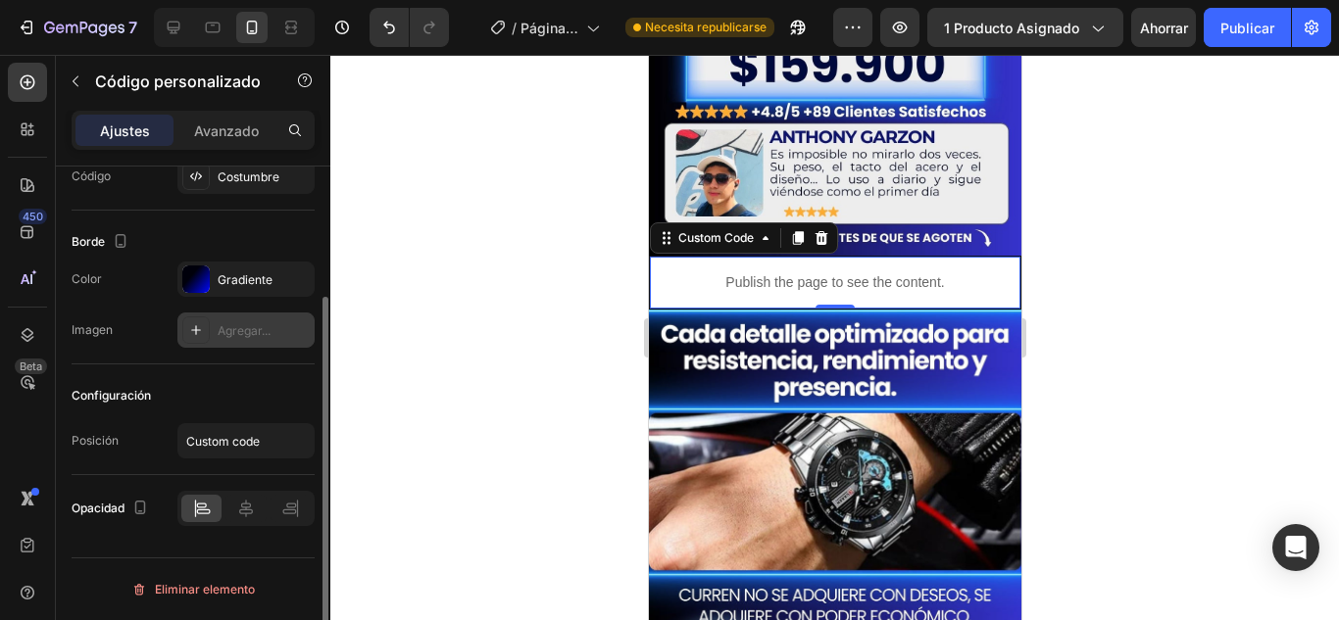
scroll to position [0, 0]
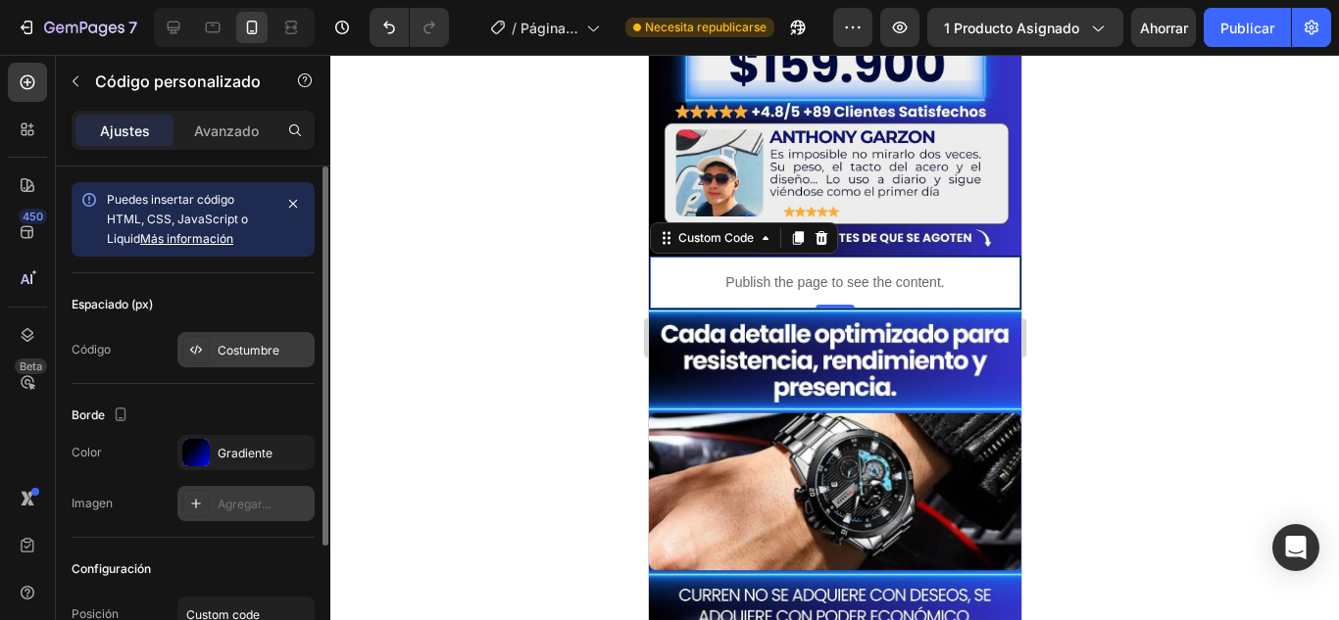
click at [248, 345] on font "Costumbre" at bounding box center [249, 350] width 62 height 15
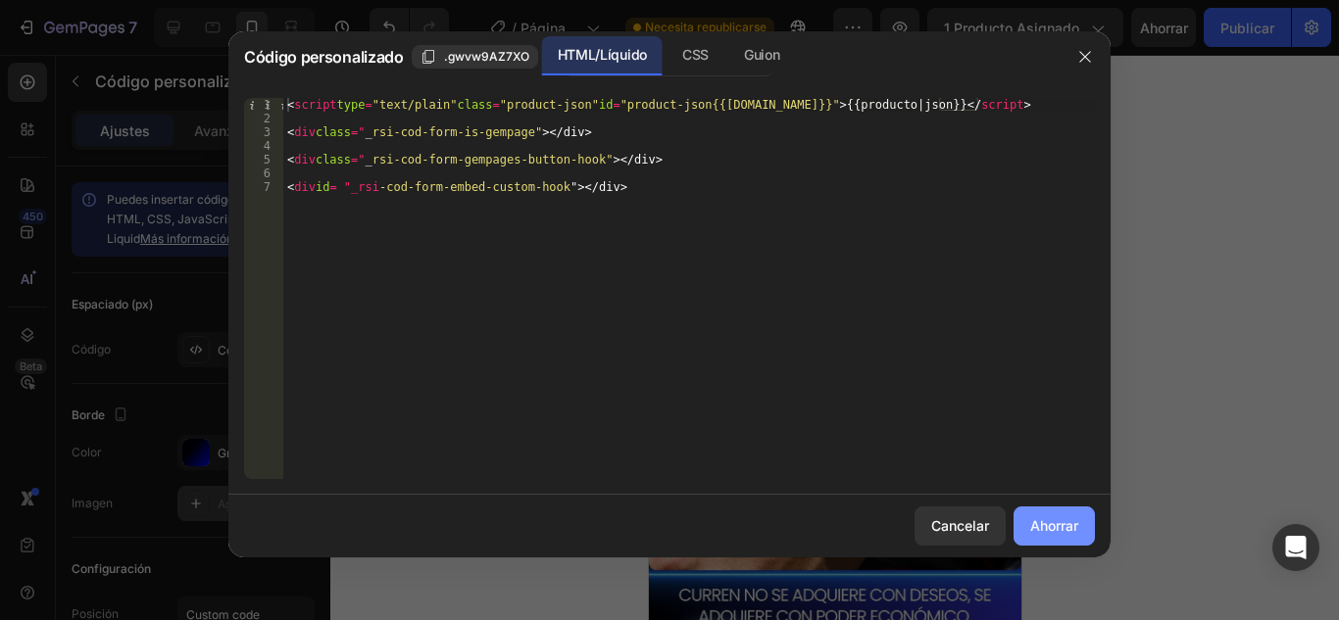
click at [1040, 528] on font "Ahorrar" at bounding box center [1054, 526] width 48 height 17
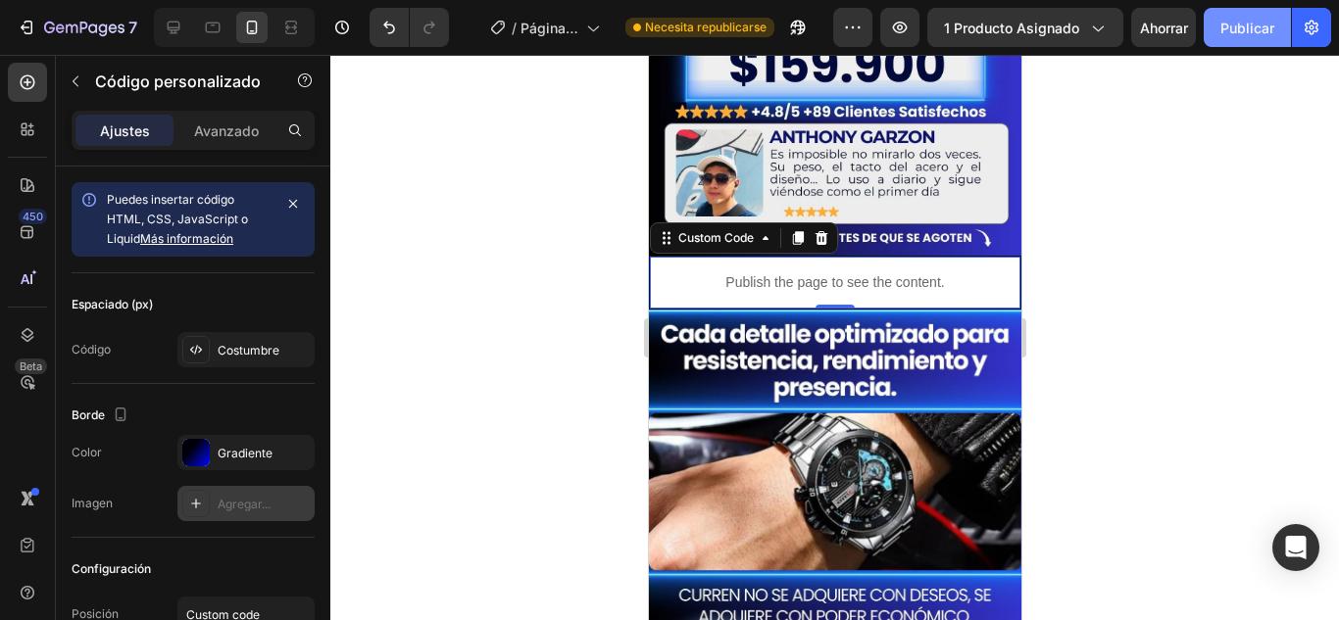
click at [1232, 30] on font "Publicar" at bounding box center [1247, 28] width 54 height 17
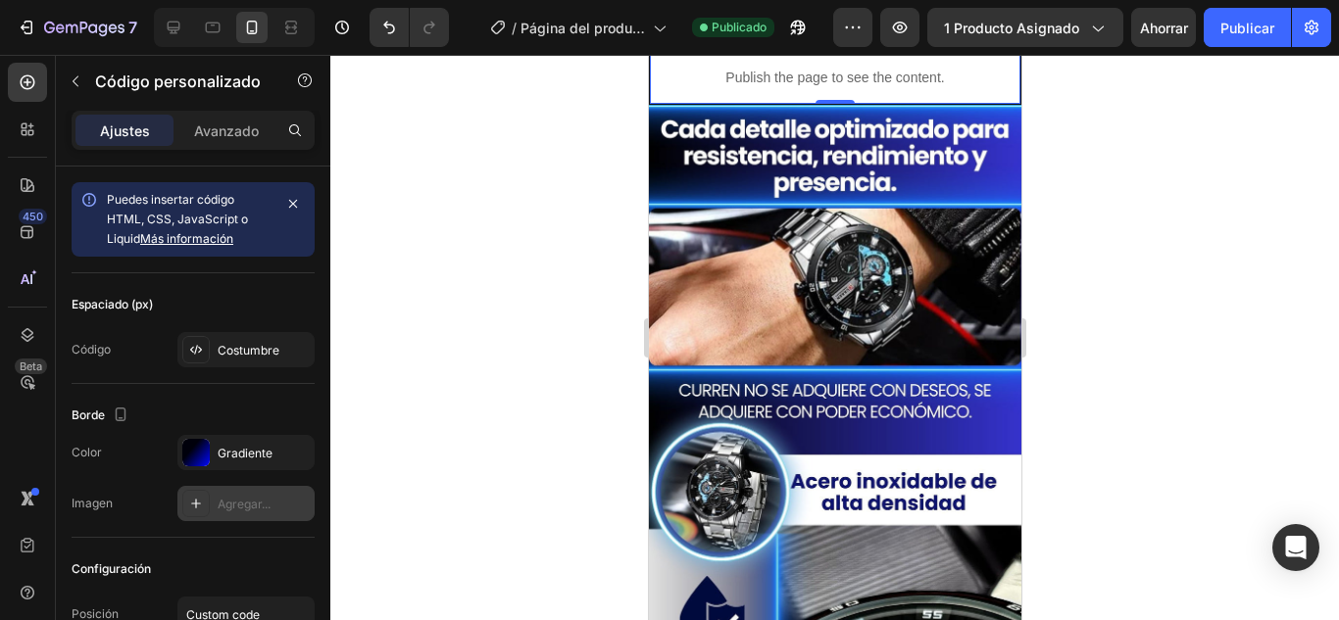
scroll to position [916, 0]
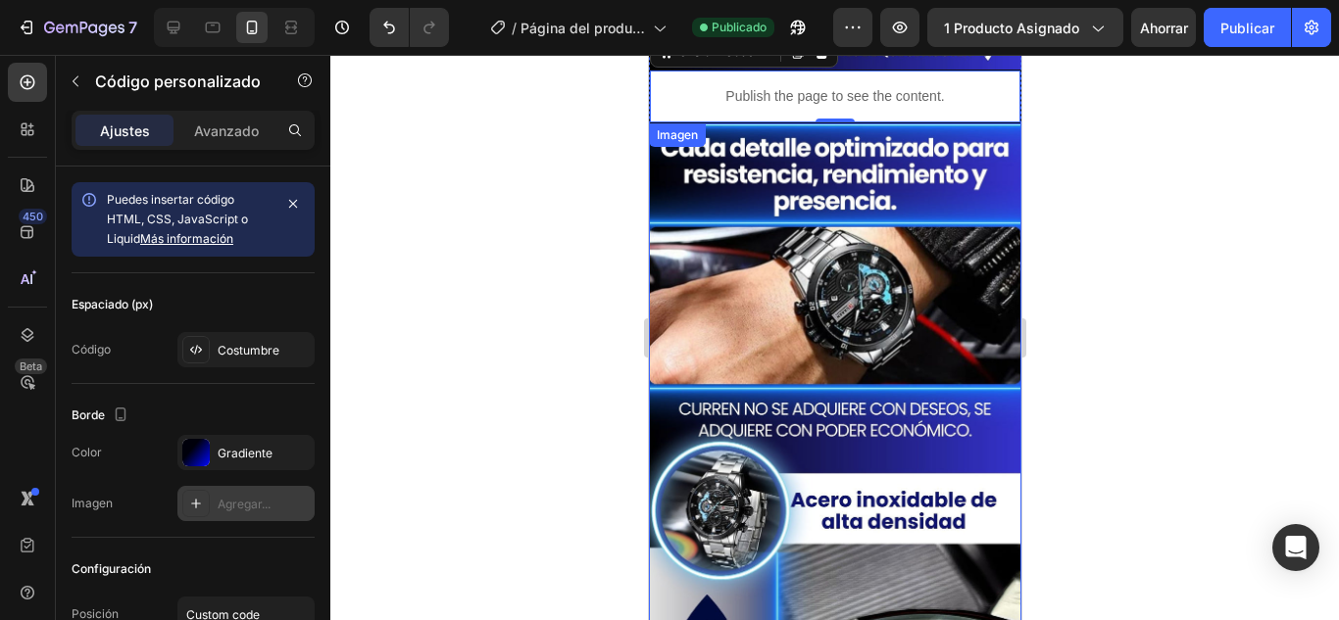
click at [805, 385] on img at bounding box center [834, 548] width 372 height 848
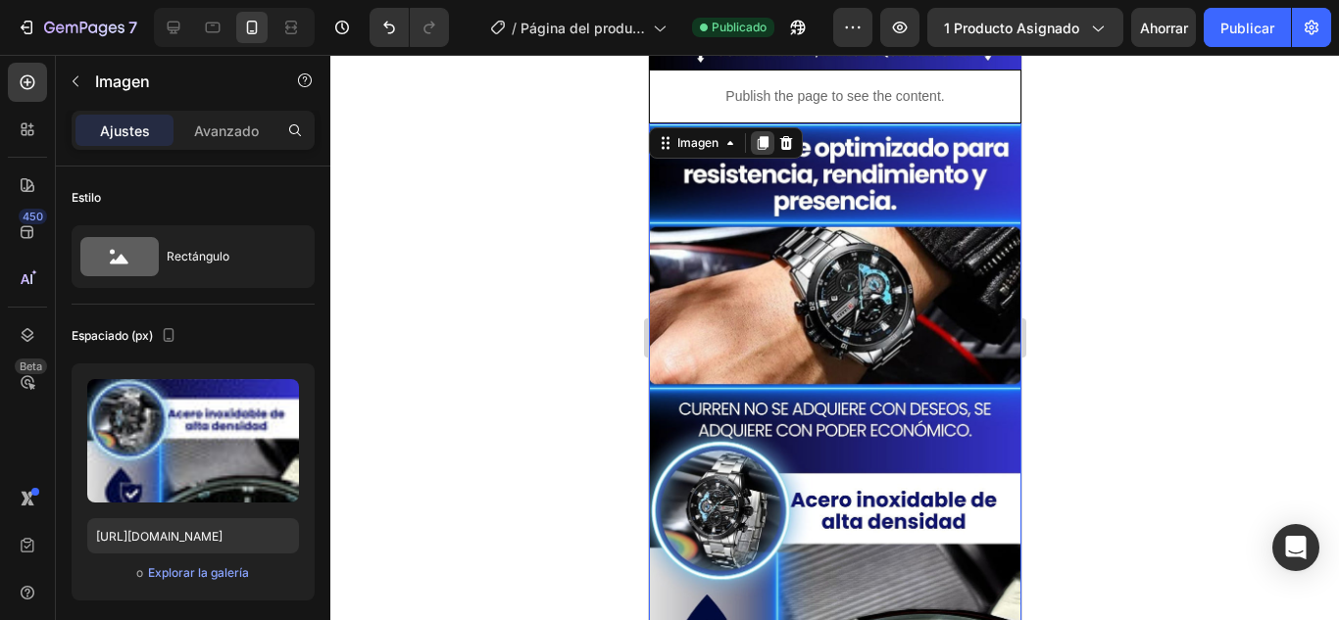
click at [767, 135] on icon at bounding box center [762, 143] width 16 height 16
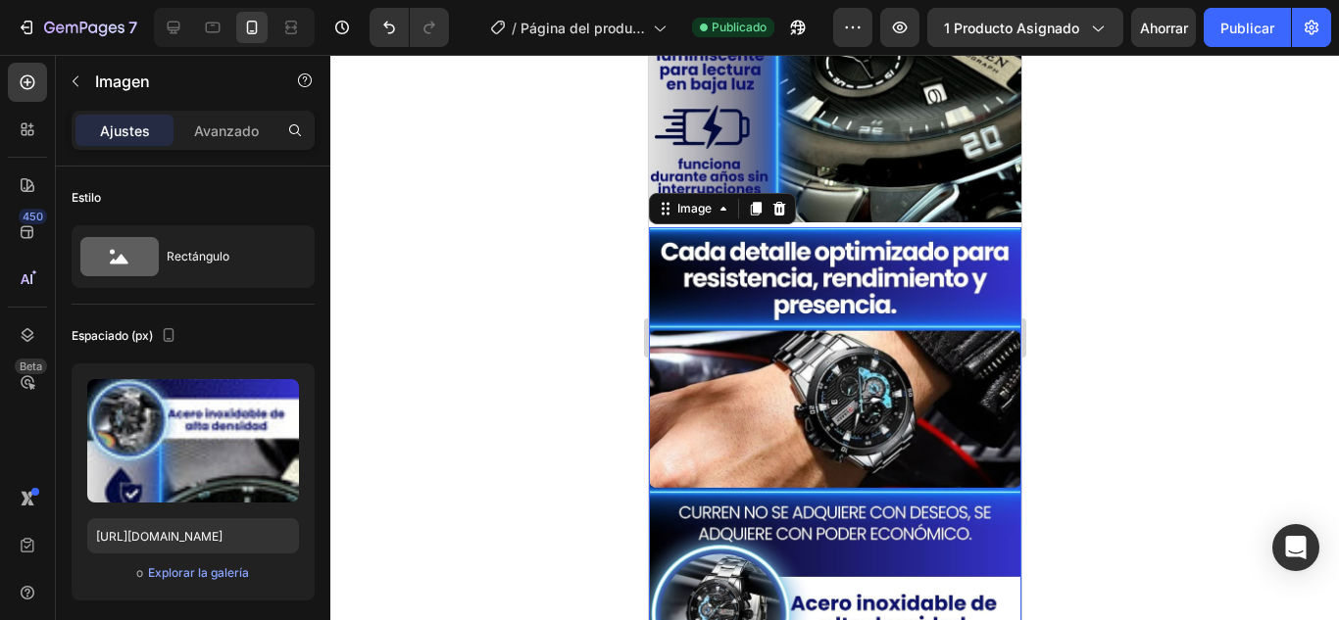
scroll to position [1683, 0]
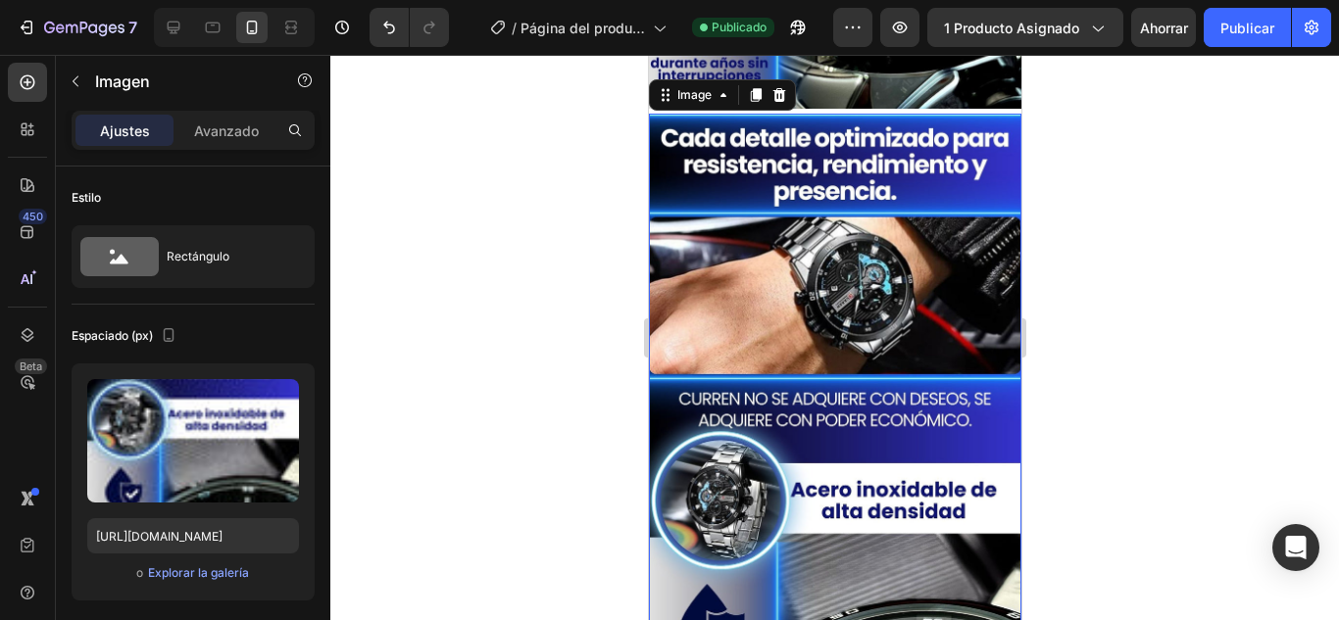
scroll to position [1781, 0]
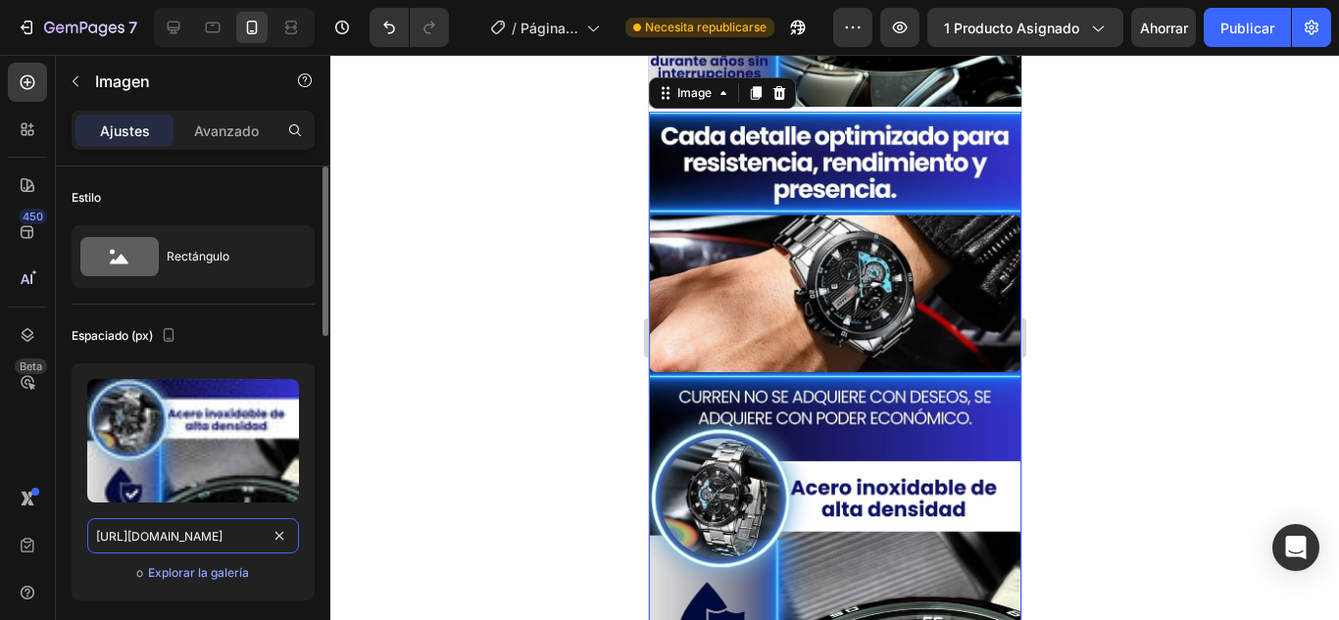
click at [211, 535] on input "[URL][DOMAIN_NAME]" at bounding box center [193, 536] width 212 height 35
click at [213, 572] on font "Explorar la galería" at bounding box center [198, 573] width 101 height 15
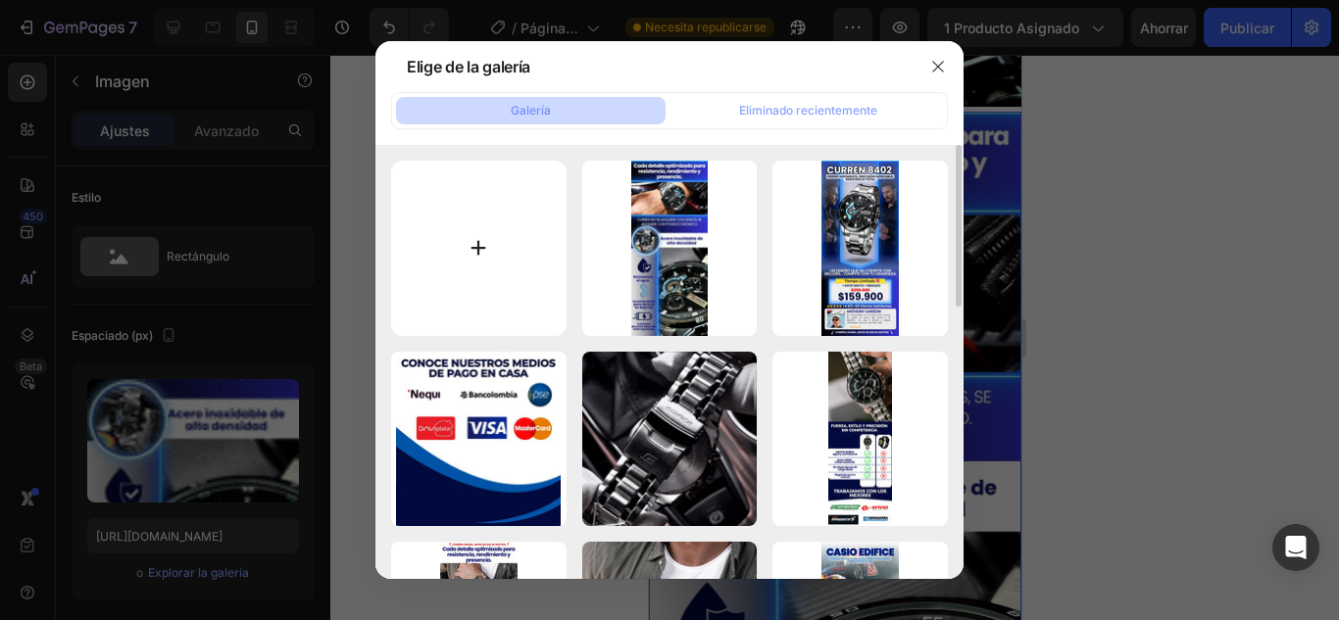
click at [457, 264] on input "file" at bounding box center [478, 248] width 175 height 175
type input "C:\fakepath\Copia de PLANTILLAS LANDING - TECNOLOGÍA (1080 x 2460 px) (22).jpg"
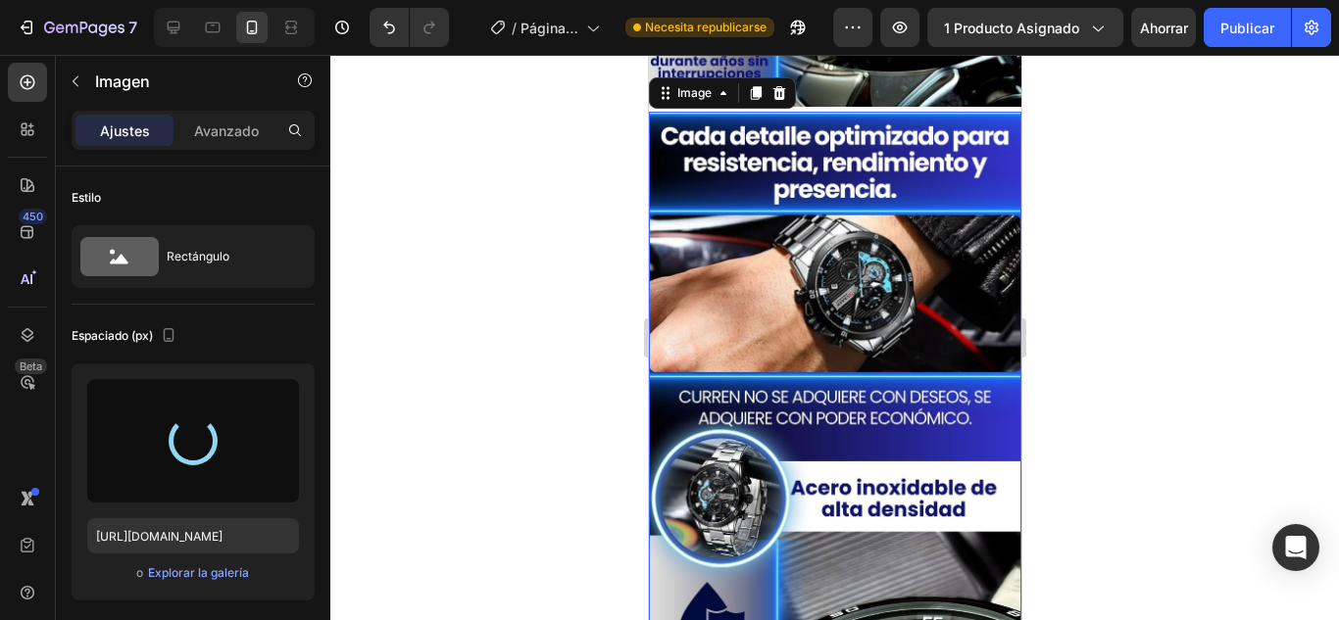
type input "https://cdn.shopify.com/s/files/1/0741/6673/1010/files/gempages_578190089964749…"
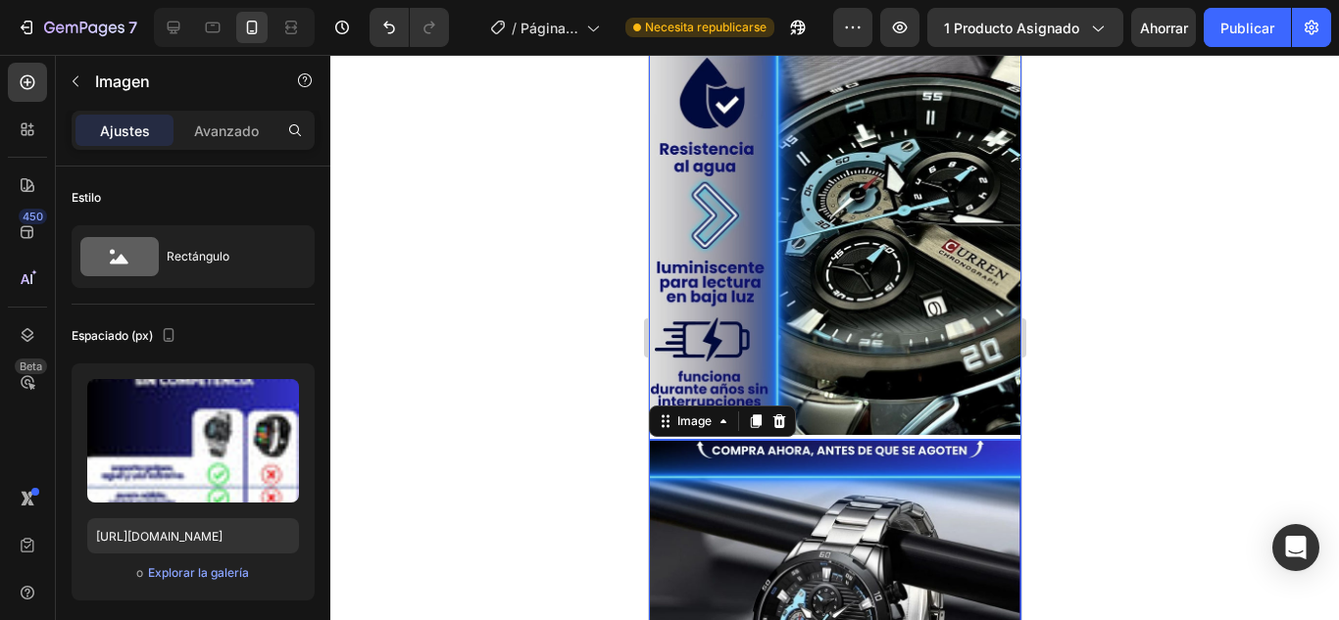
scroll to position [1487, 0]
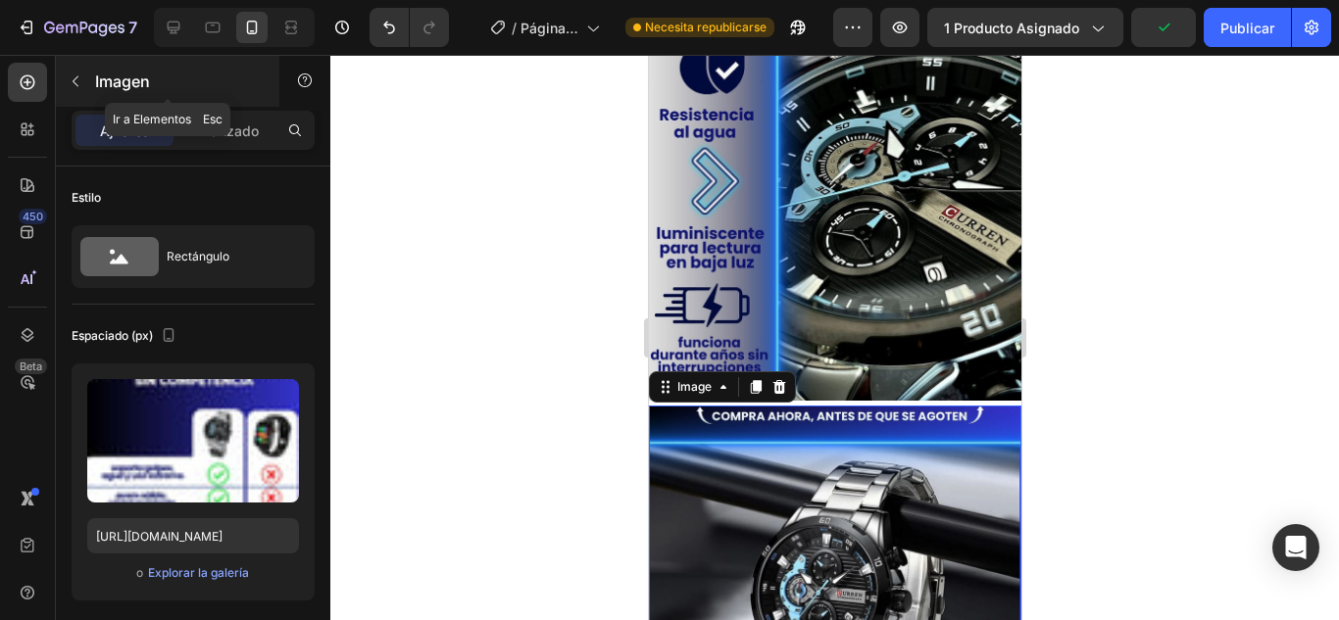
click at [78, 81] on icon "button" at bounding box center [76, 82] width 16 height 16
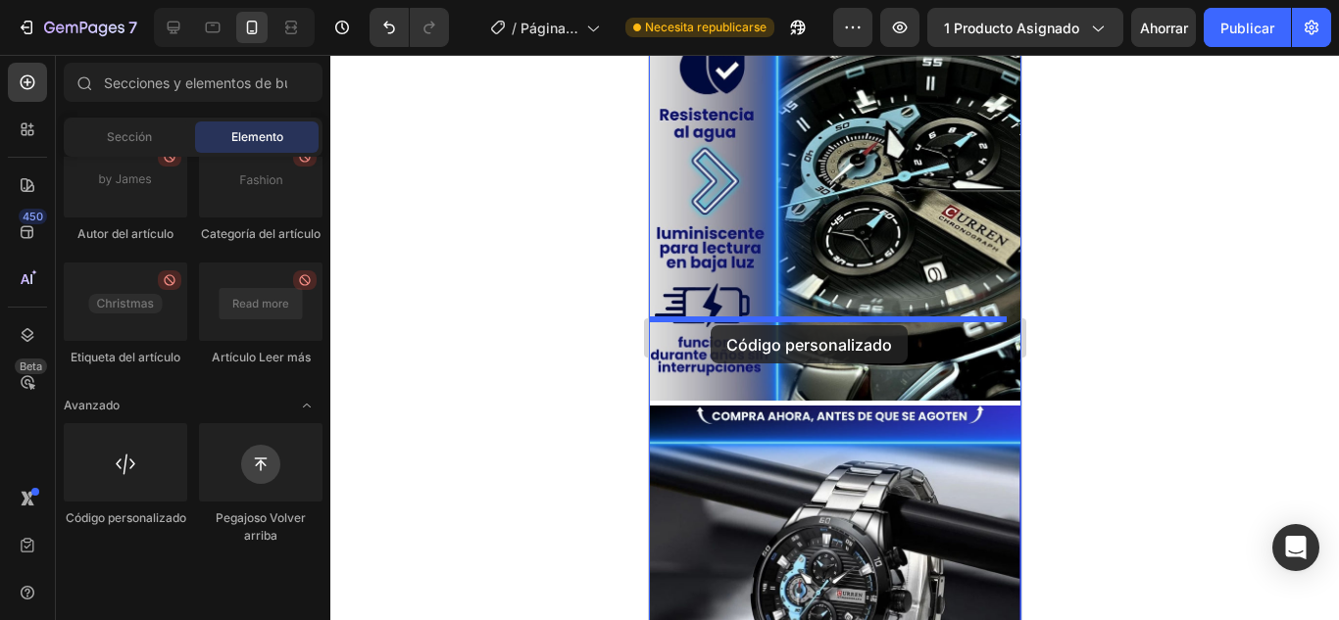
drag, startPoint x: 769, startPoint y: 590, endPoint x: 710, endPoint y: 325, distance: 271.3
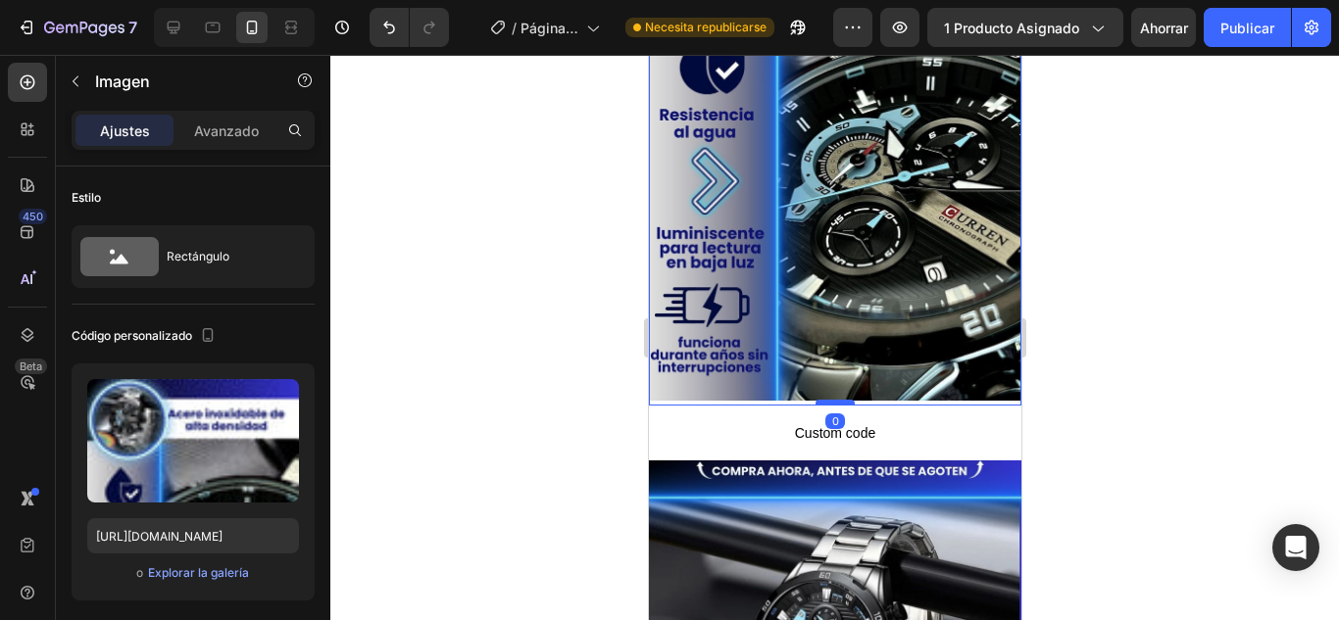
click at [825, 400] on div at bounding box center [834, 403] width 39 height 6
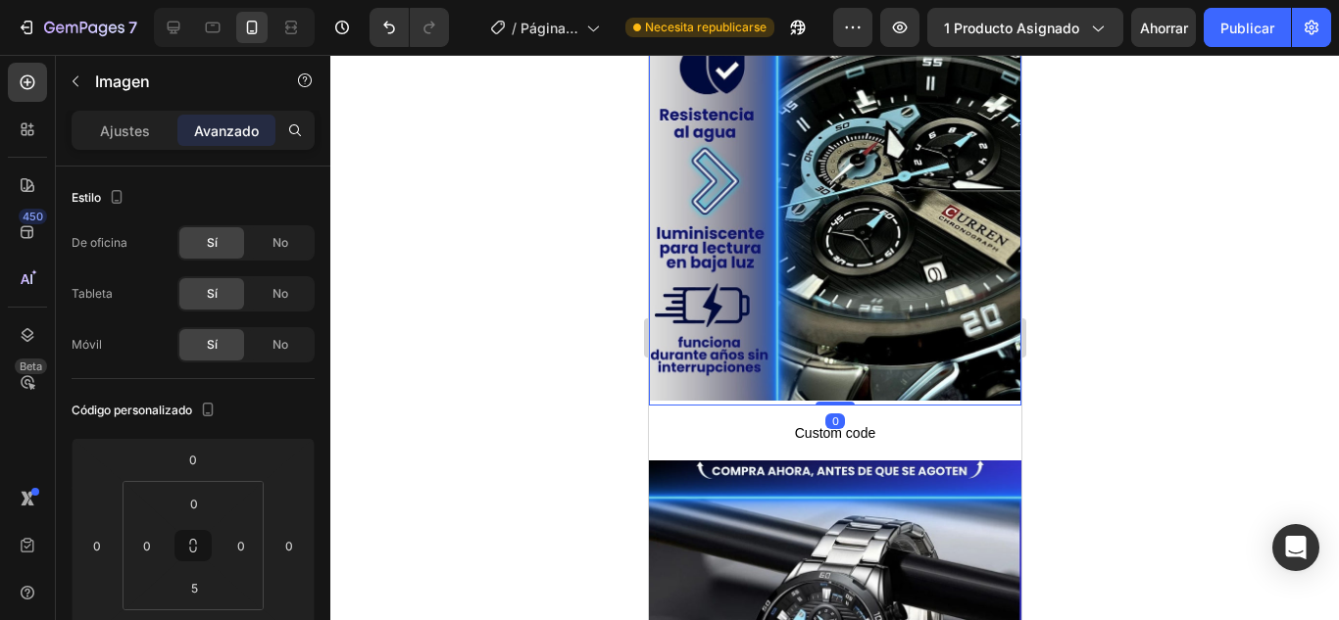
click at [1142, 261] on div at bounding box center [834, 338] width 1009 height 566
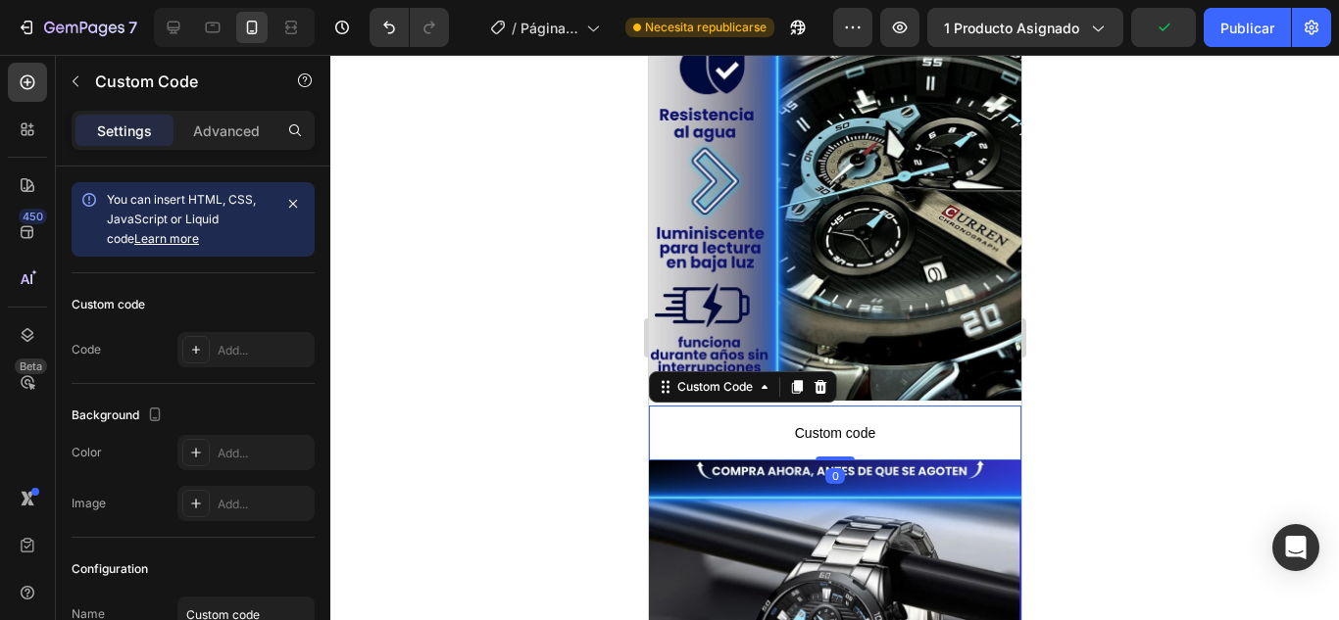
click at [745, 421] on span "Custom code" at bounding box center [834, 433] width 372 height 24
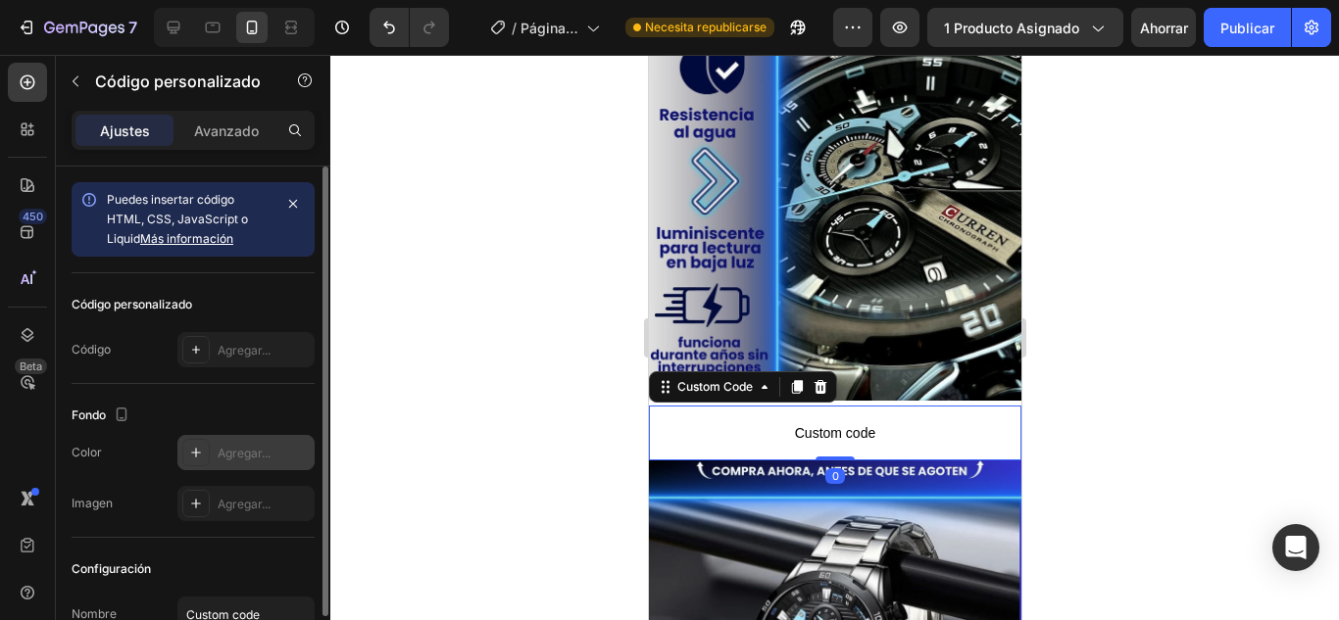
click at [189, 453] on icon at bounding box center [196, 453] width 16 height 16
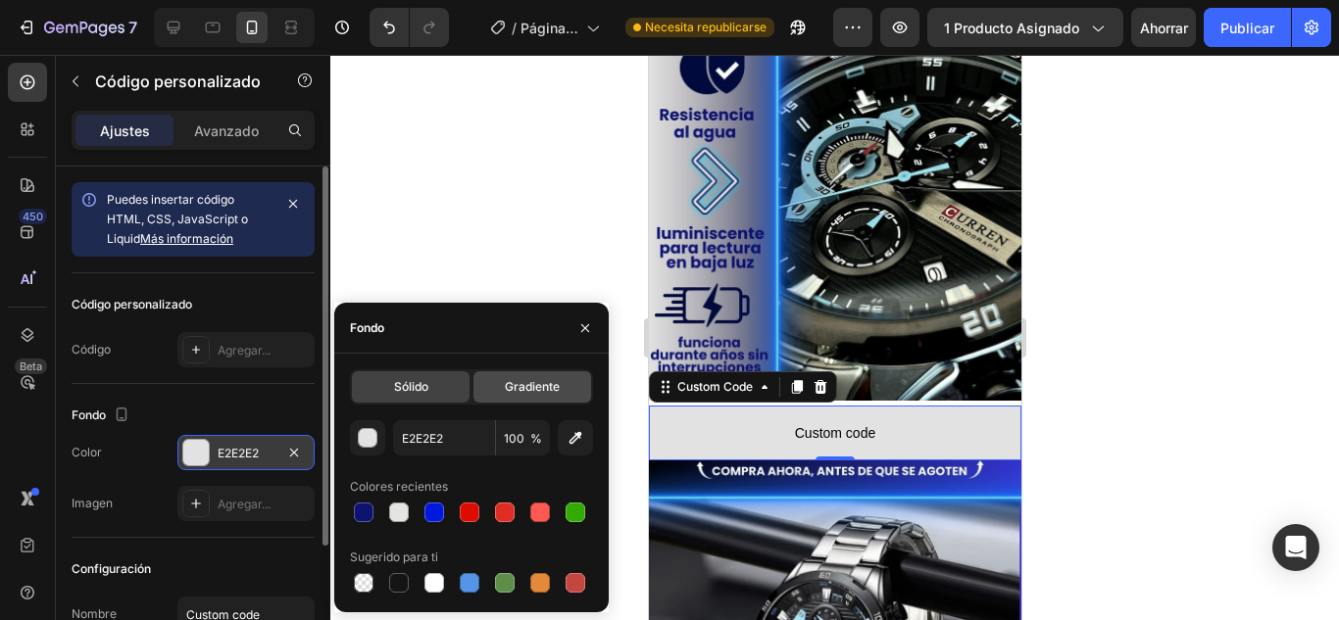
click at [519, 388] on font "Gradiente" at bounding box center [532, 386] width 55 height 15
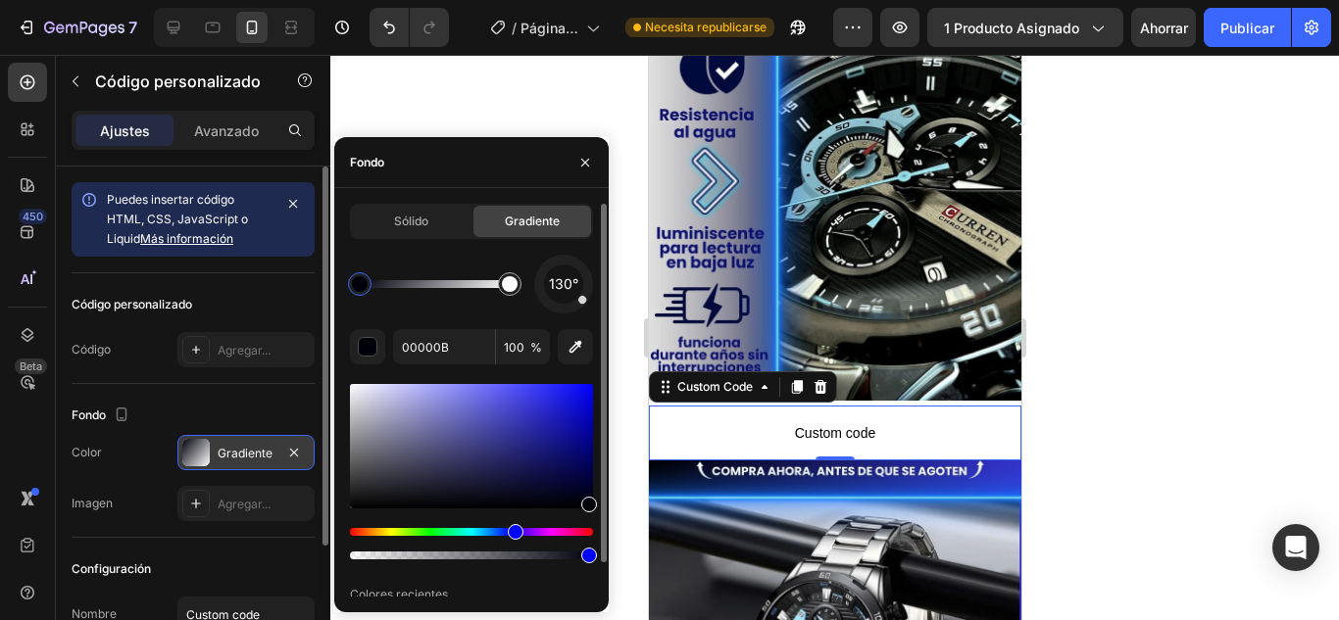
scroll to position [37, 0]
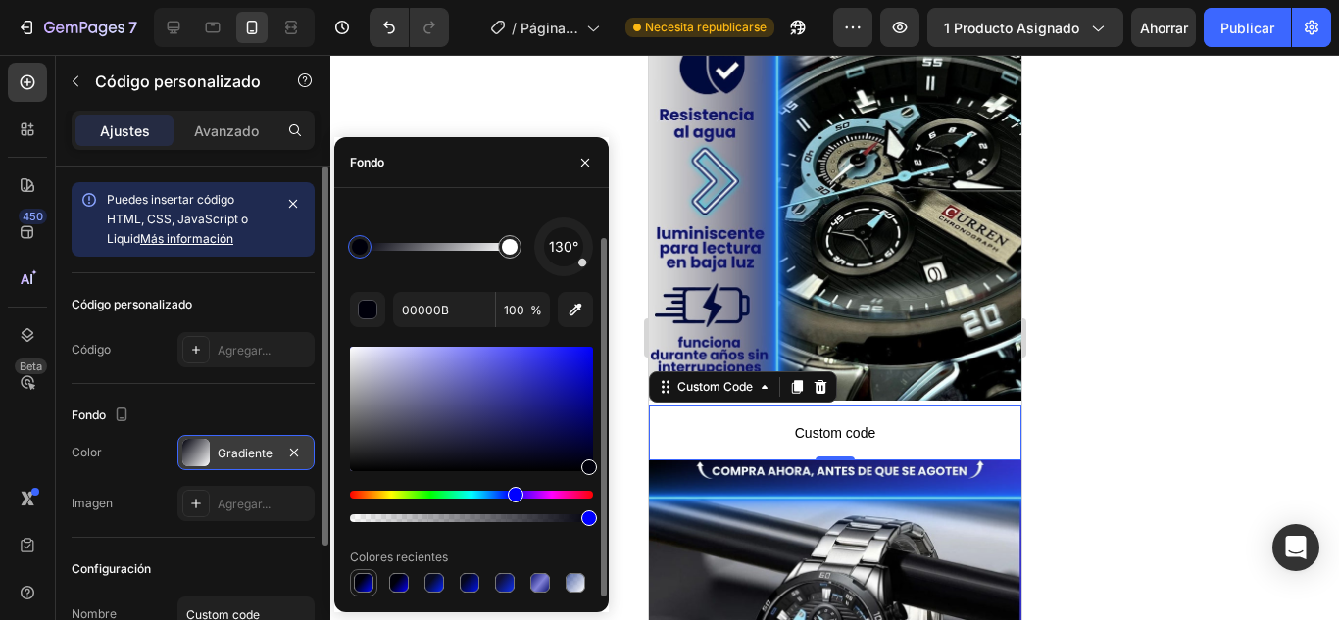
click at [361, 571] on div at bounding box center [364, 583] width 24 height 24
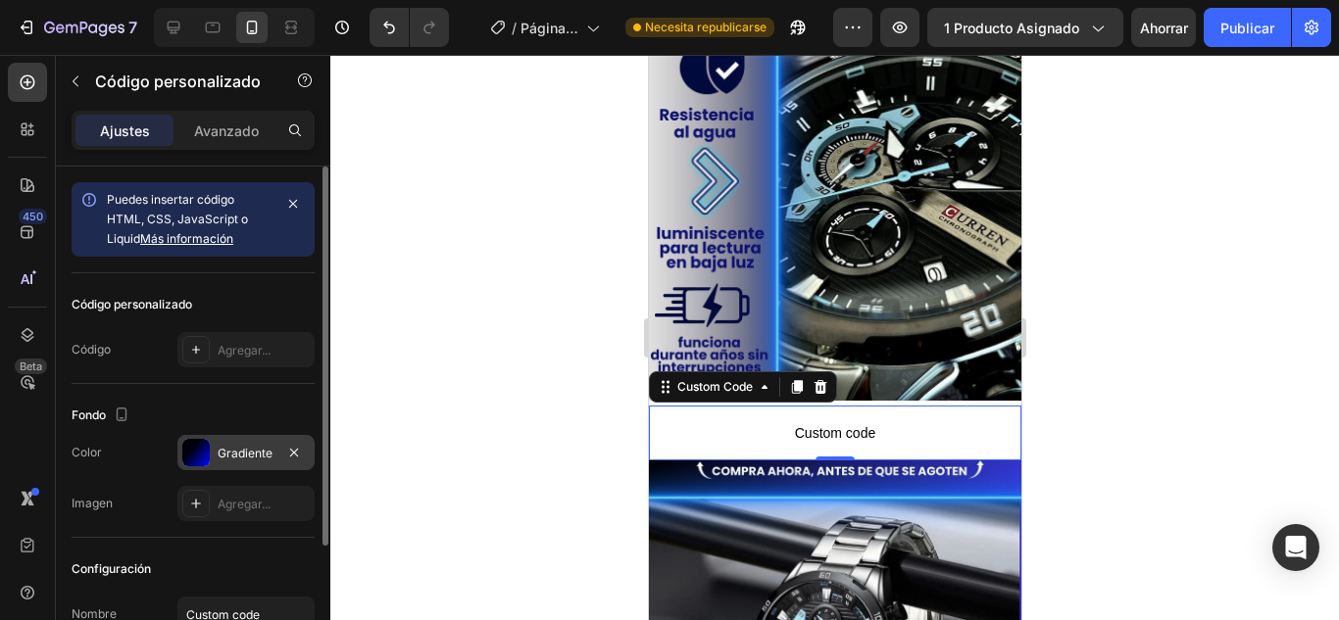
click at [486, 108] on div at bounding box center [834, 338] width 1009 height 566
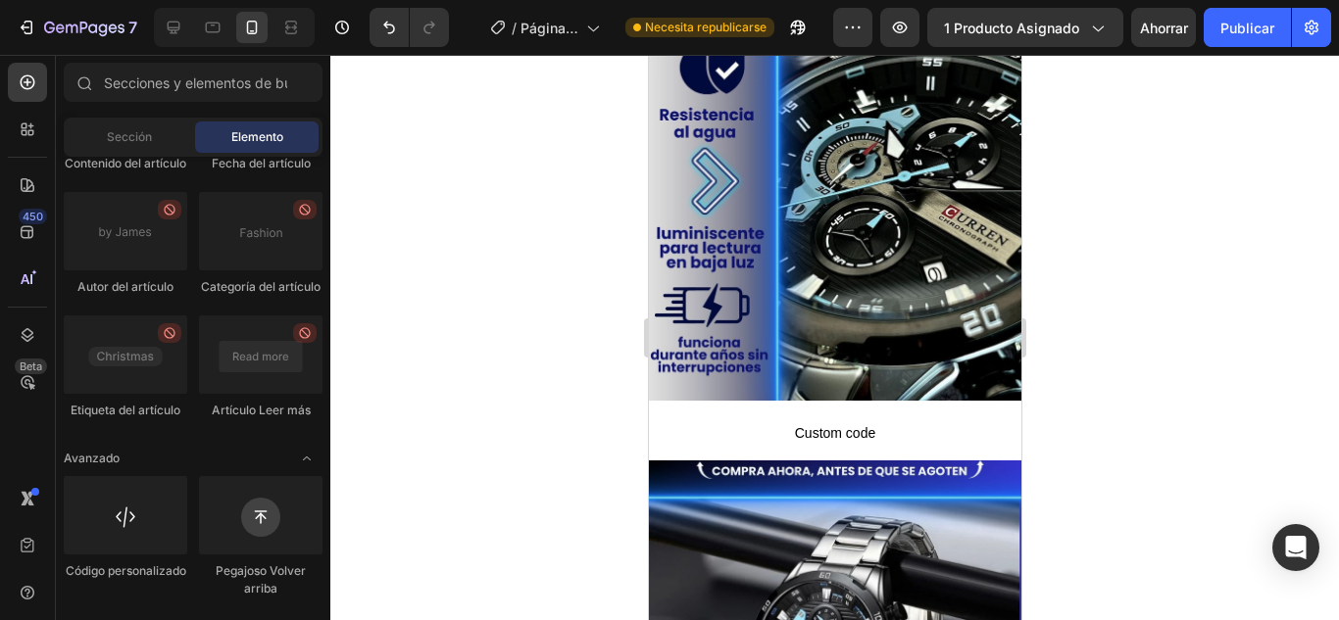
drag, startPoint x: 1249, startPoint y: 35, endPoint x: 1207, endPoint y: 154, distance: 125.9
click at [1248, 35] on font "Publicar" at bounding box center [1247, 28] width 54 height 17
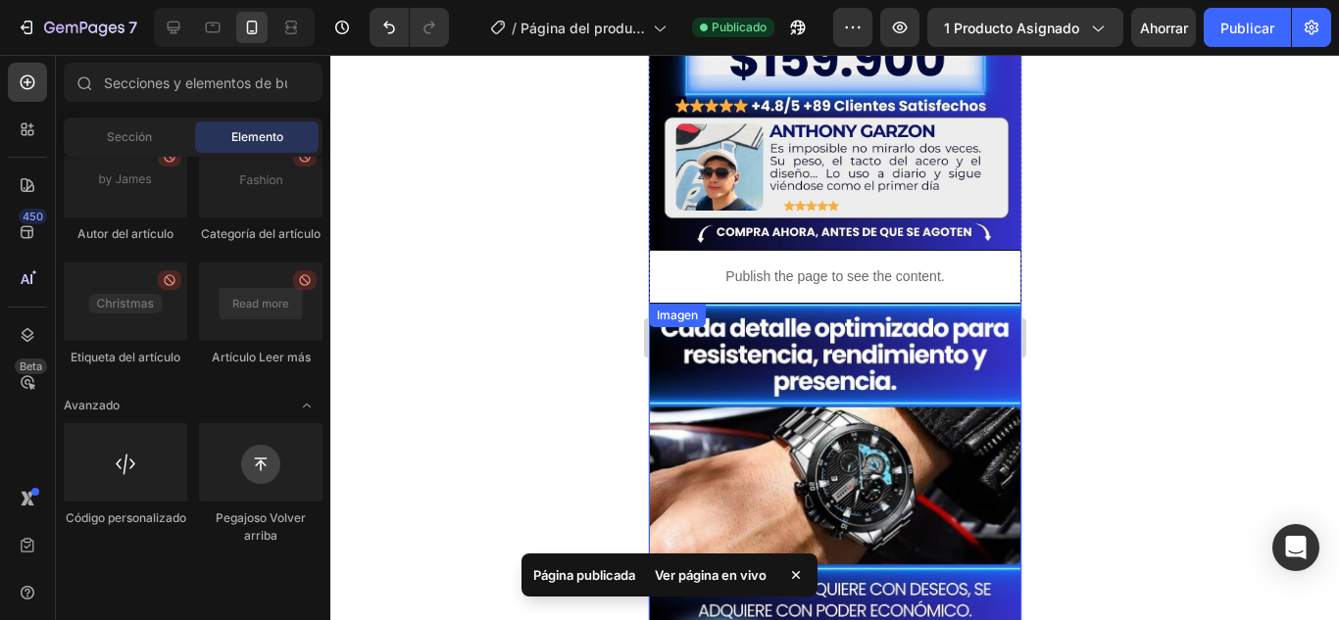
scroll to position [703, 0]
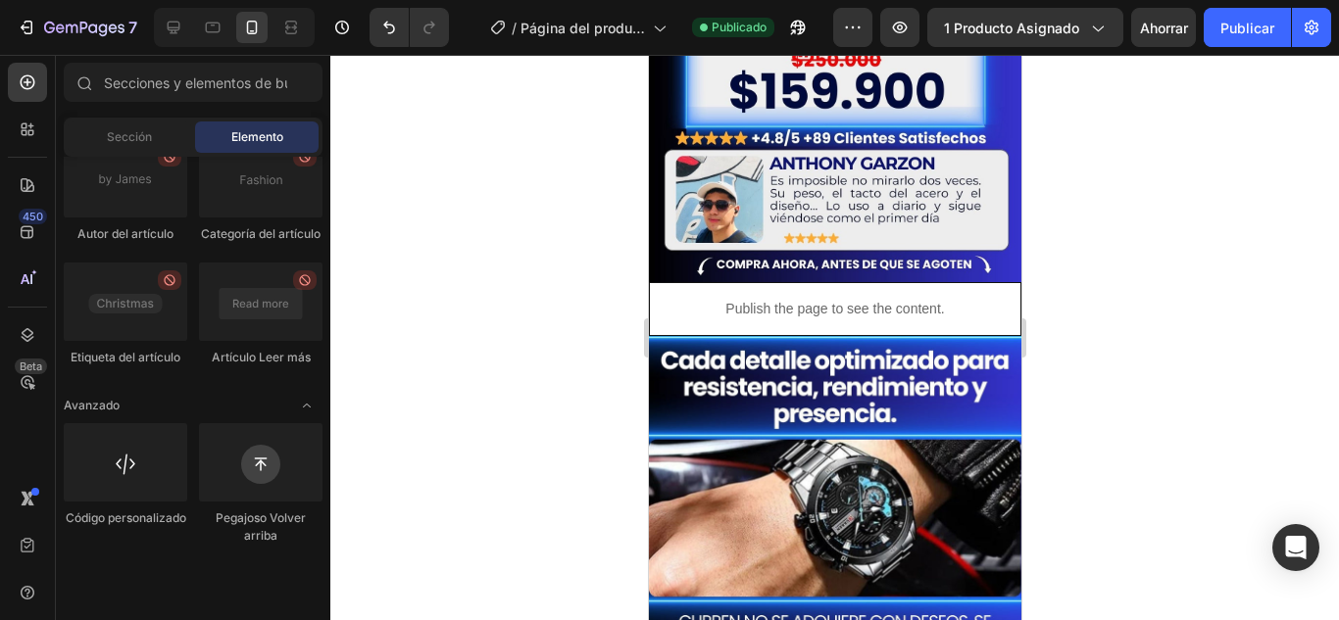
drag, startPoint x: 1243, startPoint y: 26, endPoint x: 1232, endPoint y: 177, distance: 151.3
click at [1239, 38] on button "Publicar" at bounding box center [1247, 27] width 87 height 39
